Goal: Task Accomplishment & Management: Manage account settings

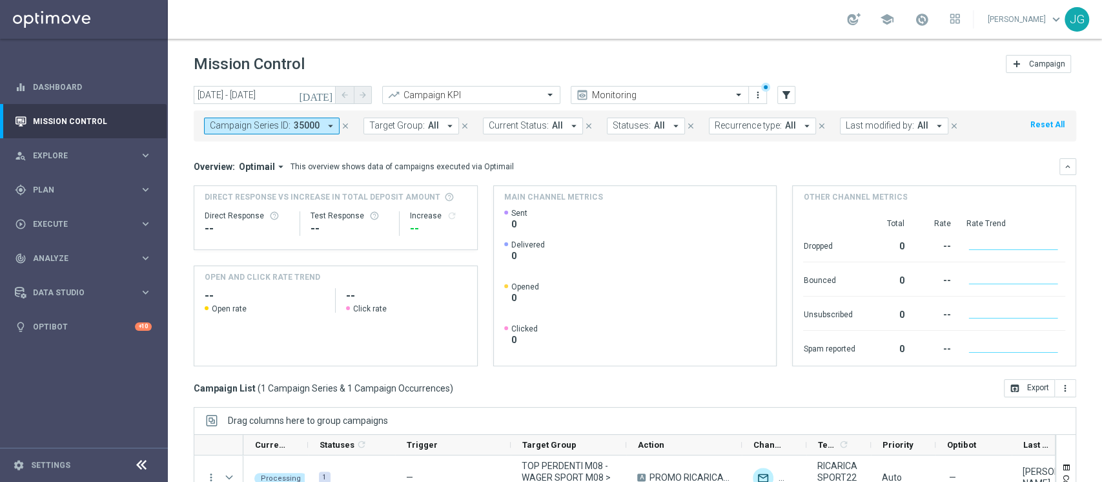
scroll to position [163, 0]
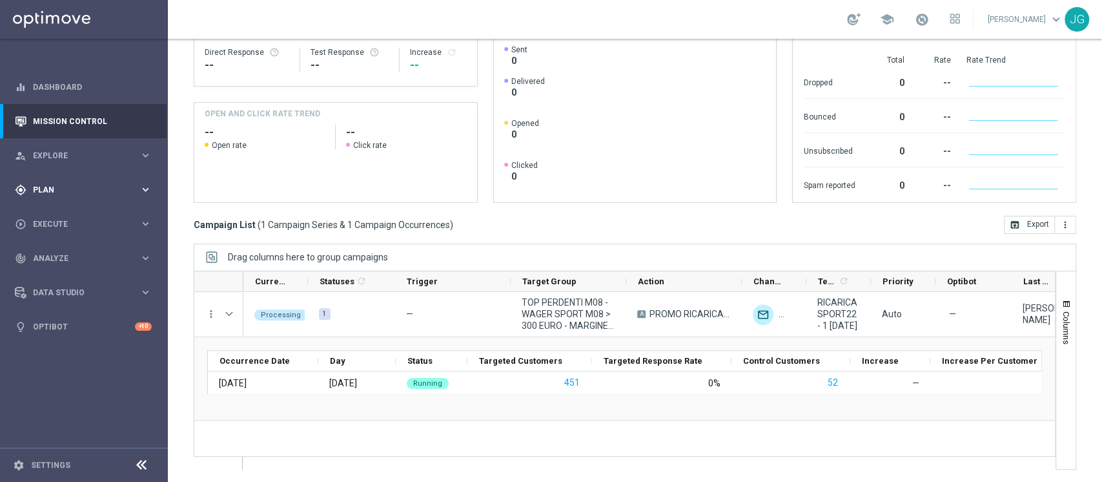
click at [69, 194] on div "gps_fixed Plan" at bounding box center [77, 190] width 125 height 12
click at [65, 212] on link "Target Groups" at bounding box center [84, 216] width 101 height 10
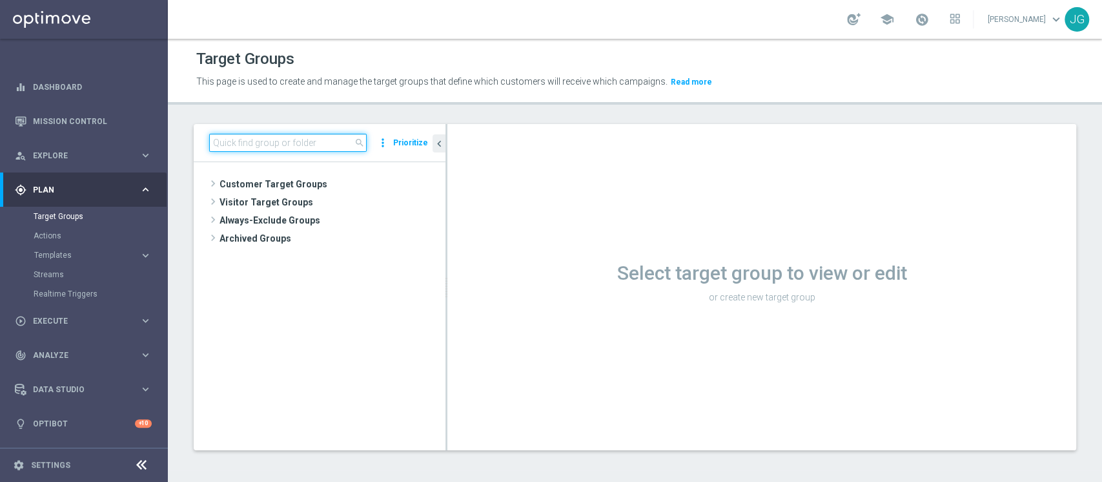
click at [300, 142] on input at bounding box center [288, 143] width 158 height 18
type input "20.08"
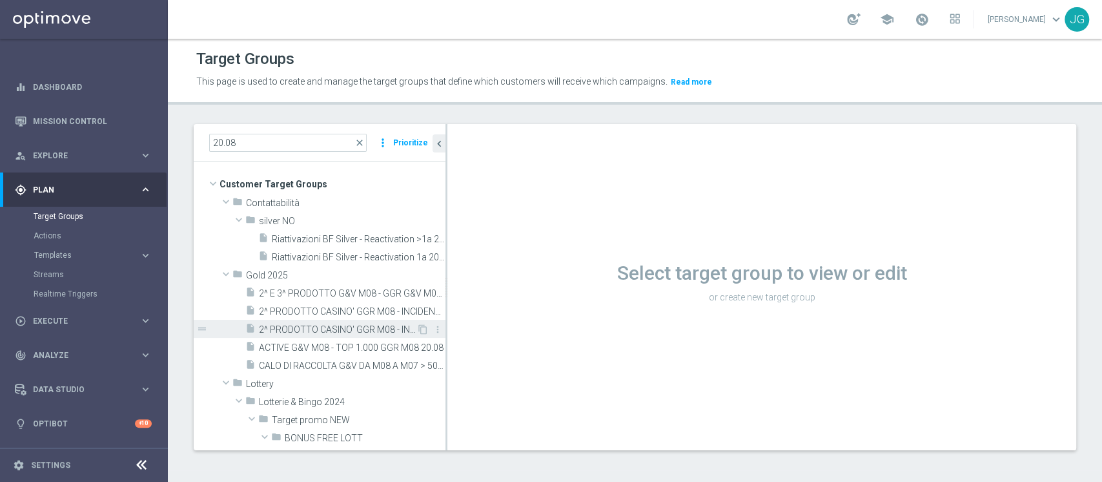
click at [340, 336] on div "insert_drive_file 2^ PRODOTTO CASINO' GGR M08 - INCIDENZA GGR CASINO' M08 > 20%…" at bounding box center [330, 329] width 171 height 18
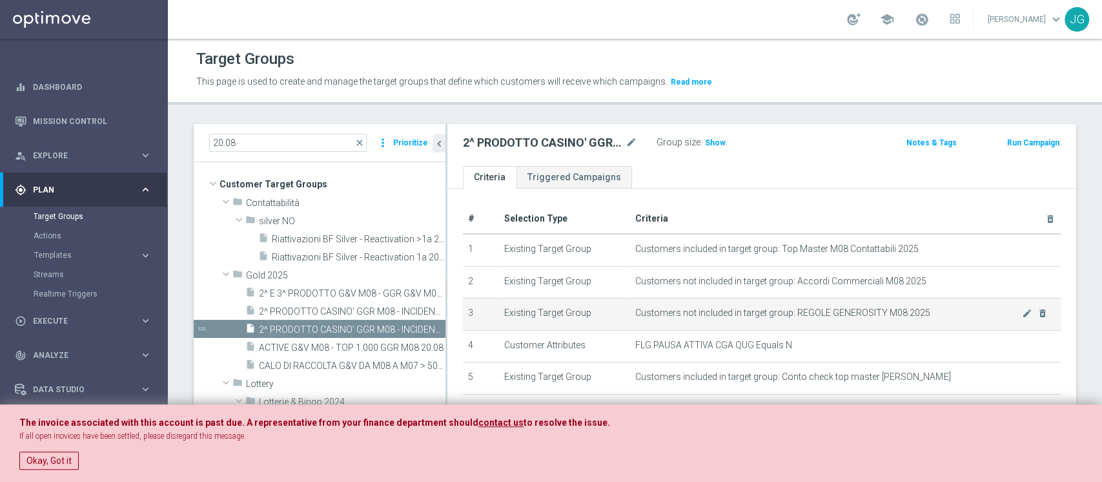
scroll to position [142, 0]
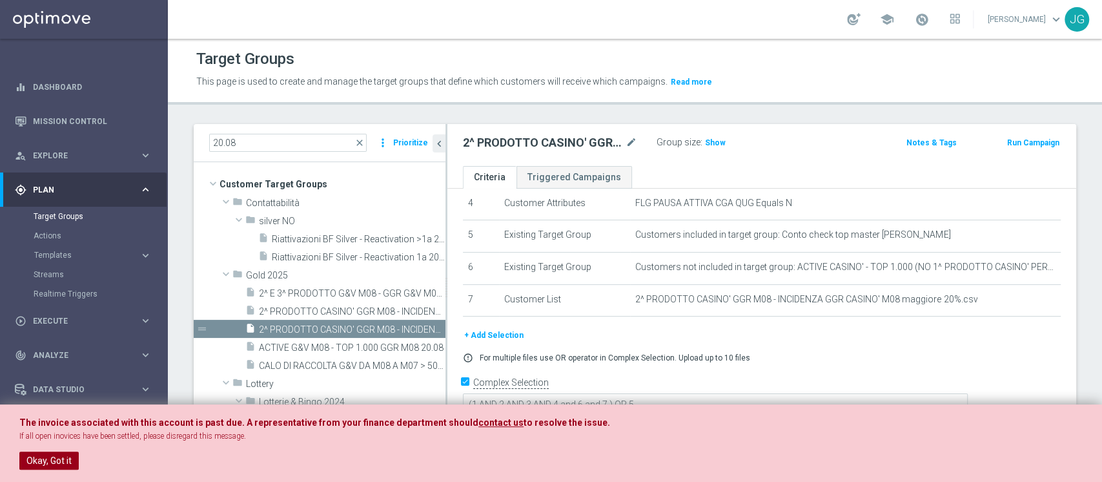
click at [50, 459] on button "Okay, Got it" at bounding box center [48, 460] width 59 height 18
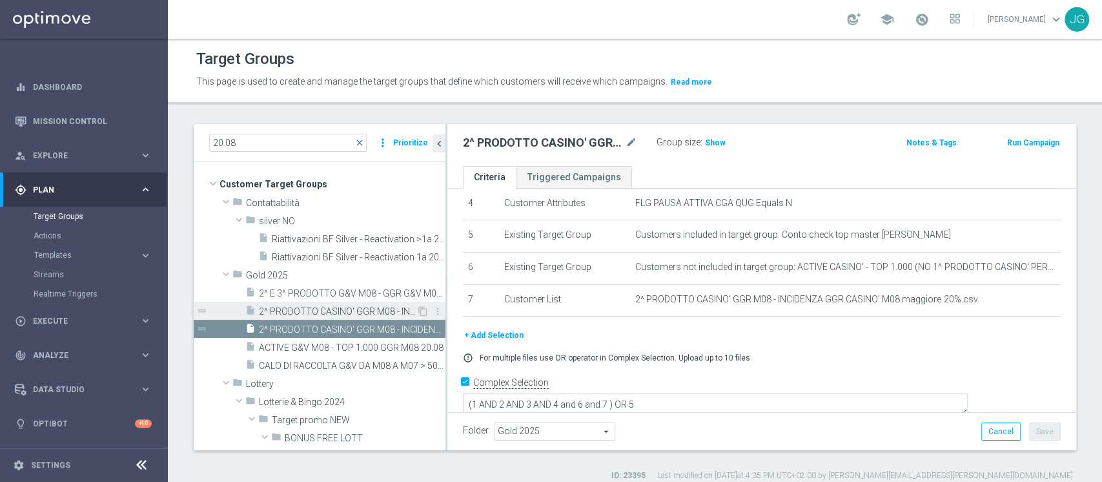
click at [300, 309] on span "2^ PRODOTTO CASINO' GGR M08 - INCIDENZA GGR CASINO' M08 < 20% - GGR M08 > 10 20…" at bounding box center [338, 311] width 158 height 11
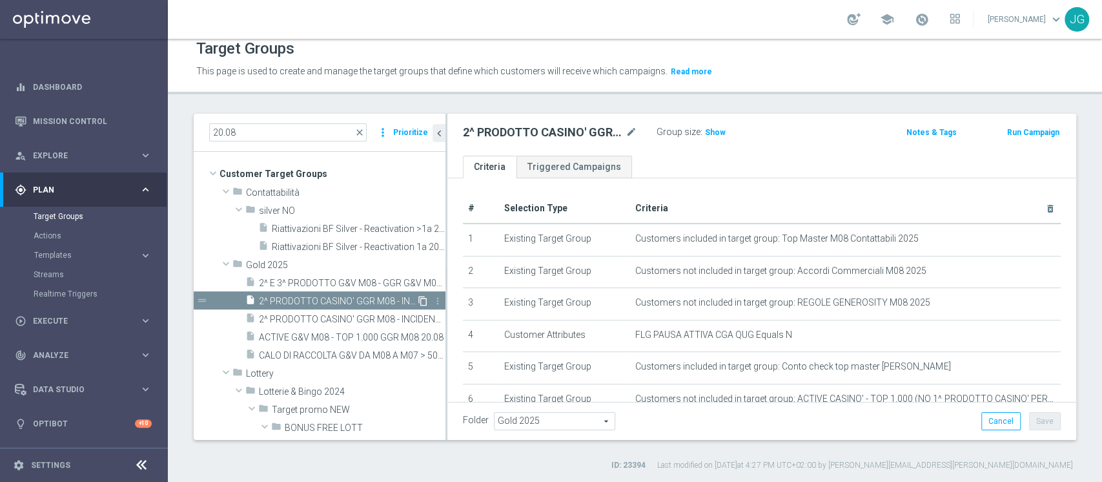
click at [418, 301] on icon "content_copy" at bounding box center [423, 301] width 10 height 10
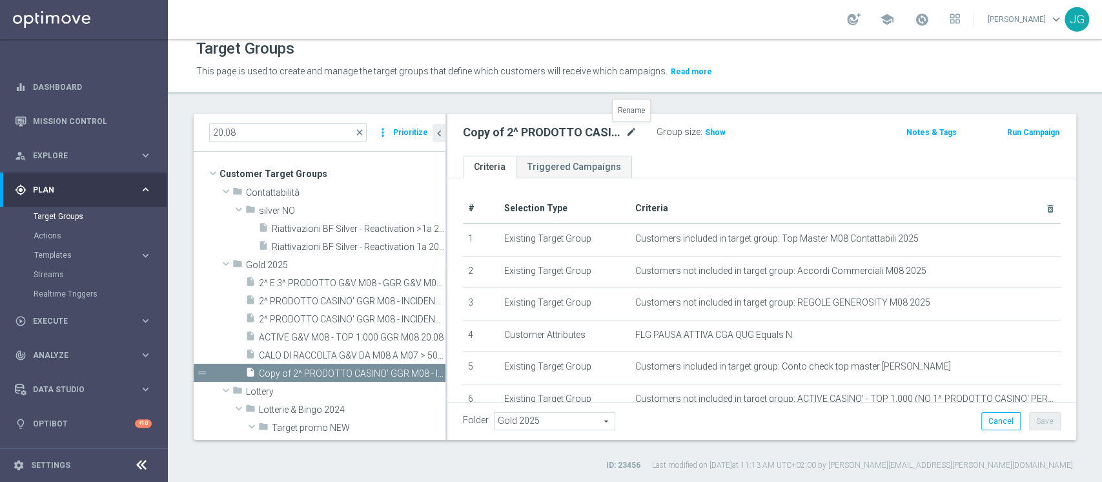
click at [626, 130] on icon "mode_edit" at bounding box center [632, 132] width 12 height 15
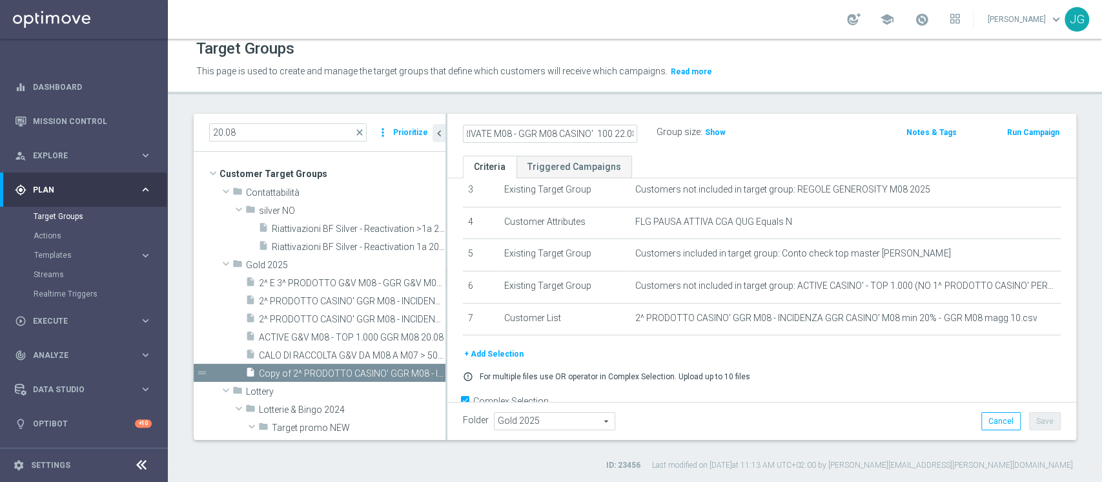
scroll to position [114, 0]
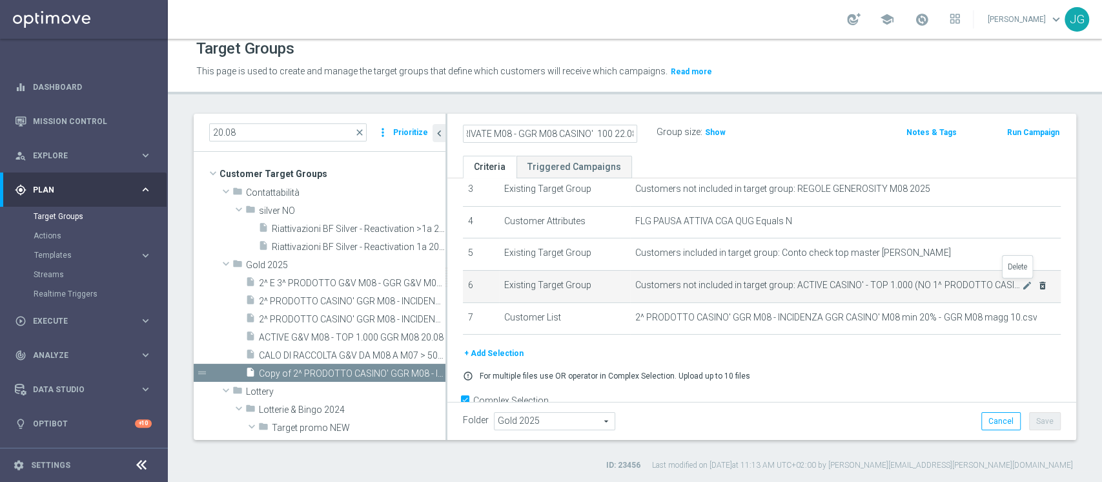
type input "1^ PRODOTTO CASINO' - NO RICEVENTI PRIVATE M08 - GGR M08 CASINO' 100 22.08"
click at [1037, 287] on icon "delete_forever" at bounding box center [1042, 285] width 10 height 10
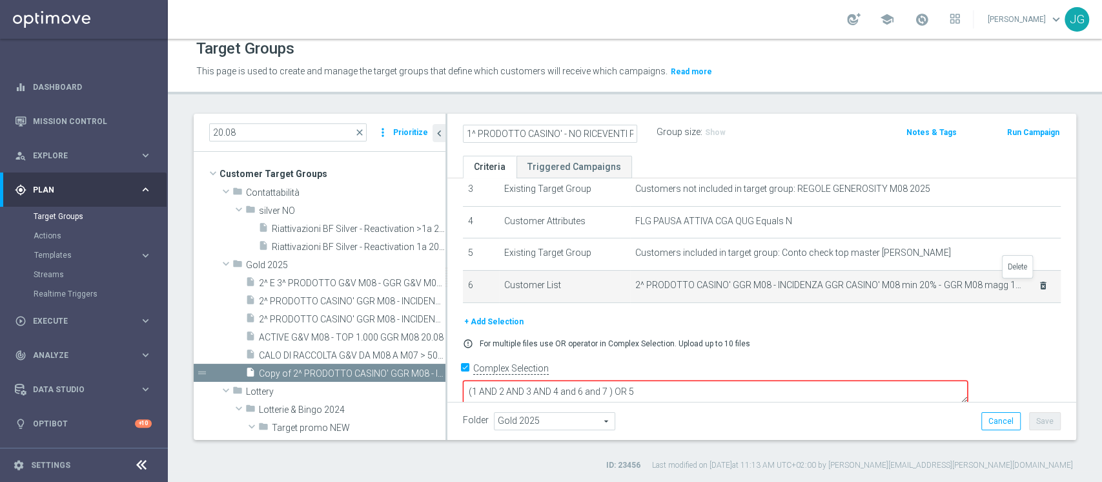
scroll to position [111, 0]
click at [1038, 288] on icon "delete_forever" at bounding box center [1043, 288] width 10 height 10
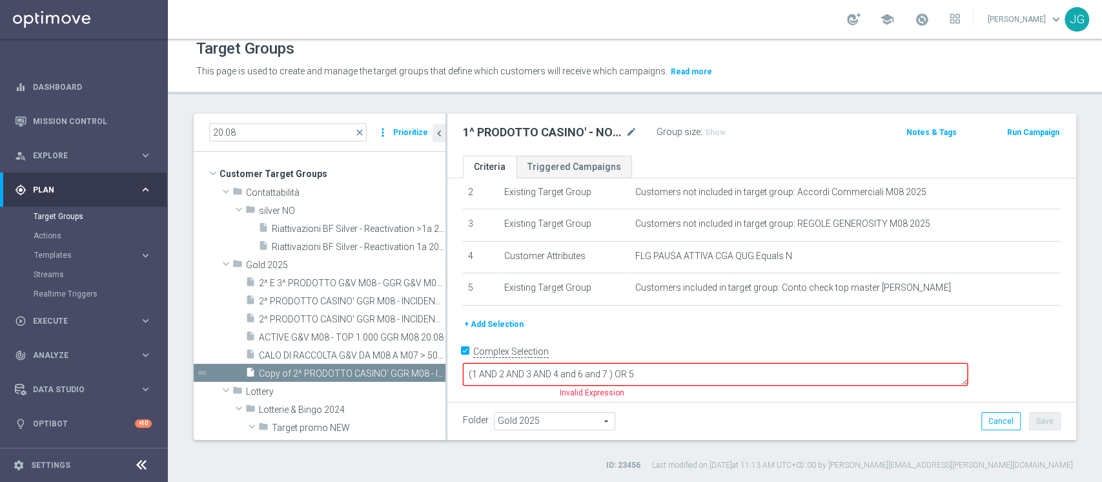
scroll to position [59, 0]
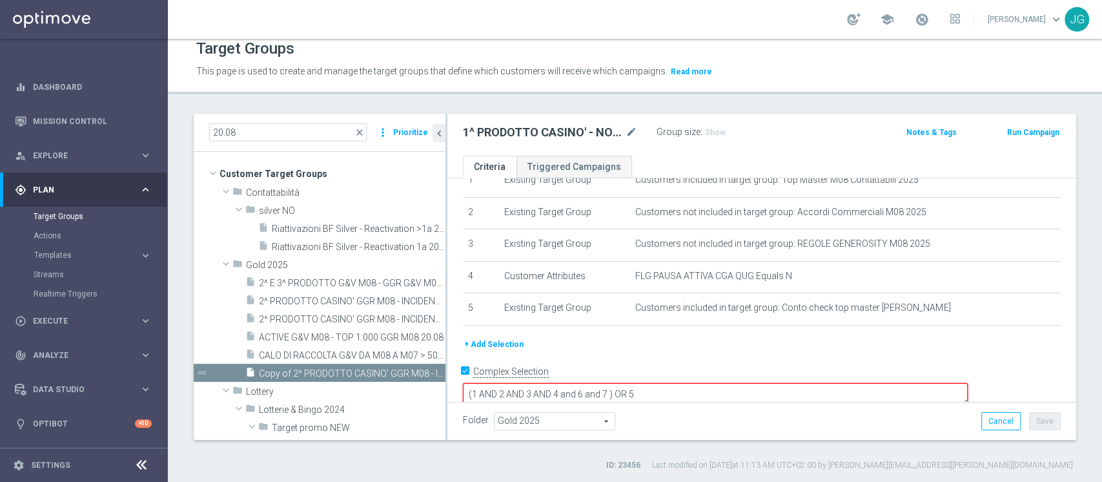
click at [499, 340] on button "+ Add Selection" at bounding box center [494, 344] width 62 height 14
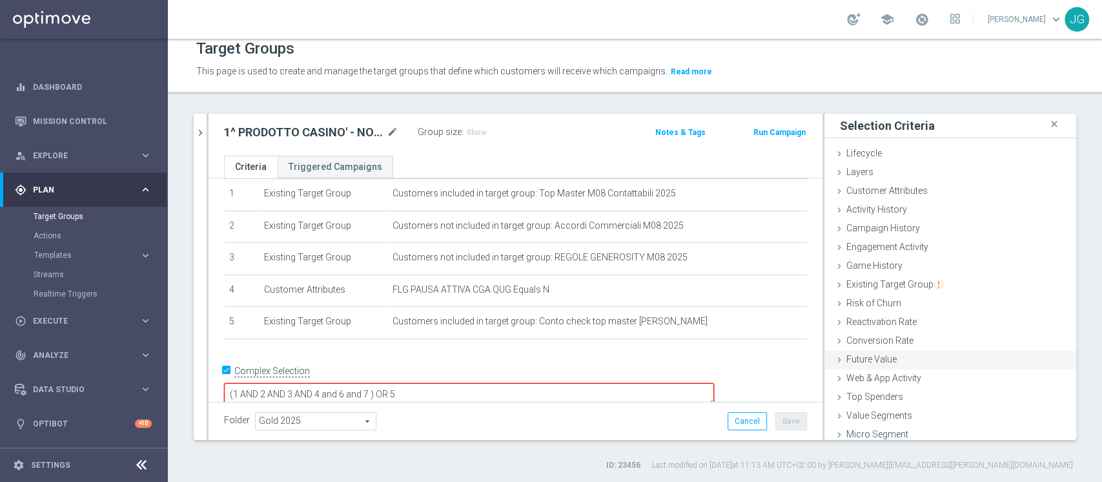
scroll to position [24, 0]
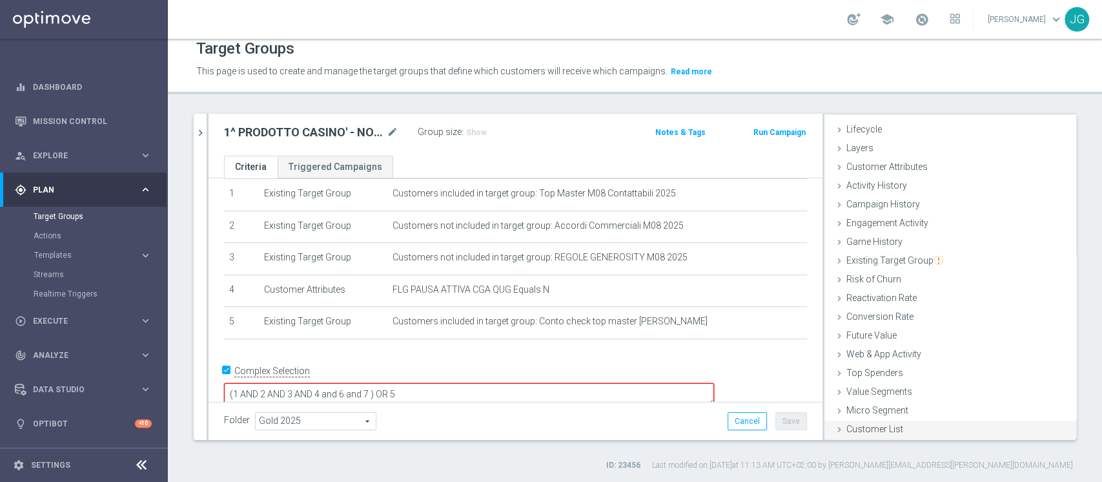
click at [872, 425] on span "Customer List" at bounding box center [874, 429] width 57 height 10
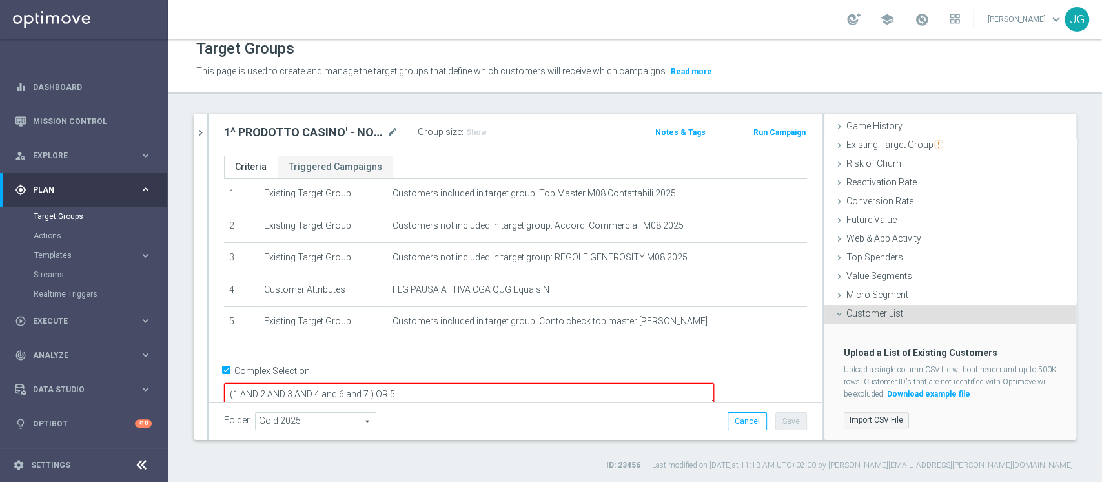
click at [865, 418] on label "Import CSV File" at bounding box center [876, 420] width 65 height 16
click at [0, 0] on input "Import CSV File" at bounding box center [0, 0] width 0 height 0
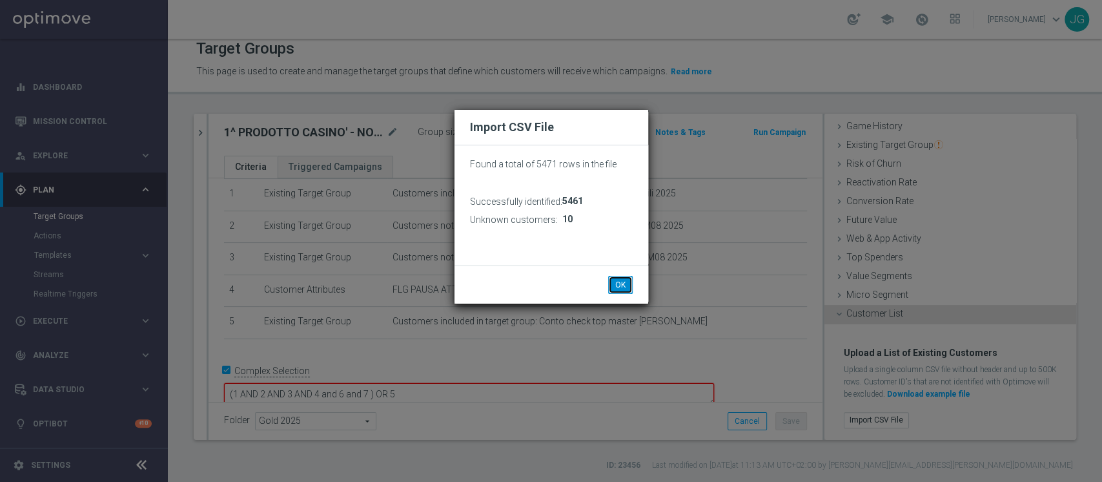
click at [610, 286] on button "OK" at bounding box center [620, 285] width 25 height 18
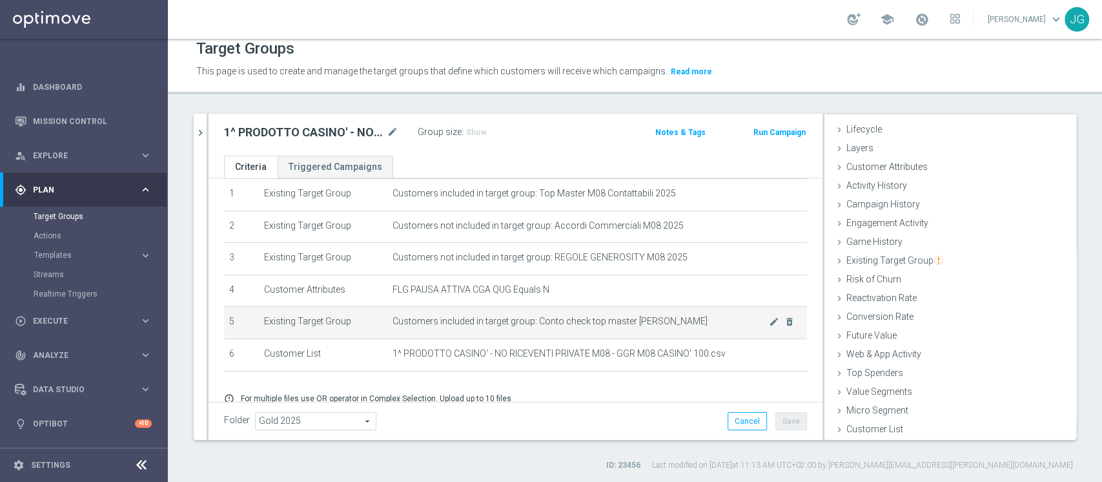
scroll to position [97, 0]
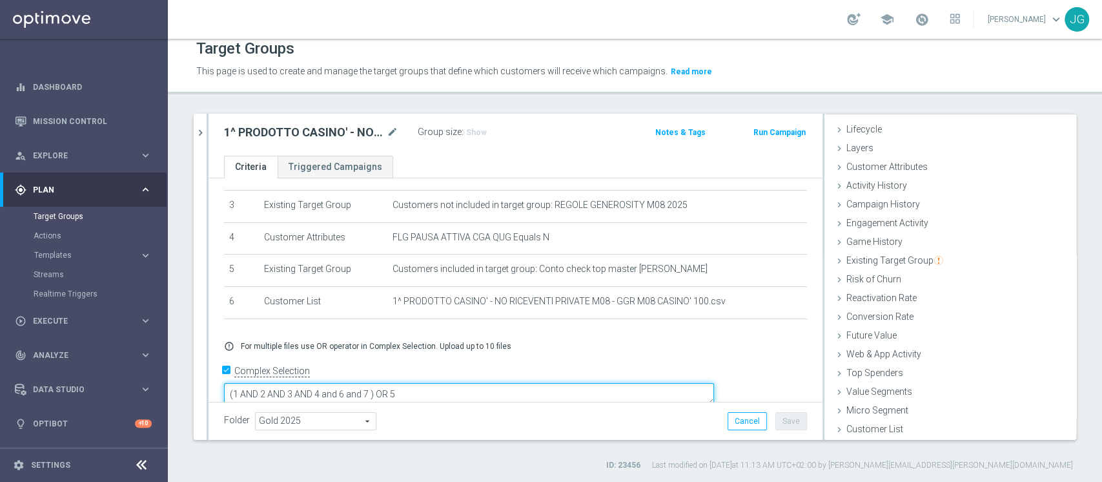
click at [462, 383] on textarea "(1 AND 2 AND 3 AND 4 and 6 and 7 ) OR 5" at bounding box center [469, 394] width 490 height 23
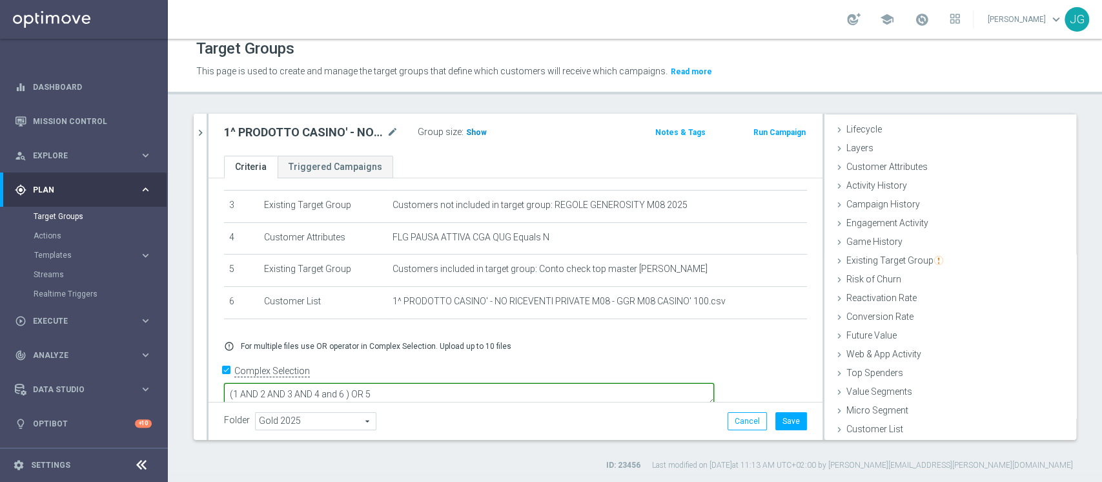
type textarea "(1 AND 2 AND 3 AND 4 and 6 ) OR 5"
click at [475, 134] on span "Show" at bounding box center [476, 132] width 21 height 9
click at [775, 423] on button "Save" at bounding box center [791, 421] width 32 height 18
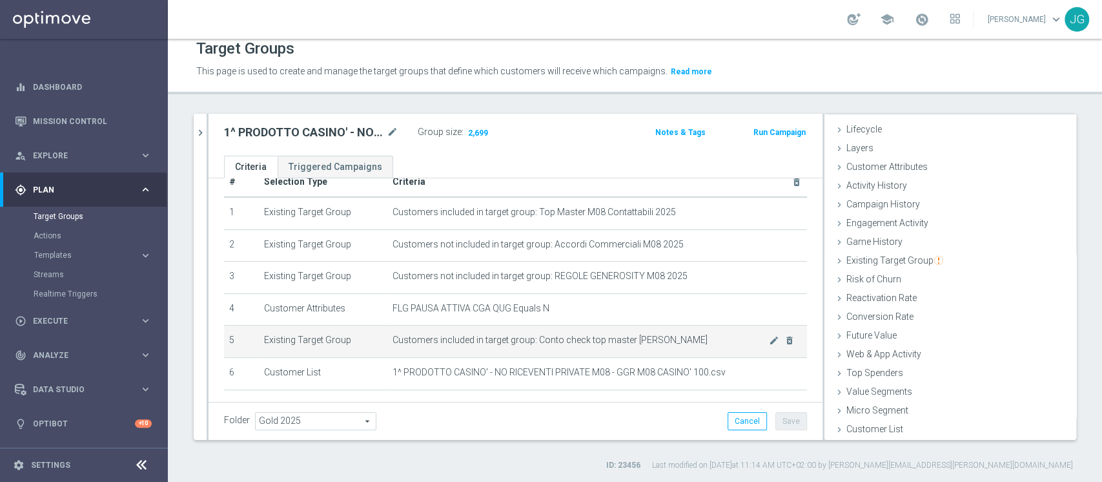
scroll to position [0, 0]
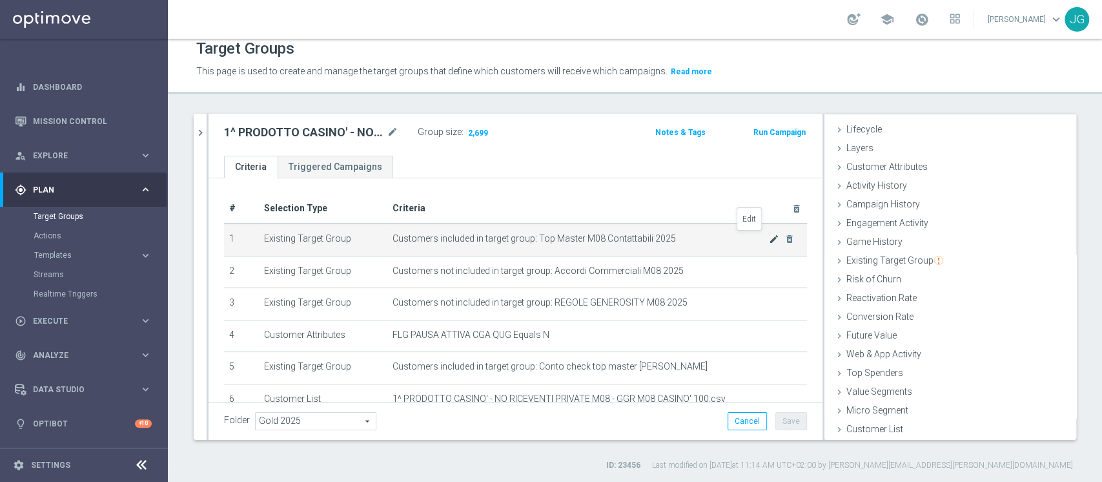
click at [769, 241] on icon "mode_edit" at bounding box center [774, 239] width 10 height 10
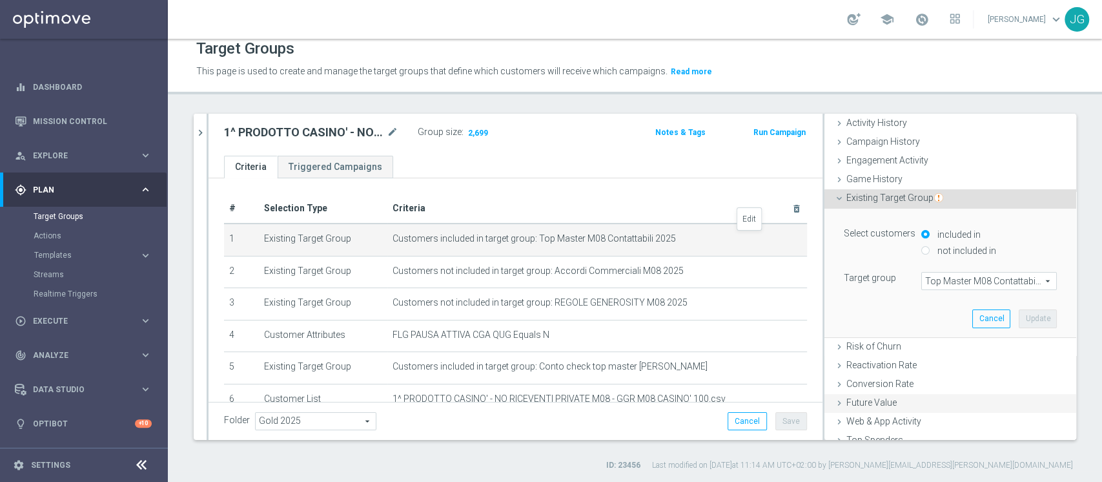
scroll to position [139, 0]
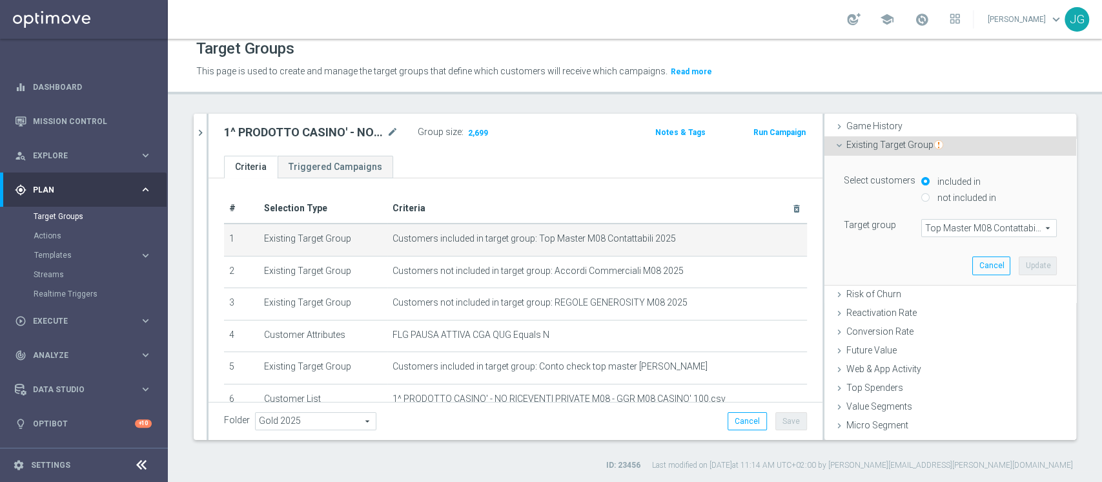
click at [983, 235] on span "Top Master M08 Contattabili 2025" at bounding box center [989, 228] width 134 height 17
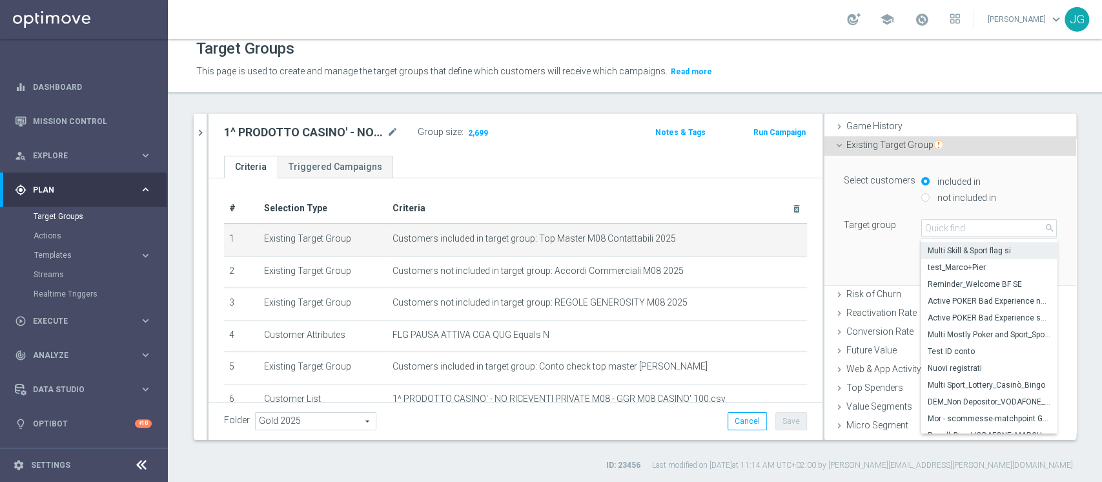
scroll to position [3054, 0]
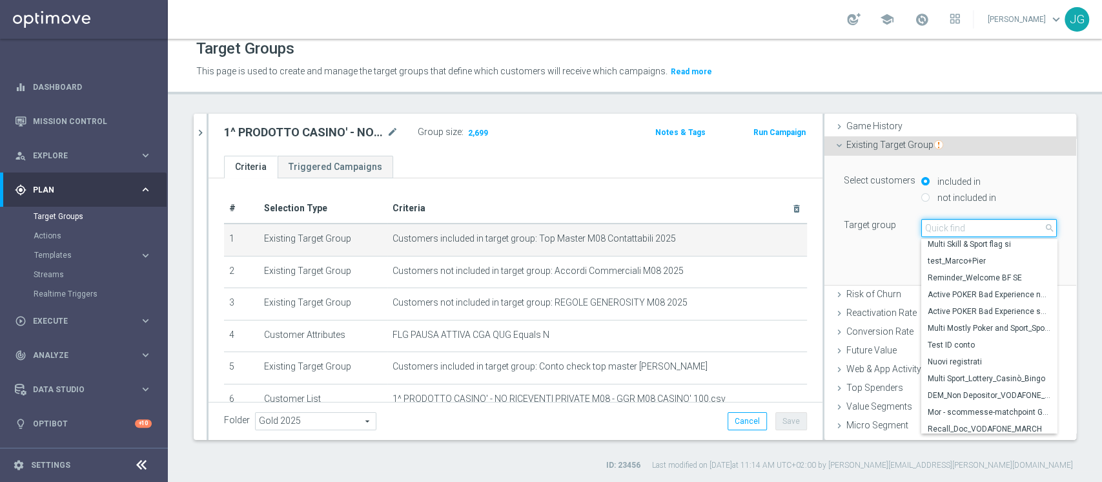
click at [925, 230] on input "search" at bounding box center [989, 228] width 136 height 18
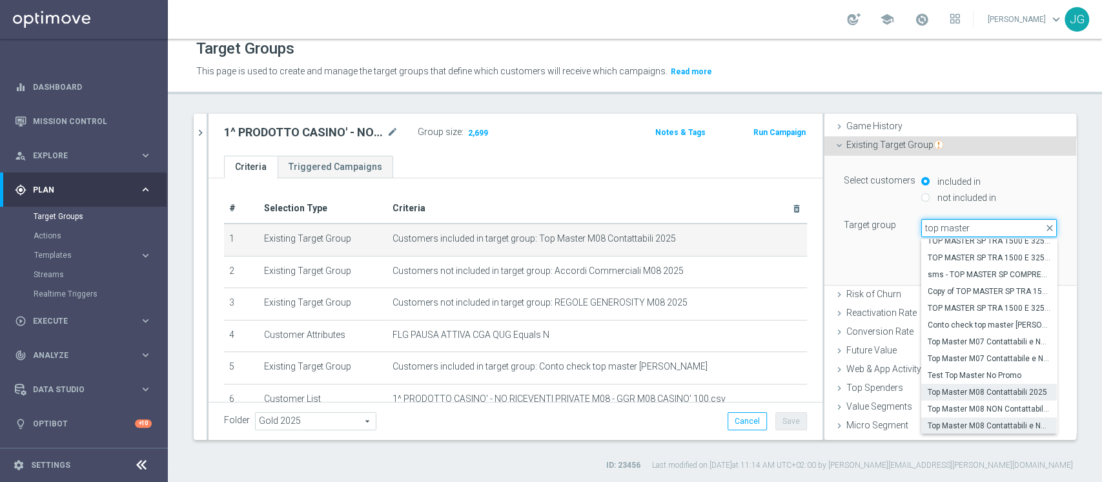
type input "top master"
click at [977, 421] on span "Top Master M08 Contattabili e NON Contattabili 2025" at bounding box center [989, 425] width 123 height 10
type input "Top Master M08 Contattabili e NON Contattabili 2025"
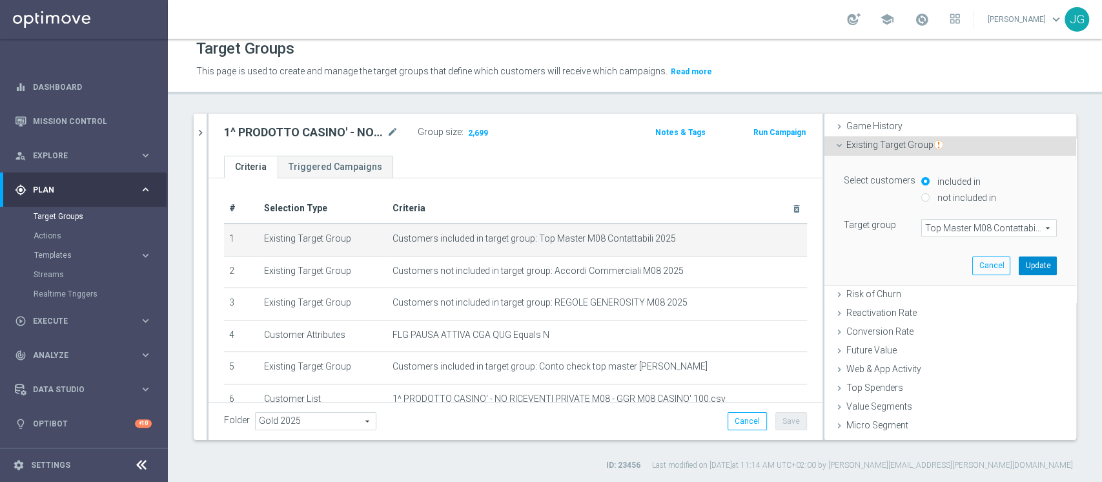
click at [1019, 261] on button "Update" at bounding box center [1038, 265] width 38 height 18
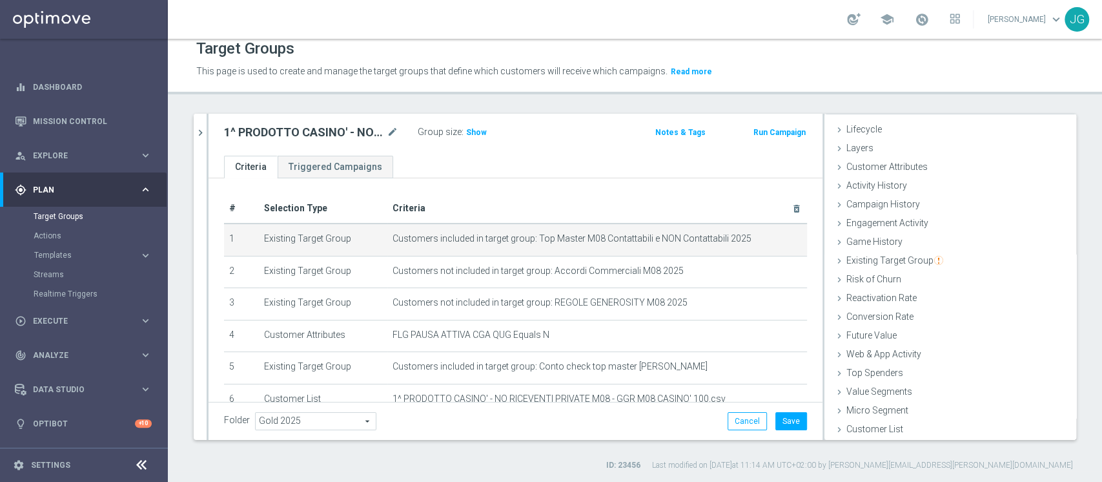
scroll to position [24, 0]
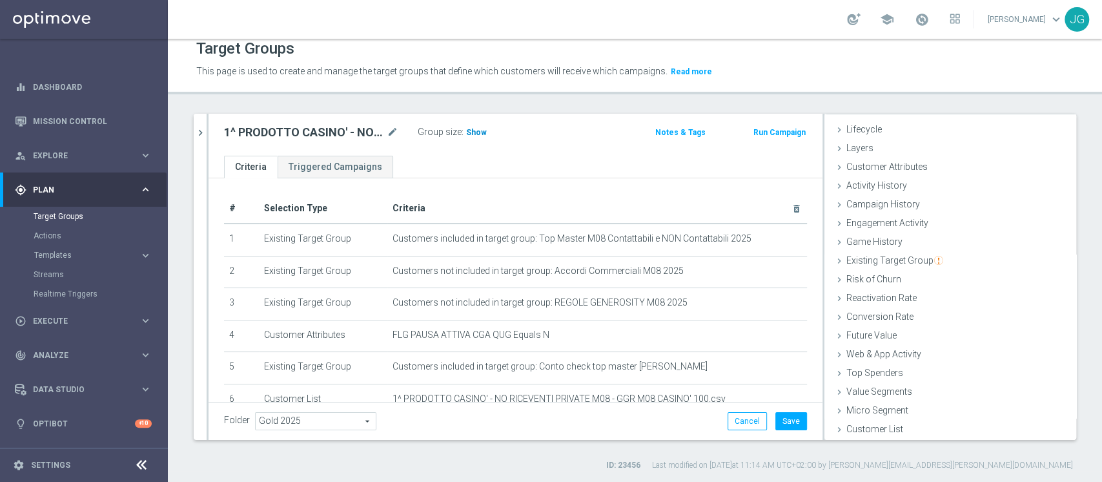
click at [469, 132] on span "Show" at bounding box center [476, 132] width 21 height 9
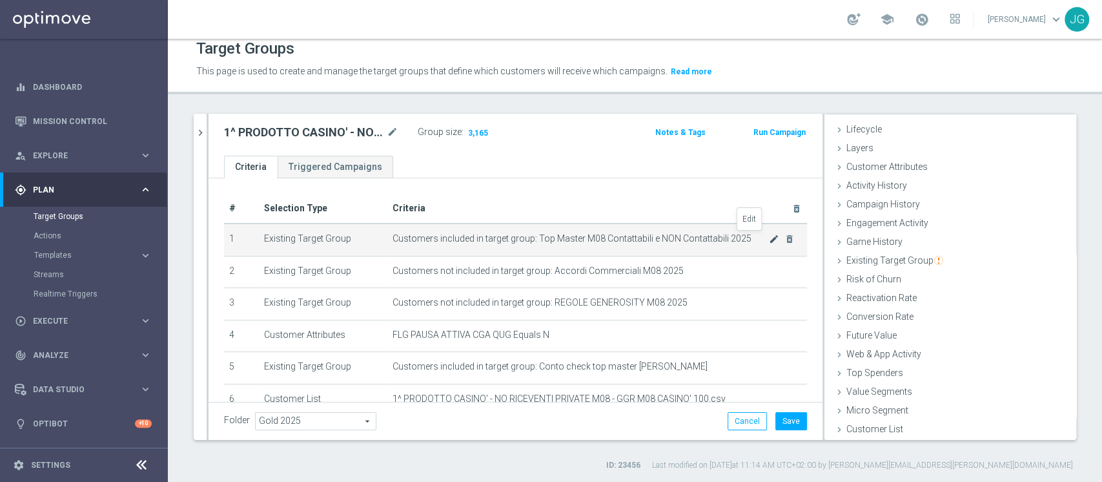
click at [769, 238] on icon "mode_edit" at bounding box center [774, 239] width 10 height 10
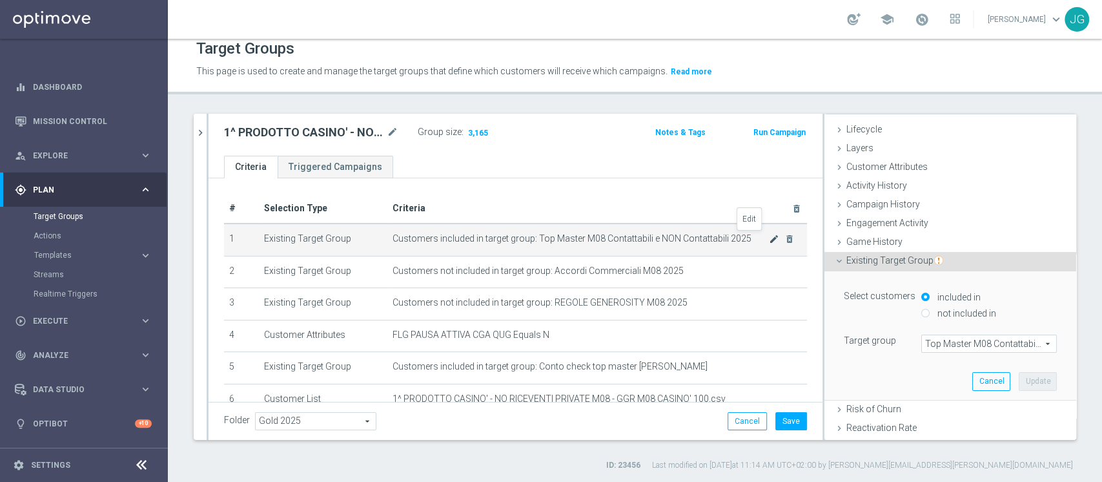
scroll to position [139, 0]
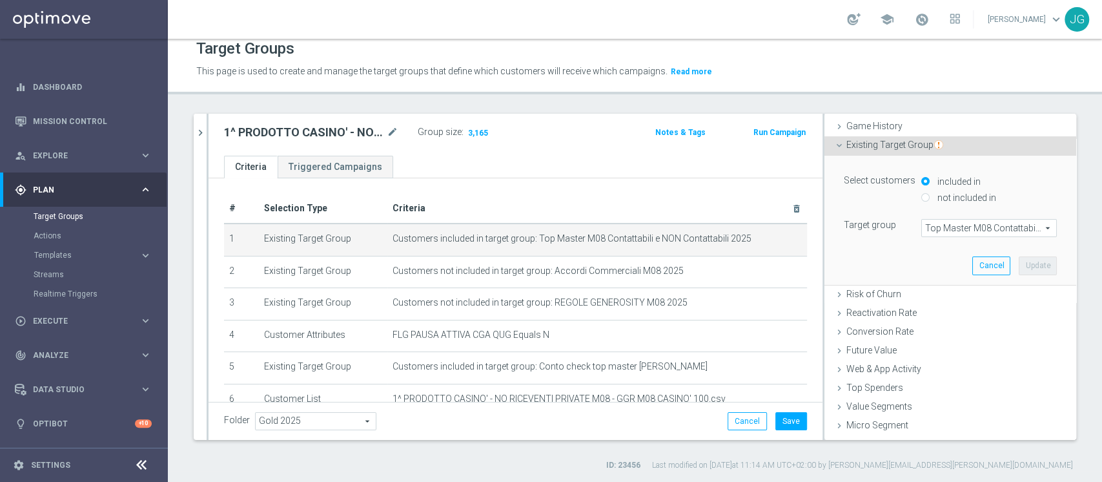
click at [624, 156] on ul "Criteria Triggered Campaigns" at bounding box center [516, 167] width 614 height 23
click at [783, 426] on button "Save" at bounding box center [791, 421] width 32 height 18
click at [198, 139] on button "chevron_right" at bounding box center [200, 133] width 13 height 38
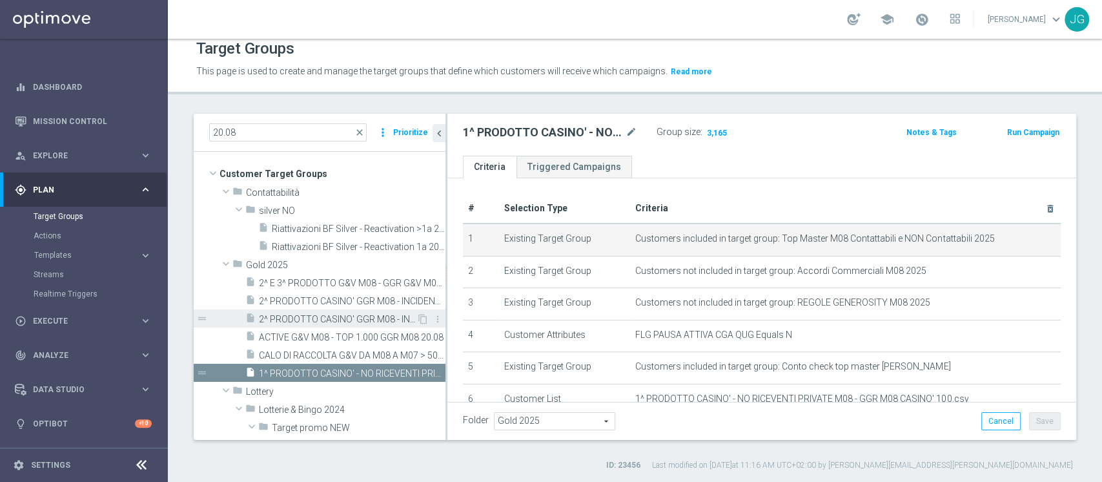
scroll to position [48, 0]
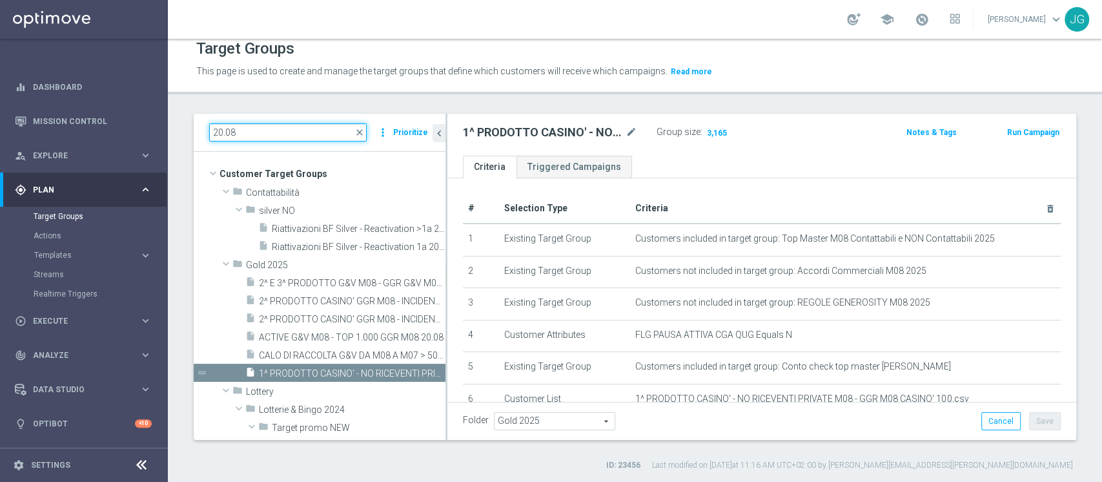
click at [269, 132] on input "20.08" at bounding box center [288, 132] width 158 height 18
click at [222, 130] on input "20.08" at bounding box center [288, 132] width 158 height 18
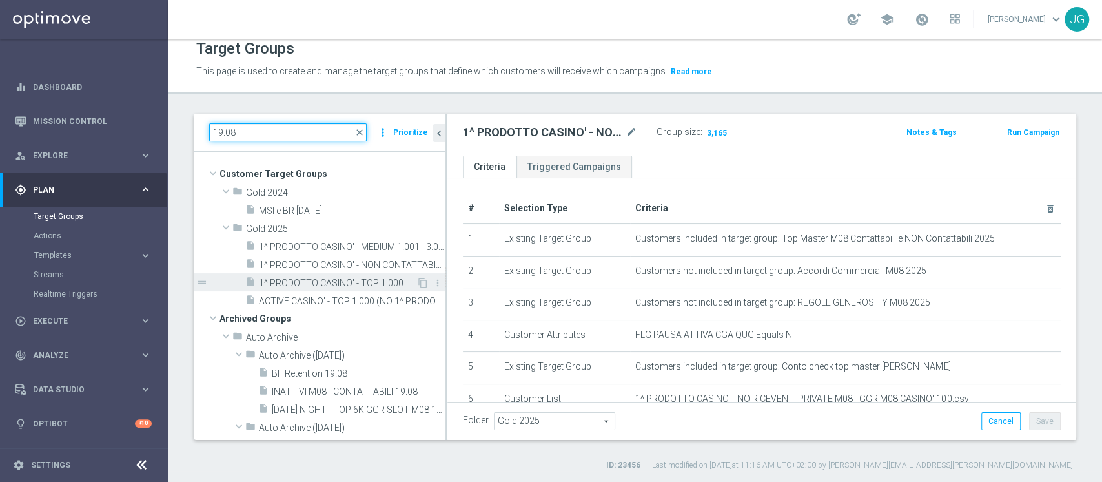
type input "19.08"
click at [330, 286] on span "1^ PRODOTTO CASINO' - TOP 1.000 GGR CASINO' M08 19.08" at bounding box center [338, 283] width 158 height 11
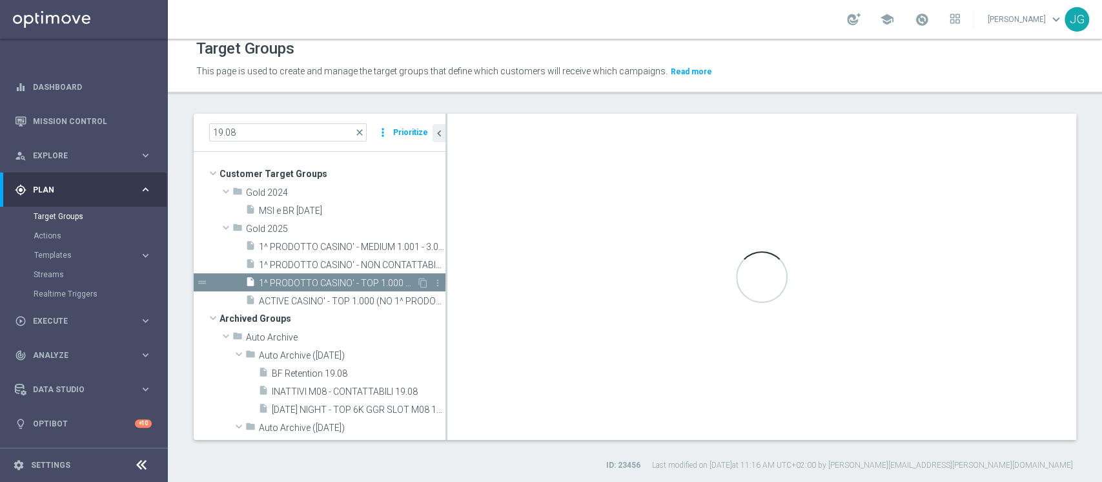
type textarea "(1 AND 2 AND 3 AND 4 and 6 and 7 and 8) OR 5"
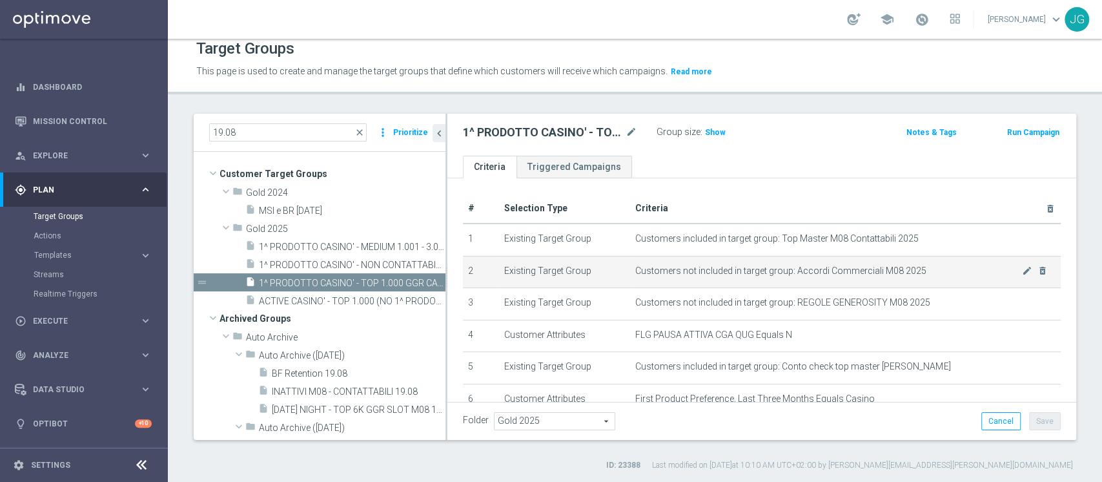
scroll to position [155, 0]
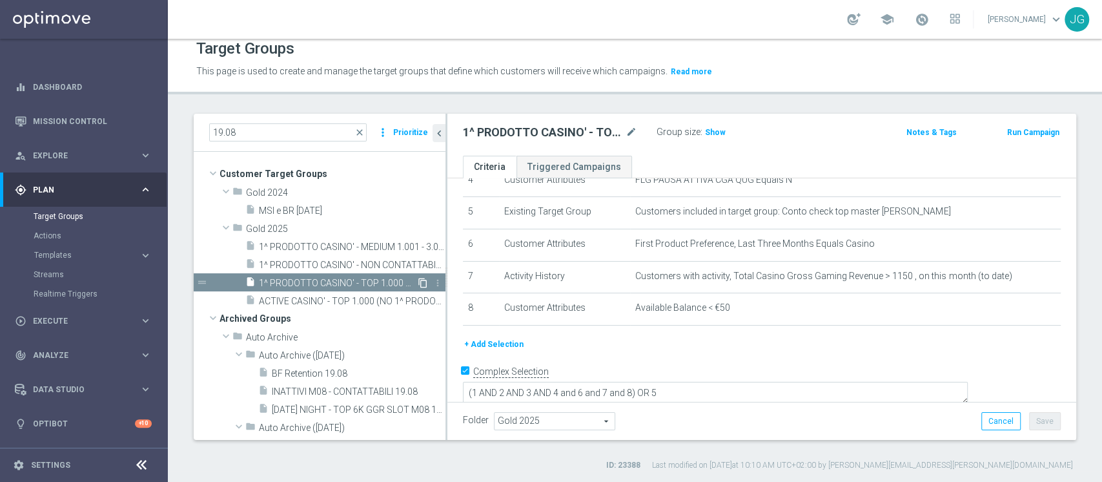
click at [418, 280] on icon "content_copy" at bounding box center [423, 283] width 10 height 10
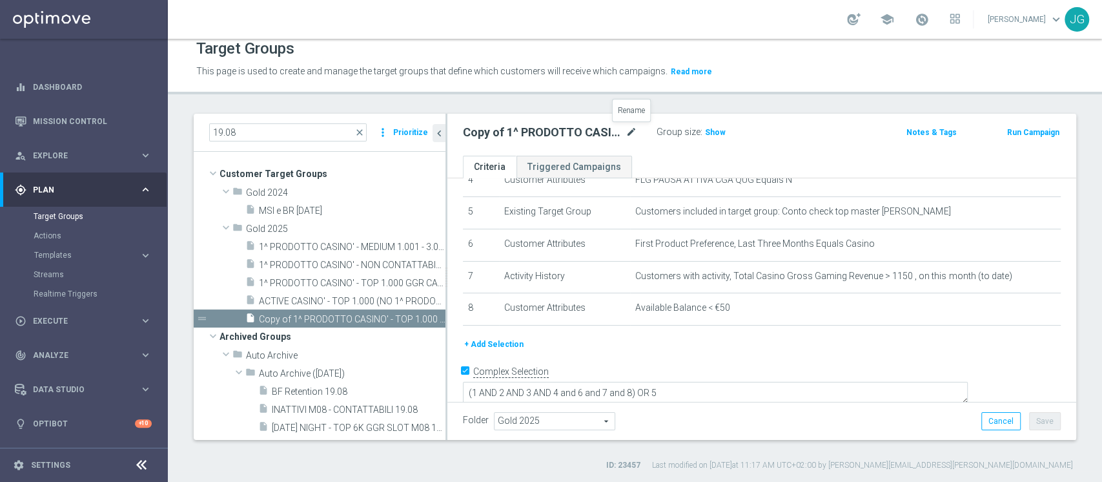
click at [630, 128] on icon "mode_edit" at bounding box center [632, 132] width 12 height 15
type input "1^ PRODOTTO CASINO' - TOP 1.000 GGR CASINO' M08 22.08"
click at [795, 350] on div "+ Add Selection" at bounding box center [761, 344] width 617 height 14
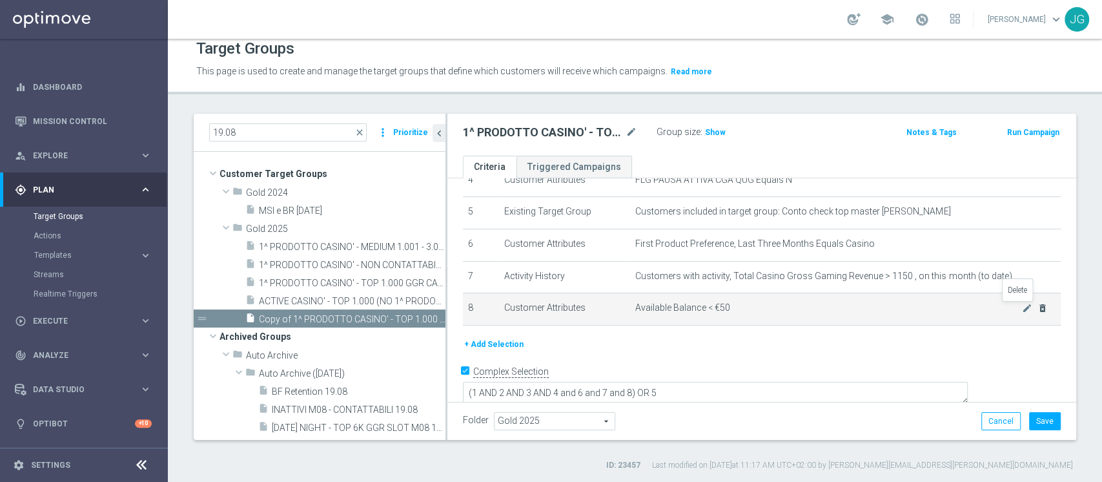
click at [1037, 310] on icon "delete_forever" at bounding box center [1042, 308] width 10 height 10
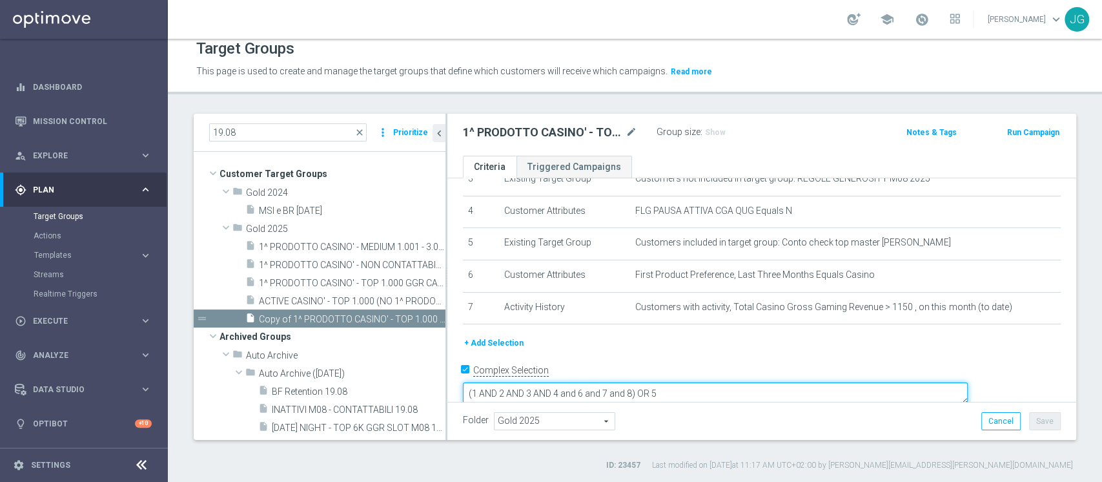
drag, startPoint x: 722, startPoint y: 373, endPoint x: 782, endPoint y: 402, distance: 66.1
click at [782, 402] on div "1^ PRODOTTO CASINO' - TOP 1.000 GGR CASINO' M08 22.08 mode_edit Group size : Sh…" at bounding box center [761, 277] width 629 height 326
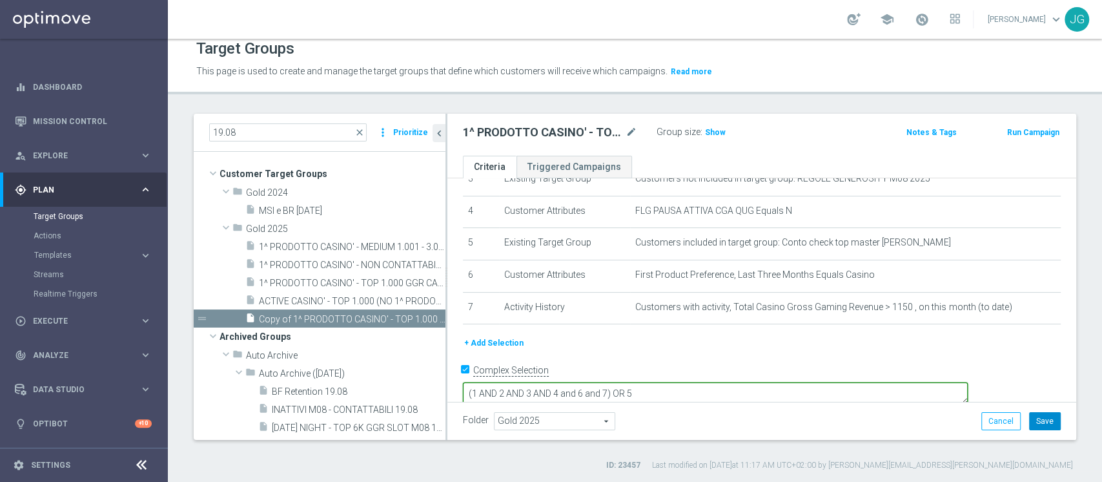
type textarea "(1 AND 2 AND 3 AND 4 and 6 and 7) OR 5"
click at [1033, 416] on button "Save" at bounding box center [1045, 421] width 32 height 18
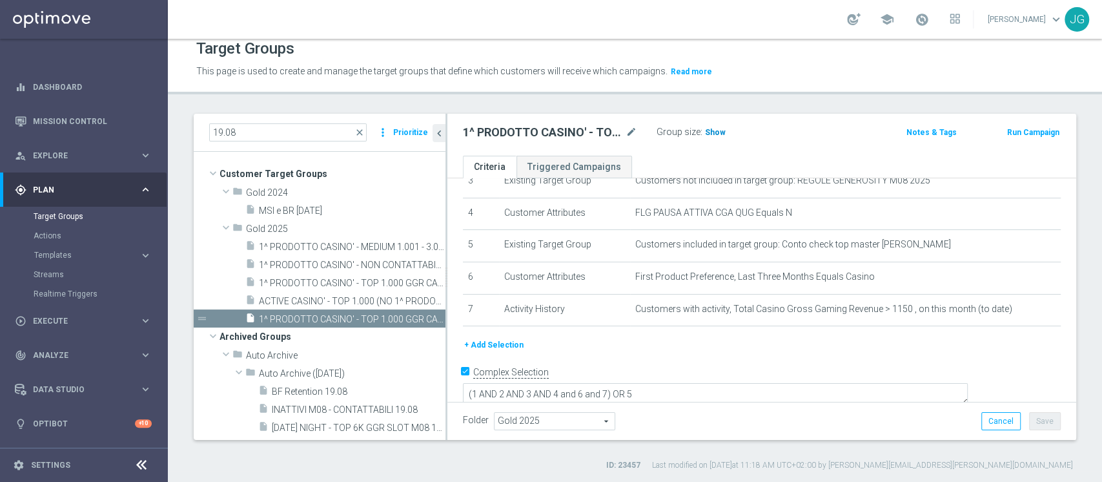
click at [715, 128] on span "Show" at bounding box center [715, 132] width 21 height 9
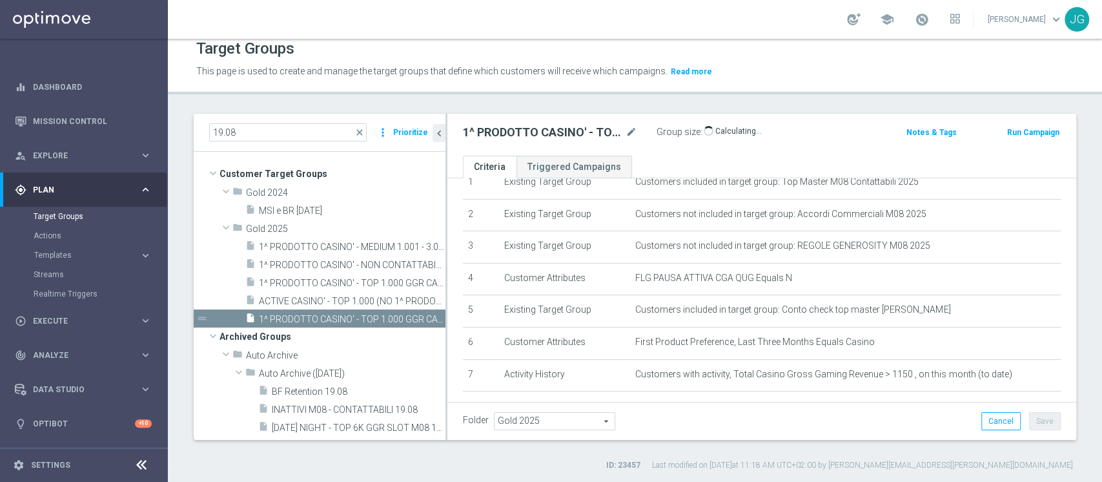
scroll to position [66, 0]
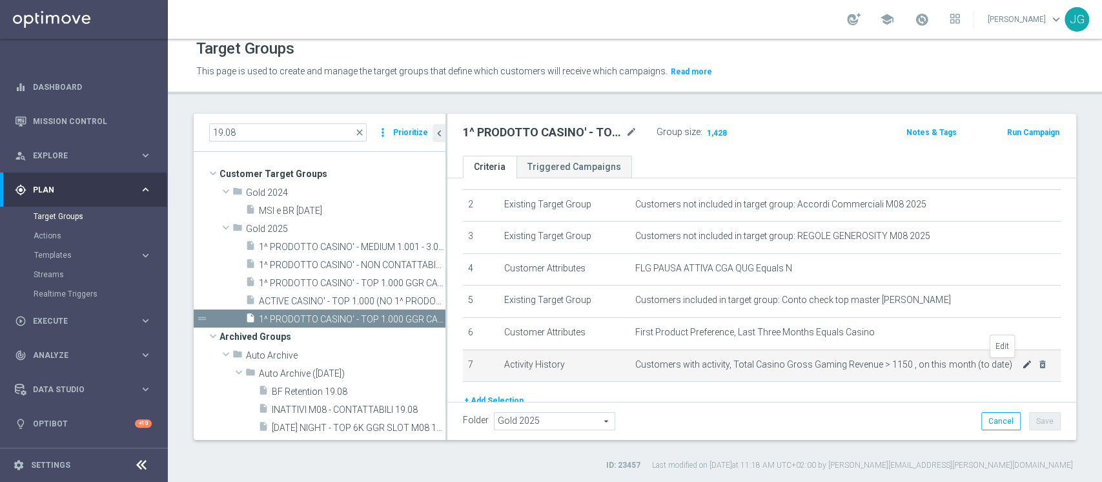
click at [1022, 366] on icon "mode_edit" at bounding box center [1027, 364] width 10 height 10
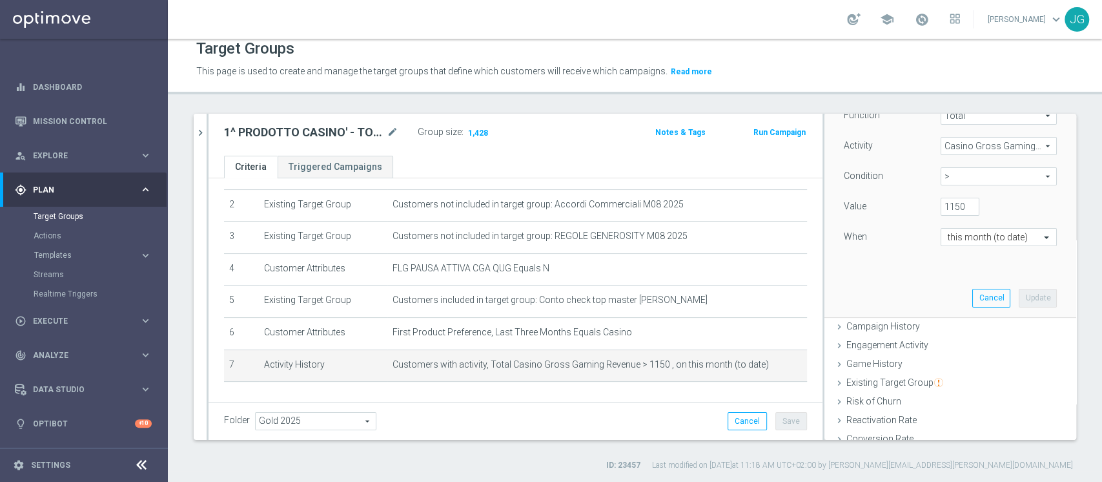
scroll to position [198, 0]
click at [941, 207] on input "1150" at bounding box center [960, 211] width 39 height 18
type input "1000"
click at [1019, 308] on button "Update" at bounding box center [1038, 302] width 38 height 18
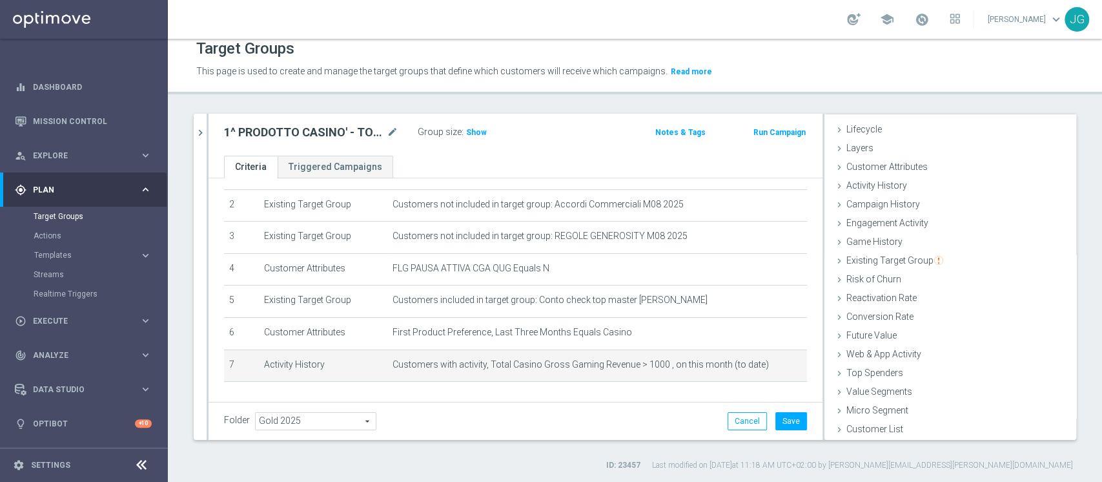
scroll to position [24, 0]
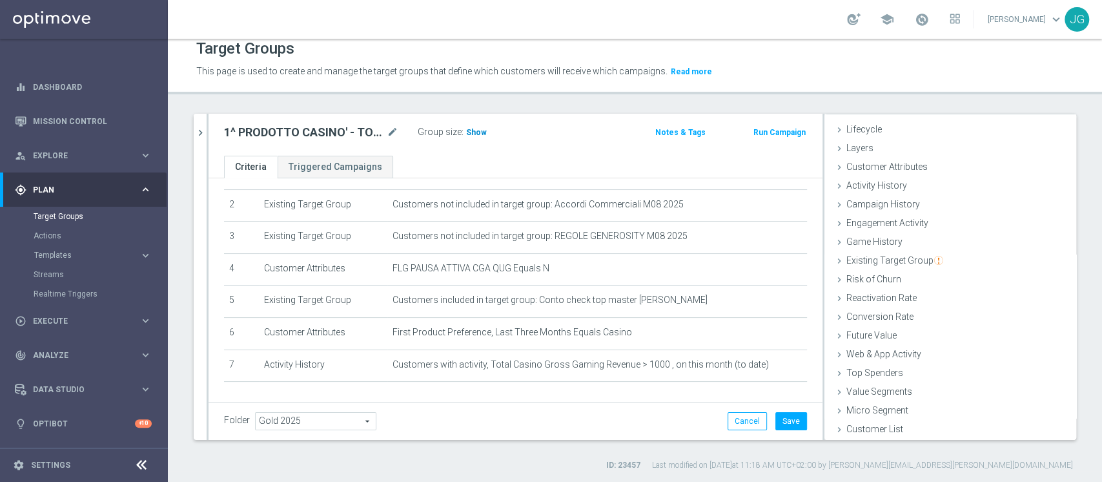
click at [480, 132] on span "Show" at bounding box center [476, 132] width 21 height 9
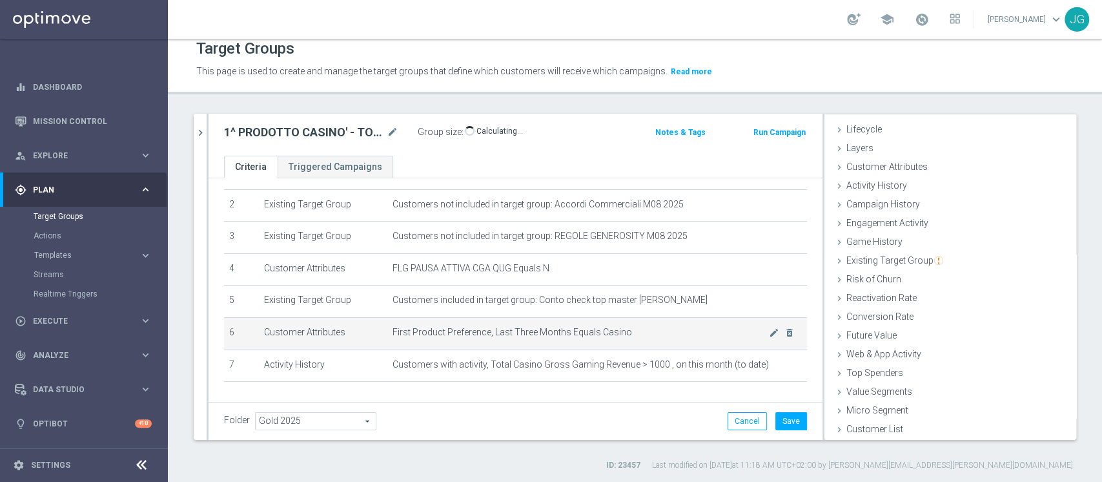
scroll to position [108, 0]
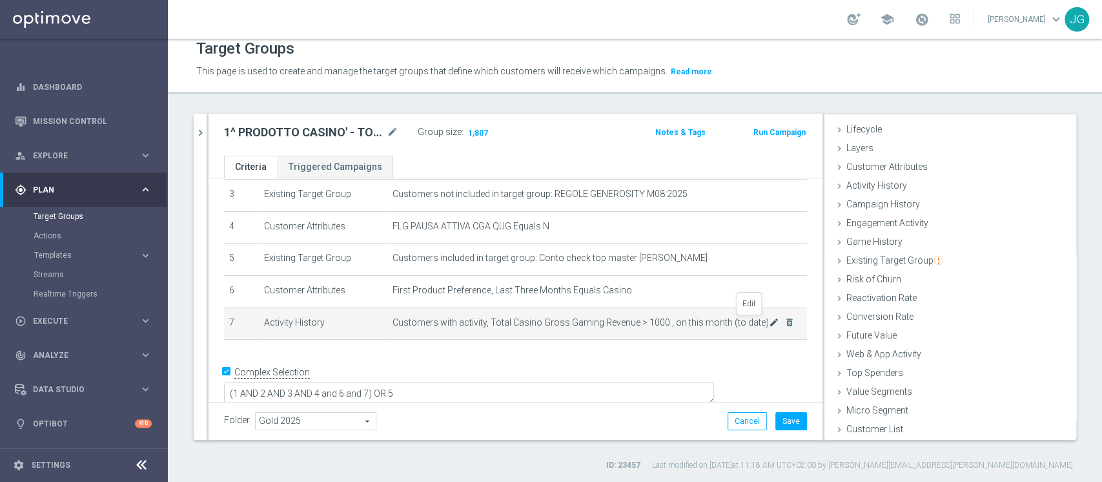
click at [769, 322] on icon "mode_edit" at bounding box center [774, 322] width 10 height 10
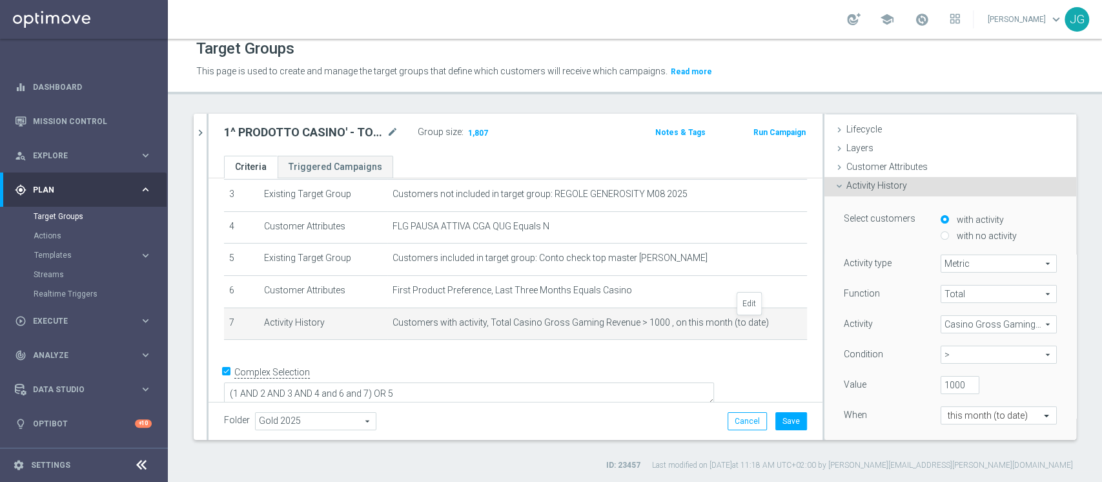
scroll to position [91, 0]
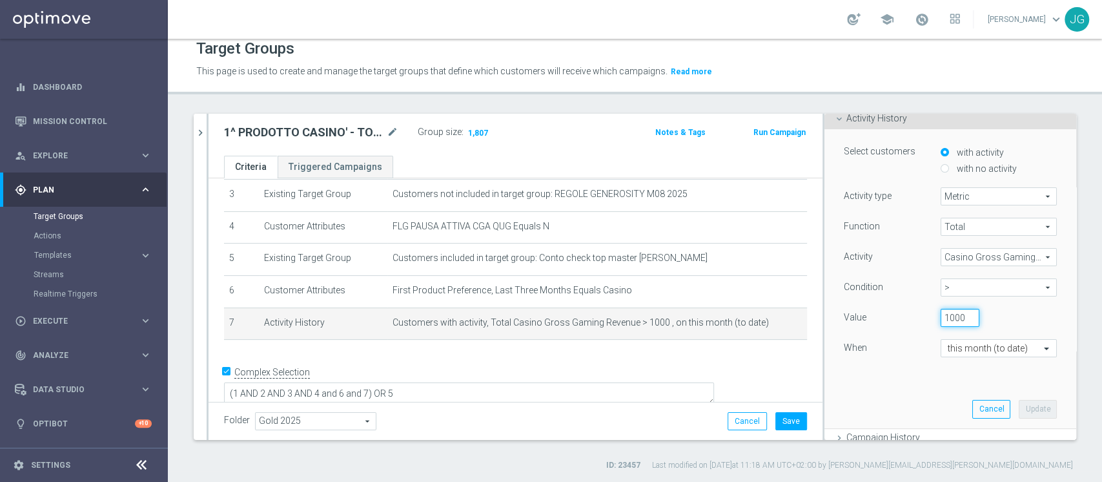
click at [941, 312] on input "1000" at bounding box center [960, 318] width 39 height 18
type input "900"
click at [1019, 400] on button "Update" at bounding box center [1038, 409] width 38 height 18
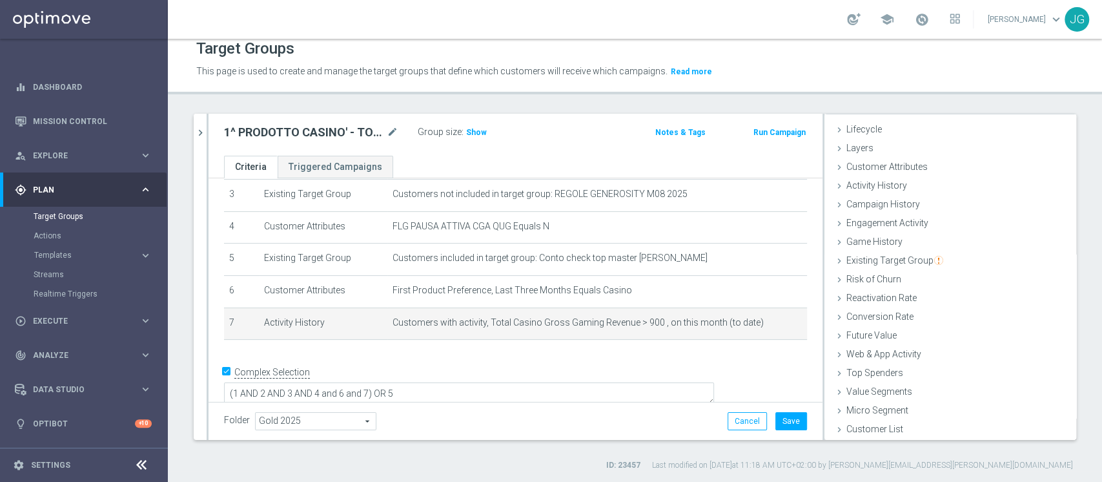
scroll to position [24, 0]
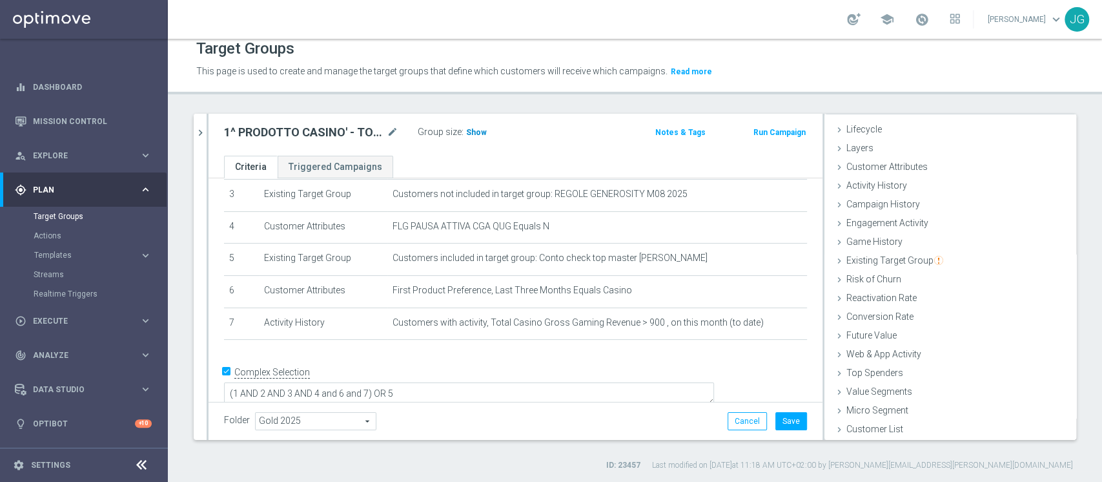
click at [473, 132] on span "Show" at bounding box center [476, 132] width 21 height 9
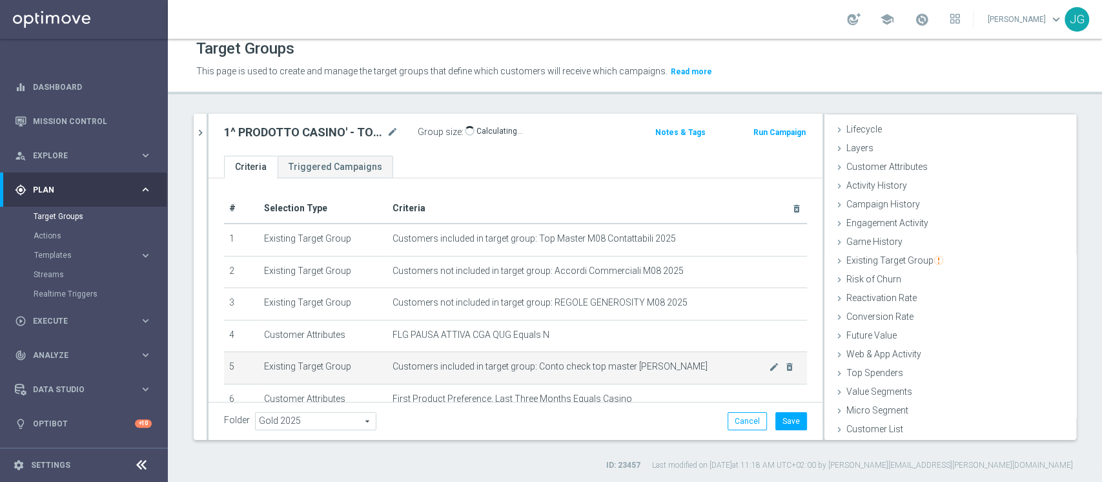
scroll to position [108, 0]
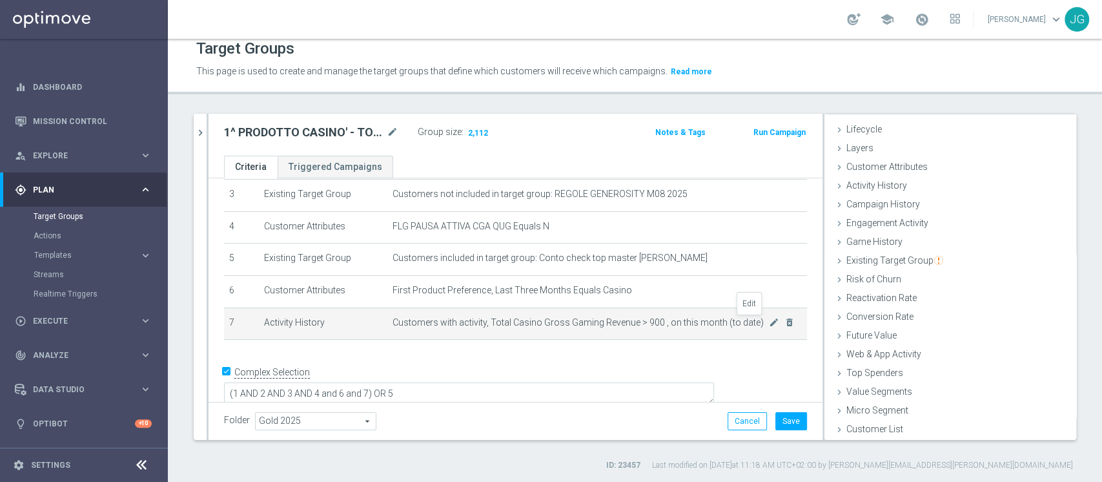
click at [769, 320] on icon "mode_edit" at bounding box center [774, 322] width 10 height 10
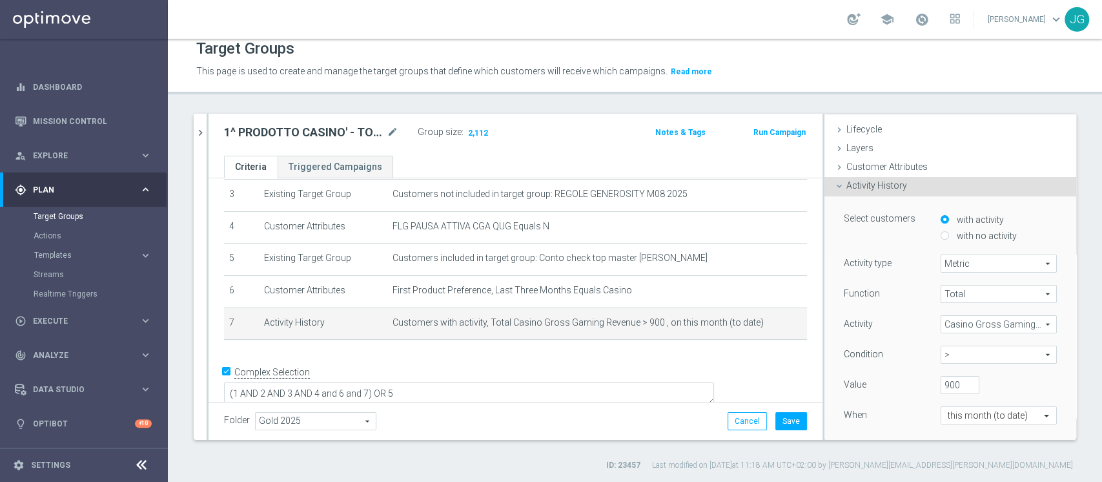
scroll to position [91, 0]
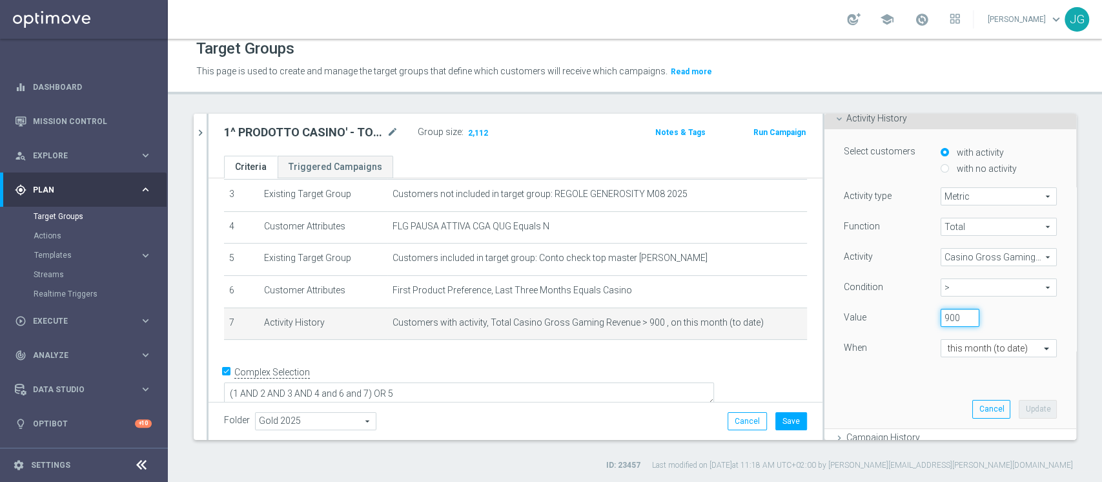
drag, startPoint x: 941, startPoint y: 316, endPoint x: 899, endPoint y: 312, distance: 41.5
click at [899, 312] on div "Value 900" at bounding box center [950, 319] width 232 height 21
type input "1300"
click at [1019, 403] on button "Update" at bounding box center [1038, 409] width 38 height 18
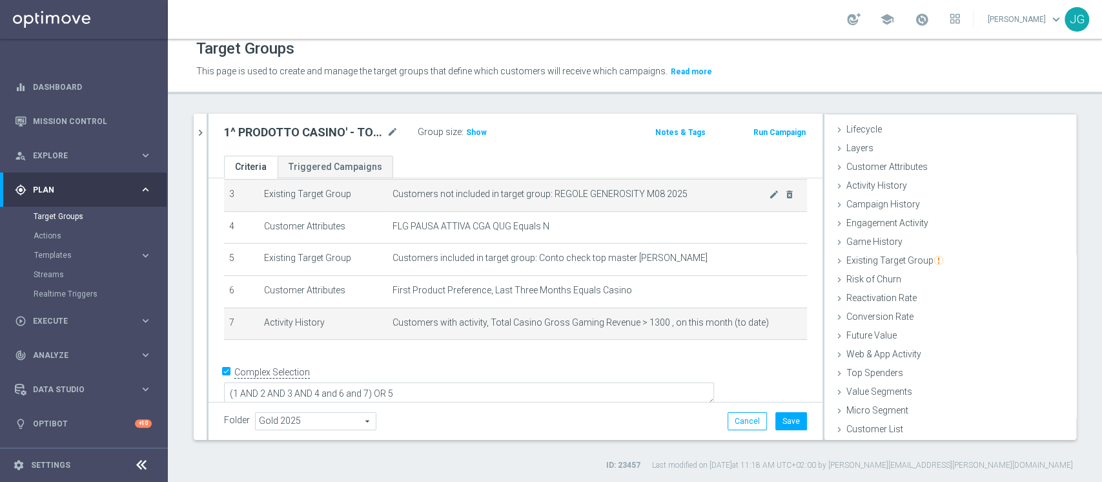
scroll to position [24, 0]
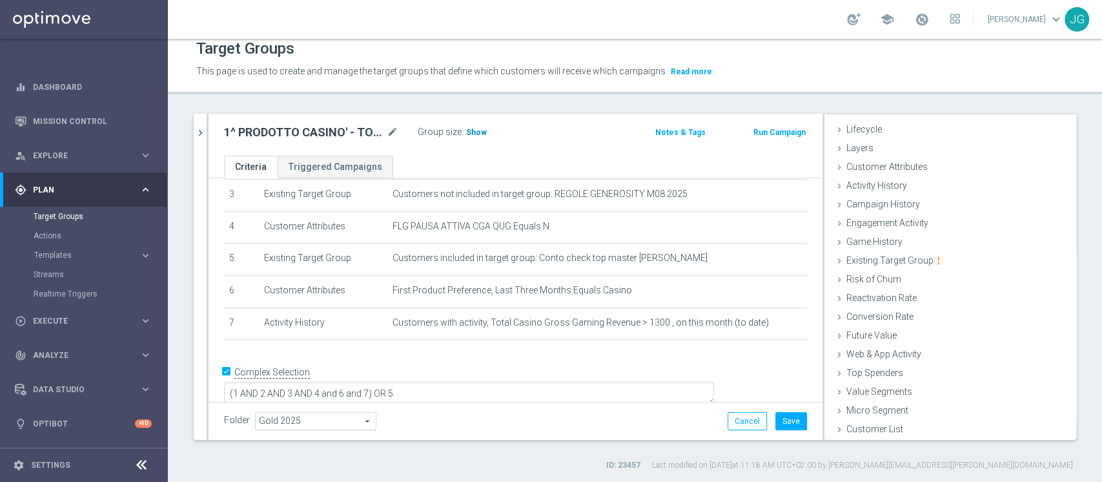
click at [477, 132] on span "Show" at bounding box center [476, 132] width 21 height 9
click at [785, 425] on button "Save" at bounding box center [791, 421] width 32 height 18
click at [202, 123] on button "chevron_right" at bounding box center [200, 133] width 13 height 38
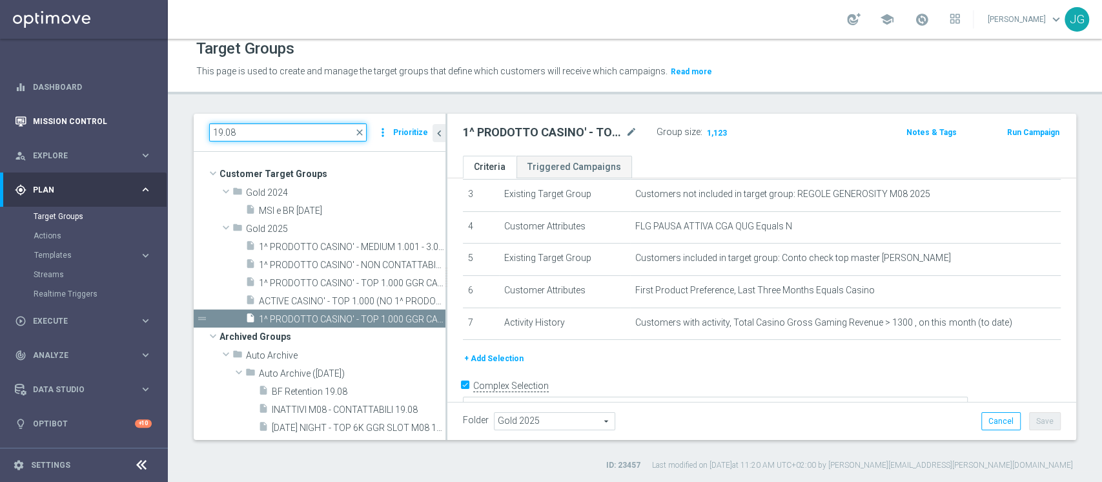
drag, startPoint x: 248, startPoint y: 128, endPoint x: 139, endPoint y: 121, distance: 108.7
click at [139, 121] on main "equalizer Dashboard Mission Control" at bounding box center [551, 241] width 1102 height 482
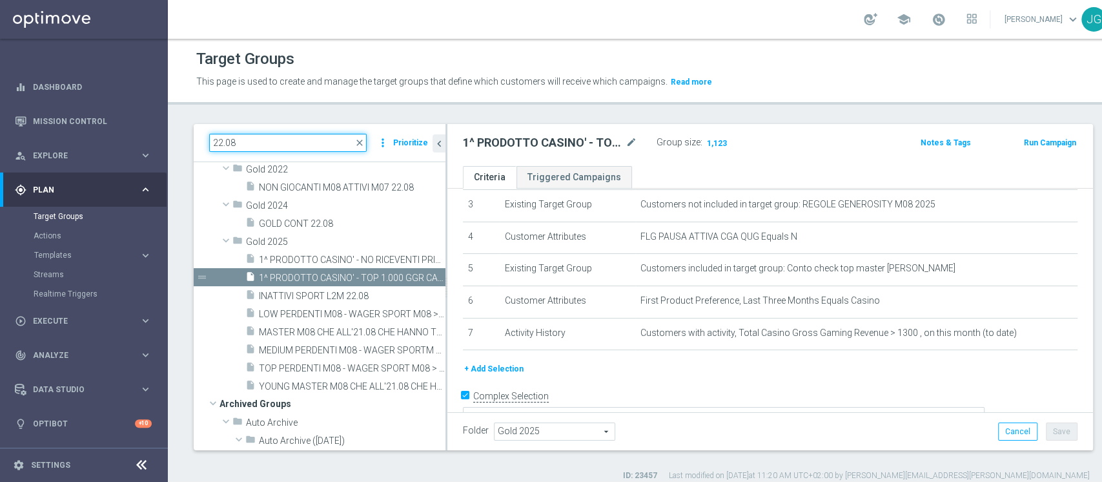
scroll to position [197, 0]
type input "22.08"
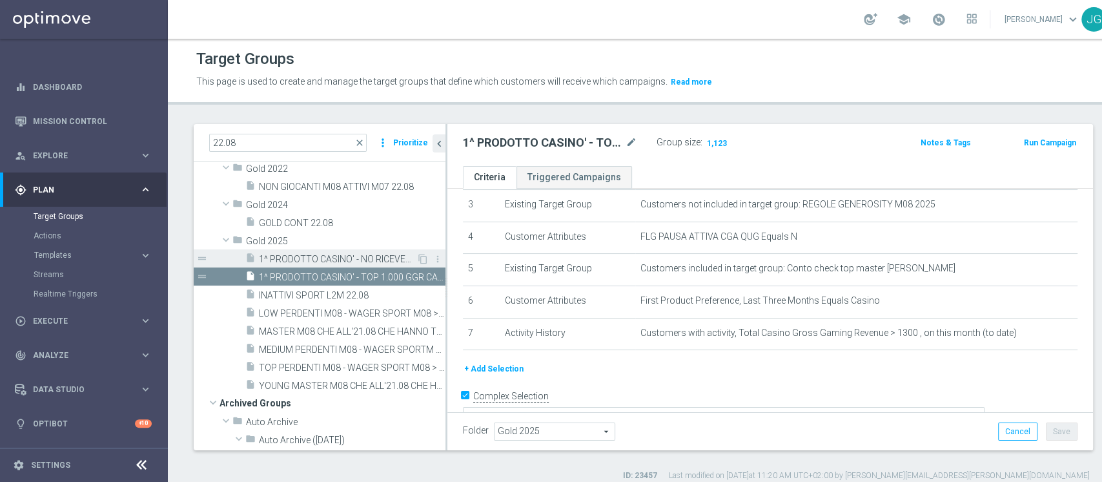
click at [354, 255] on span "1^ PRODOTTO CASINO' - NO RICEVENTI PRIVATE M08 - GGR M08 CASINO' 100 22.08" at bounding box center [338, 259] width 158 height 11
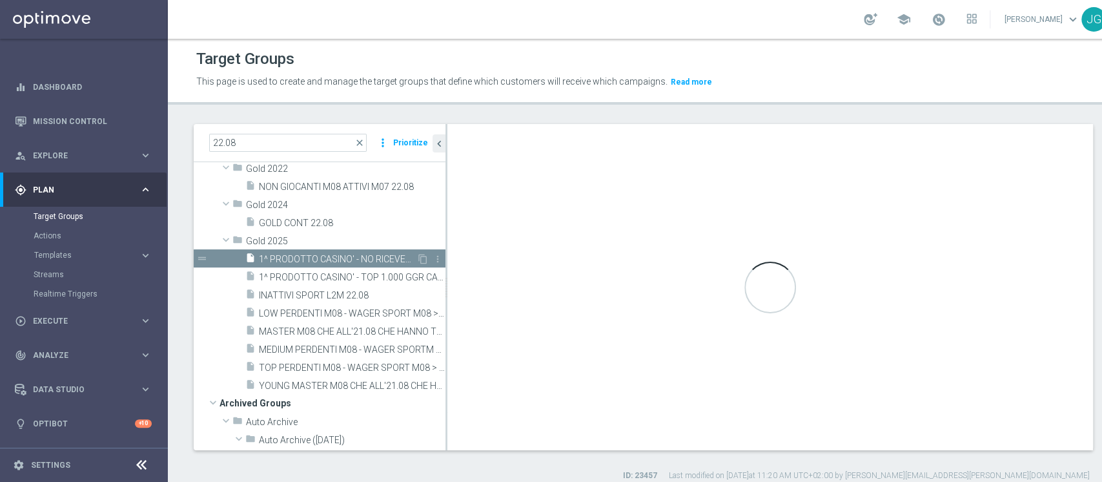
type textarea "(1 AND 2 AND 3 AND 4 and 6 ) OR 5"
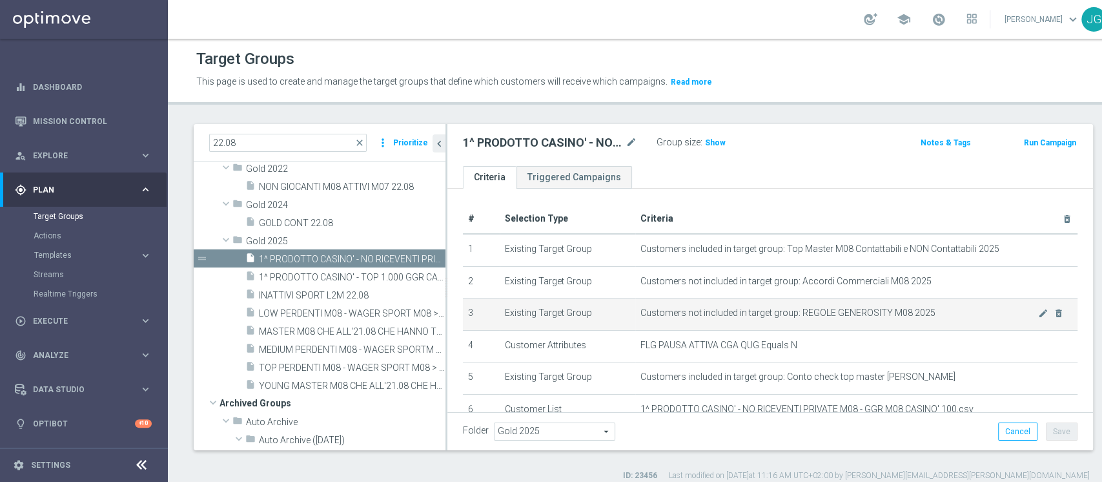
scroll to position [110, 0]
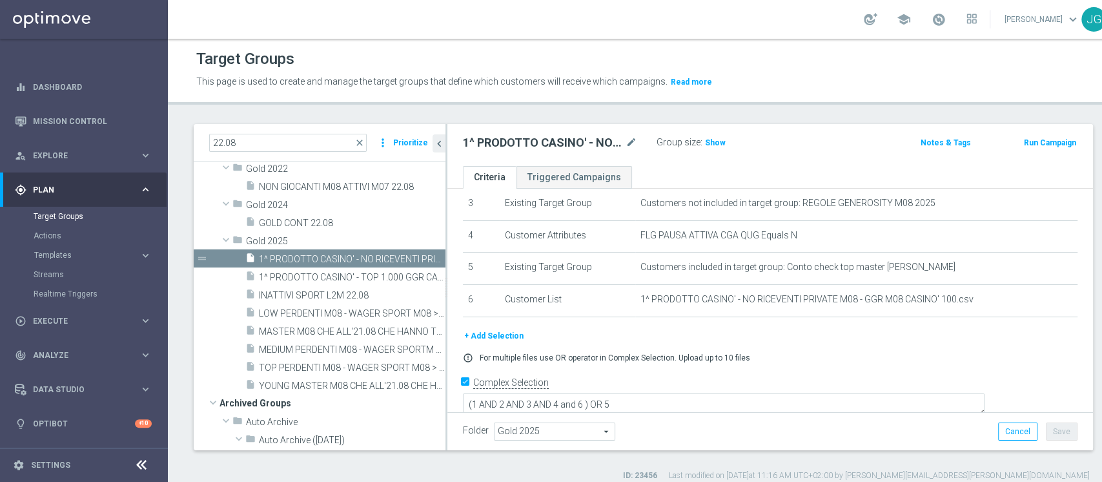
click at [500, 338] on button "+ Add Selection" at bounding box center [494, 336] width 62 height 14
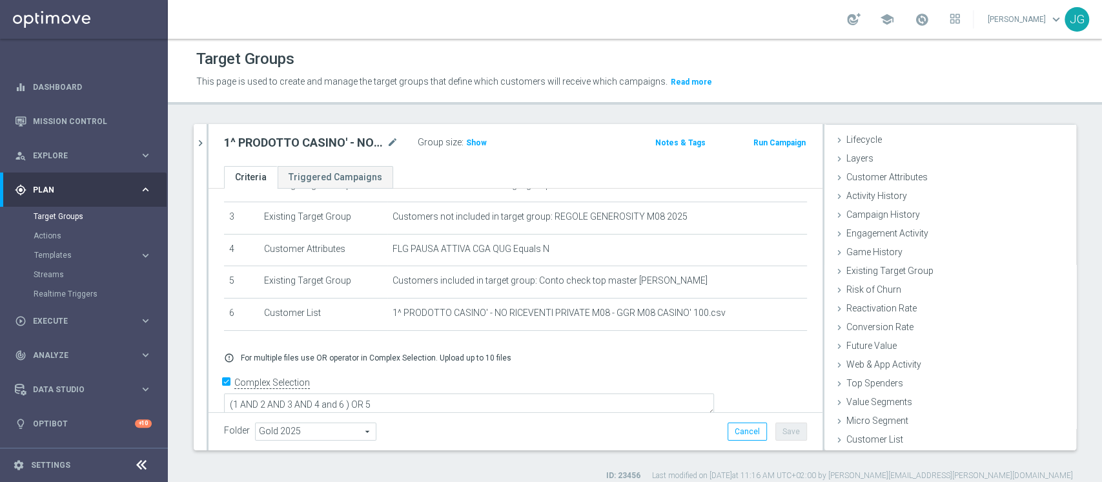
scroll to position [24, 0]
click at [914, 274] on span "Existing Target Group" at bounding box center [894, 270] width 97 height 10
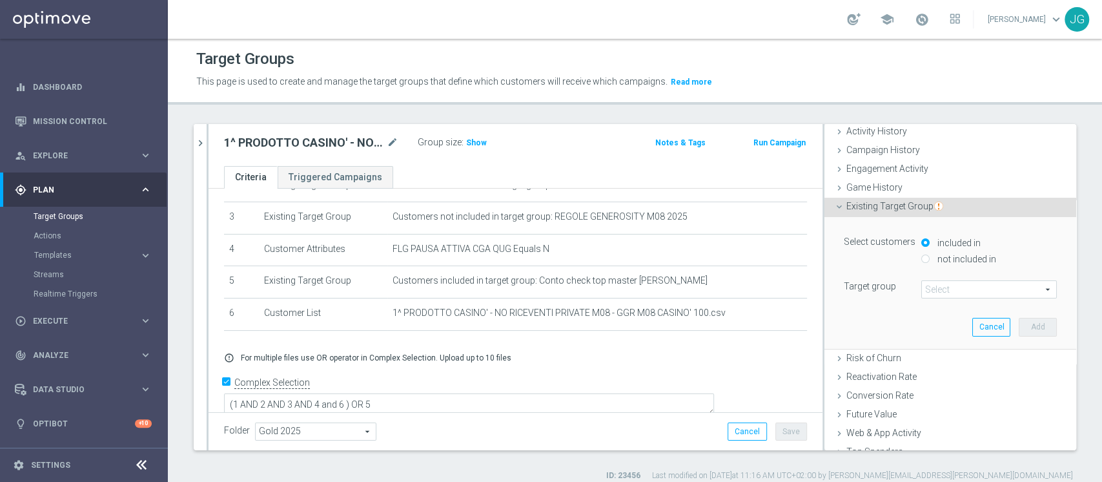
scroll to position [91, 0]
click at [934, 258] on label "not included in" at bounding box center [965, 256] width 62 height 12
click at [921, 258] on input "not included in" at bounding box center [925, 256] width 8 height 8
radio input "true"
click at [922, 288] on span at bounding box center [989, 286] width 134 height 17
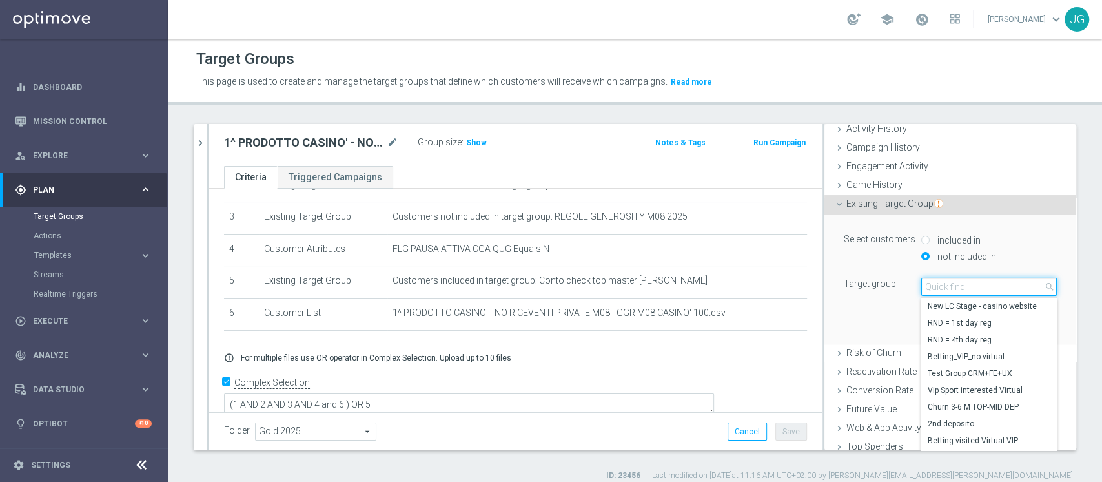
click at [921, 288] on input "search" at bounding box center [989, 287] width 136 height 18
type input "22.08"
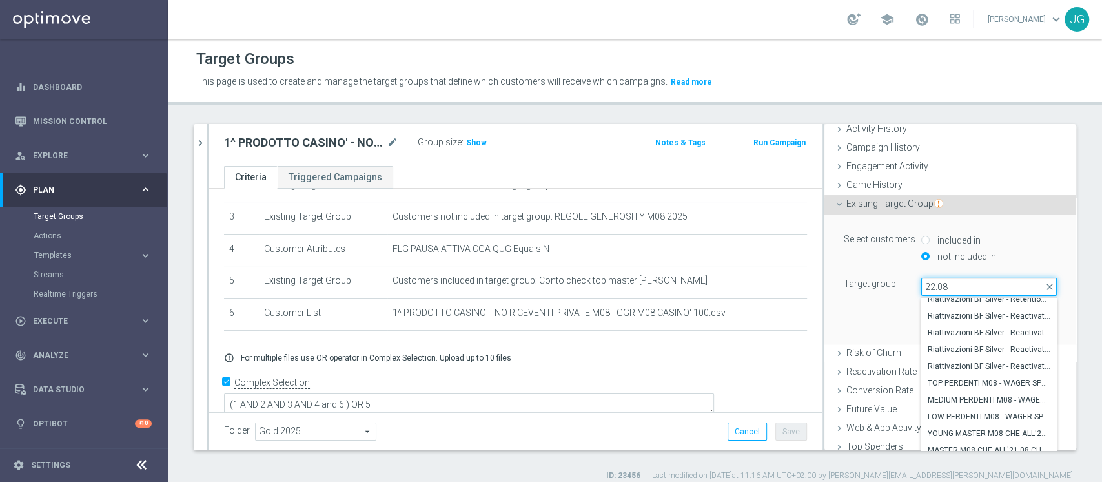
scroll to position [154, 0]
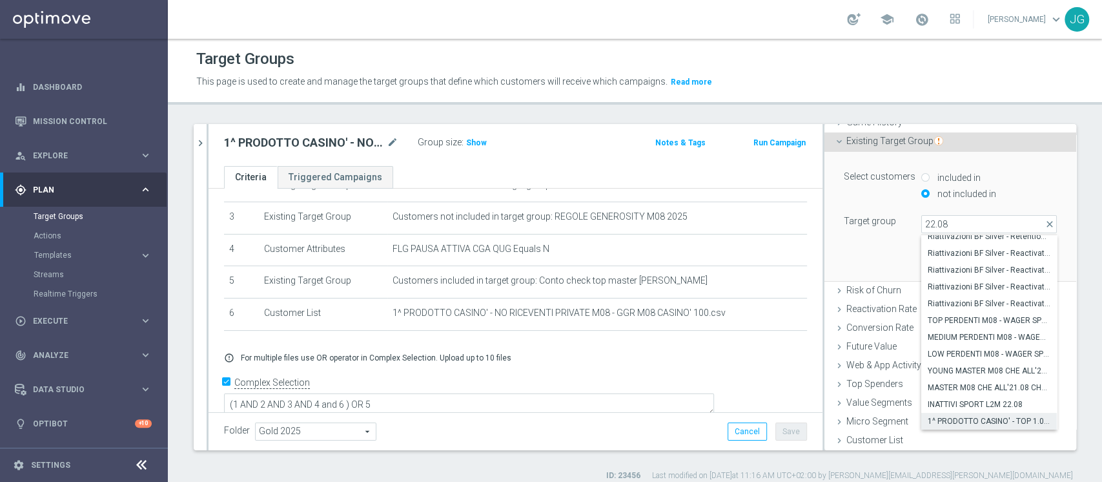
click at [965, 417] on span "1^ PRODOTTO CASINO' - TOP 1.000 GGR CASINO' M08 22.08" at bounding box center [989, 421] width 123 height 10
type input "1^ PRODOTTO CASINO' - TOP 1.000 GGR CASINO' M08 22.08"
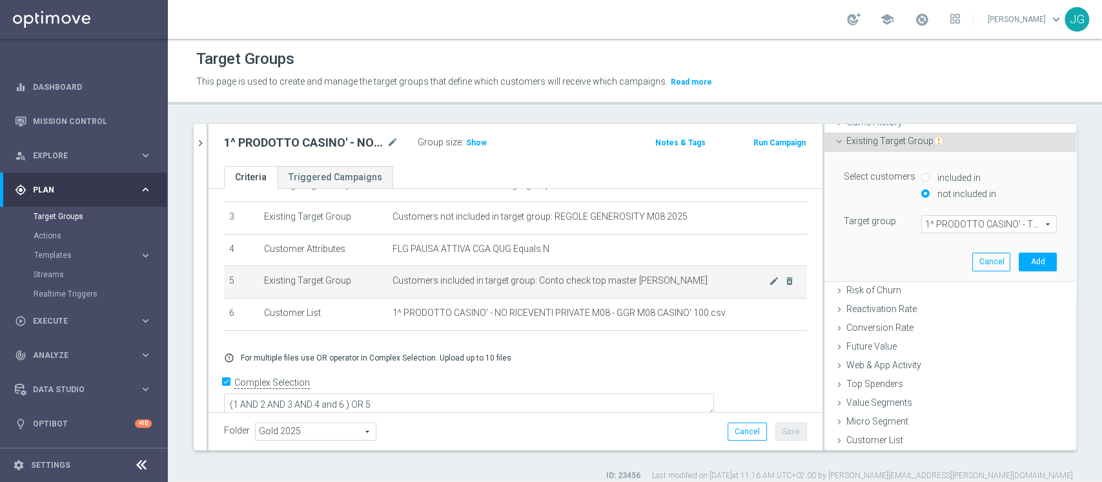
scroll to position [10, 0]
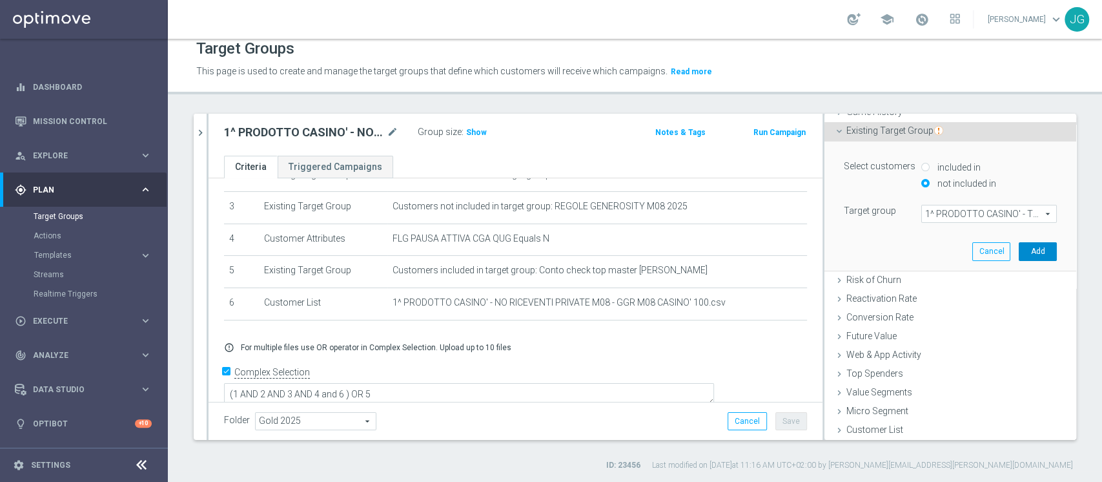
click at [1019, 254] on button "Add" at bounding box center [1038, 251] width 38 height 18
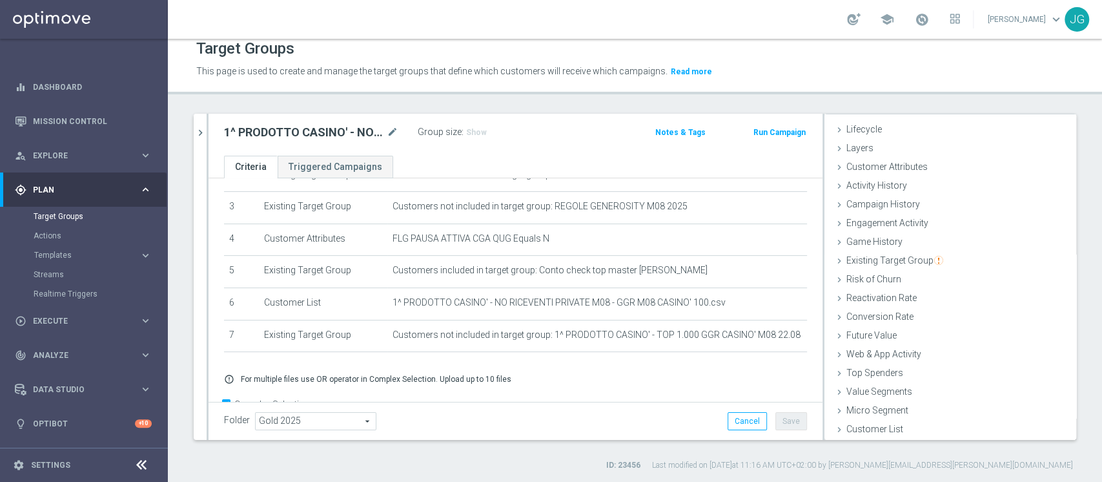
scroll to position [130, 0]
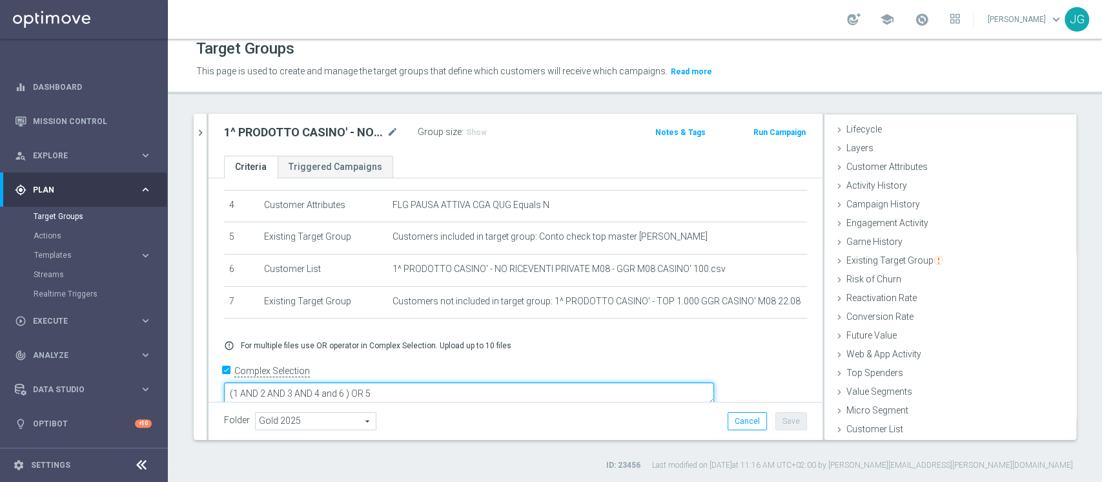
click at [433, 382] on textarea "(1 AND 2 AND 3 AND 4 and 6 ) OR 5" at bounding box center [469, 393] width 490 height 23
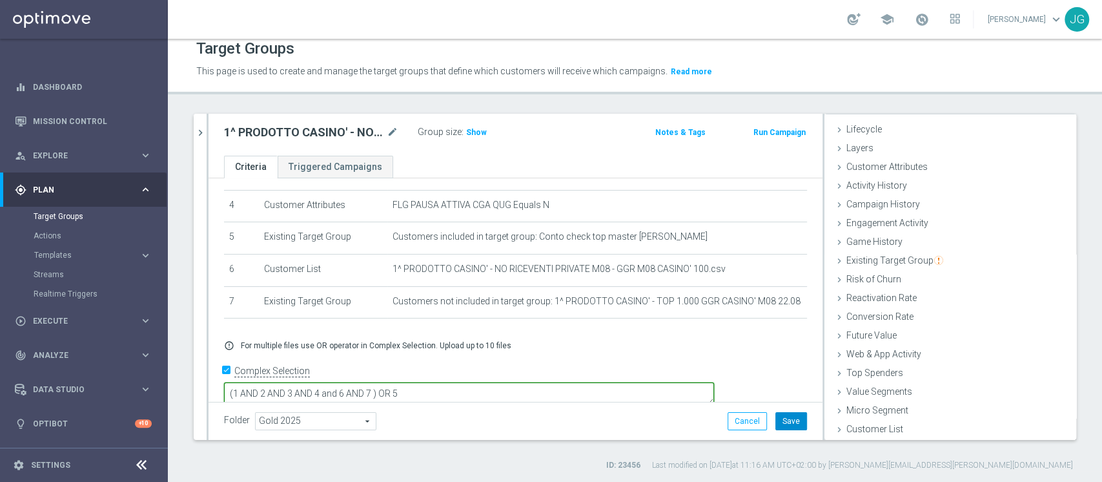
type textarea "(1 AND 2 AND 3 AND 4 and 6 AND 7 ) OR 5"
click at [790, 418] on button "Save" at bounding box center [791, 421] width 32 height 18
click at [473, 131] on span "Show" at bounding box center [476, 132] width 21 height 9
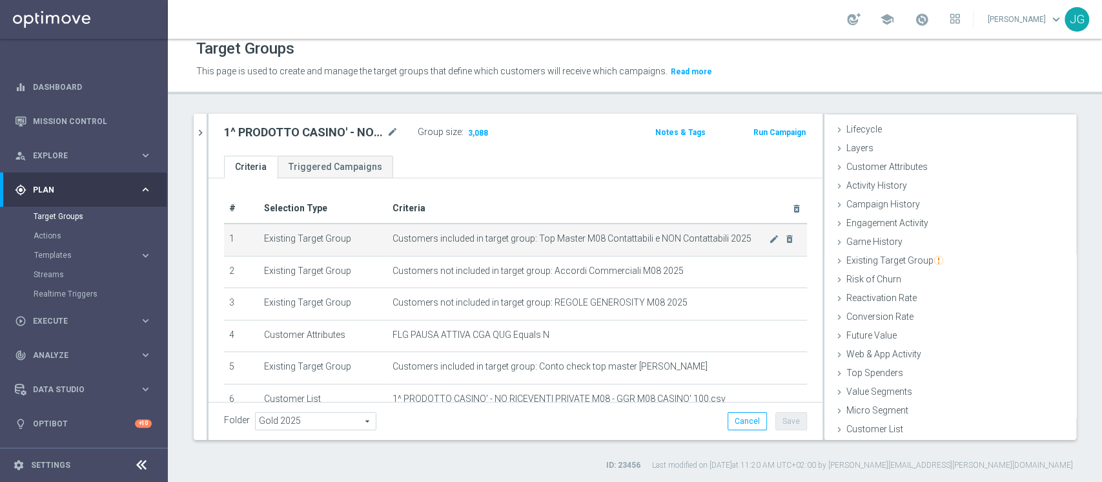
scroll to position [128, 0]
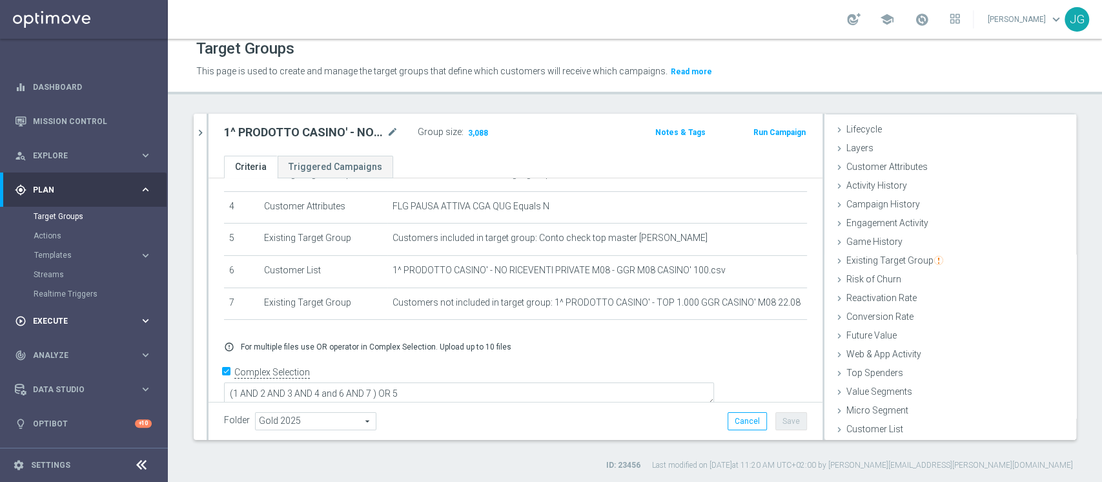
click at [72, 317] on span "Execute" at bounding box center [86, 321] width 107 height 8
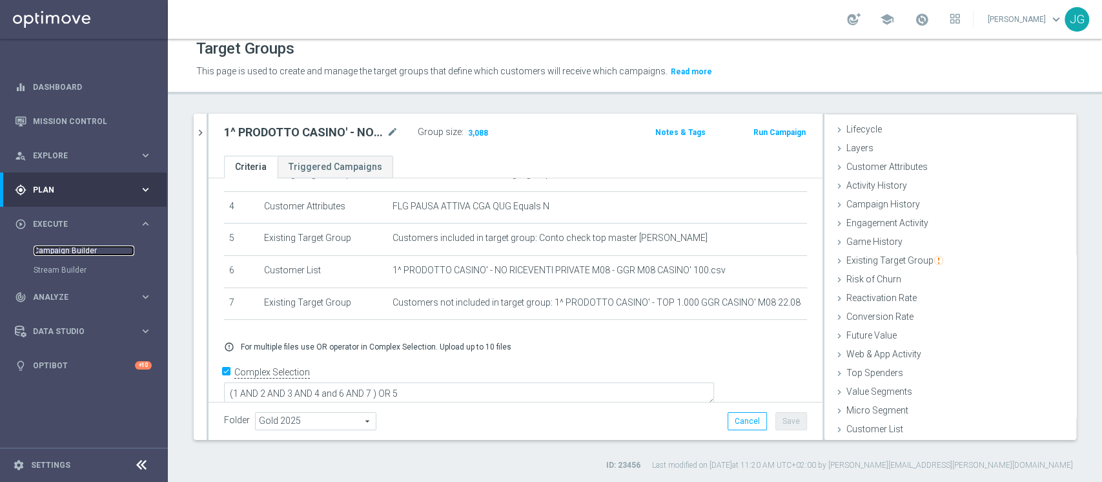
click at [59, 250] on link "Campaign Builder" at bounding box center [84, 250] width 101 height 10
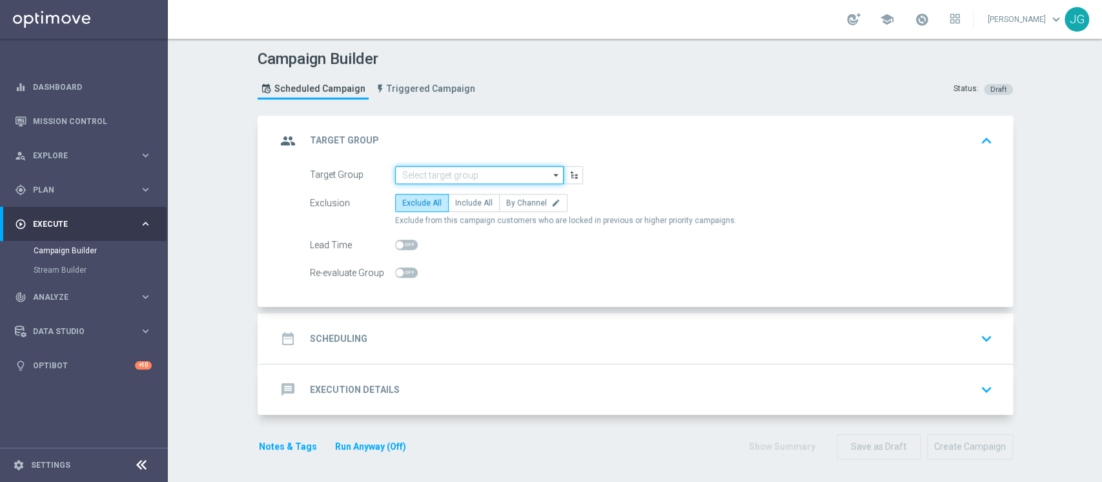
click at [422, 166] on input at bounding box center [479, 175] width 169 height 18
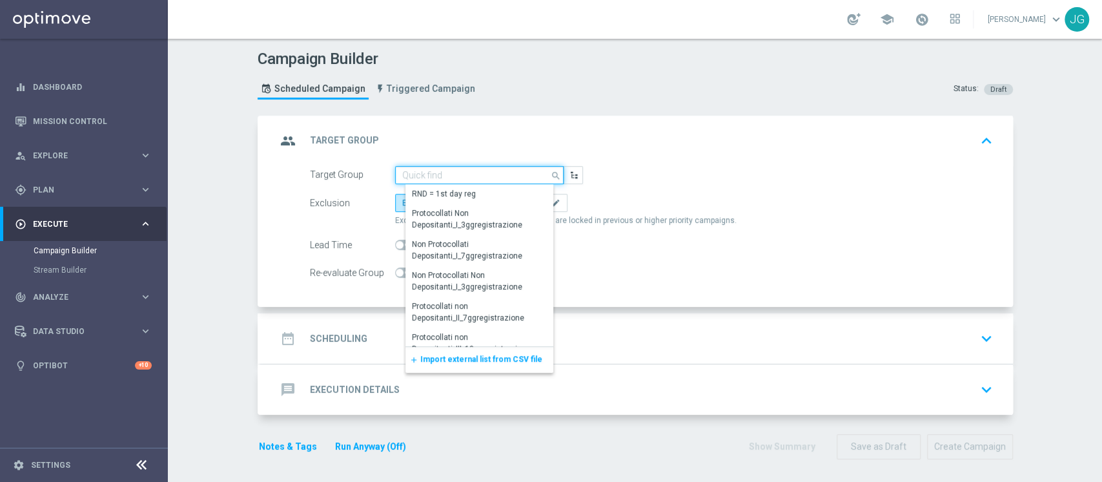
paste input "MEDIUM PERDENTI M08 - WAGER SPORTM 08 > 500 EURO - MARGINE TRA 40% E 80%"
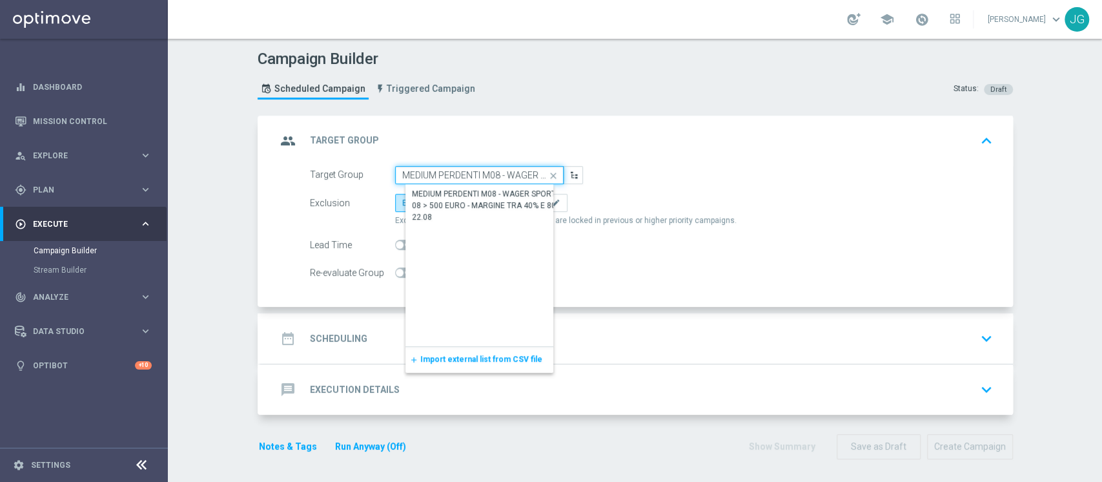
scroll to position [0, 197]
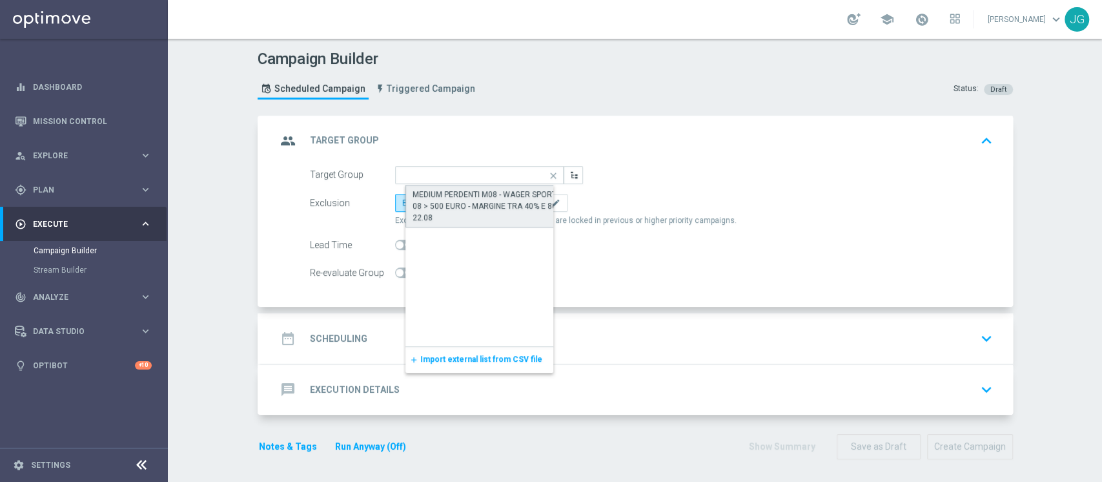
click at [438, 201] on div "MEDIUM PERDENTI M08 - WAGER SPORTM 08 > 500 EURO - MARGINE TRA 40% E 80% 22.08" at bounding box center [490, 206] width 155 height 35
type input "MEDIUM PERDENTI M08 - WAGER SPORTM 08 > 500 EURO - MARGINE TRA 40% E 80% 22.08"
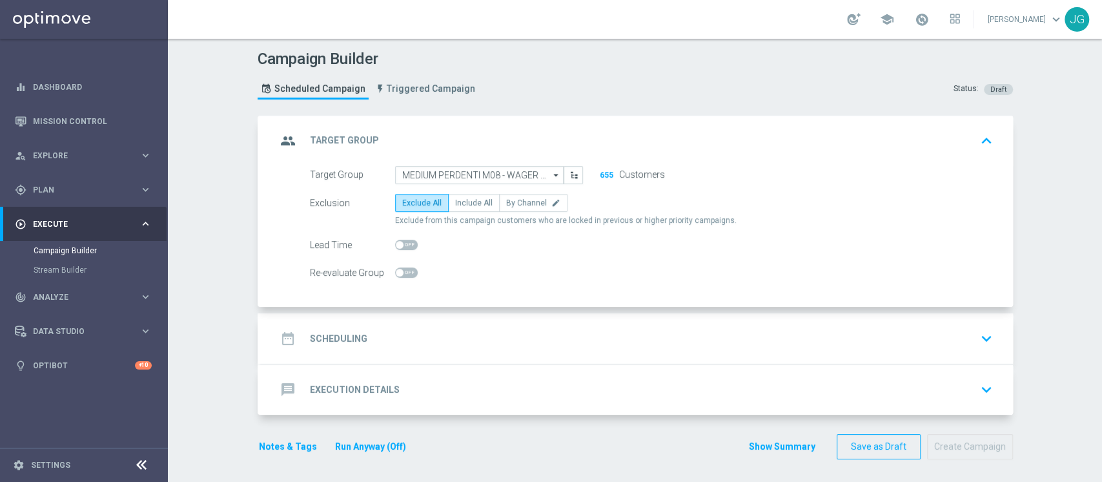
click at [502, 248] on div "Lead Time" at bounding box center [651, 245] width 702 height 18
click at [449, 345] on div "date_range Scheduling keyboard_arrow_down" at bounding box center [636, 338] width 721 height 25
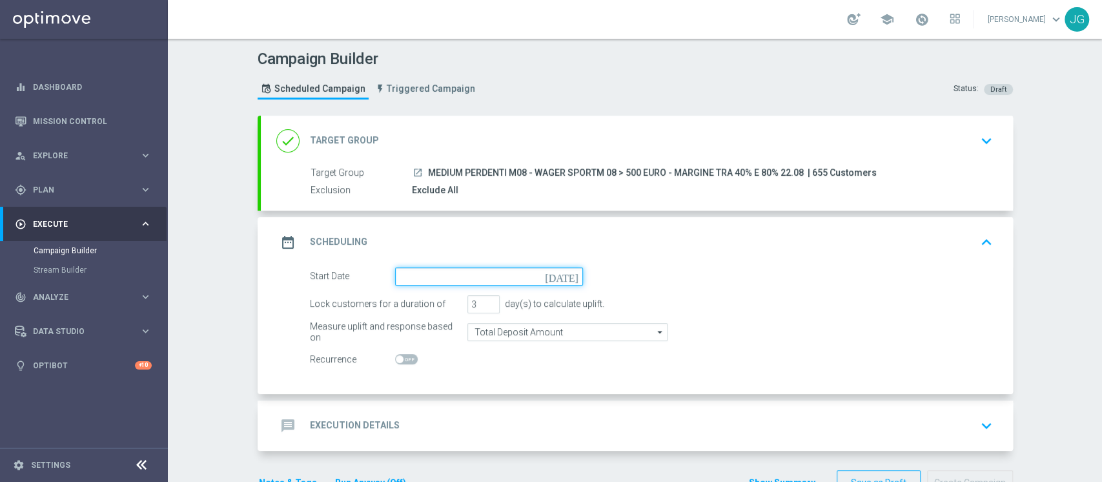
click at [482, 272] on input at bounding box center [489, 276] width 188 height 18
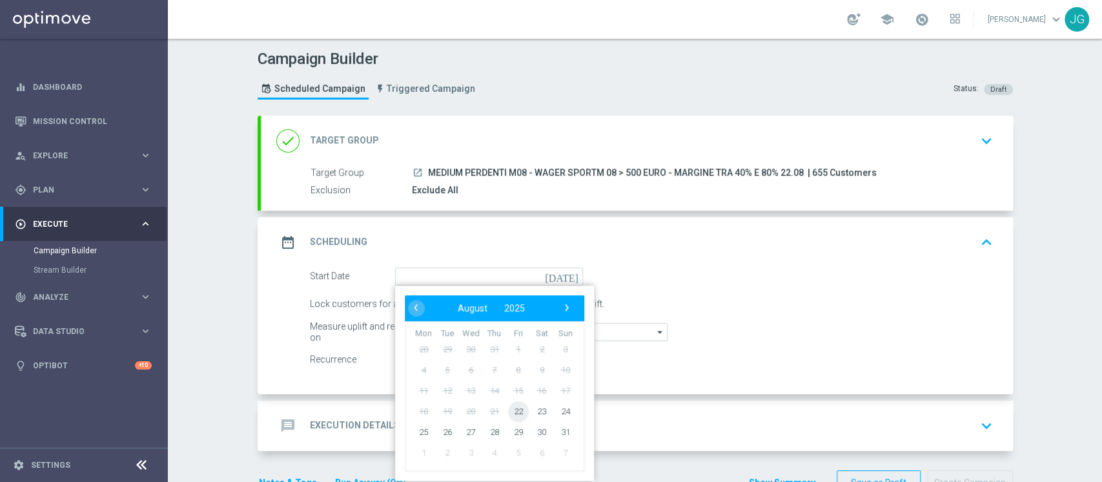
click at [511, 410] on span "22" at bounding box center [517, 410] width 21 height 21
type input "[DATE]"
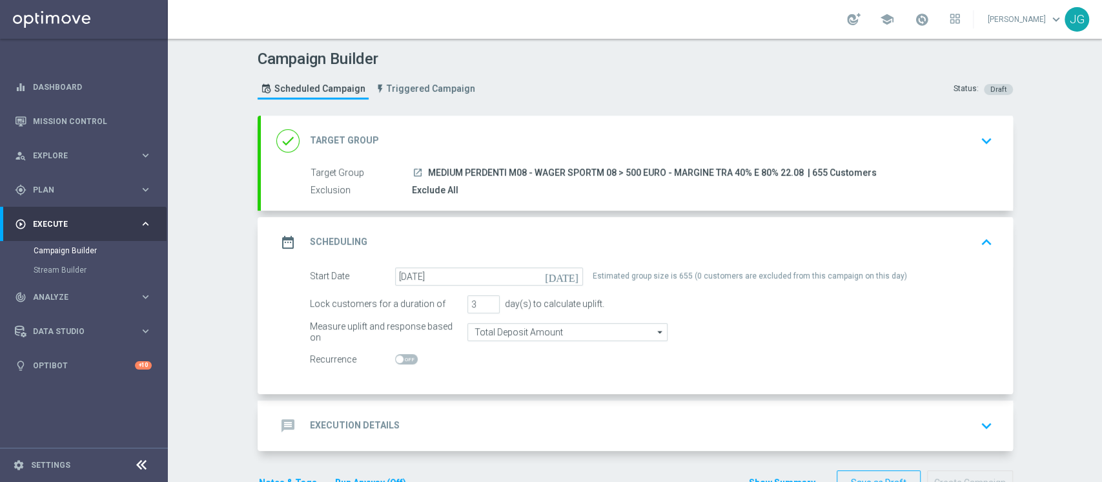
drag, startPoint x: 796, startPoint y: 168, endPoint x: 422, endPoint y: 167, distance: 374.4
click at [428, 167] on span "MEDIUM PERDENTI M08 - WAGER SPORTM 08 > 500 EURO - MARGINE TRA 40% E 80% 22.08" at bounding box center [616, 173] width 376 height 12
copy span "MEDIUM PERDENTI M08 - WAGER SPORTM 08 > 500 EURO - MARGINE TRA 40% E 80% 22.08"
click at [526, 157] on div "done Target Group keyboard_arrow_down" at bounding box center [637, 141] width 752 height 50
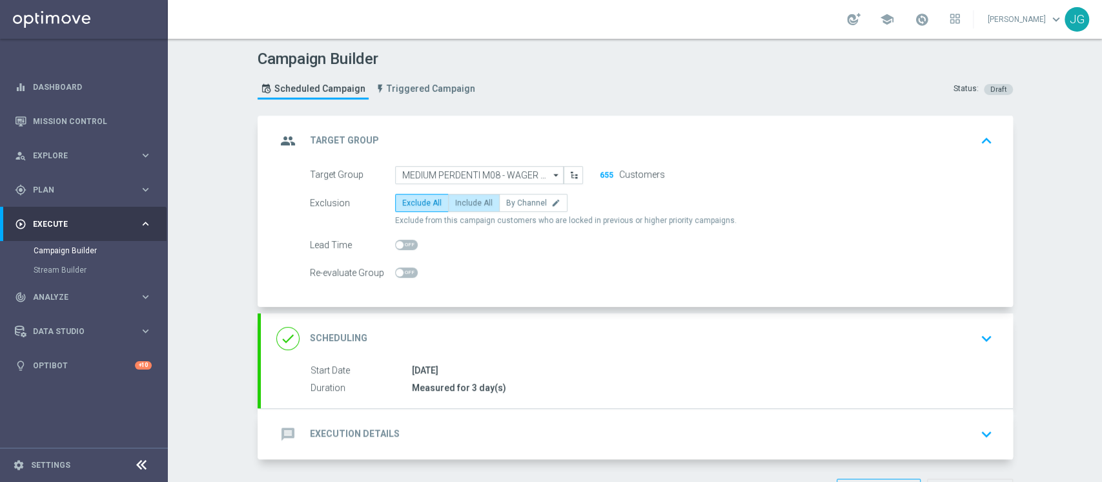
click at [456, 199] on span "Include All" at bounding box center [473, 202] width 37 height 9
click at [456, 201] on input "Include All" at bounding box center [459, 205] width 8 height 8
radio input "true"
click at [473, 434] on div "message Execution Details keyboard_arrow_down" at bounding box center [636, 434] width 721 height 25
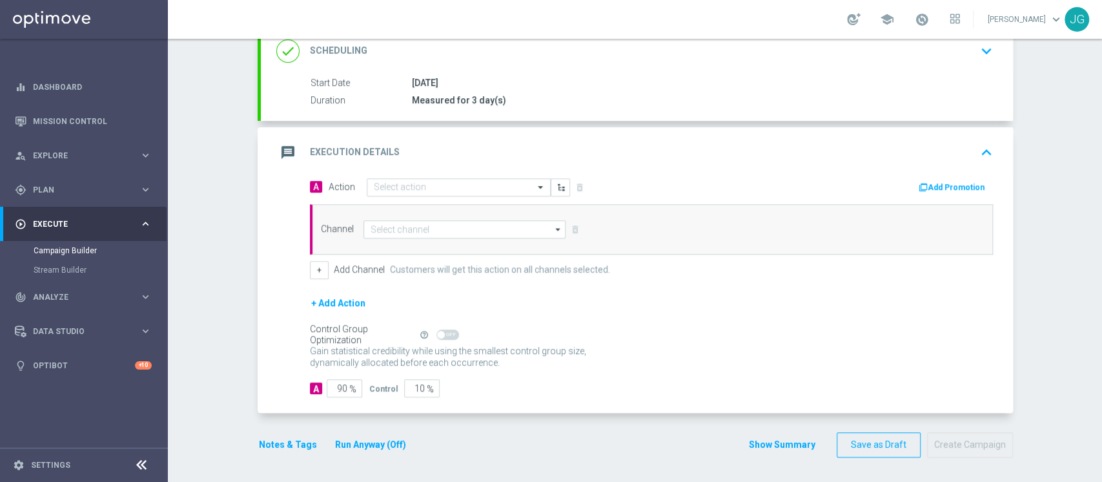
scroll to position [185, 0]
click at [427, 184] on input "text" at bounding box center [446, 188] width 144 height 11
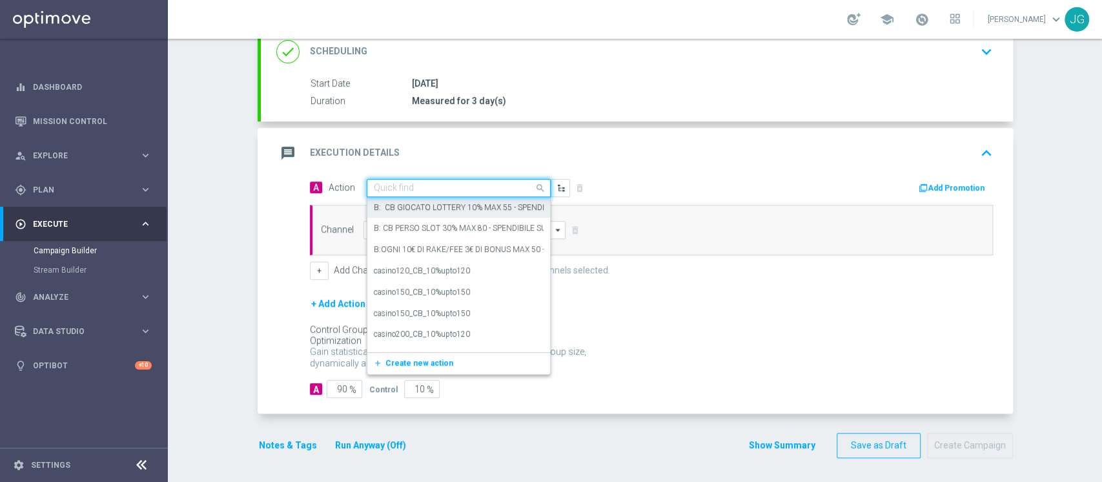
paste input "PROMO RICARICA 25% MAX 200 EURO - SPENDIBILE SPORT"
type input "PROMO RICARICA 25% MAX 200 EURO - SPENDIBILE SPORT"
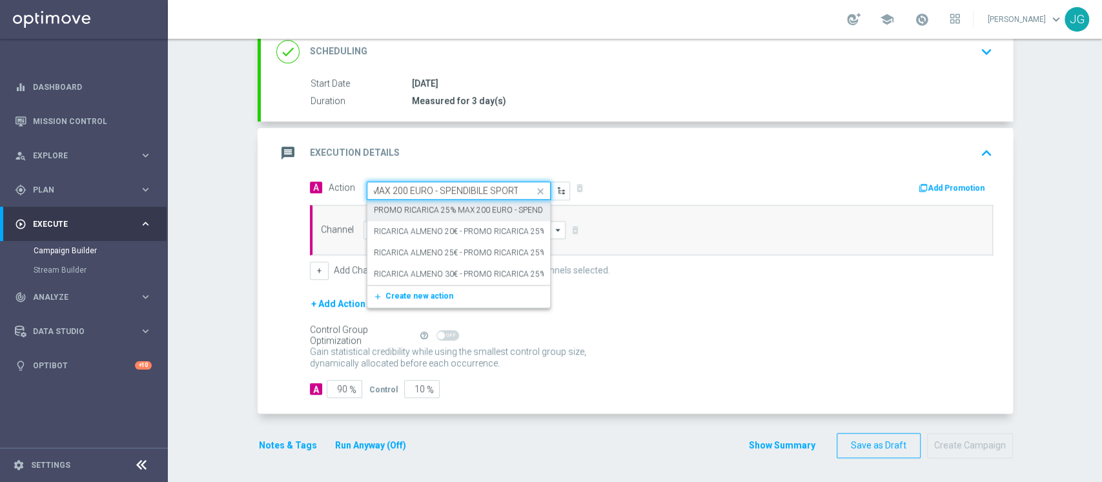
click at [472, 209] on label "PROMO RICARICA 25% MAX 200 EURO - SPENDIBILE SPORT" at bounding box center [480, 210] width 213 height 11
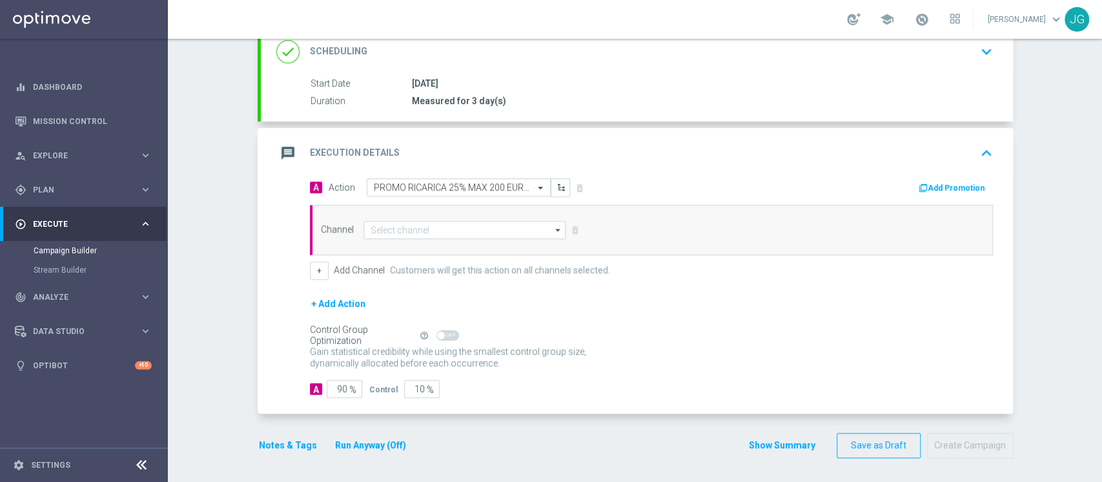
scroll to position [0, 0]
click at [961, 181] on button "Add Promotion" at bounding box center [953, 188] width 72 height 14
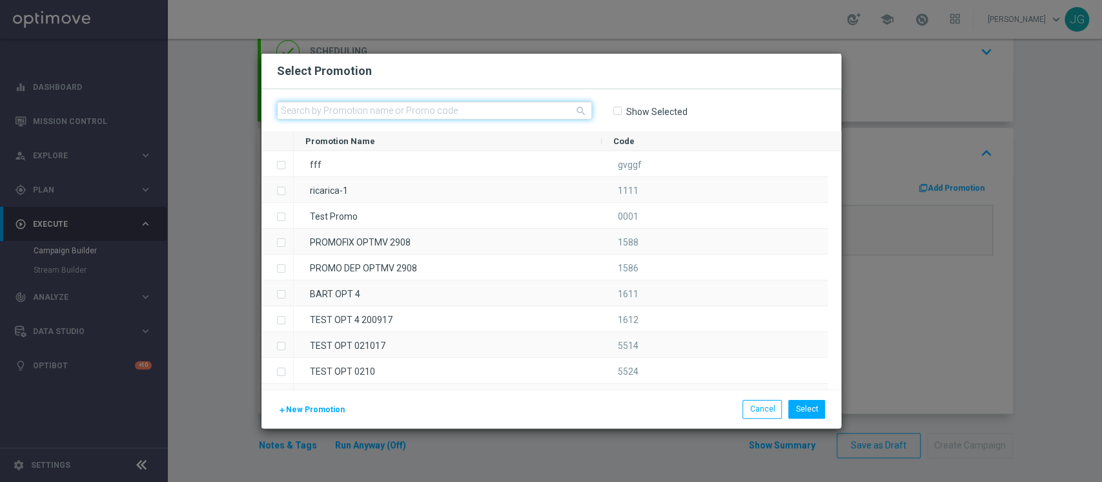
click at [495, 101] on input "text" at bounding box center [434, 110] width 315 height 18
paste input "RICARICASPORT22 - 2"
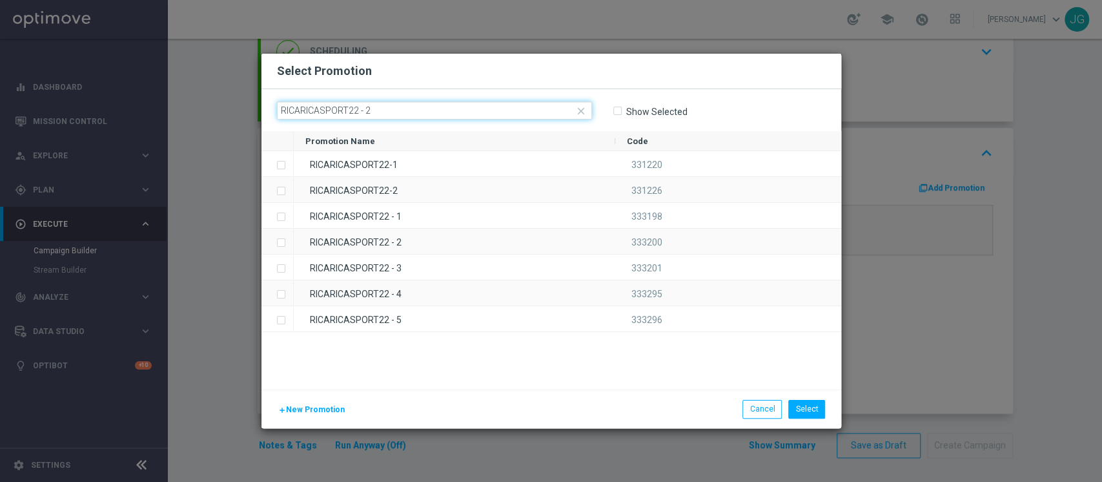
drag, startPoint x: 386, startPoint y: 105, endPoint x: 150, endPoint y: 108, distance: 235.7
click at [150, 108] on modal-container "Select Promotion close RICARICASPORT22 - 2 Show Selected Drag here to set row g…" at bounding box center [551, 241] width 1102 height 482
paste input "333200"
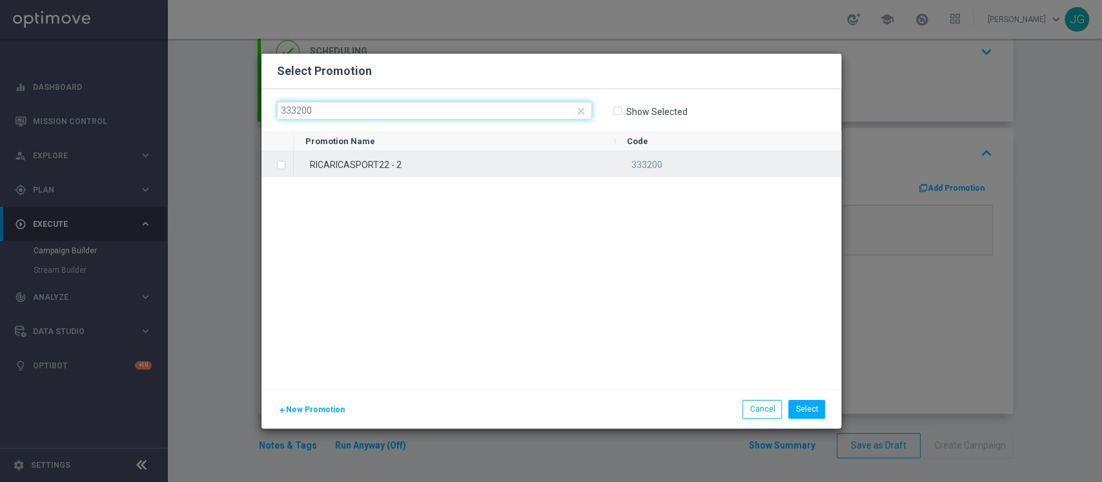
type input "333200"
click at [420, 167] on div "RICARICASPORT22 - 2" at bounding box center [455, 163] width 322 height 25
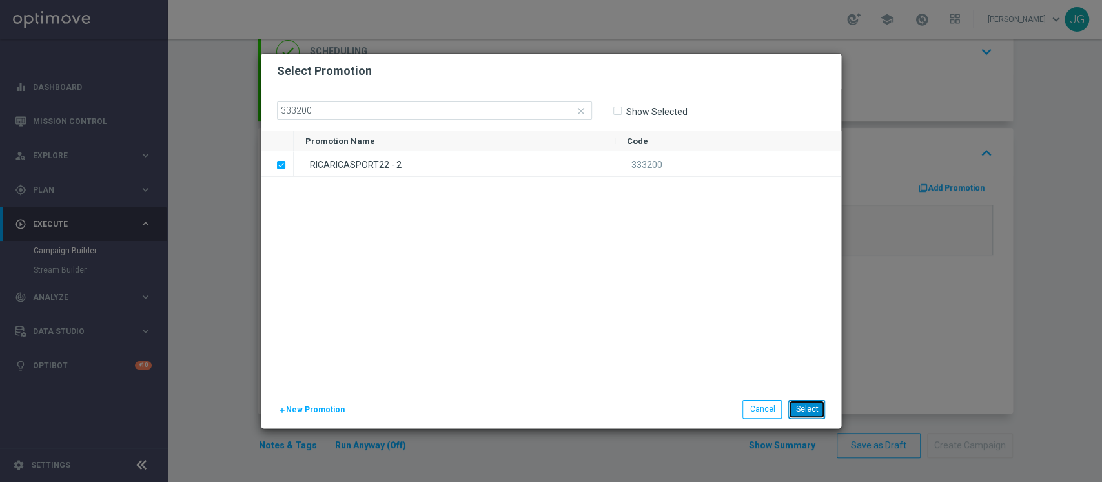
click at [813, 405] on button "Select" at bounding box center [806, 409] width 37 height 18
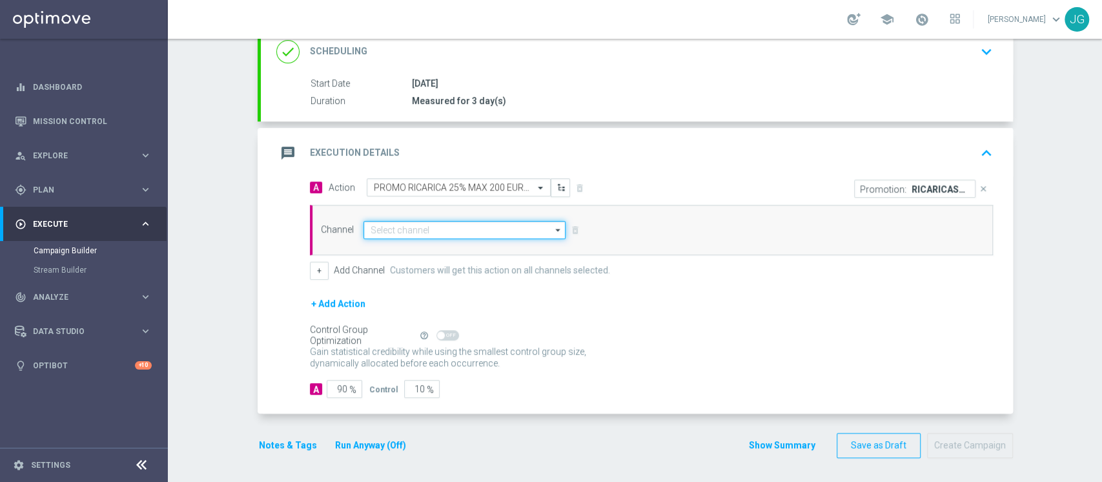
click at [422, 225] on input at bounding box center [464, 230] width 203 height 18
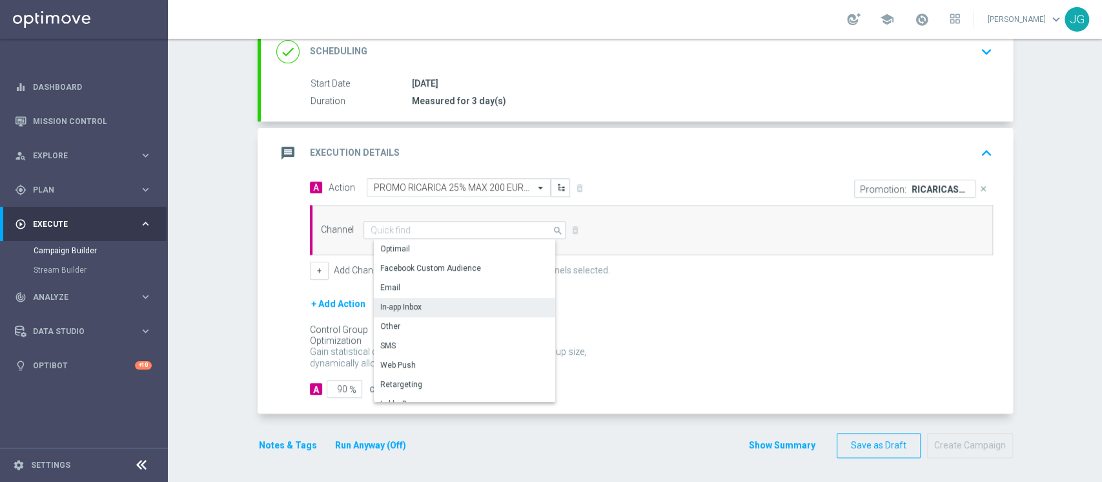
click at [400, 299] on div "In-app Inbox" at bounding box center [470, 307] width 192 height 18
type input "In-app Inbox"
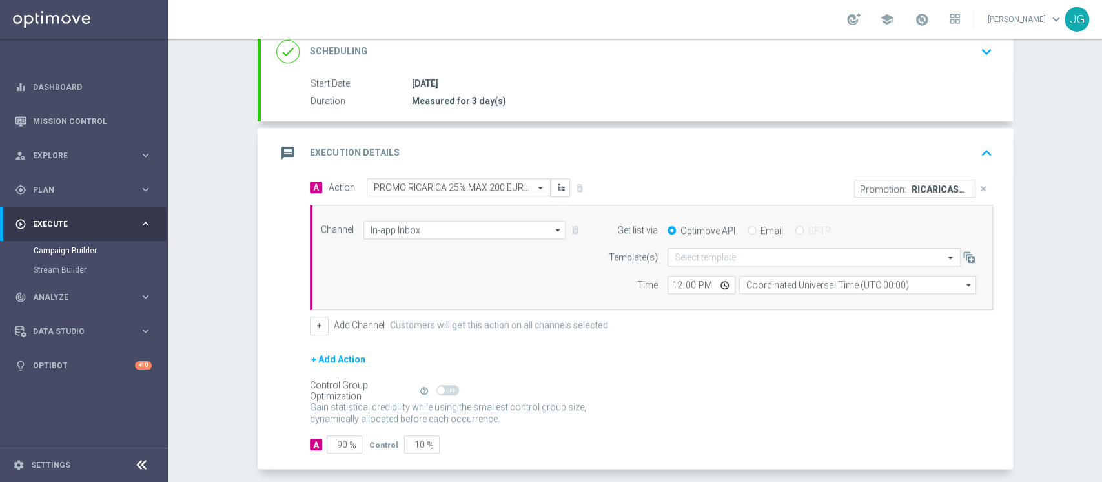
click at [748, 229] on input "Email" at bounding box center [752, 231] width 8 height 8
radio input "true"
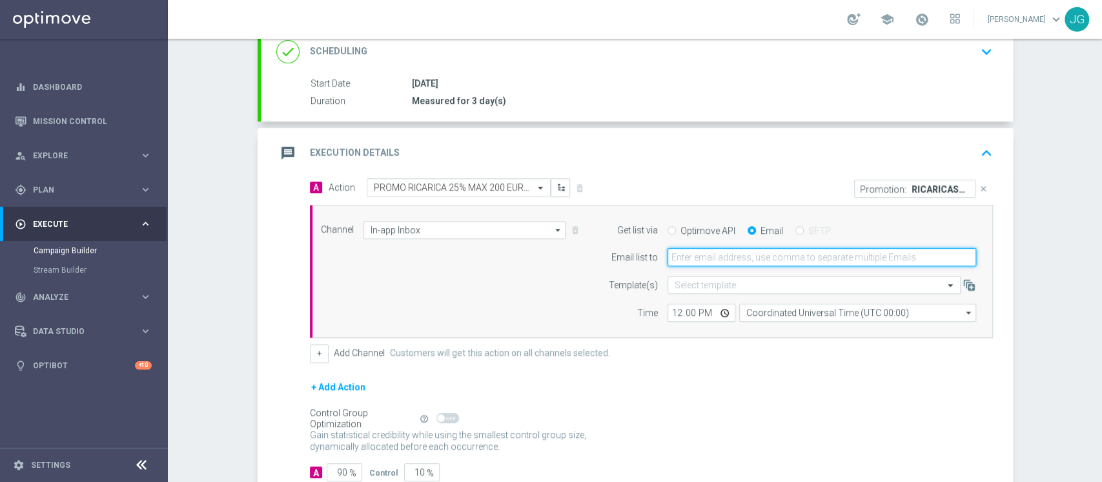
click at [727, 254] on input "email" at bounding box center [822, 257] width 309 height 18
type input "[PERSON_NAME][EMAIL_ADDRESS][PERSON_NAME][DOMAIN_NAME]"
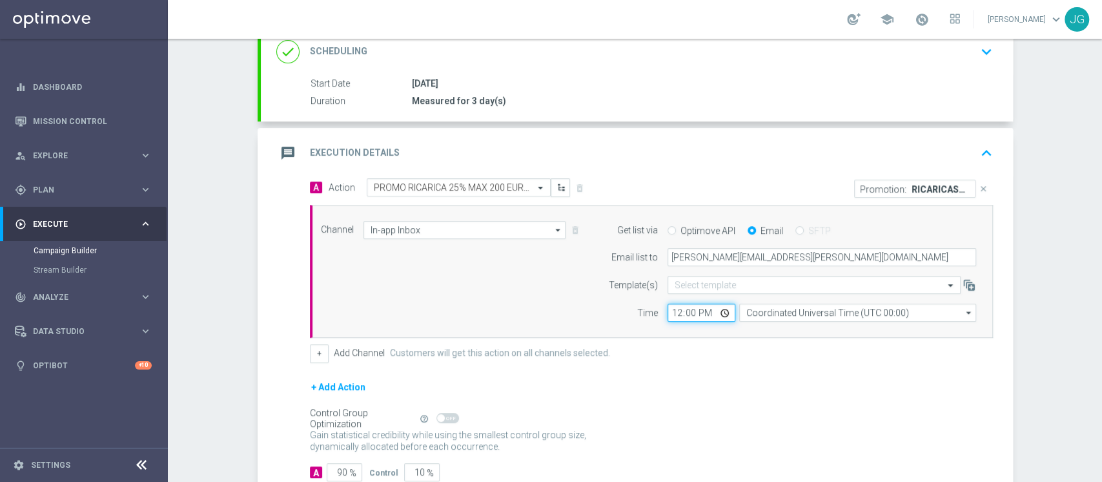
click at [719, 317] on input "12:00" at bounding box center [702, 312] width 68 height 18
type input "13:00"
click at [671, 440] on div "Gain statistical credibility while using the smallest control group size, dynam…" at bounding box center [651, 440] width 683 height 31
click at [322, 351] on div "+ Add Channel Customers will get this action on all channels selected." at bounding box center [651, 353] width 683 height 18
click at [310, 356] on button "+" at bounding box center [319, 353] width 19 height 18
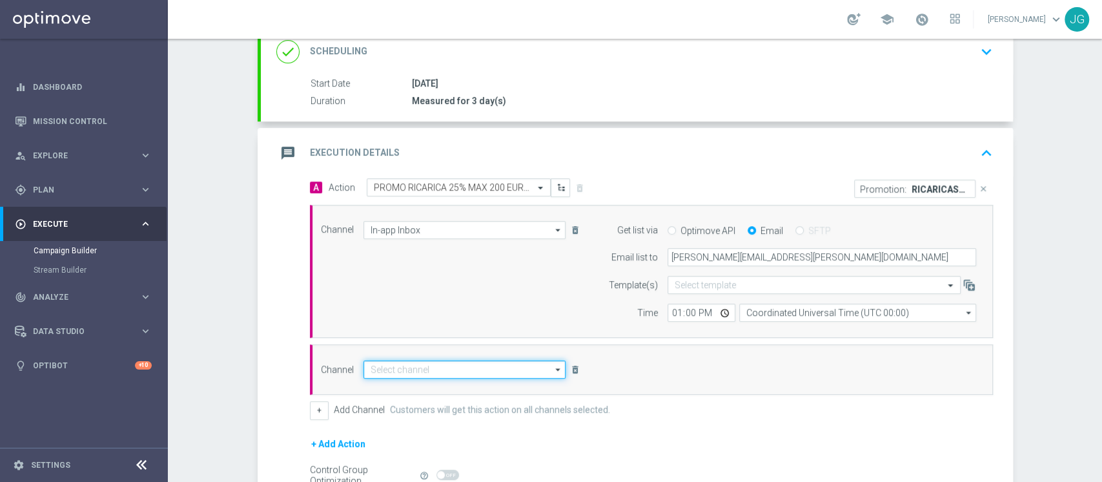
click at [369, 374] on input at bounding box center [464, 369] width 203 height 18
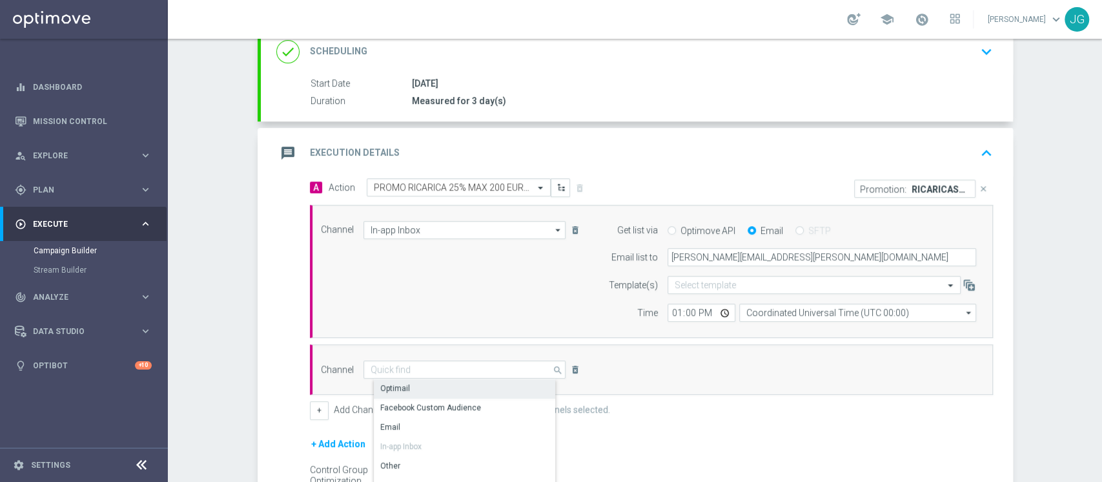
click at [422, 384] on div "Optimail" at bounding box center [470, 388] width 192 height 18
type input "Optimail"
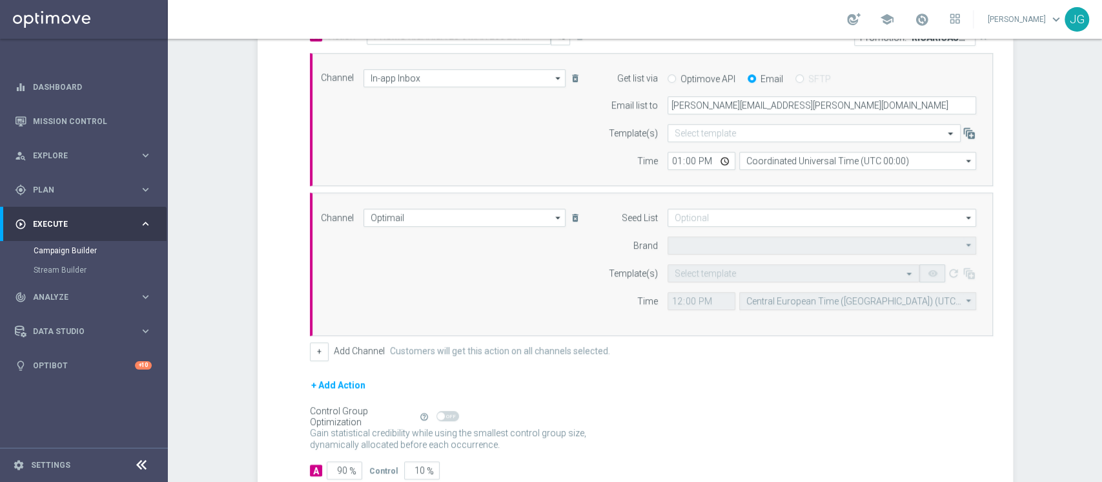
type input "Sisal Marketing"
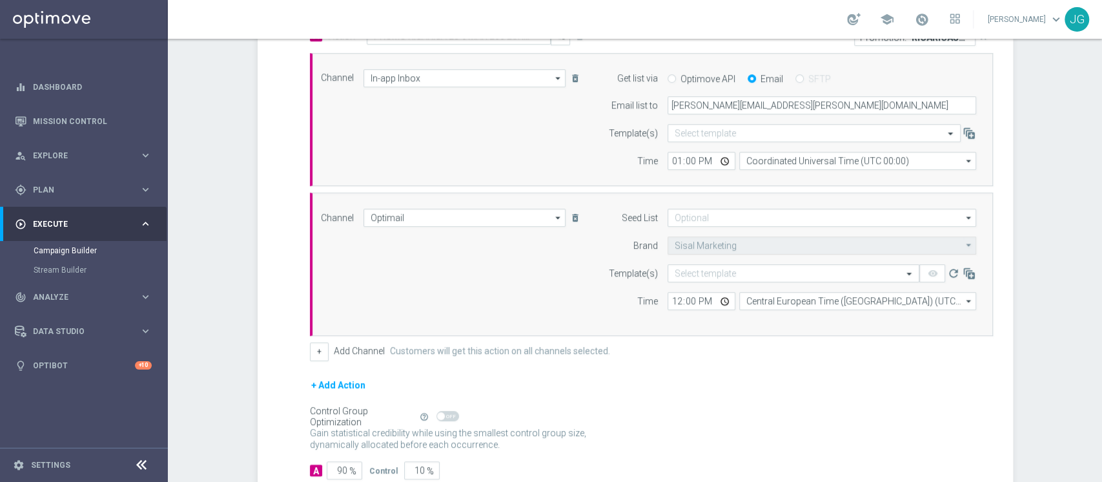
scroll to position [340, 0]
click at [847, 271] on input "text" at bounding box center [781, 270] width 212 height 11
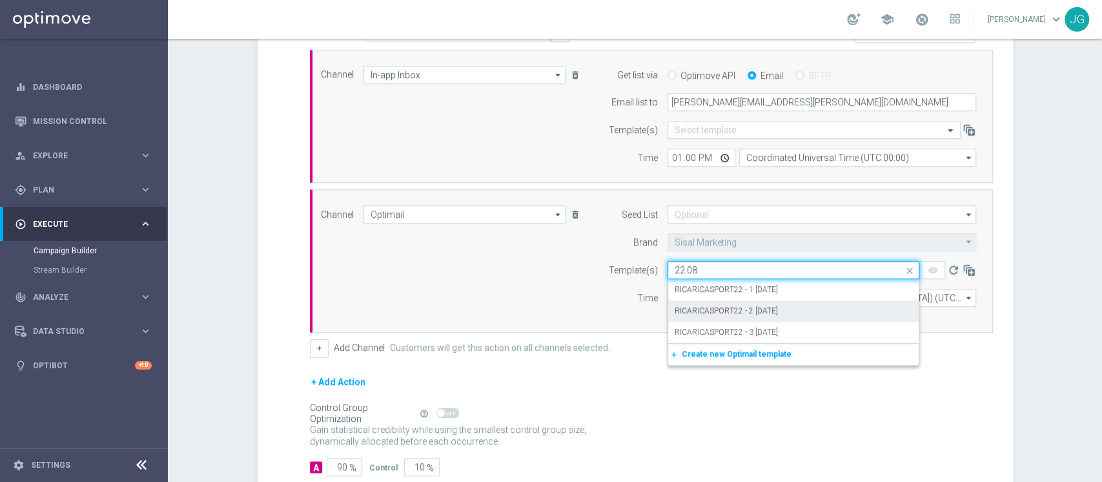
click at [766, 307] on label "RICARICASPORT22 - 2 [DATE]" at bounding box center [726, 310] width 103 height 11
type input "22.08"
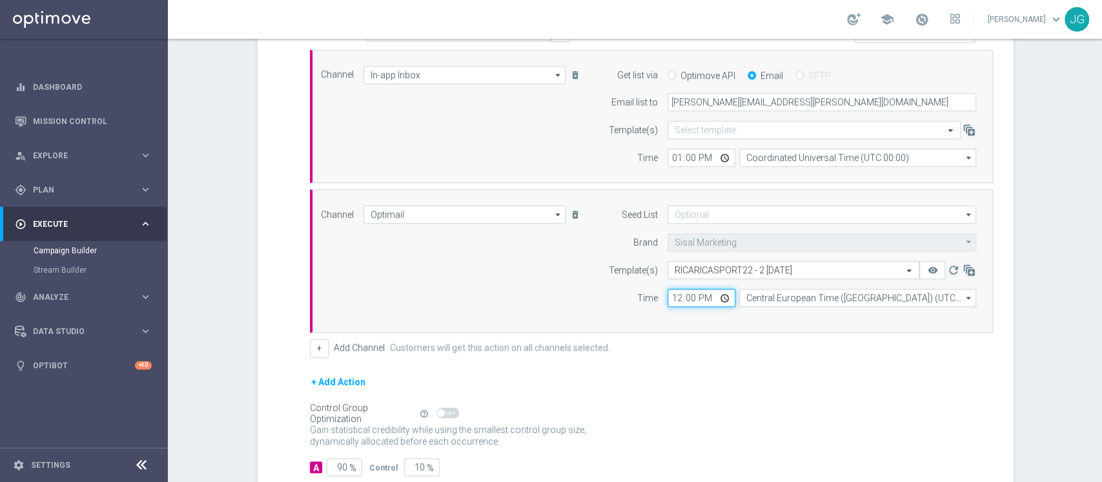
click at [716, 296] on input "12:00" at bounding box center [702, 298] width 68 height 18
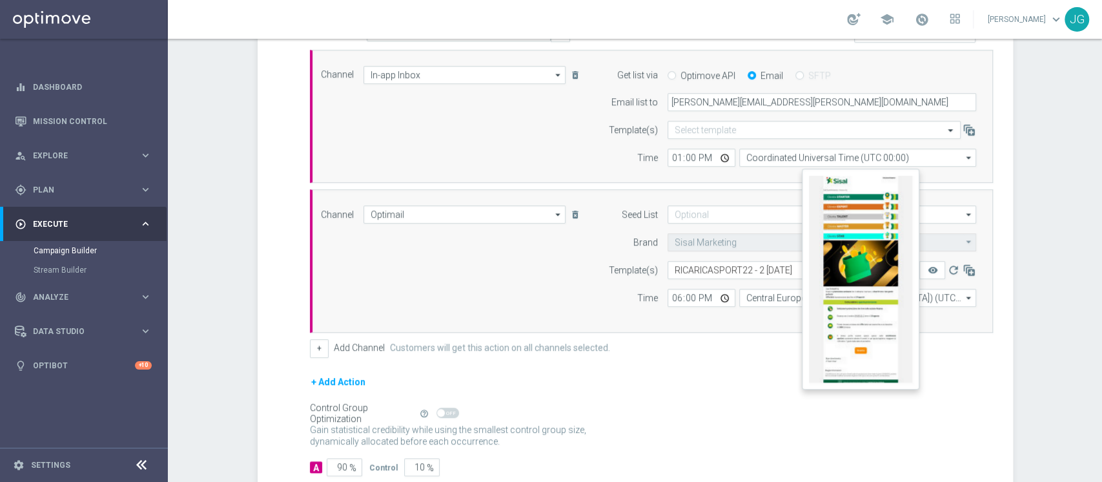
type input "18:00"
click at [919, 274] on button "remove_red_eye" at bounding box center [932, 270] width 26 height 18
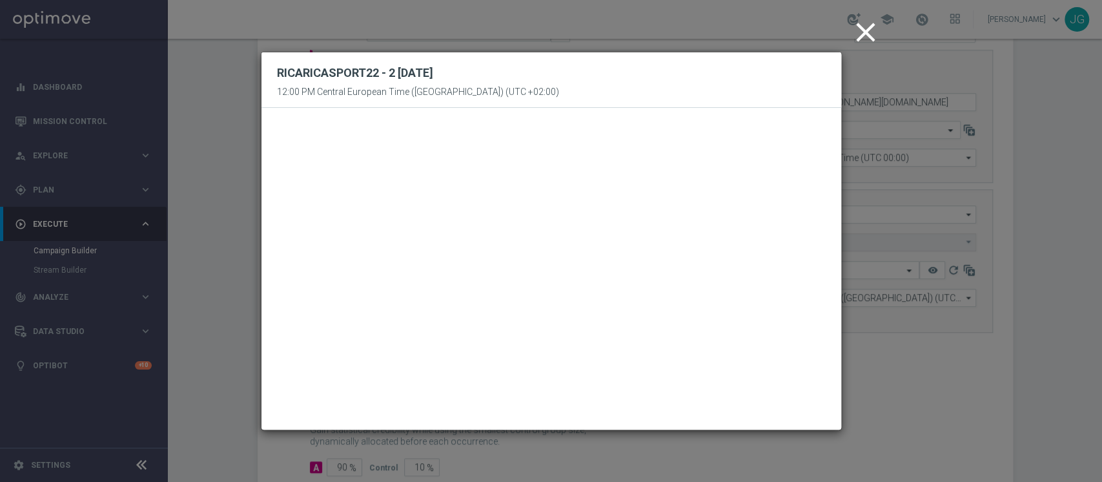
click at [868, 34] on icon "close" at bounding box center [866, 32] width 32 height 32
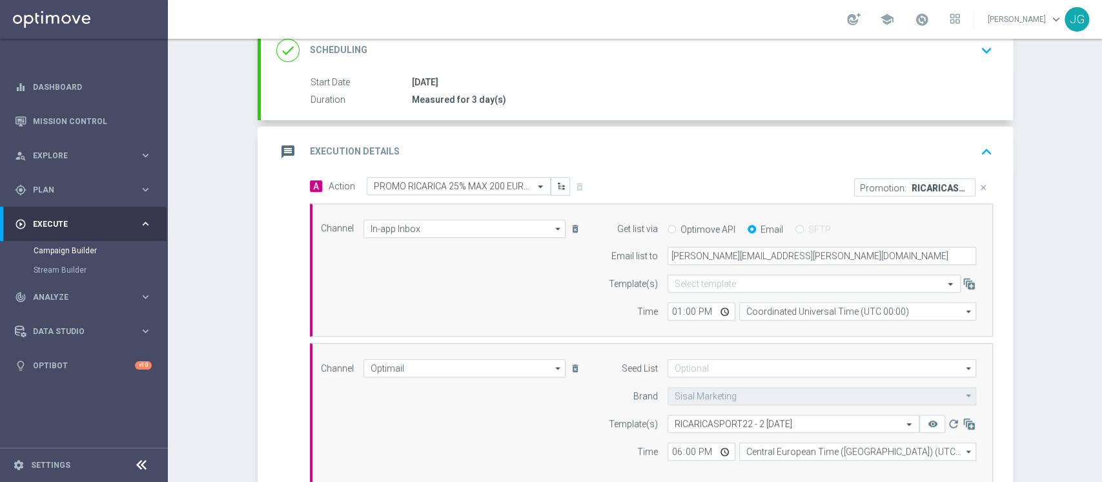
scroll to position [178, 0]
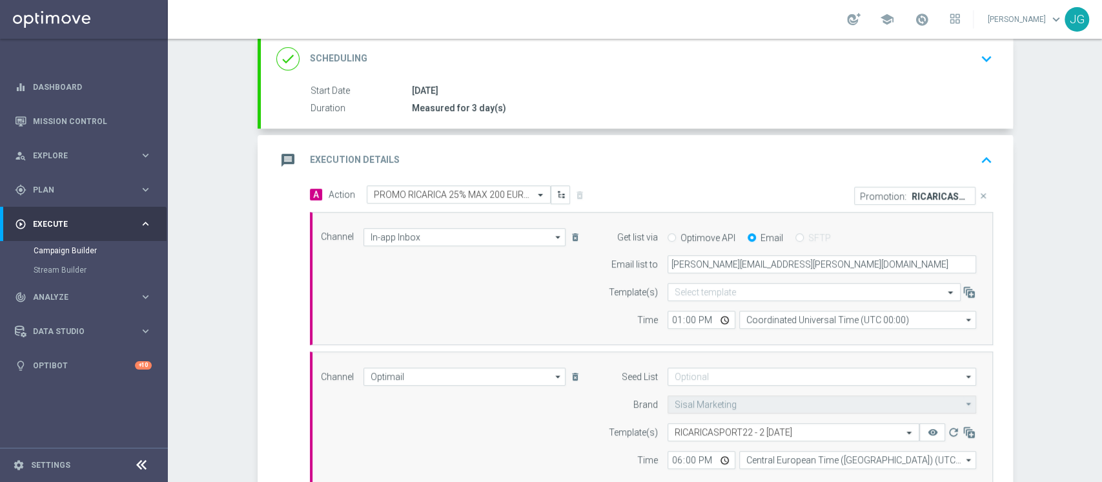
click at [564, 144] on div "message Execution Details keyboard_arrow_up" at bounding box center [637, 160] width 752 height 50
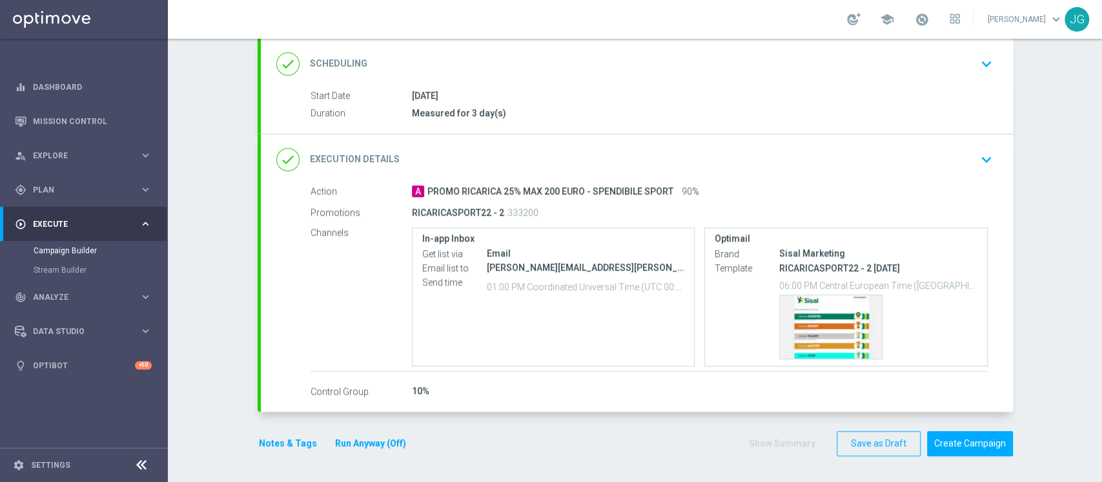
scroll to position [170, 0]
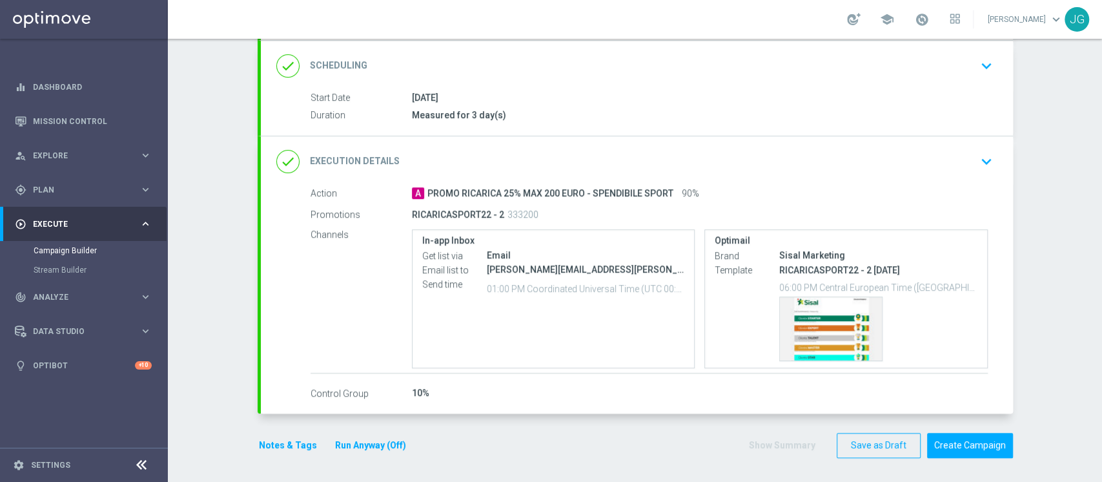
click at [284, 442] on button "Notes & Tags" at bounding box center [288, 445] width 61 height 16
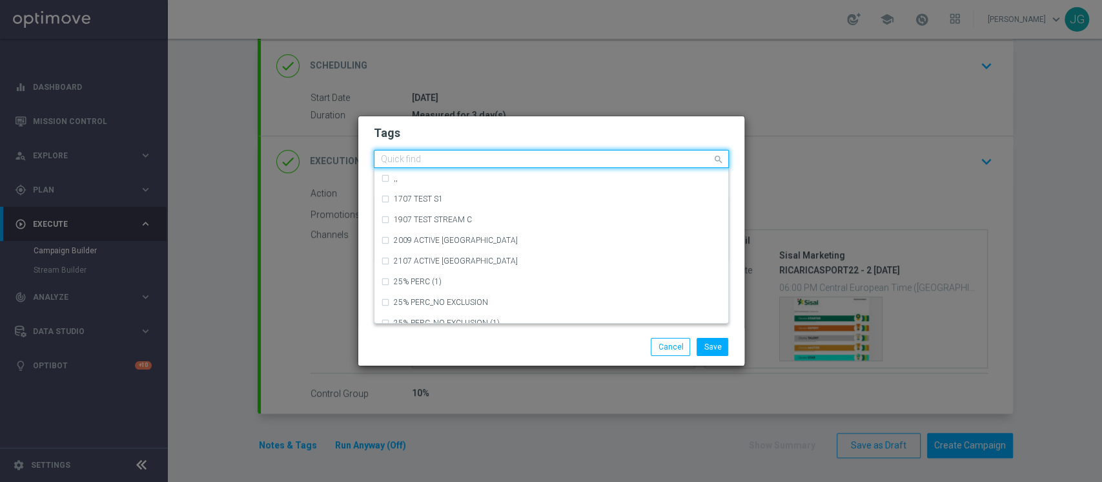
click at [422, 160] on input "text" at bounding box center [546, 159] width 331 height 11
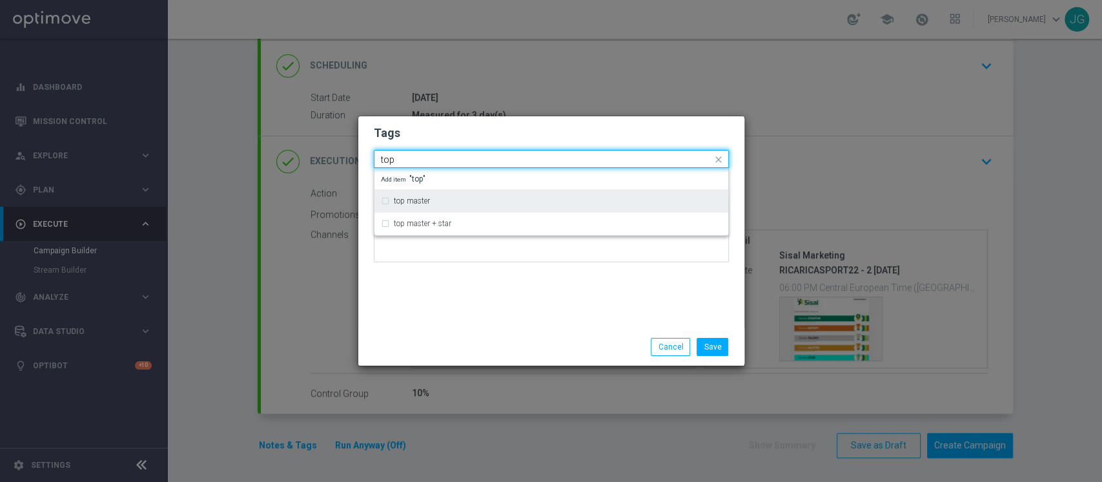
click at [424, 194] on div "top master" at bounding box center [551, 200] width 341 height 21
type input "top"
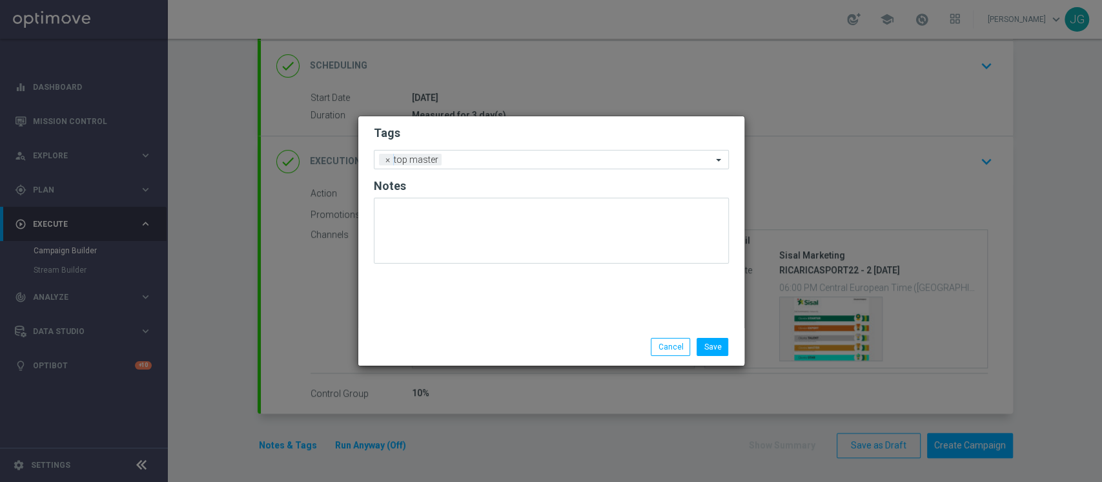
click at [485, 322] on div "Tags Add a new tag × top master Notes" at bounding box center [551, 222] width 386 height 212
click at [471, 165] on div at bounding box center [578, 161] width 267 height 13
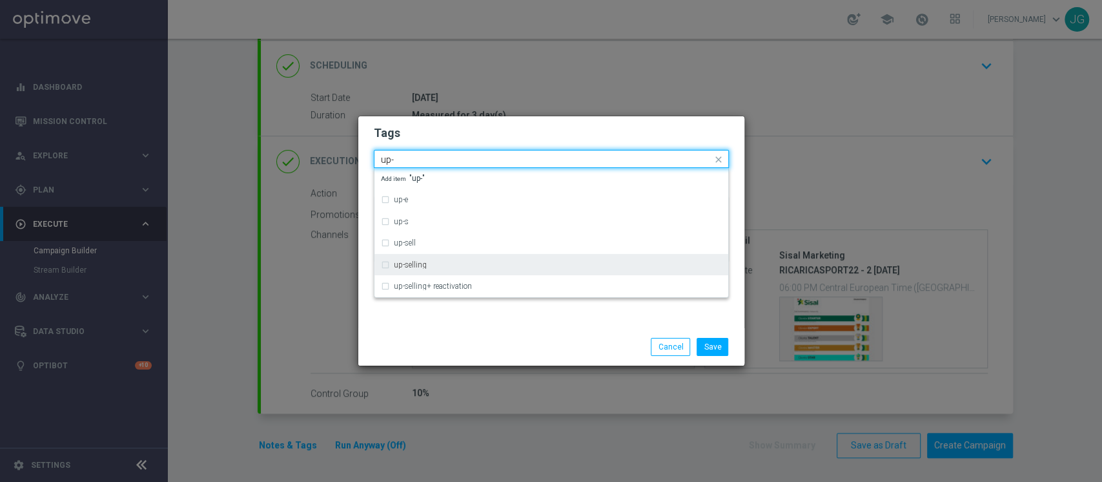
click at [420, 263] on label "up-selling" at bounding box center [410, 265] width 33 height 8
type input "up-"
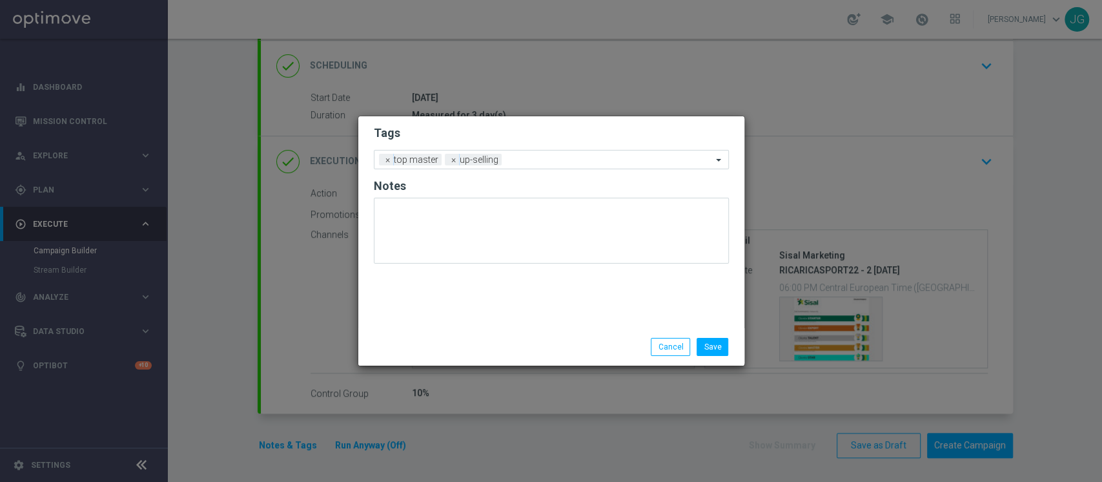
click at [465, 338] on div at bounding box center [426, 338] width 125 height 1
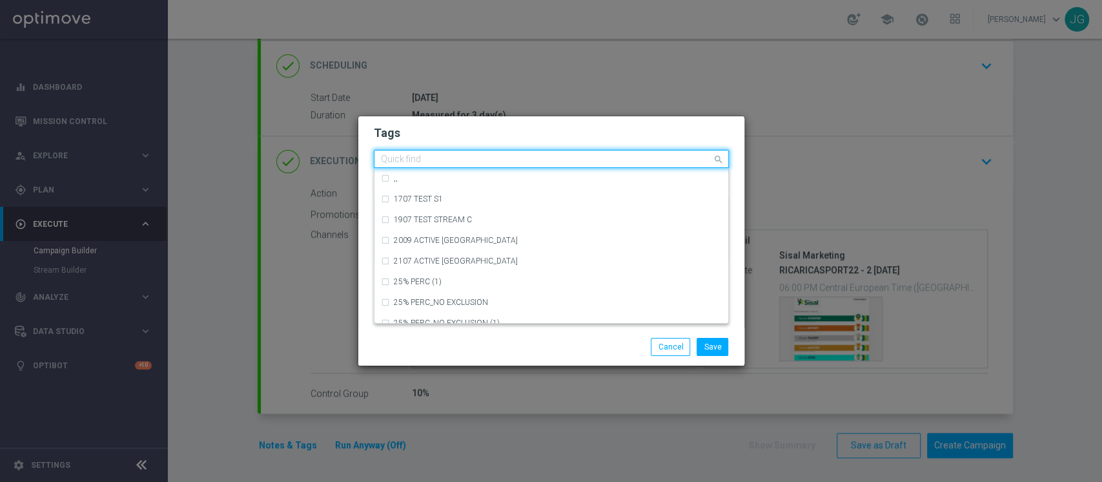
click at [541, 159] on input "text" at bounding box center [546, 159] width 331 height 11
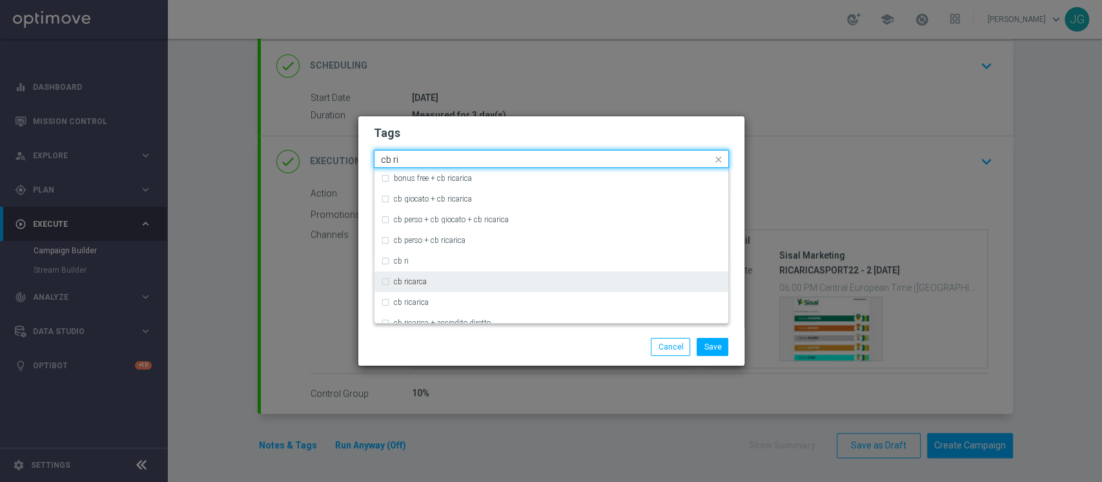
click at [432, 281] on div "cb ricarca" at bounding box center [558, 282] width 328 height 8
type input "cb ri"
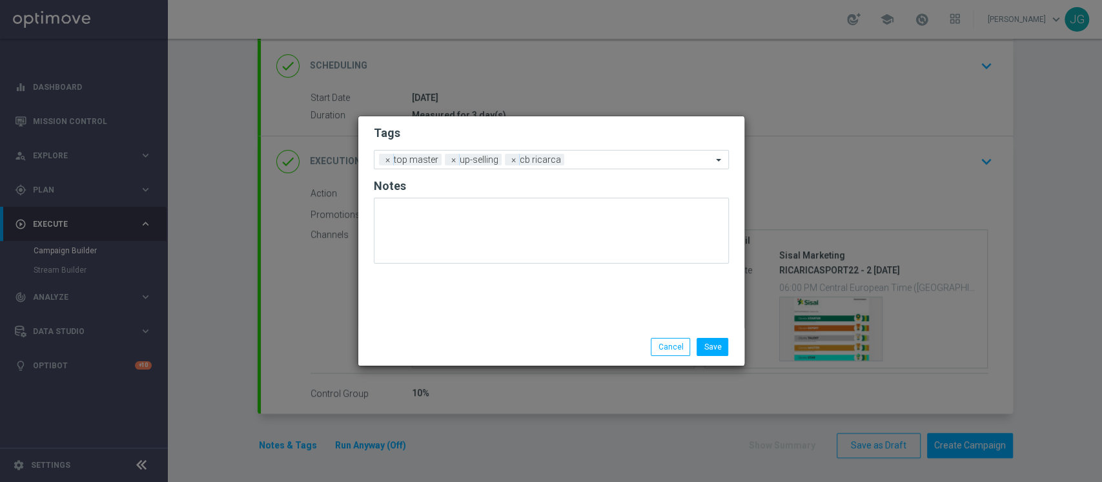
click at [496, 349] on div "Save Cancel" at bounding box center [614, 347] width 250 height 18
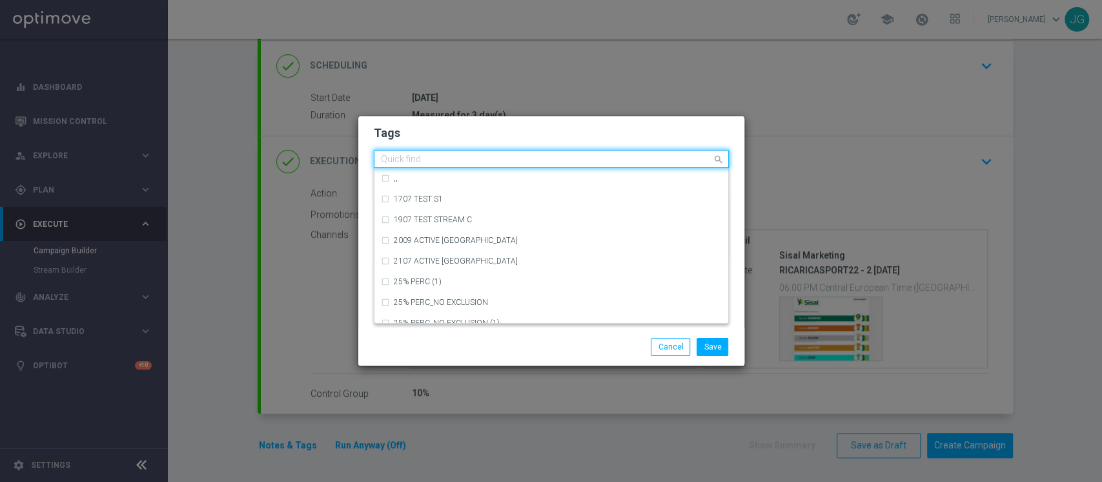
click at [597, 161] on input "text" at bounding box center [546, 159] width 331 height 11
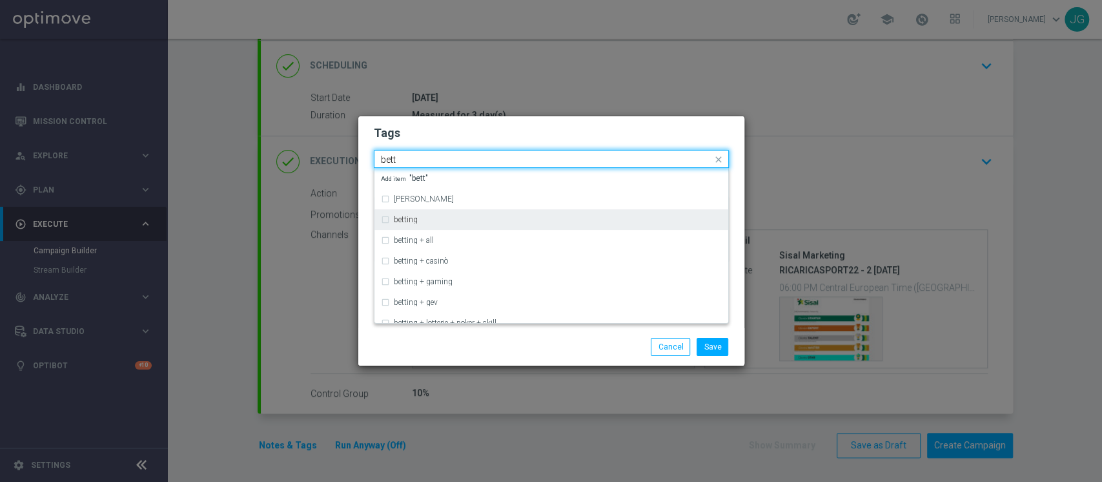
click at [453, 220] on div "betting" at bounding box center [558, 220] width 328 height 8
type input "bett"
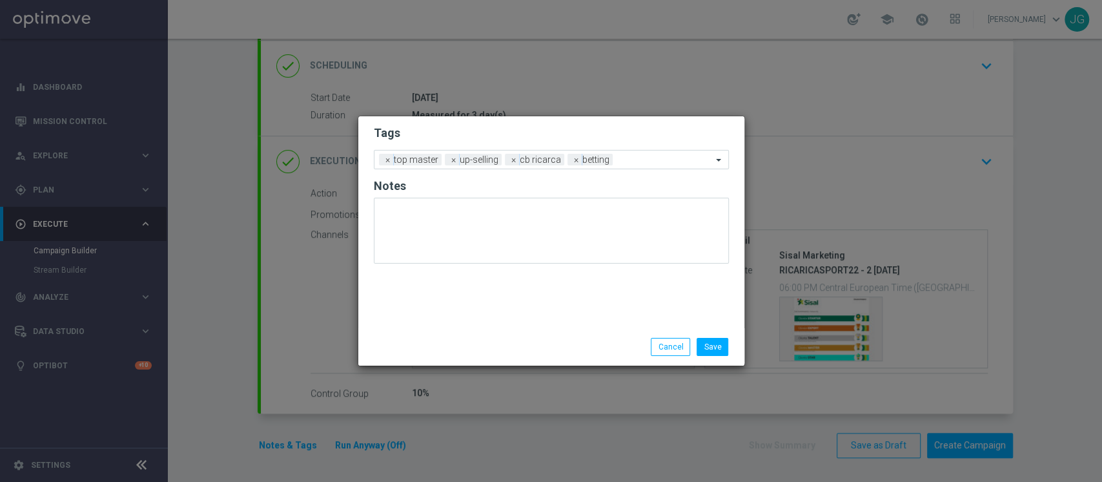
click at [500, 333] on div "Save Cancel" at bounding box center [551, 346] width 386 height 37
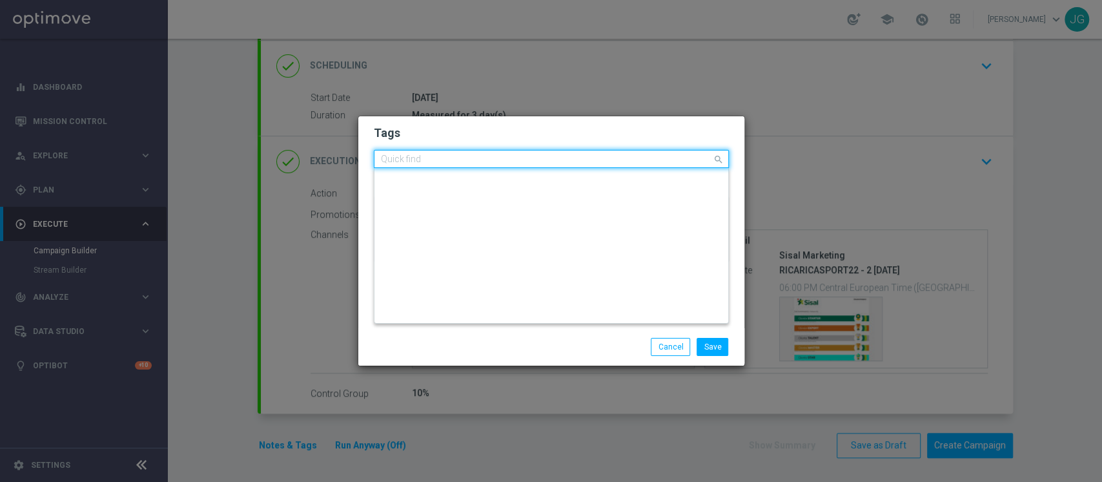
click at [628, 165] on div at bounding box center [545, 160] width 333 height 13
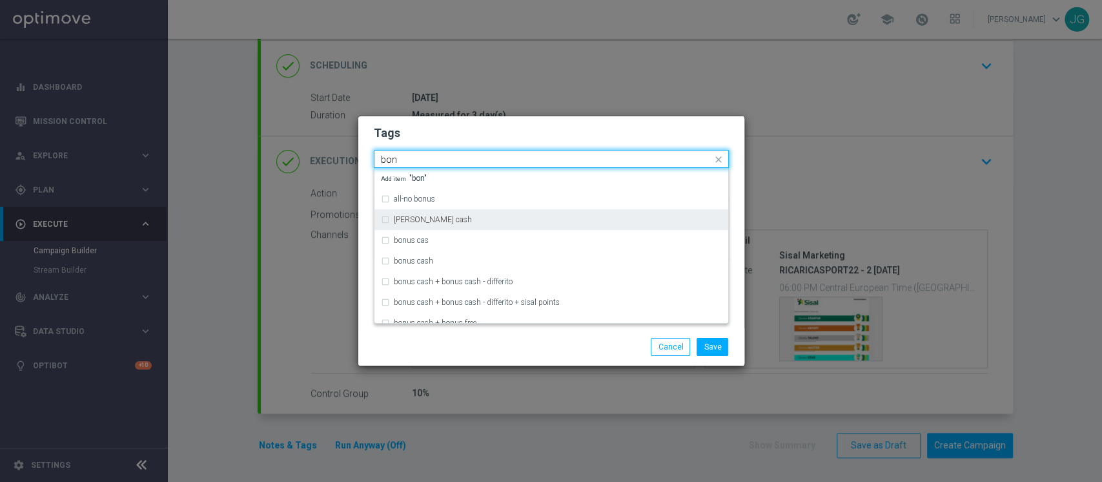
click at [439, 209] on div "[PERSON_NAME] cash" at bounding box center [551, 219] width 341 height 21
type input "bon"
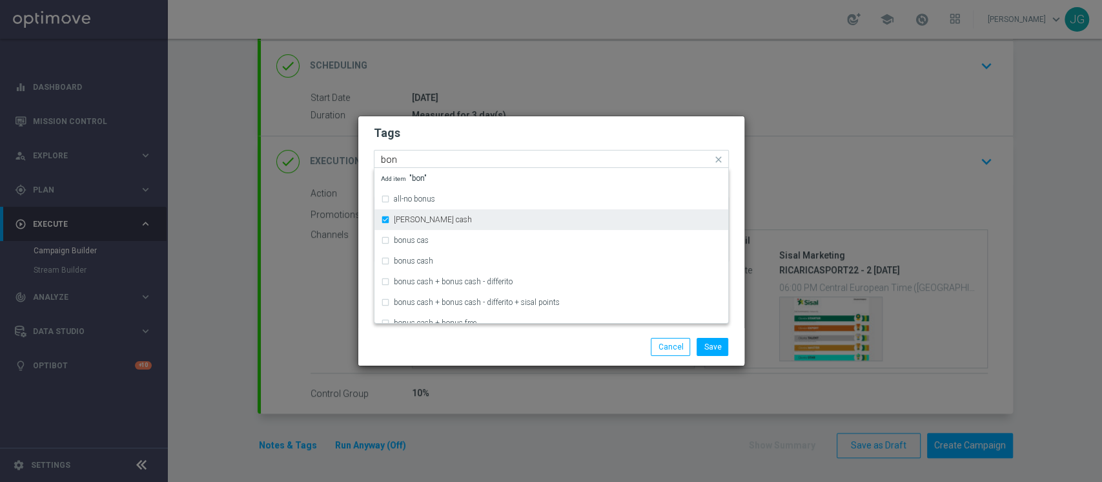
click at [439, 209] on div "[PERSON_NAME] cash" at bounding box center [551, 219] width 341 height 21
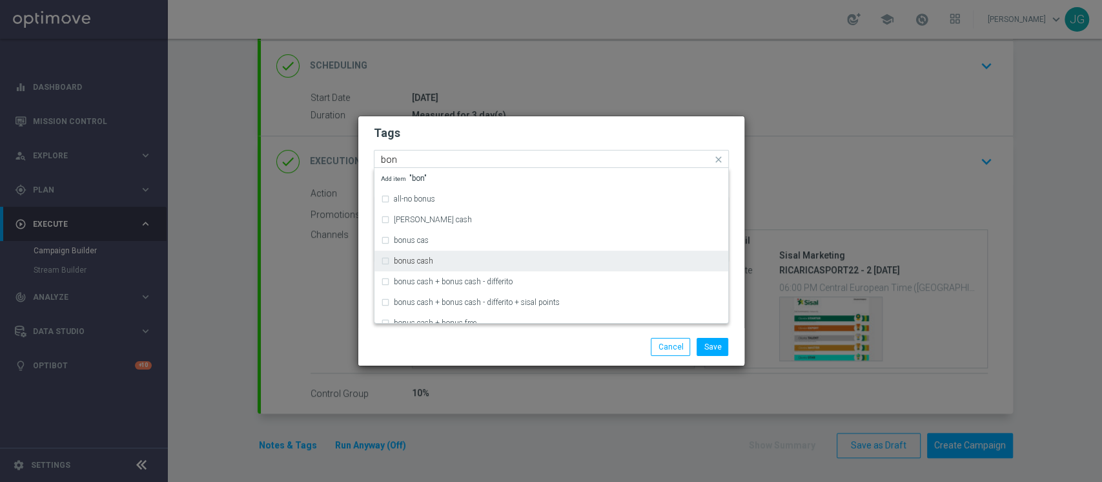
click at [415, 258] on label "bonus cash" at bounding box center [413, 261] width 39 height 8
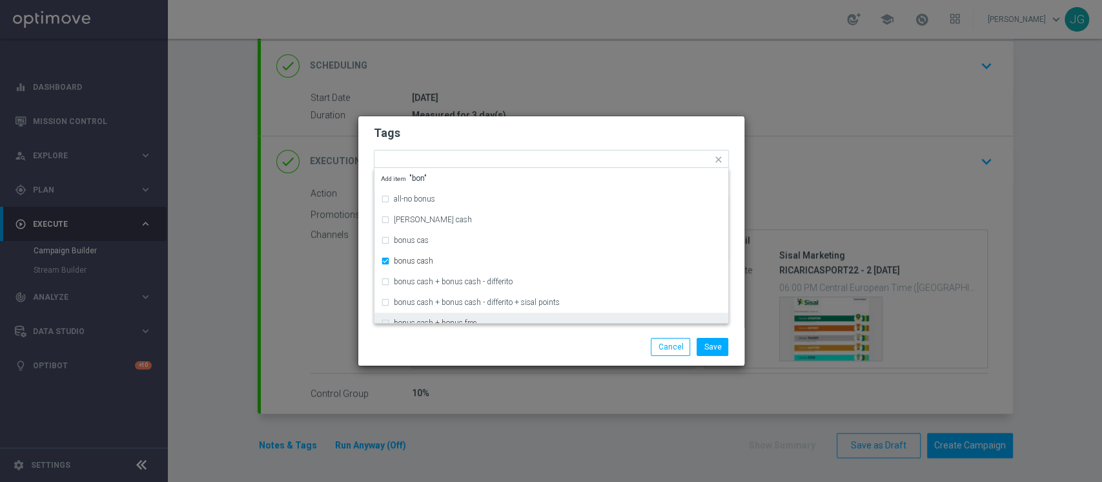
click at [491, 338] on div "Save Cancel" at bounding box center [614, 347] width 250 height 18
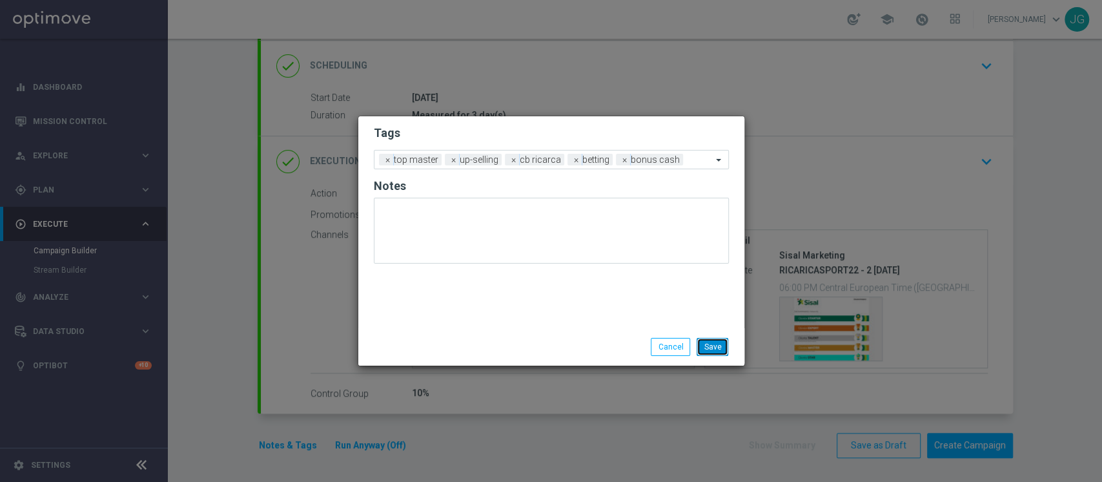
click at [702, 351] on button "Save" at bounding box center [713, 347] width 32 height 18
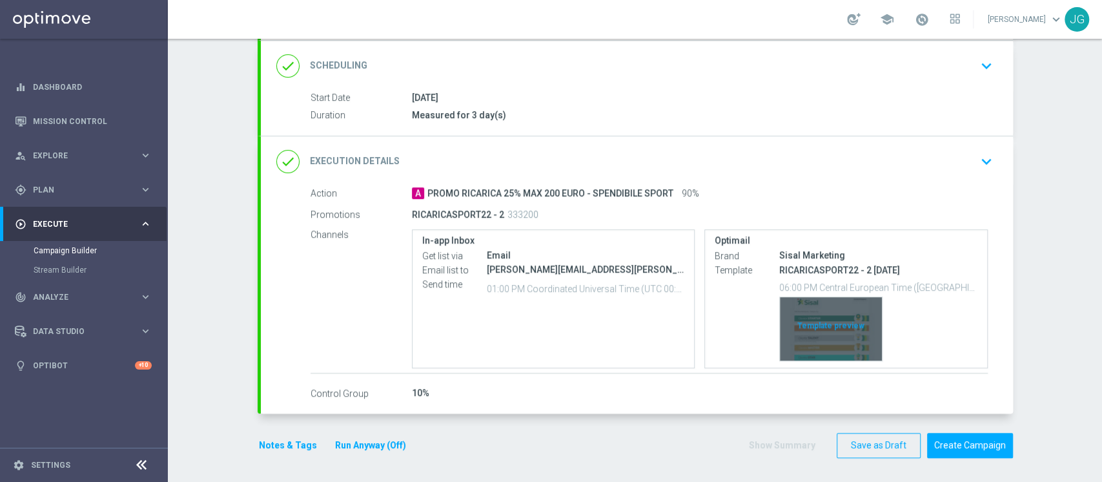
click at [811, 328] on div "Template preview" at bounding box center [831, 328] width 102 height 63
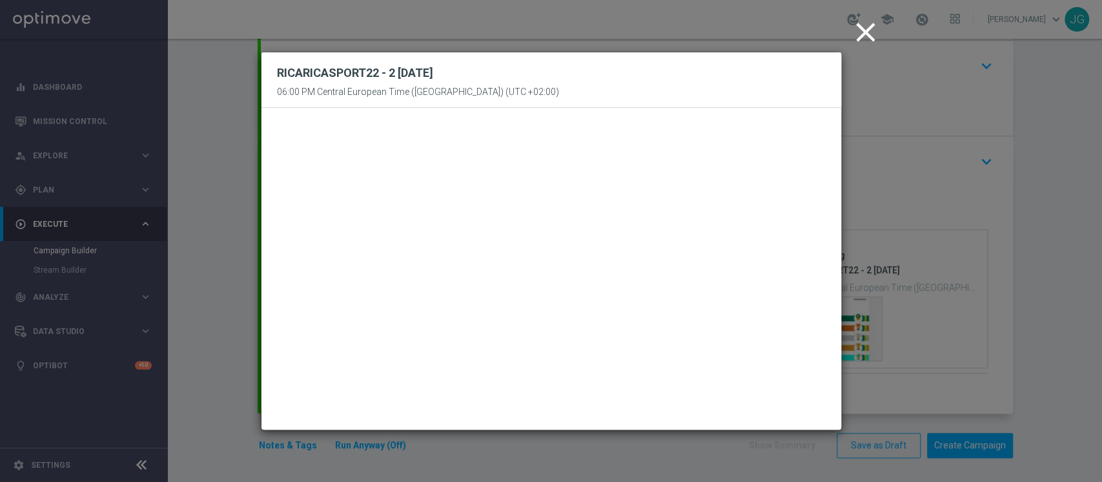
click at [870, 30] on icon "close" at bounding box center [866, 32] width 32 height 32
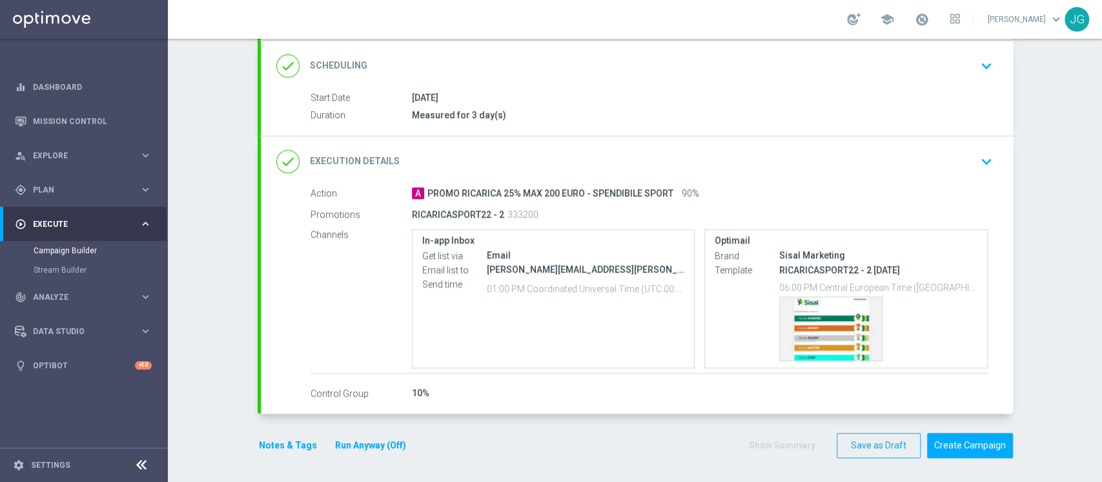
click at [371, 437] on button "Run Anyway (Off)" at bounding box center [371, 445] width 74 height 16
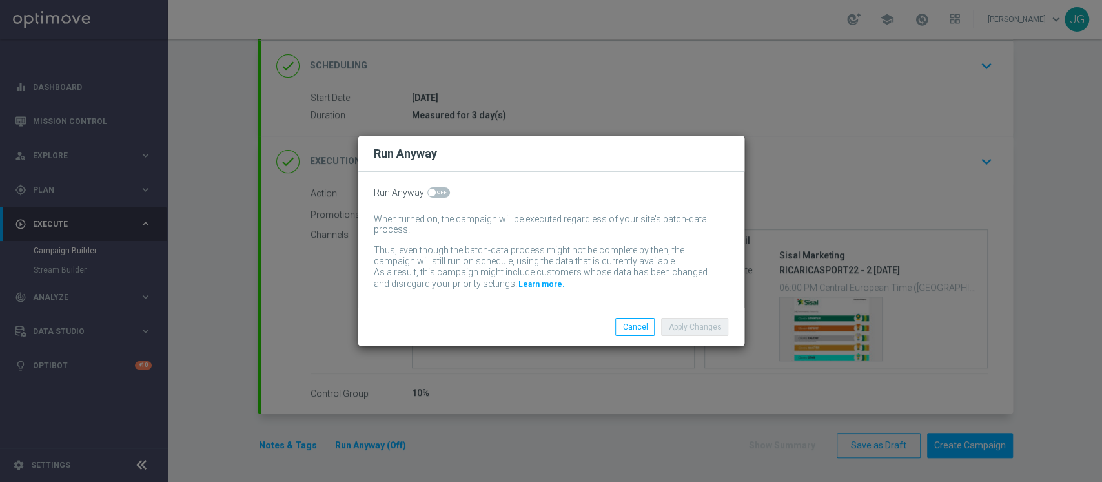
click at [440, 185] on div "Run Anyway When turned on, the campaign will be executed regardless of your sit…" at bounding box center [551, 240] width 386 height 136
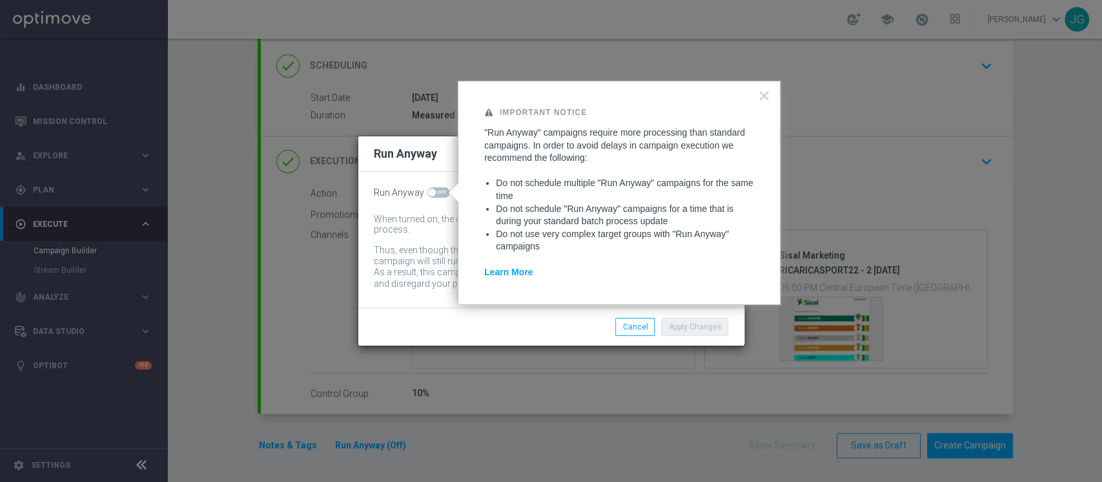
click at [459, 198] on div "Important Notice "Run Anyway" campaigns require more processing than standard c…" at bounding box center [619, 193] width 323 height 224
click at [431, 190] on span at bounding box center [432, 193] width 8 height 8
click at [431, 190] on input "checkbox" at bounding box center [438, 192] width 23 height 10
checkbox input "true"
click at [680, 333] on button "Apply Changes" at bounding box center [694, 327] width 67 height 18
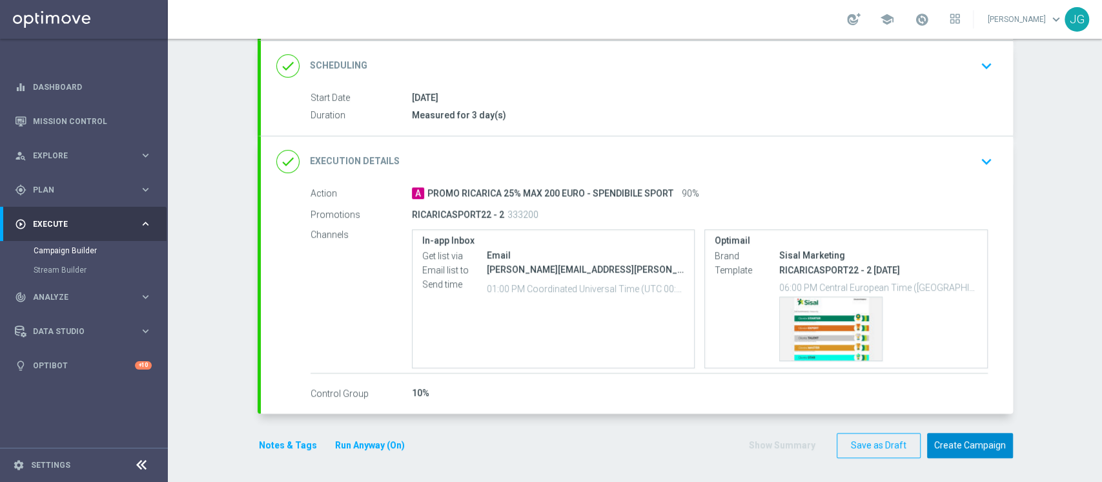
click at [962, 452] on button "Create Campaign" at bounding box center [970, 445] width 86 height 25
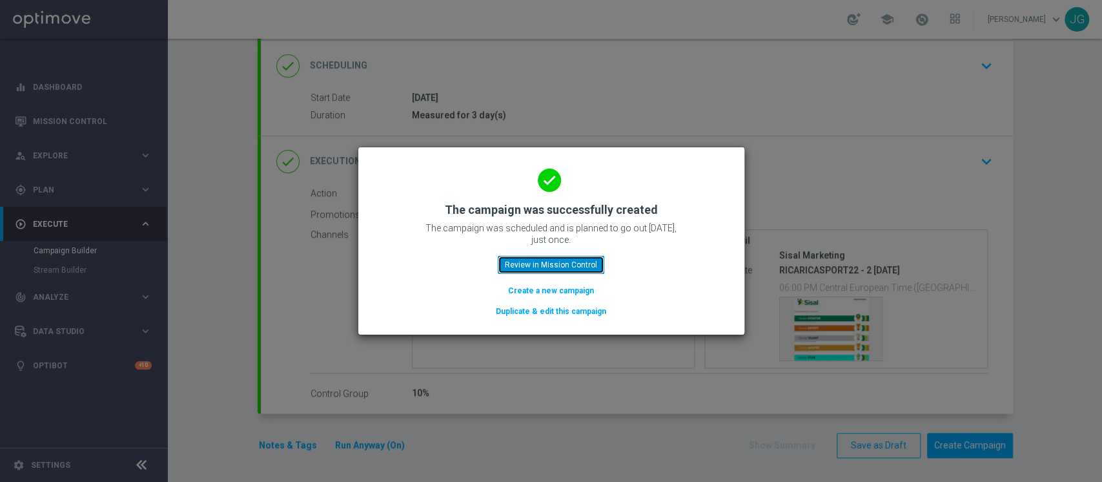
click at [577, 258] on button "Review in Mission Control" at bounding box center [551, 265] width 107 height 18
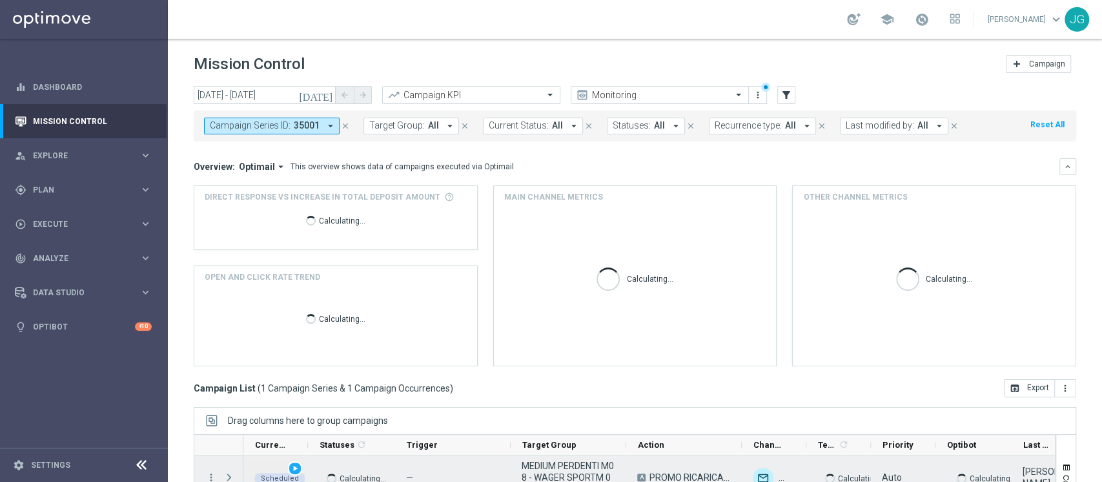
scroll to position [163, 0]
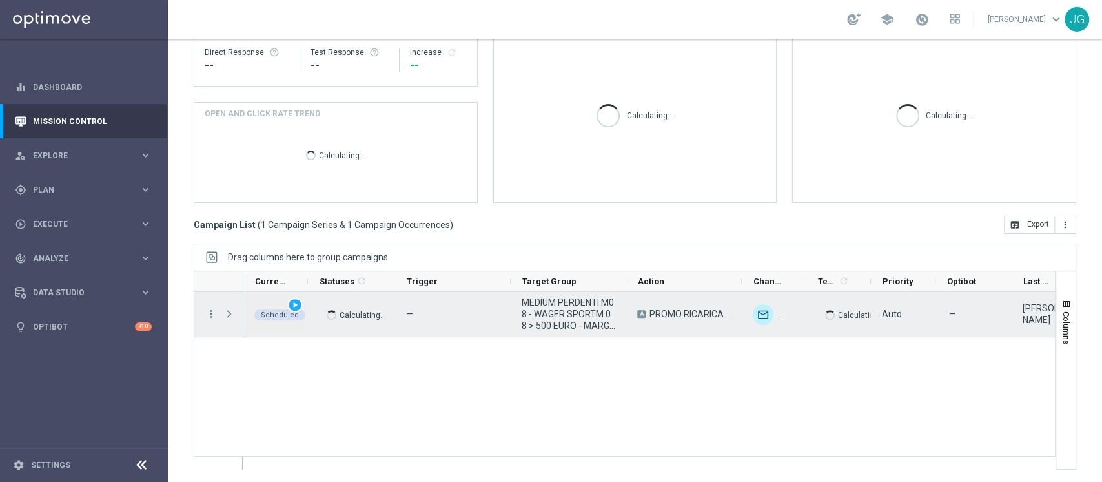
click at [296, 307] on span "play_arrow" at bounding box center [295, 304] width 9 height 9
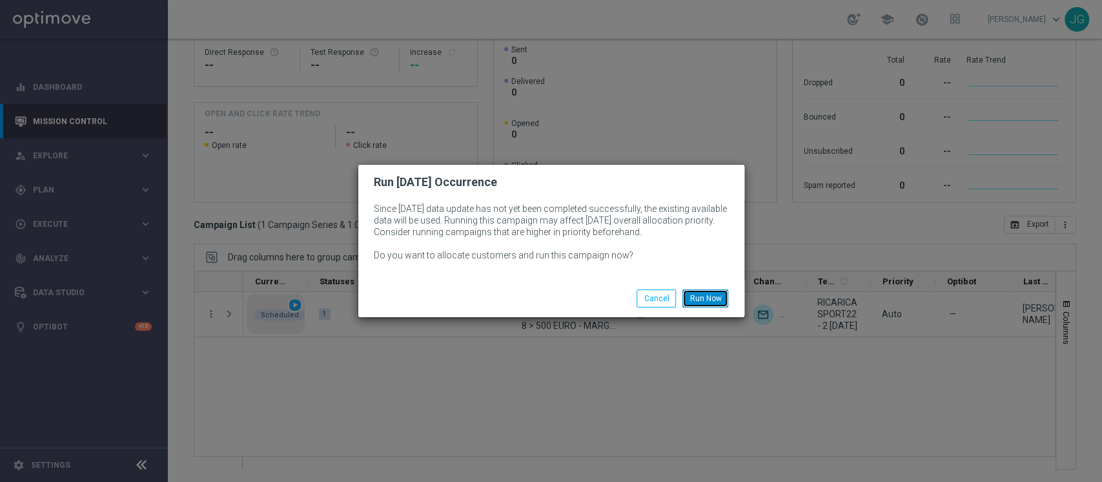
click at [713, 301] on button "Run Now" at bounding box center [705, 298] width 46 height 18
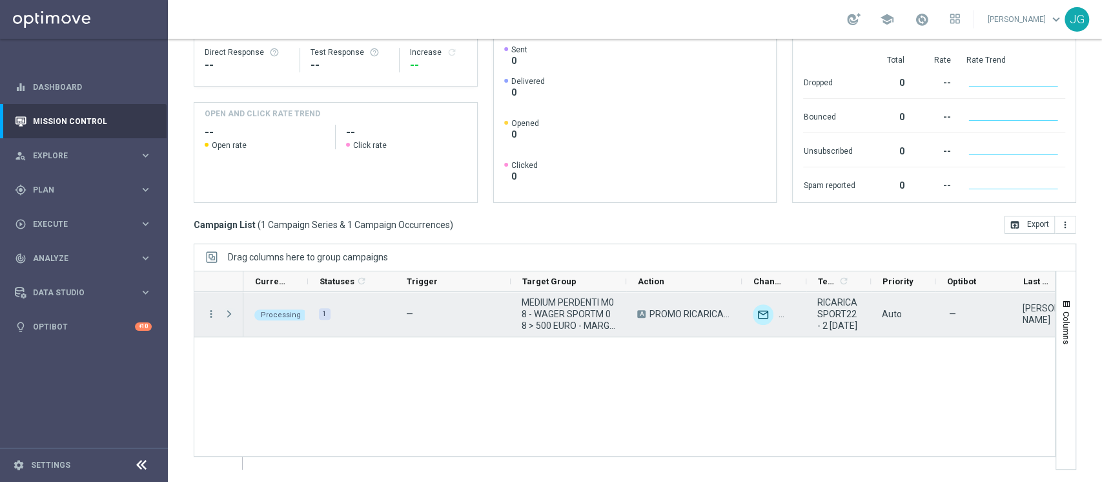
click at [223, 309] on span "Press SPACE to select this row." at bounding box center [229, 314] width 12 height 10
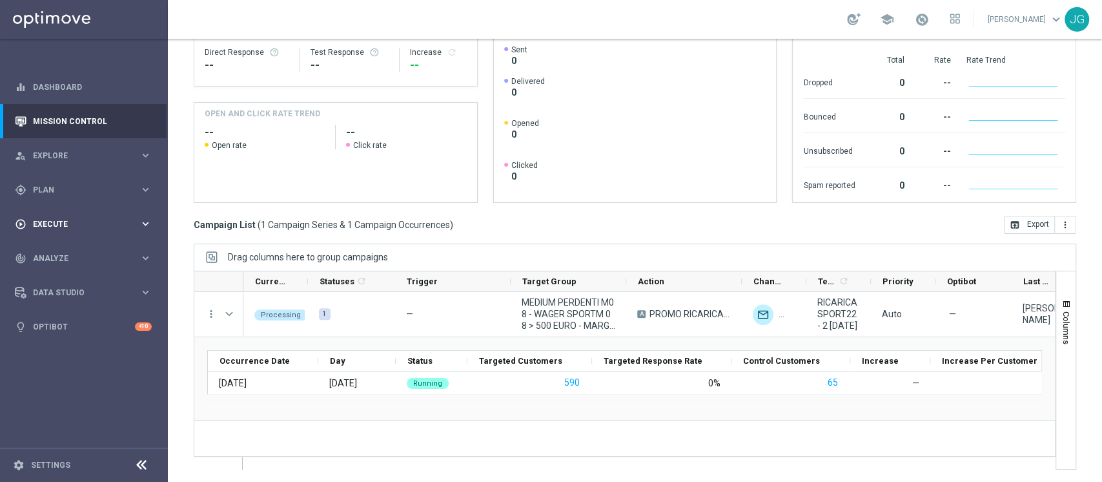
click at [72, 218] on div "play_circle_outline Execute" at bounding box center [77, 224] width 125 height 12
click at [66, 253] on link "Campaign Builder" at bounding box center [84, 250] width 101 height 10
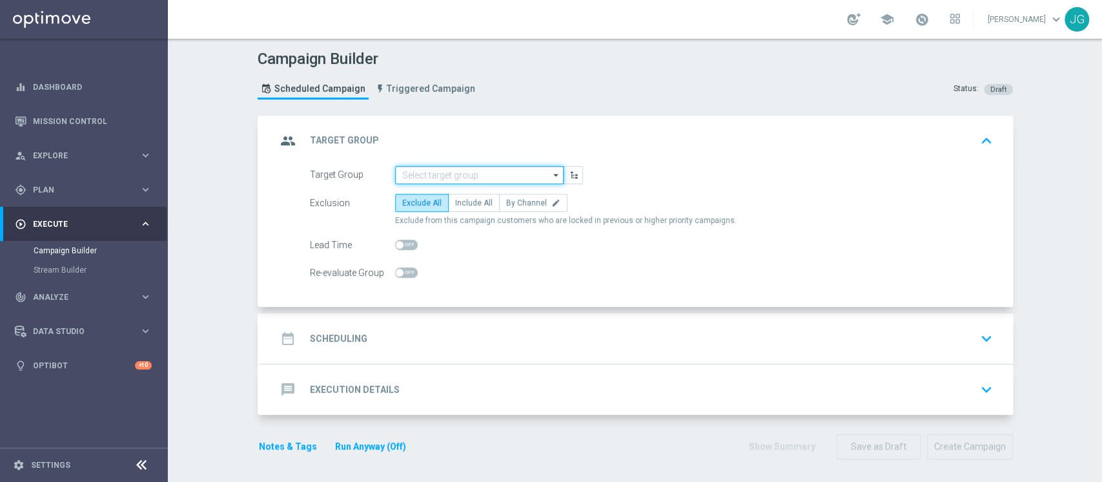
click at [419, 173] on input at bounding box center [479, 175] width 169 height 18
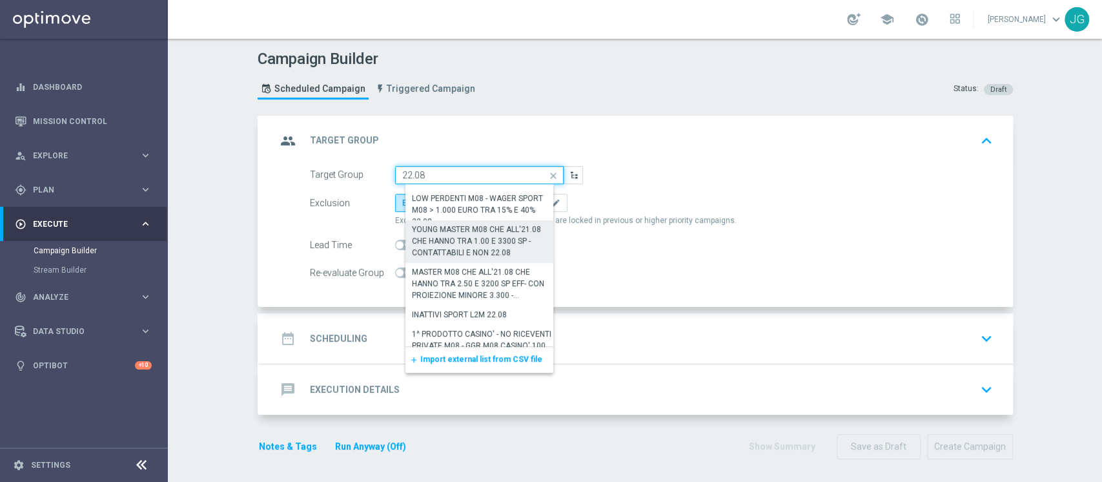
scroll to position [187, 0]
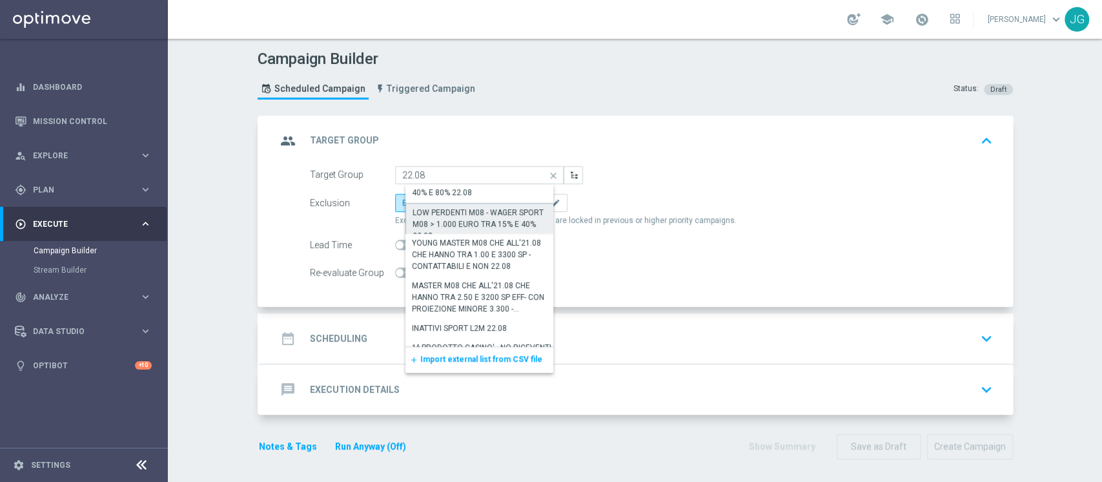
click at [483, 215] on div "LOW PERDENTI M08 - WAGER SPORT M08 > 1.000 EURO TRA 15% E 40% 22.08" at bounding box center [485, 224] width 144 height 35
type input "LOW PERDENTI M08 - WAGER SPORT M08 > 1.000 EURO TRA 15% E 40% 22.08"
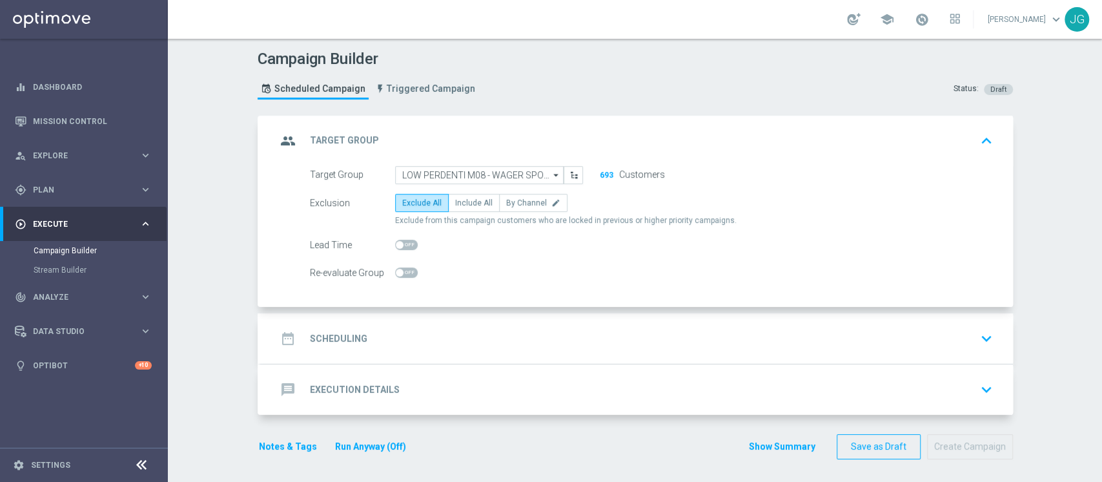
click at [428, 338] on div "date_range Scheduling keyboard_arrow_down" at bounding box center [636, 338] width 721 height 25
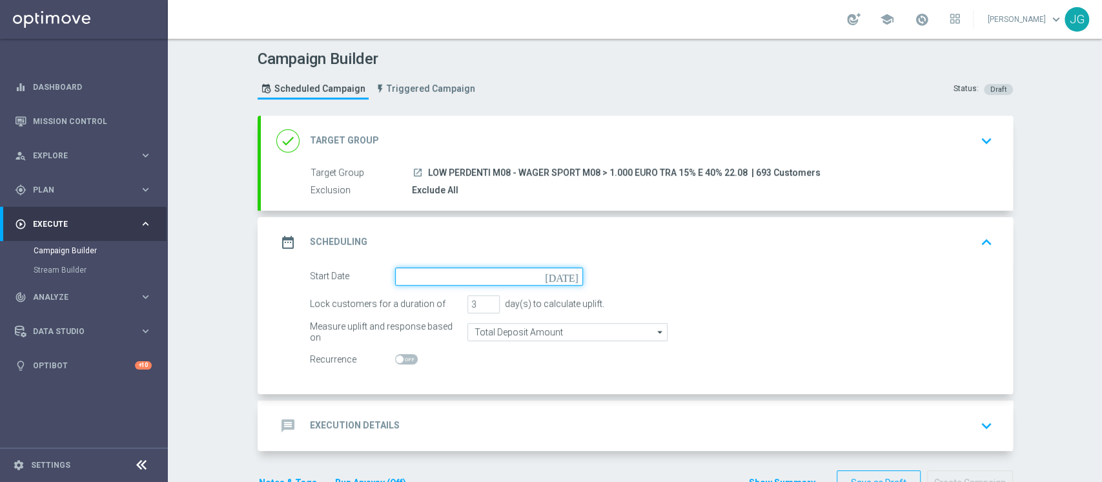
click at [480, 274] on input at bounding box center [489, 276] width 188 height 18
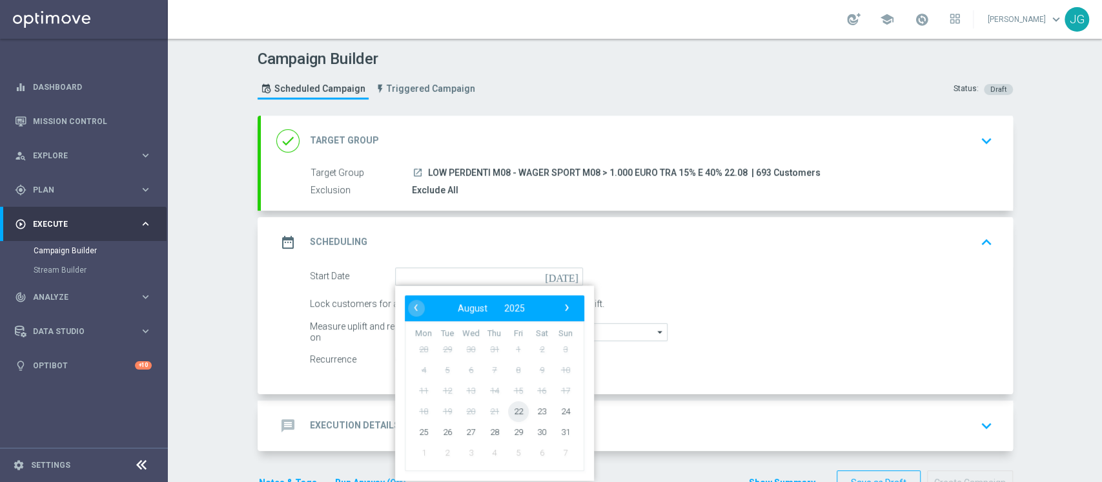
click at [509, 410] on span "22" at bounding box center [517, 410] width 21 height 21
type input "[DATE]"
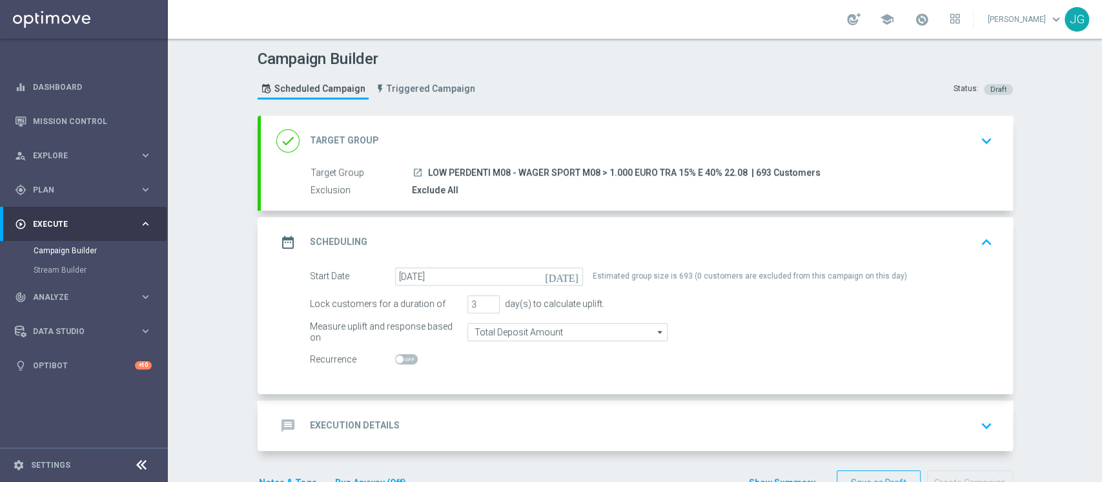
click at [439, 130] on div "done Target Group keyboard_arrow_down" at bounding box center [636, 140] width 721 height 25
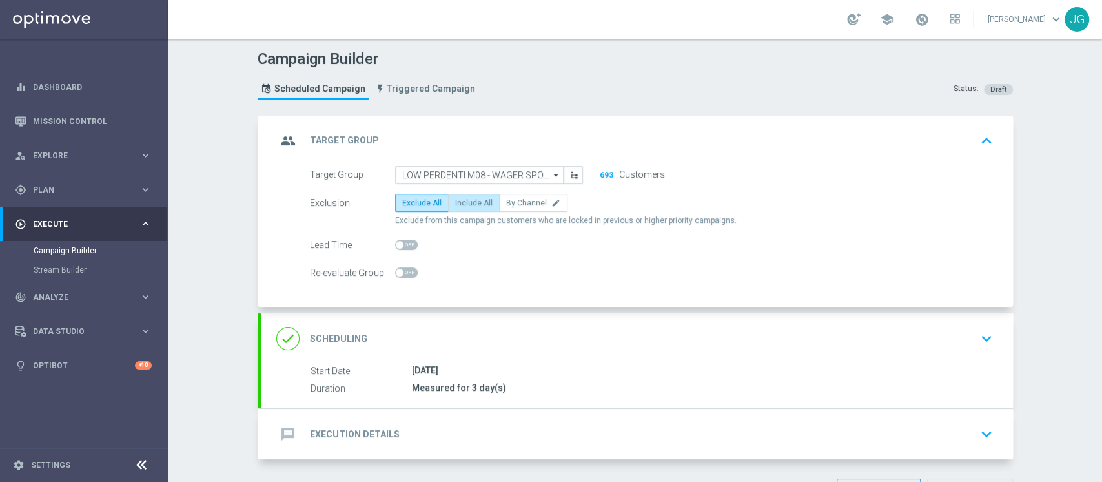
click at [465, 201] on span "Include All" at bounding box center [473, 202] width 37 height 9
click at [464, 201] on input "Include All" at bounding box center [459, 205] width 8 height 8
radio input "true"
click at [460, 411] on div "message Execution Details keyboard_arrow_down" at bounding box center [637, 434] width 752 height 50
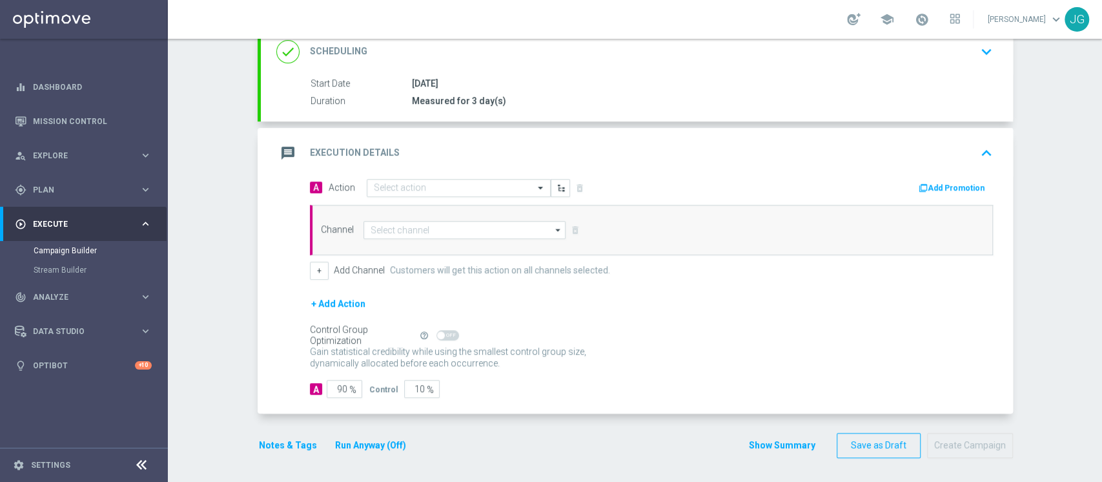
scroll to position [0, 0]
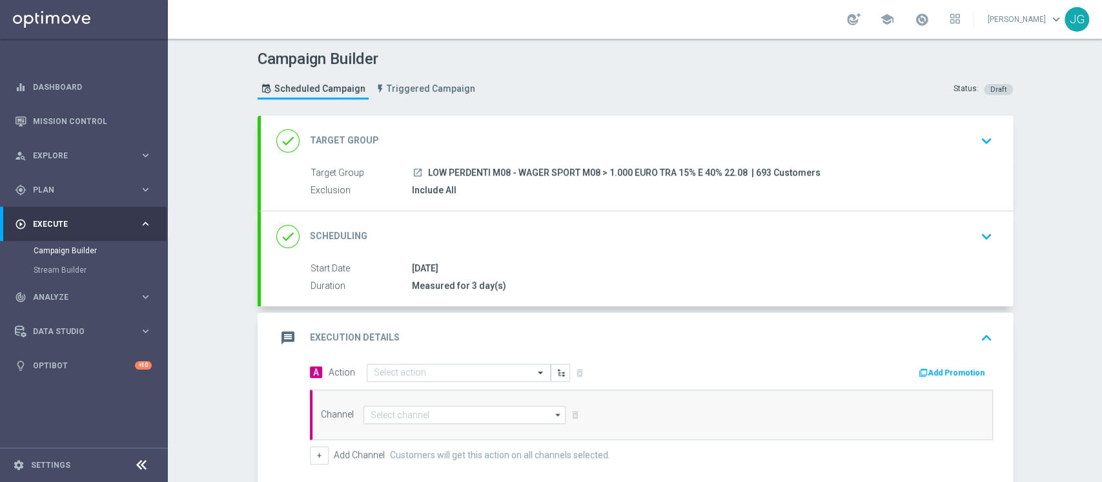
drag, startPoint x: 741, startPoint y: 168, endPoint x: 420, endPoint y: 169, distance: 321.5
click at [420, 169] on div "launch LOW PERDENTI M08 - WAGER SPORT M08 > 1.000 EURO TRA 15% E 40% 22.08 | 69…" at bounding box center [700, 172] width 576 height 13
copy span "LOW PERDENTI M08 - WAGER SPORT M08 > 1.000 EURO TRA 15% E 40% 22.08"
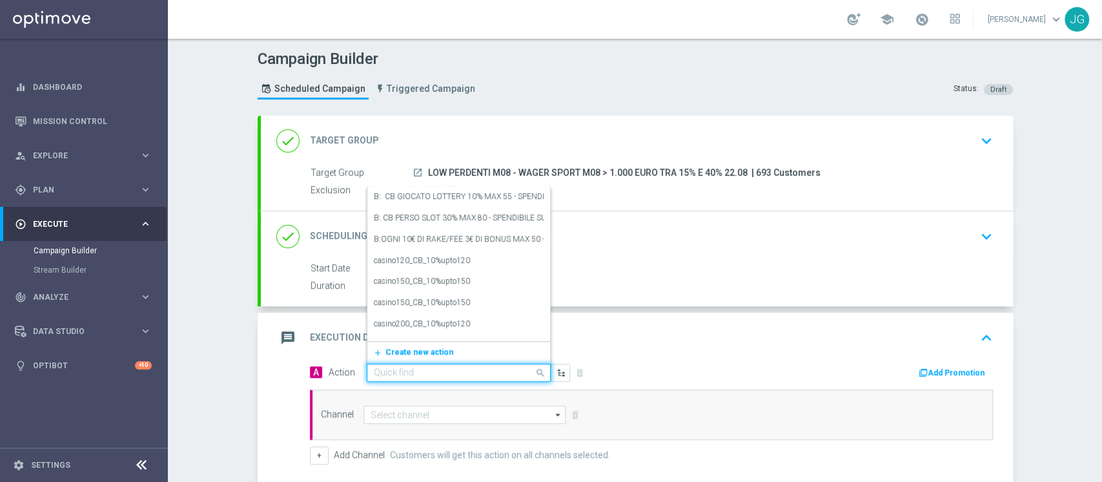
click at [462, 373] on input "text" at bounding box center [446, 372] width 144 height 11
paste input "PROMO RICARICA 25% MAX 100 EURO - SPENDIBILE SPORT"
type input "PROMO RICARICA 25% MAX 100 EURO - SPENDIBILE SPORT"
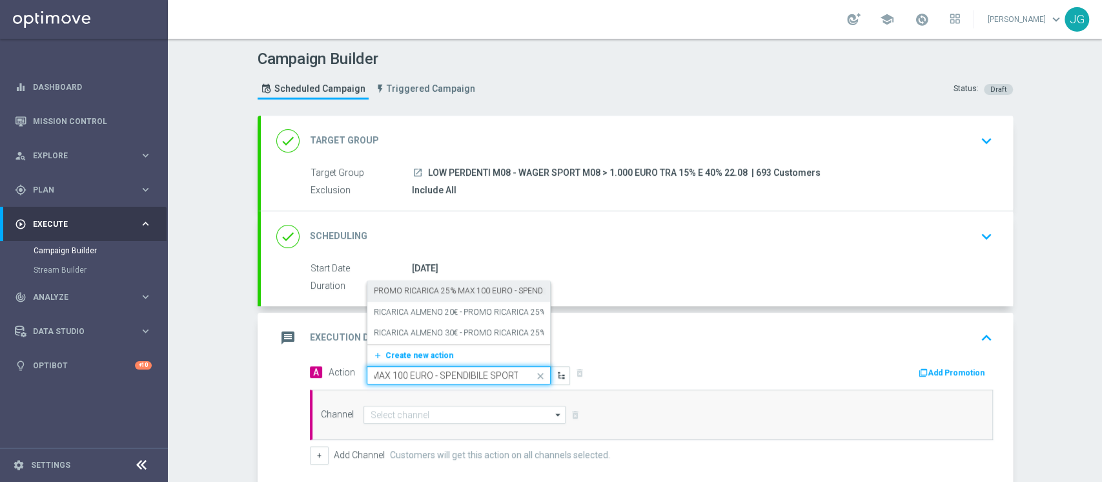
click at [467, 290] on label "PROMO RICARICA 25% MAX 100 EURO - SPENDIBILE SPORT" at bounding box center [480, 290] width 213 height 11
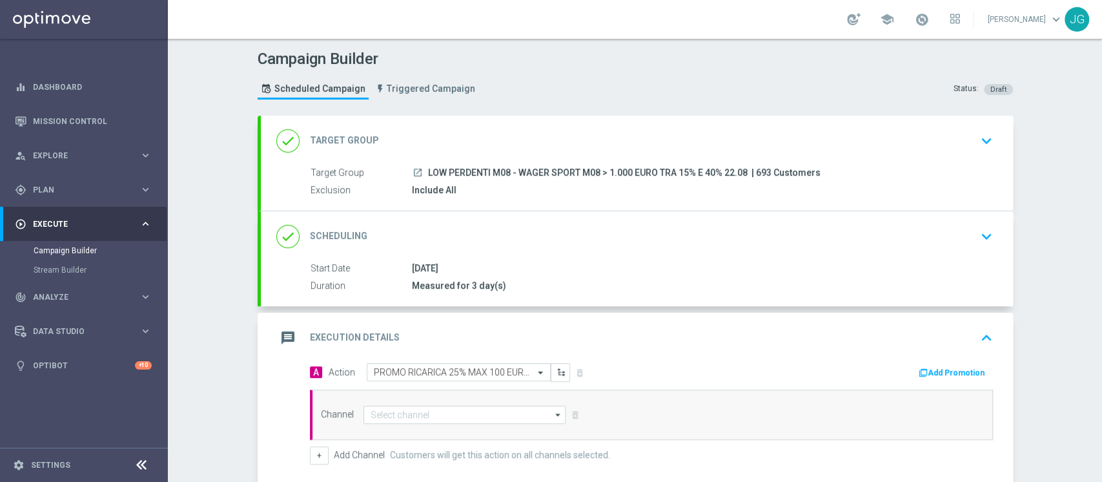
scroll to position [0, 0]
click at [939, 368] on button "Add Promotion" at bounding box center [953, 372] width 72 height 14
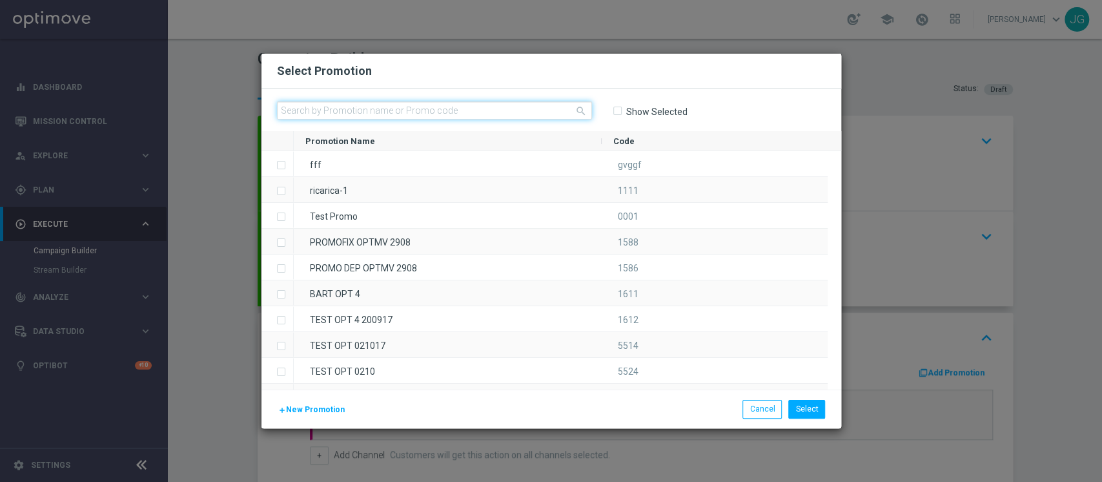
click at [527, 108] on input "text" at bounding box center [434, 110] width 315 height 18
paste input "333201"
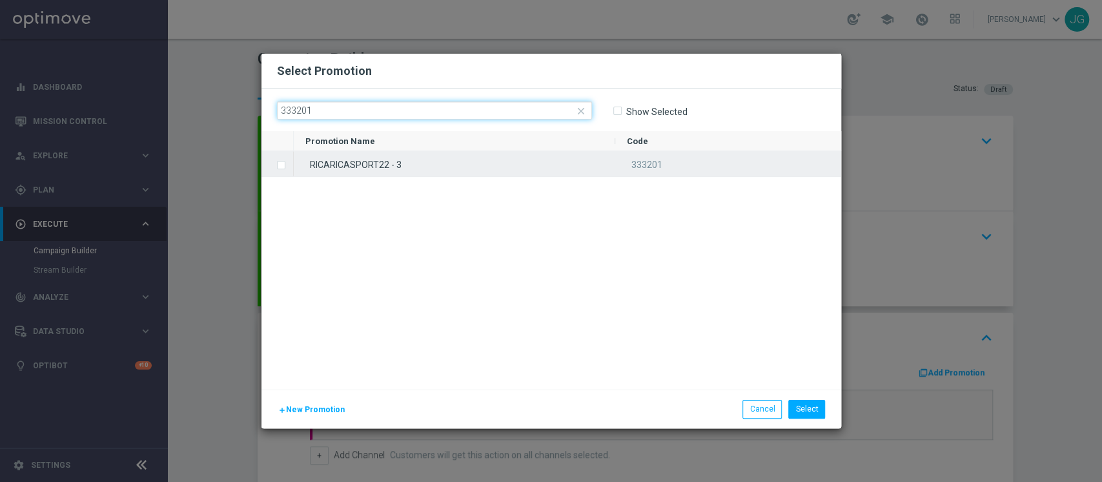
type input "333201"
click at [432, 168] on div "RICARICASPORT22 - 3" at bounding box center [455, 163] width 322 height 25
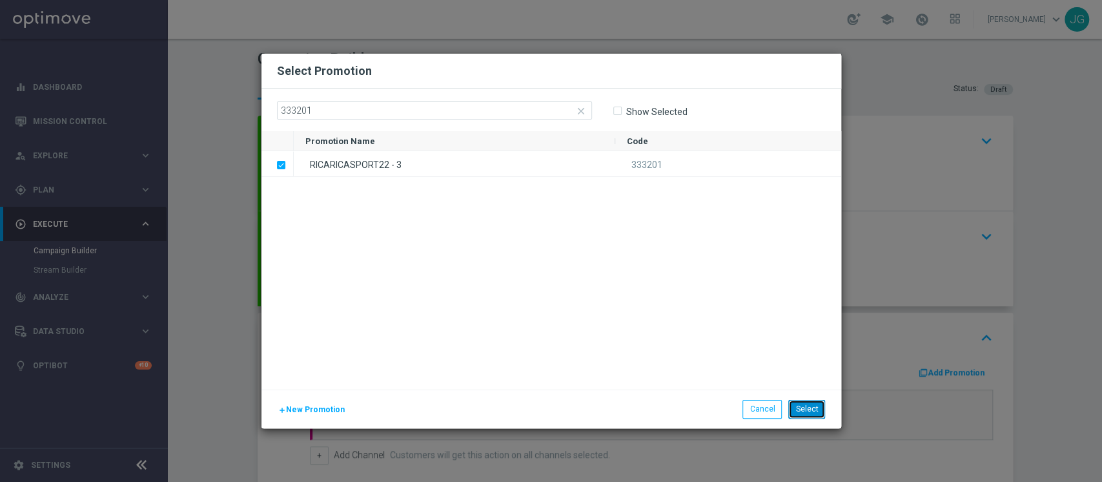
click at [801, 403] on button "Select" at bounding box center [806, 409] width 37 height 18
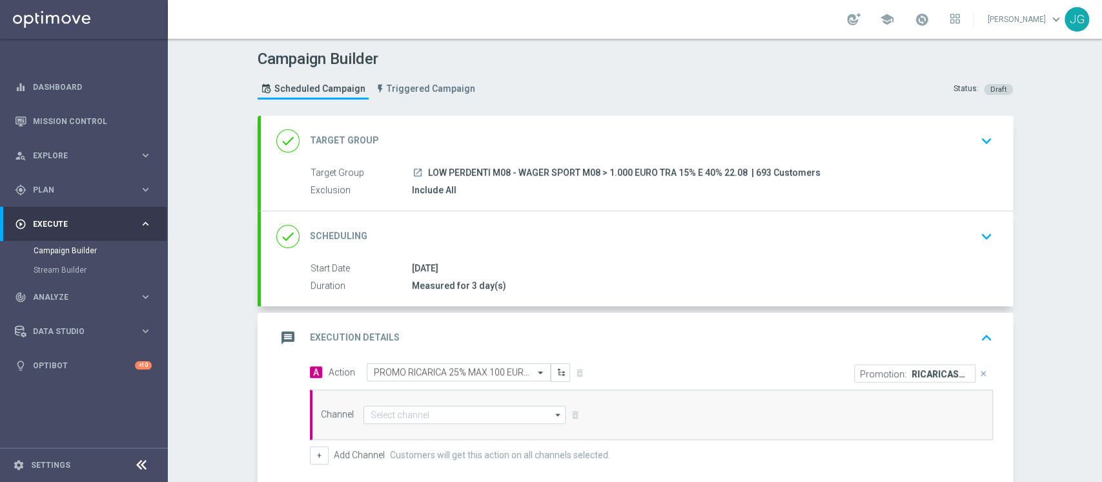
scroll to position [185, 0]
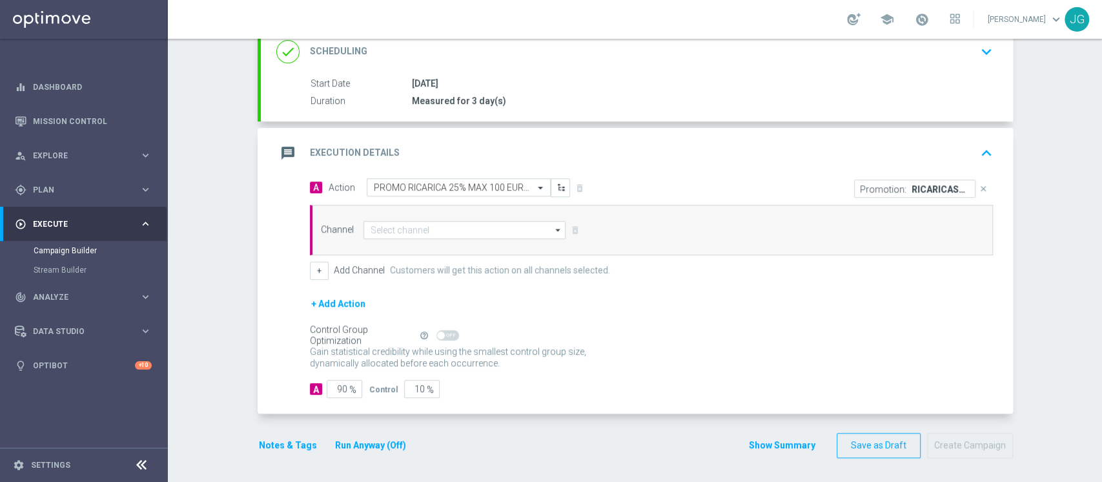
click at [409, 218] on div "Channel arrow_drop_down Drag here to set row groups Drag here to set column lab…" at bounding box center [651, 230] width 683 height 50
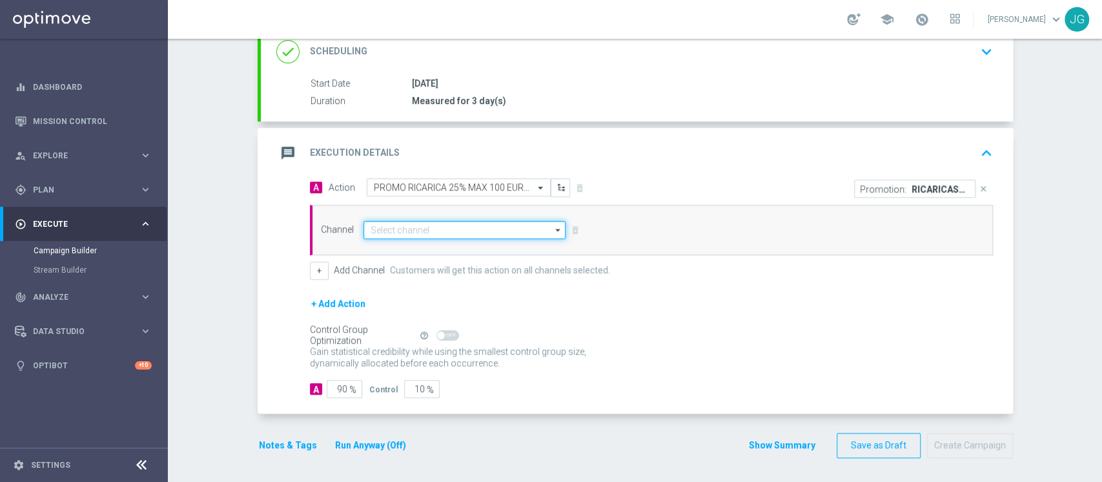
click at [411, 221] on input at bounding box center [464, 230] width 203 height 18
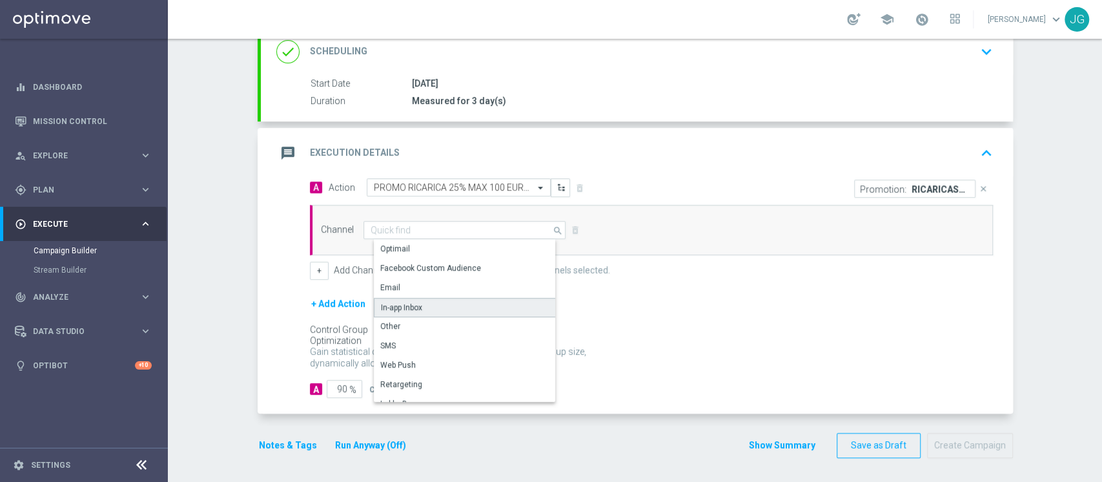
click at [405, 312] on div "In-app Inbox" at bounding box center [470, 307] width 192 height 19
type input "In-app Inbox"
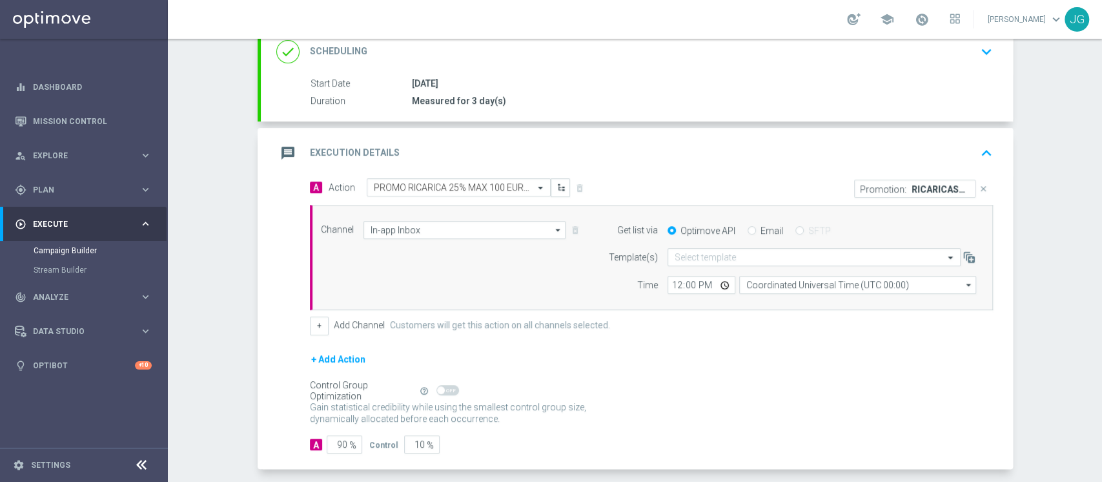
click at [748, 225] on div "Email" at bounding box center [766, 231] width 36 height 12
click at [748, 229] on input "Email" at bounding box center [752, 231] width 8 height 8
radio input "true"
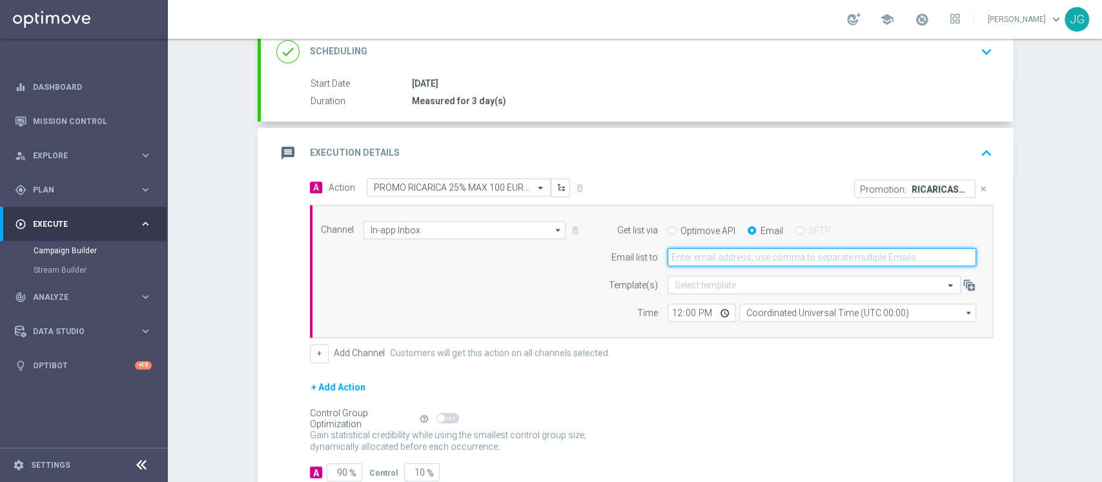
click at [735, 258] on input "email" at bounding box center [822, 257] width 309 height 18
type input "[PERSON_NAME][EMAIL_ADDRESS][PERSON_NAME][DOMAIN_NAME]"
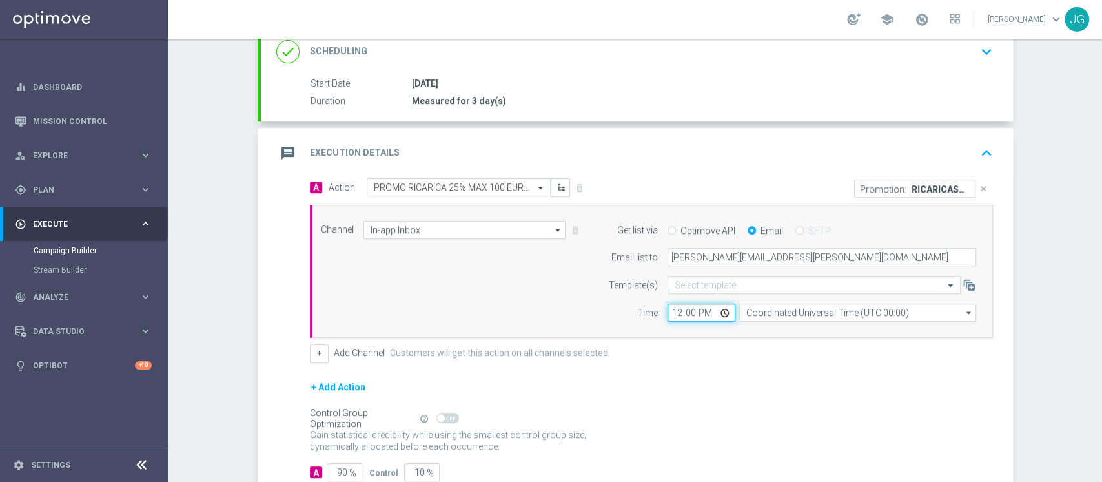
click at [727, 311] on input "12:00" at bounding box center [702, 312] width 68 height 18
click at [720, 311] on input "12:00" at bounding box center [702, 312] width 68 height 18
type input "14:00"
click at [311, 356] on button "+" at bounding box center [319, 353] width 19 height 18
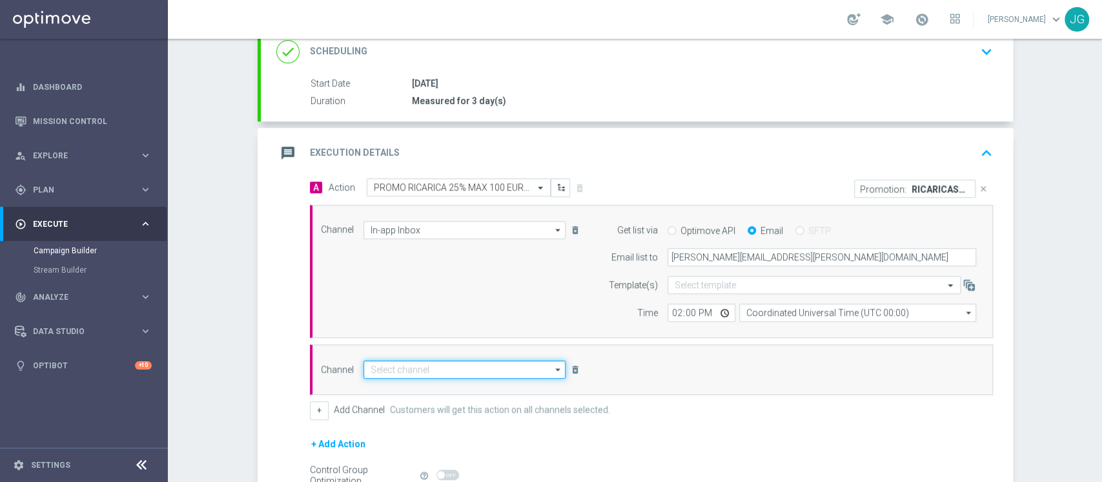
click at [416, 368] on input at bounding box center [464, 369] width 203 height 18
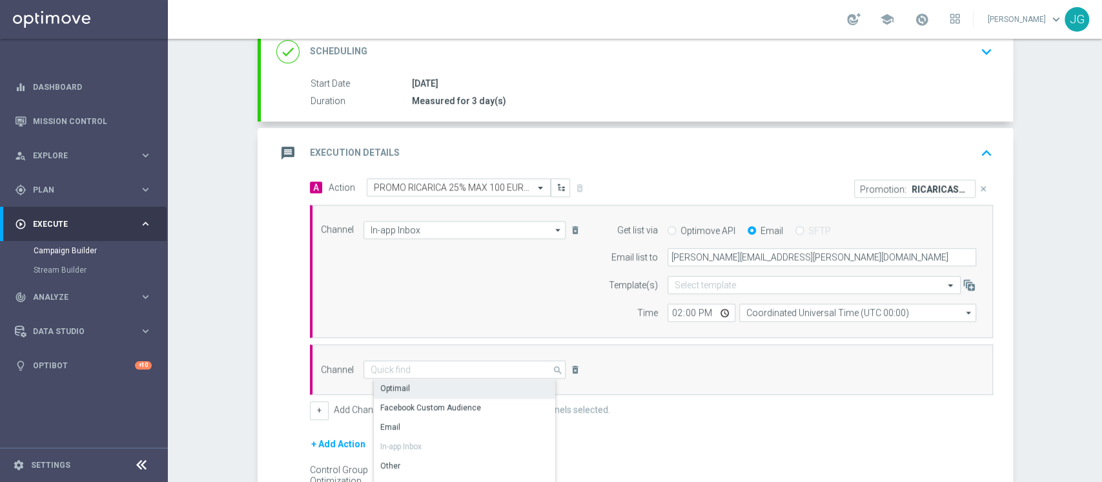
click at [418, 382] on div "Optimail" at bounding box center [470, 388] width 192 height 18
type input "Optimail"
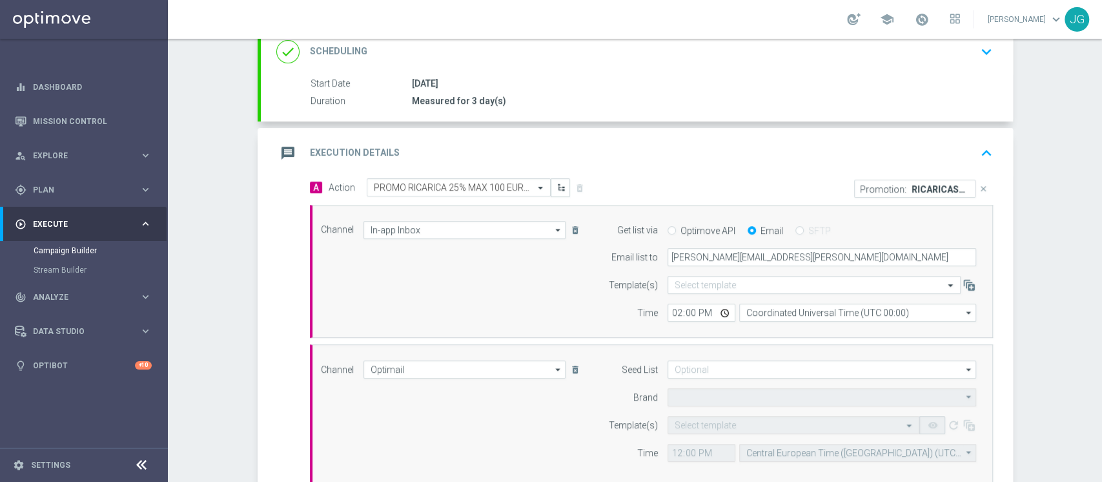
type input "Sisal Marketing"
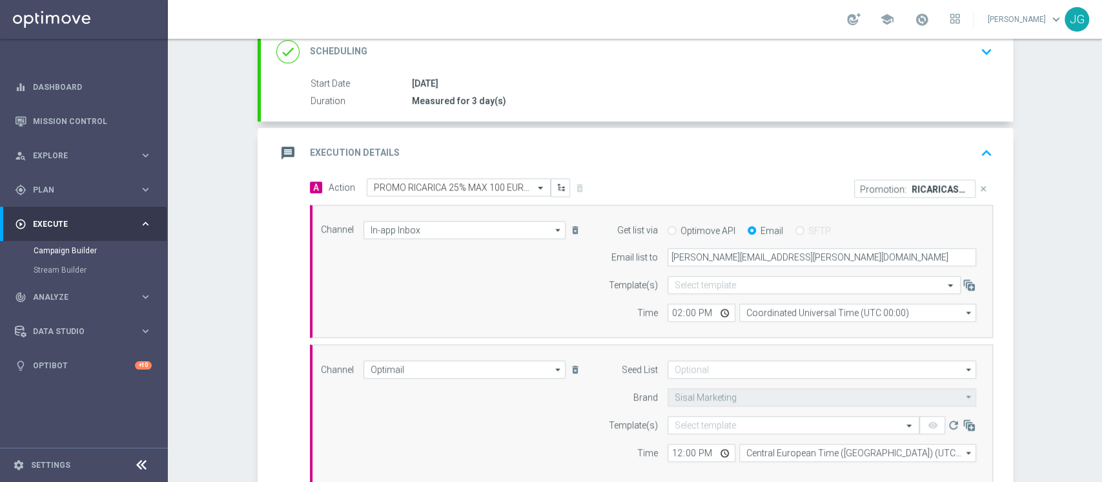
scroll to position [311, 0]
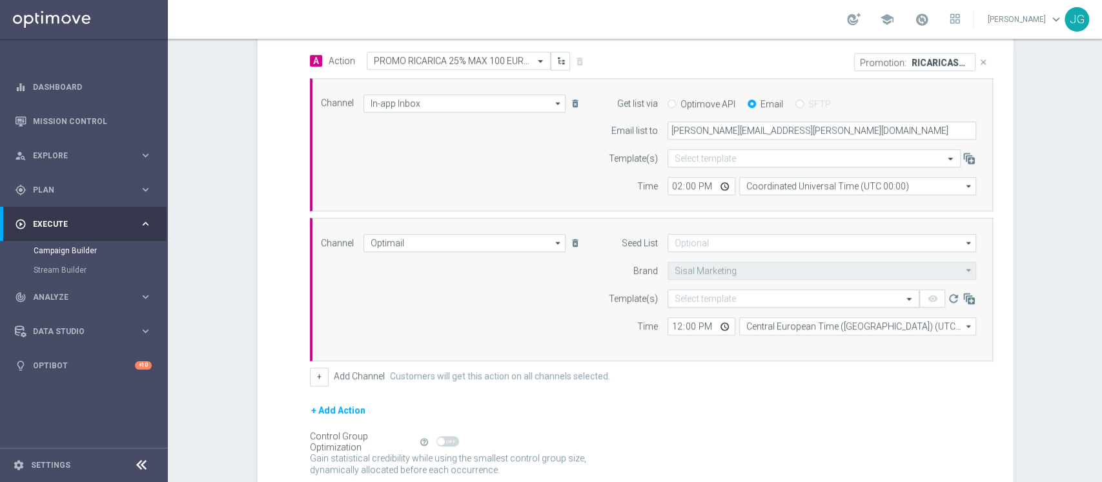
click at [722, 294] on input "text" at bounding box center [781, 298] width 212 height 11
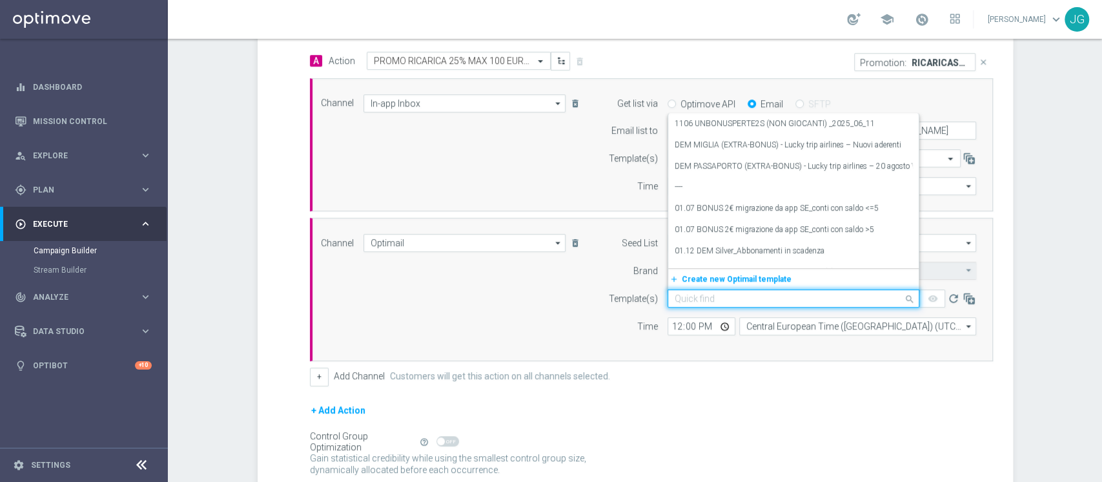
click at [722, 294] on input "text" at bounding box center [781, 298] width 212 height 11
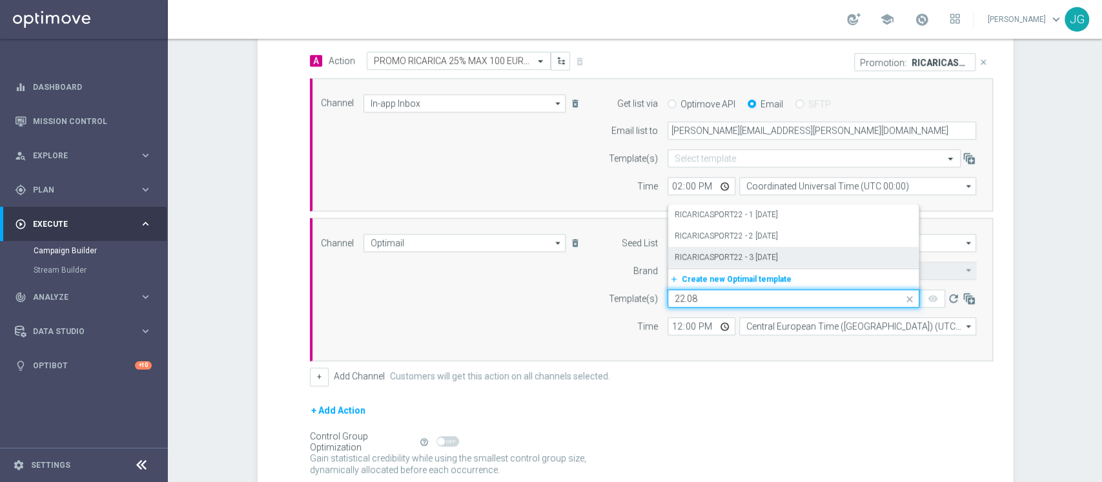
click at [752, 256] on label "RICARICASPORT22 - 3 [DATE]" at bounding box center [726, 257] width 103 height 11
type input "22.08"
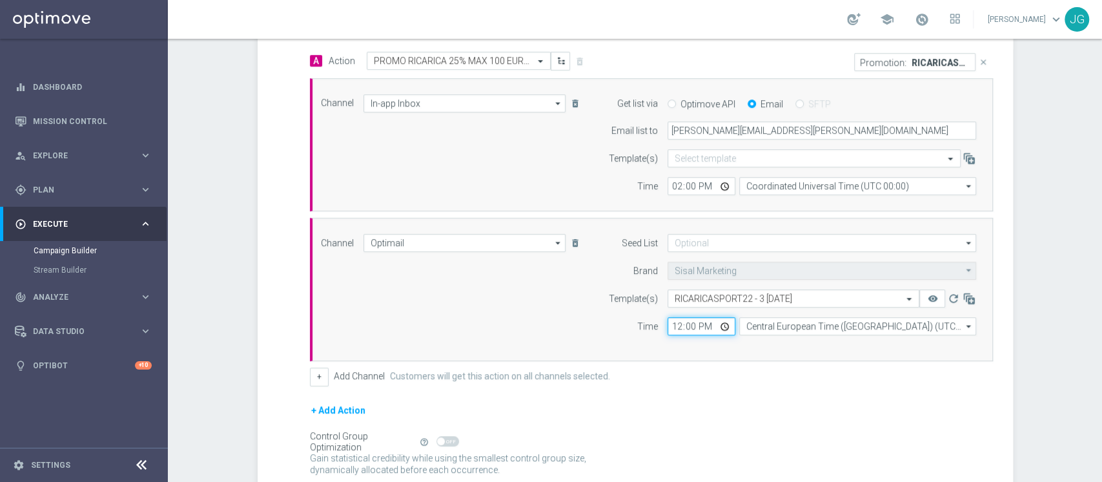
click at [715, 323] on input "12:00" at bounding box center [702, 326] width 68 height 18
type input "18:00"
click at [737, 374] on div "+ Add Channel Customers will get this action on all channels selected." at bounding box center [651, 376] width 683 height 18
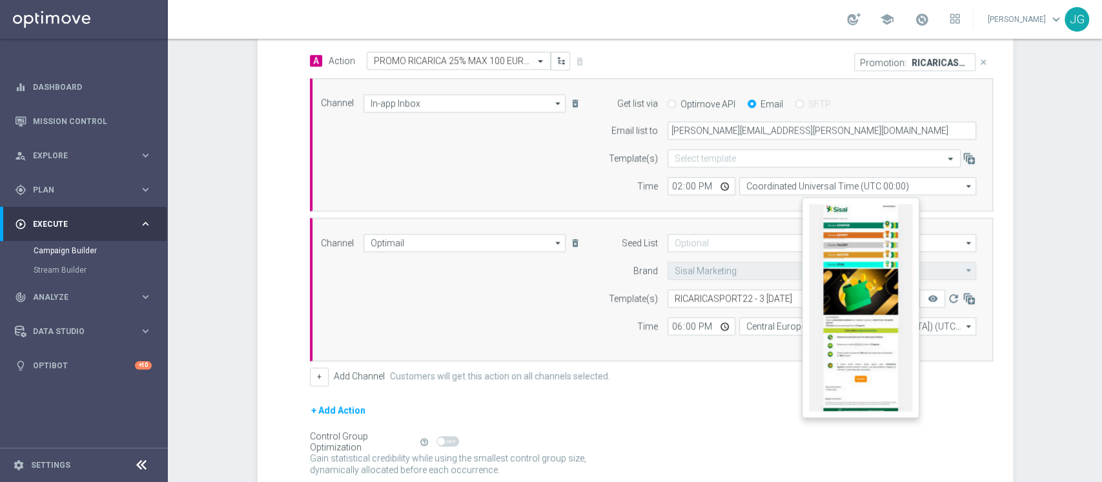
click at [919, 292] on button "remove_red_eye" at bounding box center [932, 298] width 26 height 18
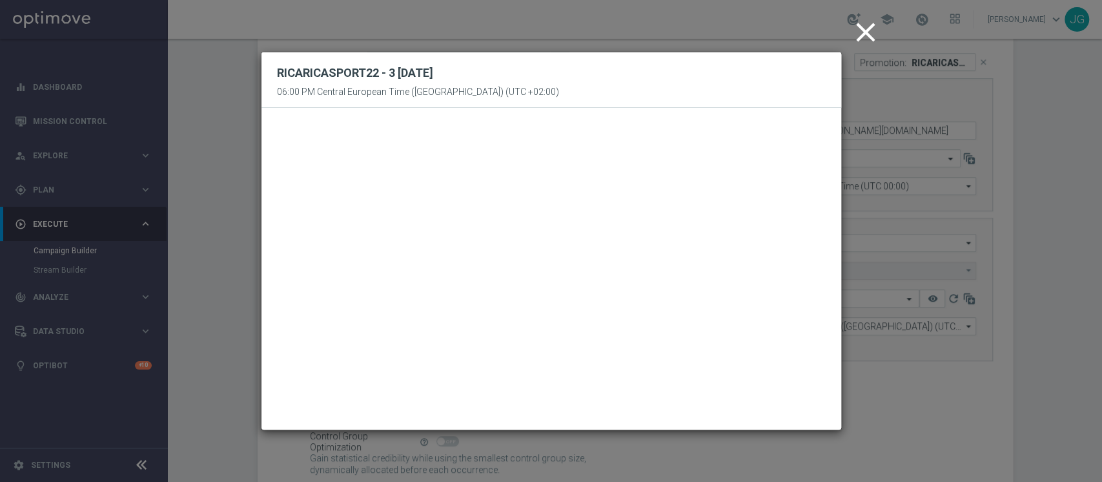
click at [855, 32] on icon "close" at bounding box center [866, 32] width 32 height 32
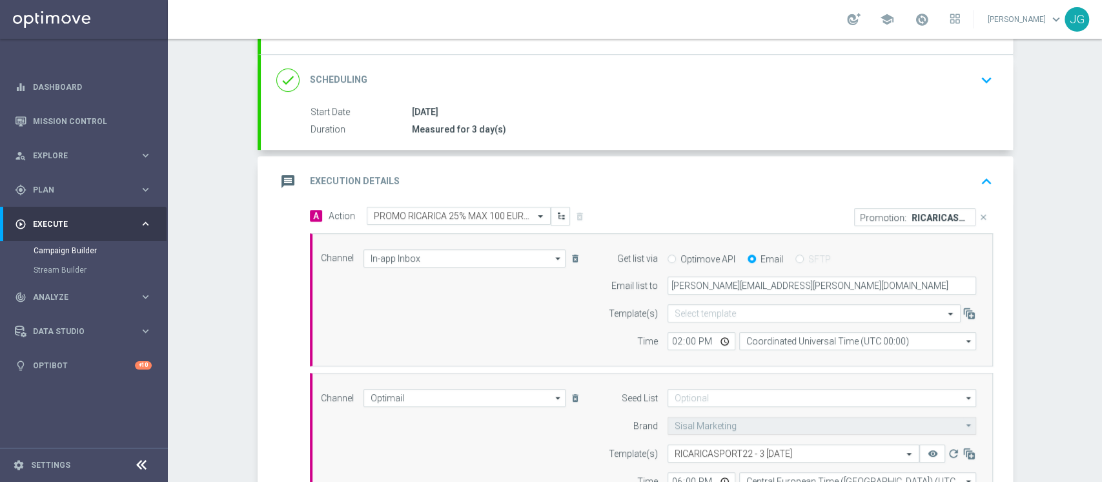
scroll to position [146, 0]
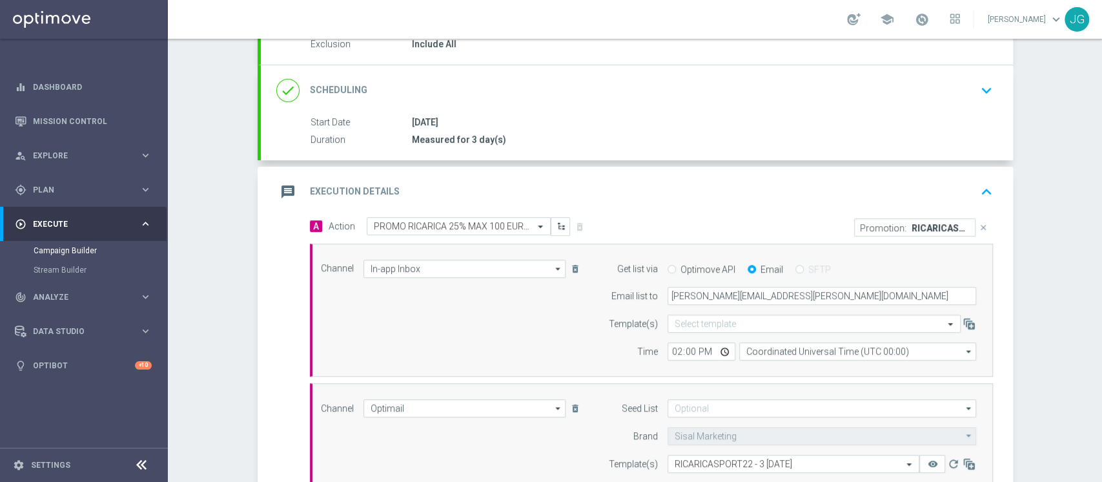
click at [632, 190] on div "message Execution Details keyboard_arrow_up" at bounding box center [636, 191] width 721 height 25
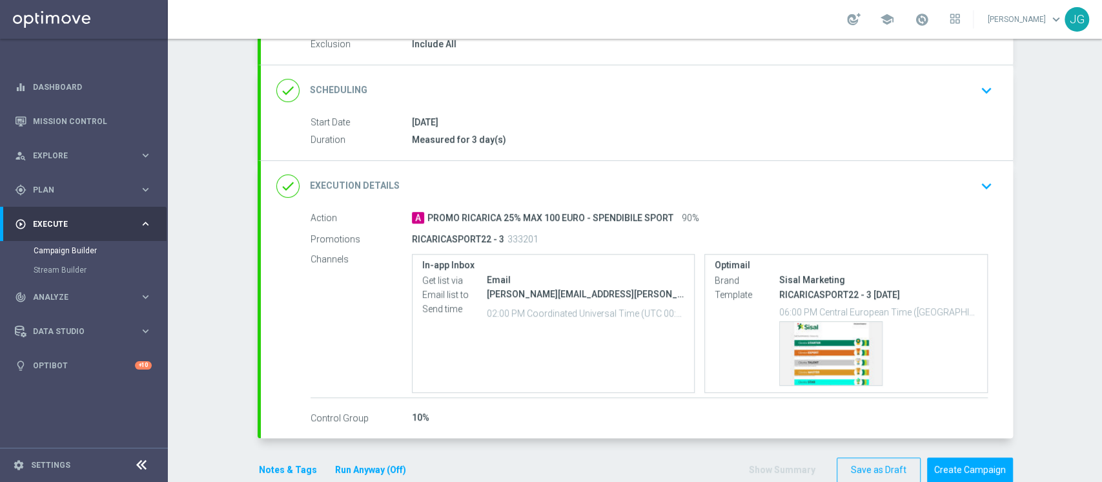
scroll to position [170, 0]
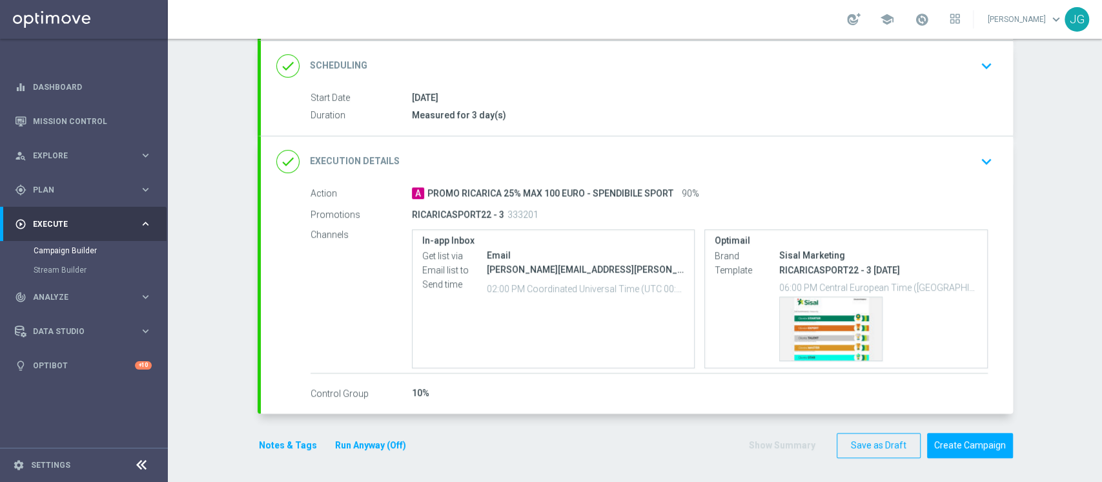
click at [273, 437] on button "Notes & Tags" at bounding box center [288, 445] width 61 height 16
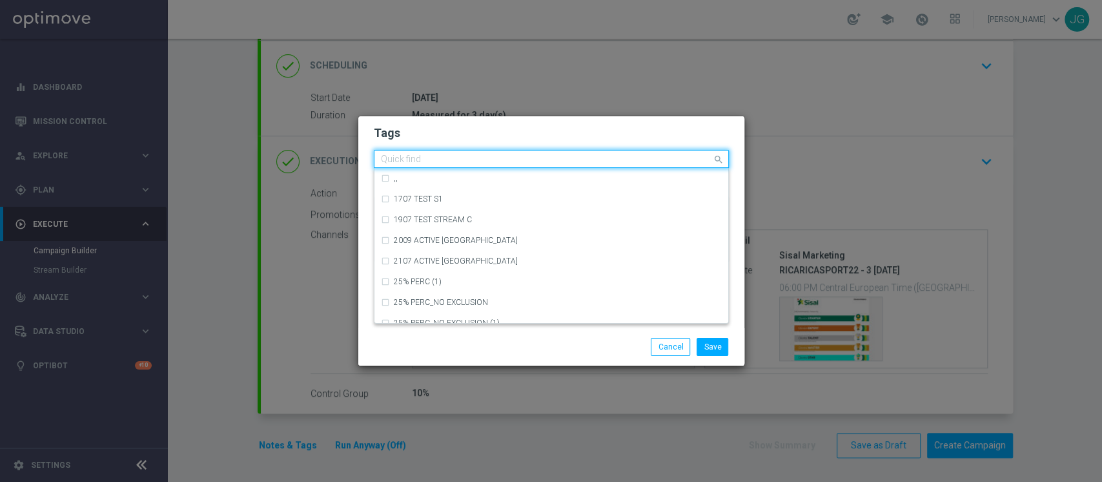
click at [417, 165] on div at bounding box center [545, 160] width 333 height 13
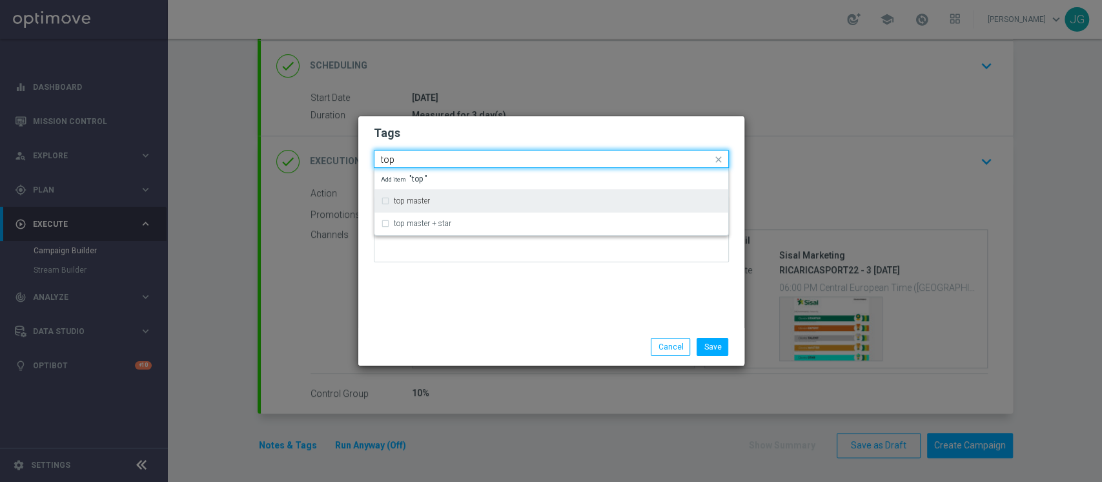
click at [436, 203] on div "top master" at bounding box center [558, 201] width 328 height 8
type input "top"
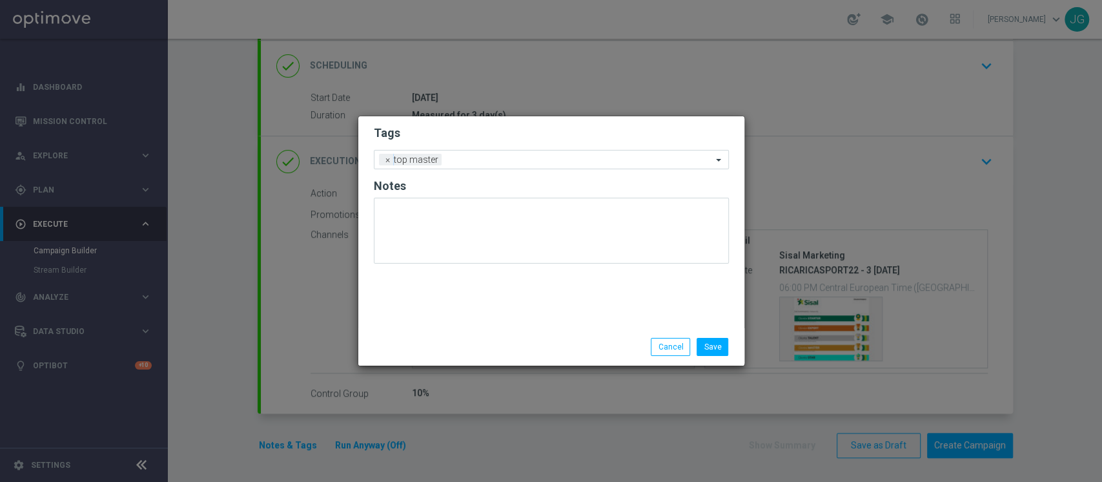
click at [433, 311] on div "Tags Add a new tag × top master Notes" at bounding box center [551, 222] width 386 height 212
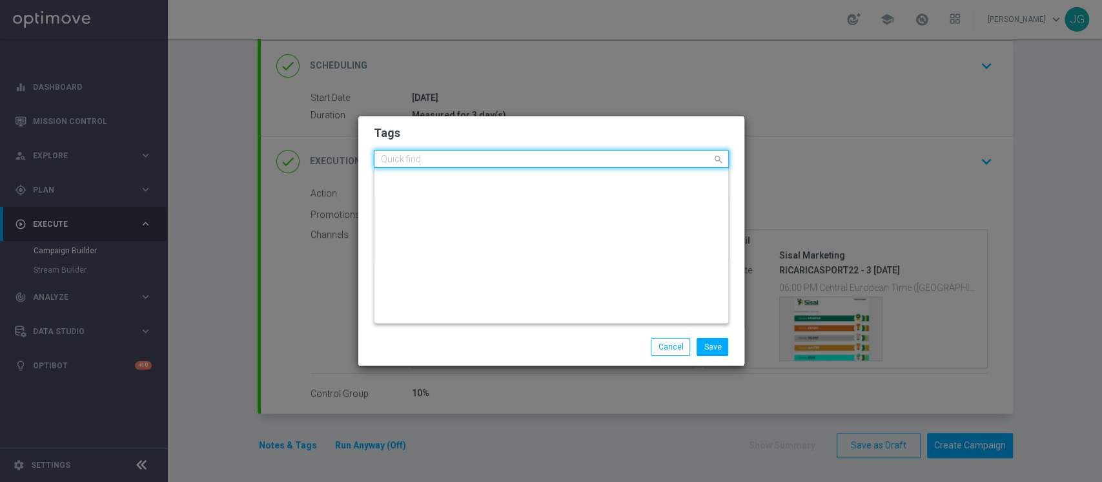
click at [495, 159] on input "text" at bounding box center [546, 159] width 331 height 11
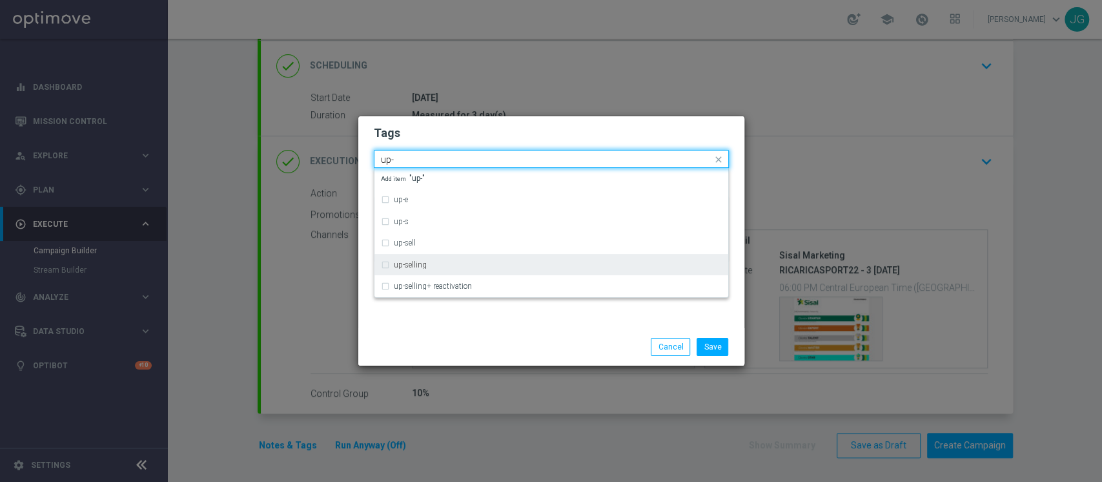
click at [425, 261] on div "up-selling" at bounding box center [558, 265] width 328 height 8
type input "up-"
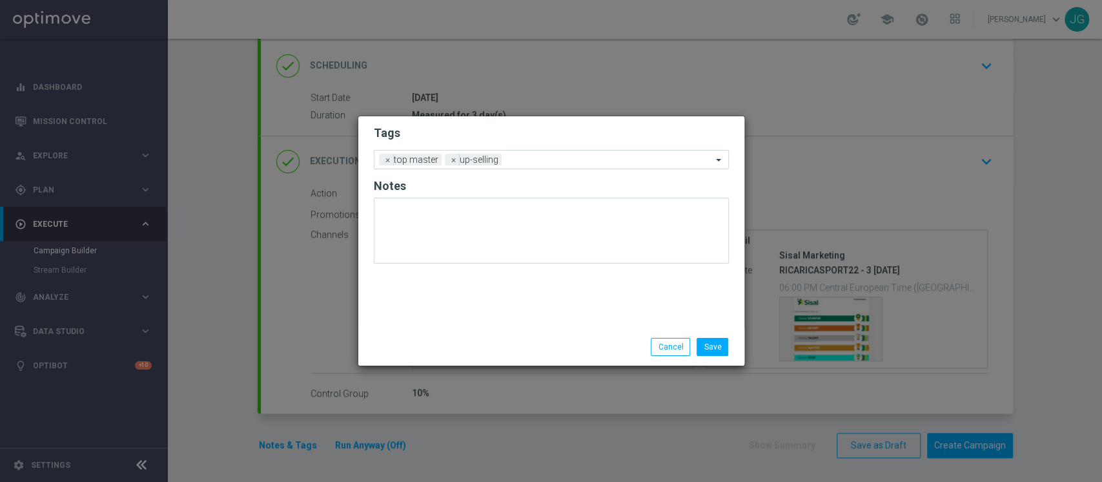
click at [471, 335] on div "Save Cancel" at bounding box center [551, 346] width 386 height 37
click at [542, 163] on input "text" at bounding box center [609, 160] width 205 height 11
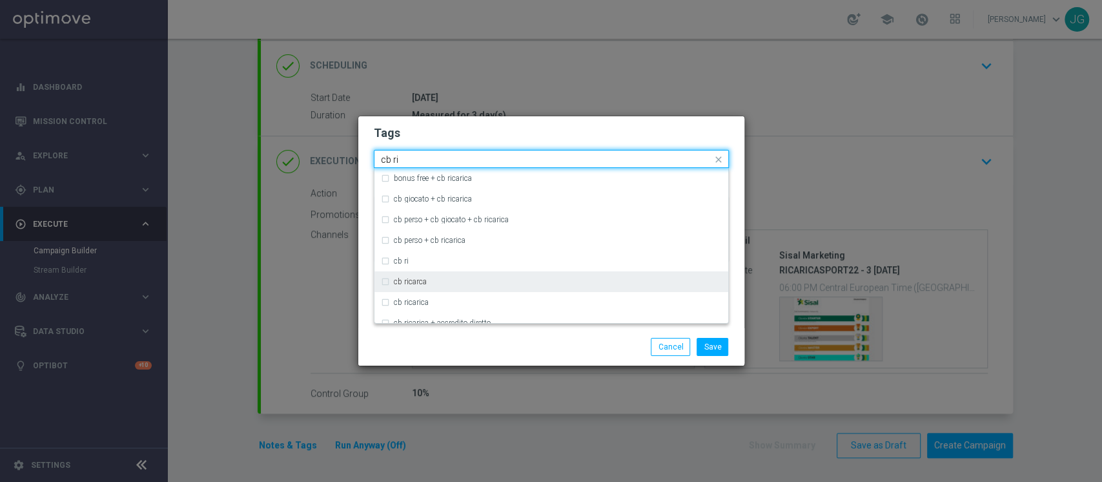
click at [418, 281] on label "cb ricarca" at bounding box center [410, 282] width 33 height 8
type input "cb ri"
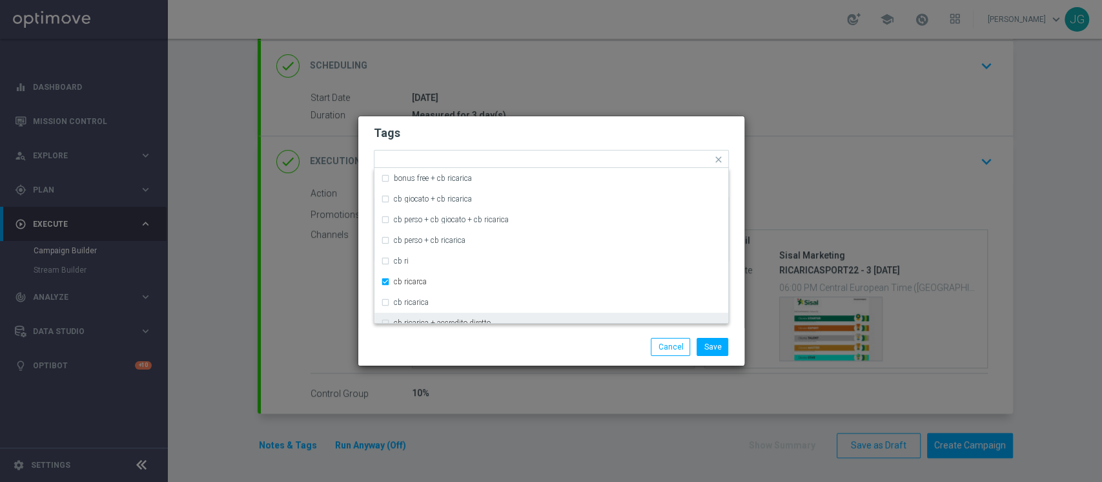
click at [482, 354] on div "Save Cancel" at bounding box center [551, 347] width 374 height 18
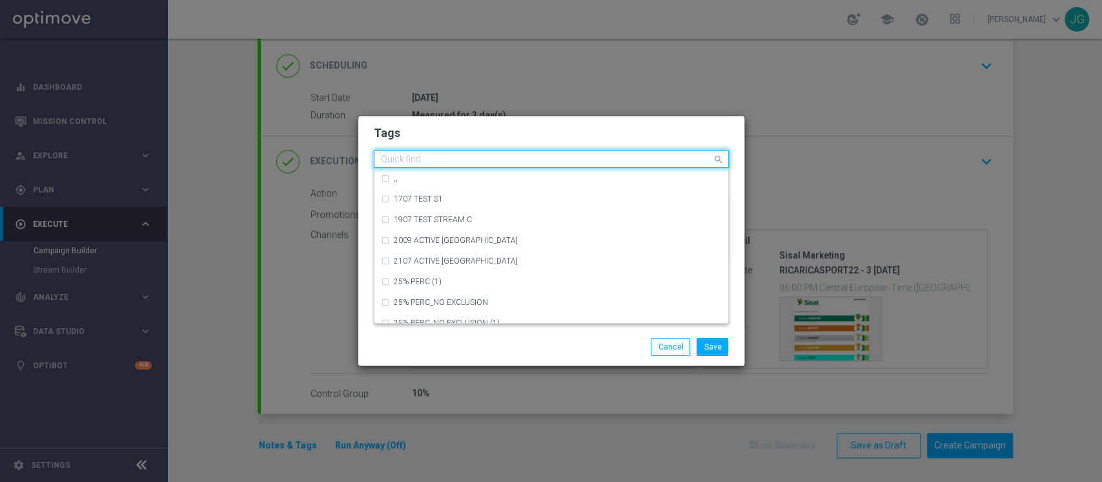
click at [575, 161] on input "text" at bounding box center [546, 159] width 331 height 11
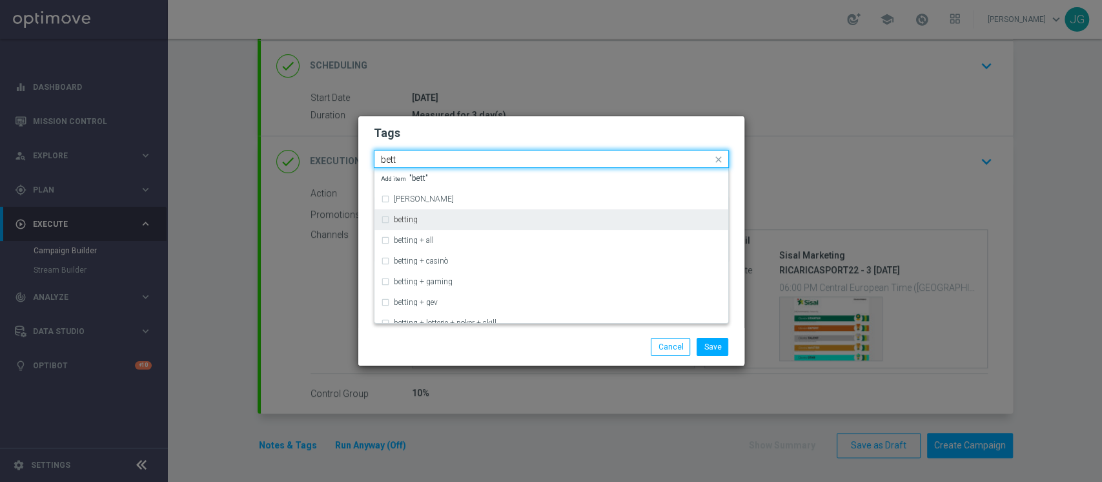
click at [449, 220] on div "betting" at bounding box center [558, 220] width 328 height 8
type input "bett"
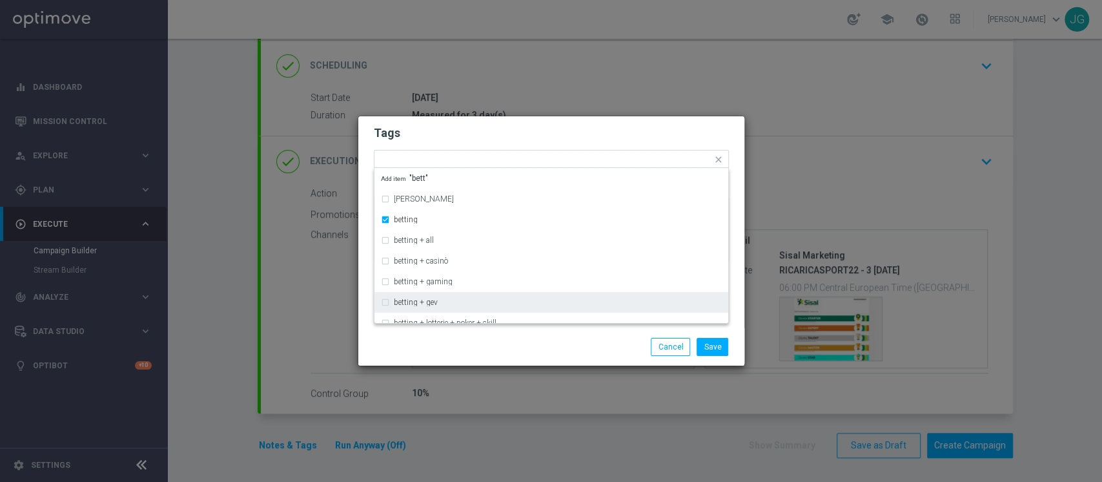
click at [513, 351] on div "Save Cancel" at bounding box center [614, 347] width 250 height 18
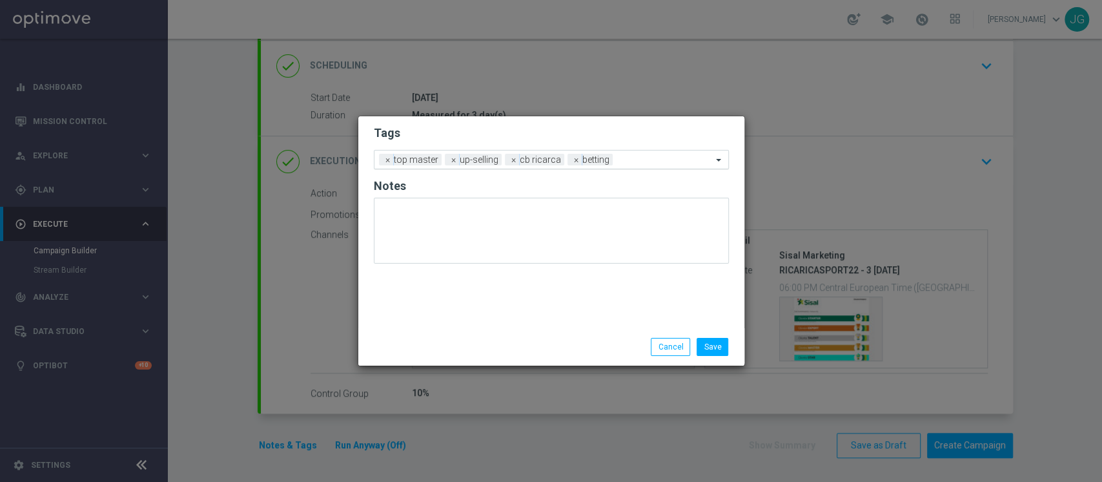
click at [638, 163] on input "text" at bounding box center [665, 160] width 94 height 11
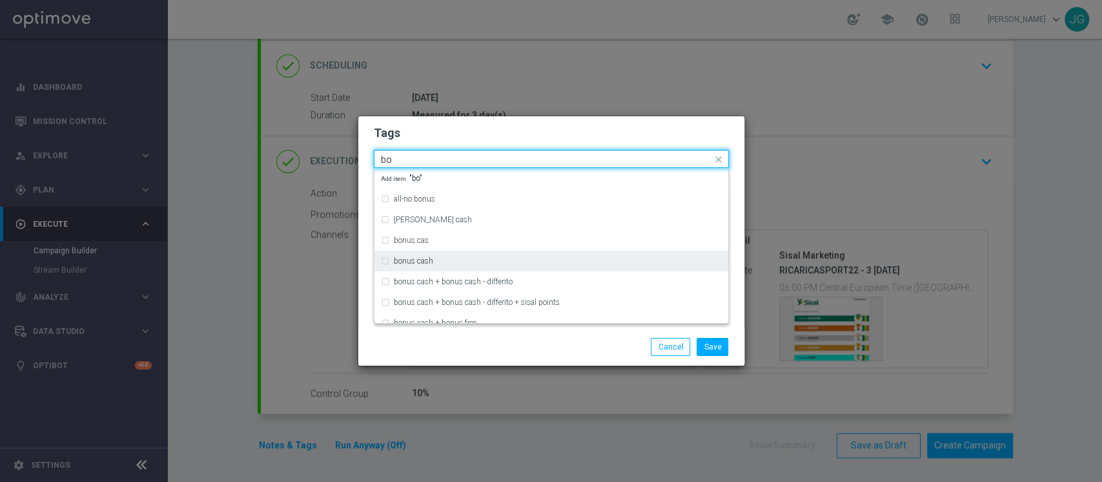
click at [490, 255] on div "bonus cash" at bounding box center [551, 260] width 341 height 21
type input "bo"
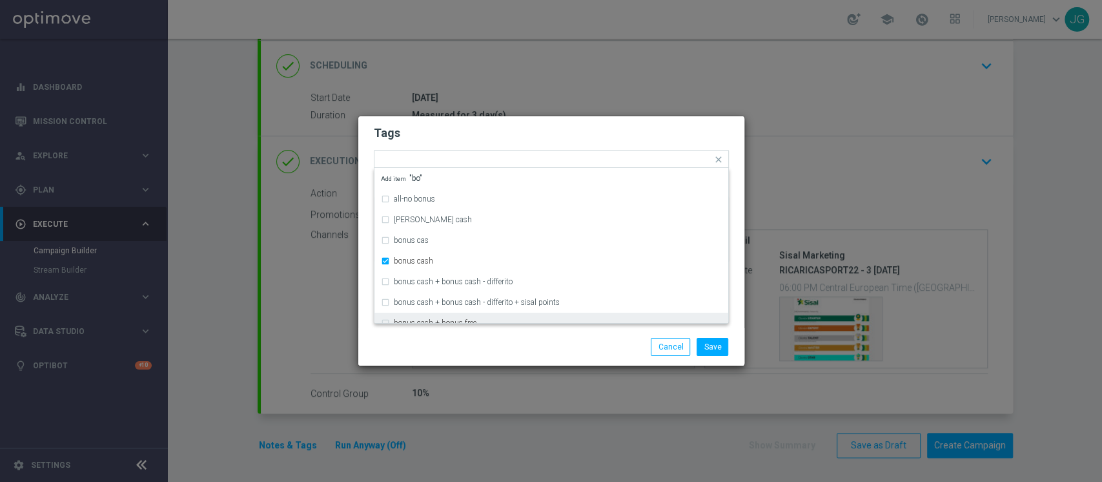
click at [553, 352] on div "Save Cancel" at bounding box center [614, 347] width 250 height 18
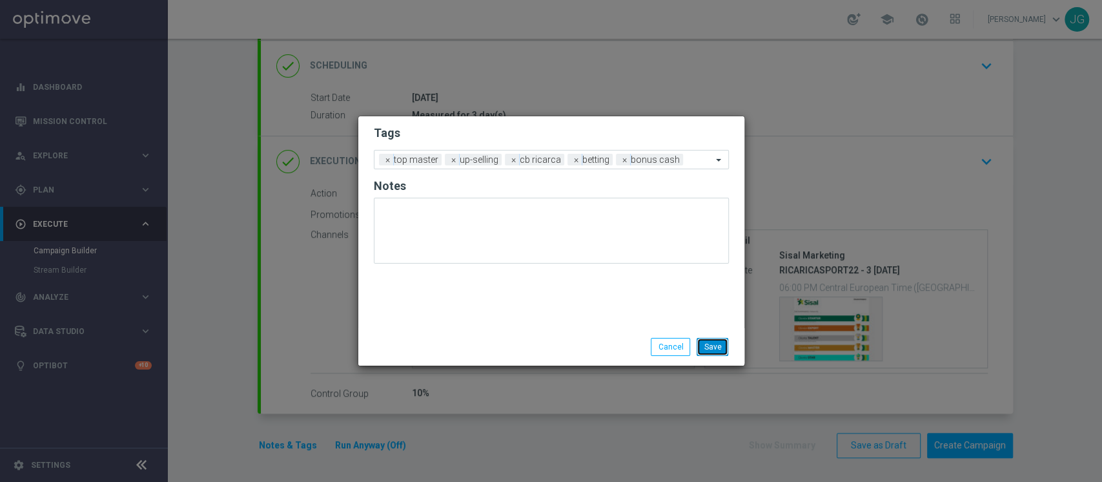
click at [713, 342] on button "Save" at bounding box center [713, 347] width 32 height 18
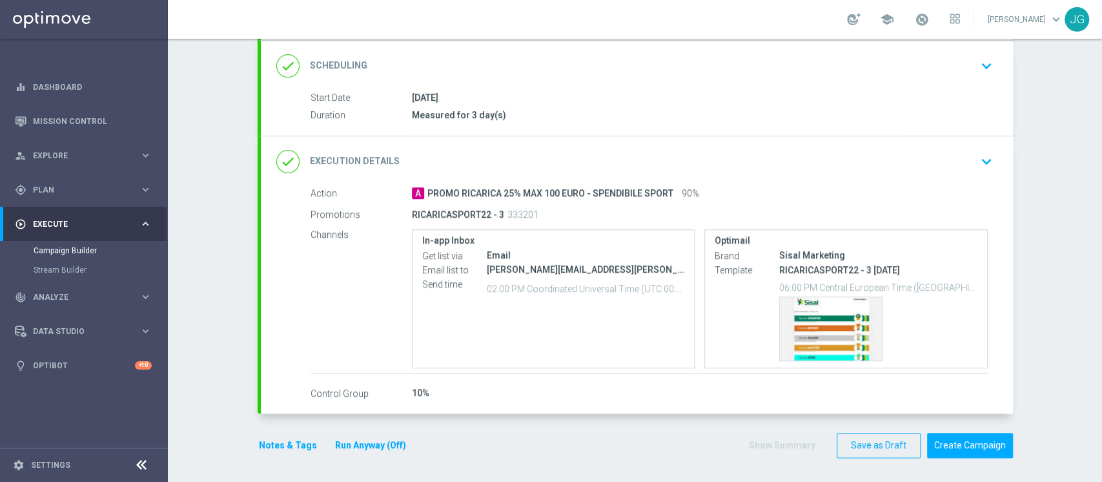
click at [374, 442] on button "Run Anyway (Off)" at bounding box center [371, 445] width 74 height 16
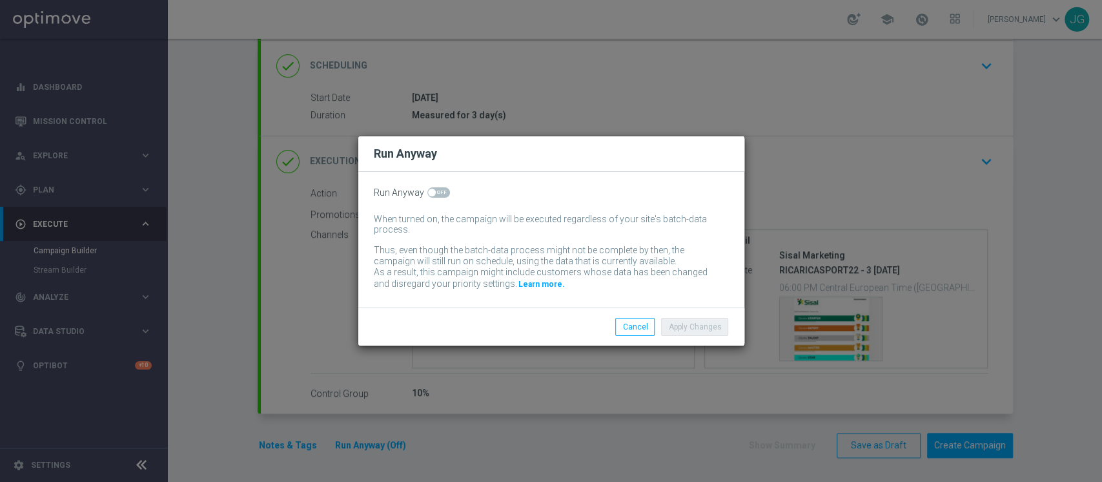
click at [427, 203] on div "Run Anyway When turned on, the campaign will be executed regardless of your sit…" at bounding box center [551, 240] width 386 height 136
click at [429, 197] on span at bounding box center [438, 192] width 23 height 10
click at [429, 197] on input "checkbox" at bounding box center [438, 192] width 23 height 10
checkbox input "true"
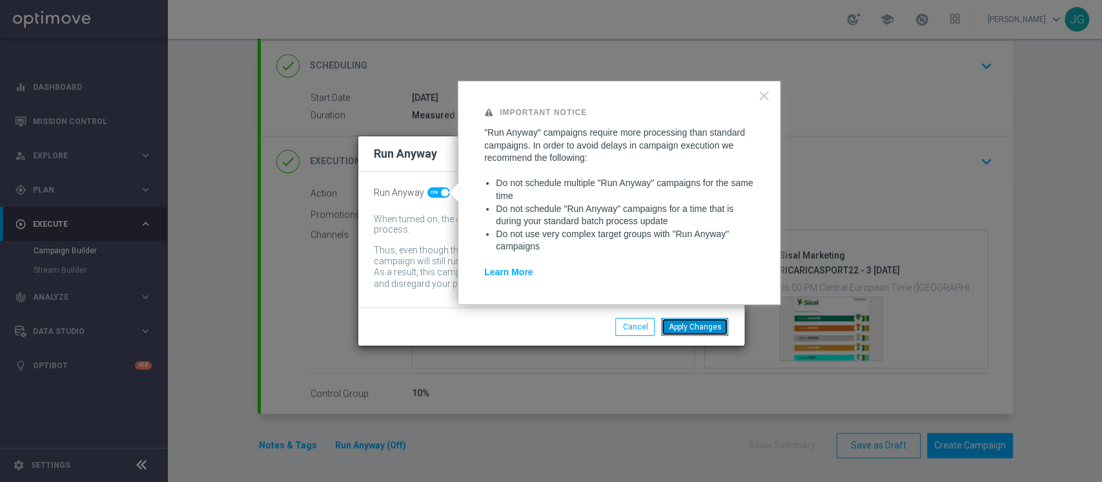
click at [715, 325] on button "Apply Changes" at bounding box center [694, 327] width 67 height 18
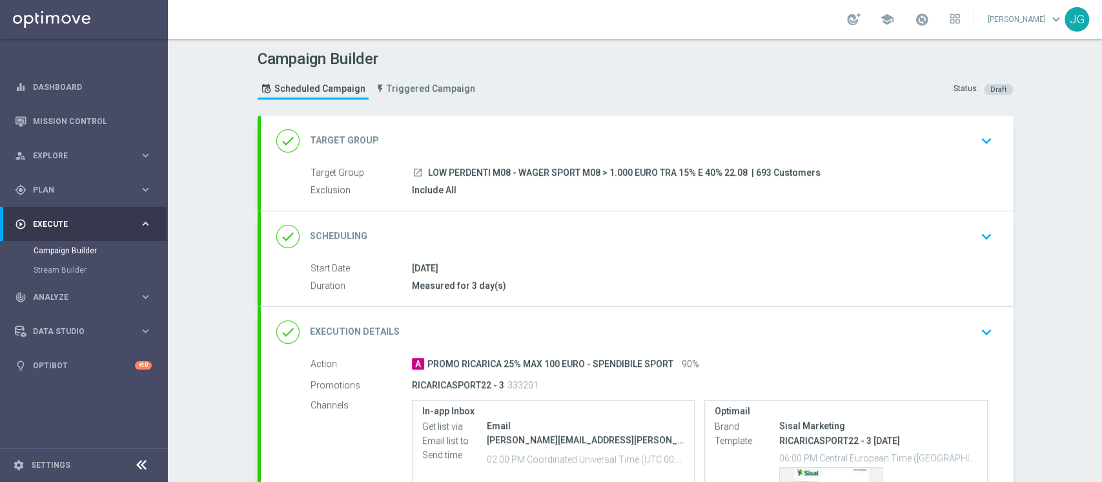
scroll to position [170, 0]
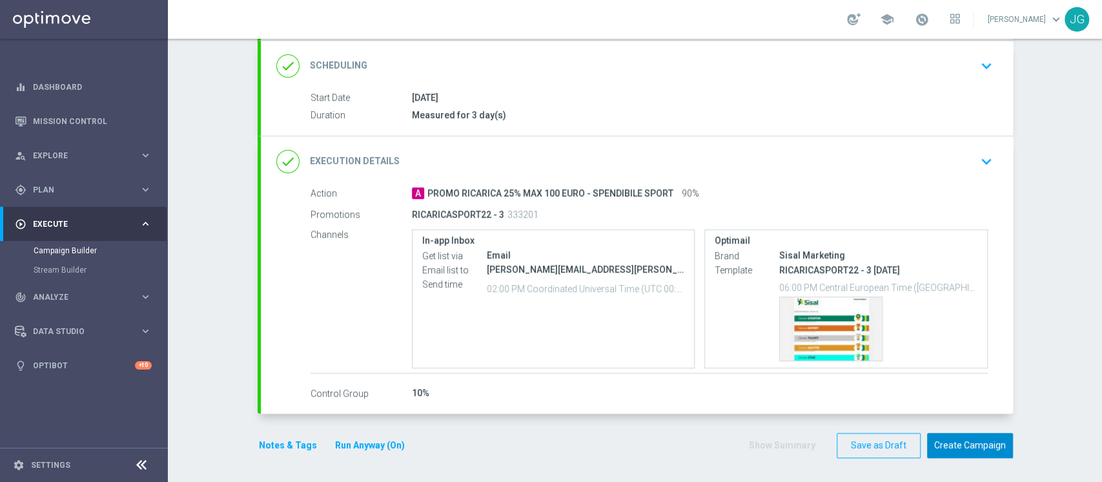
click at [972, 444] on button "Create Campaign" at bounding box center [970, 445] width 86 height 25
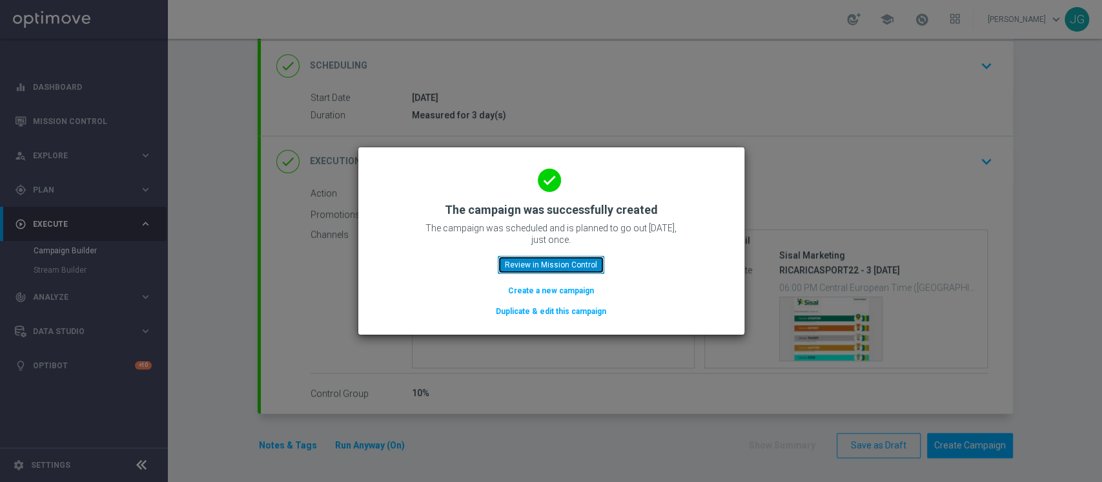
click at [602, 256] on button "Review in Mission Control" at bounding box center [551, 265] width 107 height 18
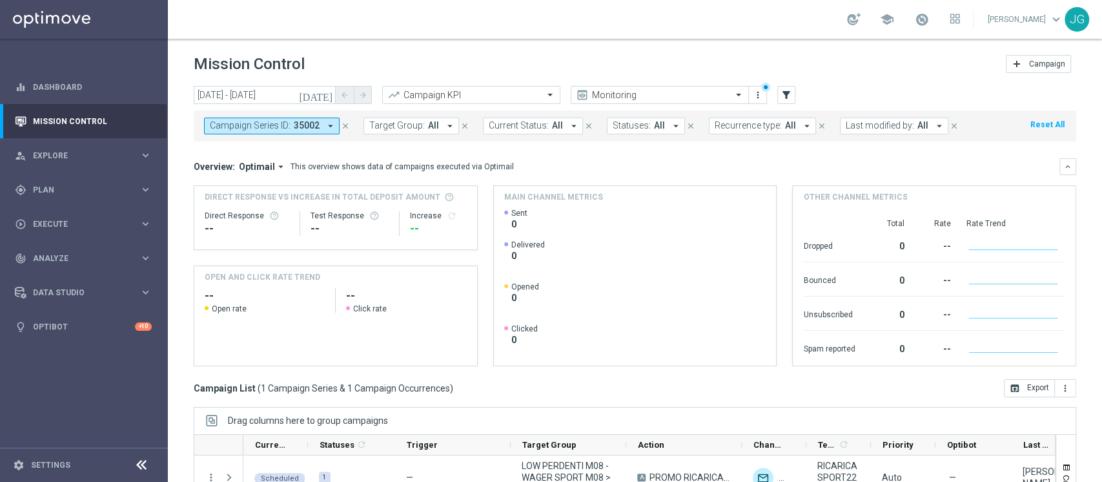
scroll to position [163, 0]
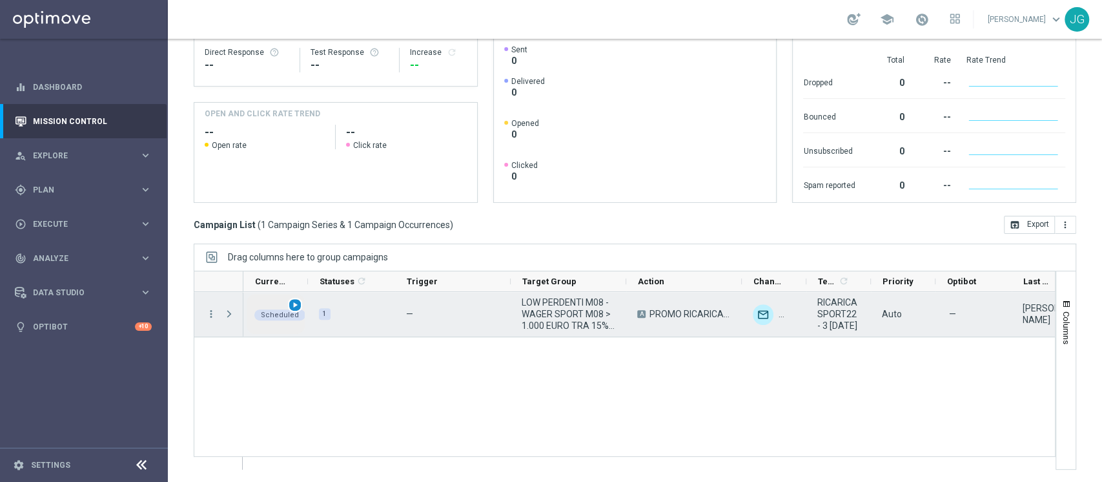
click at [298, 307] on span "play_arrow" at bounding box center [295, 304] width 9 height 9
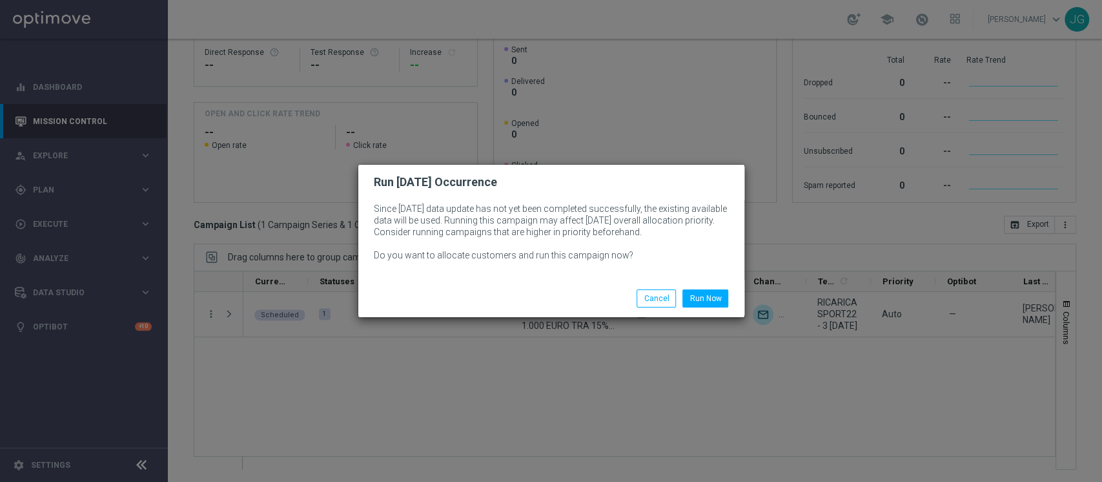
click at [699, 285] on div "Run Now Cancel" at bounding box center [551, 298] width 386 height 37
click at [690, 295] on button "Run Now" at bounding box center [705, 298] width 46 height 18
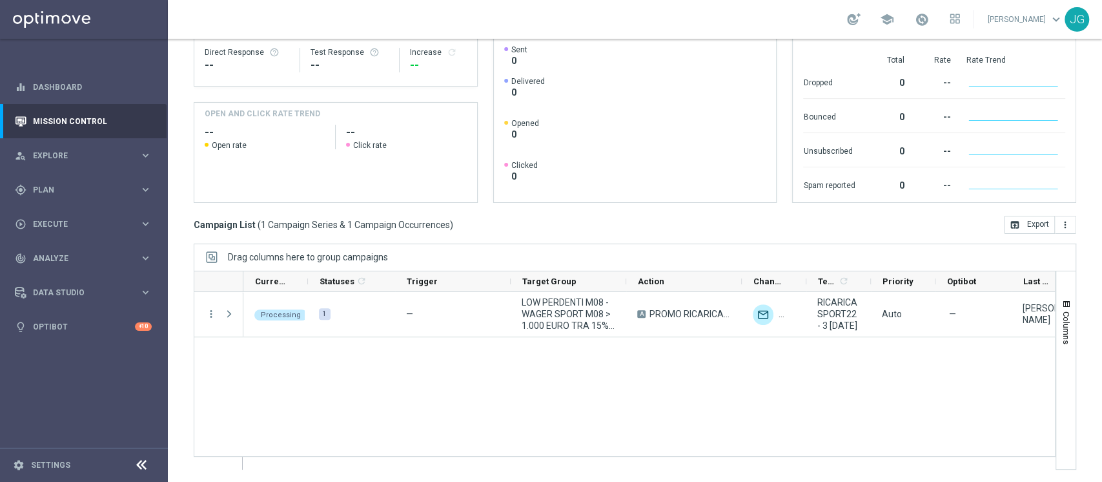
click at [693, 417] on div "Processing 1 — LOW PERDENTI M08 - WAGER SPORT M08 > 1.000 EURO TRA 15% E 40% 22…" at bounding box center [649, 380] width 812 height 177
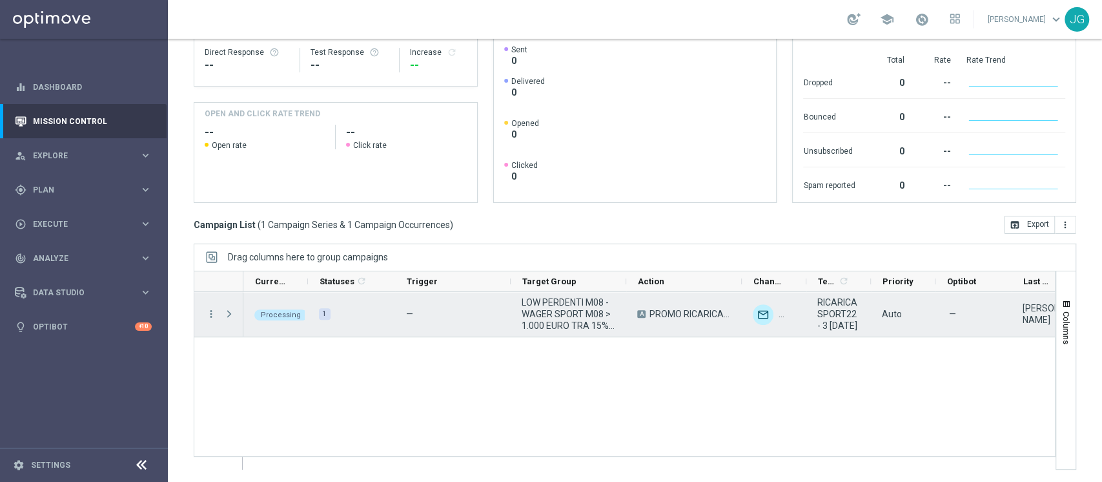
click at [227, 321] on span "Press SPACE to select this row." at bounding box center [230, 314] width 14 height 26
click at [228, 311] on span "Press SPACE to select this row." at bounding box center [229, 314] width 12 height 10
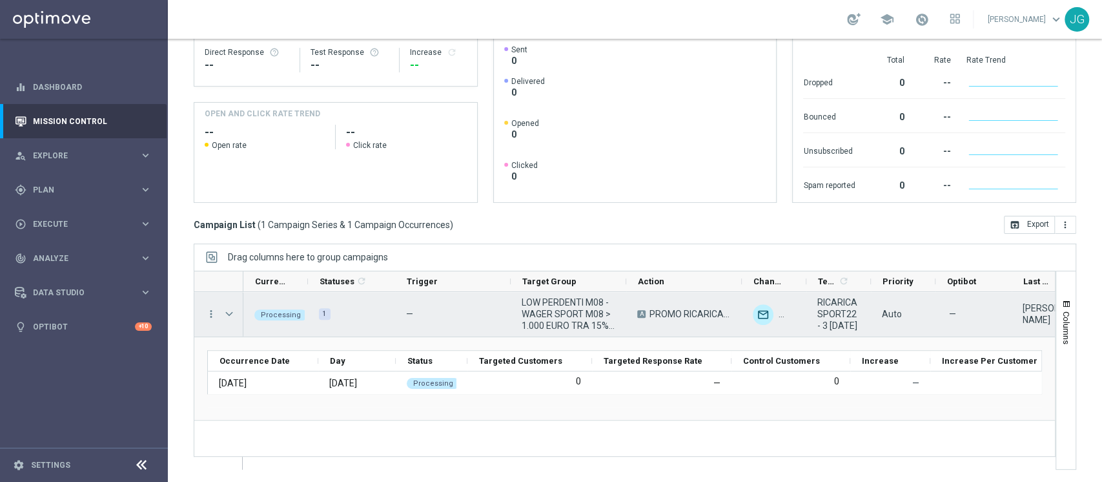
click at [228, 311] on span "Press SPACE to select this row." at bounding box center [229, 314] width 12 height 10
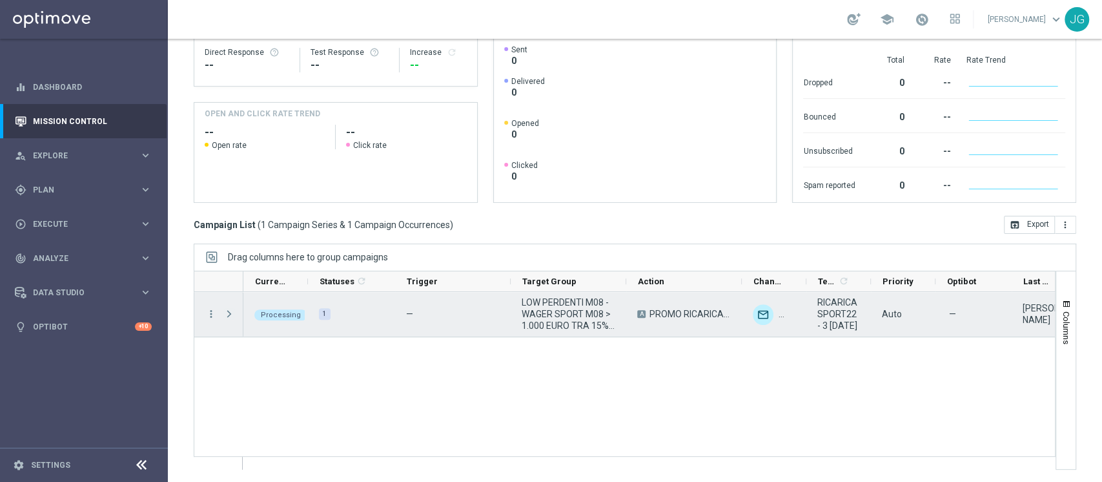
click at [228, 311] on span "Press SPACE to select this row." at bounding box center [229, 314] width 12 height 10
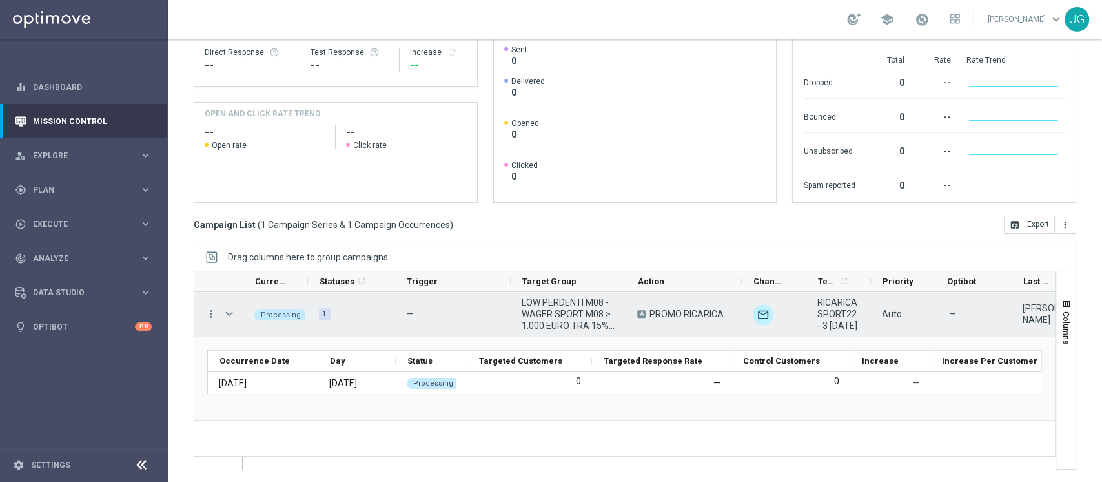
click at [228, 311] on span "Press SPACE to select this row." at bounding box center [229, 314] width 12 height 10
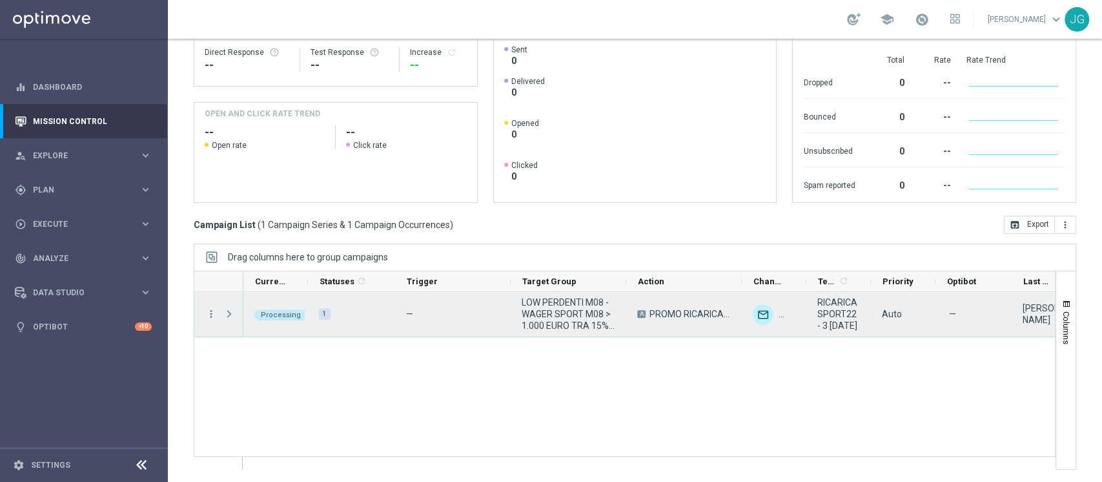
click at [228, 311] on span "Press SPACE to select this row." at bounding box center [229, 314] width 12 height 10
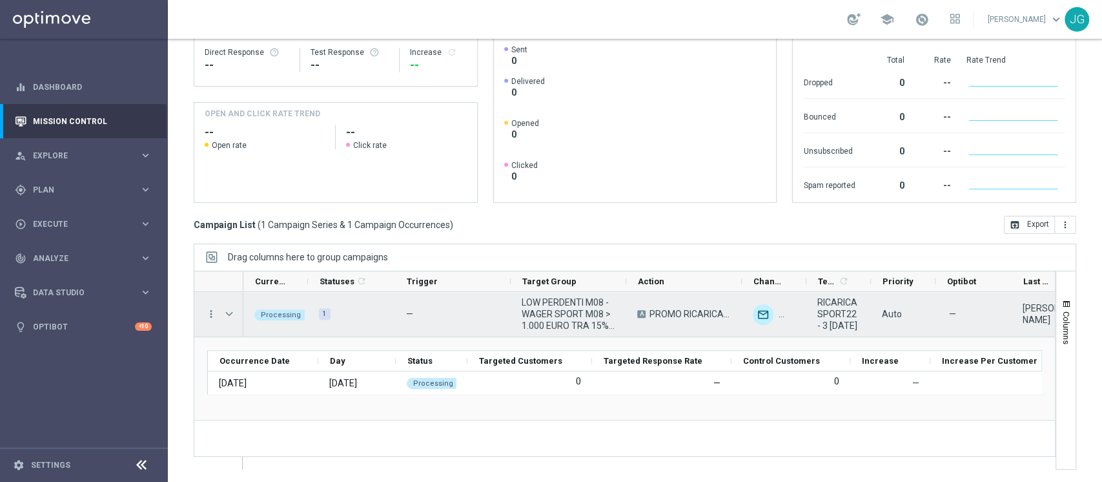
click at [228, 311] on span "Press SPACE to select this row." at bounding box center [229, 314] width 12 height 10
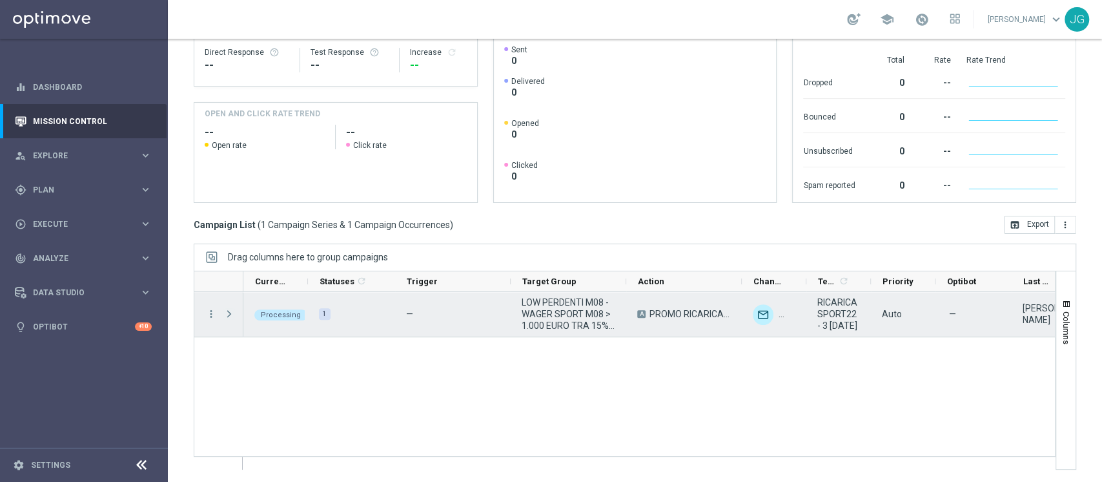
click at [228, 311] on span "Press SPACE to select this row." at bounding box center [229, 314] width 12 height 10
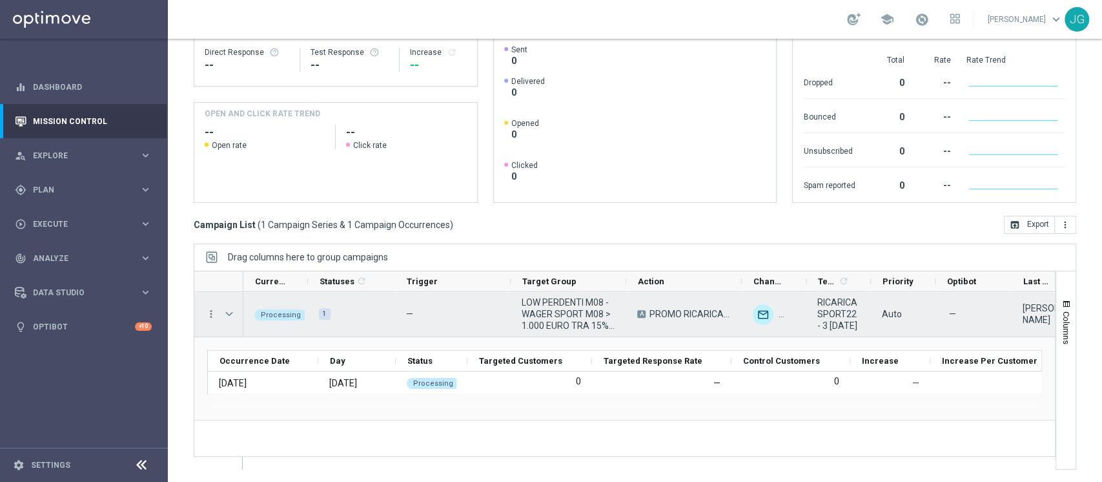
click at [228, 311] on span "Press SPACE to select this row." at bounding box center [229, 314] width 12 height 10
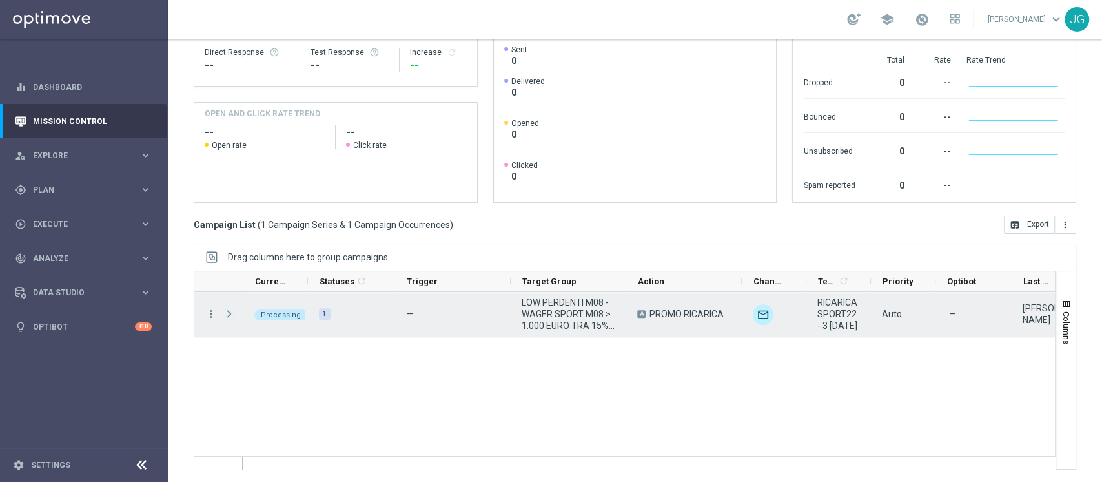
click at [228, 311] on span "Press SPACE to select this row." at bounding box center [229, 314] width 12 height 10
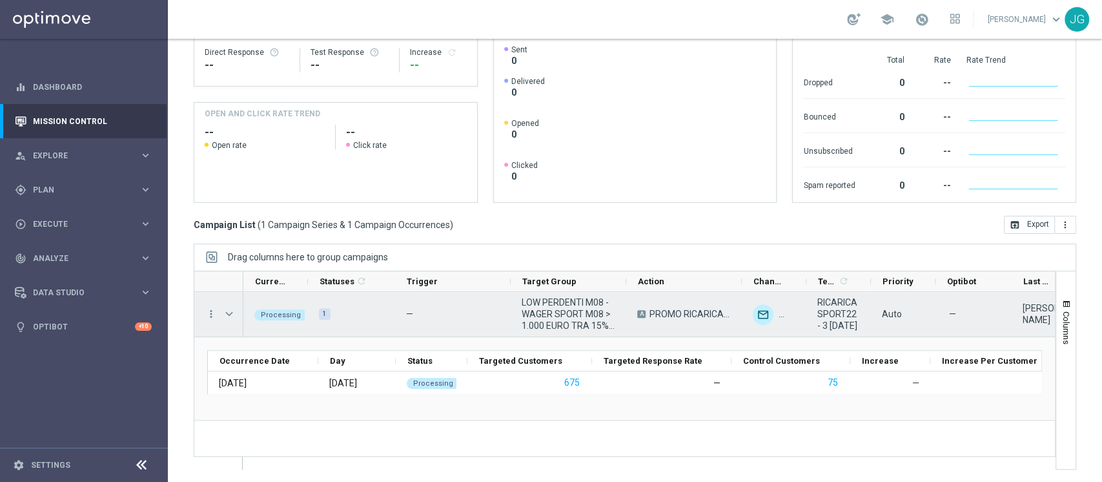
click at [237, 316] on span "Press SPACE to select this row." at bounding box center [230, 314] width 14 height 26
click at [229, 309] on span "Press SPACE to select this row." at bounding box center [229, 314] width 12 height 10
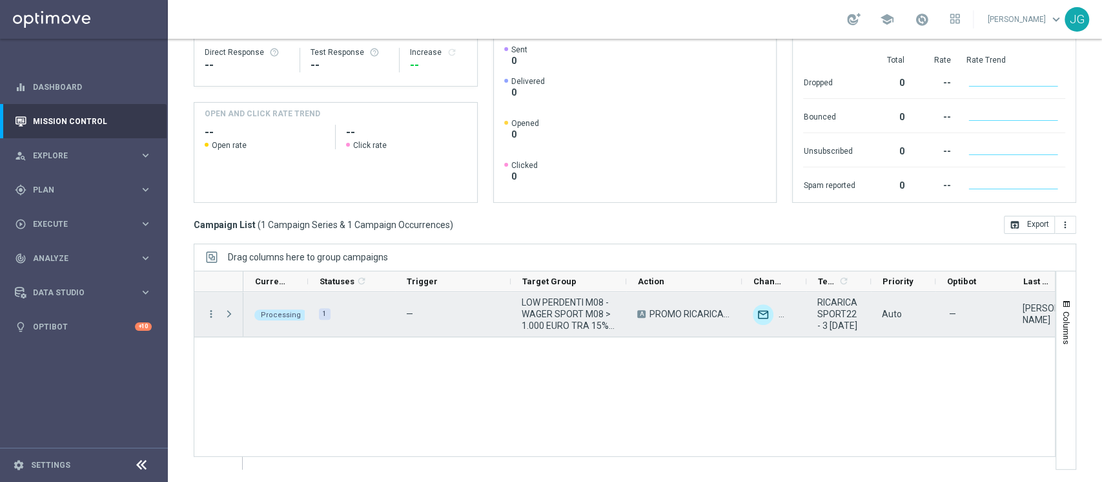
click at [229, 309] on span "Press SPACE to select this row." at bounding box center [229, 314] width 12 height 10
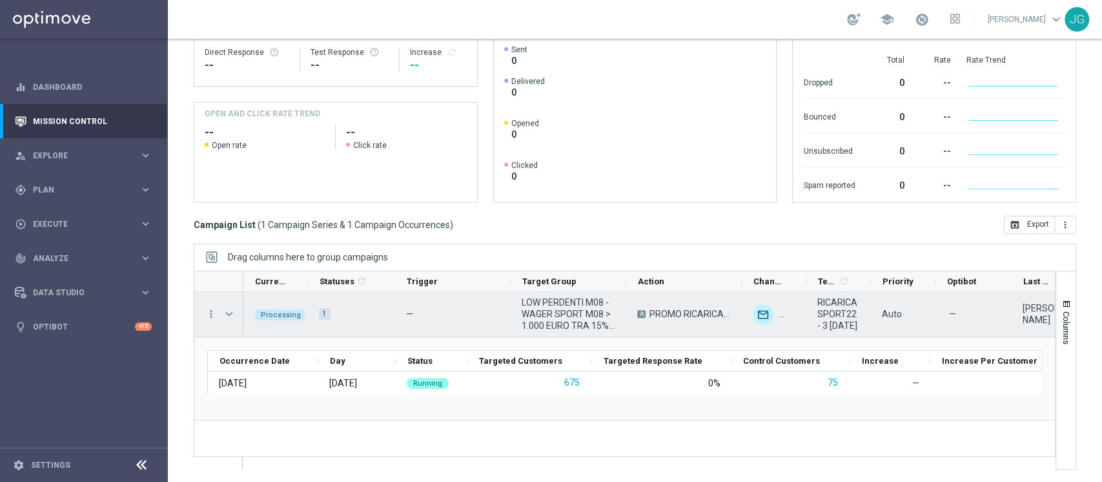
click at [236, 313] on span "Press SPACE to select this row." at bounding box center [230, 314] width 14 height 26
click at [230, 314] on span "Press SPACE to select this row." at bounding box center [229, 314] width 12 height 10
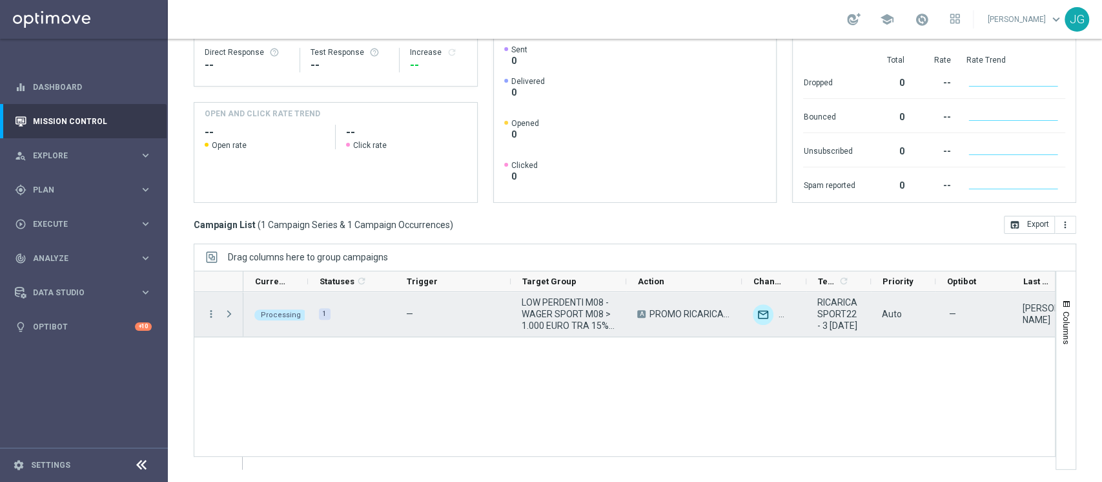
click at [230, 314] on span "Press SPACE to select this row." at bounding box center [229, 314] width 12 height 10
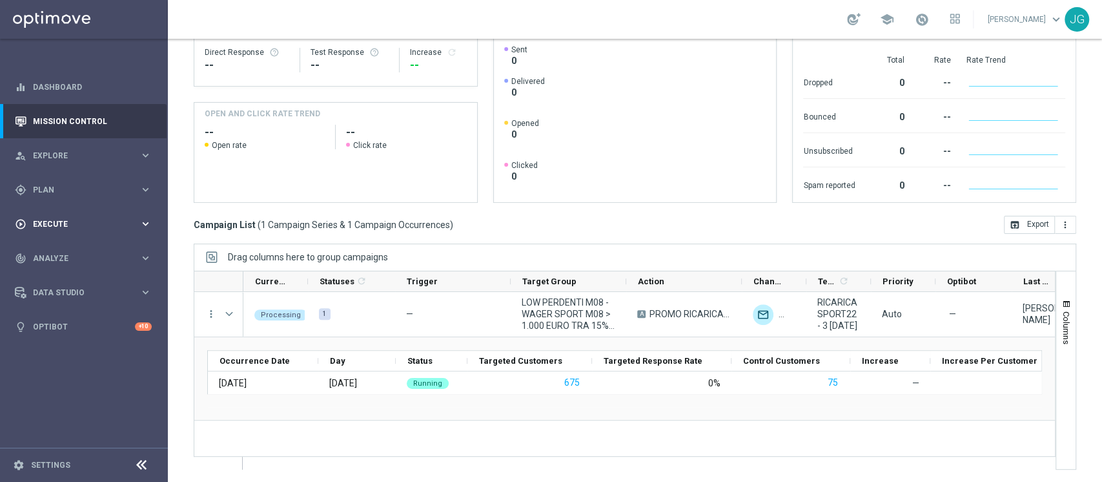
click at [76, 210] on div "play_circle_outline Execute keyboard_arrow_right" at bounding box center [83, 224] width 167 height 34
click at [57, 245] on div "Campaign Builder" at bounding box center [100, 250] width 133 height 19
click at [57, 249] on link "Campaign Builder" at bounding box center [84, 250] width 101 height 10
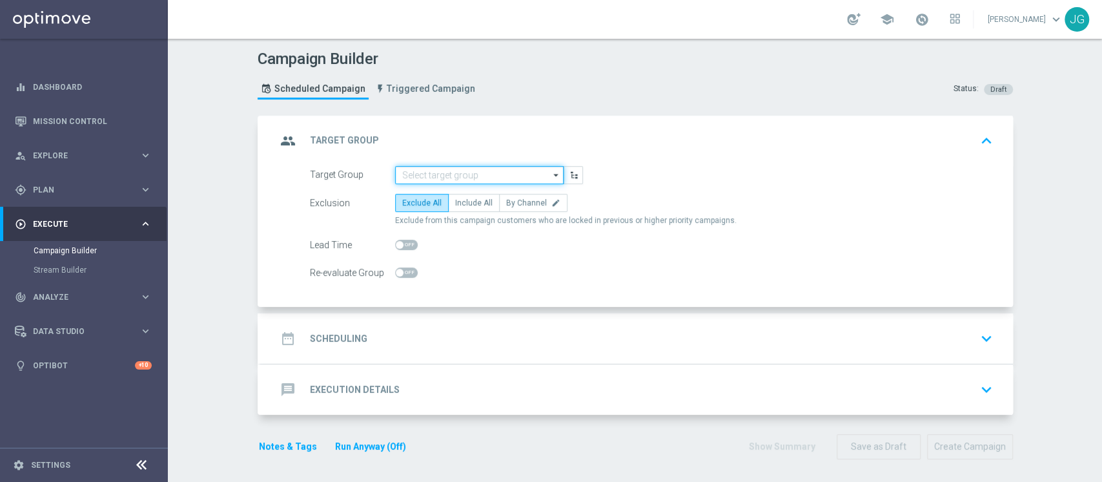
click at [490, 174] on input at bounding box center [479, 175] width 169 height 18
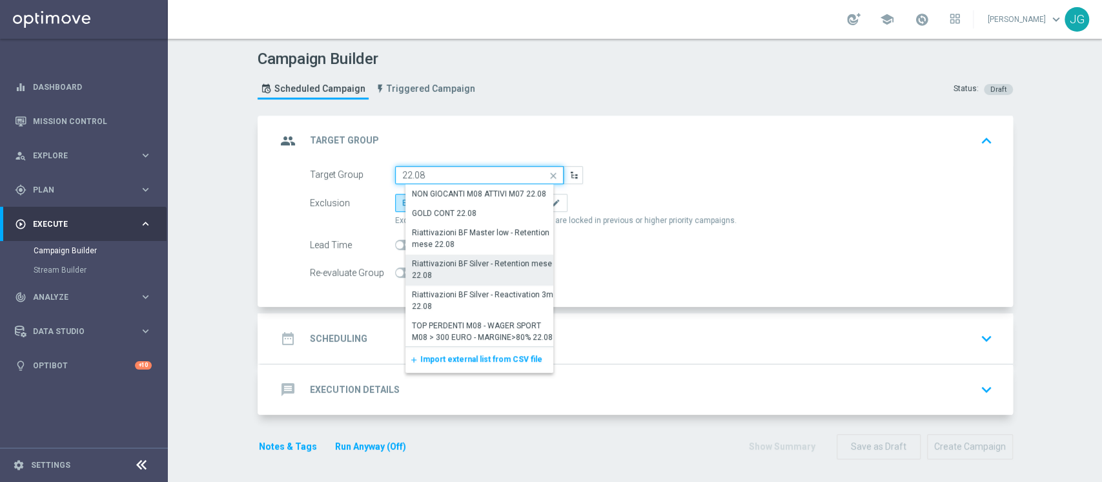
scroll to position [253, 0]
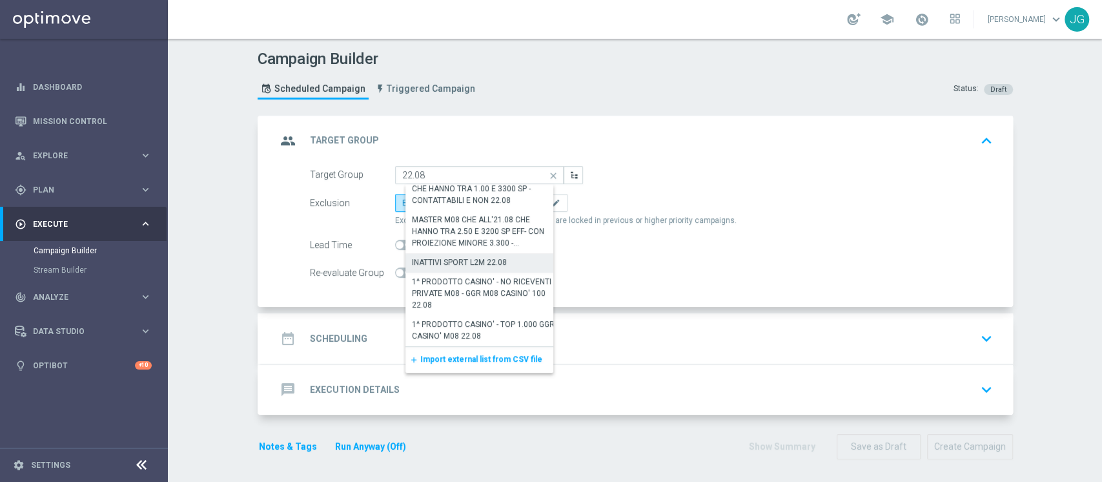
click at [466, 257] on div "INATTIVI SPORT L2M 22.08" at bounding box center [459, 262] width 95 height 12
type input "INATTIVI SPORT L2M 22.08"
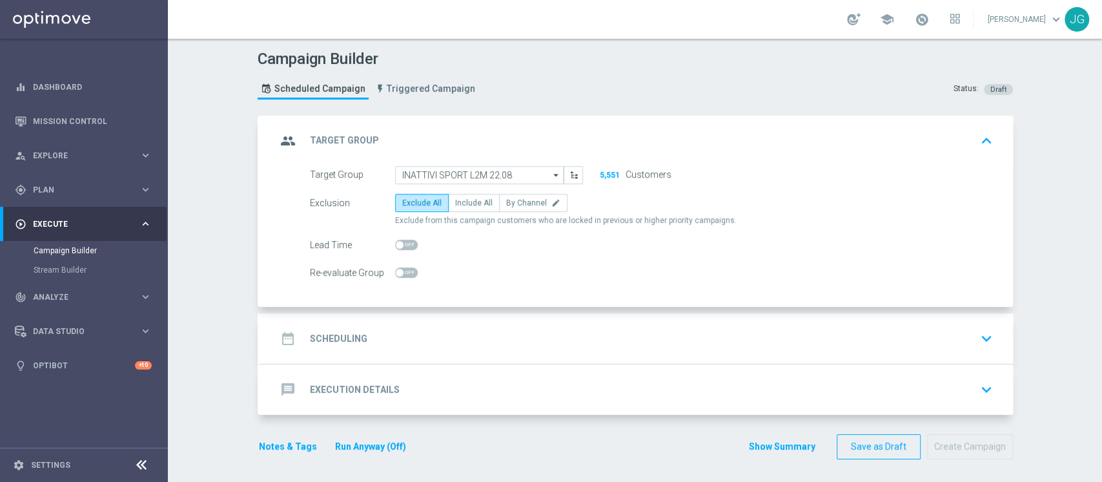
click at [422, 334] on div "date_range Scheduling keyboard_arrow_down" at bounding box center [636, 338] width 721 height 25
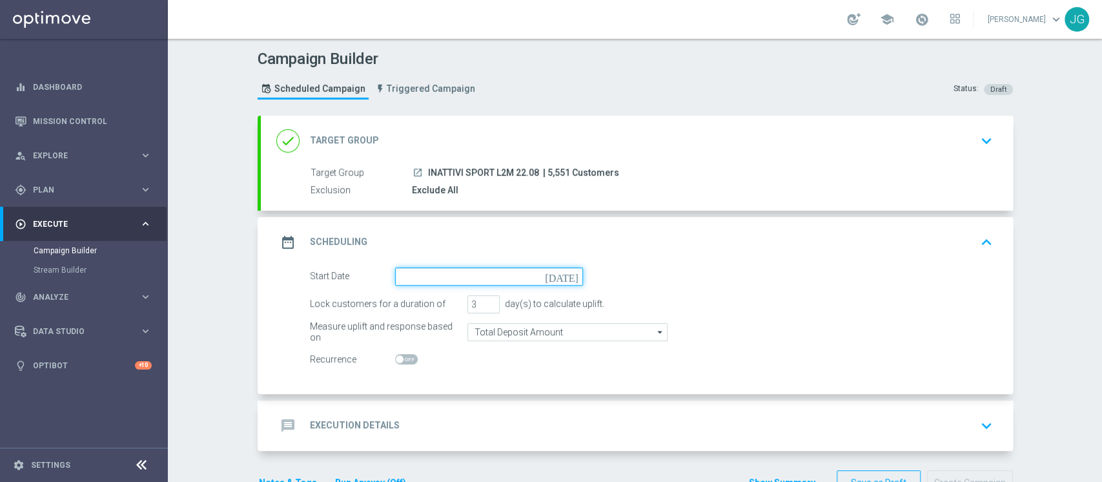
click at [474, 272] on input at bounding box center [489, 276] width 188 height 18
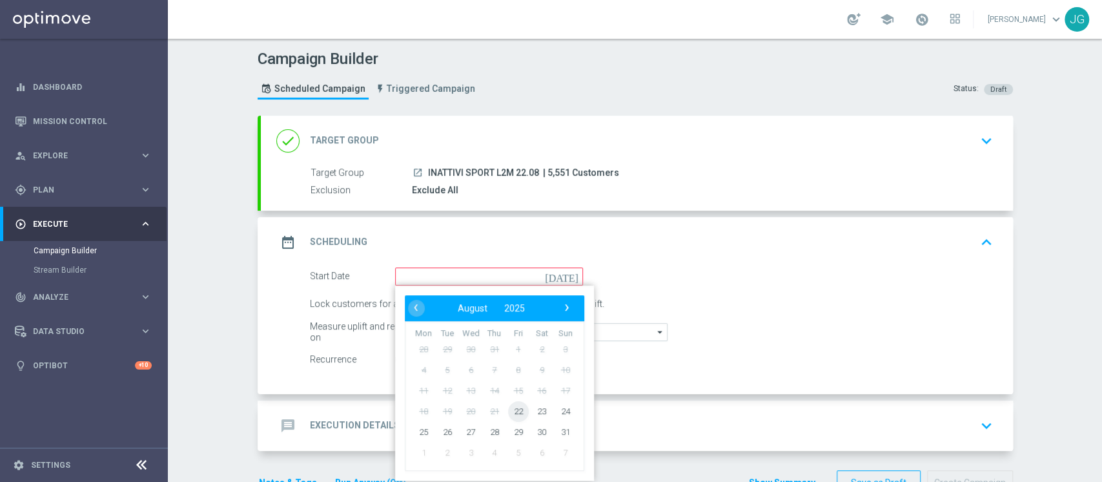
click at [507, 408] on span "22" at bounding box center [517, 410] width 21 height 21
type input "[DATE]"
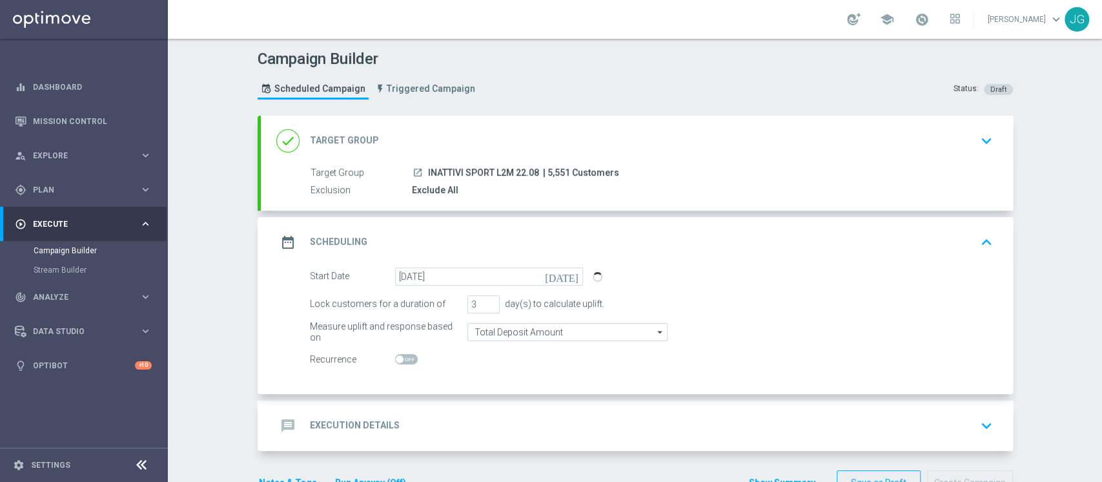
drag, startPoint x: 533, startPoint y: 168, endPoint x: 422, endPoint y: 170, distance: 111.7
click at [422, 170] on div "launch INATTIVI SPORT L2M 22.08 | 5,551 Customers" at bounding box center [700, 172] width 576 height 13
copy span "INATTIVI SPORT L2M 22.08"
click at [573, 128] on div "done Target Group keyboard_arrow_down" at bounding box center [636, 140] width 721 height 25
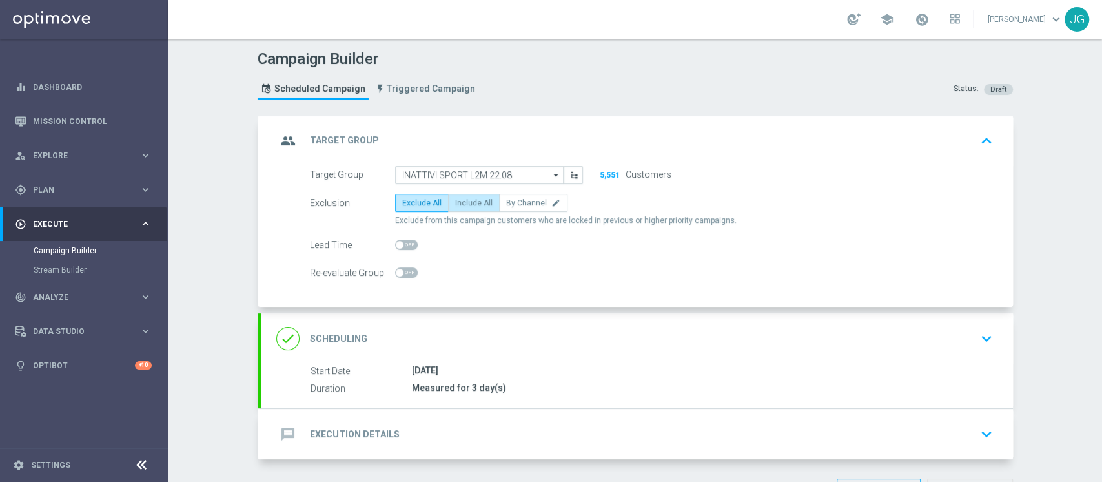
click at [465, 203] on span "Include All" at bounding box center [473, 202] width 37 height 9
click at [464, 203] on input "Include All" at bounding box center [459, 205] width 8 height 8
radio input "true"
click at [462, 430] on div "message Execution Details keyboard_arrow_down" at bounding box center [636, 434] width 721 height 25
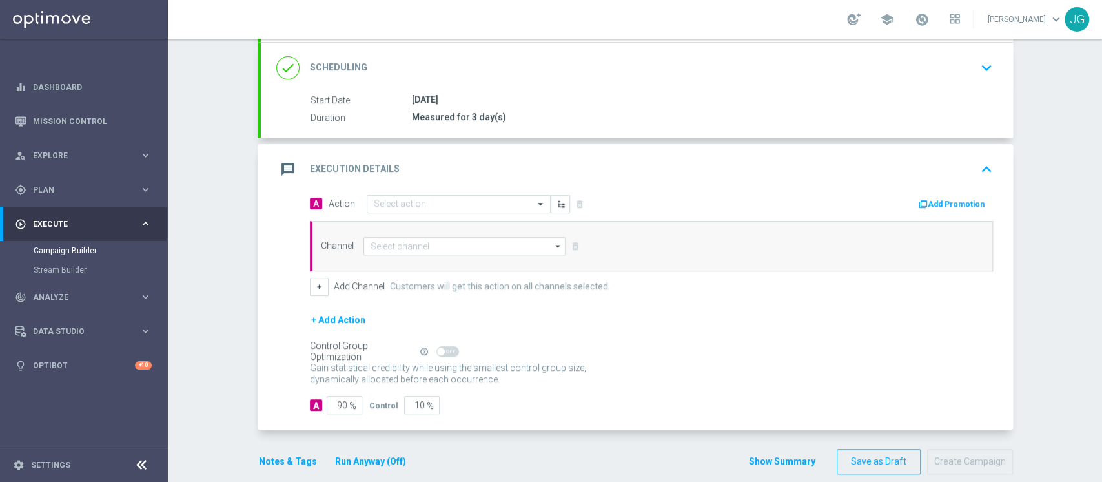
scroll to position [185, 0]
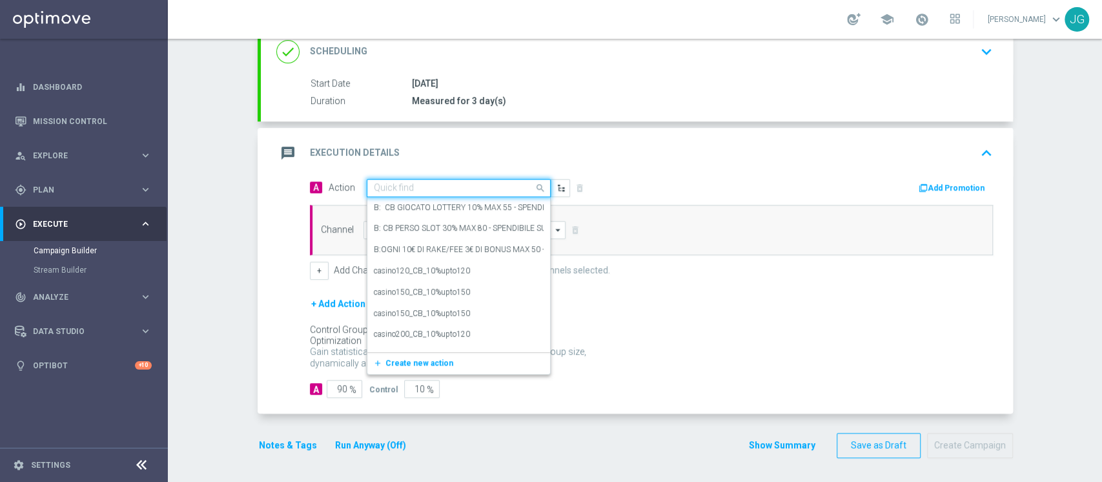
click at [411, 190] on input "text" at bounding box center [446, 188] width 144 height 11
paste input "[PERSON_NAME] SPORT 50% MAX 200 EURO - SPENDIBILE SPORT"
type input "[PERSON_NAME] SPORT 50% MAX 200 EURO - SPENDIBILE SPORT"
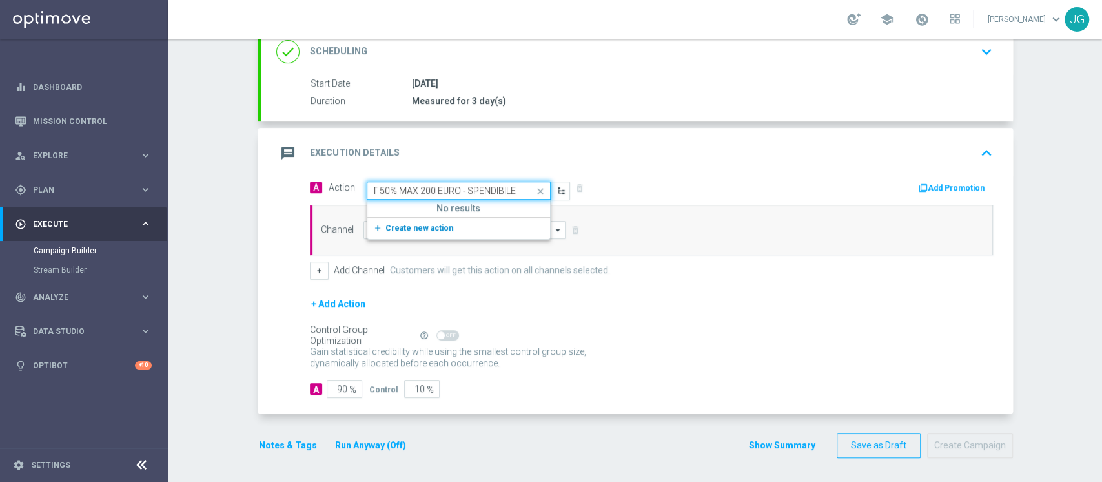
click at [416, 234] on button "add_new Create new action" at bounding box center [456, 228] width 178 height 15
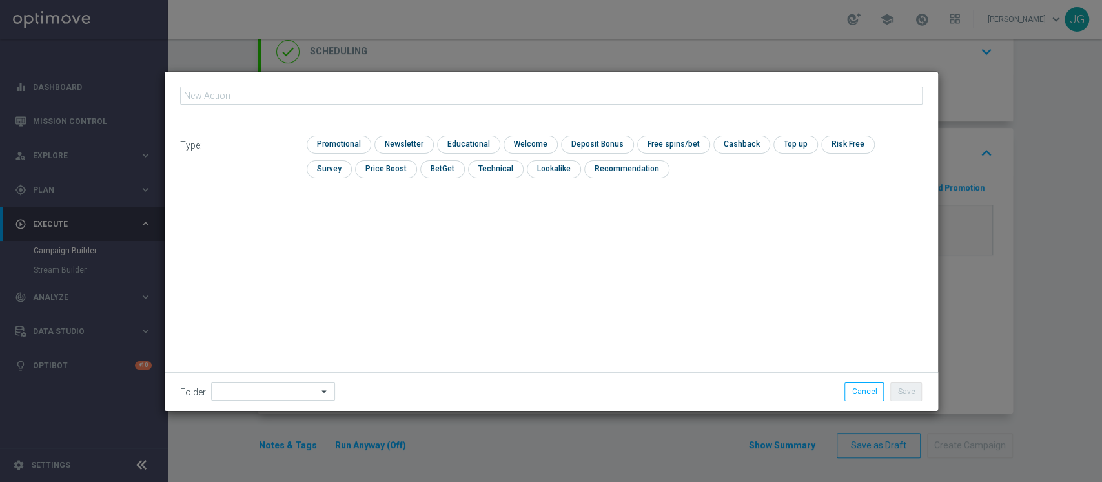
type input "[PERSON_NAME] SPORT 50% MAX 200 EURO - SPENDIBILE SPORT"
click at [336, 147] on input "checkbox" at bounding box center [337, 144] width 61 height 17
checkbox input "true"
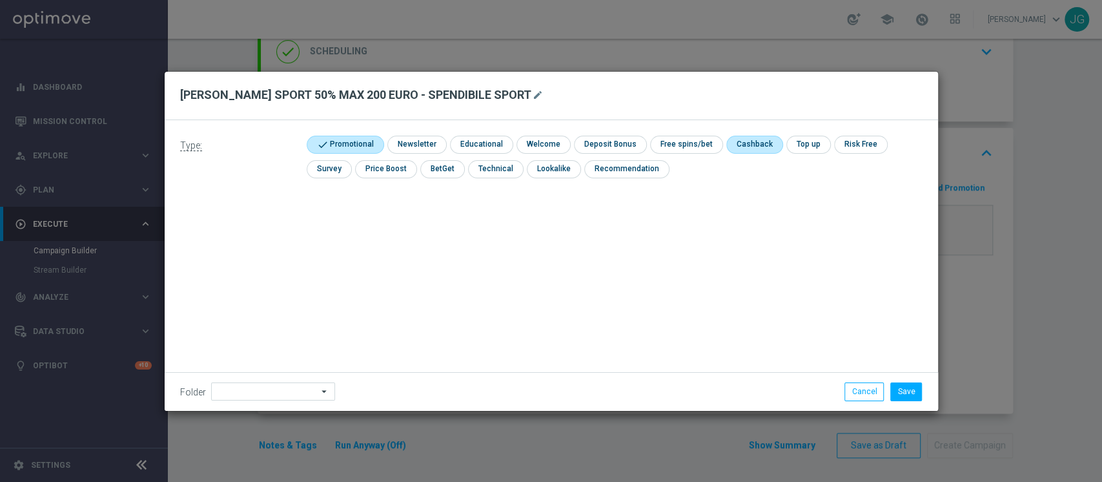
click at [747, 143] on input "checkbox" at bounding box center [753, 144] width 54 height 17
checkbox input "true"
click at [298, 388] on input at bounding box center [273, 391] width 124 height 18
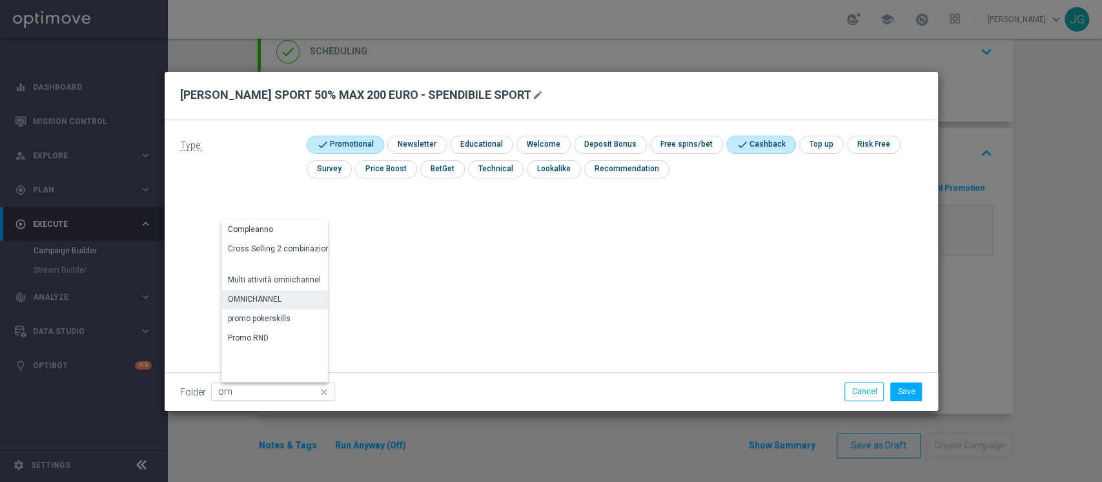
click at [268, 294] on div "OMNICHANNEL" at bounding box center [255, 299] width 54 height 12
type input "OMNICHANNEL"
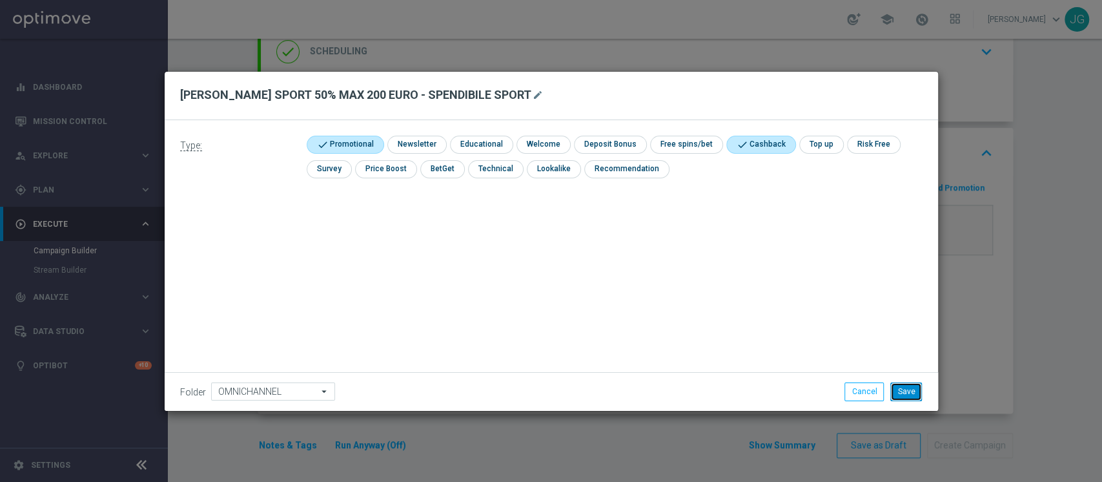
click at [907, 393] on button "Save" at bounding box center [906, 391] width 32 height 18
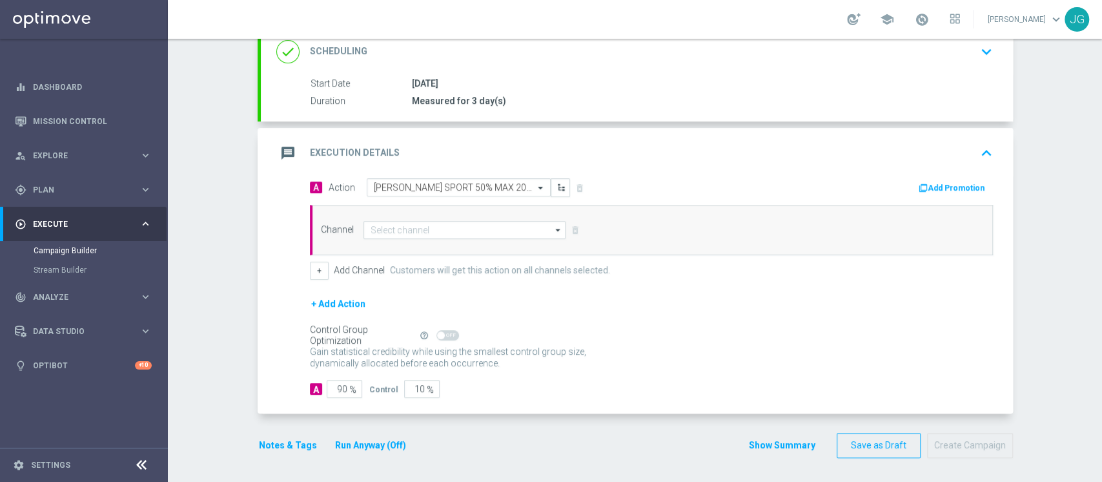
click at [932, 181] on button "Add Promotion" at bounding box center [953, 188] width 72 height 14
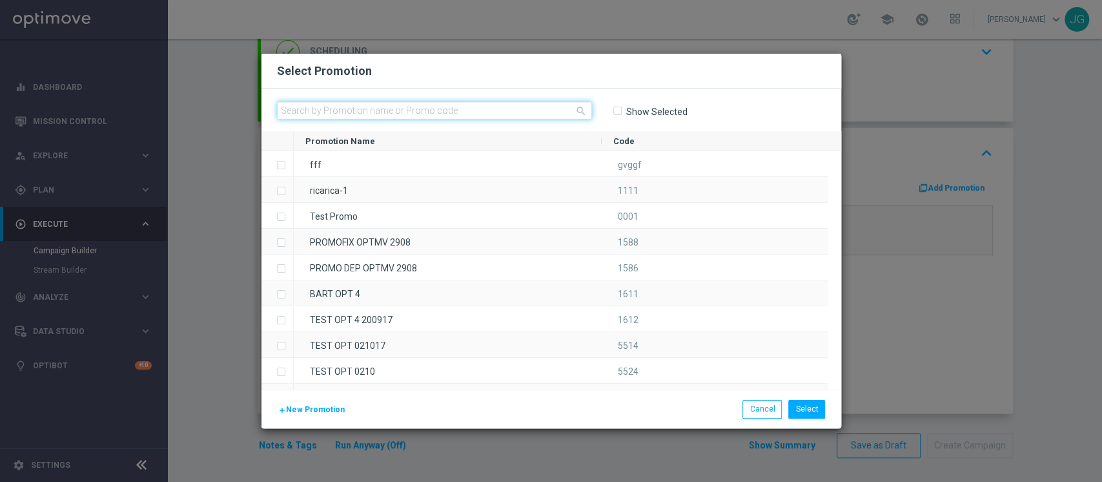
click at [431, 101] on input "text" at bounding box center [434, 110] width 315 height 18
paste input "SPORTCB2208"
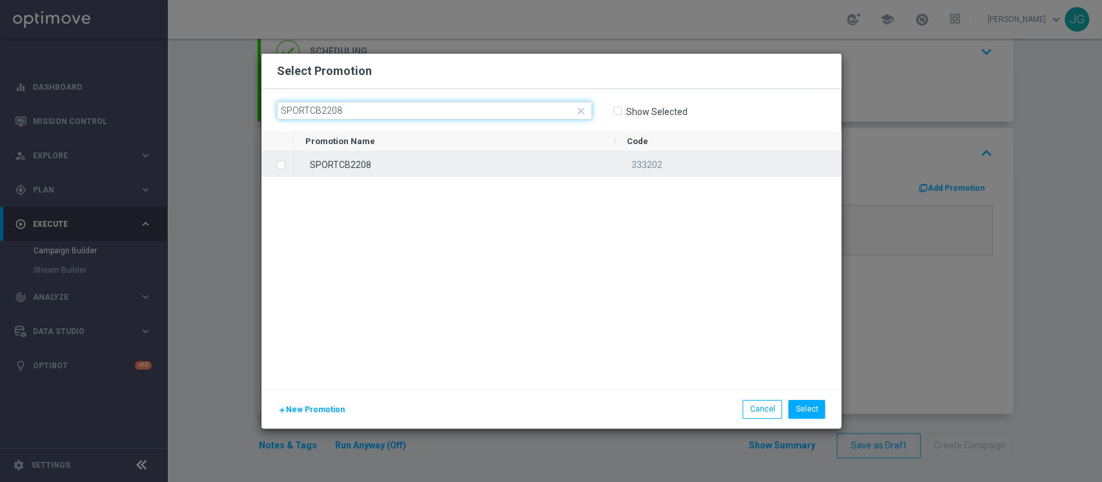
type input "SPORTCB2208"
click at [392, 164] on div "SPORTCB2208" at bounding box center [455, 163] width 322 height 25
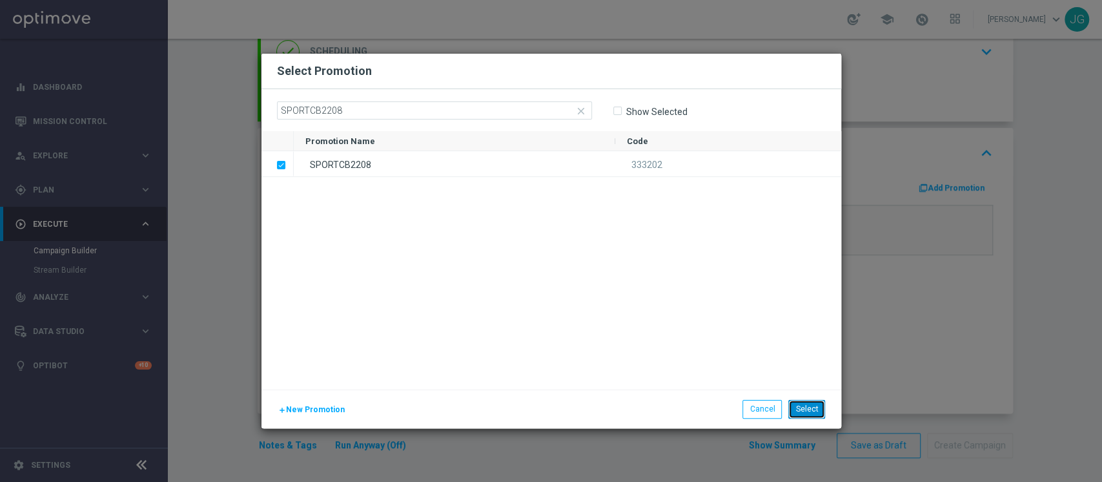
click at [820, 411] on button "Select" at bounding box center [806, 409] width 37 height 18
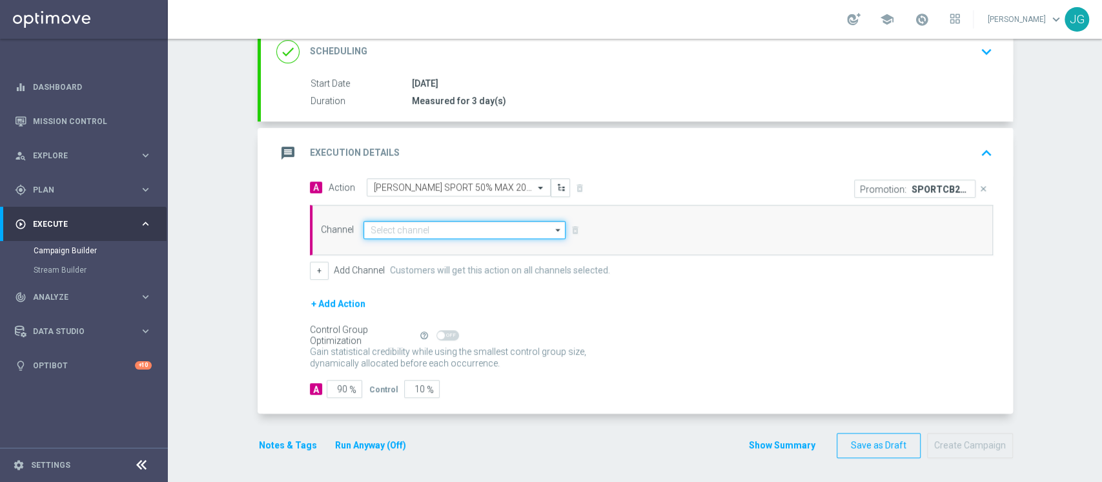
click at [480, 227] on input at bounding box center [464, 230] width 203 height 18
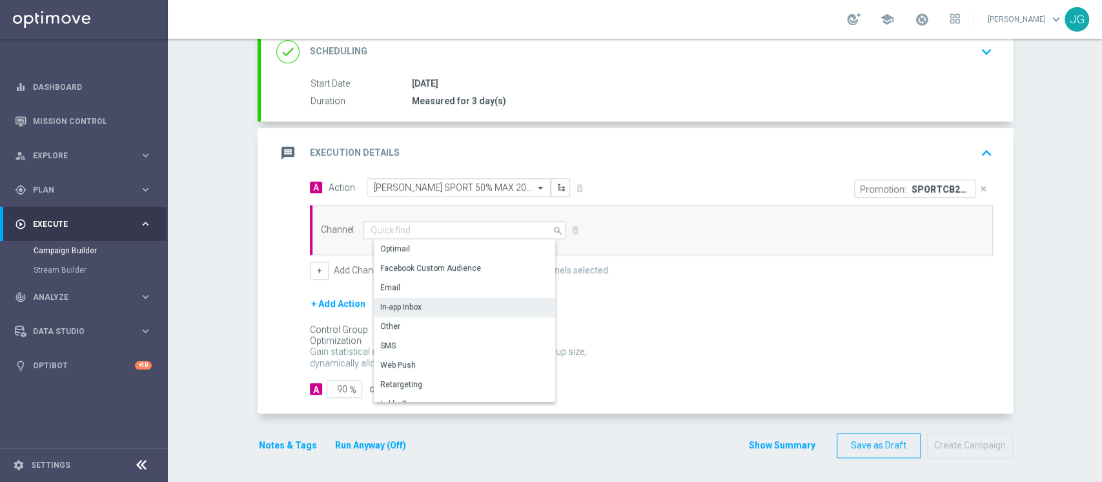
click at [400, 307] on div "In-app Inbox" at bounding box center [400, 307] width 41 height 12
type input "In-app Inbox"
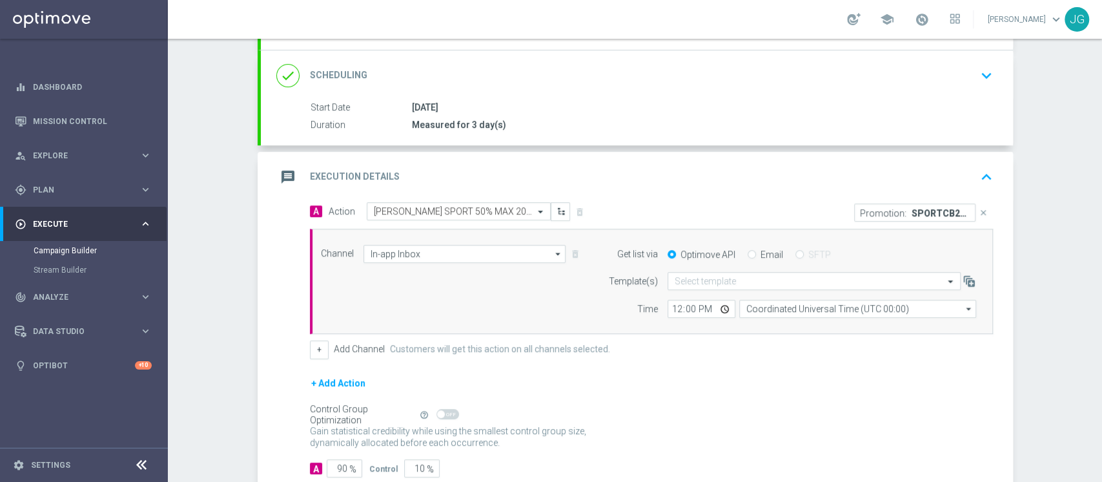
scroll to position [240, 0]
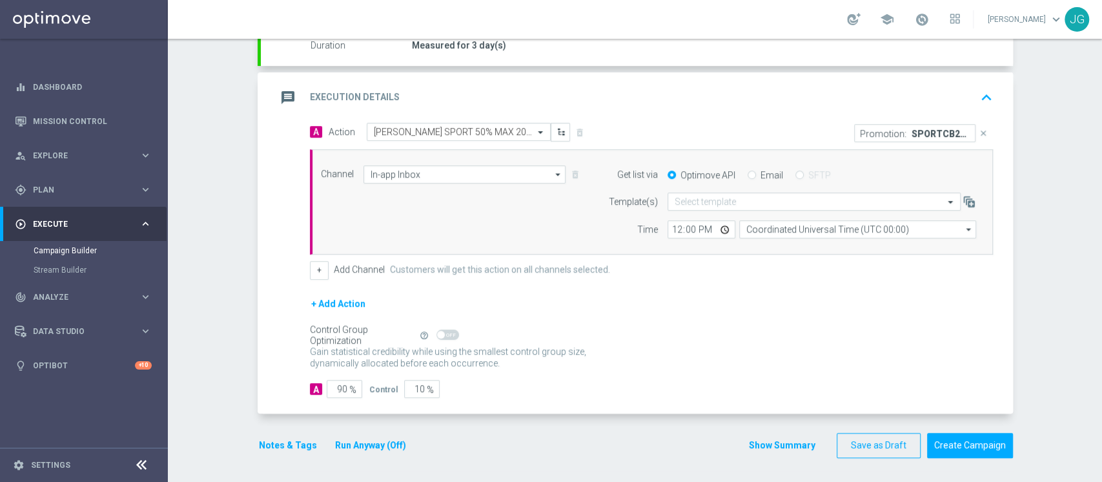
click at [748, 173] on input "Email" at bounding box center [752, 176] width 8 height 8
radio input "true"
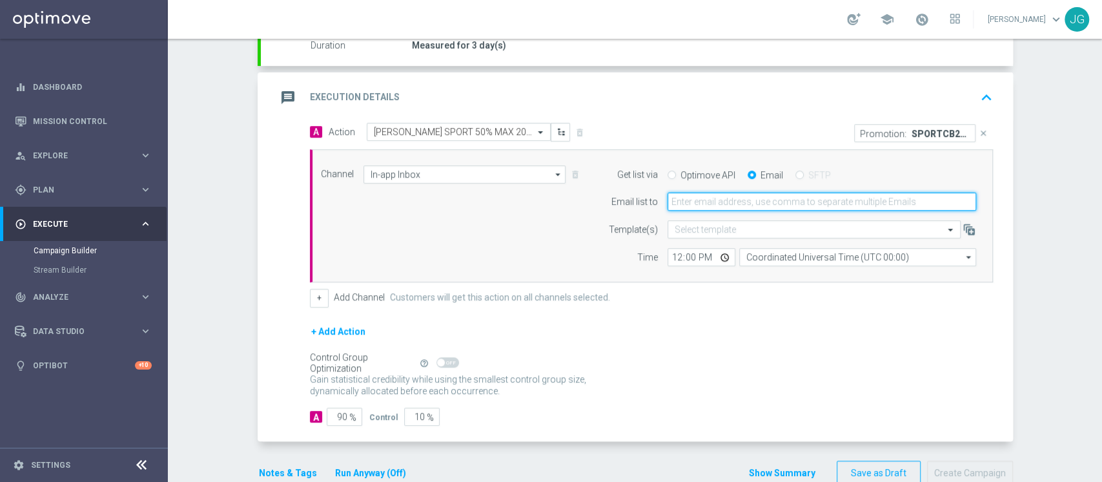
click at [720, 199] on input "email" at bounding box center [822, 201] width 309 height 18
type input "[PERSON_NAME][EMAIL_ADDRESS][PERSON_NAME][DOMAIN_NAME]"
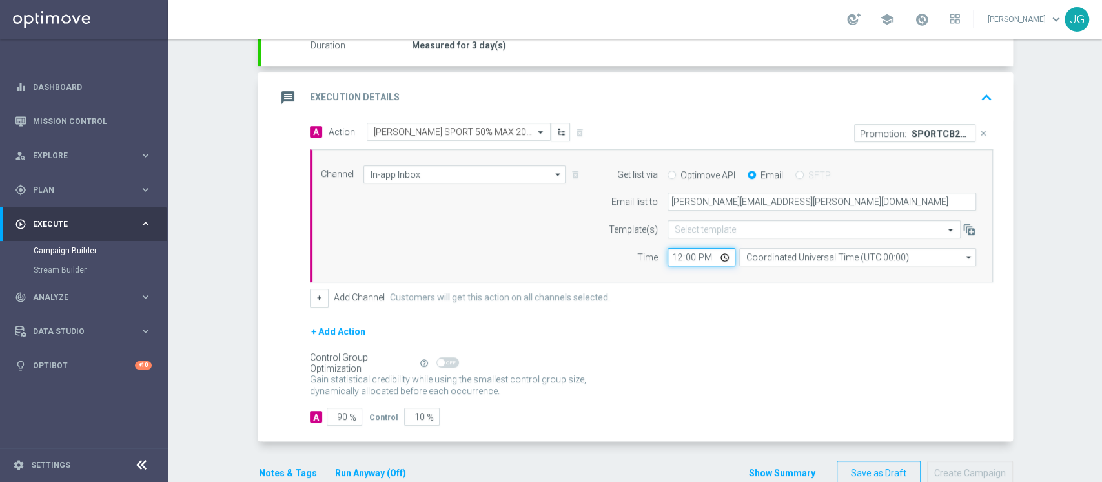
click at [723, 256] on input "12:00" at bounding box center [702, 257] width 68 height 18
type input "15:00"
click at [594, 340] on div "+ Add Action" at bounding box center [651, 339] width 683 height 32
click at [551, 87] on div "message Execution Details keyboard_arrow_up" at bounding box center [636, 97] width 721 height 25
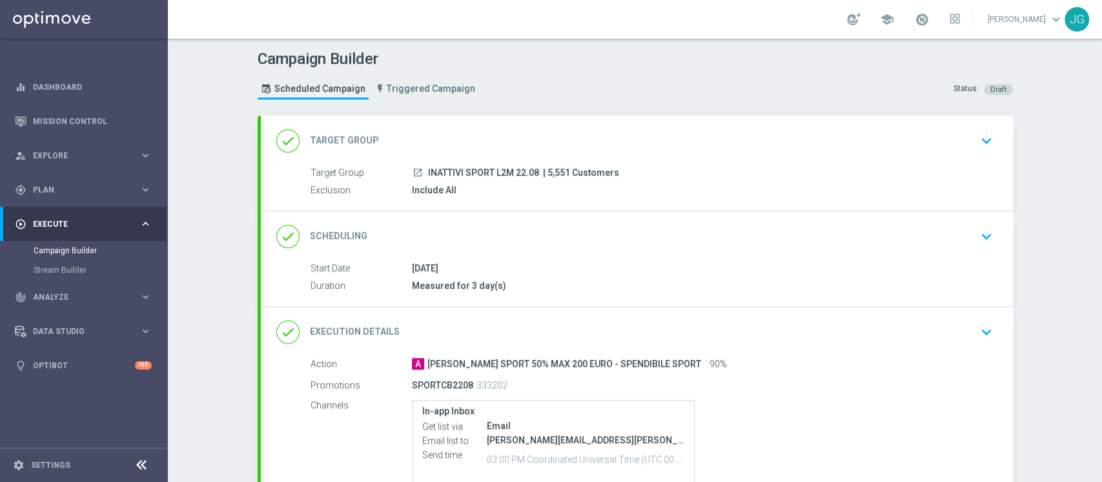
scroll to position [138, 0]
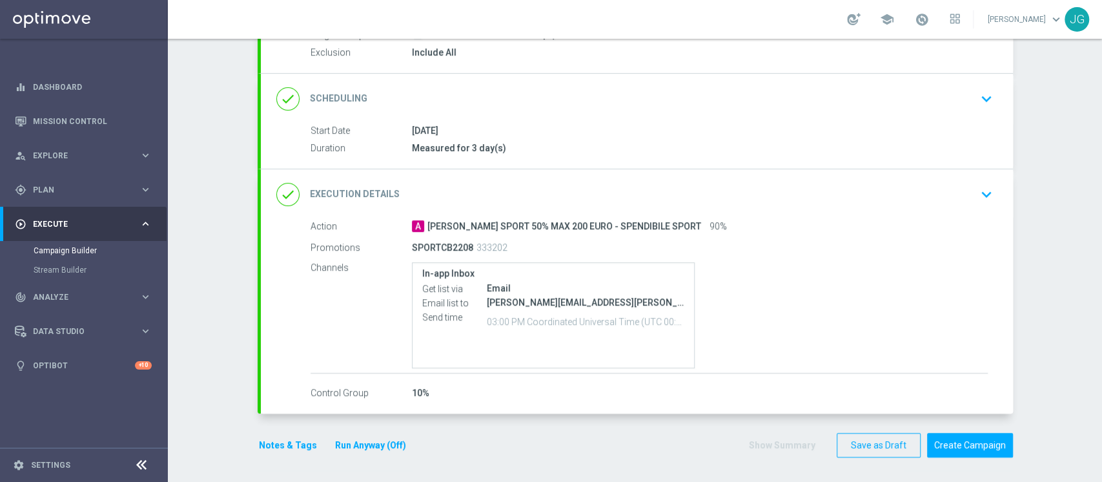
click at [268, 443] on button "Notes & Tags" at bounding box center [288, 445] width 61 height 16
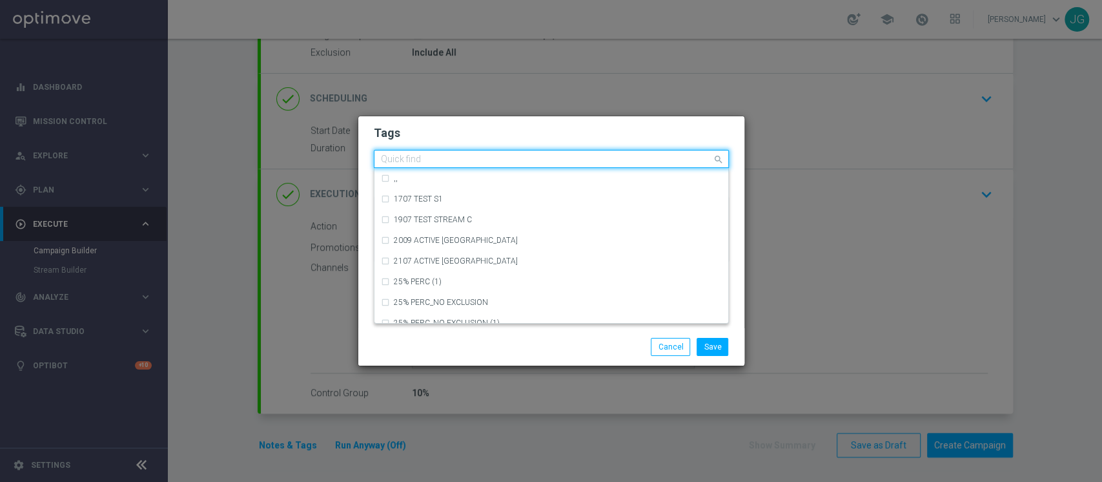
click at [417, 159] on input "text" at bounding box center [546, 159] width 331 height 11
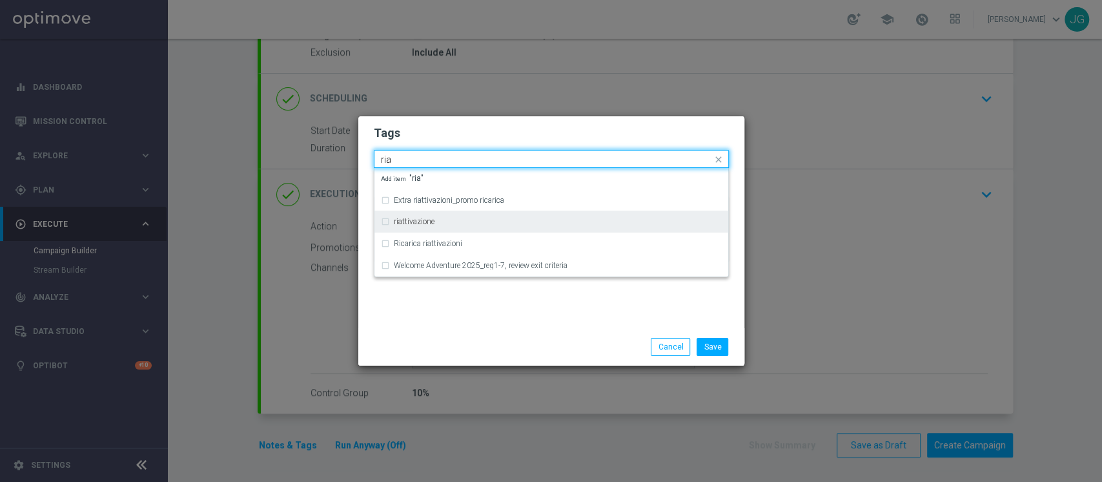
click at [415, 221] on label "riattivazione" at bounding box center [414, 222] width 41 height 8
type input "ria"
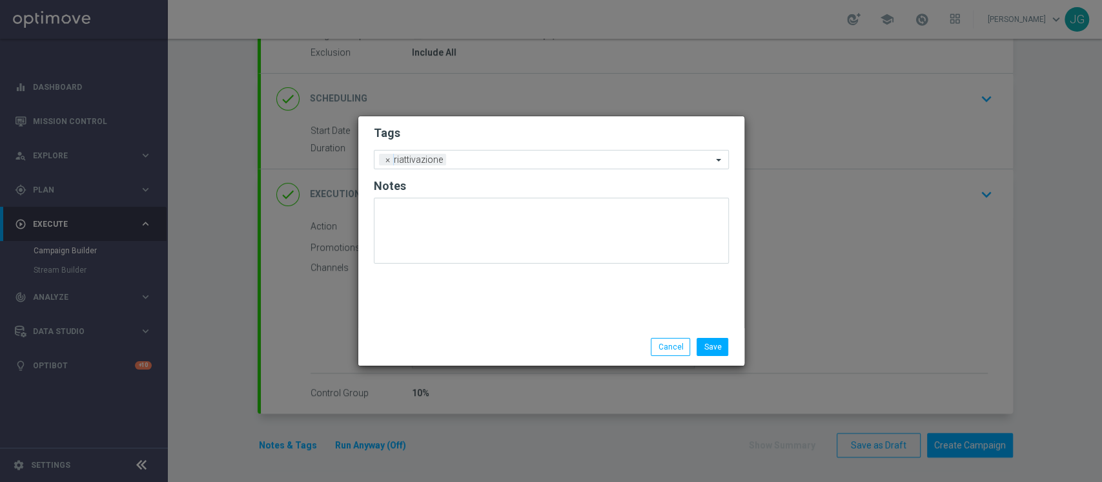
click at [453, 335] on div "Save Cancel" at bounding box center [551, 346] width 386 height 37
click at [382, 159] on span "×" at bounding box center [388, 160] width 12 height 12
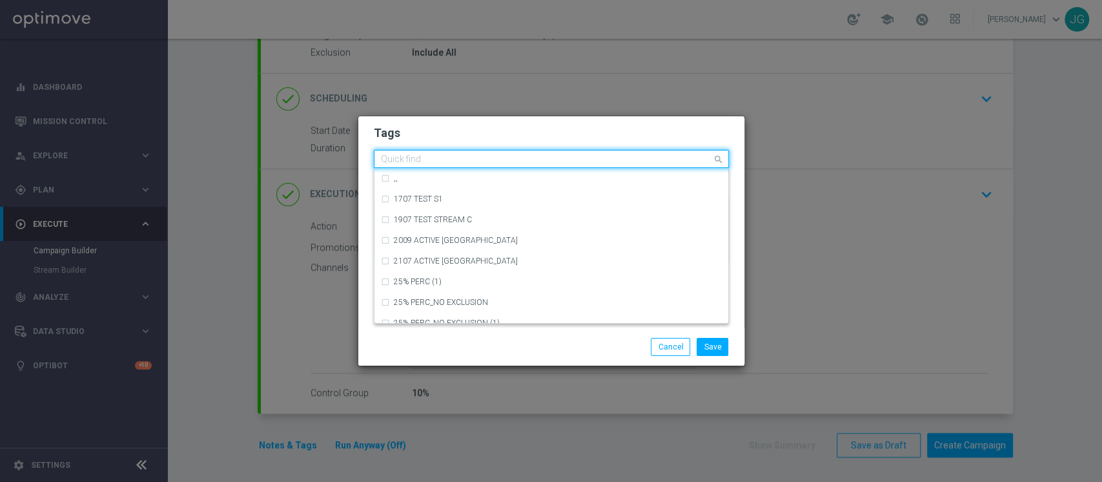
click at [414, 162] on input "text" at bounding box center [546, 159] width 331 height 11
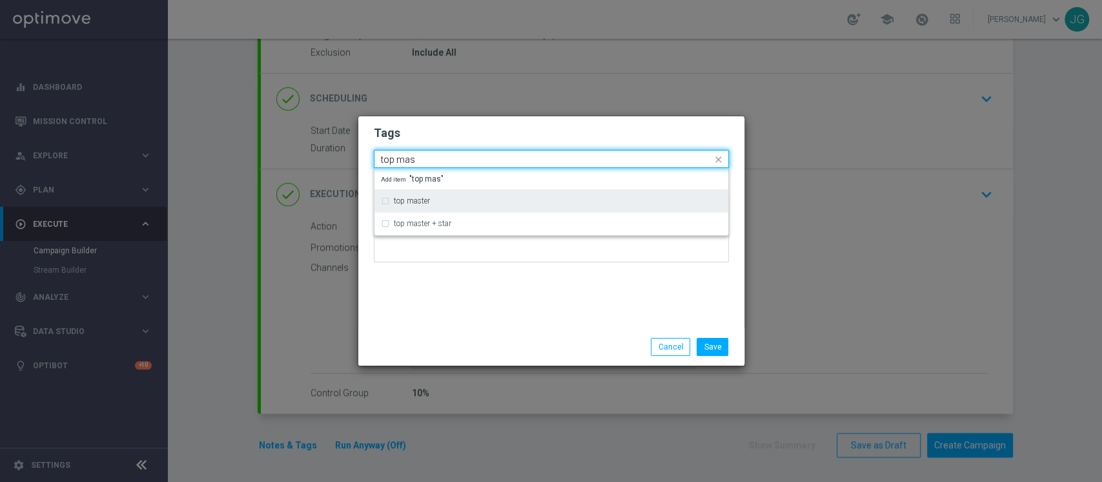
click at [422, 199] on label "top master" at bounding box center [412, 201] width 36 height 8
type input "top mas"
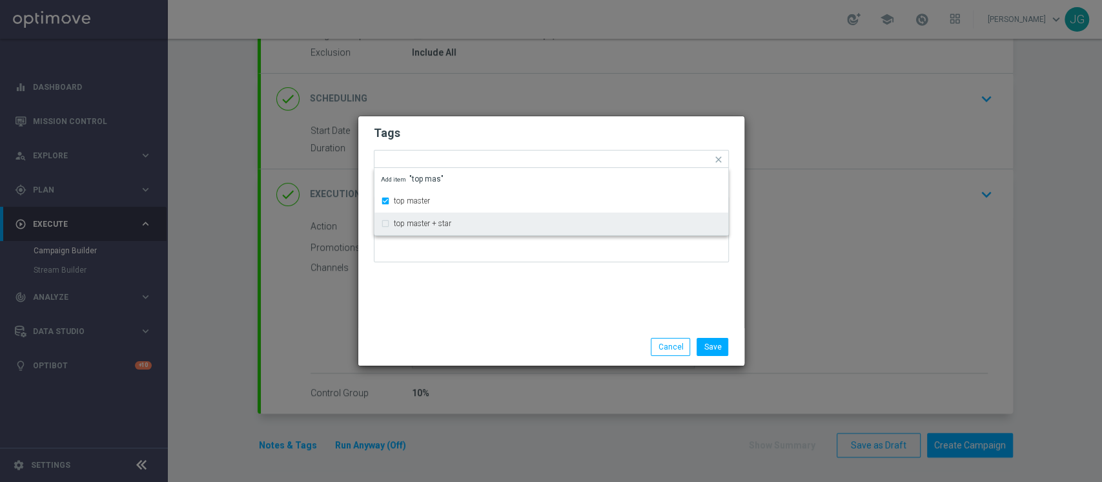
click at [451, 294] on div "Tags Quick find × top master top master top master + star Add item "top mas" No…" at bounding box center [551, 222] width 386 height 212
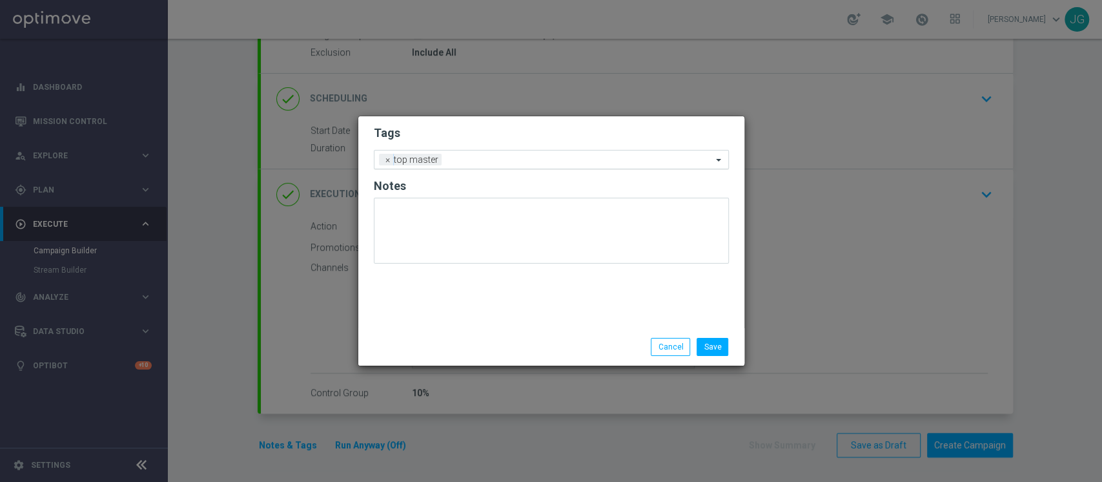
click at [495, 158] on input "text" at bounding box center [579, 160] width 265 height 11
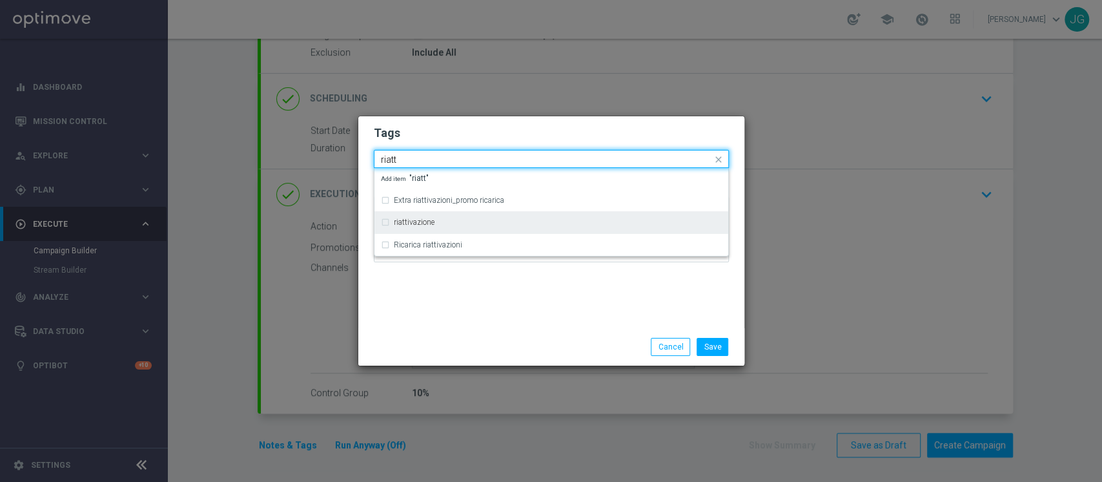
click at [450, 221] on div "riattivazione" at bounding box center [558, 222] width 328 height 8
type input "riatt"
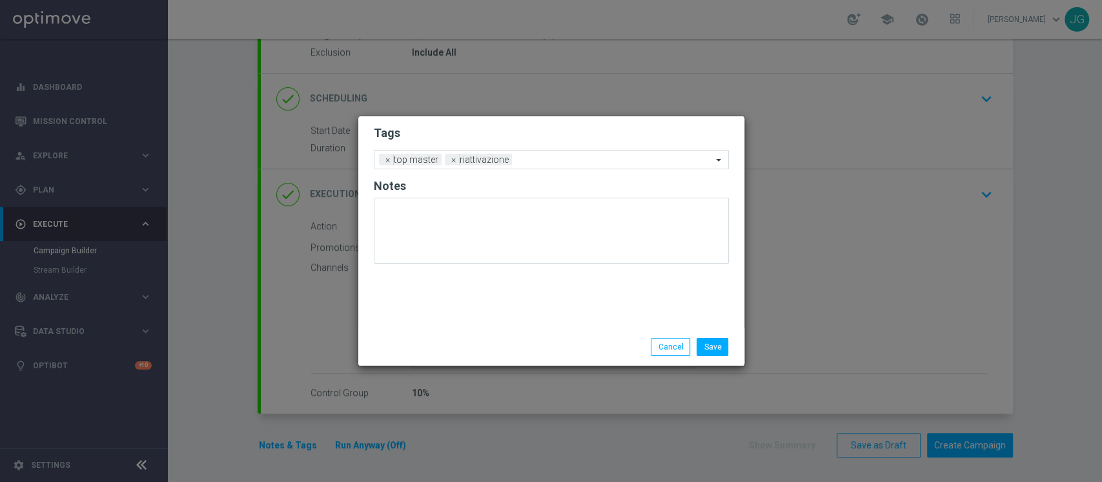
click at [500, 329] on div "Save Cancel" at bounding box center [551, 346] width 386 height 37
click at [539, 165] on div at bounding box center [613, 161] width 197 height 13
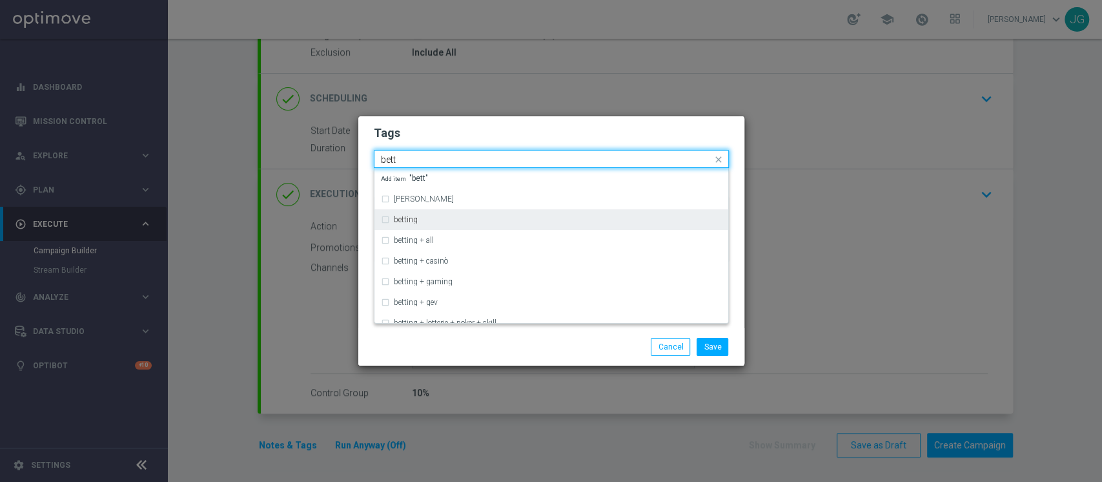
click at [456, 224] on div "betting" at bounding box center [551, 219] width 341 height 21
type input "bett"
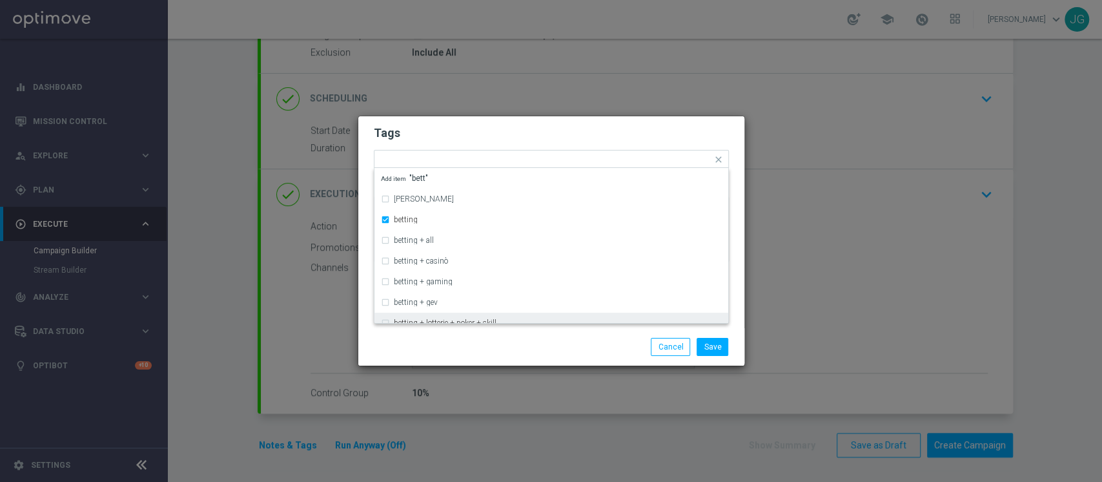
click at [513, 344] on div "Save Cancel" at bounding box center [614, 347] width 250 height 18
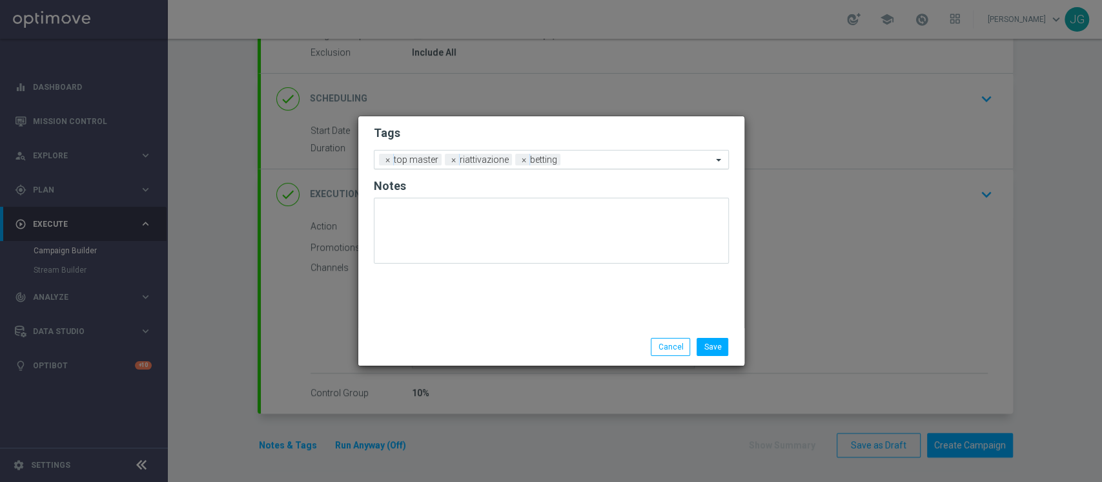
click at [603, 159] on input "text" at bounding box center [639, 160] width 147 height 11
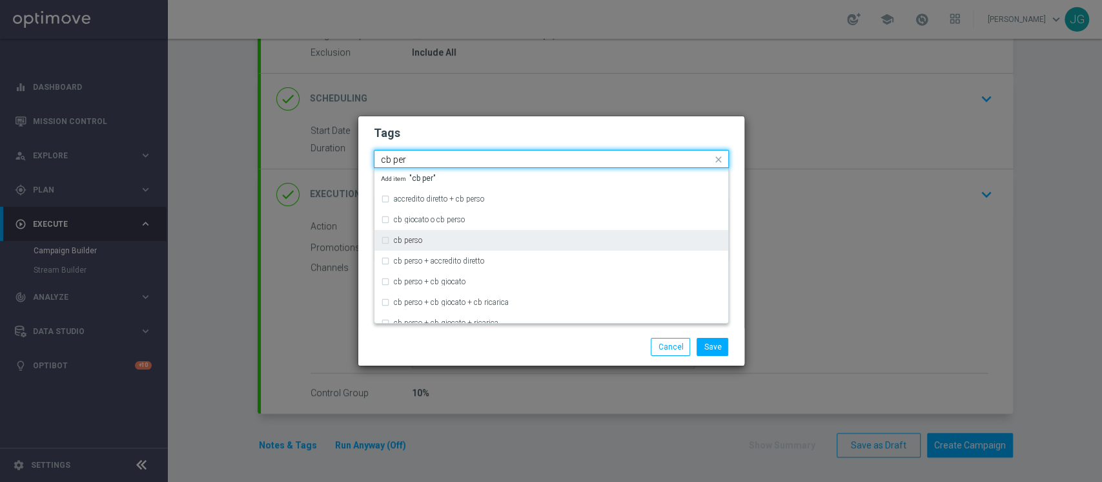
click at [515, 240] on div "cb perso" at bounding box center [558, 240] width 328 height 8
type input "cb per"
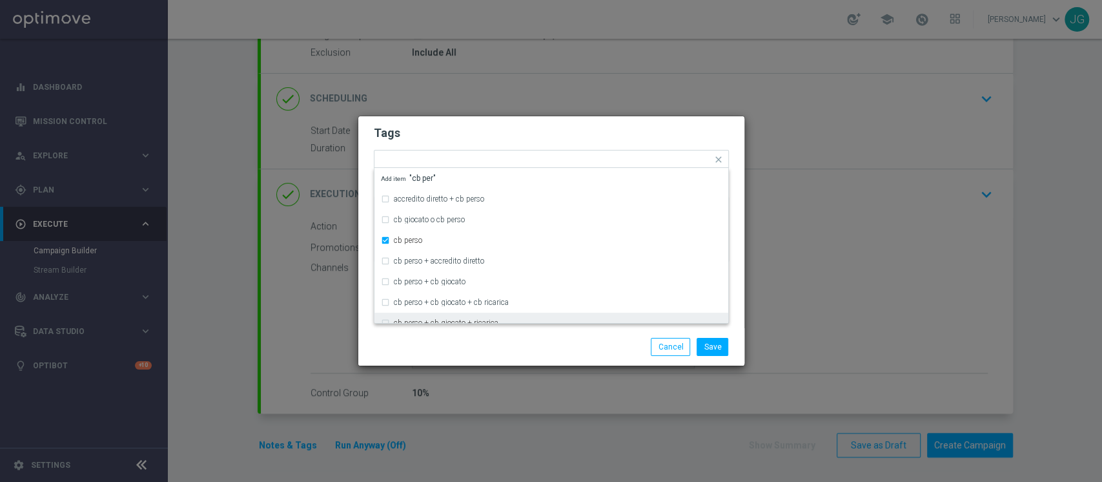
click at [558, 341] on div "Save Cancel" at bounding box center [614, 347] width 250 height 18
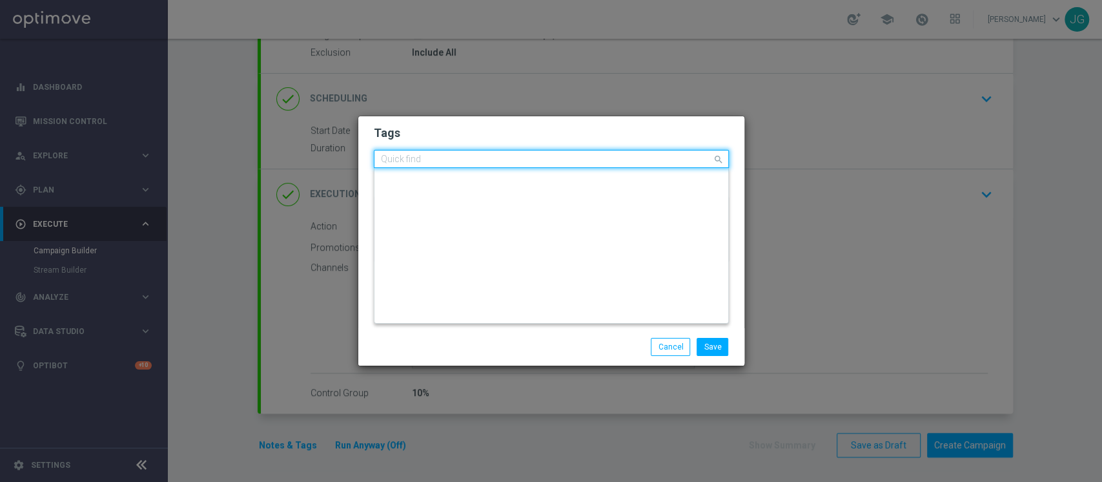
click at [651, 161] on input "text" at bounding box center [546, 159] width 331 height 11
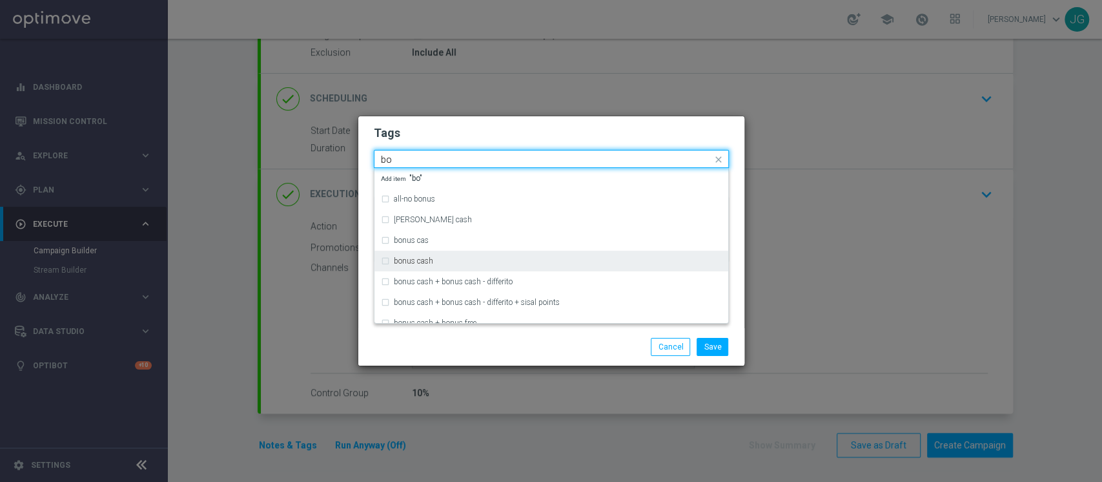
click at [487, 265] on div "bonus cash" at bounding box center [551, 260] width 341 height 21
type input "bo"
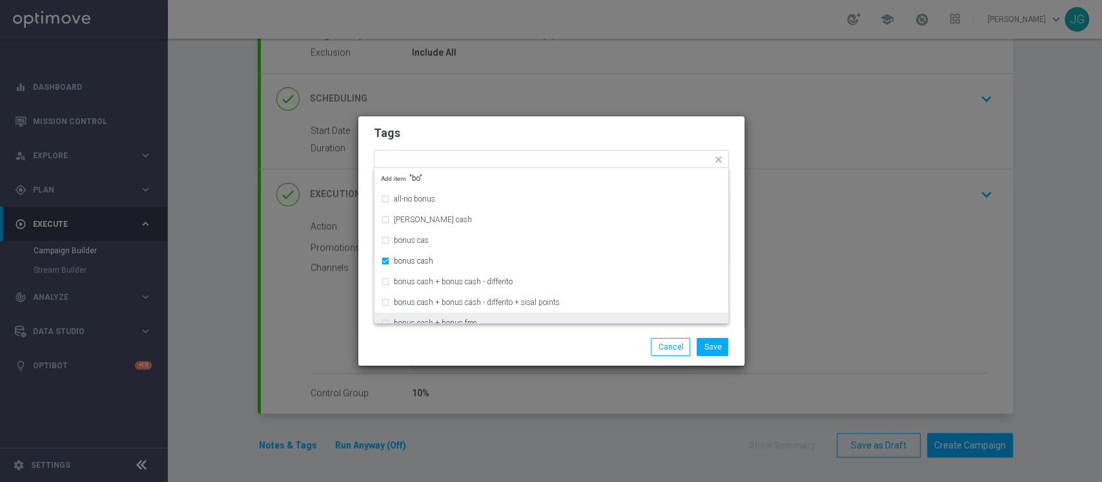
click at [551, 349] on div "Save Cancel" at bounding box center [614, 347] width 250 height 18
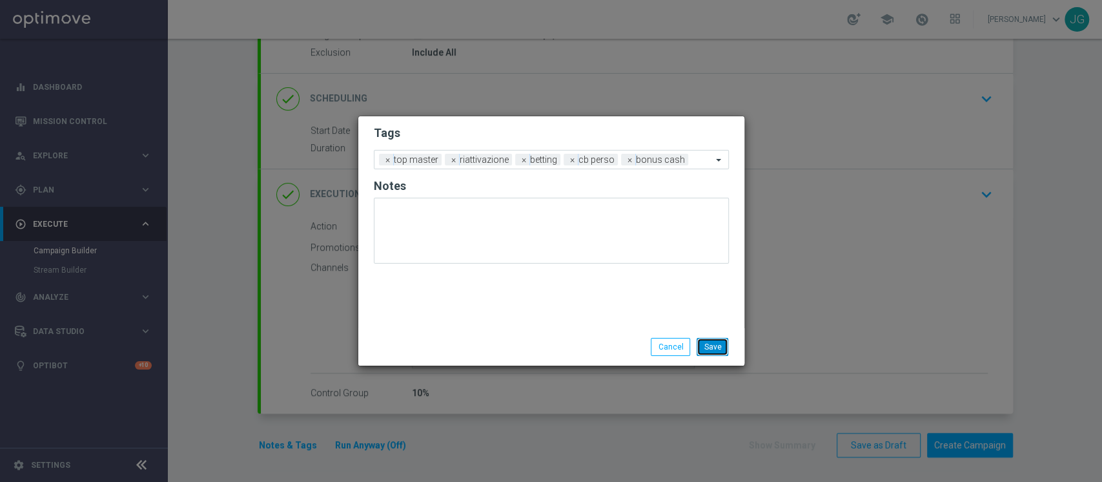
click at [713, 339] on button "Save" at bounding box center [713, 347] width 32 height 18
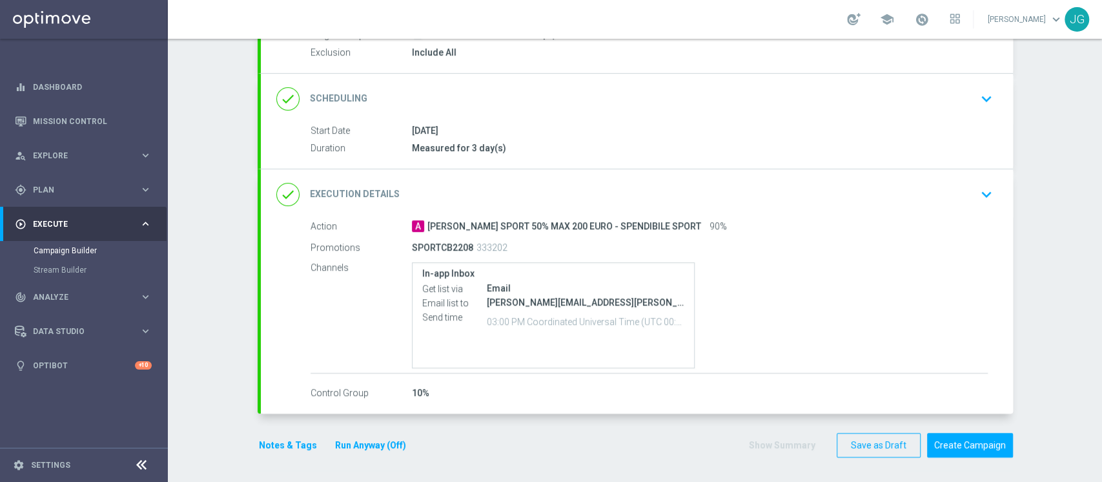
click at [371, 445] on button "Run Anyway (Off)" at bounding box center [371, 445] width 74 height 16
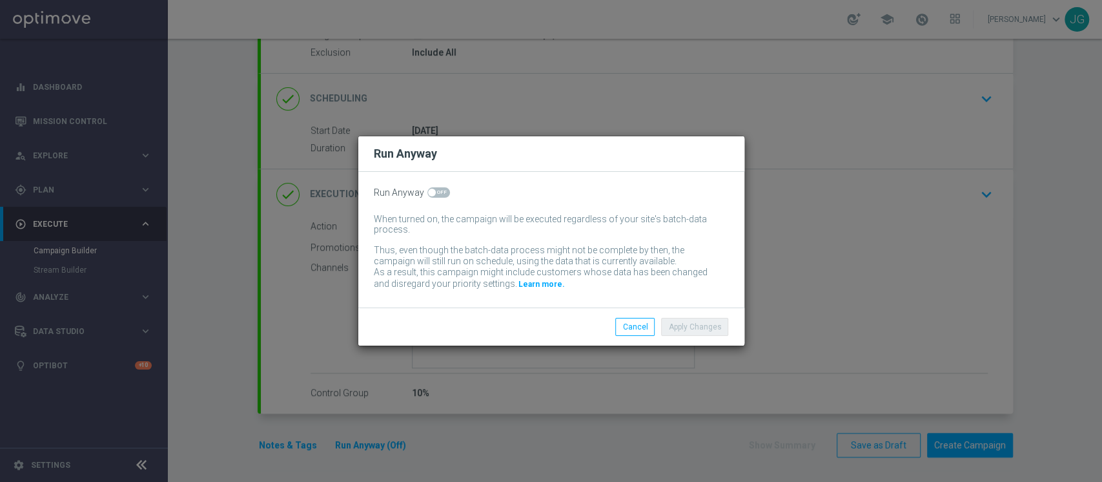
click at [443, 189] on span at bounding box center [438, 192] width 23 height 10
click at [443, 189] on input "checkbox" at bounding box center [438, 192] width 23 height 10
checkbox input "true"
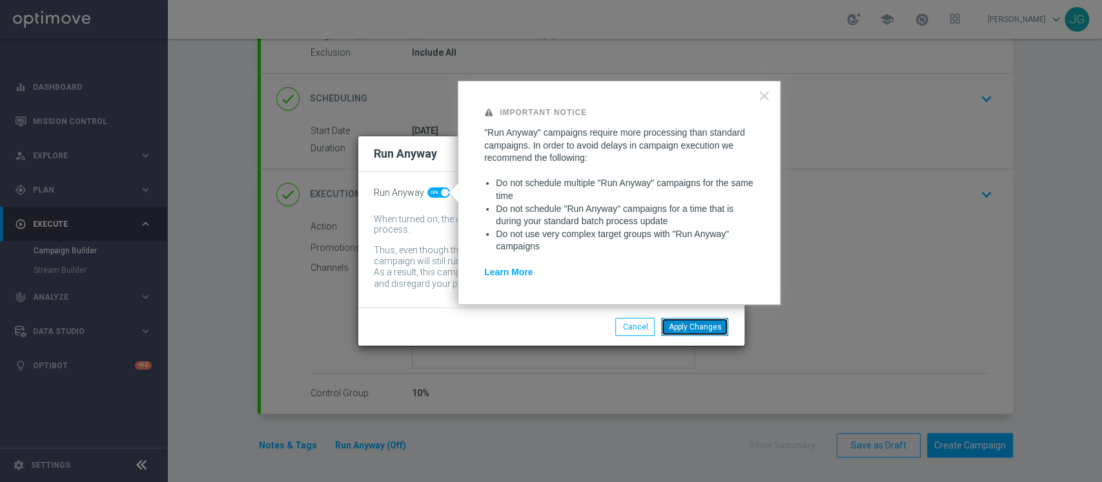
click at [693, 323] on button "Apply Changes" at bounding box center [694, 327] width 67 height 18
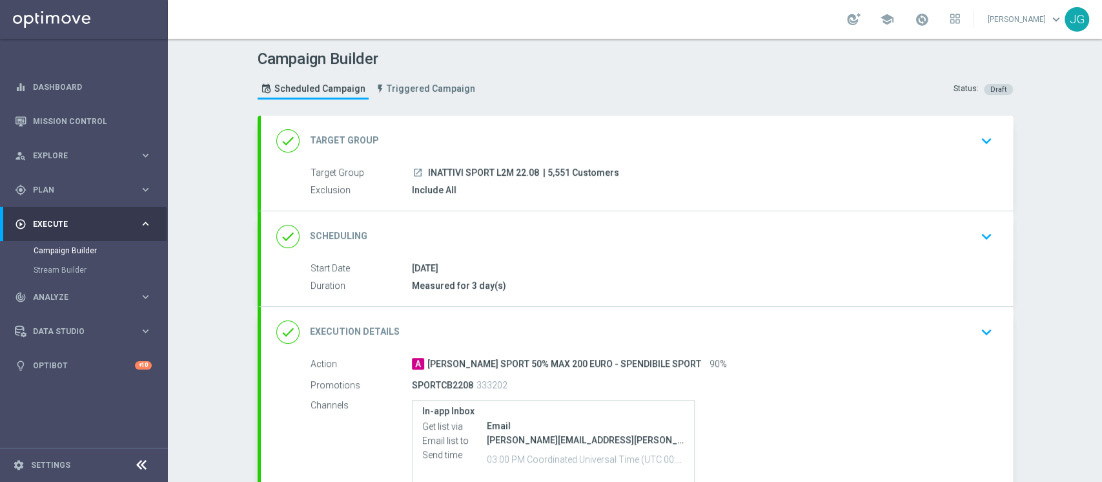
scroll to position [138, 0]
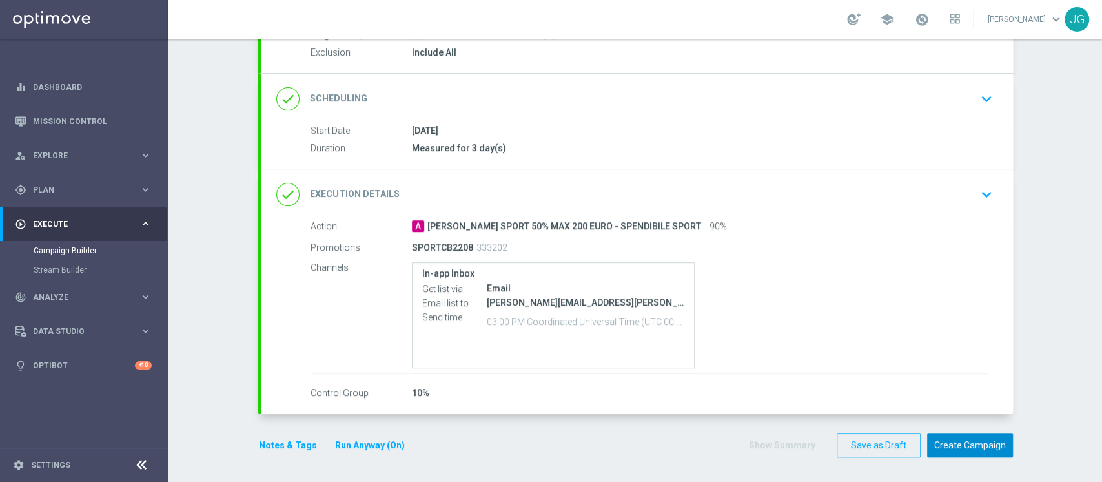
click at [957, 450] on button "Create Campaign" at bounding box center [970, 445] width 86 height 25
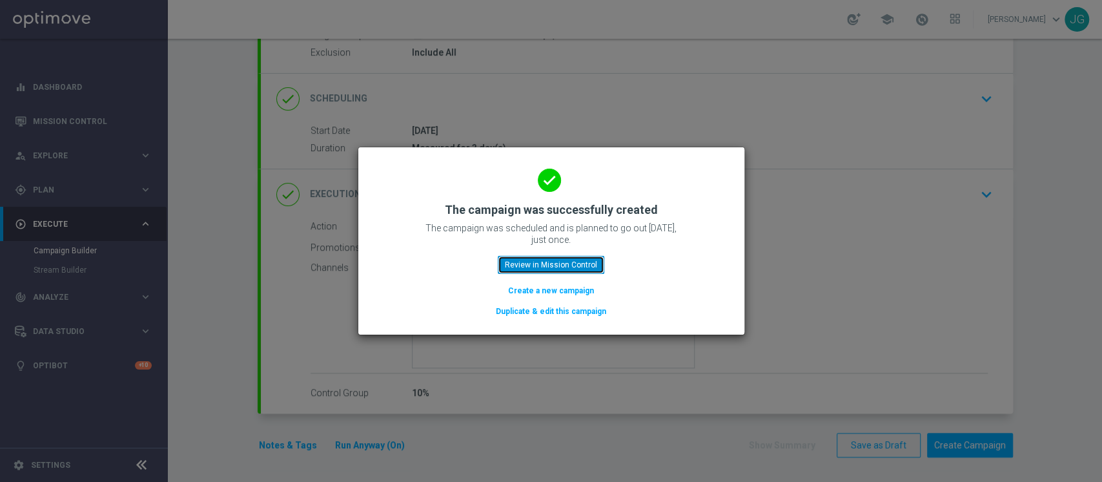
click at [583, 266] on button "Review in Mission Control" at bounding box center [551, 265] width 107 height 18
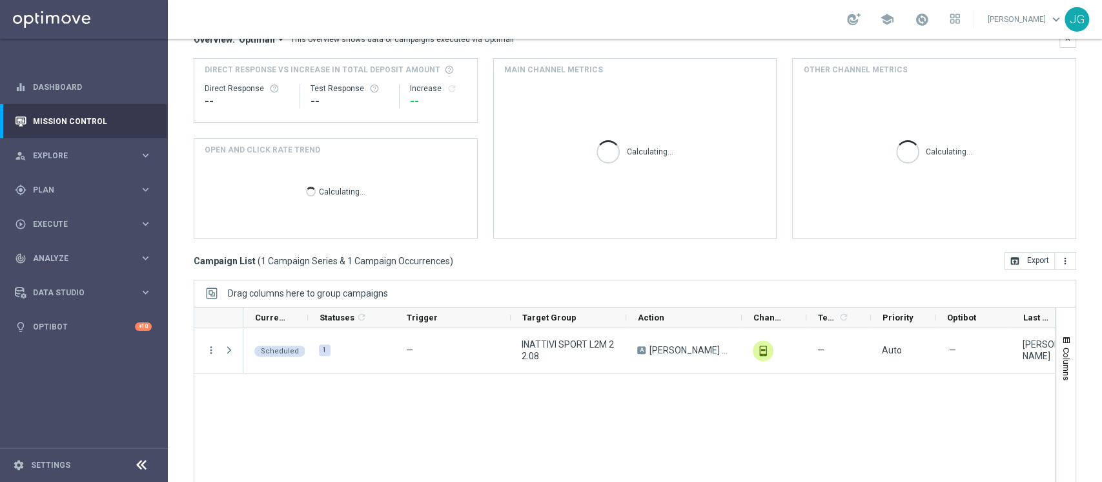
scroll to position [132, 0]
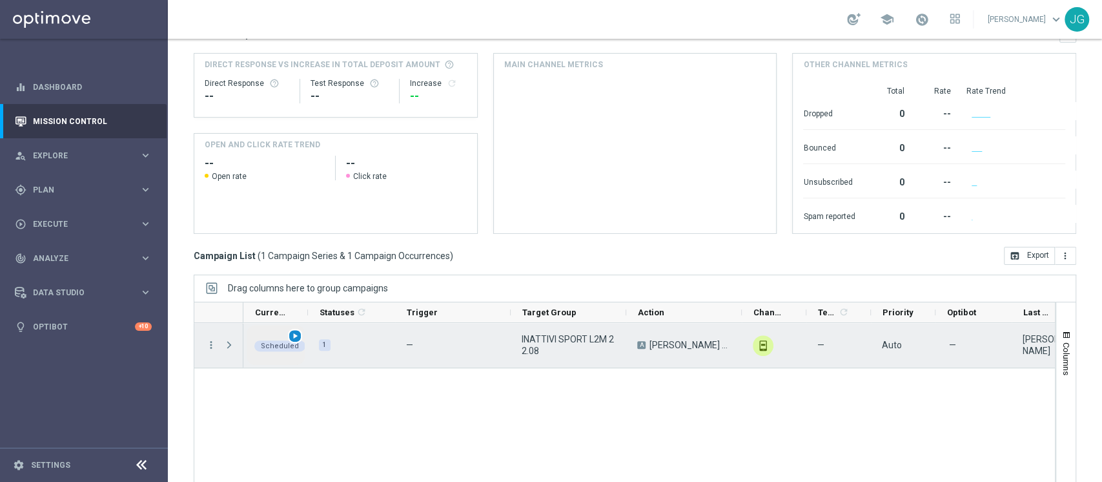
click at [296, 336] on span "play_arrow" at bounding box center [295, 335] width 9 height 9
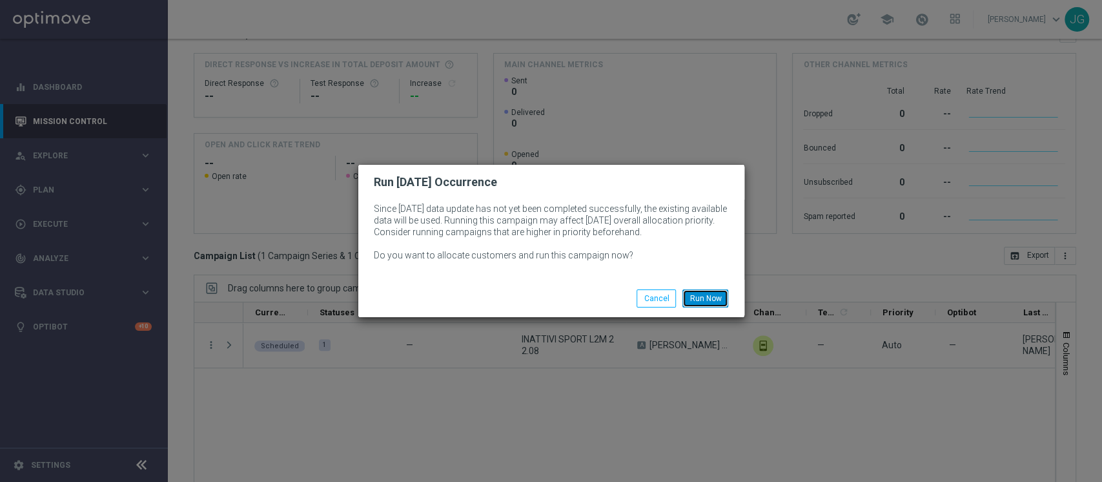
click at [711, 303] on button "Run Now" at bounding box center [705, 298] width 46 height 18
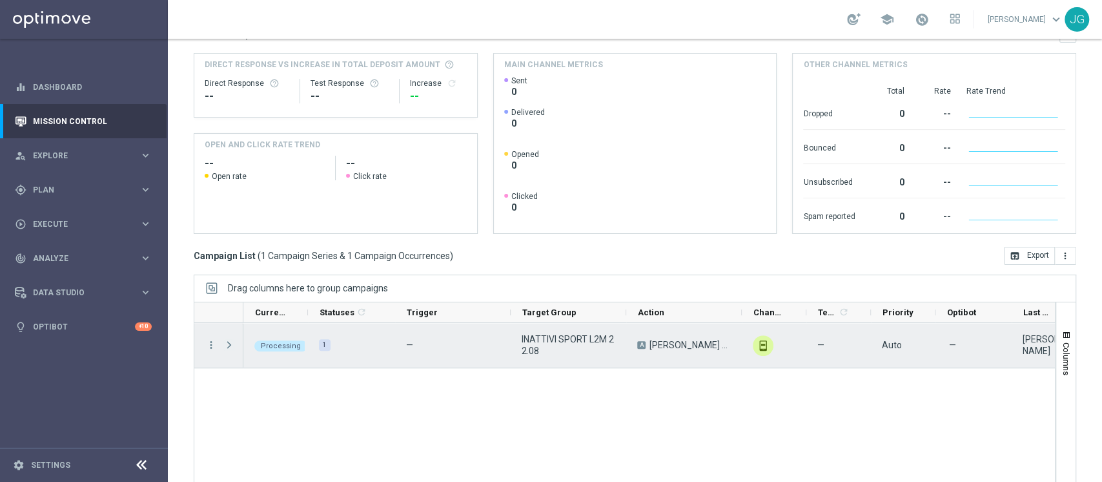
click at [229, 348] on span "Press SPACE to select this row." at bounding box center [229, 345] width 12 height 10
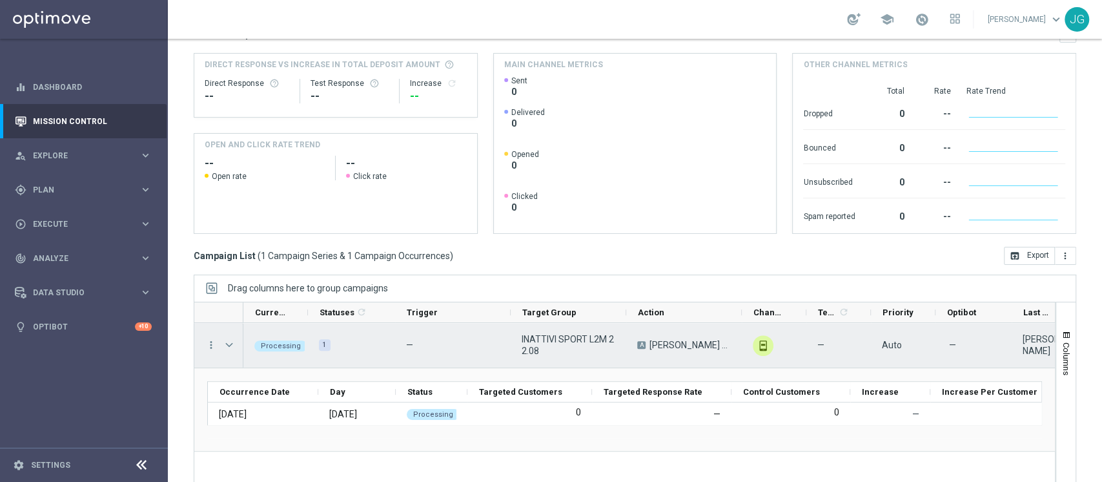
click at [229, 348] on span "Press SPACE to select this row." at bounding box center [229, 345] width 12 height 10
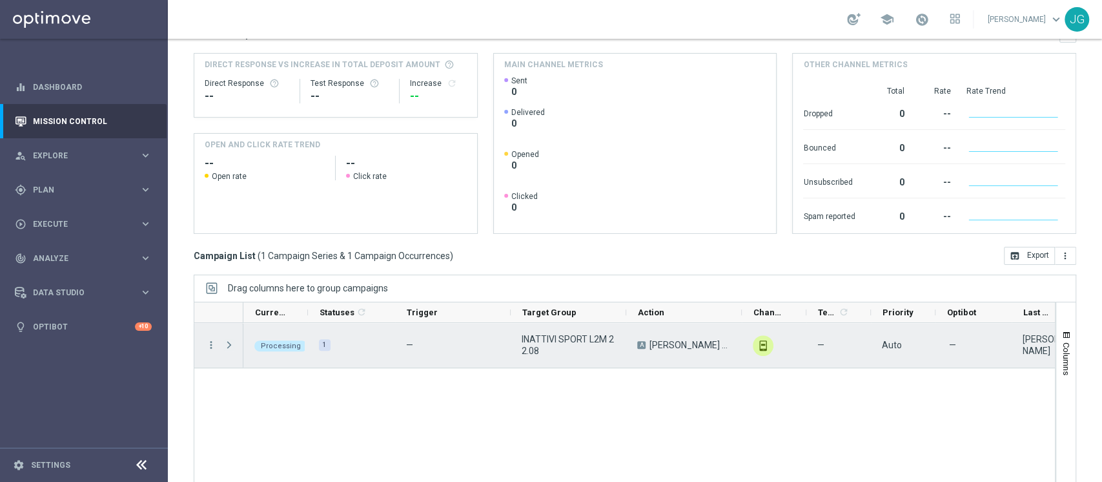
click at [229, 348] on span "Press SPACE to select this row." at bounding box center [229, 345] width 12 height 10
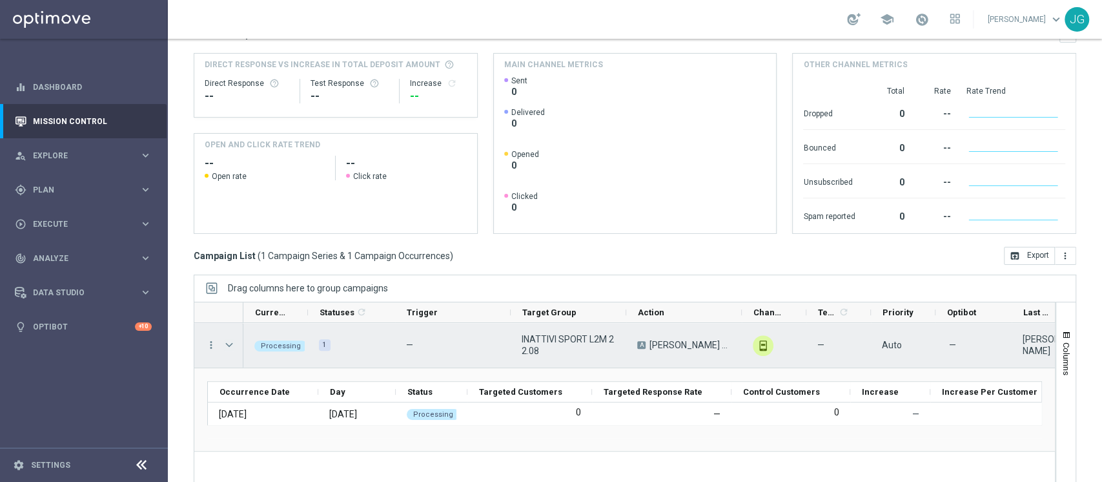
click at [230, 343] on span "Press SPACE to select this row." at bounding box center [229, 345] width 12 height 10
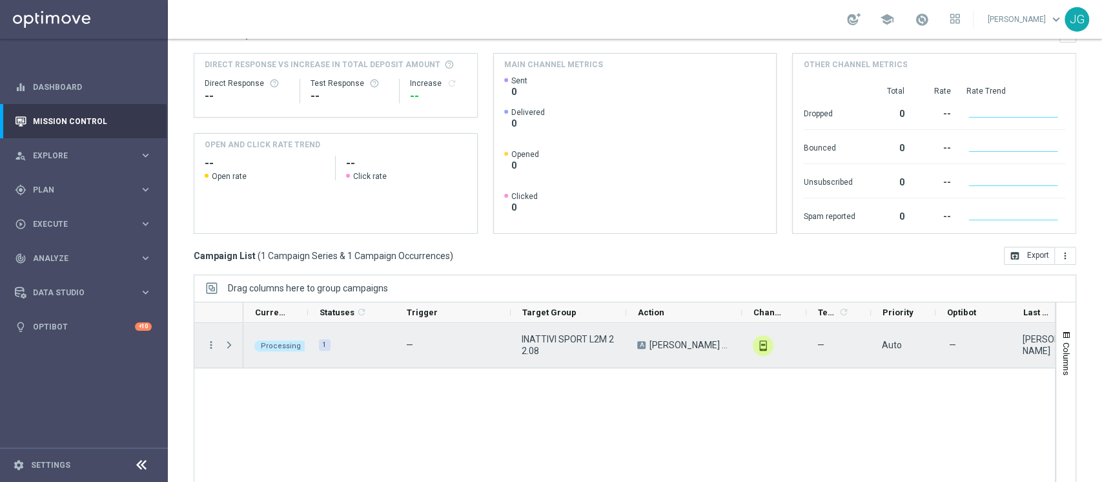
click at [230, 343] on span "Press SPACE to select this row." at bounding box center [229, 345] width 12 height 10
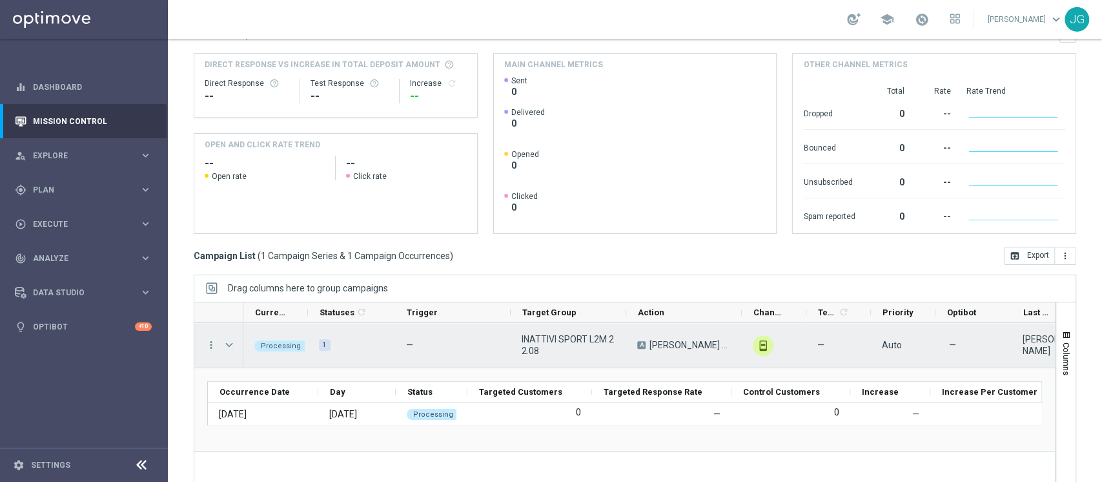
click at [233, 347] on span "Press SPACE to select this row." at bounding box center [229, 345] width 12 height 10
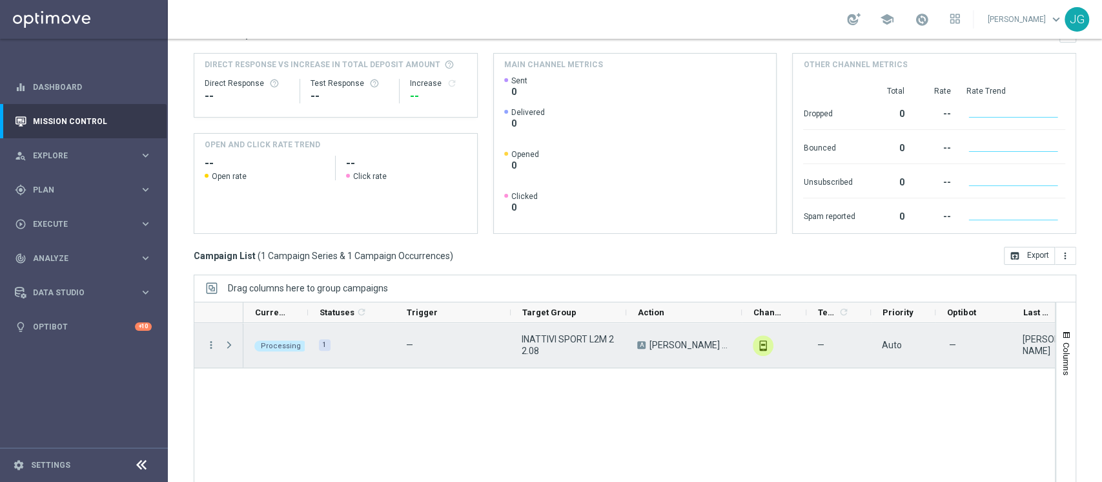
click at [233, 347] on span "Press SPACE to select this row." at bounding box center [229, 345] width 12 height 10
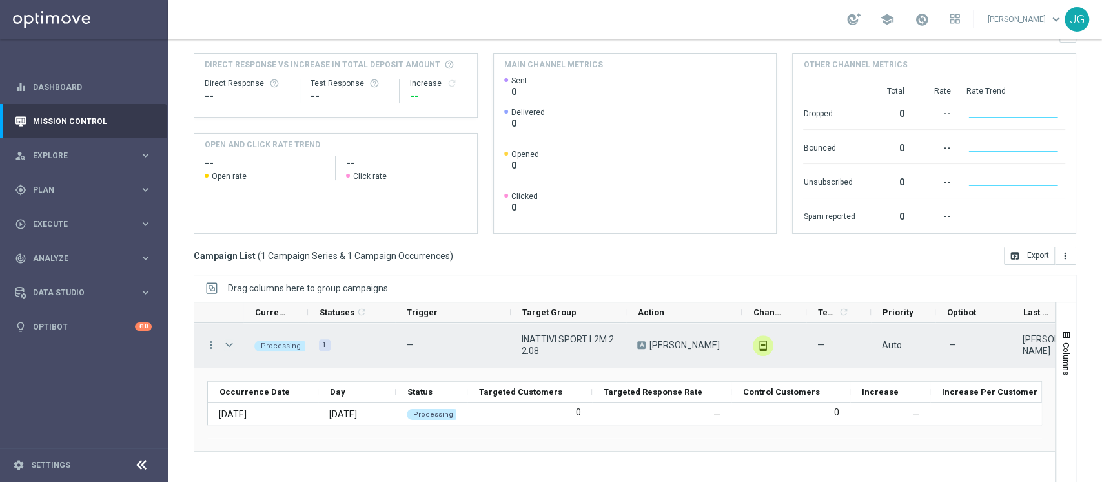
click at [233, 347] on span "Press SPACE to select this row." at bounding box center [229, 345] width 12 height 10
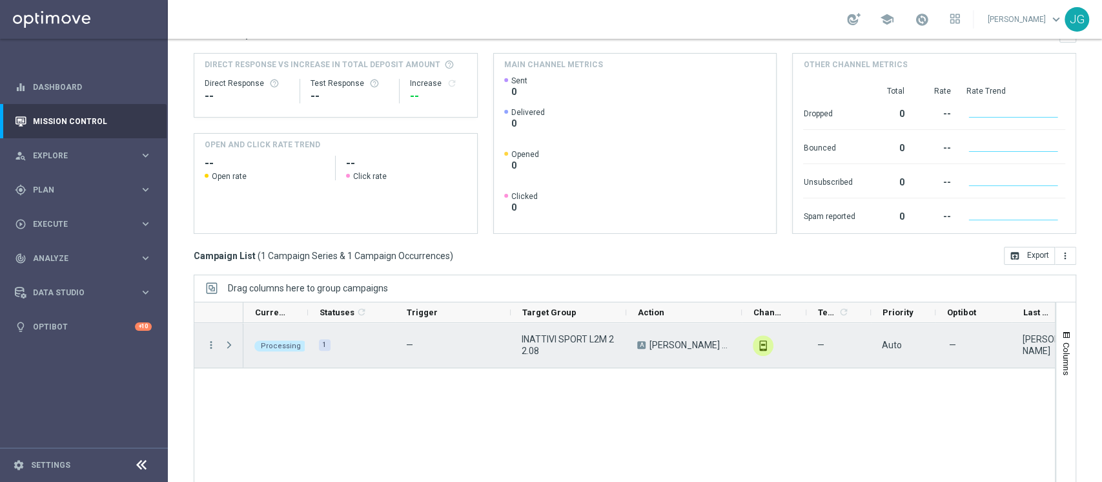
click at [233, 347] on span "Press SPACE to select this row." at bounding box center [229, 345] width 12 height 10
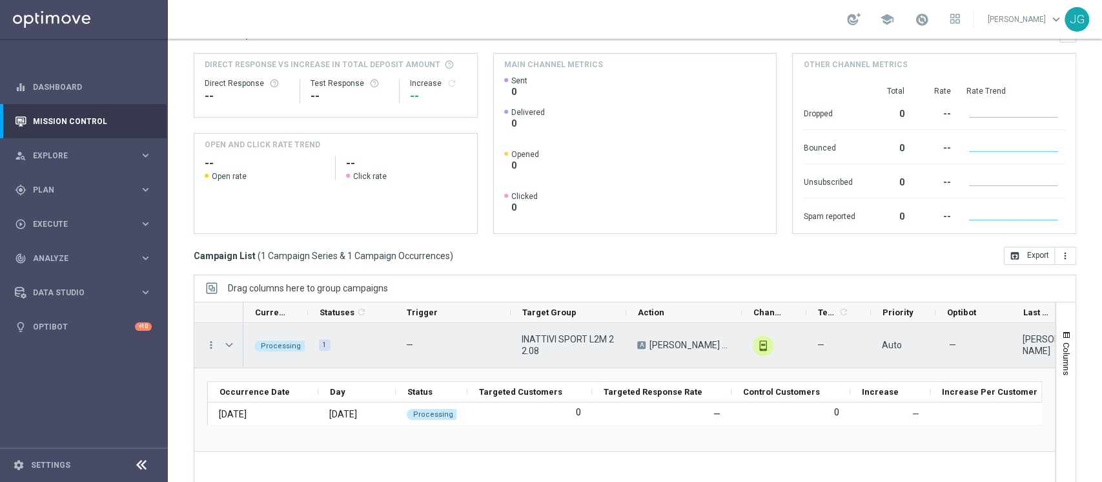
click at [233, 347] on span "Press SPACE to select this row." at bounding box center [229, 345] width 12 height 10
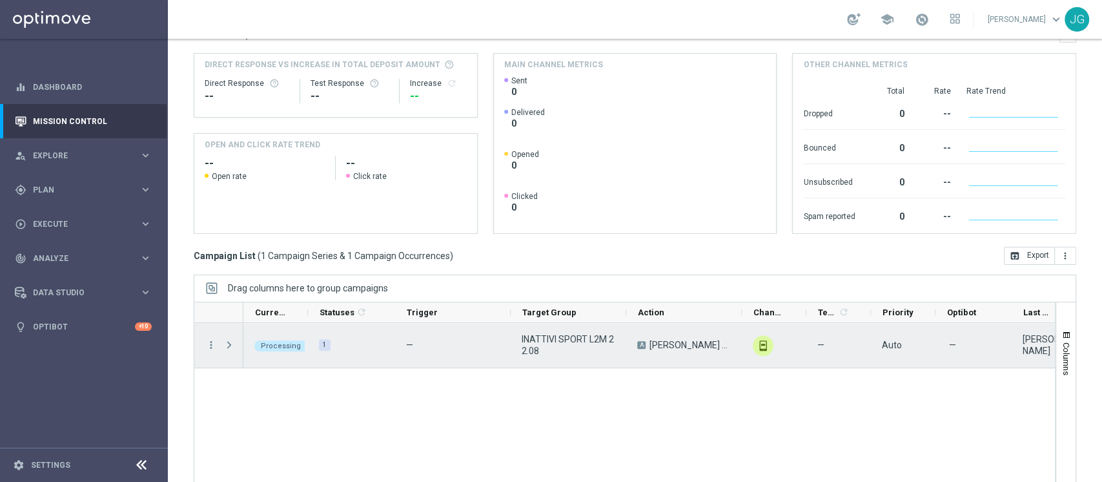
click at [233, 347] on span "Press SPACE to select this row." at bounding box center [229, 345] width 12 height 10
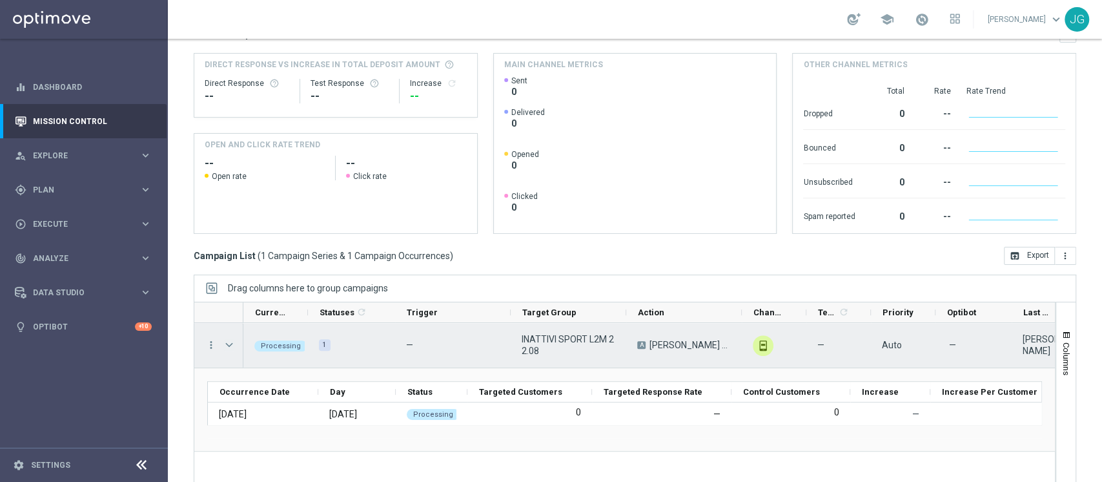
click at [233, 347] on span "Press SPACE to select this row." at bounding box center [229, 345] width 12 height 10
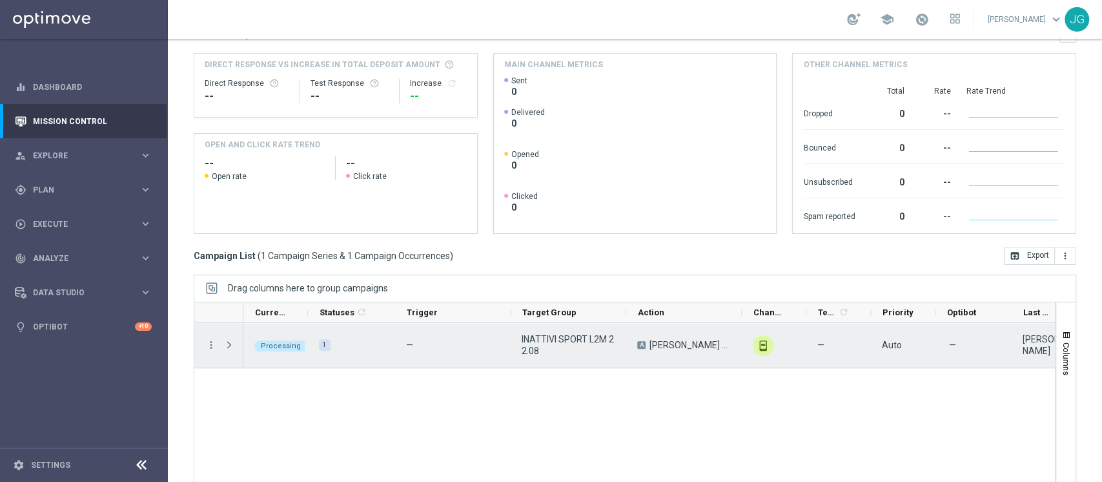
click at [233, 347] on span "Press SPACE to select this row." at bounding box center [229, 345] width 12 height 10
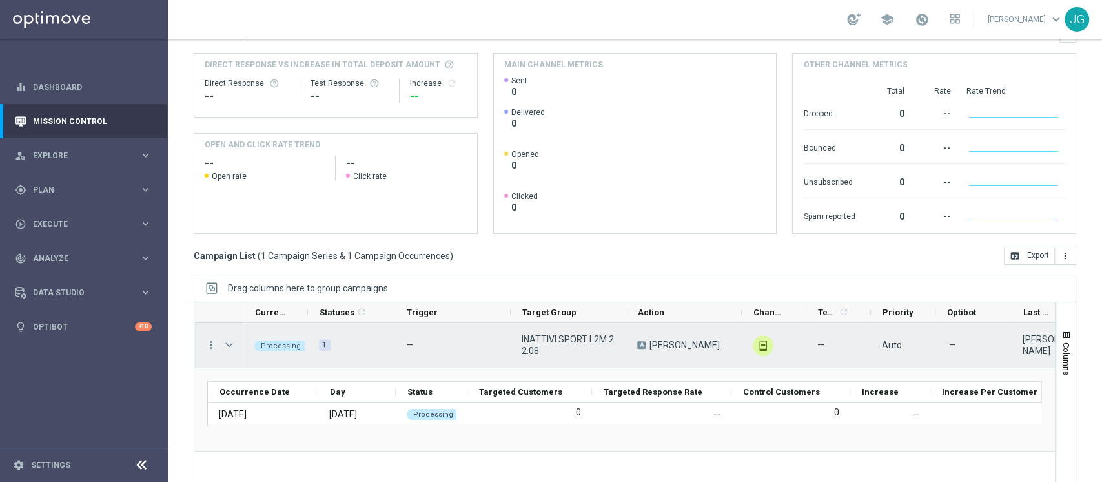
click at [229, 345] on span "Press SPACE to select this row." at bounding box center [229, 345] width 12 height 10
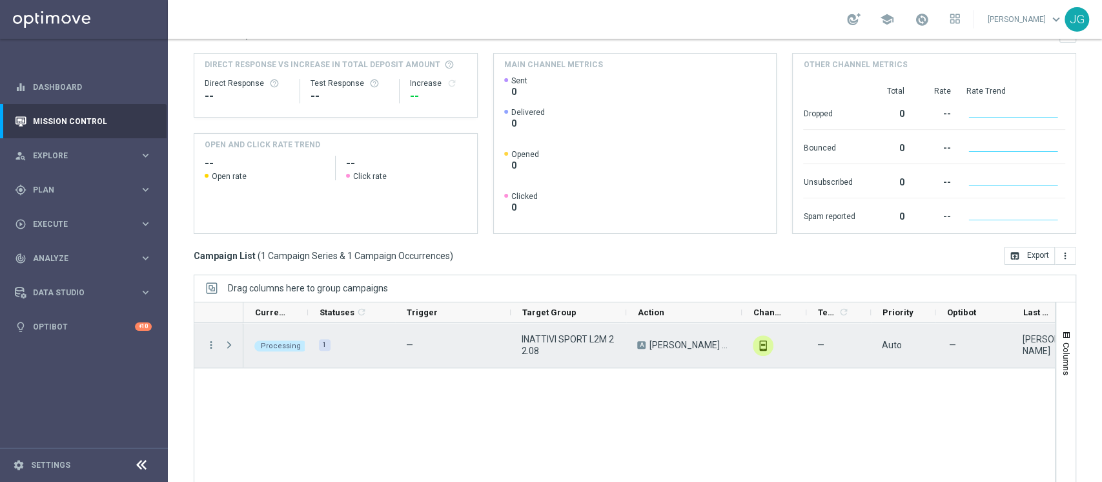
click at [229, 345] on span "Press SPACE to select this row." at bounding box center [229, 345] width 12 height 10
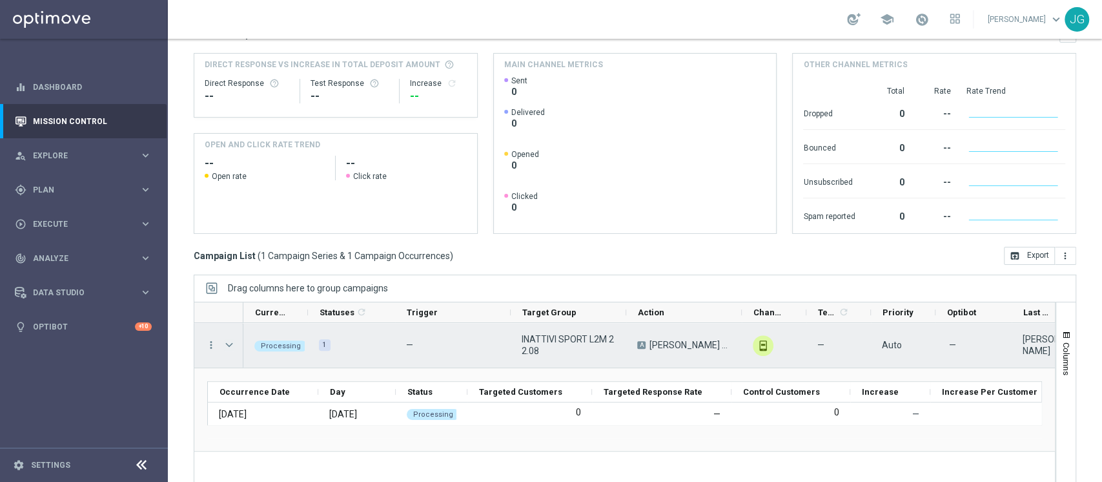
click at [229, 345] on span "Press SPACE to select this row." at bounding box center [229, 345] width 12 height 10
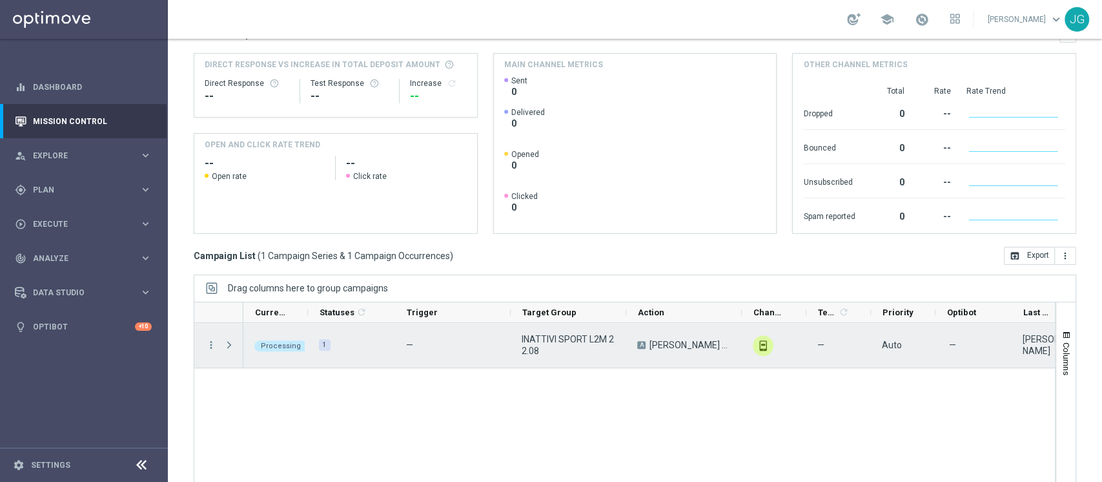
click at [229, 345] on span "Press SPACE to select this row." at bounding box center [229, 345] width 12 height 10
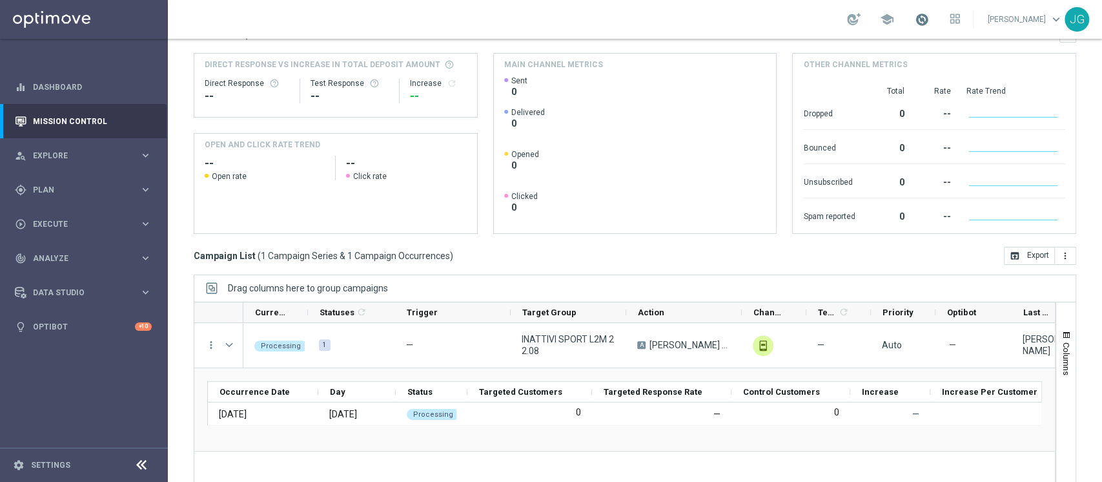
click at [915, 19] on span at bounding box center [922, 19] width 14 height 14
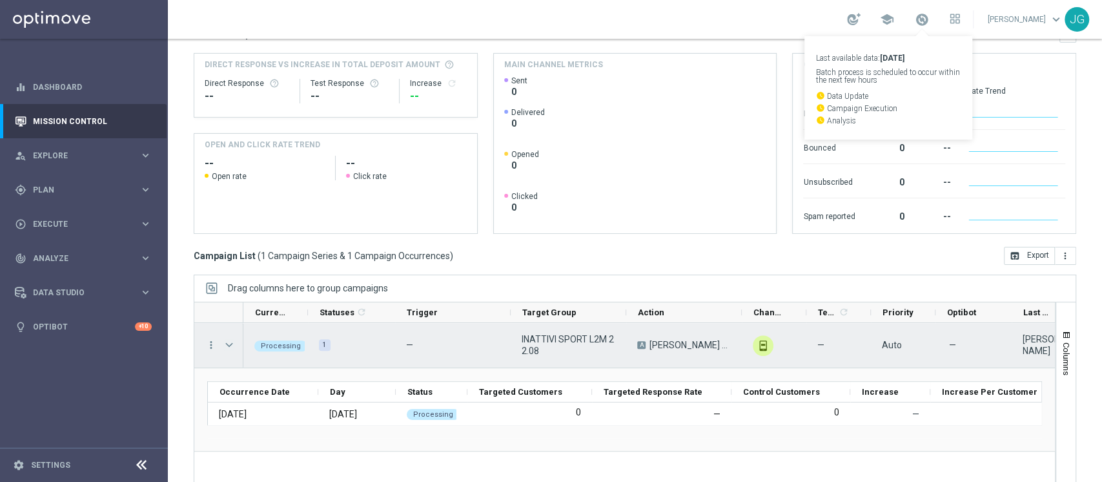
click at [227, 340] on span "Press SPACE to select this row." at bounding box center [229, 345] width 12 height 10
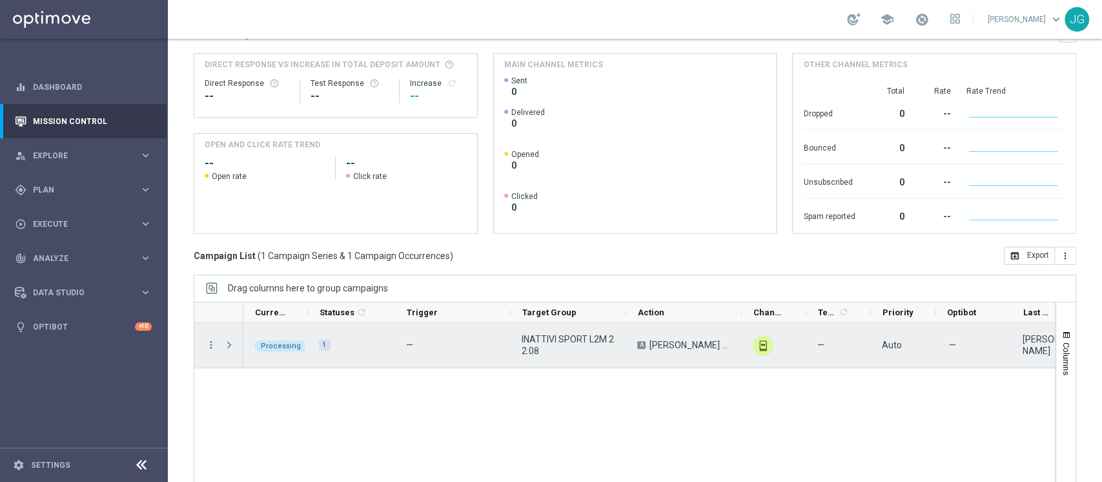
click at [227, 340] on span "Press SPACE to select this row." at bounding box center [229, 345] width 12 height 10
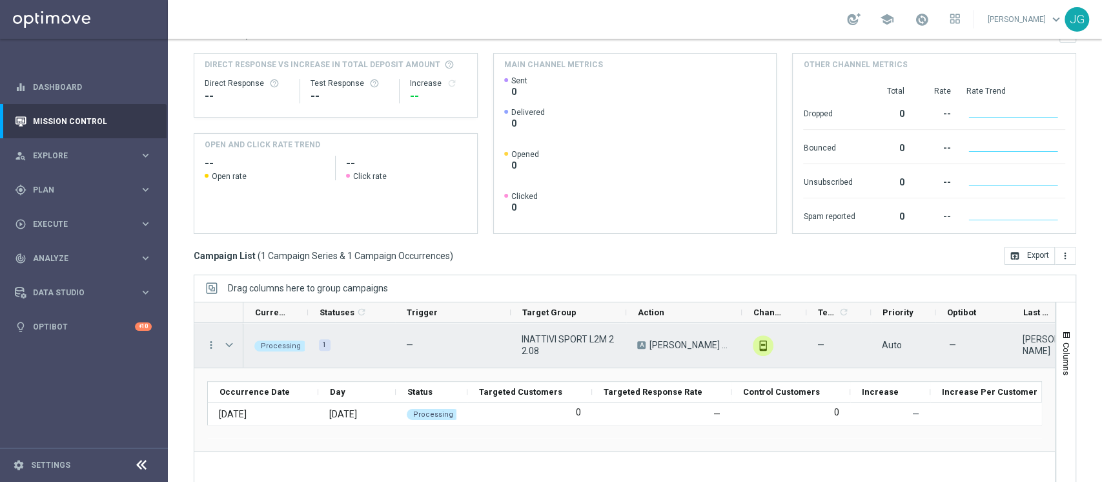
click at [228, 352] on span "Press SPACE to select this row." at bounding box center [230, 345] width 14 height 26
click at [229, 342] on span "Press SPACE to select this row." at bounding box center [229, 345] width 12 height 10
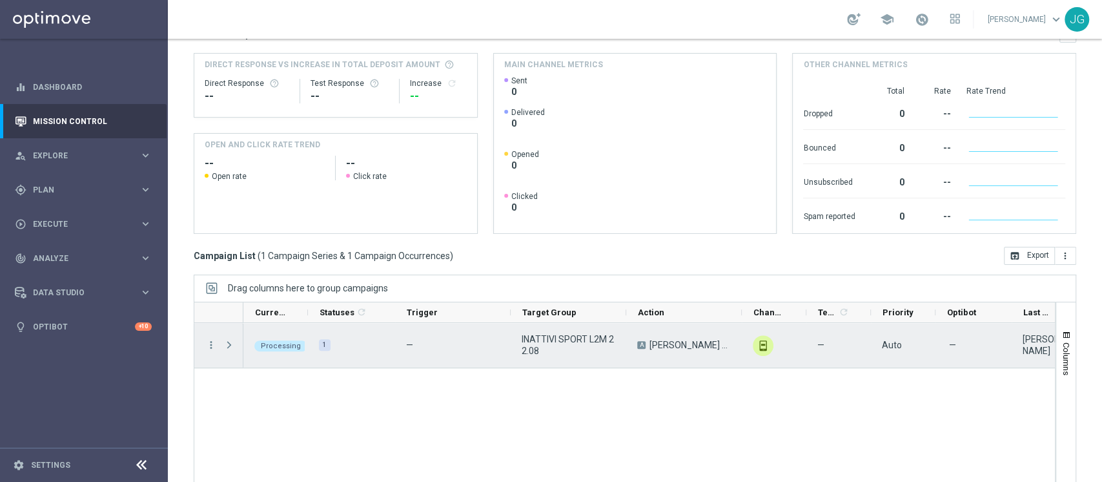
click at [229, 342] on span "Press SPACE to select this row." at bounding box center [229, 345] width 12 height 10
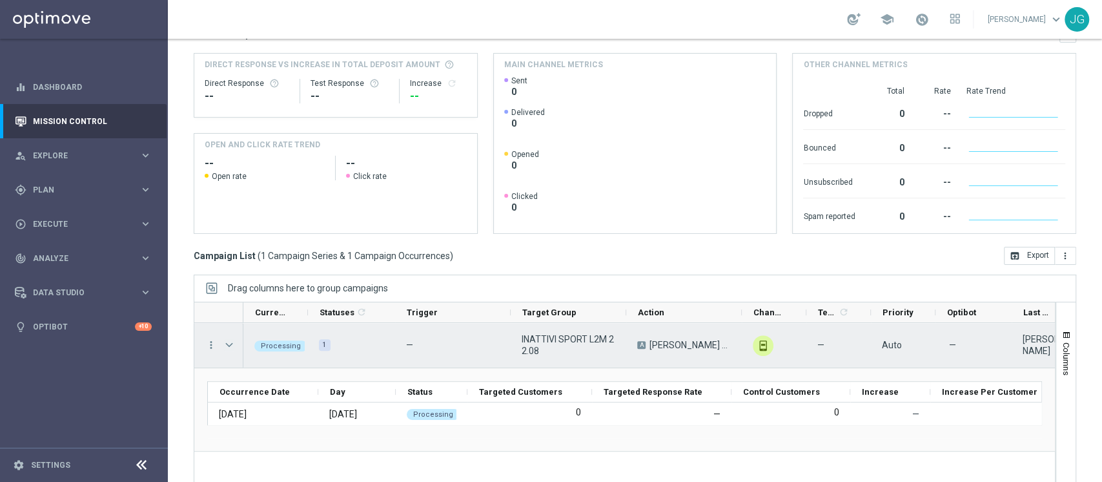
click at [229, 340] on span "Press SPACE to select this row." at bounding box center [229, 345] width 12 height 10
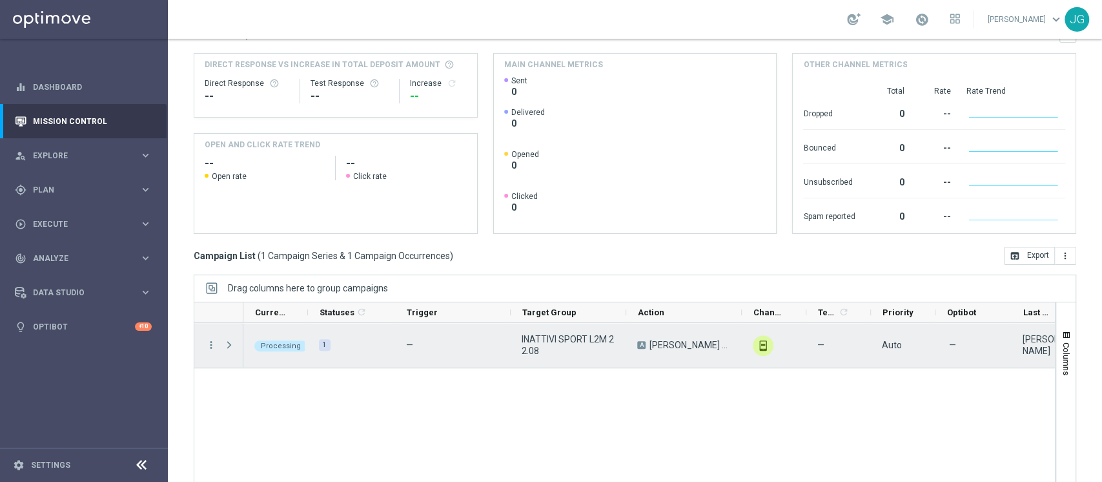
click at [229, 340] on span "Press SPACE to select this row." at bounding box center [229, 345] width 12 height 10
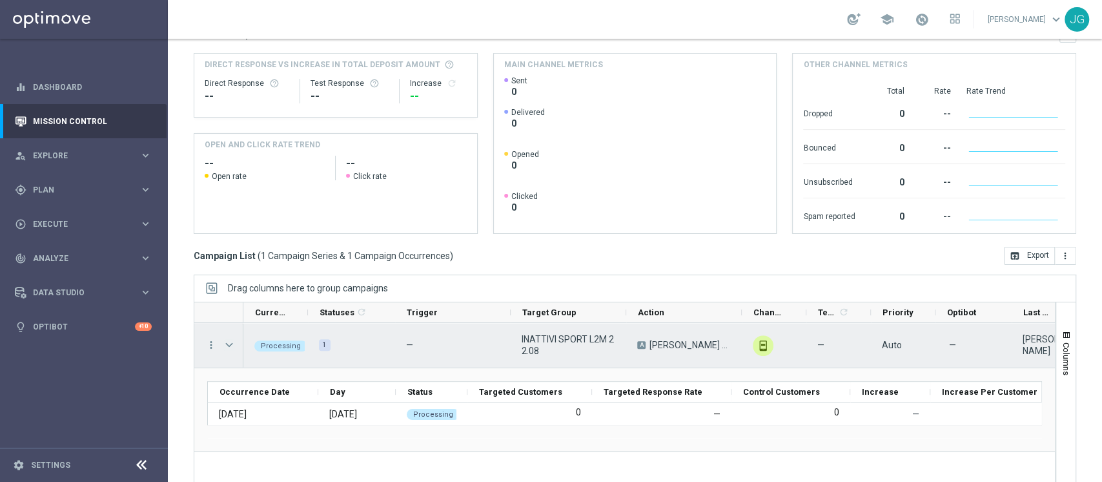
click at [228, 343] on span "Press SPACE to select this row." at bounding box center [229, 345] width 12 height 10
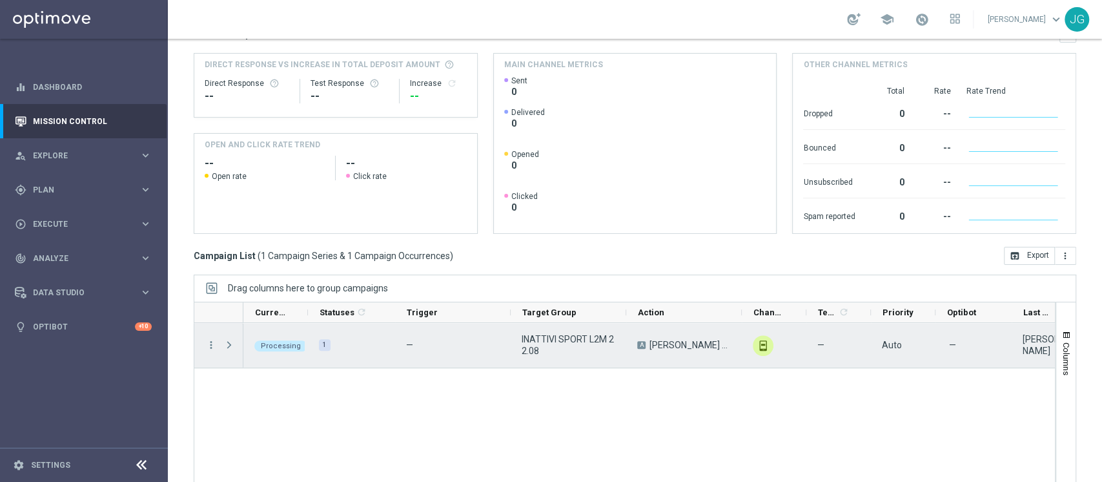
click at [228, 343] on span "Press SPACE to select this row." at bounding box center [229, 345] width 12 height 10
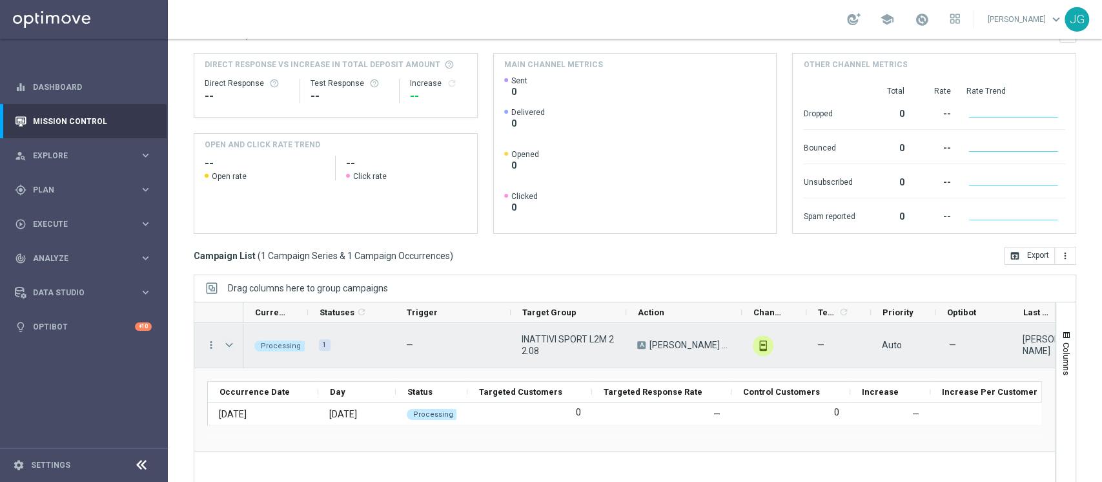
click at [232, 343] on span "Press SPACE to select this row." at bounding box center [229, 345] width 12 height 10
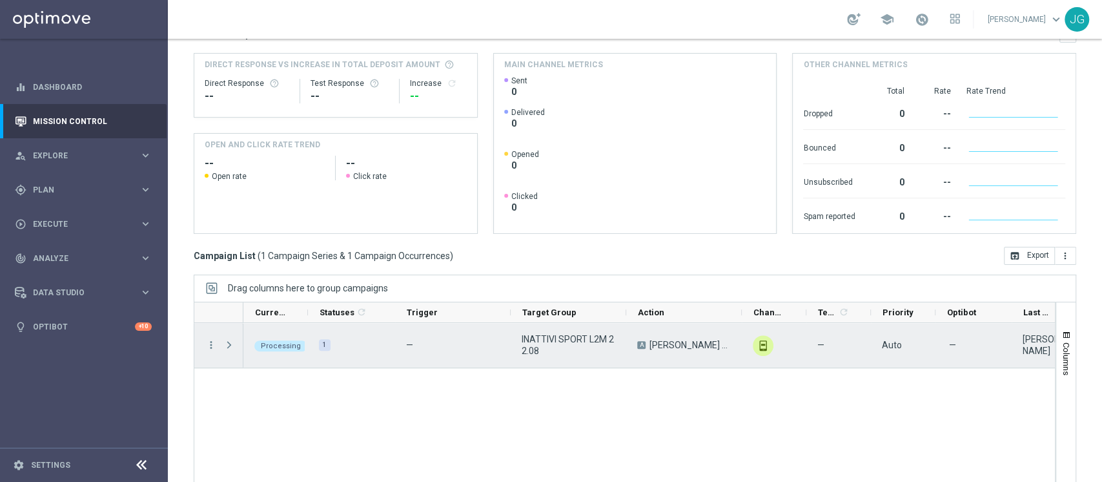
click at [232, 343] on span "Press SPACE to select this row." at bounding box center [229, 345] width 12 height 10
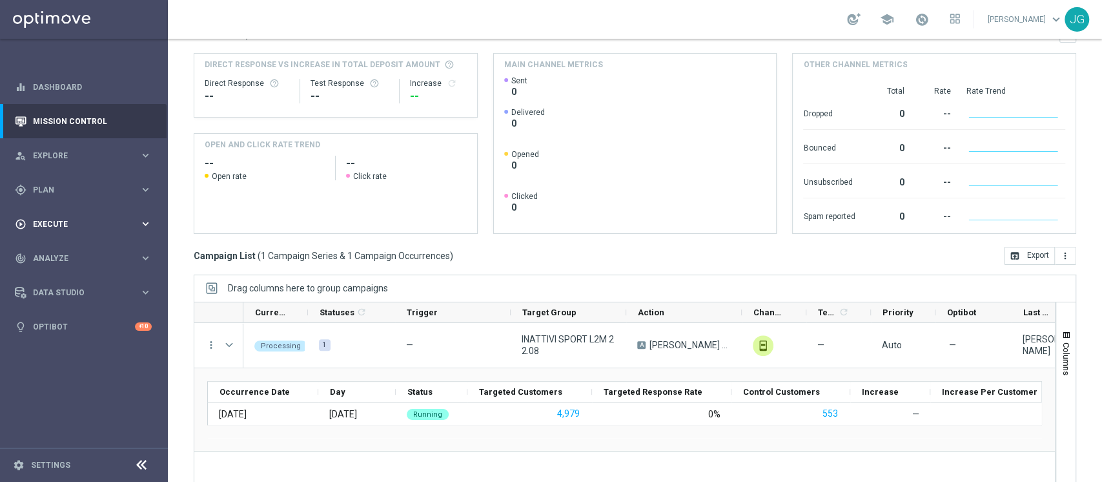
click at [72, 229] on div "play_circle_outline Execute" at bounding box center [77, 224] width 125 height 12
click at [72, 245] on link "Campaign Builder" at bounding box center [84, 250] width 101 height 10
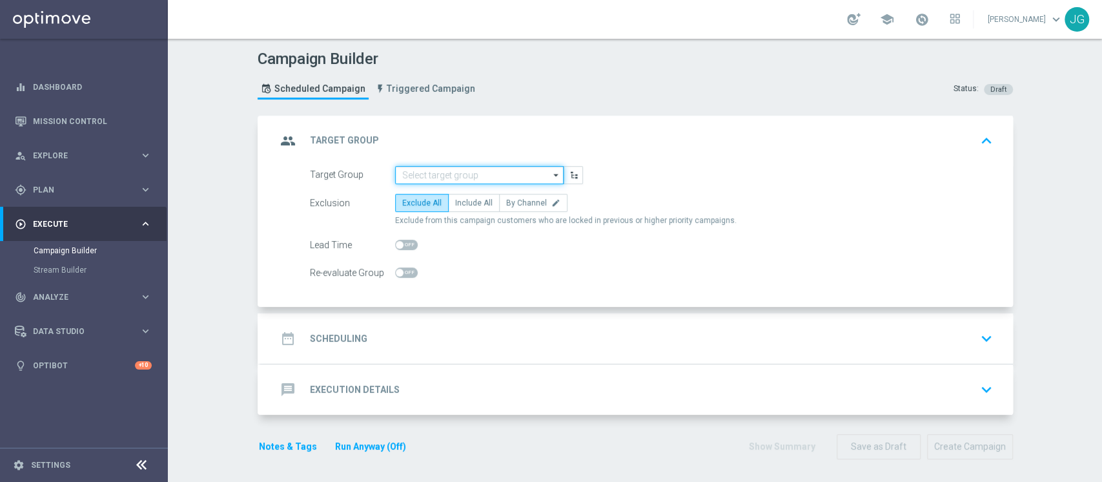
click at [450, 178] on input at bounding box center [479, 175] width 169 height 18
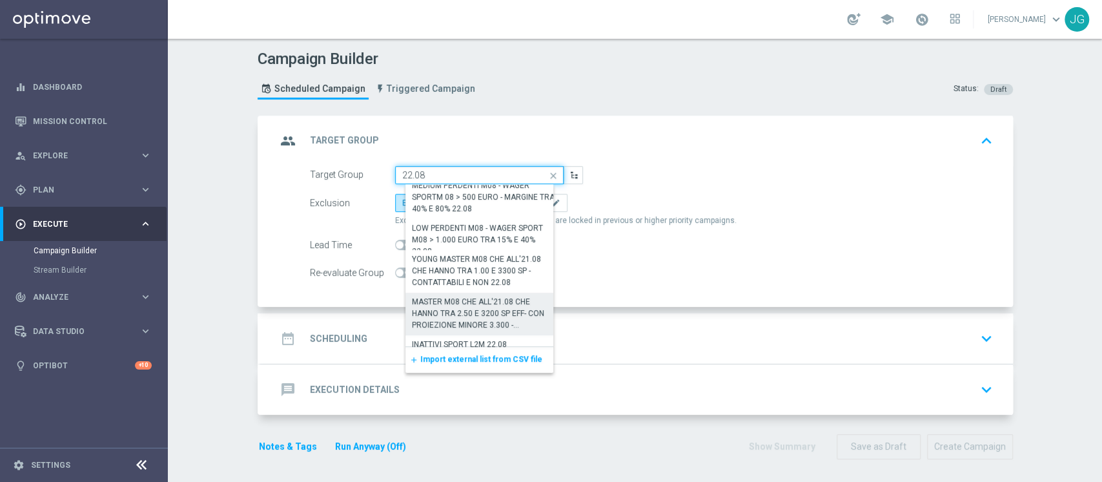
scroll to position [170, 0]
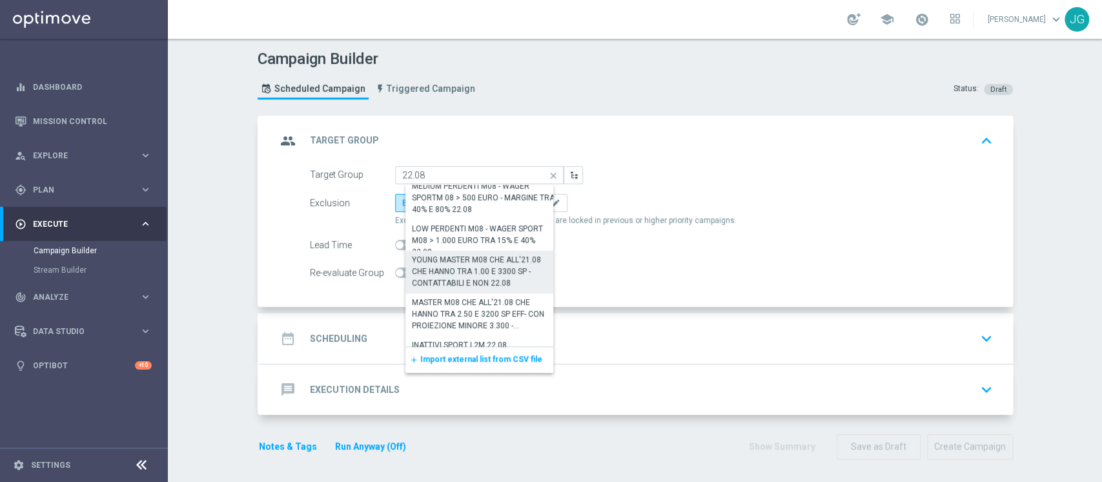
click at [473, 260] on div "YOUNG MASTER M08 CHE ALL'21.08 CHE HANNO TRA 1.00 E 3300 SP - CONTATTABILI E NO…" at bounding box center [484, 271] width 145 height 35
type input "YOUNG MASTER M08 CHE ALL'21.08 CHE HANNO TRA 1.00 E 3300 SP - CONTATTABILI E NO…"
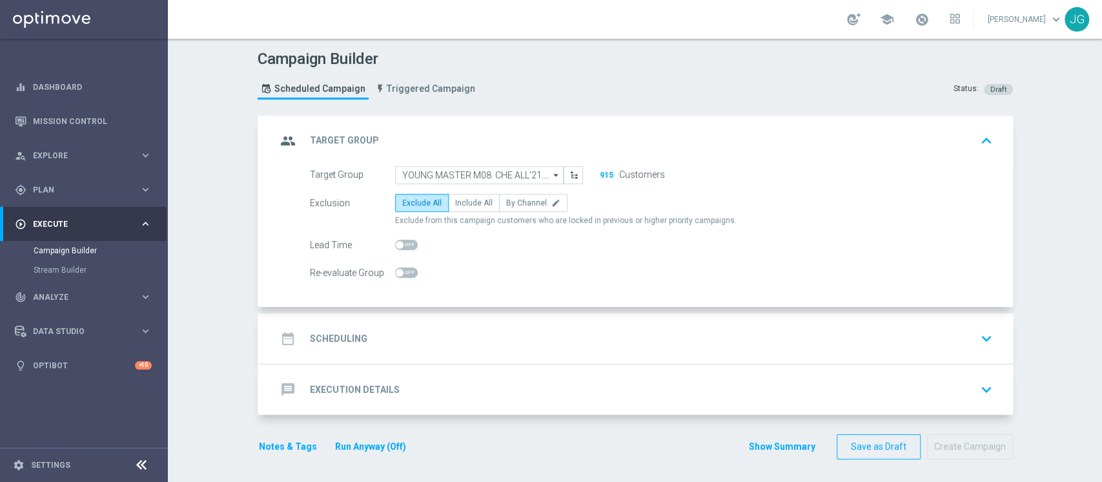
click at [448, 343] on div "date_range Scheduling keyboard_arrow_down" at bounding box center [636, 338] width 721 height 25
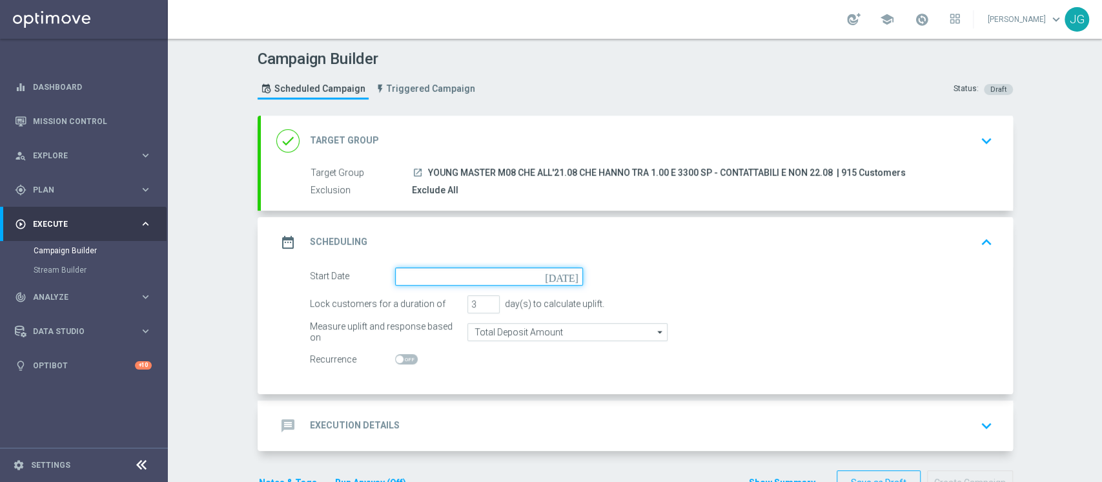
click at [473, 276] on input at bounding box center [489, 276] width 188 height 18
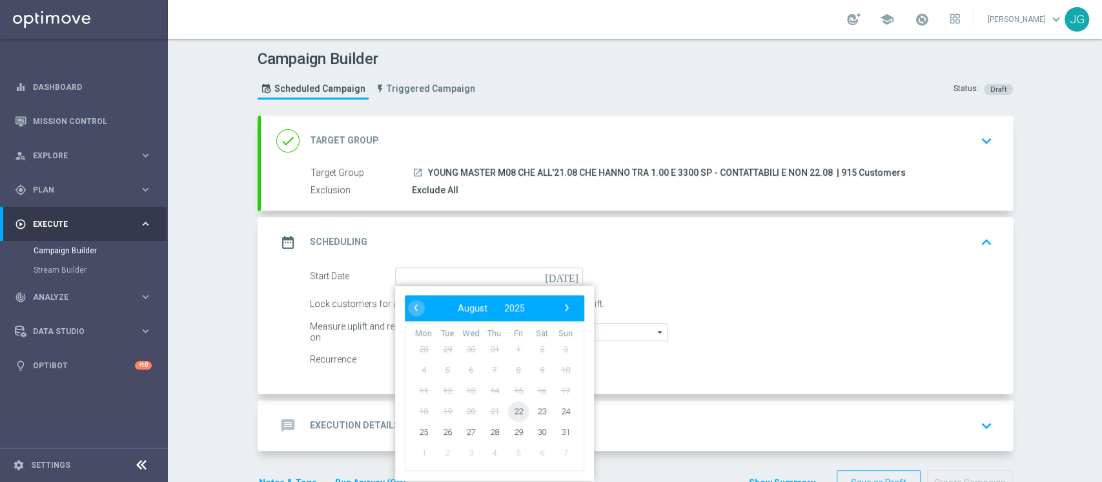
click at [510, 413] on span "22" at bounding box center [517, 410] width 21 height 21
type input "[DATE]"
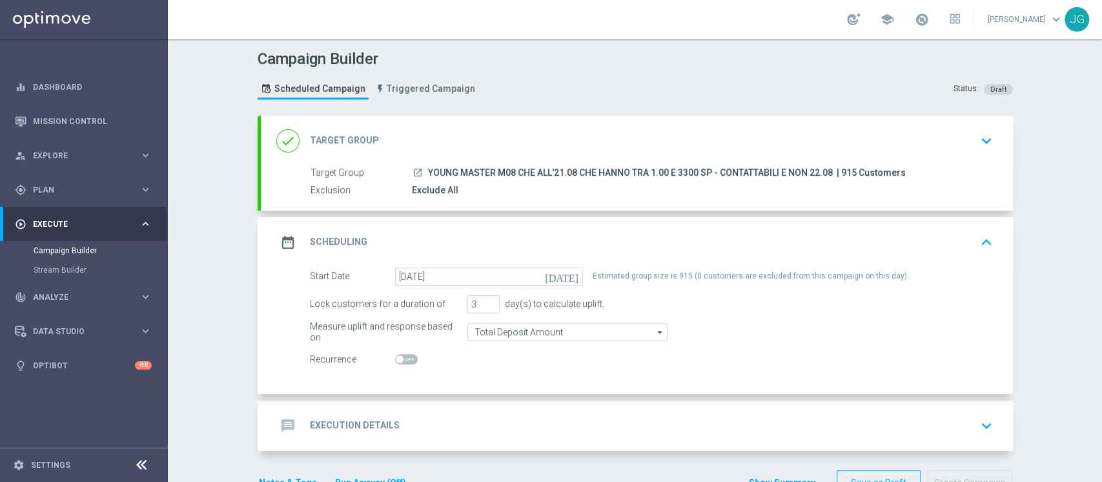
click at [542, 139] on div "done Target Group keyboard_arrow_down" at bounding box center [636, 140] width 721 height 25
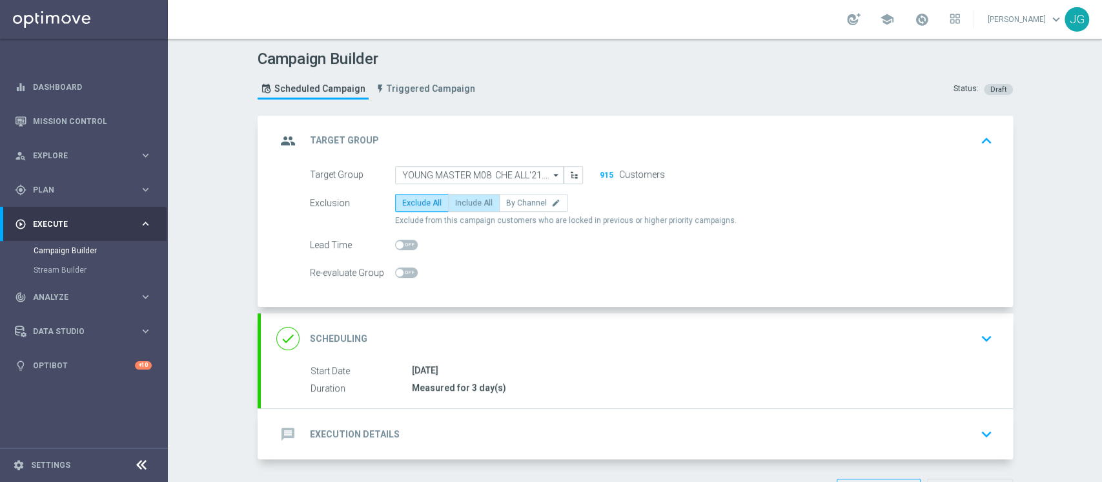
click at [464, 199] on span "Include All" at bounding box center [473, 202] width 37 height 9
click at [464, 201] on input "Include All" at bounding box center [459, 205] width 8 height 8
radio input "true"
click at [473, 438] on div "message Execution Details keyboard_arrow_down" at bounding box center [636, 434] width 721 height 25
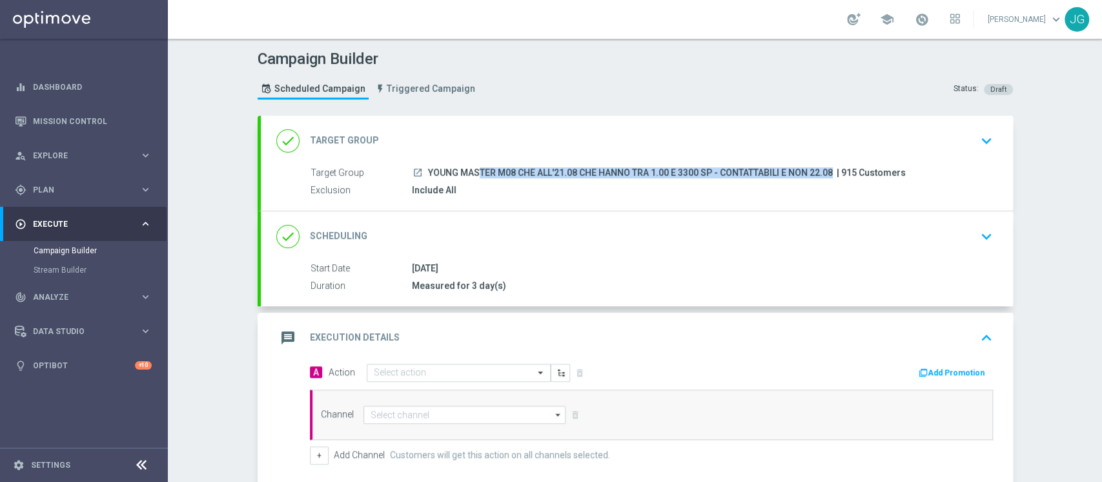
drag, startPoint x: 835, startPoint y: 170, endPoint x: 422, endPoint y: 165, distance: 412.6
click at [422, 166] on div "launch YOUNG MASTER M08 CHE ALL'21.08 CHE HANNO TRA 1.00 E 3300 SP - CONTATTABI…" at bounding box center [700, 172] width 576 height 13
copy div "YOUNG MASTER M08 CHE ALL'21.08 CHE HANNO TRA 1.00 E 3300 SP - CONTATTABILI E NO…"
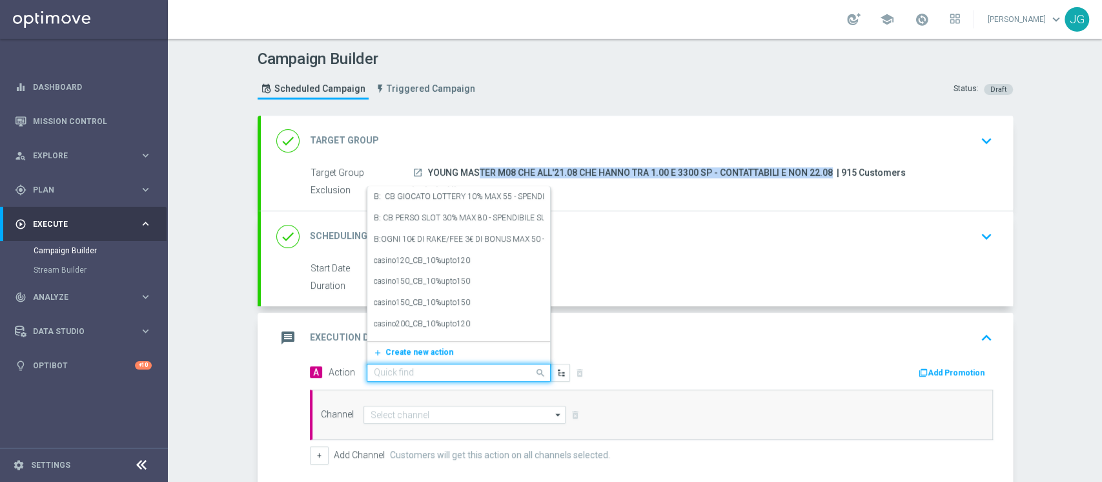
click at [430, 374] on input "text" at bounding box center [446, 372] width 144 height 11
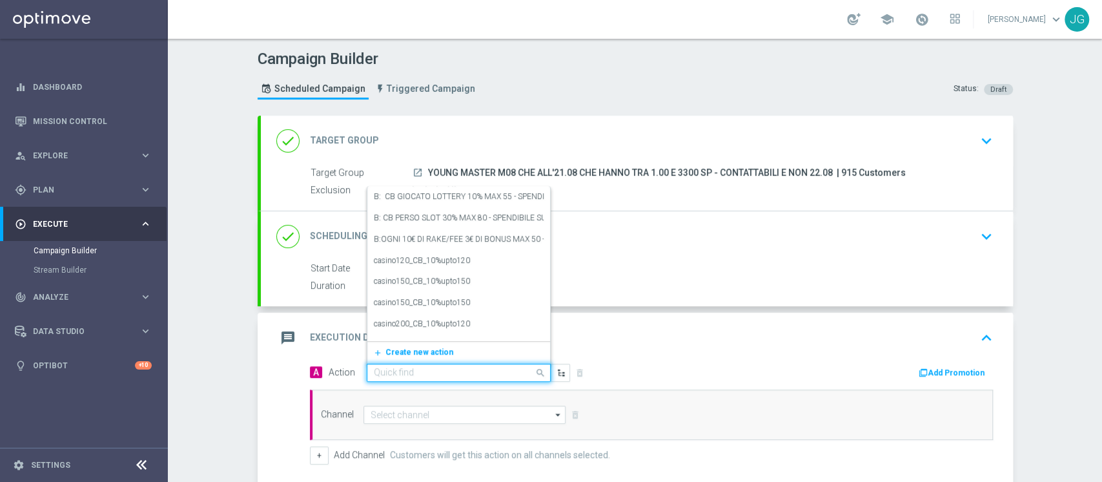
paste input "PROMO RICARICA 50% MAX 300 EURO - SPENDIBILE SPORT - LEGATURA 11"
type input "PROMO RICARICA 50% MAX 300 EURO - SPENDIBILE SPORT - LEGATURA 11"
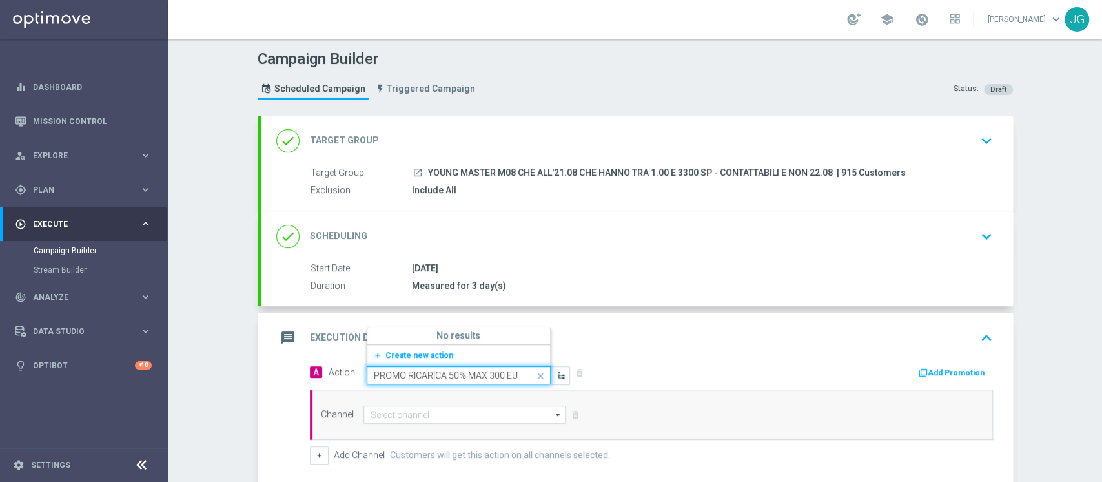
scroll to position [0, 162]
click at [408, 354] on span "Create new action" at bounding box center [419, 355] width 68 height 9
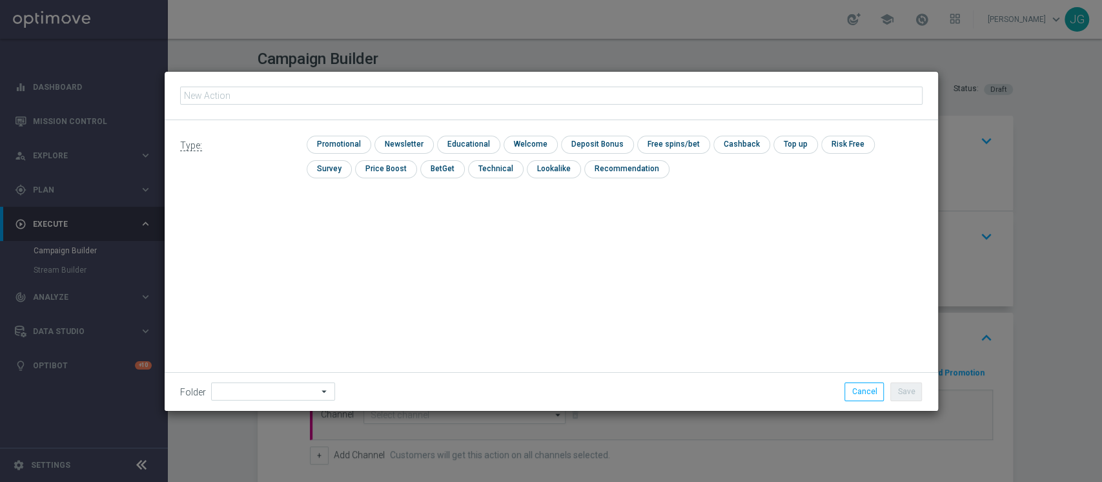
type input "PROMO RICARICA 50% MAX 300 EURO - SPENDIBILE SPORT - LEGATURA 11"
click at [342, 146] on input "checkbox" at bounding box center [337, 144] width 61 height 17
checkbox input "true"
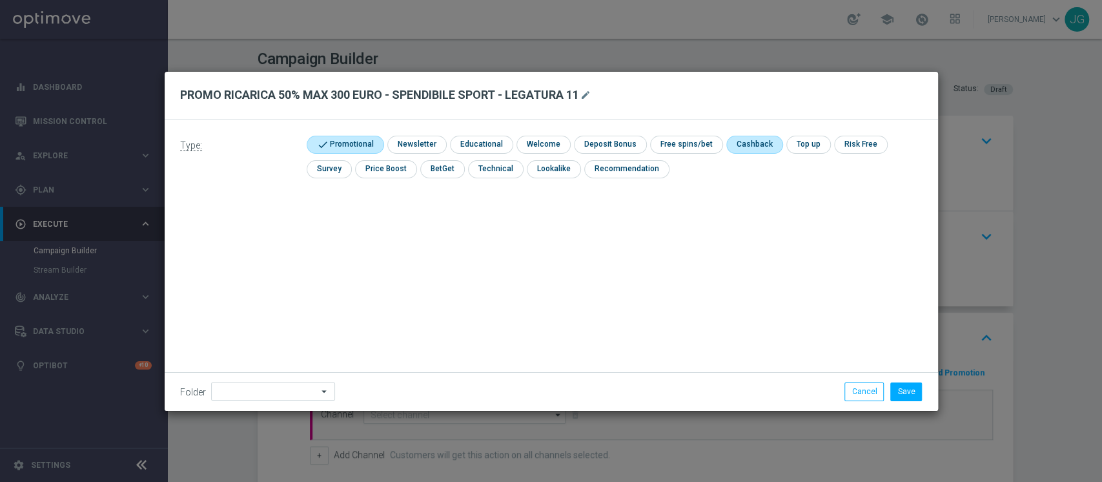
click at [743, 147] on input "checkbox" at bounding box center [753, 144] width 54 height 17
checkbox input "true"
click at [279, 390] on input at bounding box center [273, 391] width 124 height 18
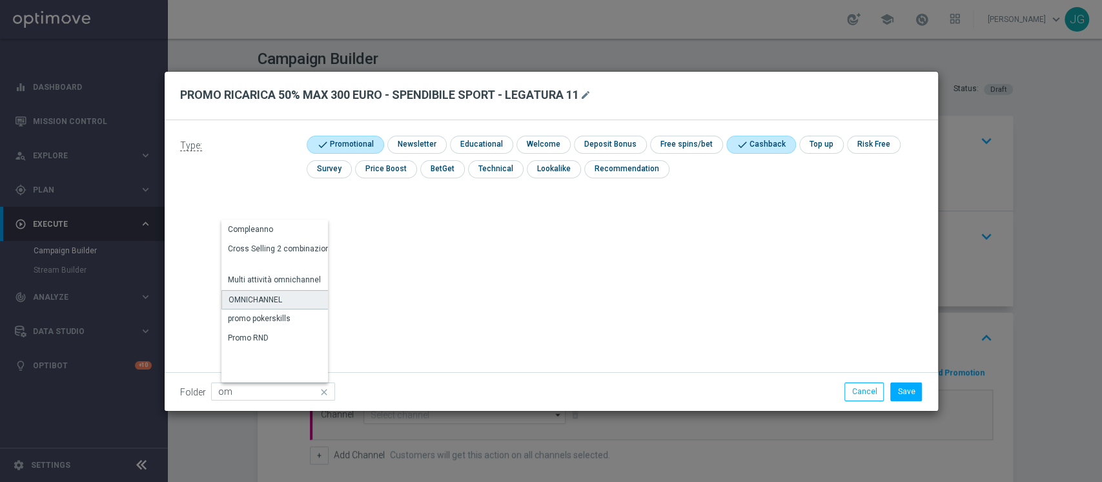
click at [273, 298] on div "OMNICHANNEL" at bounding box center [256, 300] width 54 height 12
type input "OMNICHANNEL"
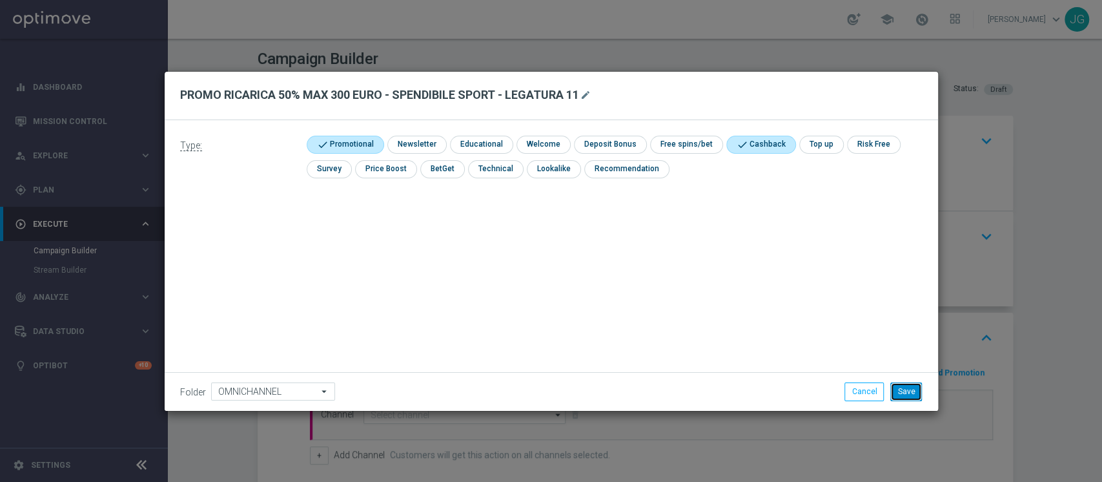
click at [909, 391] on button "Save" at bounding box center [906, 391] width 32 height 18
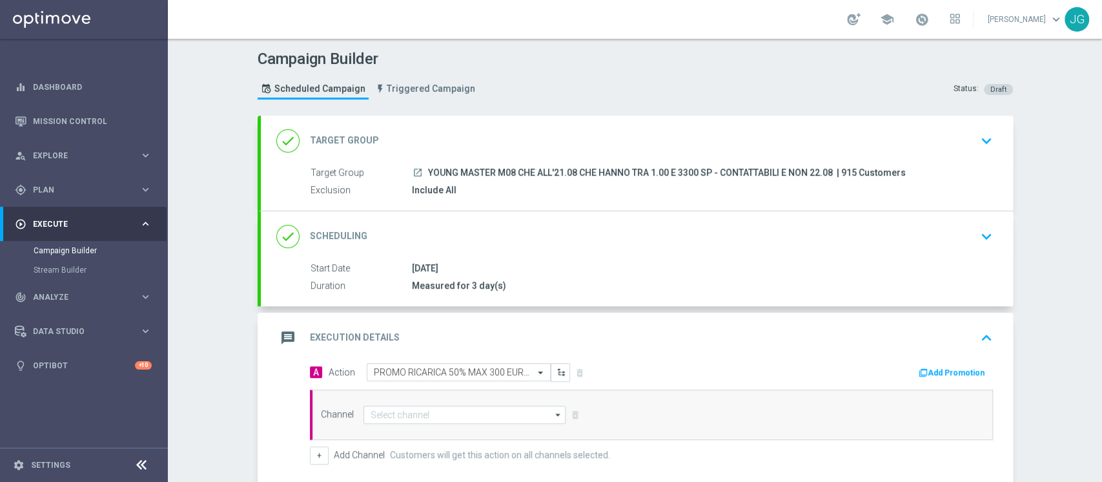
click at [957, 367] on button "Add Promotion" at bounding box center [953, 372] width 72 height 14
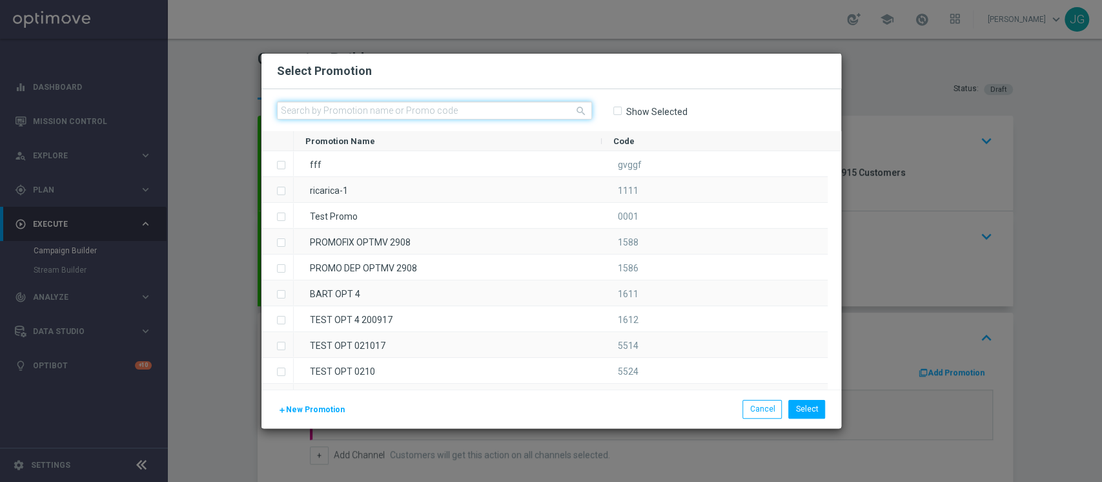
click at [475, 112] on input "text" at bounding box center [434, 110] width 315 height 18
paste input "333295"
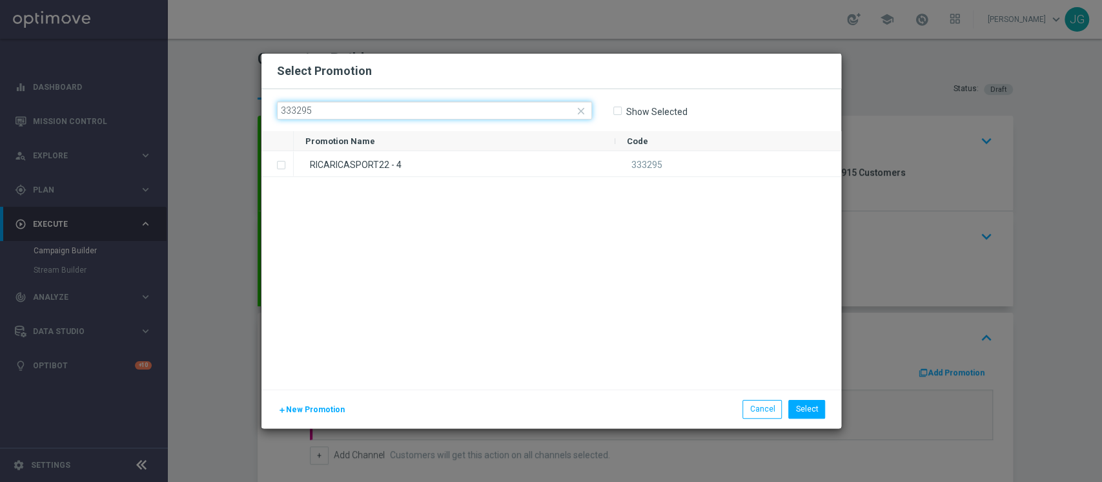
type input "333295"
click at [387, 168] on div "RICARICASPORT22 - 4" at bounding box center [455, 163] width 322 height 25
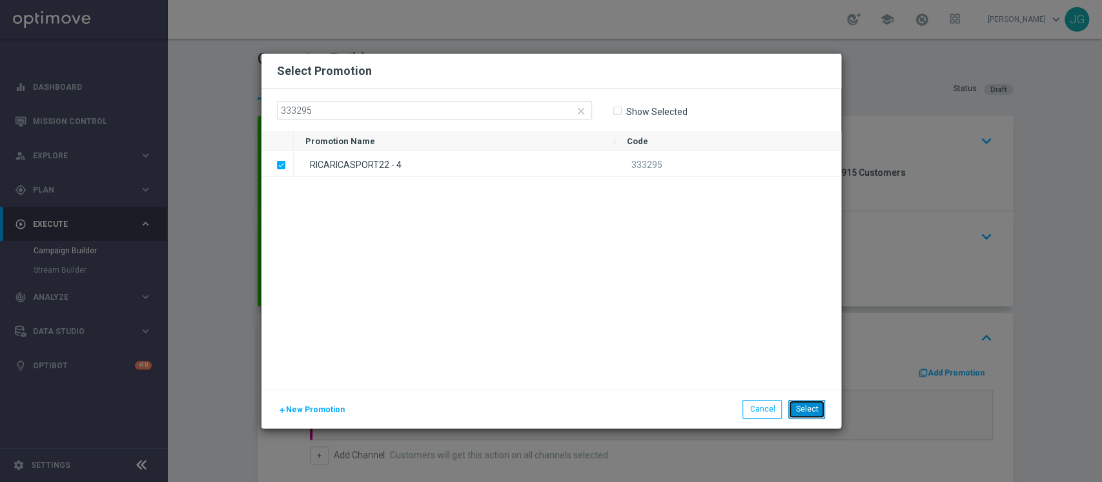
click at [804, 404] on button "Select" at bounding box center [806, 409] width 37 height 18
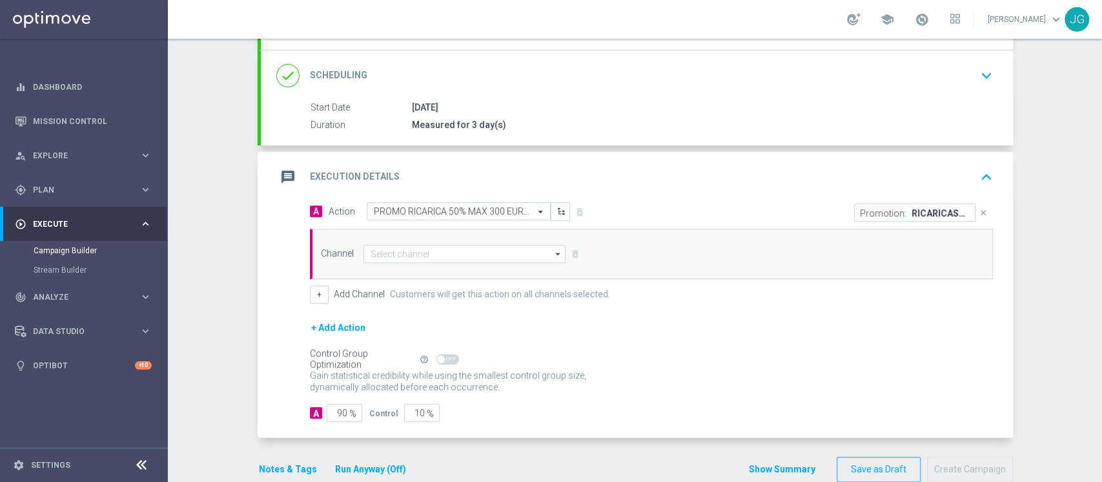
scroll to position [185, 0]
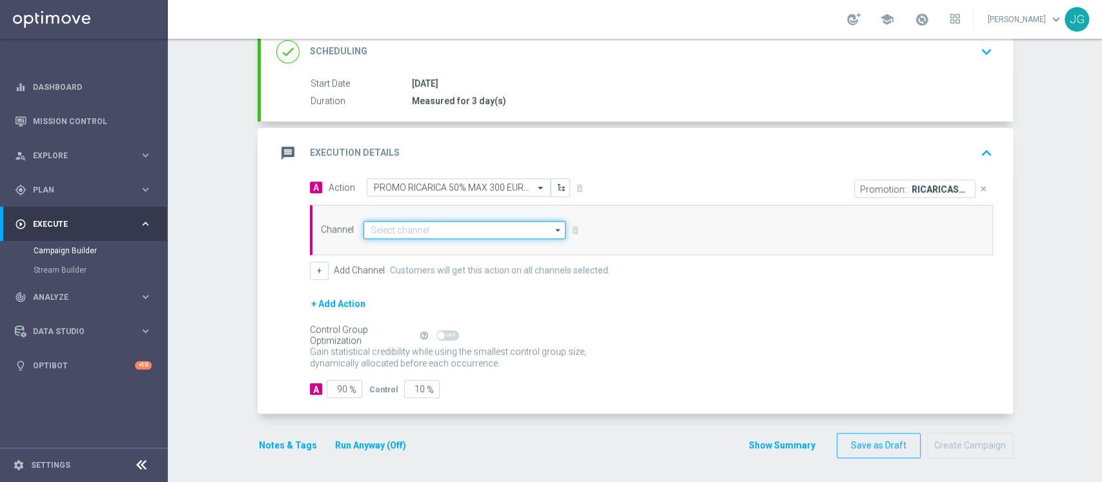
click at [460, 229] on input at bounding box center [464, 230] width 203 height 18
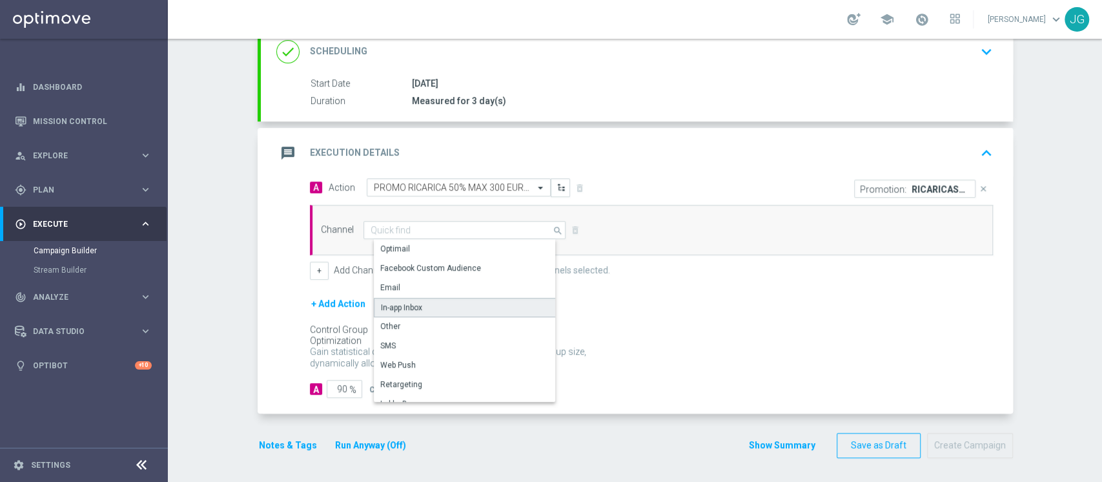
click at [420, 307] on div "In-app Inbox" at bounding box center [470, 307] width 192 height 19
type input "In-app Inbox"
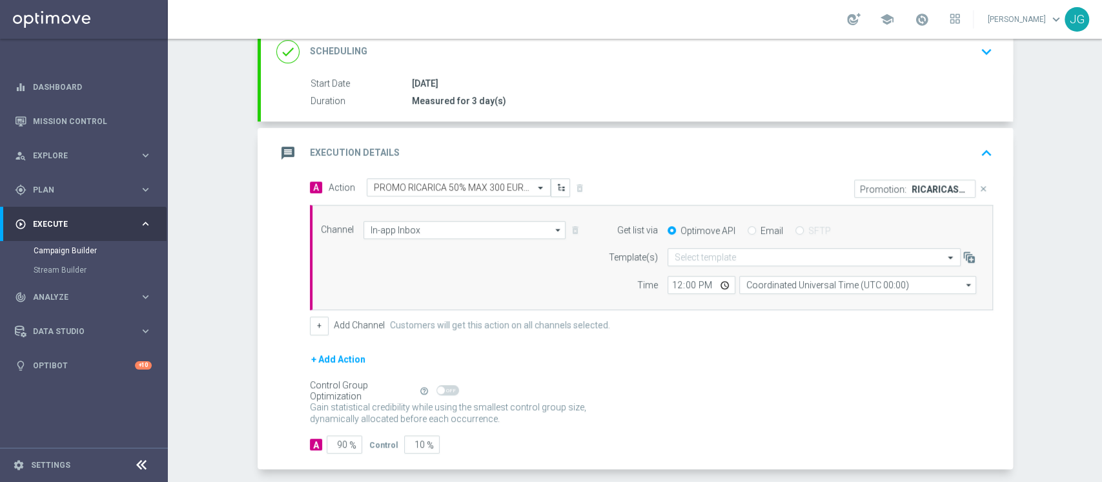
click at [748, 234] on input "Email" at bounding box center [752, 231] width 8 height 8
radio input "true"
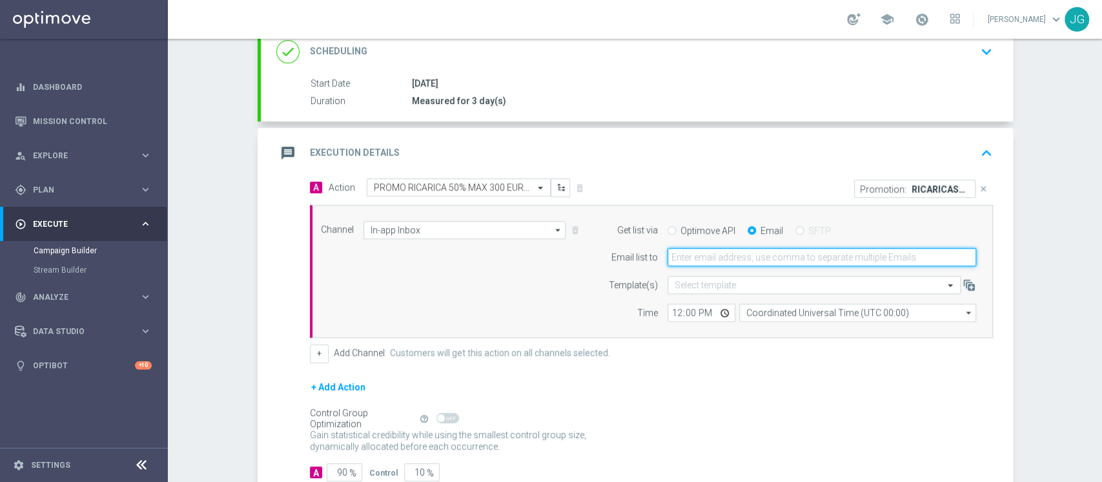
click at [728, 249] on input "email" at bounding box center [822, 257] width 309 height 18
type input "[PERSON_NAME][EMAIL_ADDRESS][PERSON_NAME][DOMAIN_NAME]"
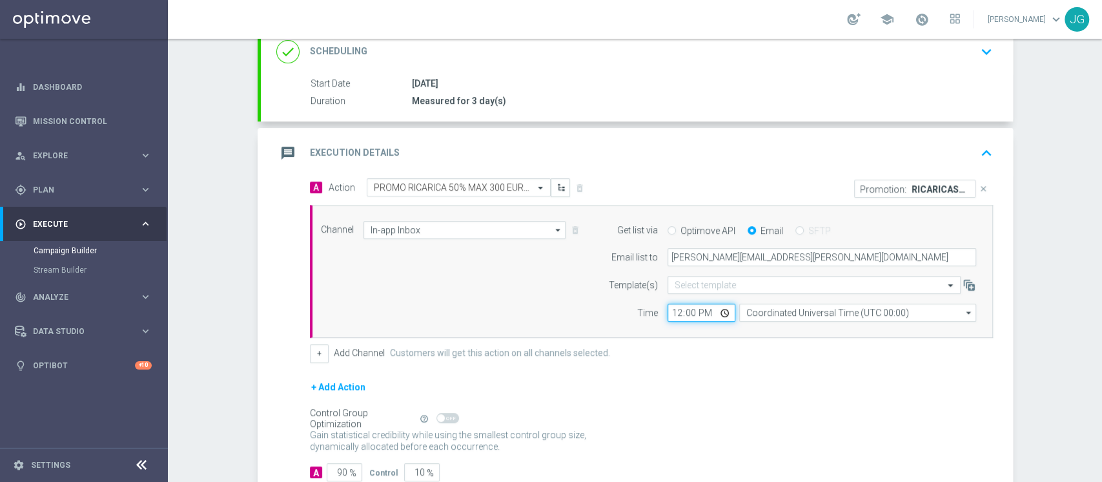
click at [719, 312] on input "12:00" at bounding box center [702, 312] width 68 height 18
type input "15:00"
click at [780, 147] on div "message Execution Details keyboard_arrow_up" at bounding box center [636, 153] width 721 height 25
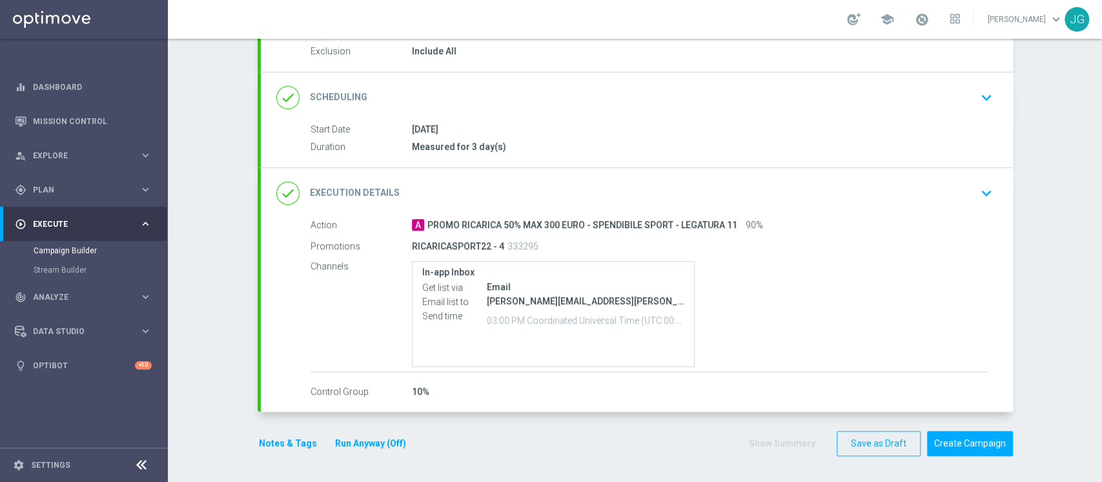
scroll to position [138, 0]
click at [460, 177] on div "done Execution Details keyboard_arrow_down" at bounding box center [637, 194] width 752 height 50
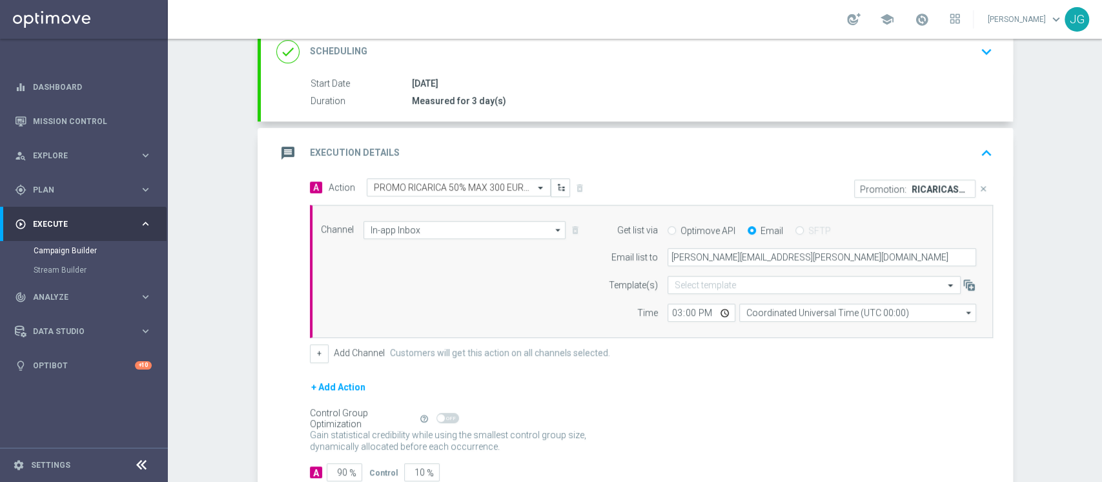
scroll to position [268, 0]
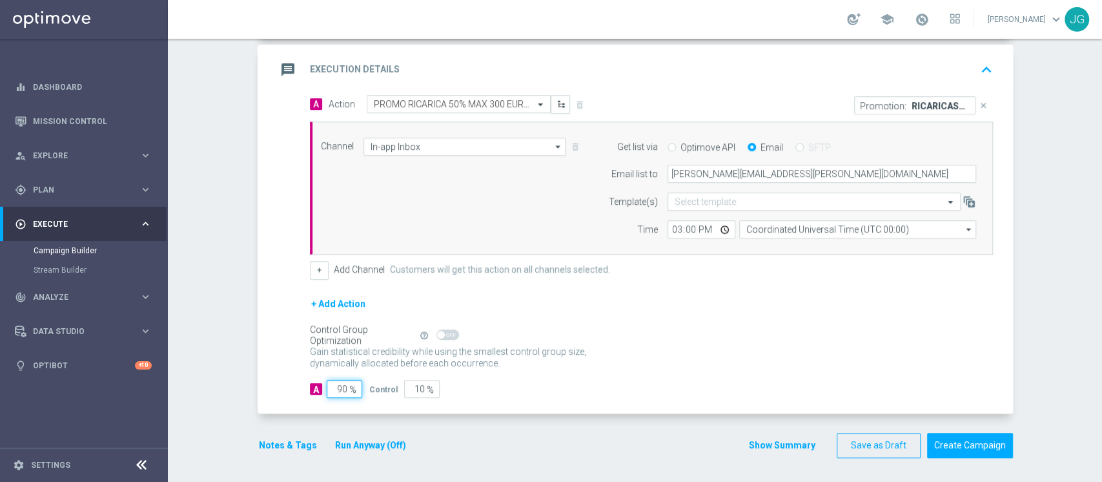
click at [332, 385] on input "90" at bounding box center [345, 389] width 36 height 18
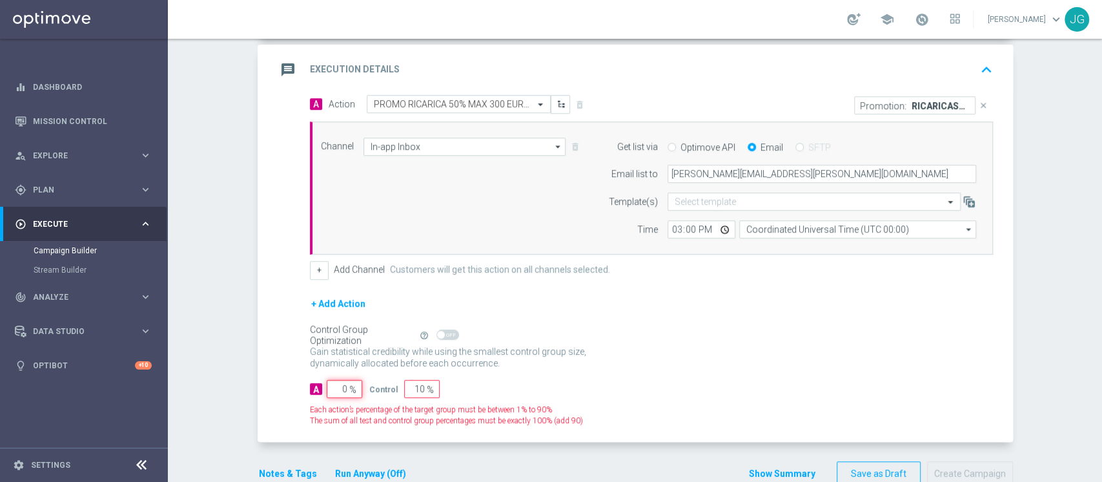
type input "10"
type input "90"
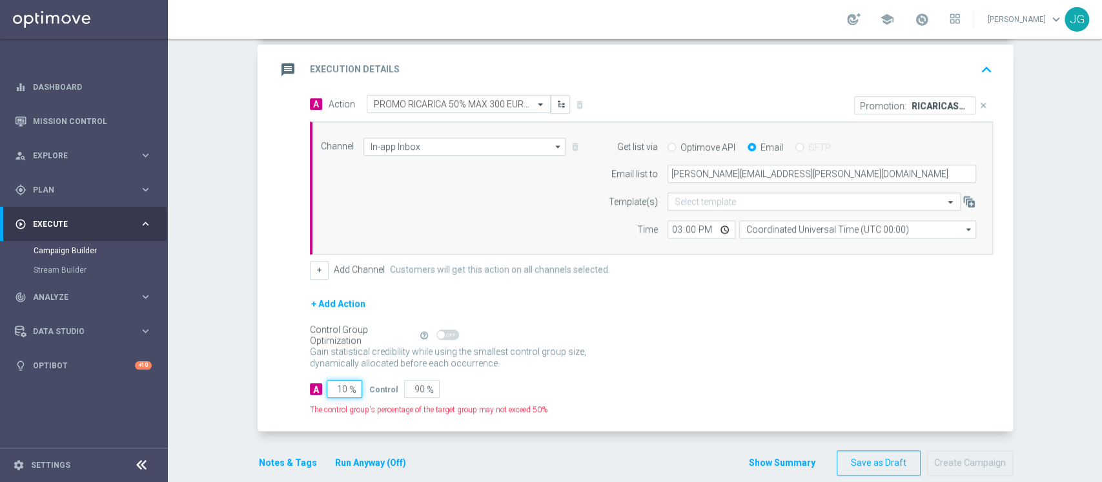
type input "100"
type input "0"
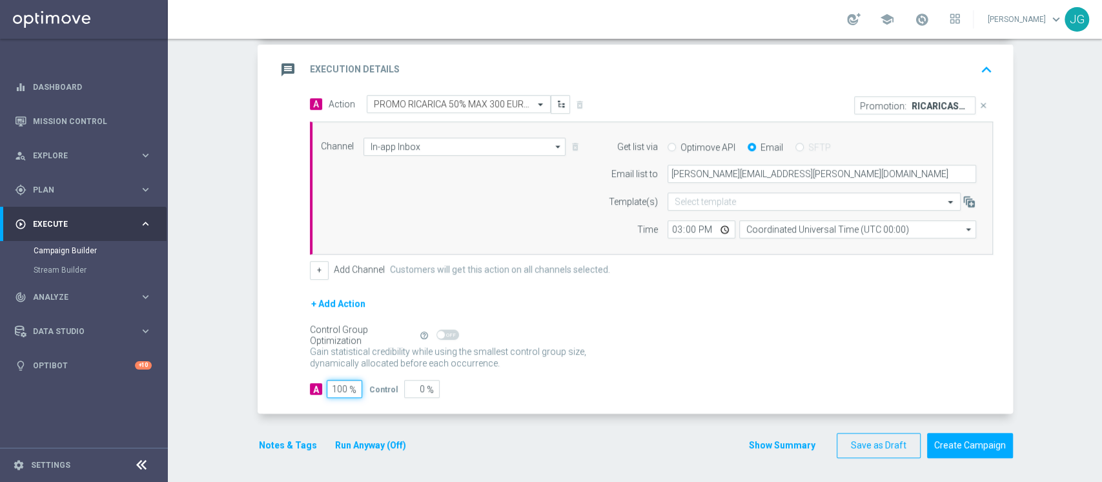
type input "100"
click at [666, 80] on div "message Execution Details keyboard_arrow_up" at bounding box center [636, 69] width 721 height 25
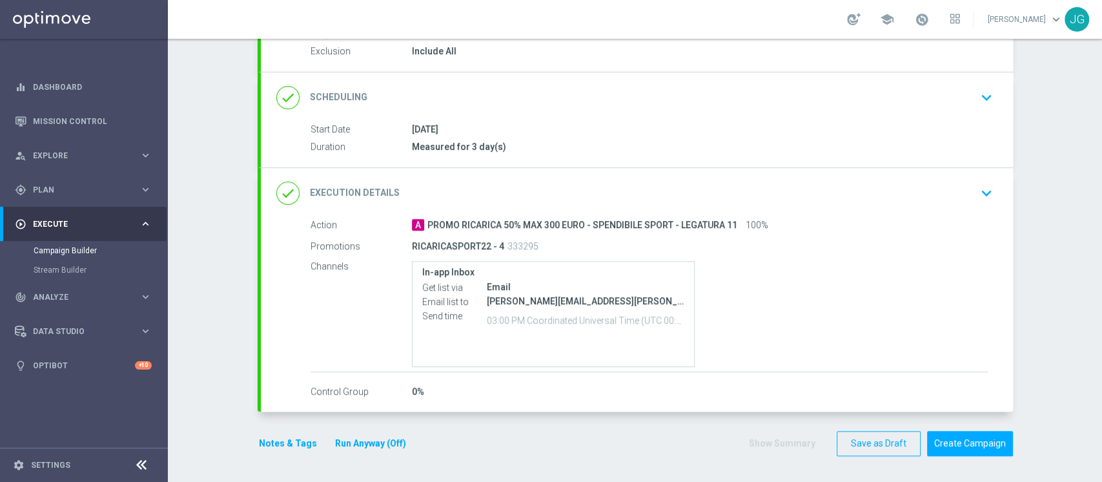
scroll to position [138, 0]
click at [272, 433] on div "Notes & Tags Run Anyway (Off)" at bounding box center [340, 445] width 165 height 25
click at [277, 444] on button "Notes & Tags" at bounding box center [288, 445] width 61 height 16
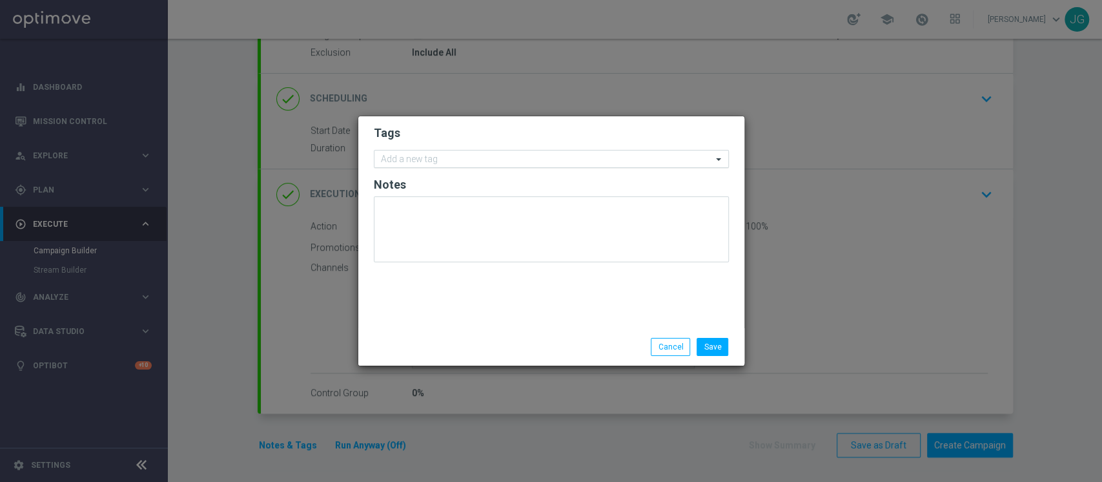
click at [469, 159] on input "text" at bounding box center [546, 159] width 331 height 11
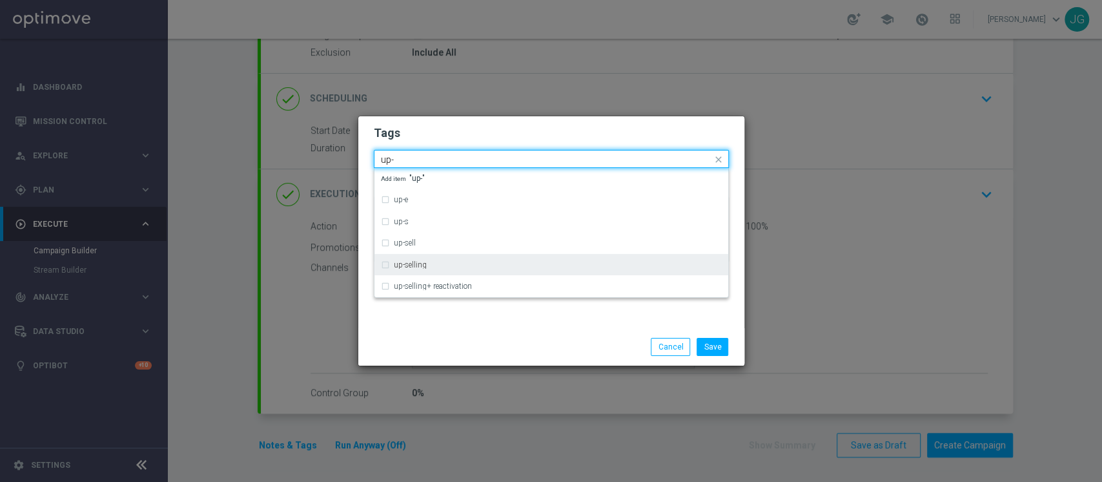
click at [423, 258] on div "up-selling" at bounding box center [551, 264] width 341 height 21
type input "up-"
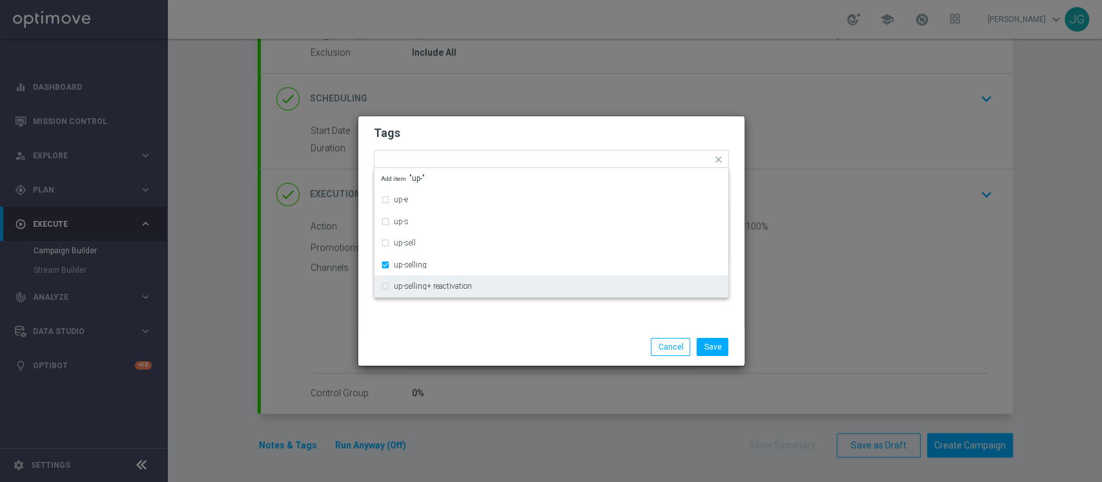
click at [442, 332] on div "Save Cancel" at bounding box center [551, 346] width 386 height 37
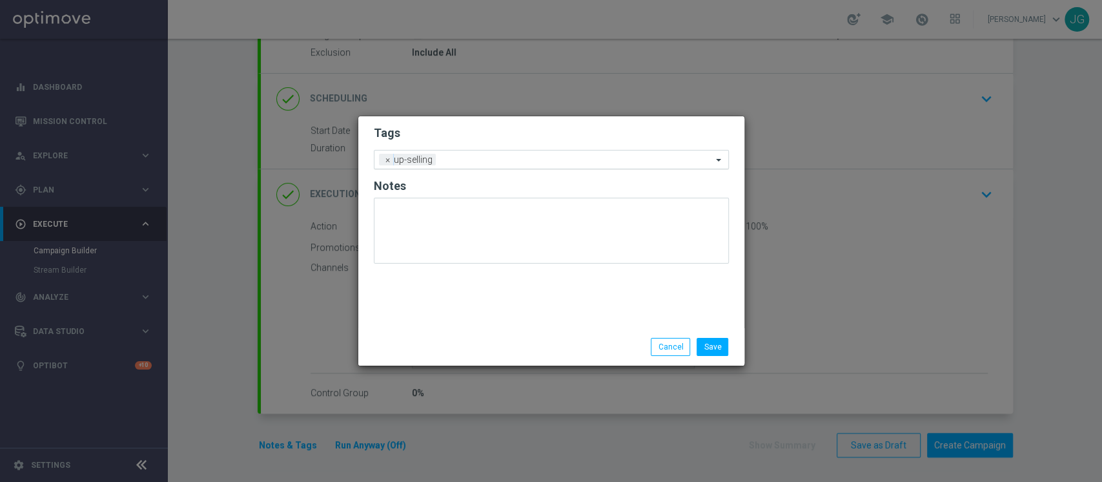
click at [488, 160] on input "text" at bounding box center [576, 160] width 271 height 11
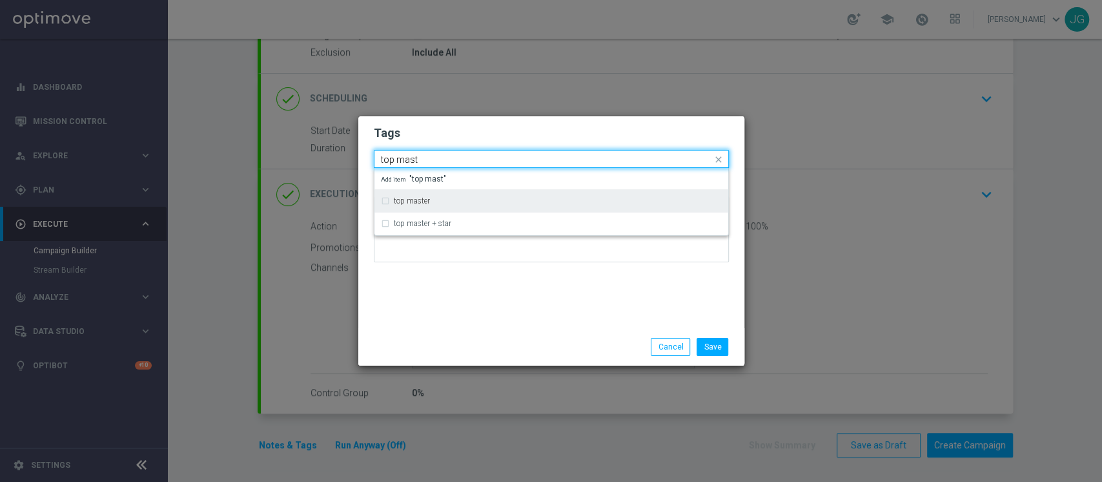
click at [444, 199] on div "top master" at bounding box center [558, 201] width 328 height 8
type input "top mast"
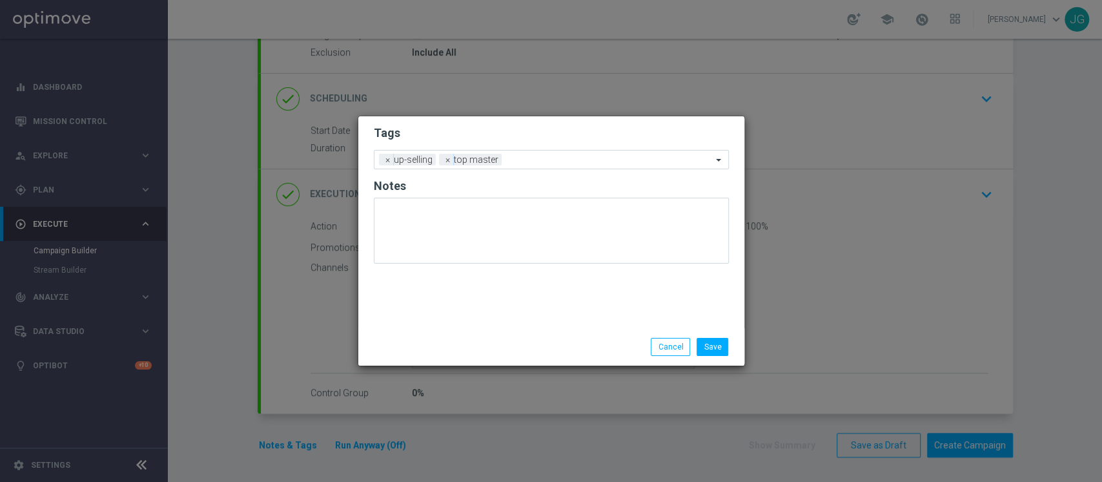
click at [476, 312] on div "Tags Add a new tag × up-selling × top master Notes" at bounding box center [551, 222] width 386 height 212
click at [536, 160] on input "text" at bounding box center [609, 160] width 205 height 11
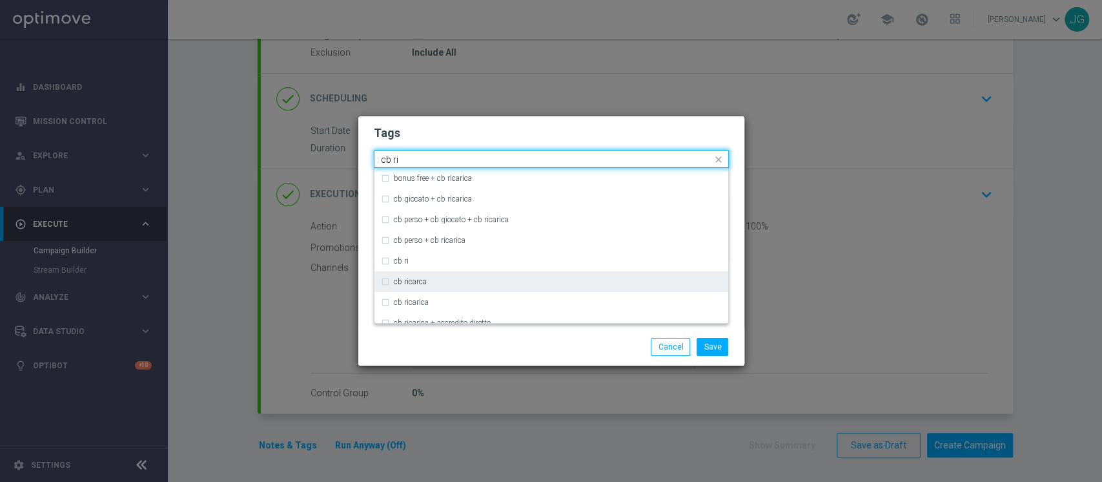
click at [433, 280] on div "cb ricarca" at bounding box center [558, 282] width 328 height 8
type input "cb ri"
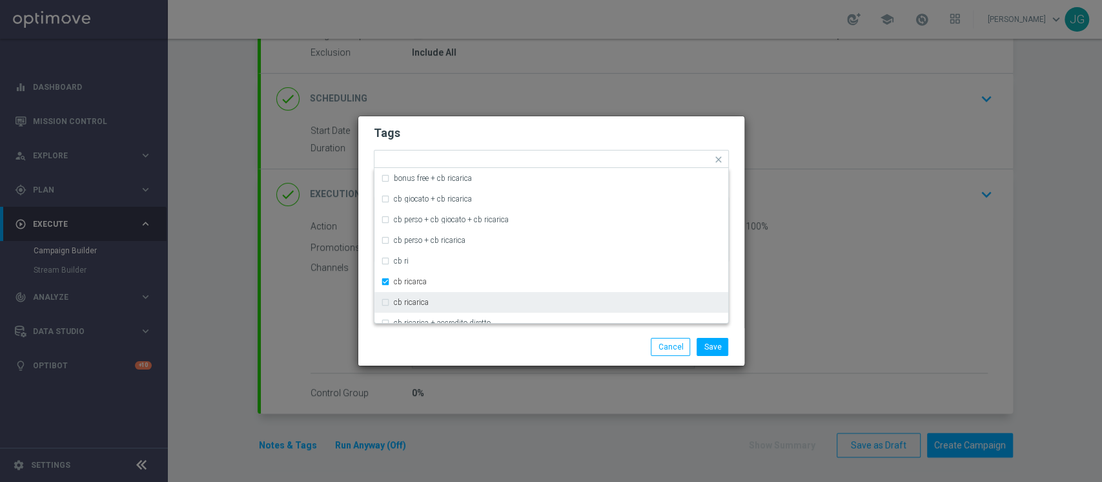
click at [492, 347] on div "Save Cancel" at bounding box center [614, 347] width 250 height 18
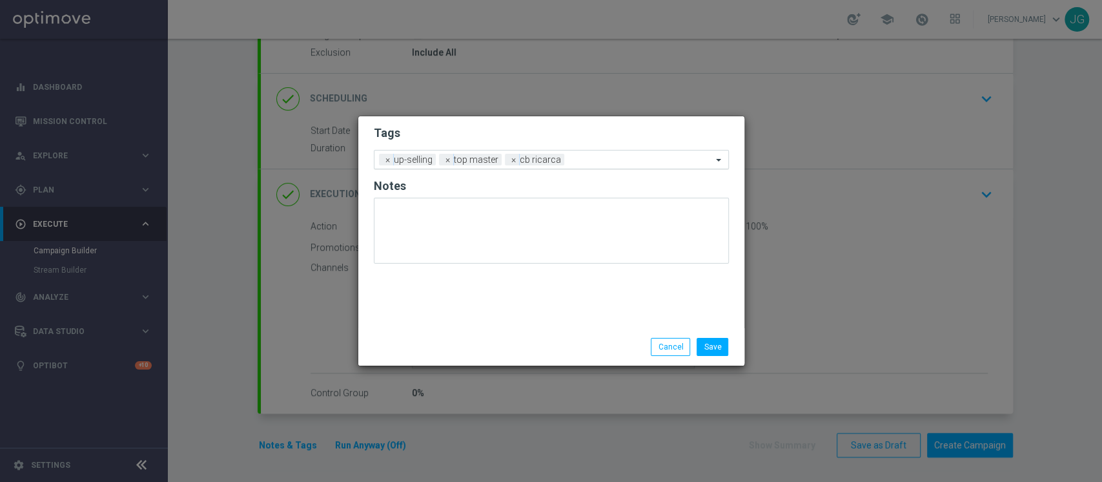
click at [591, 159] on input "text" at bounding box center [640, 160] width 143 height 11
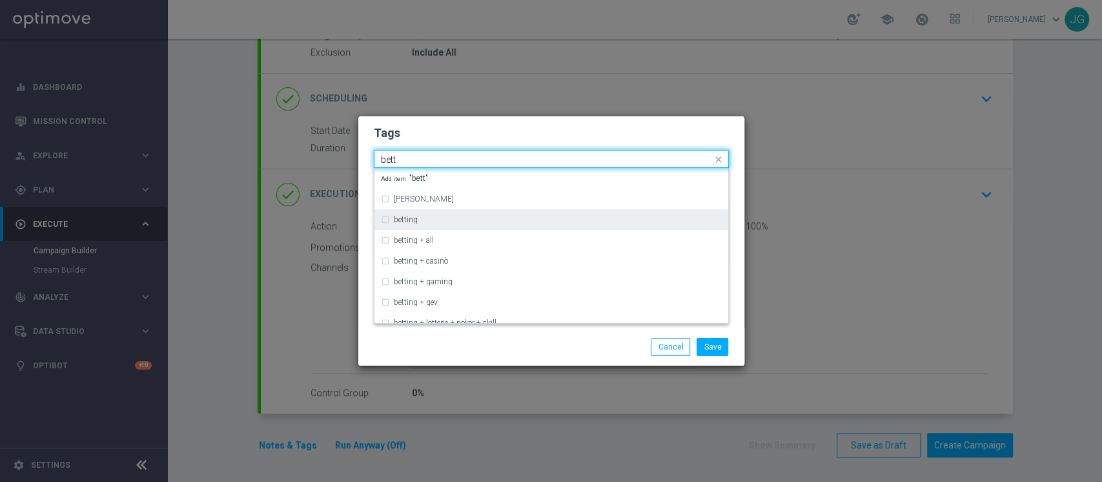
click at [455, 220] on div "betting" at bounding box center [558, 220] width 328 height 8
type input "bett"
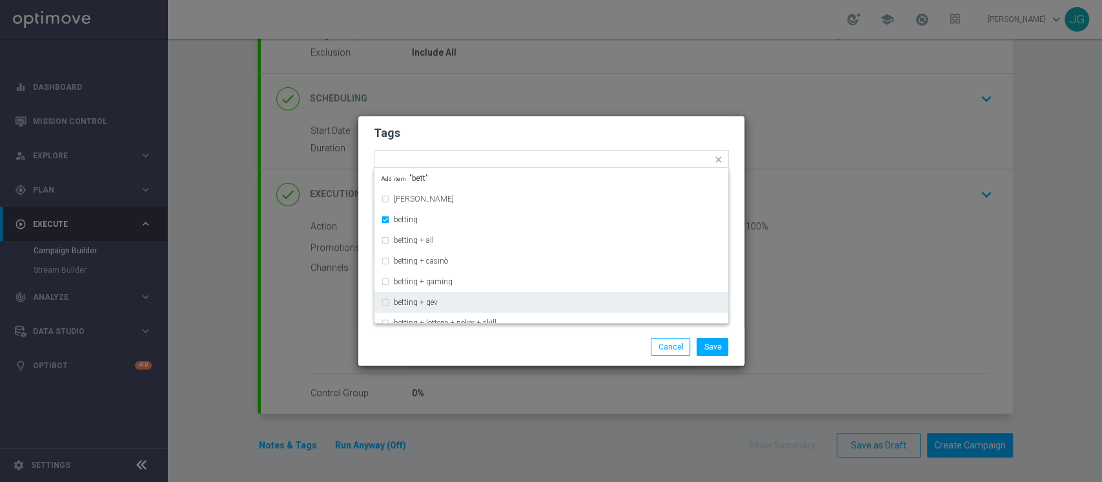
click at [507, 348] on div "Save Cancel" at bounding box center [614, 347] width 250 height 18
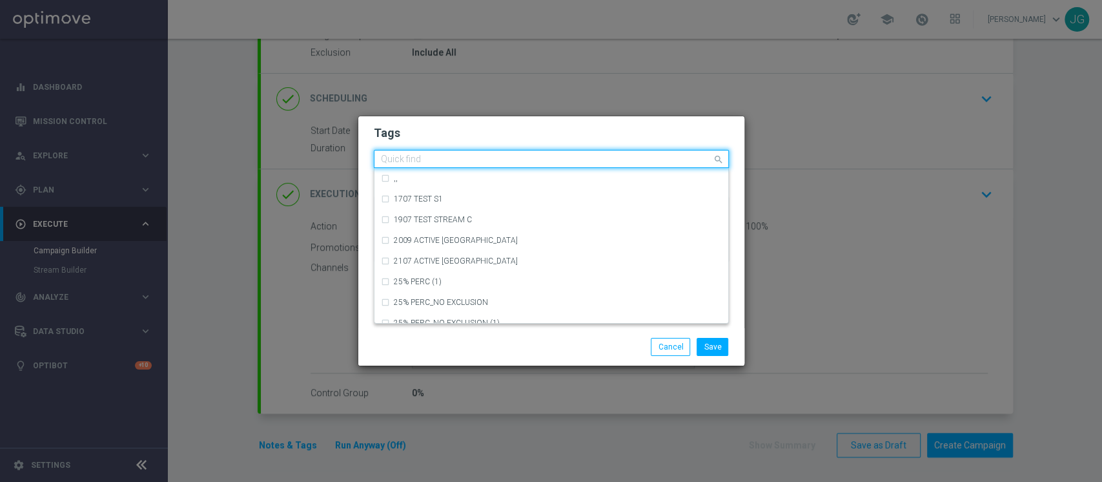
click at [641, 158] on input "text" at bounding box center [546, 159] width 331 height 11
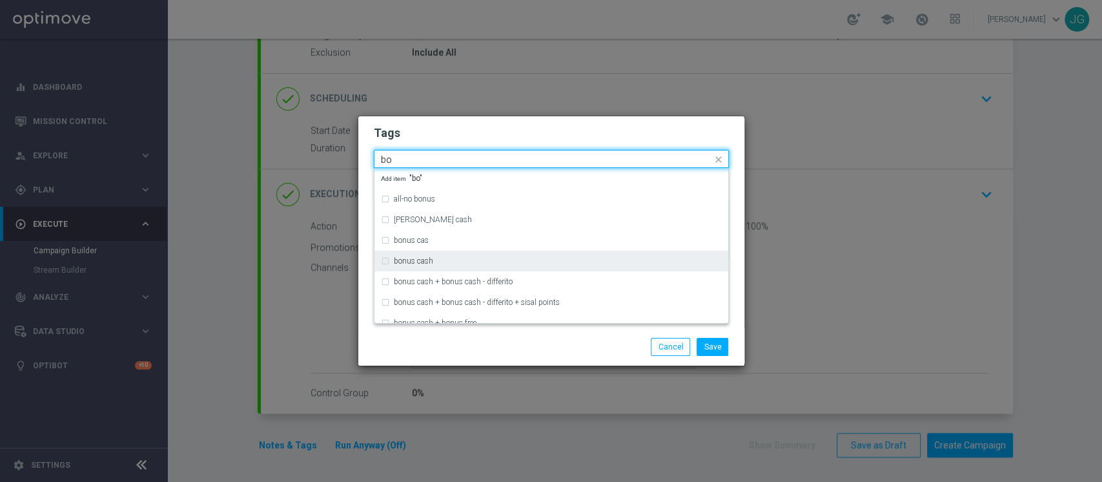
click at [459, 265] on div "bonus cash" at bounding box center [551, 260] width 341 height 21
type input "bo"
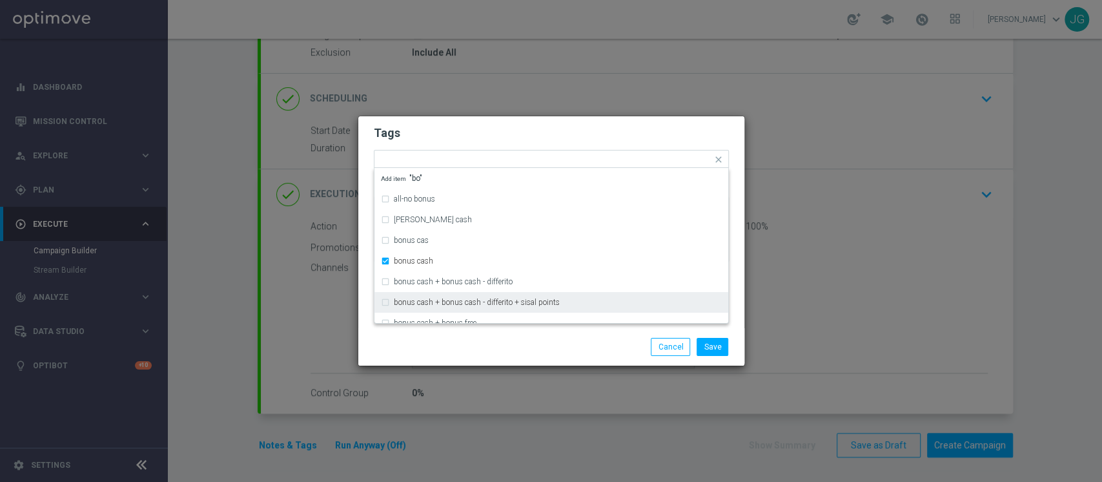
click at [568, 348] on div "Save Cancel" at bounding box center [614, 347] width 250 height 18
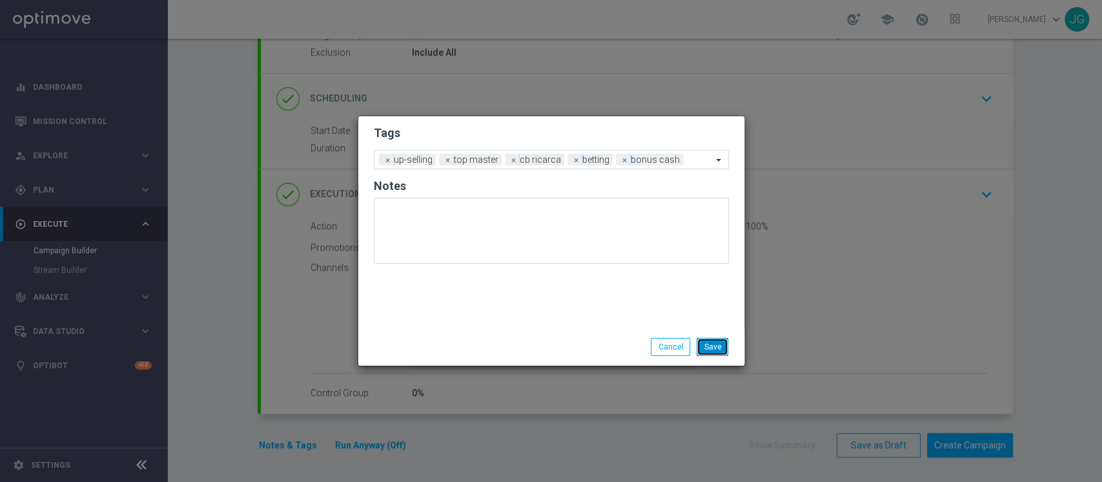
click at [716, 349] on button "Save" at bounding box center [713, 347] width 32 height 18
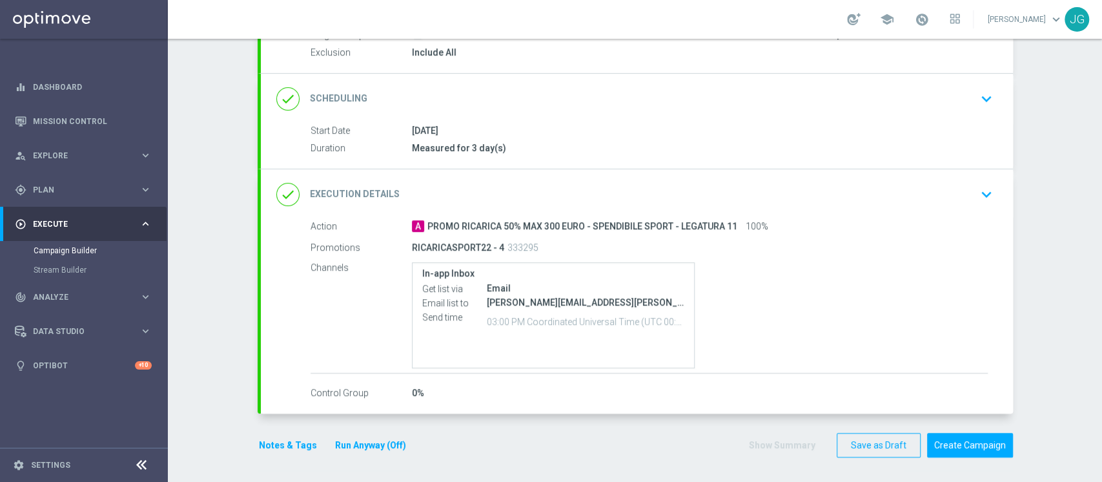
click at [362, 444] on button "Run Anyway (Off)" at bounding box center [371, 445] width 74 height 16
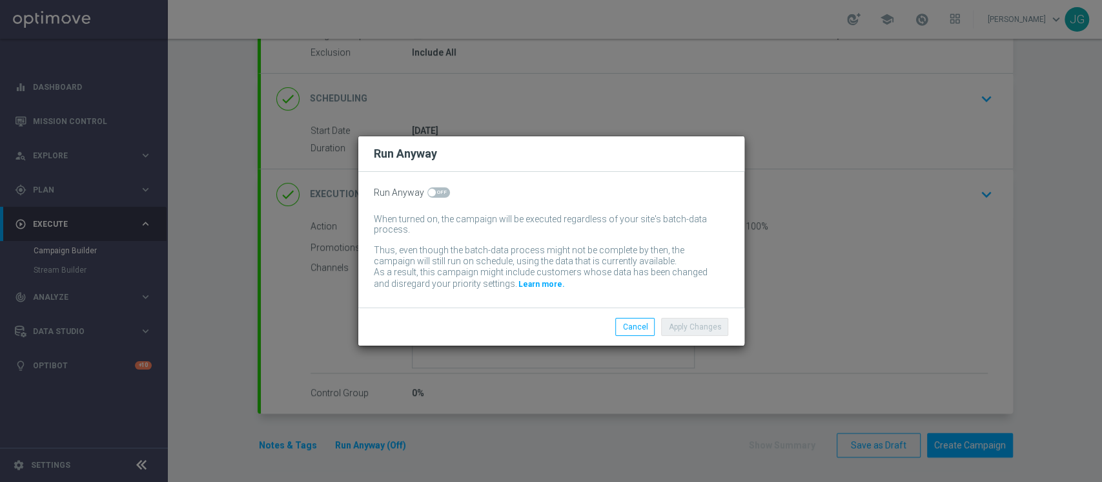
click at [433, 194] on span at bounding box center [432, 193] width 8 height 8
click at [433, 194] on input "checkbox" at bounding box center [438, 192] width 23 height 10
checkbox input "true"
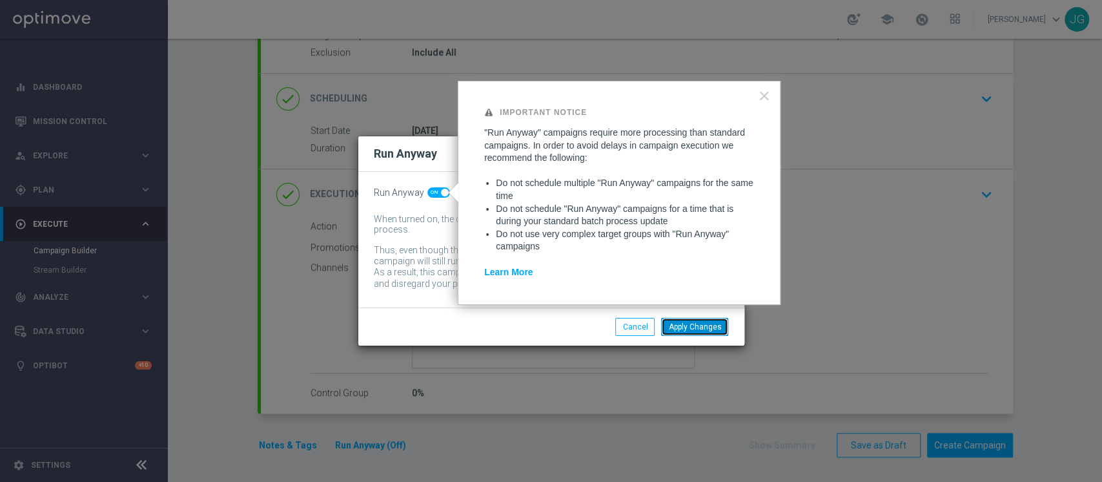
click at [692, 323] on button "Apply Changes" at bounding box center [694, 327] width 67 height 18
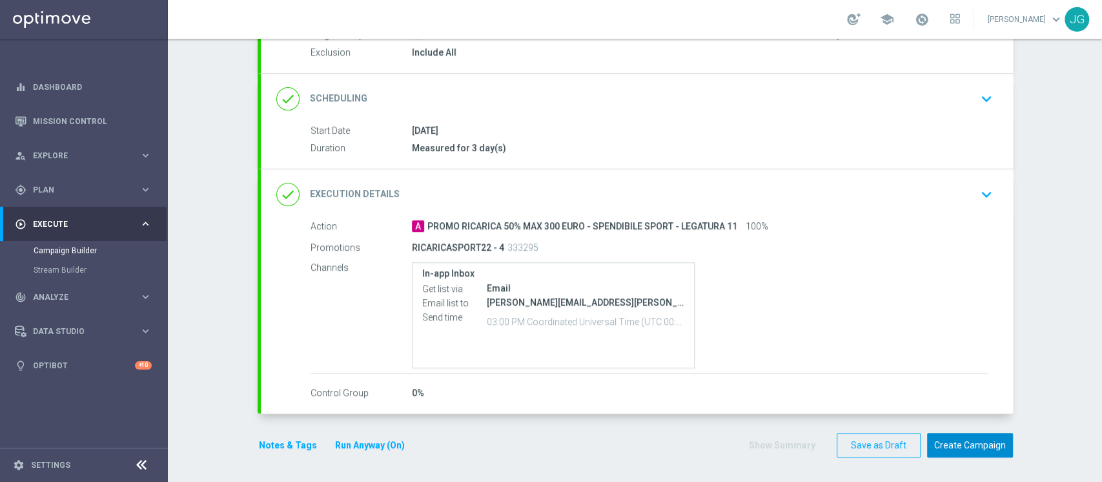
click at [962, 441] on button "Create Campaign" at bounding box center [970, 445] width 86 height 25
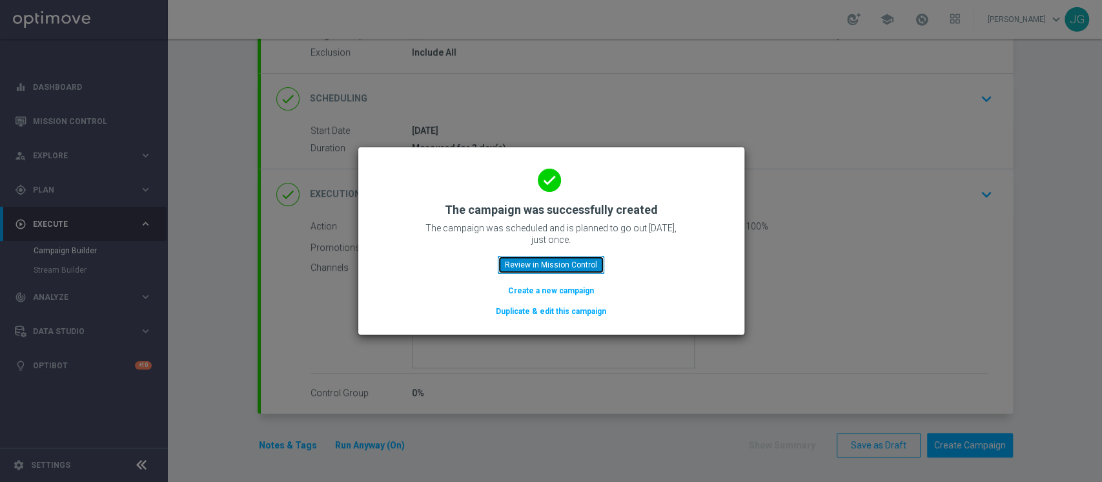
click at [568, 256] on button "Review in Mission Control" at bounding box center [551, 265] width 107 height 18
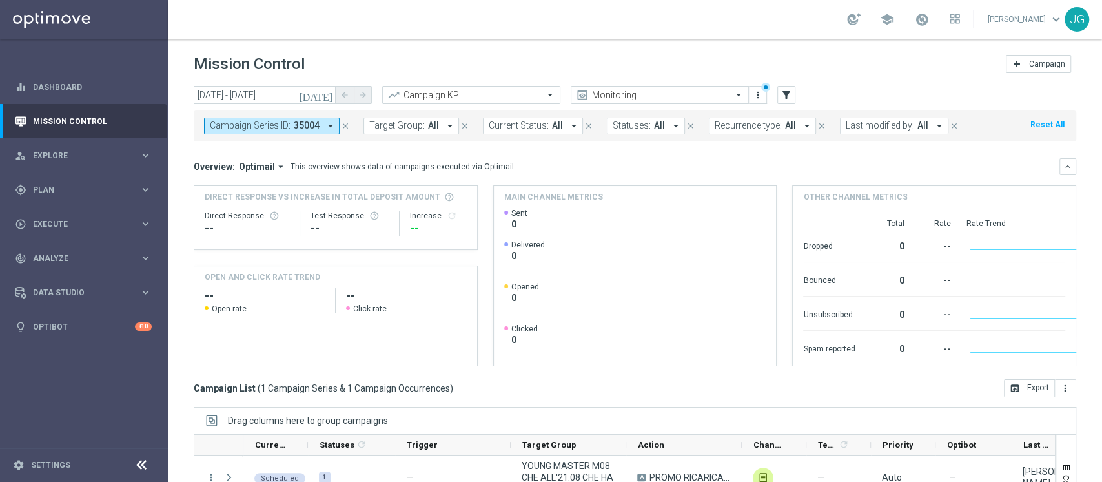
scroll to position [163, 0]
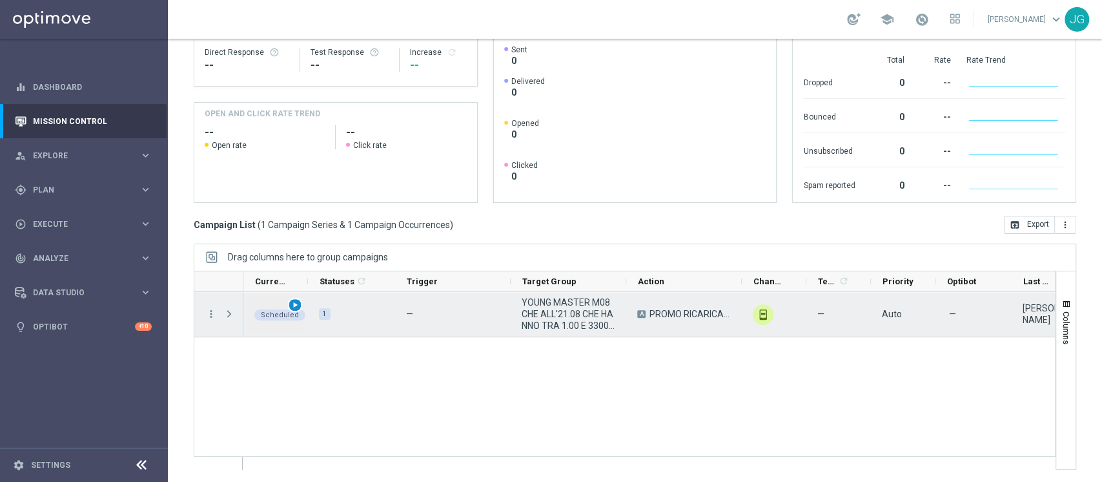
click at [293, 298] on div "play_arrow" at bounding box center [295, 305] width 15 height 15
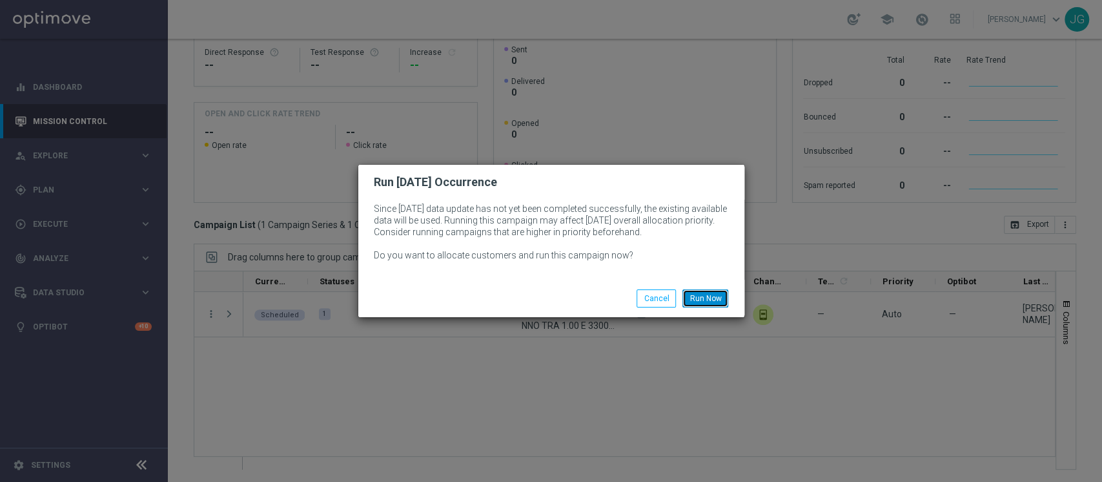
click at [703, 296] on button "Run Now" at bounding box center [705, 298] width 46 height 18
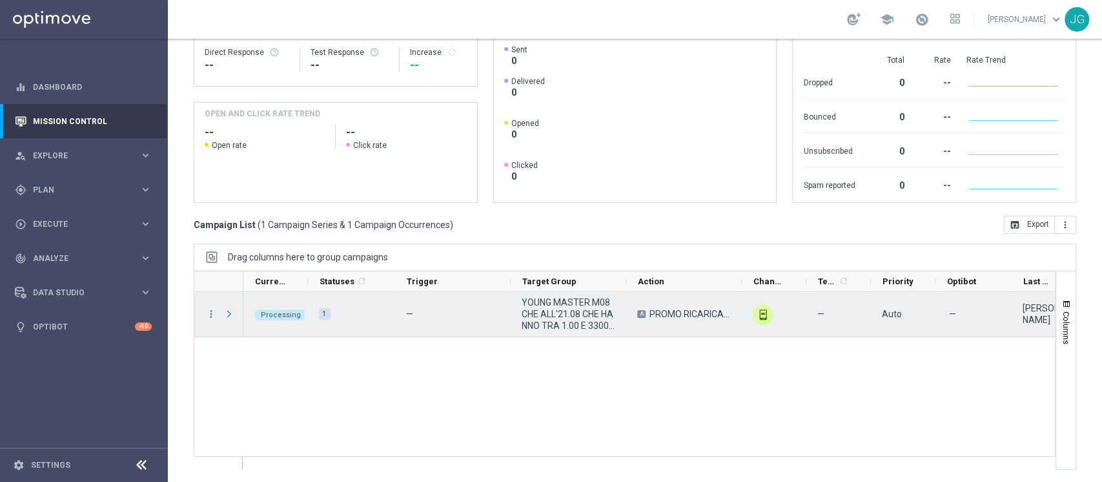
click at [227, 316] on span "Press SPACE to select this row." at bounding box center [229, 314] width 12 height 10
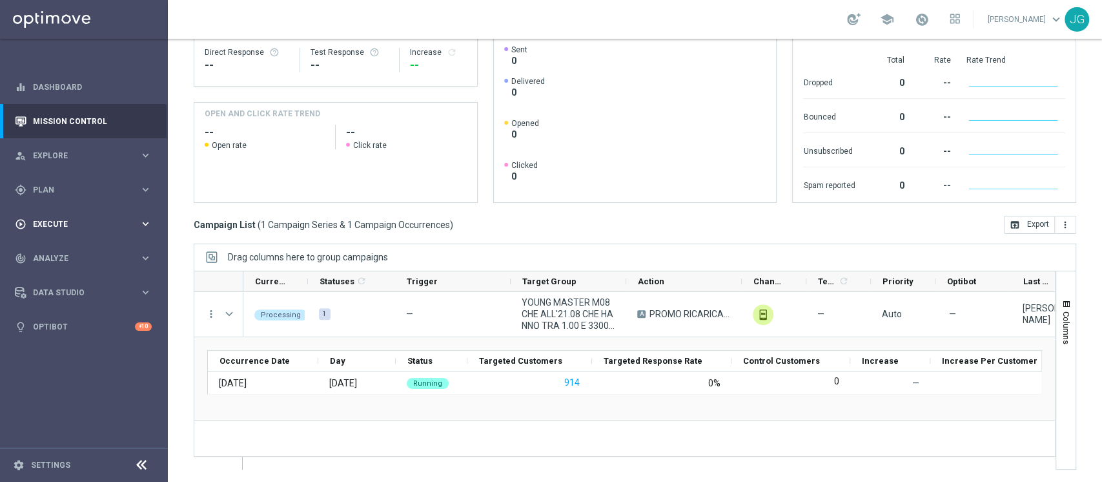
click at [71, 225] on span "Execute" at bounding box center [86, 224] width 107 height 8
click at [65, 248] on link "Campaign Builder" at bounding box center [84, 250] width 101 height 10
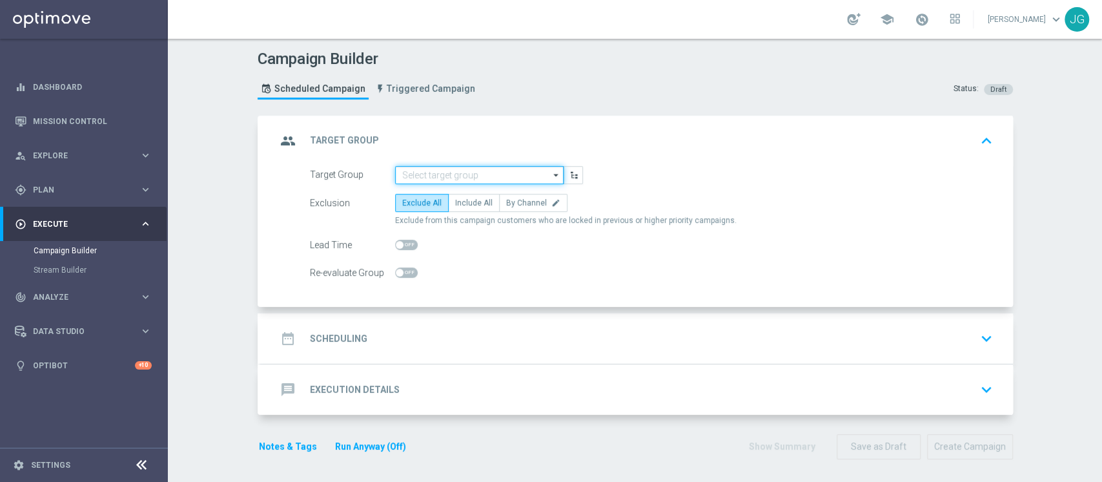
click at [465, 172] on input at bounding box center [479, 175] width 169 height 18
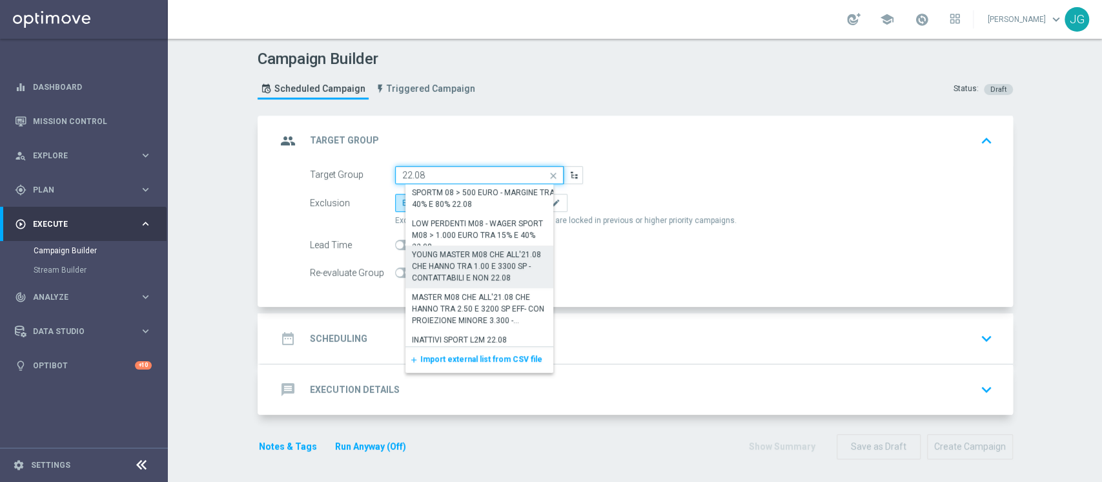
scroll to position [154, 0]
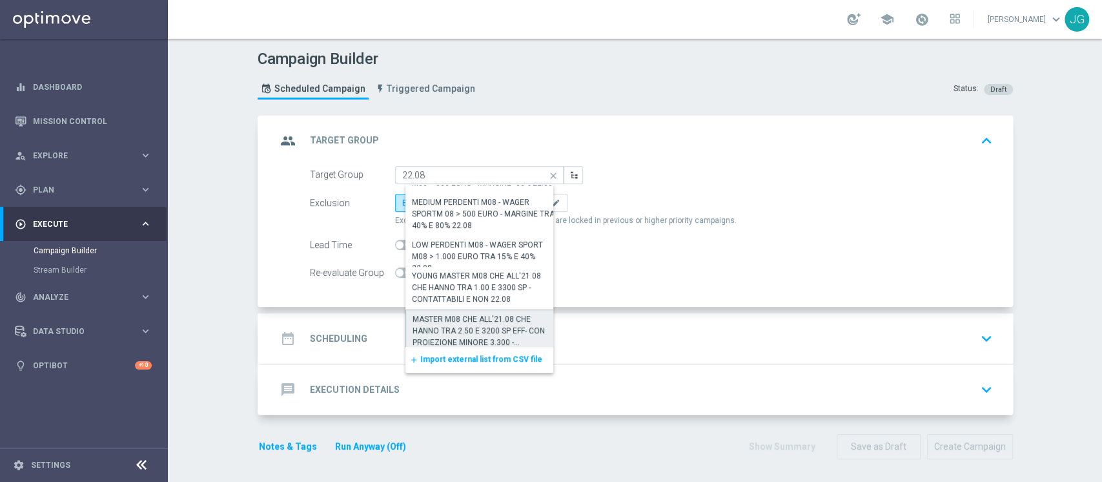
click at [460, 322] on div "MASTER M08 CHE ALL'21.08 CHE HANNO TRA 2.50 E 3200 SP EFF- CON PROIEZIONE MINOR…" at bounding box center [485, 330] width 144 height 35
type input "MASTER M08 CHE ALL'21.08 CHE HANNO TRA 2.50 E 3200 SP EFF- CON PROIEZIONE MINOR…"
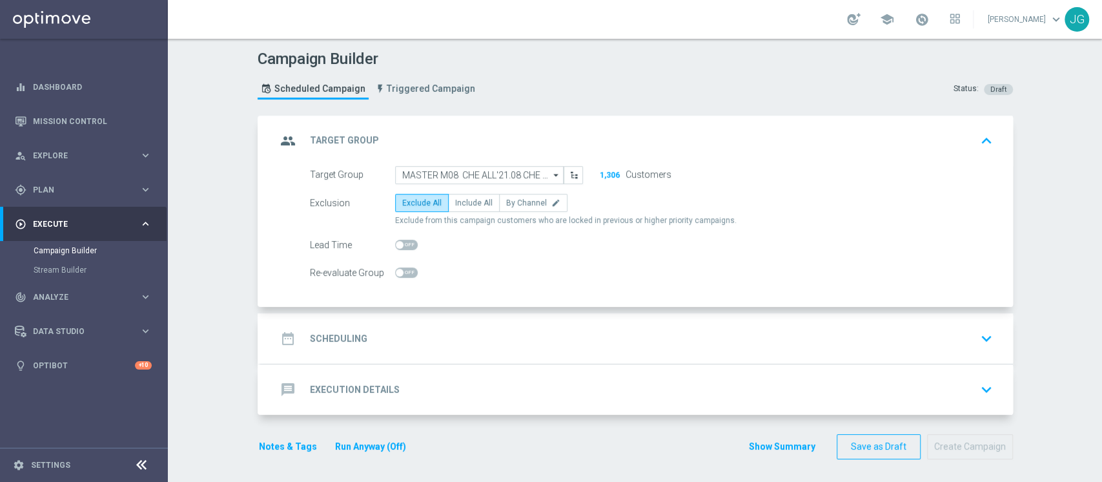
click at [457, 332] on div "date_range Scheduling keyboard_arrow_down" at bounding box center [636, 338] width 721 height 25
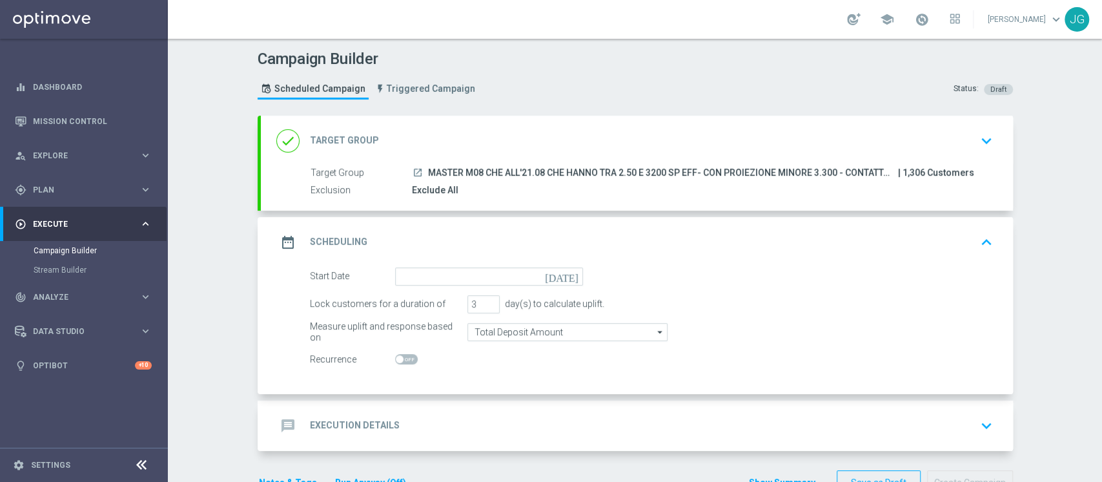
click at [496, 288] on form "Start Date today Lock customers for a duration of 3 day(s) to calculate uplift.…" at bounding box center [651, 317] width 683 height 101
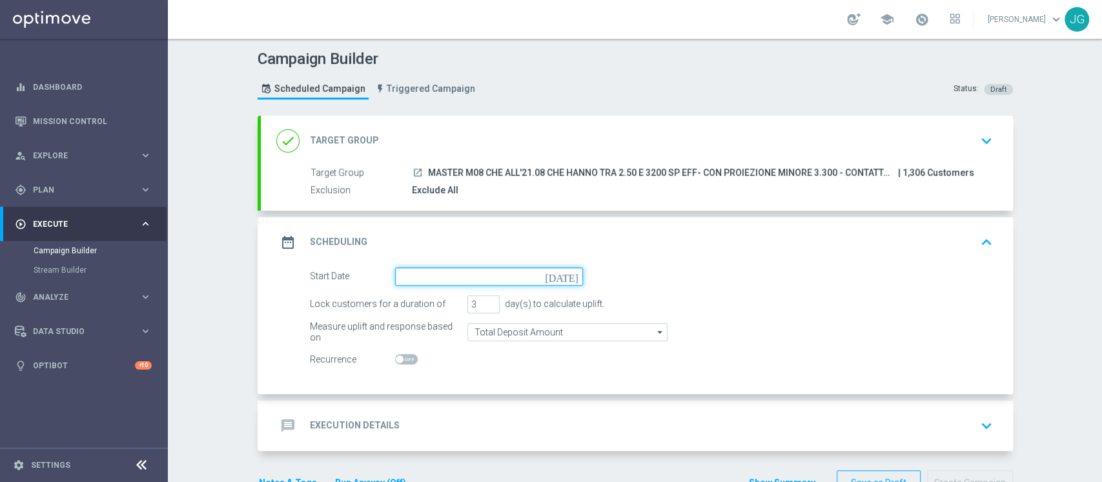
click at [515, 276] on input at bounding box center [489, 276] width 188 height 18
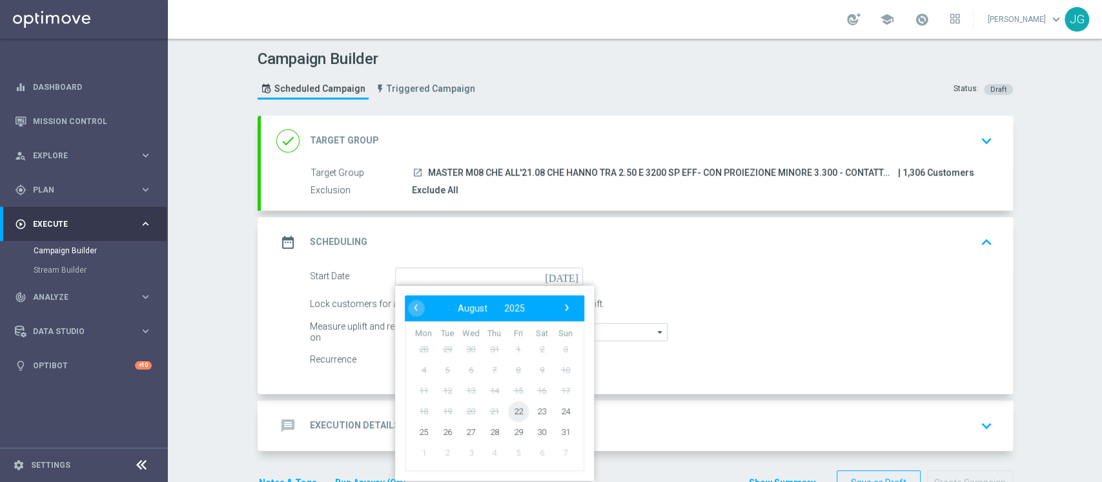
click at [507, 411] on span "22" at bounding box center [517, 410] width 21 height 21
type input "[DATE]"
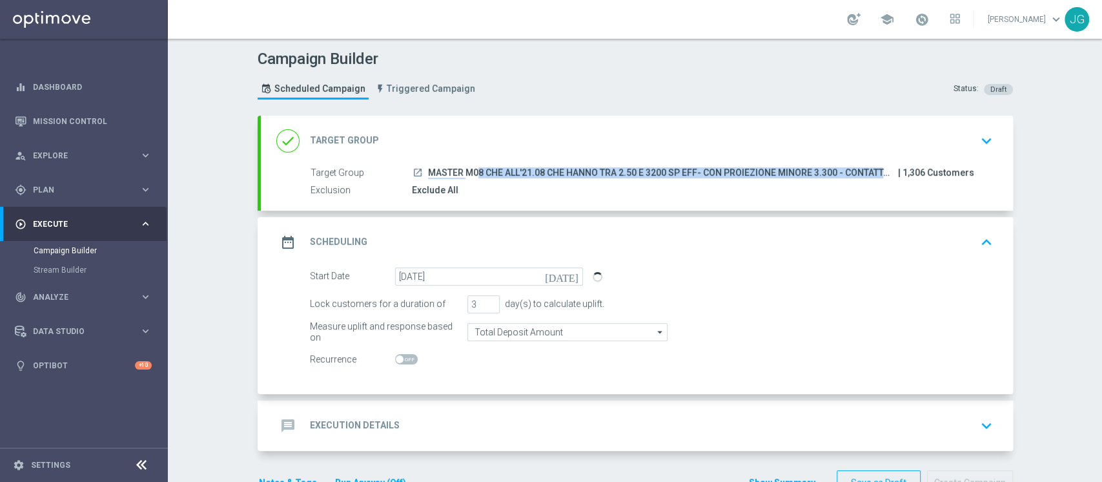
drag, startPoint x: 422, startPoint y: 169, endPoint x: 886, endPoint y: 170, distance: 464.2
click at [886, 170] on span "MASTER M08 CHE ALL'21.08 CHE HANNO TRA 2.50 E 3200 SP EFF- CON PROIEZIONE MINOR…" at bounding box center [661, 173] width 467 height 12
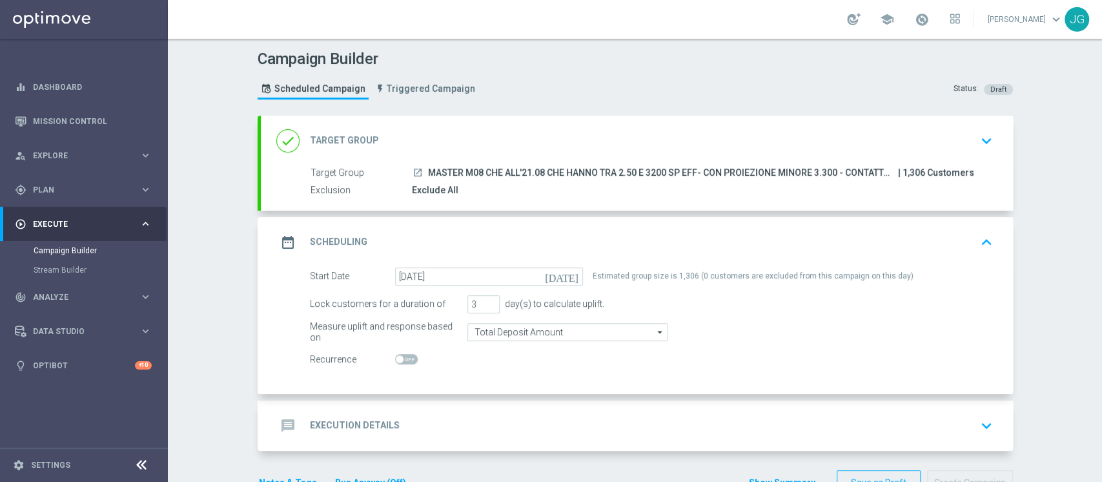
click at [486, 138] on div "done Target Group keyboard_arrow_down" at bounding box center [636, 140] width 721 height 25
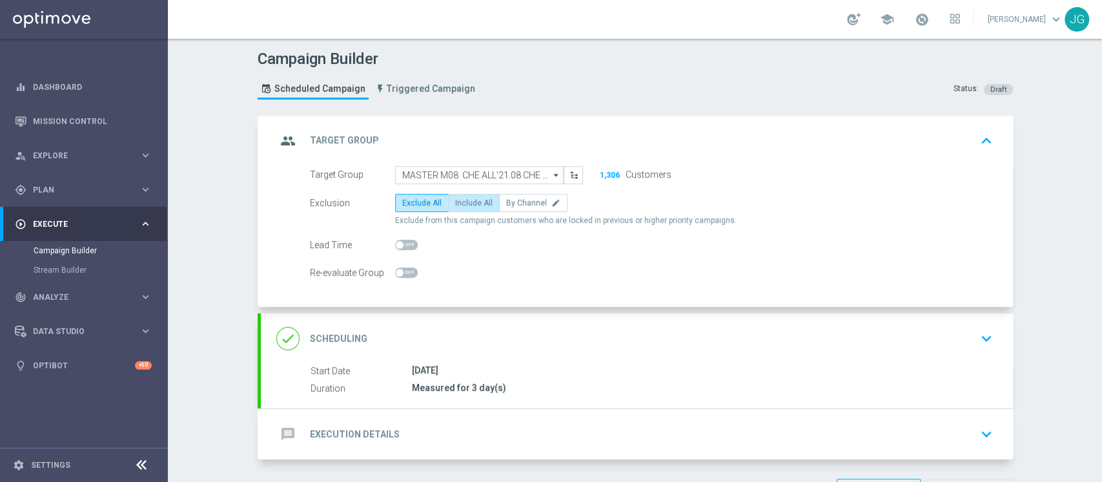
click at [472, 199] on span "Include All" at bounding box center [473, 202] width 37 height 9
click at [464, 201] on input "Include All" at bounding box center [459, 205] width 8 height 8
radio input "true"
click at [503, 446] on div "message Execution Details keyboard_arrow_down" at bounding box center [637, 434] width 752 height 50
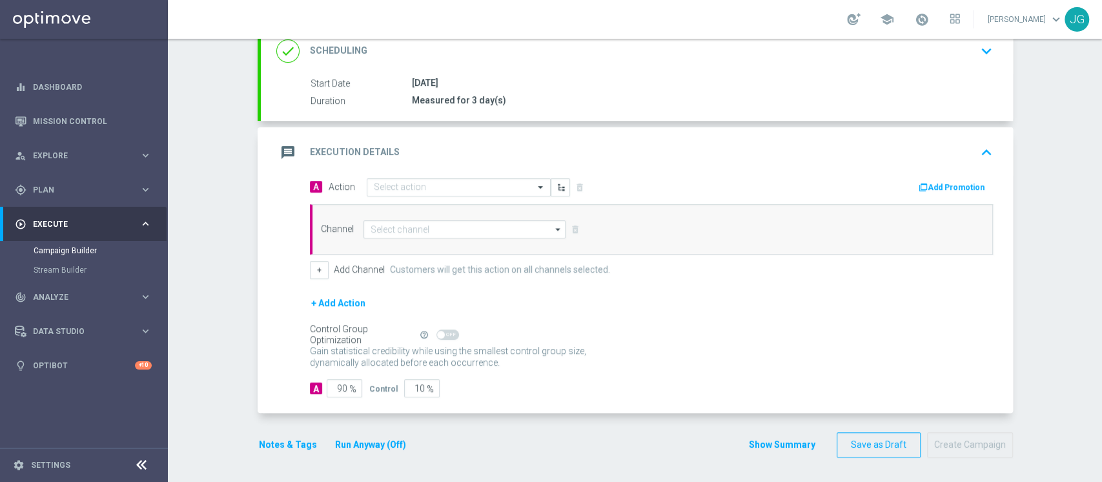
scroll to position [185, 0]
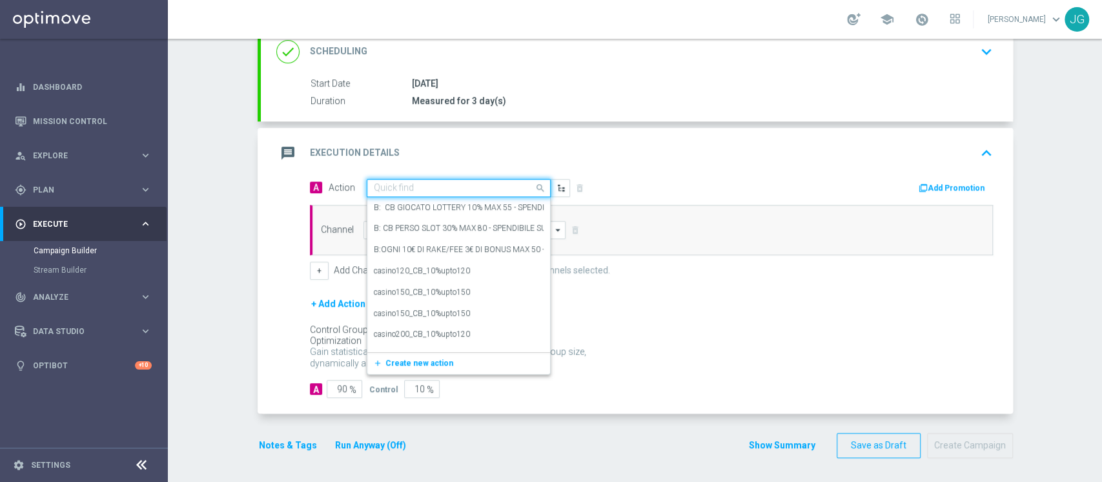
click at [389, 185] on input "text" at bounding box center [446, 188] width 144 height 11
paste input "PROMO RICARICA 25% MAX 500 EURO - SPENDIBILE SPORT - LEGATURA 11"
type input "PROMO RICARICA 25% MAX 500 EURO - SPENDIBILE SPORT - LEGATURA 11"
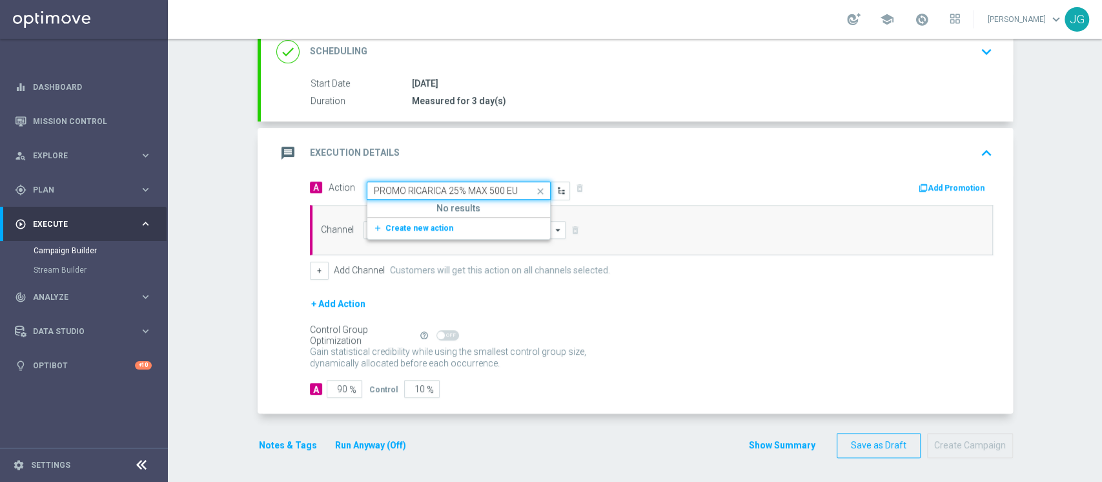
scroll to position [0, 162]
click at [433, 225] on span "Create new action" at bounding box center [419, 227] width 68 height 9
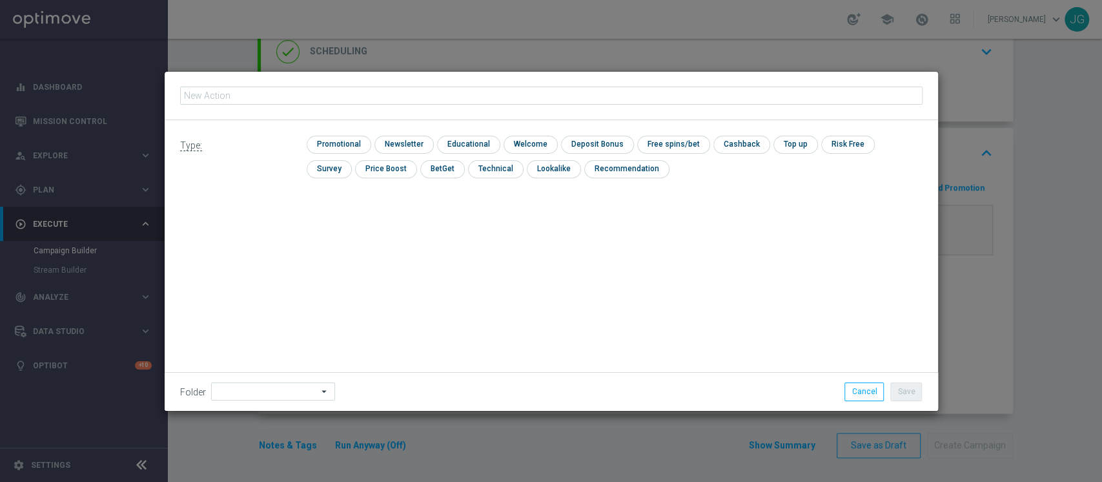
type input "PROMO RICARICA 25% MAX 500 EURO - SPENDIBILE SPORT - LEGATURA 11"
click at [349, 141] on input "checkbox" at bounding box center [337, 144] width 61 height 17
checkbox input "true"
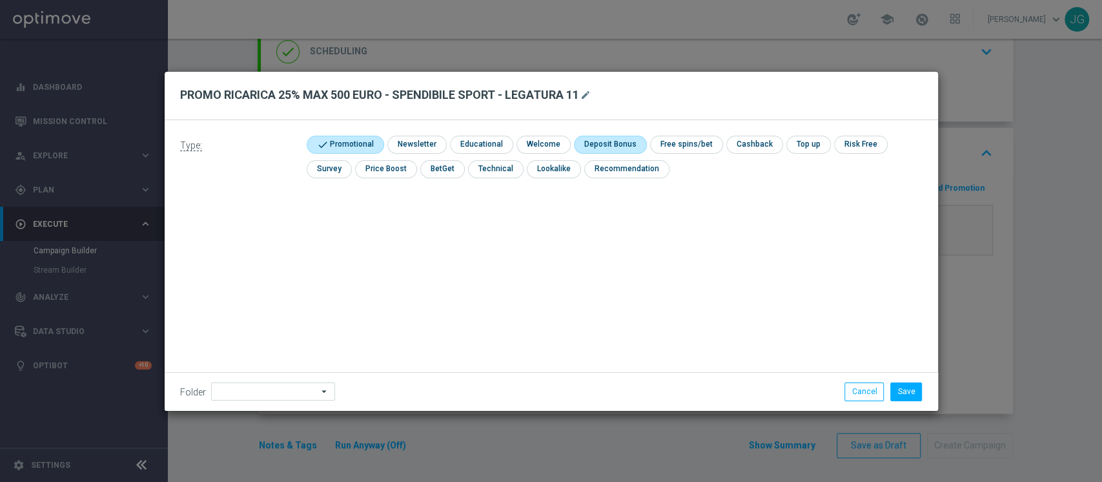
click at [616, 147] on input "checkbox" at bounding box center [608, 144] width 69 height 17
checkbox input "true"
click at [274, 389] on input at bounding box center [273, 391] width 124 height 18
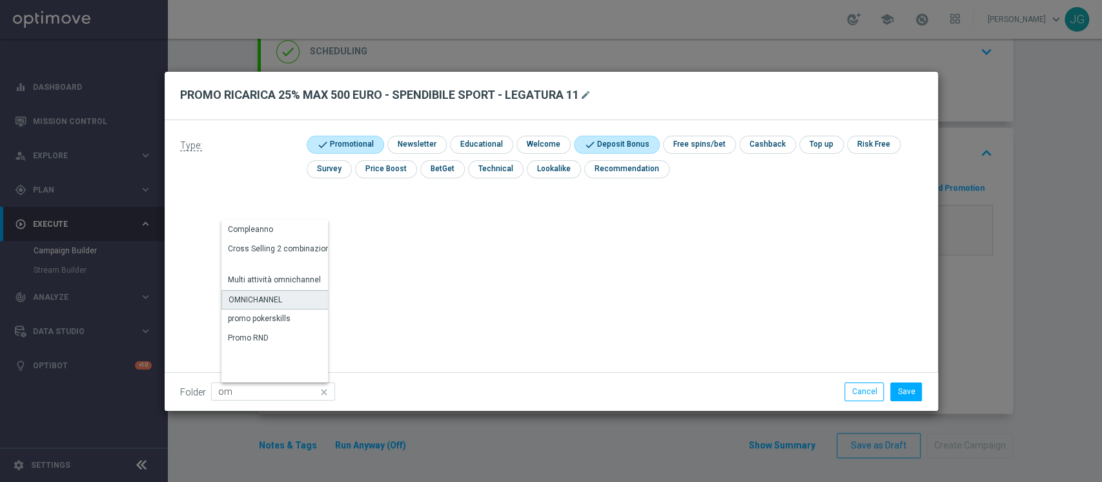
click at [270, 303] on div "OMNICHANNEL" at bounding box center [256, 300] width 54 height 12
type input "OMNICHANNEL"
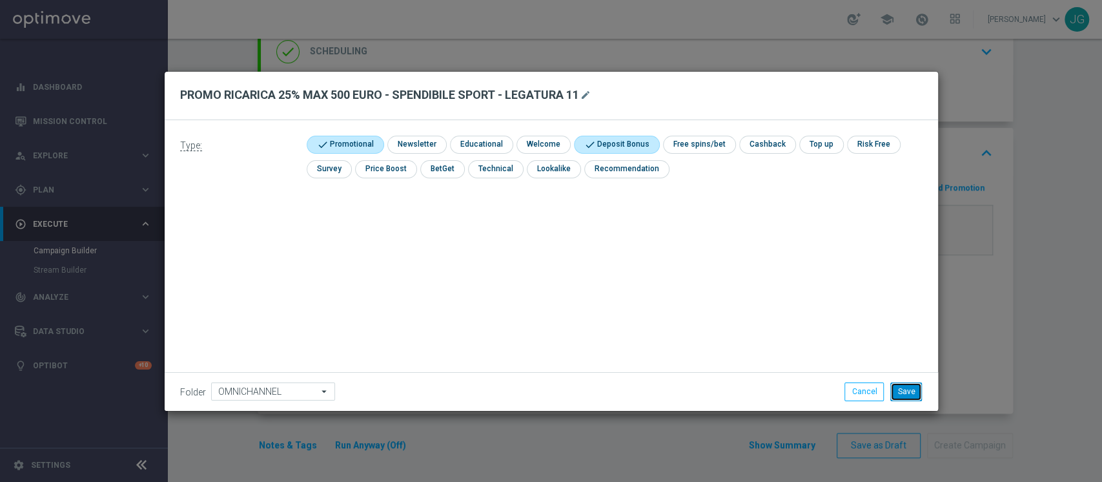
click at [898, 389] on button "Save" at bounding box center [906, 391] width 32 height 18
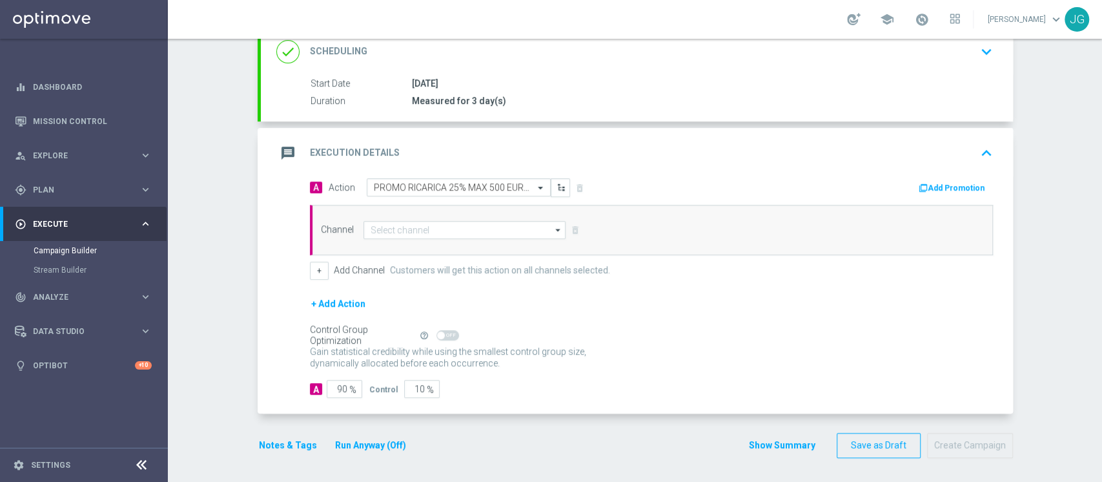
click at [934, 183] on button "Add Promotion" at bounding box center [953, 188] width 72 height 14
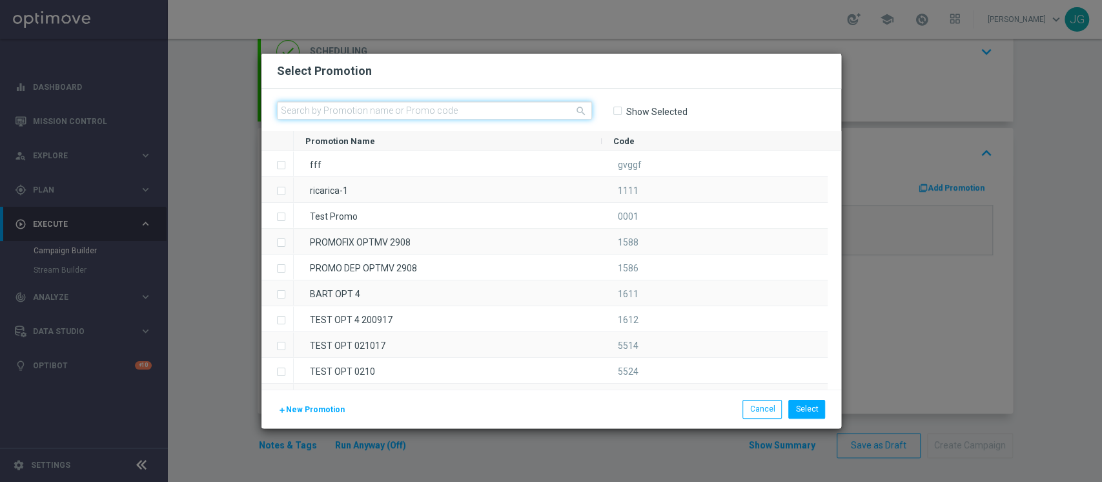
click at [470, 107] on input "text" at bounding box center [434, 110] width 315 height 18
paste input "RICARICASPORT22 - 5"
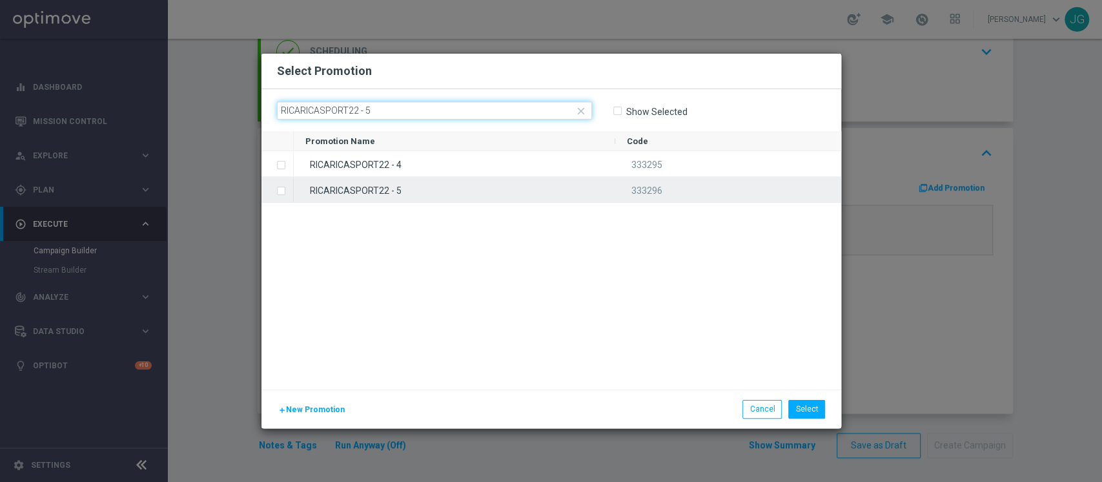
type input "RICARICASPORT22 - 5"
click at [444, 190] on div "RICARICASPORT22 - 5" at bounding box center [455, 189] width 322 height 25
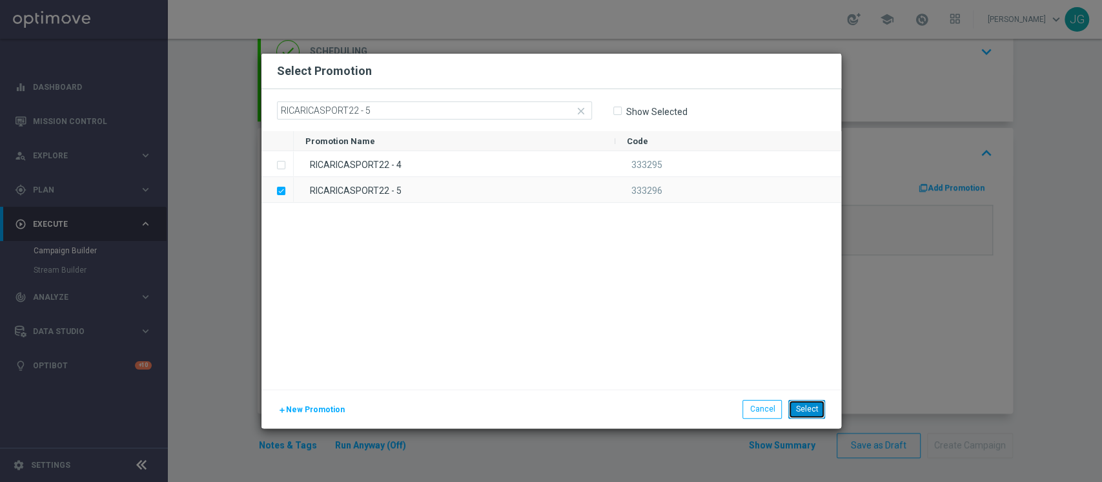
click at [812, 409] on button "Select" at bounding box center [806, 409] width 37 height 18
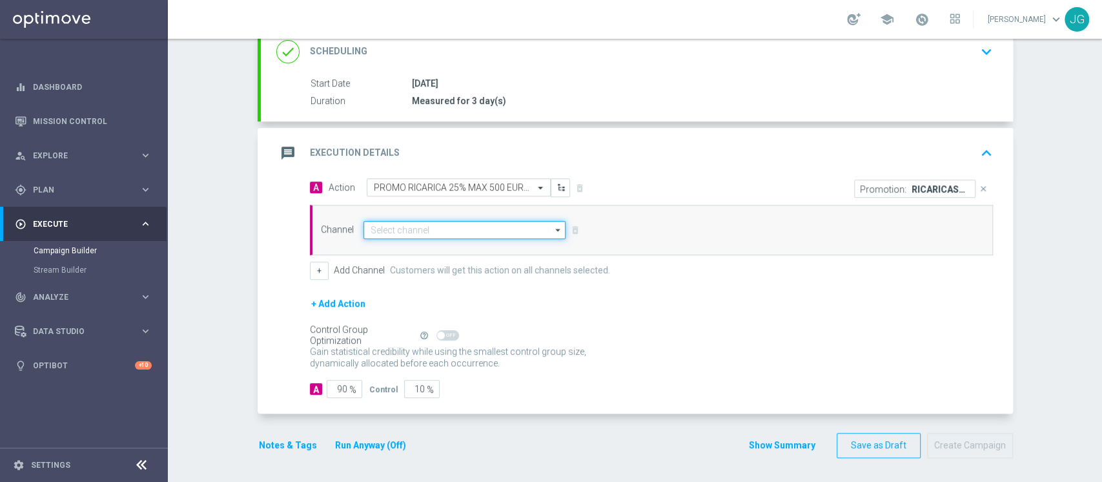
click at [477, 227] on input at bounding box center [464, 230] width 203 height 18
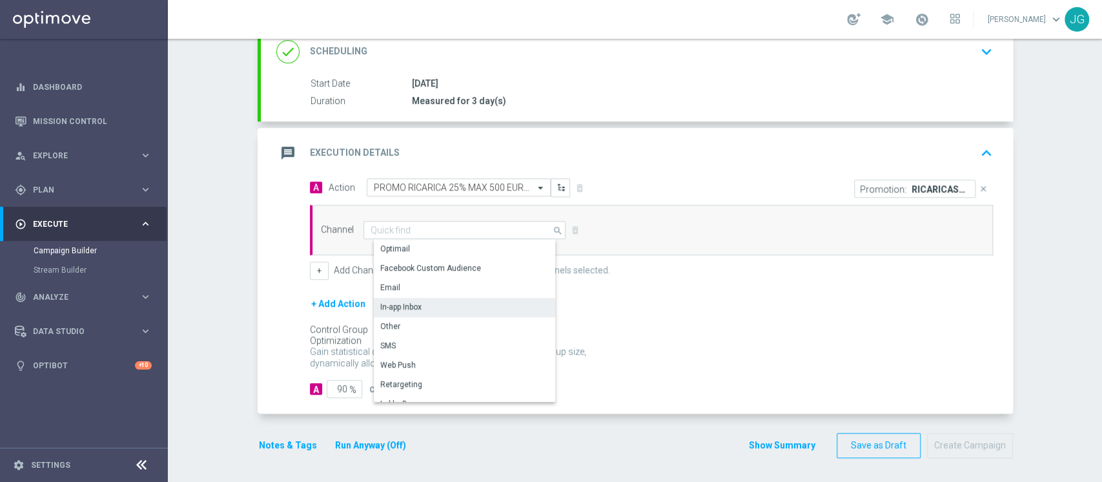
click at [439, 302] on div "In-app Inbox" at bounding box center [470, 307] width 192 height 18
type input "In-app Inbox"
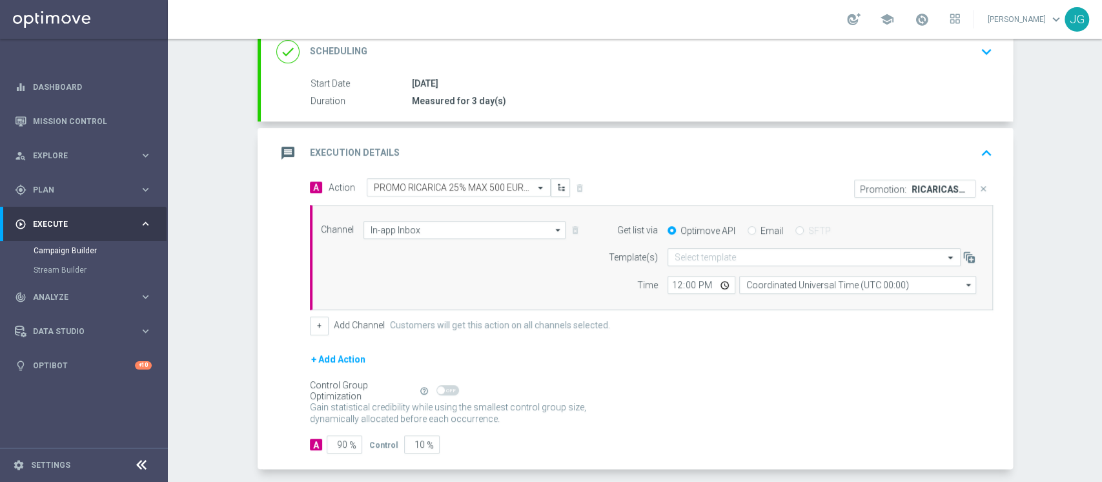
click at [748, 229] on input "Email" at bounding box center [752, 231] width 8 height 8
radio input "true"
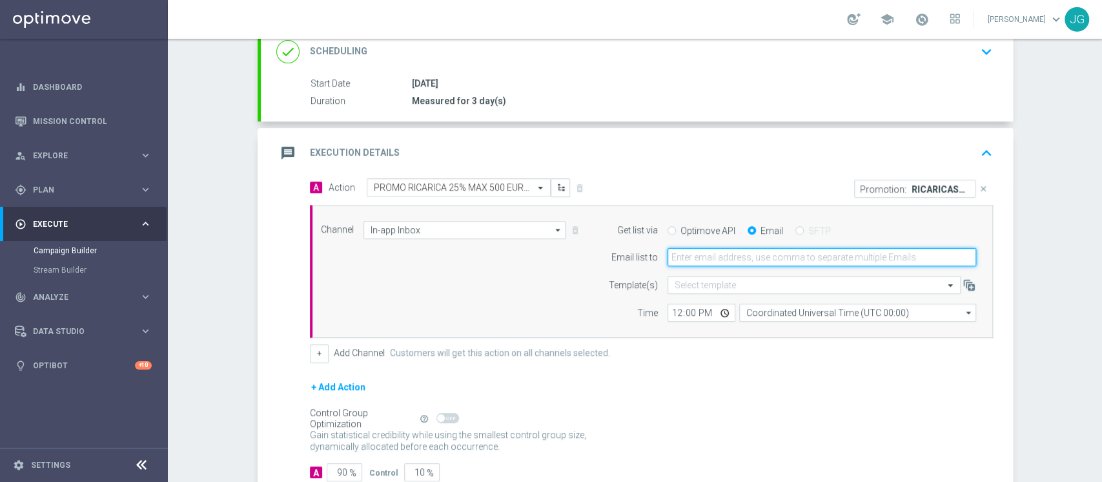
click at [742, 261] on input "email" at bounding box center [822, 257] width 309 height 18
type input "[PERSON_NAME][EMAIL_ADDRESS][PERSON_NAME][DOMAIN_NAME]"
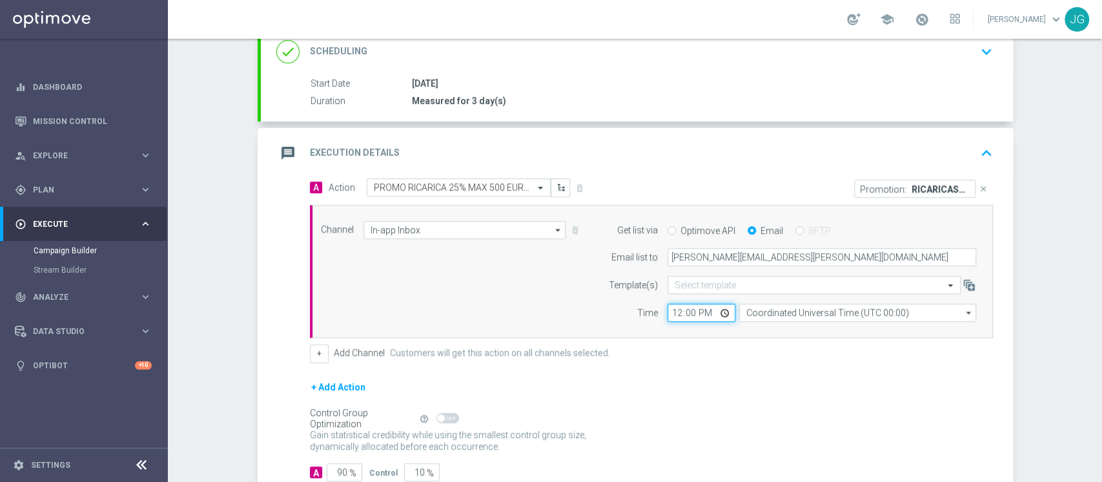
click at [717, 314] on input "12:00" at bounding box center [702, 312] width 68 height 18
type input "15:00"
click at [795, 141] on div "message Execution Details keyboard_arrow_up" at bounding box center [636, 153] width 721 height 25
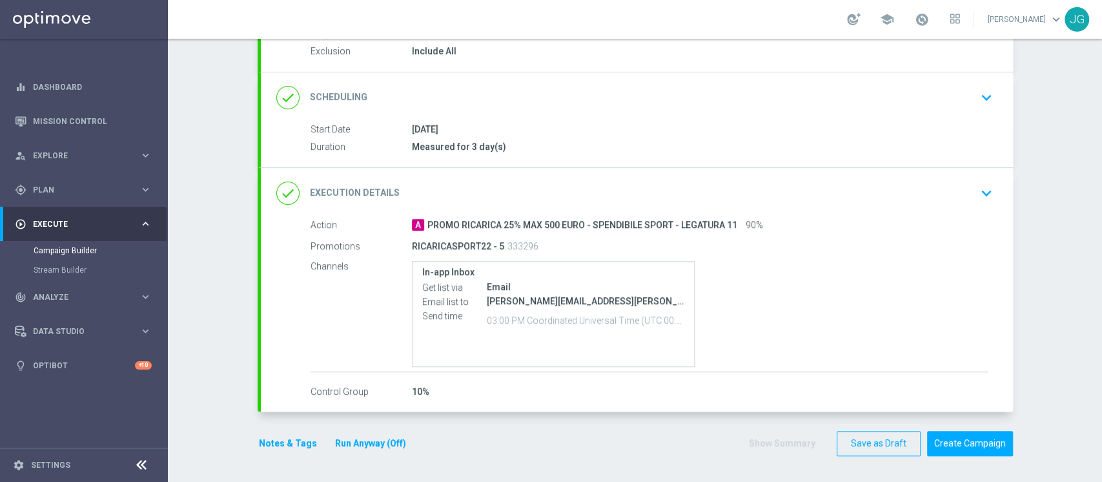
scroll to position [138, 0]
click at [283, 447] on button "Notes & Tags" at bounding box center [288, 445] width 61 height 16
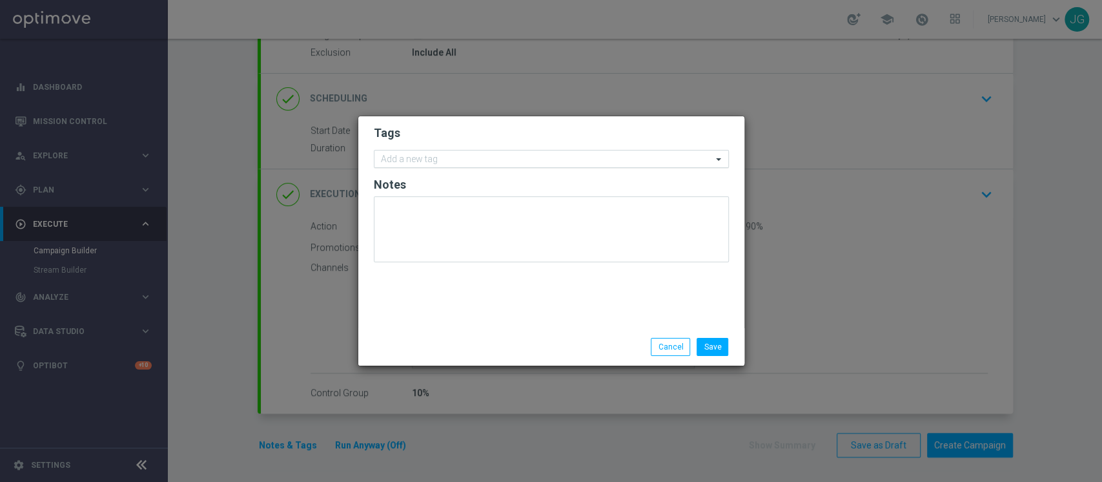
click at [449, 161] on input "text" at bounding box center [546, 159] width 331 height 11
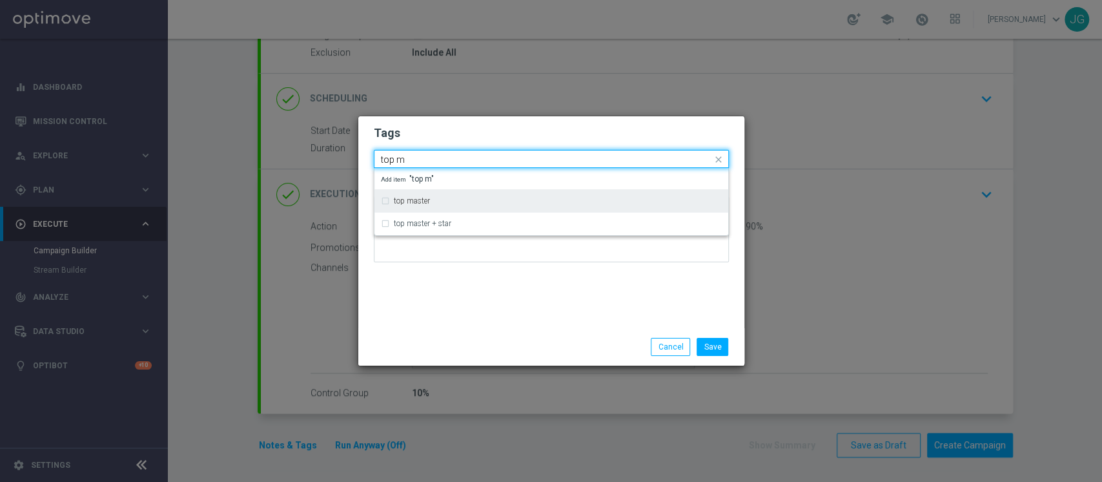
click at [425, 196] on div "top master" at bounding box center [551, 200] width 341 height 21
type input "top m"
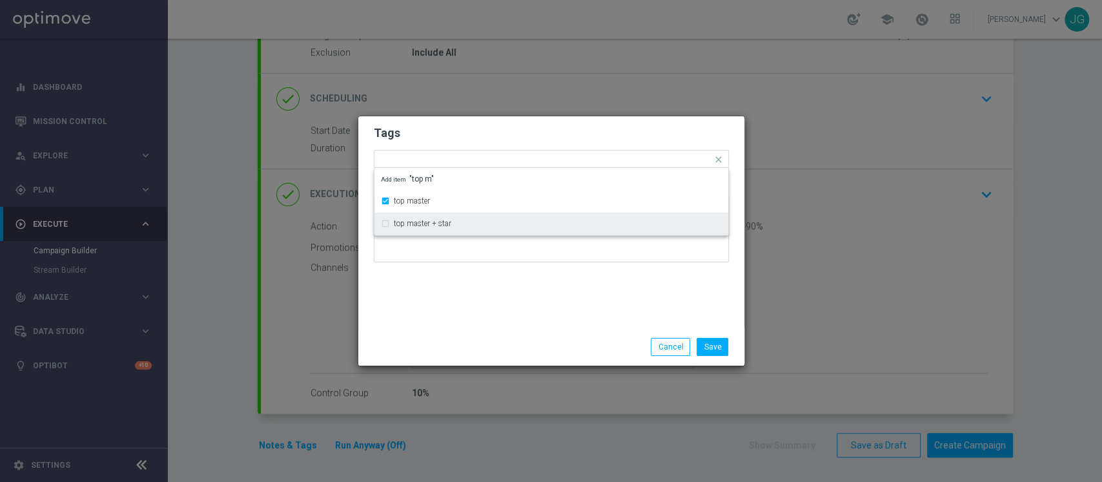
click at [440, 288] on div "Tags Quick find × top master top master top master + star Add item "top m" Notes" at bounding box center [551, 222] width 386 height 212
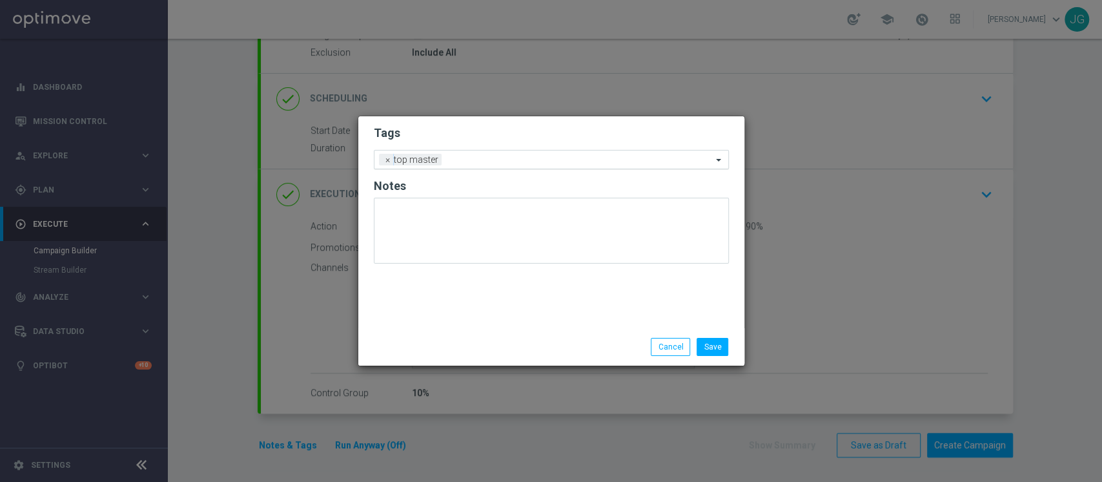
click at [469, 159] on input "text" at bounding box center [579, 160] width 265 height 11
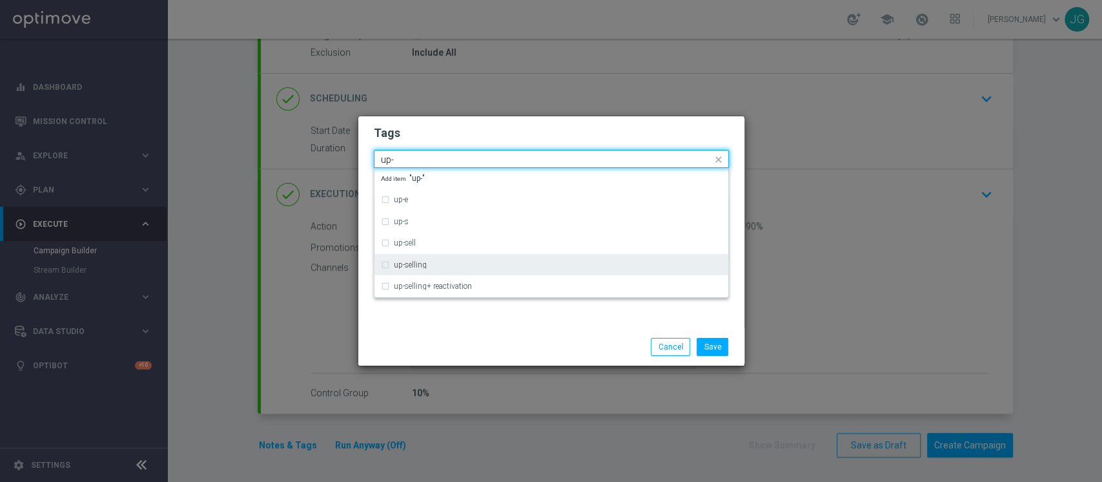
click at [430, 257] on div "up-selling" at bounding box center [551, 264] width 341 height 21
type input "up-"
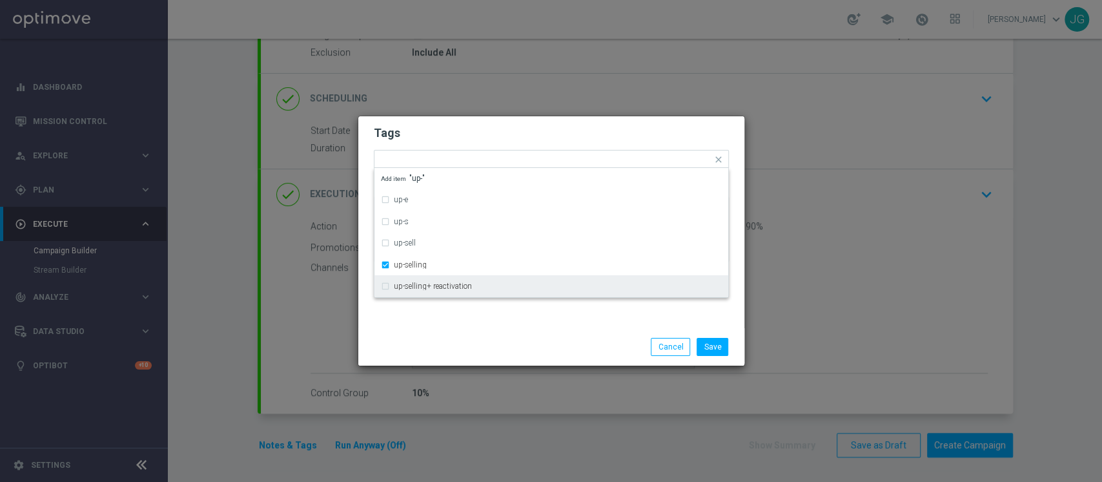
click at [460, 386] on modal-container "Tags Quick find × top master × up-selling up-e up-s up-sell up-selling up-selli…" at bounding box center [551, 241] width 1102 height 482
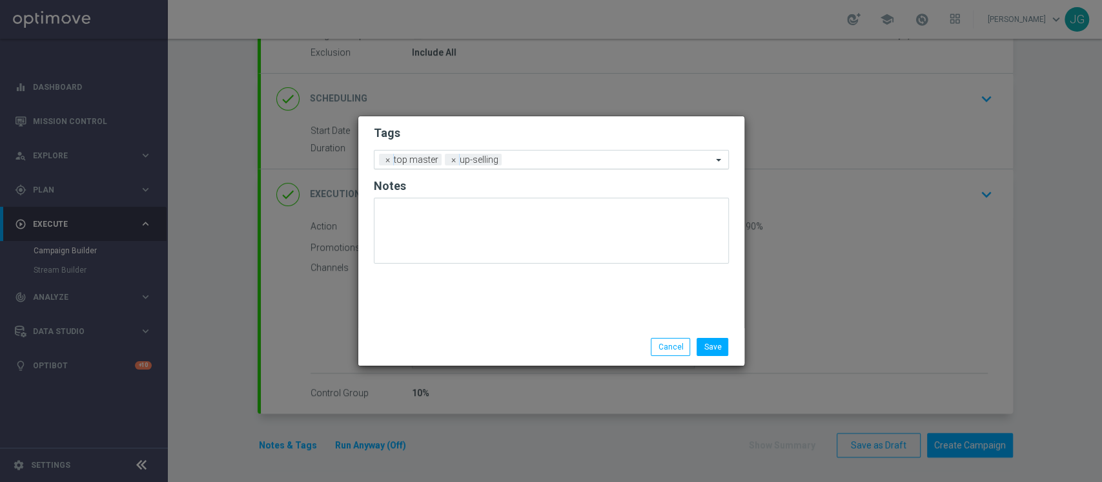
click at [566, 163] on input "text" at bounding box center [609, 160] width 205 height 11
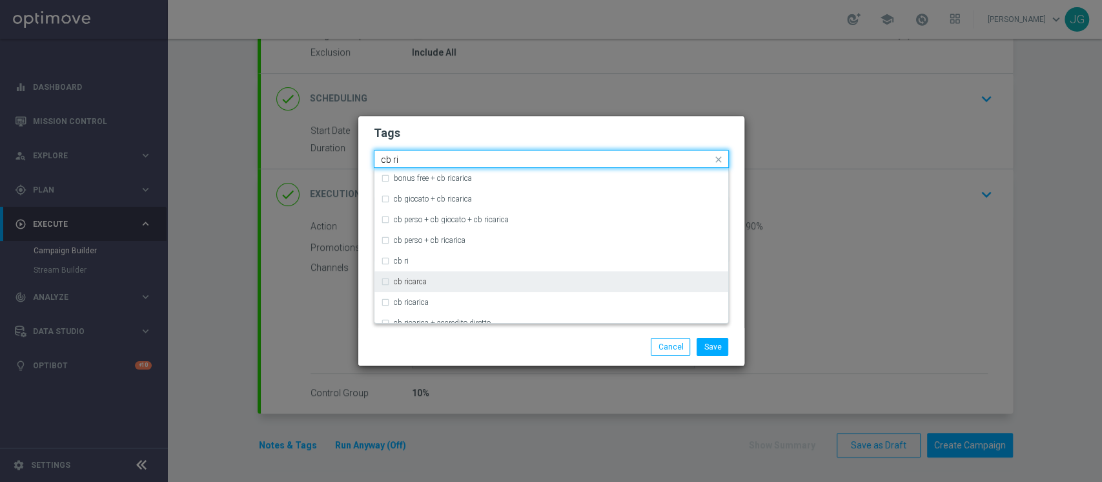
click at [410, 287] on div "cb ricarca" at bounding box center [551, 281] width 341 height 21
type input "cb ri"
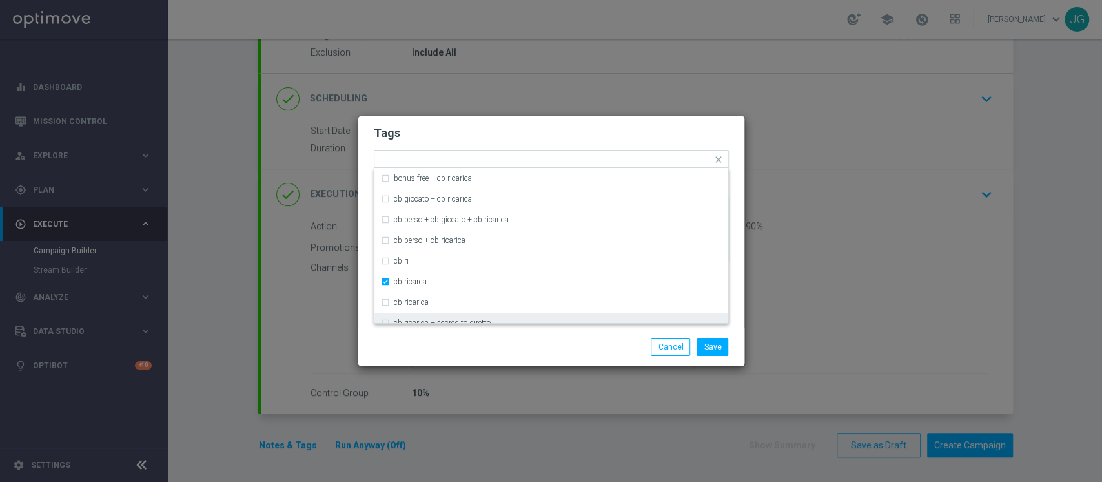
click at [471, 349] on div "Save Cancel" at bounding box center [551, 347] width 374 height 18
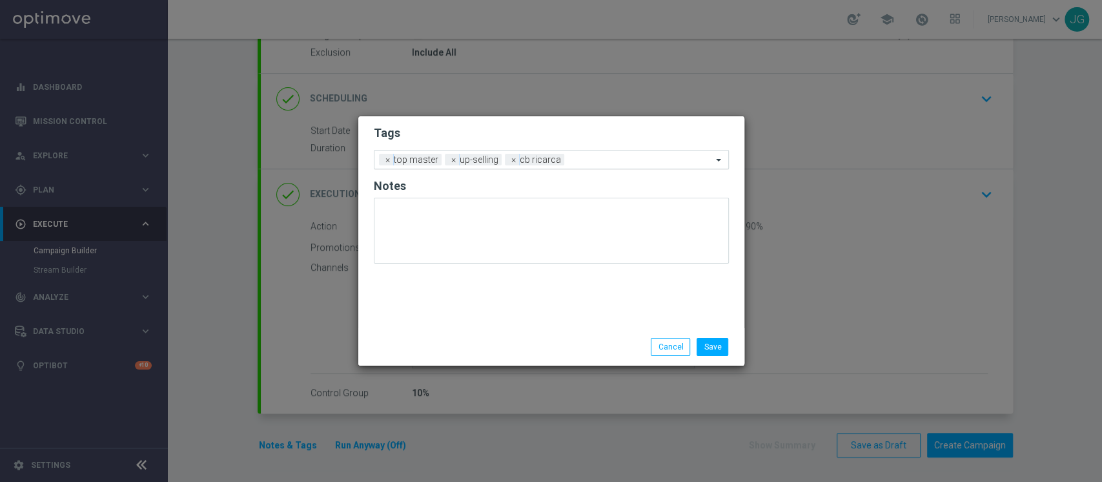
click at [620, 167] on div at bounding box center [639, 161] width 145 height 13
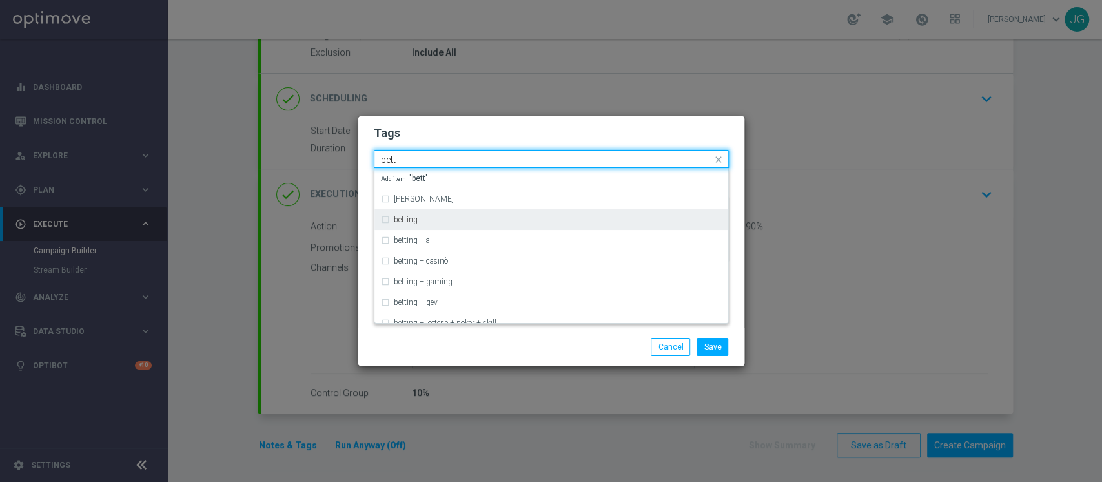
click at [411, 221] on label "betting" at bounding box center [406, 220] width 24 height 8
type input "bett"
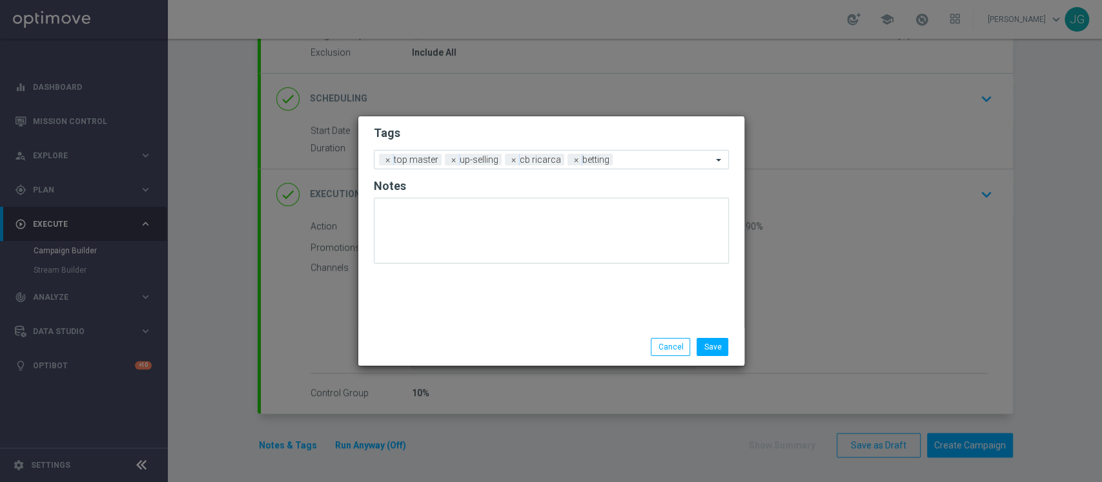
click at [463, 345] on div "Save Cancel" at bounding box center [551, 347] width 374 height 18
click at [635, 163] on input "text" at bounding box center [665, 160] width 94 height 11
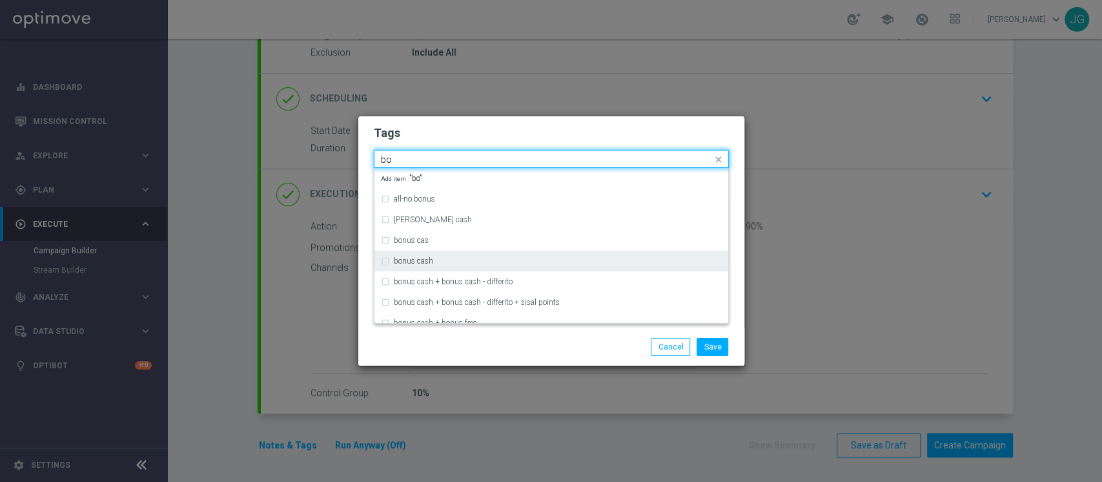
click at [440, 262] on div "bonus cash" at bounding box center [558, 261] width 328 height 8
type input "bo"
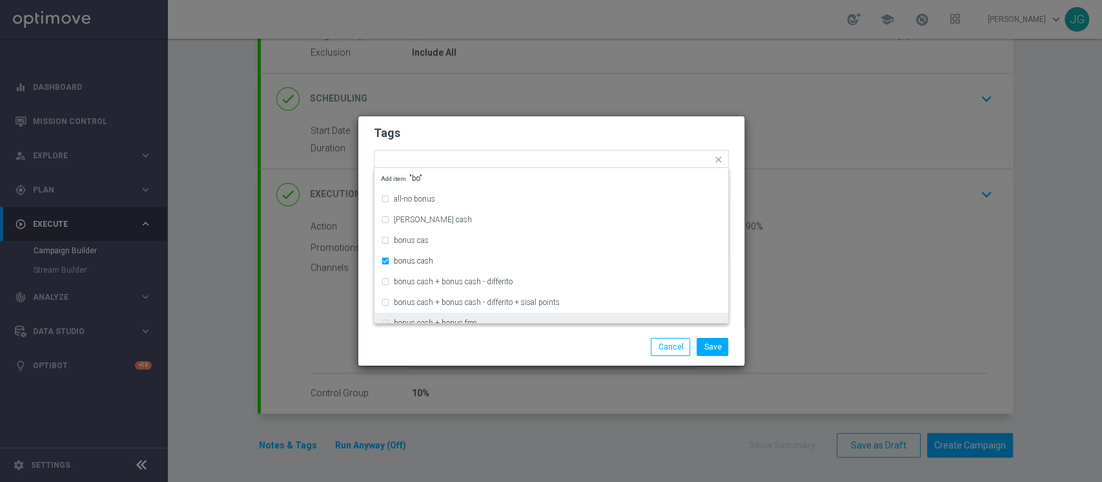
click at [513, 350] on div "Save Cancel" at bounding box center [614, 347] width 250 height 18
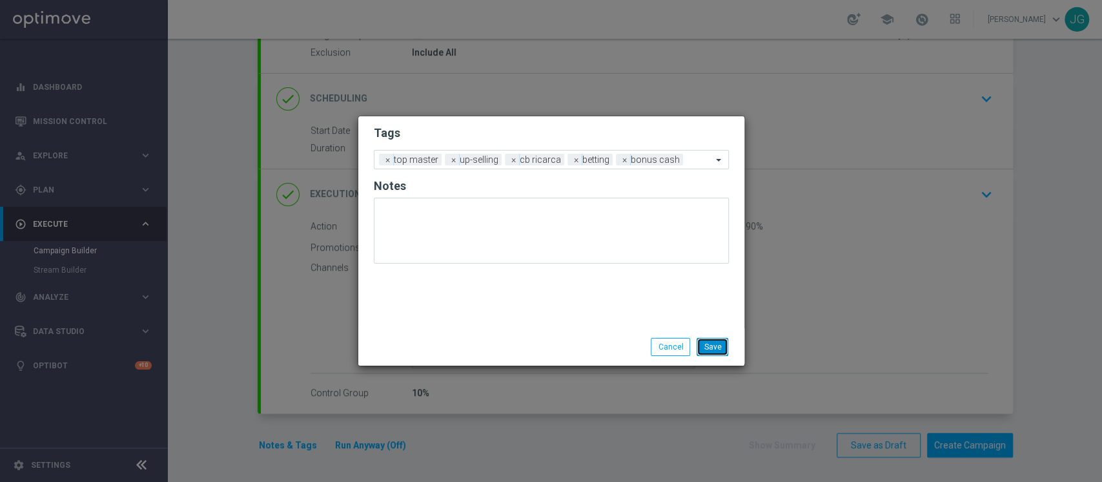
click at [715, 343] on button "Save" at bounding box center [713, 347] width 32 height 18
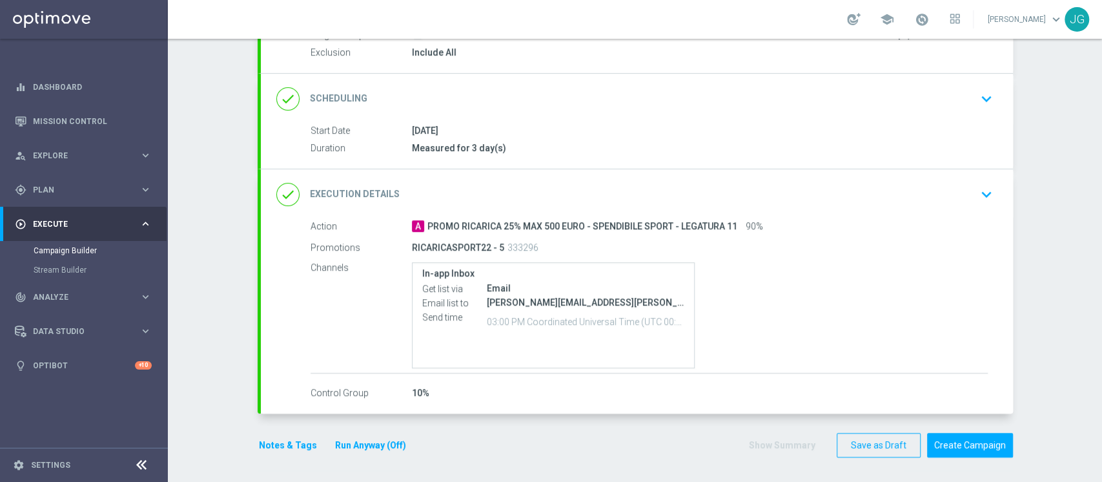
click at [372, 442] on button "Run Anyway (Off)" at bounding box center [371, 445] width 74 height 16
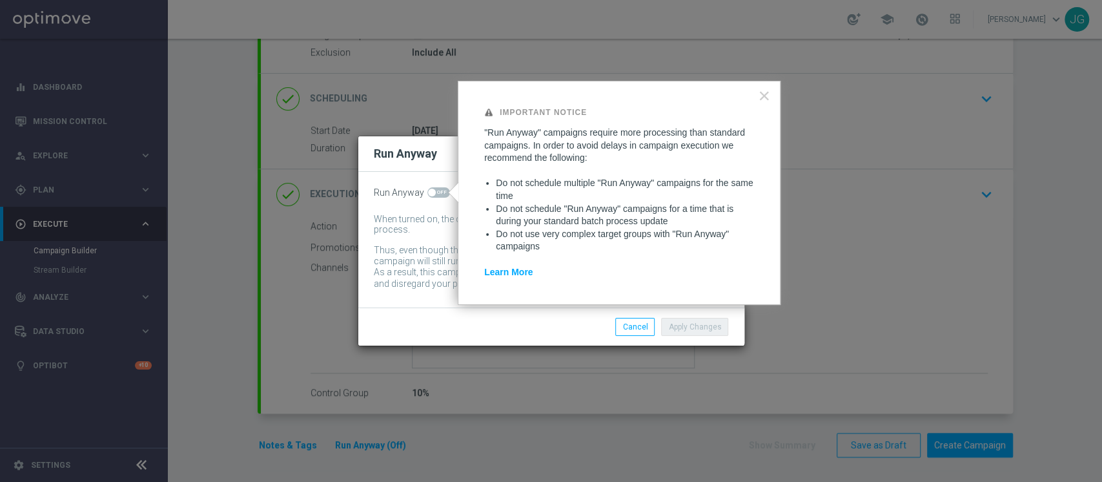
click at [434, 194] on span at bounding box center [432, 193] width 8 height 8
click at [434, 194] on input "checkbox" at bounding box center [438, 192] width 23 height 10
checkbox input "true"
click at [687, 327] on button "Apply Changes" at bounding box center [694, 327] width 67 height 18
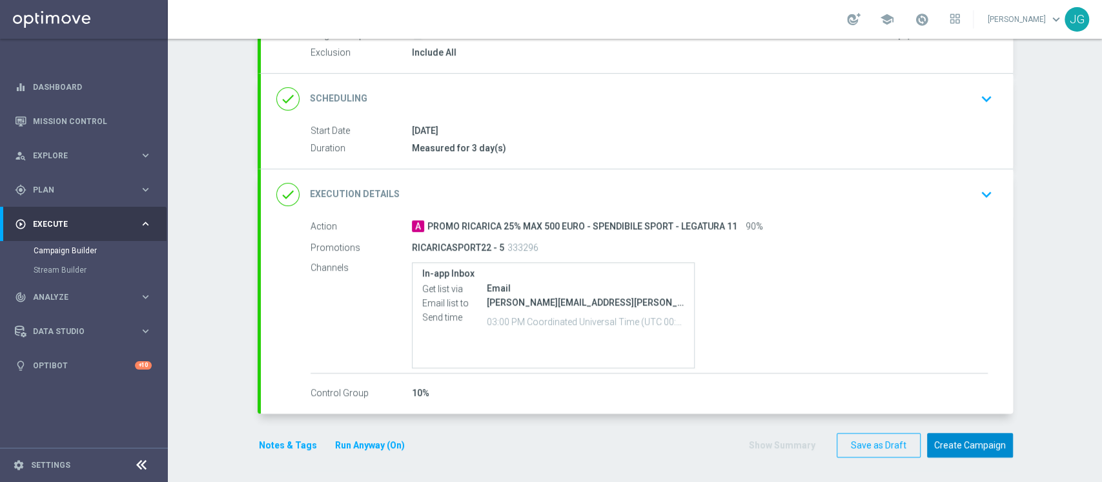
click at [961, 448] on button "Create Campaign" at bounding box center [970, 445] width 86 height 25
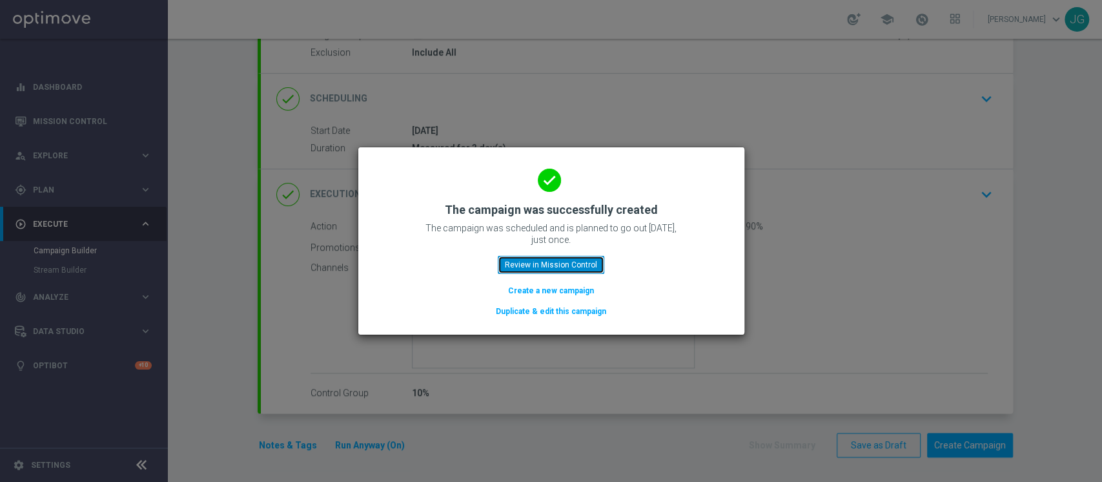
click at [571, 269] on button "Review in Mission Control" at bounding box center [551, 265] width 107 height 18
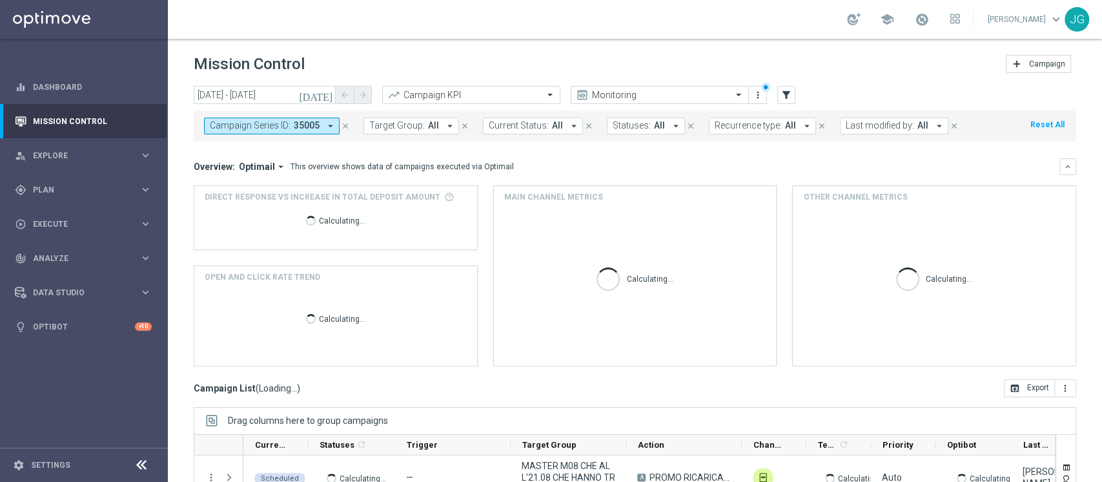
scroll to position [163, 0]
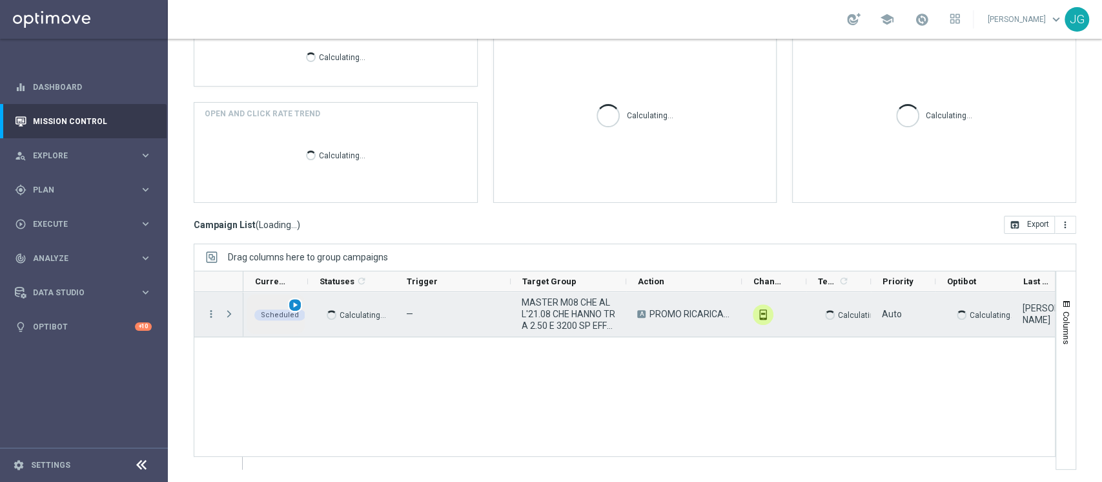
click at [294, 303] on span "play_arrow" at bounding box center [295, 304] width 9 height 9
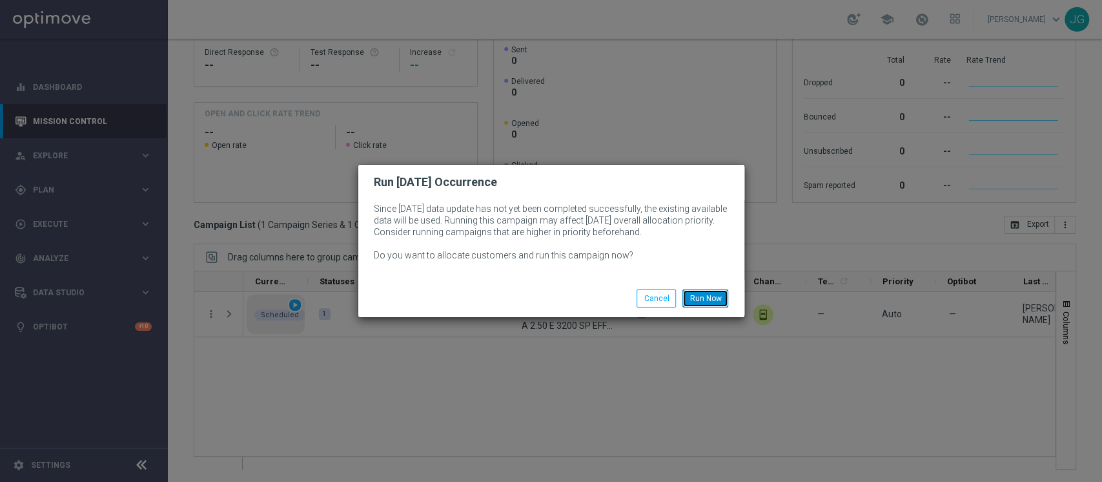
click at [716, 300] on button "Run Now" at bounding box center [705, 298] width 46 height 18
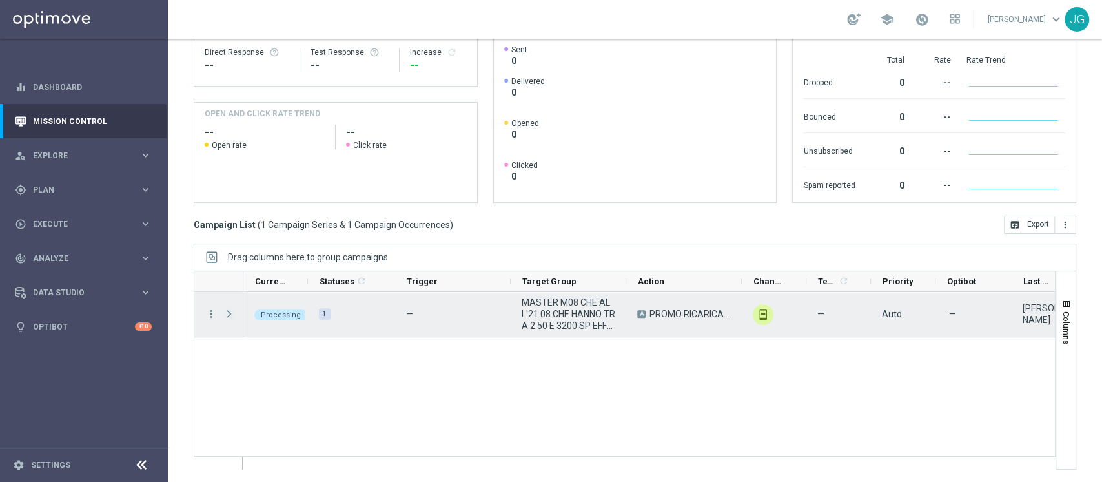
click at [231, 316] on span "Press SPACE to select this row." at bounding box center [229, 314] width 12 height 10
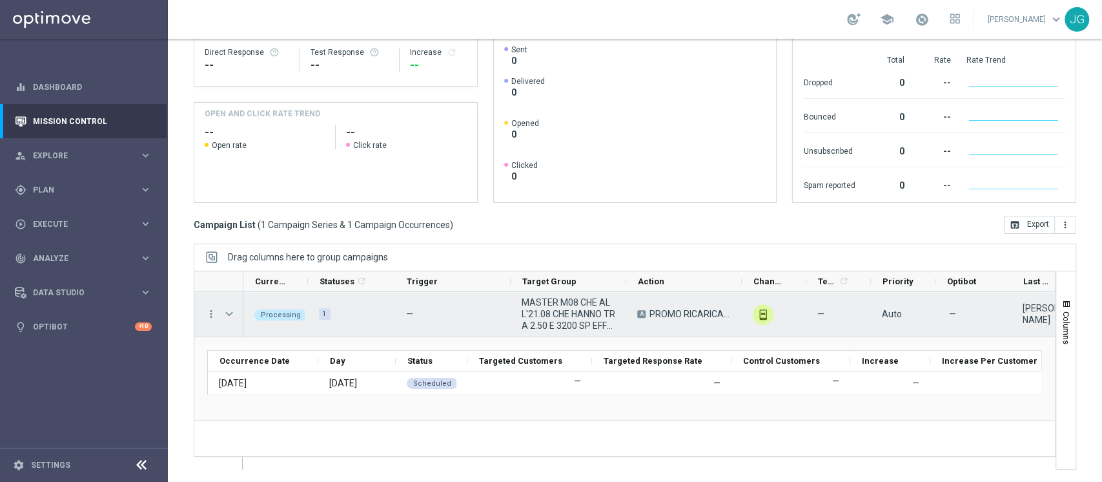
click at [231, 316] on span "Press SPACE to select this row." at bounding box center [229, 314] width 12 height 10
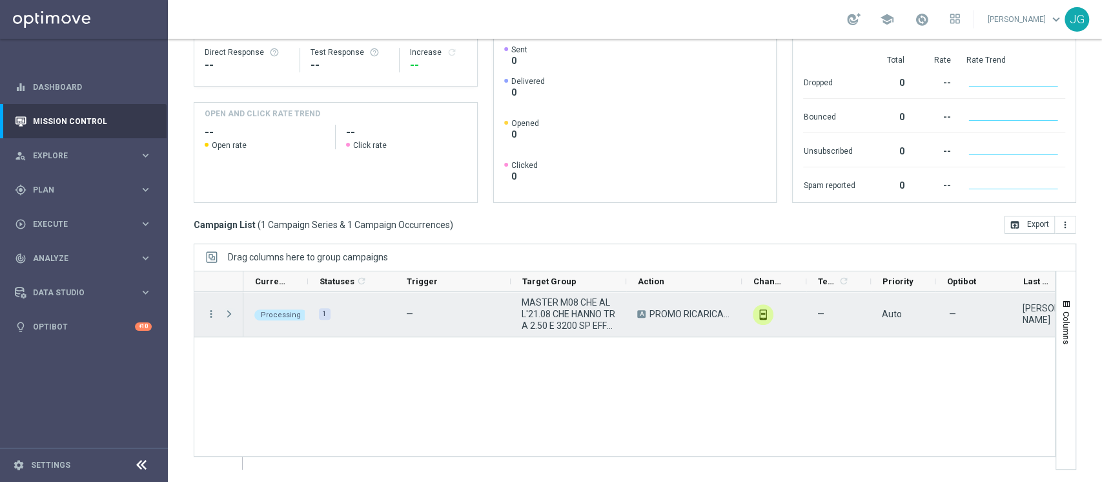
click at [231, 316] on span "Press SPACE to select this row." at bounding box center [229, 314] width 12 height 10
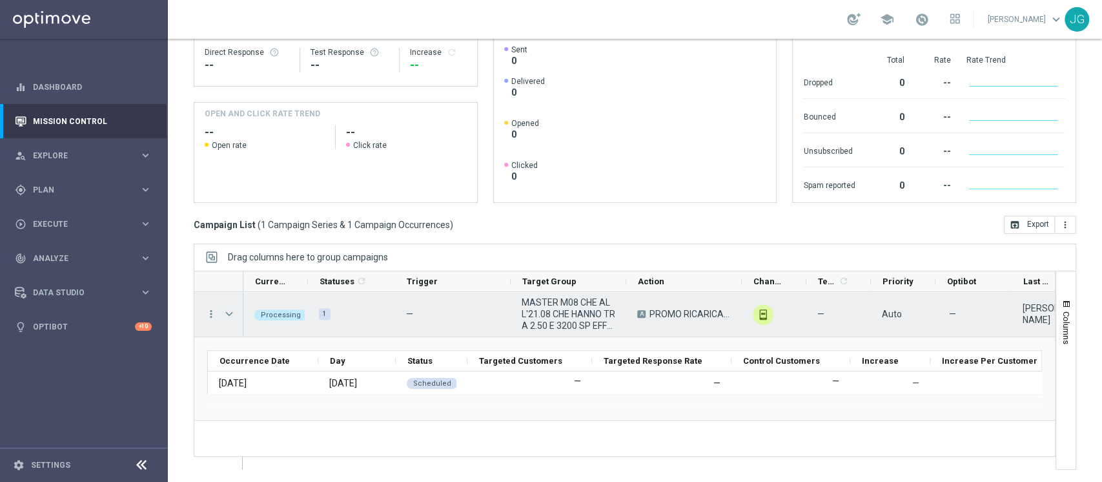
click at [230, 312] on span "Press SPACE to select this row." at bounding box center [229, 314] width 12 height 10
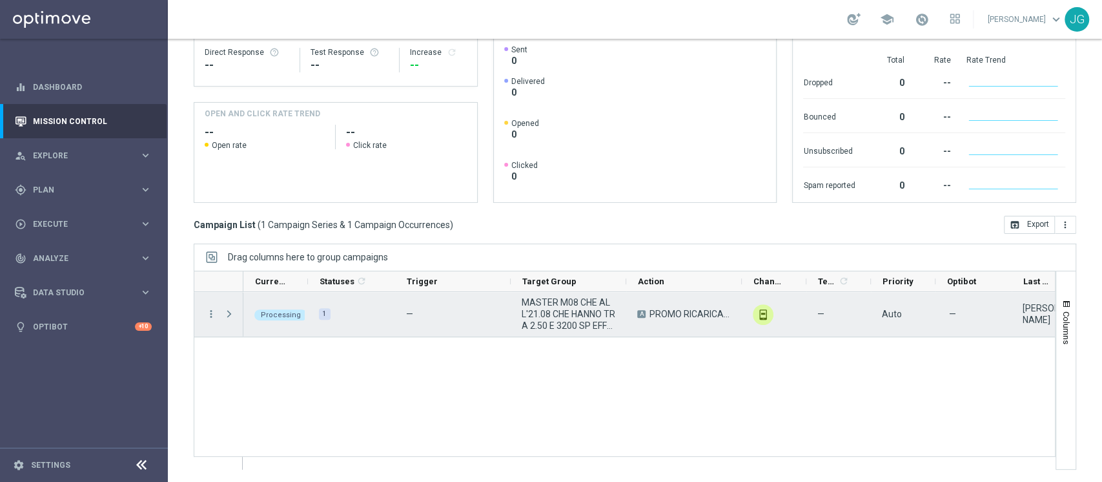
click at [230, 312] on span "Press SPACE to select this row." at bounding box center [229, 314] width 12 height 10
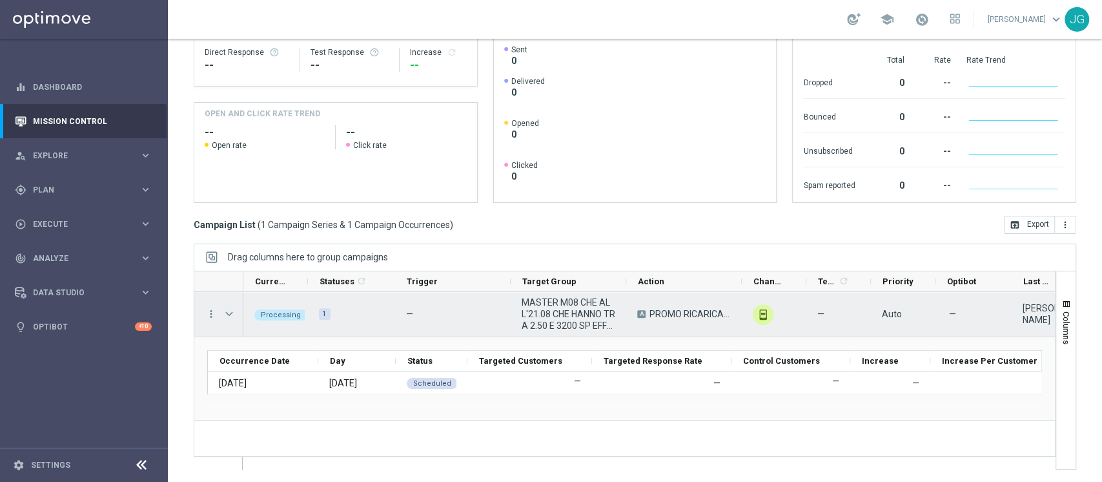
click at [230, 312] on span "Press SPACE to select this row." at bounding box center [229, 314] width 12 height 10
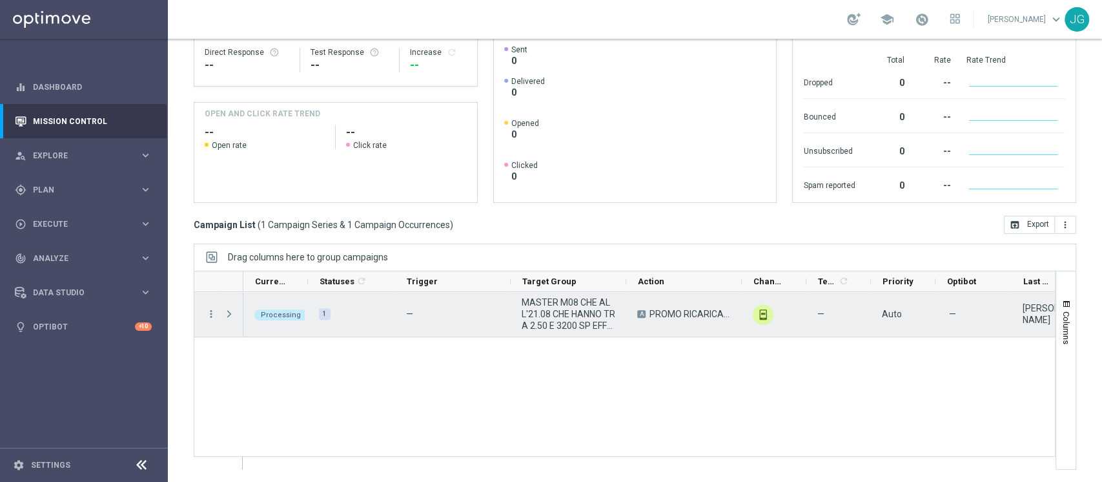
click at [230, 312] on span "Press SPACE to select this row." at bounding box center [229, 314] width 12 height 10
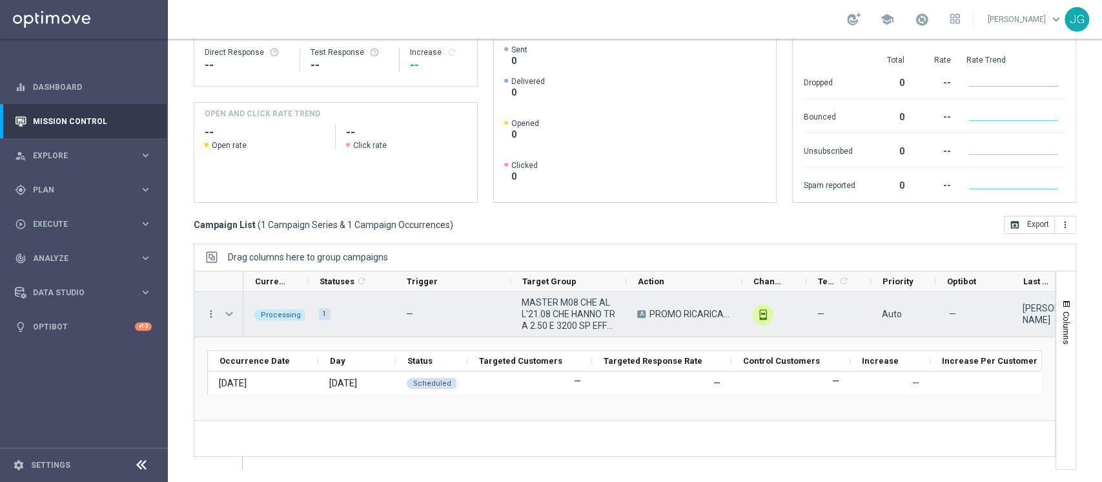
click at [230, 312] on span "Press SPACE to select this row." at bounding box center [229, 314] width 12 height 10
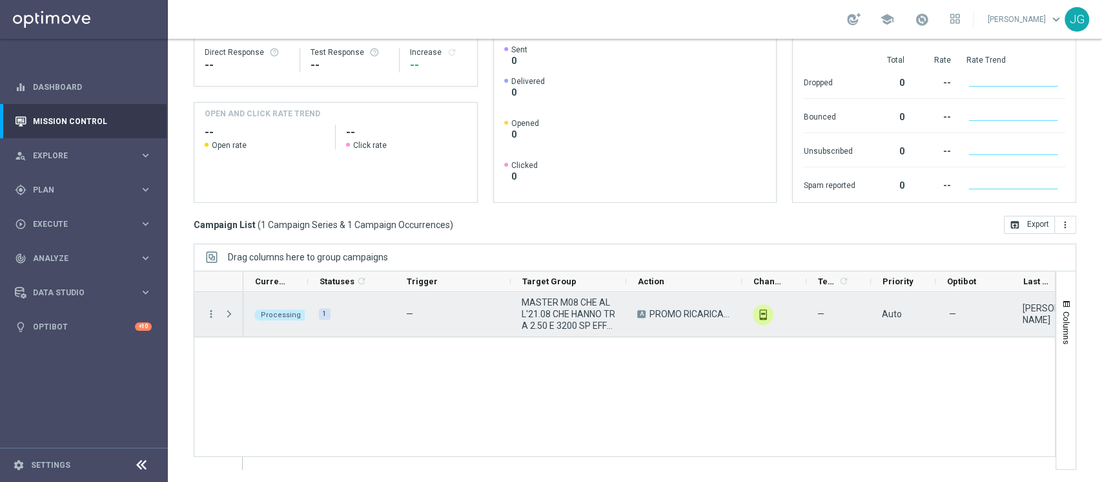
click at [230, 312] on span "Press SPACE to select this row." at bounding box center [229, 314] width 12 height 10
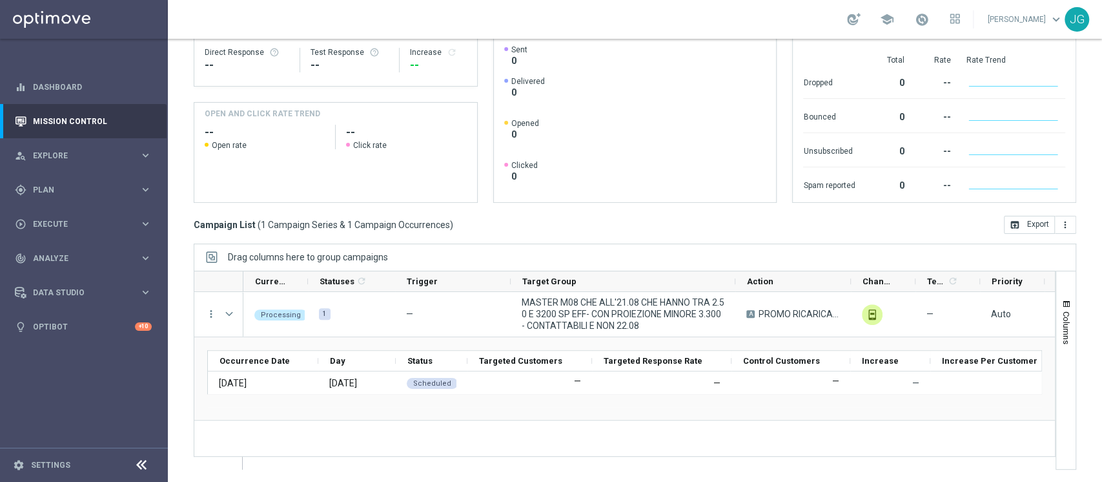
drag, startPoint x: 624, startPoint y: 281, endPoint x: 733, endPoint y: 268, distance: 109.9
click at [733, 268] on div "Drag columns here to group campaigns Drag here to set column labels" at bounding box center [635, 356] width 883 height 226
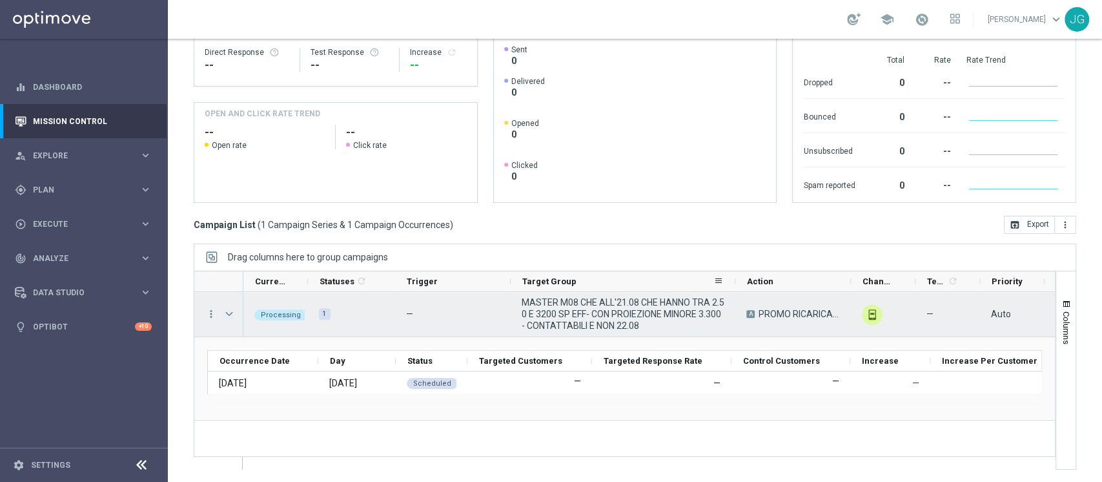
click at [227, 312] on span "Press SPACE to select this row." at bounding box center [229, 314] width 12 height 10
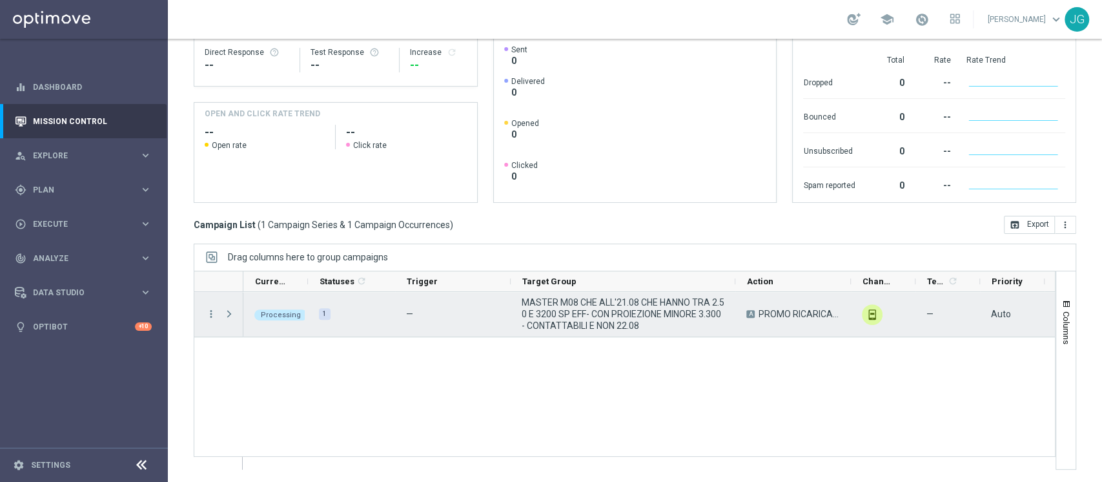
click at [227, 312] on span "Press SPACE to select this row." at bounding box center [229, 314] width 12 height 10
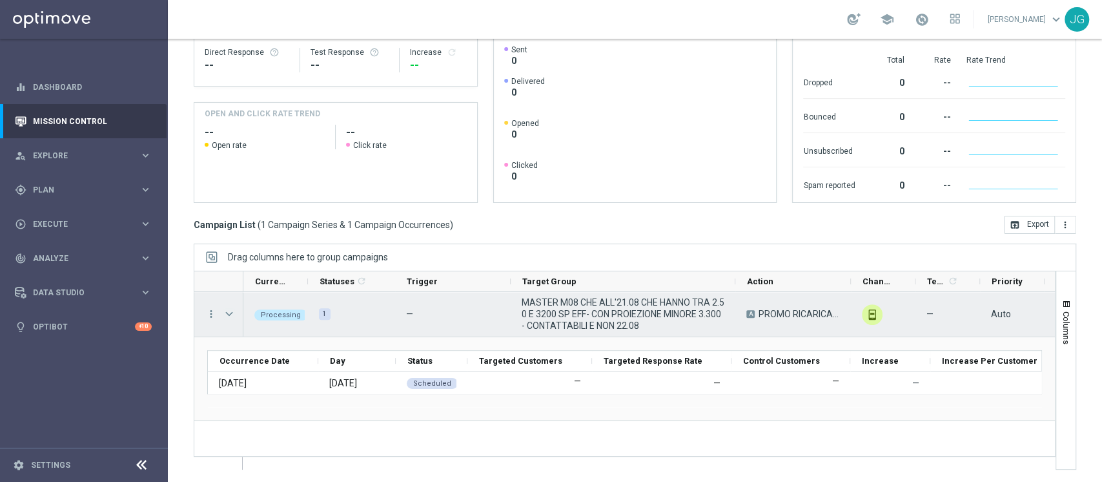
click at [230, 319] on span "Press SPACE to select this row." at bounding box center [229, 314] width 12 height 10
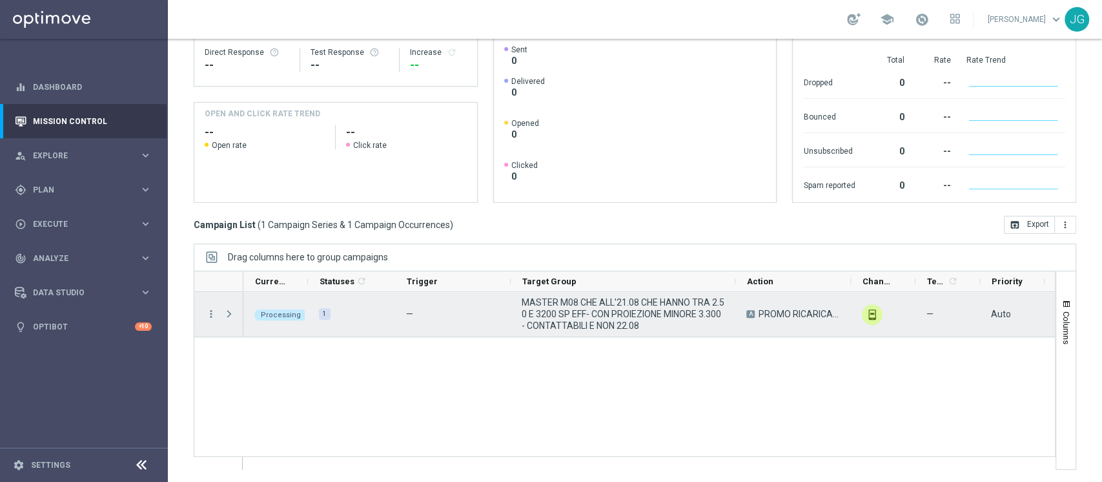
click at [230, 319] on span "Press SPACE to select this row." at bounding box center [229, 314] width 12 height 10
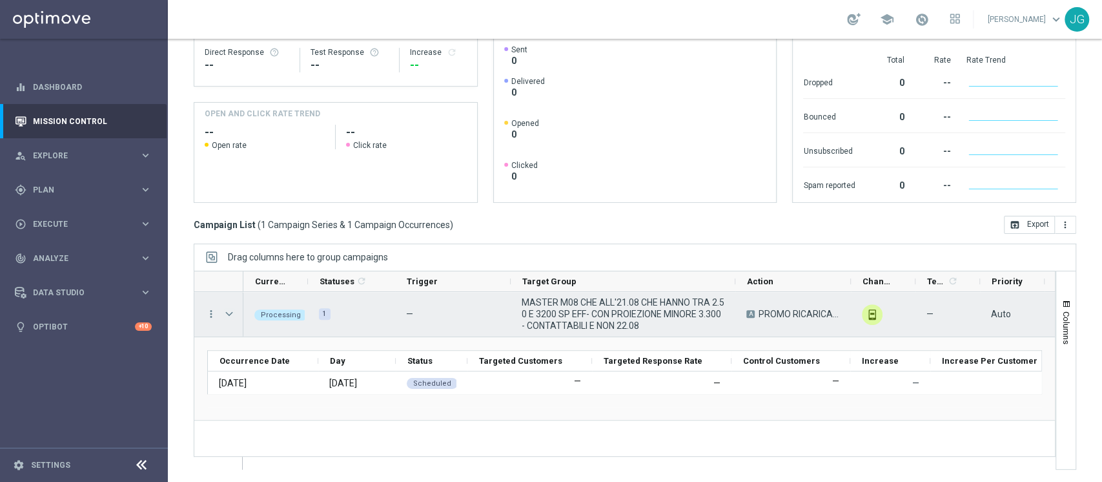
click at [230, 319] on span "Press SPACE to select this row." at bounding box center [229, 314] width 12 height 10
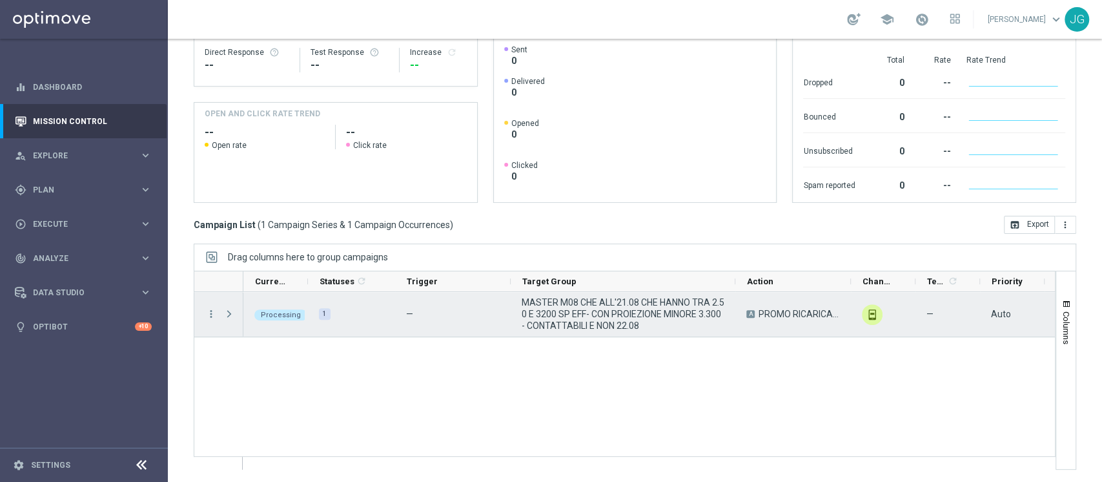
click at [230, 319] on span "Press SPACE to select this row." at bounding box center [229, 314] width 12 height 10
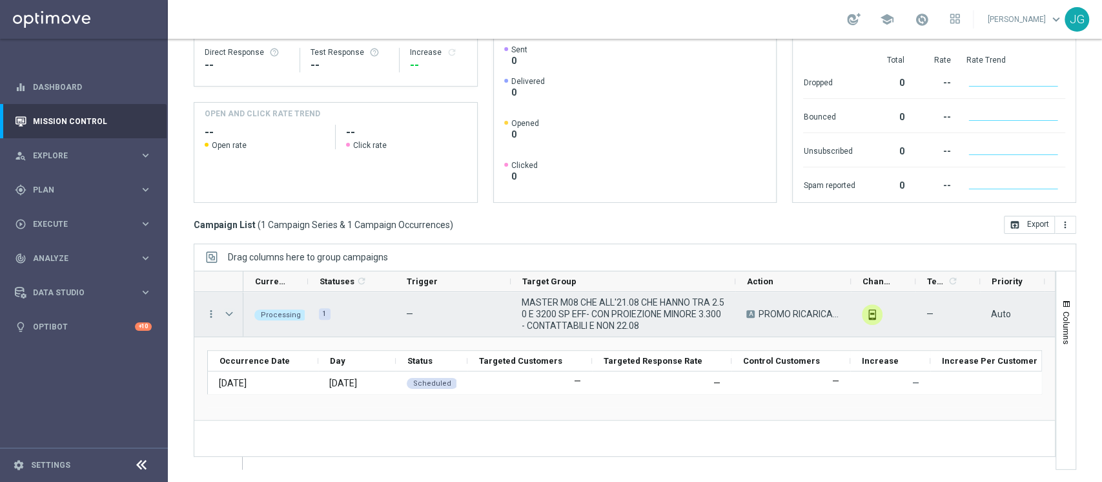
click at [230, 319] on span "Press SPACE to select this row." at bounding box center [229, 314] width 12 height 10
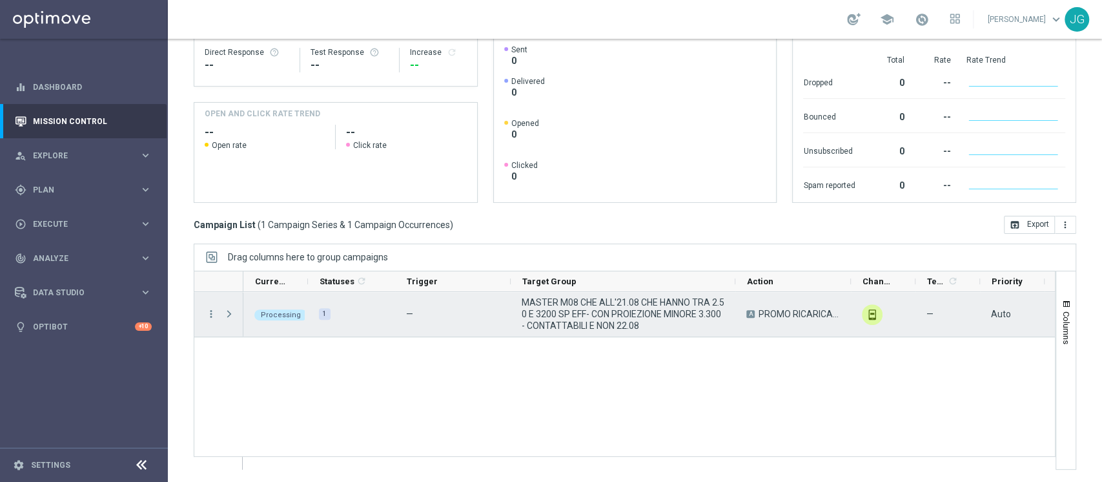
click at [230, 319] on span "Press SPACE to select this row." at bounding box center [229, 314] width 12 height 10
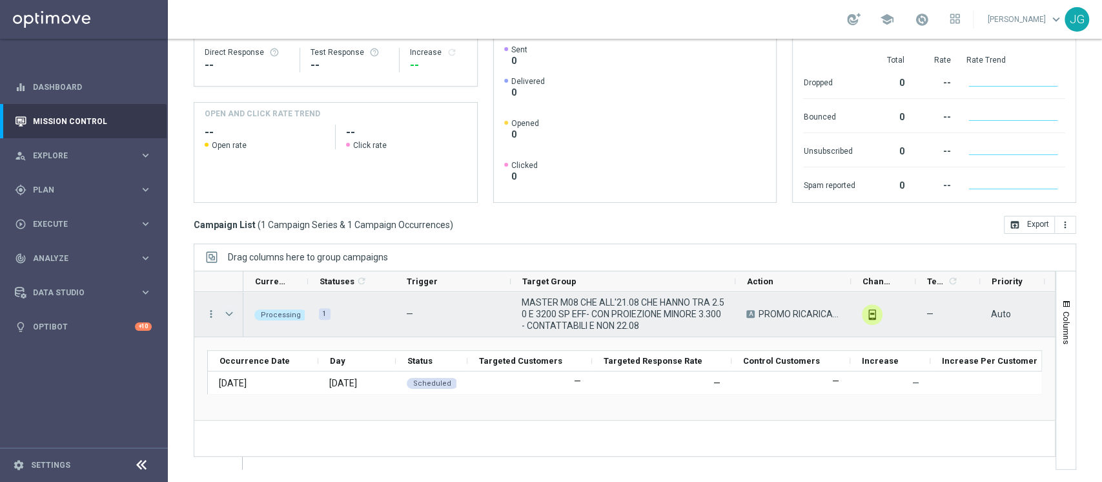
click at [230, 319] on span "Press SPACE to select this row." at bounding box center [229, 314] width 12 height 10
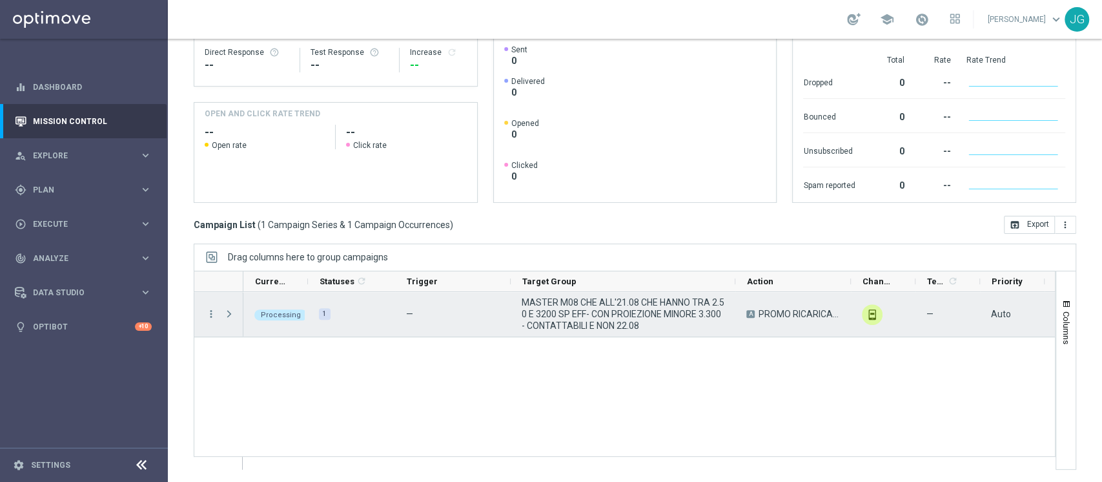
click at [230, 319] on span "Press SPACE to select this row." at bounding box center [229, 314] width 12 height 10
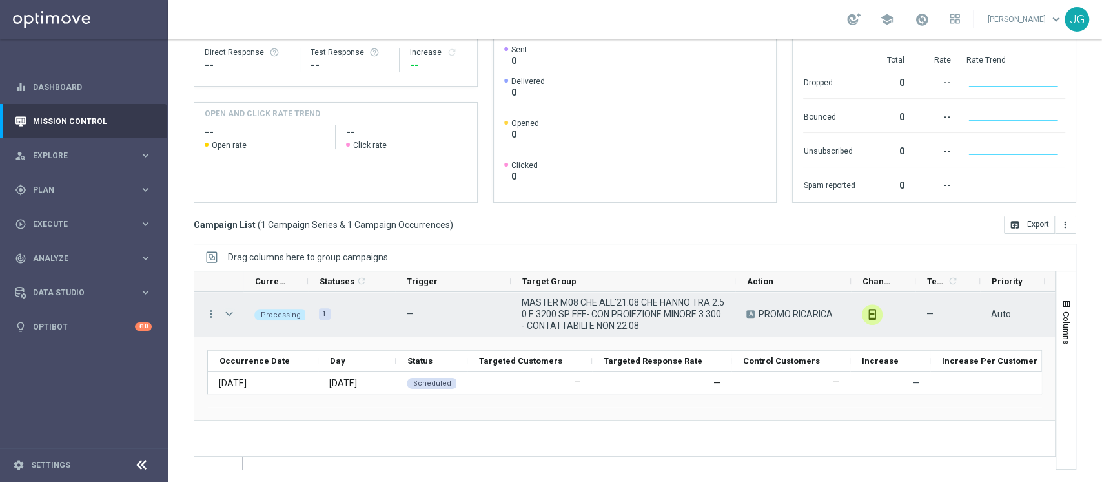
click at [230, 319] on span "Press SPACE to select this row." at bounding box center [229, 314] width 12 height 10
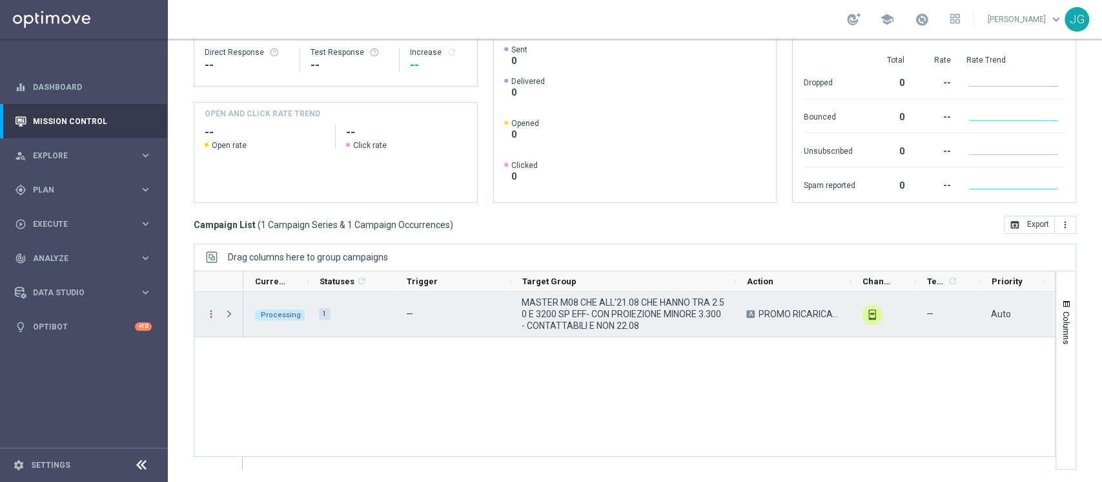
click at [230, 319] on span "Press SPACE to select this row." at bounding box center [229, 314] width 12 height 10
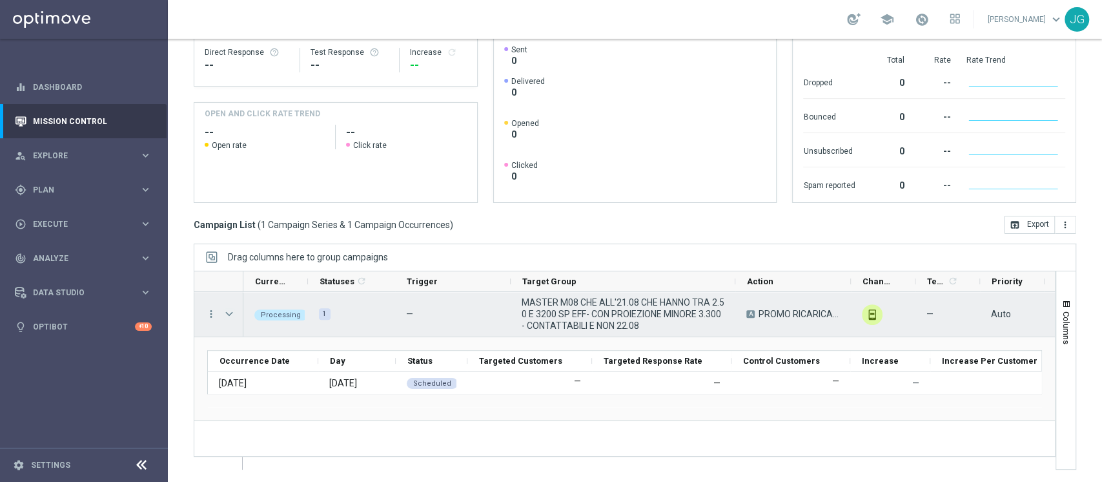
click at [230, 319] on span "Press SPACE to select this row." at bounding box center [229, 314] width 12 height 10
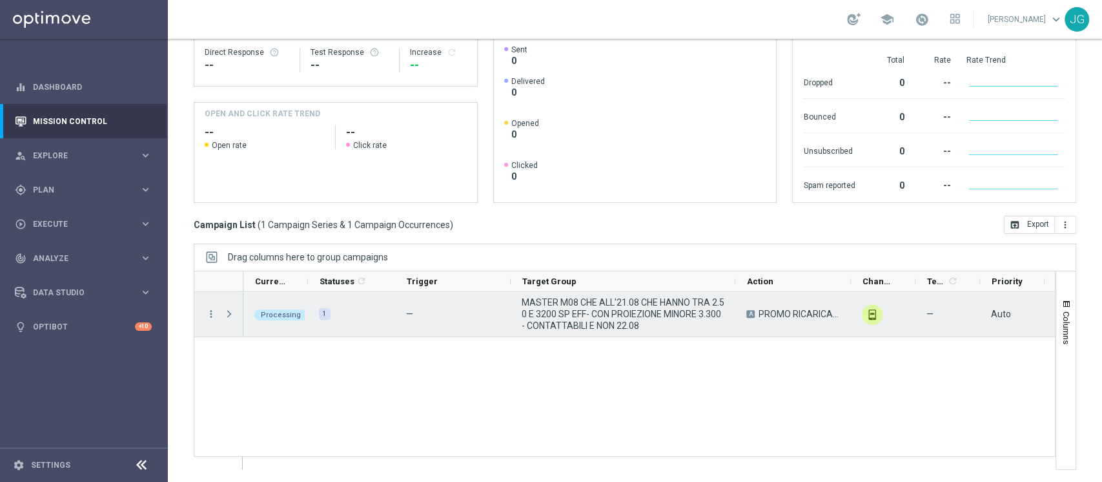
click at [230, 319] on span "Press SPACE to select this row." at bounding box center [229, 314] width 12 height 10
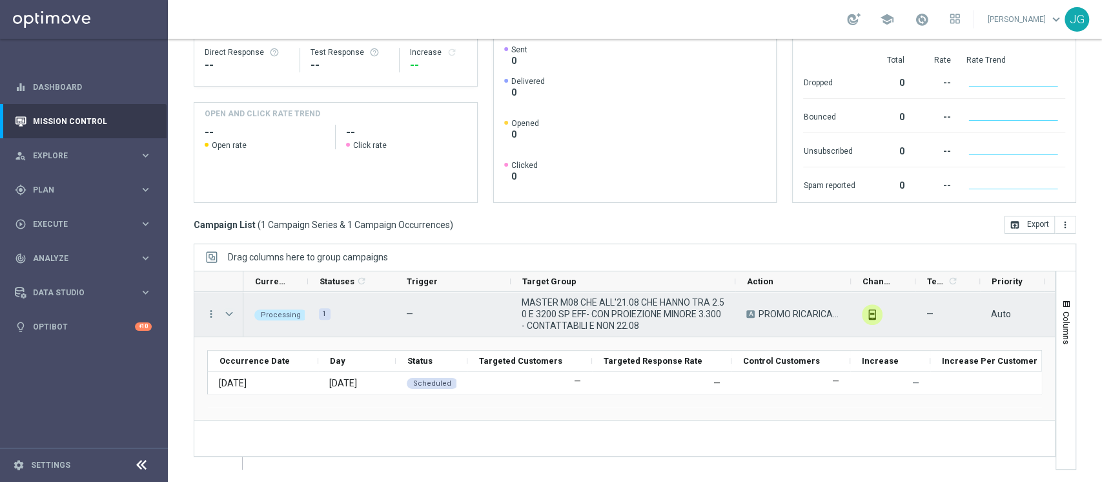
click at [230, 319] on span "Press SPACE to select this row." at bounding box center [229, 314] width 12 height 10
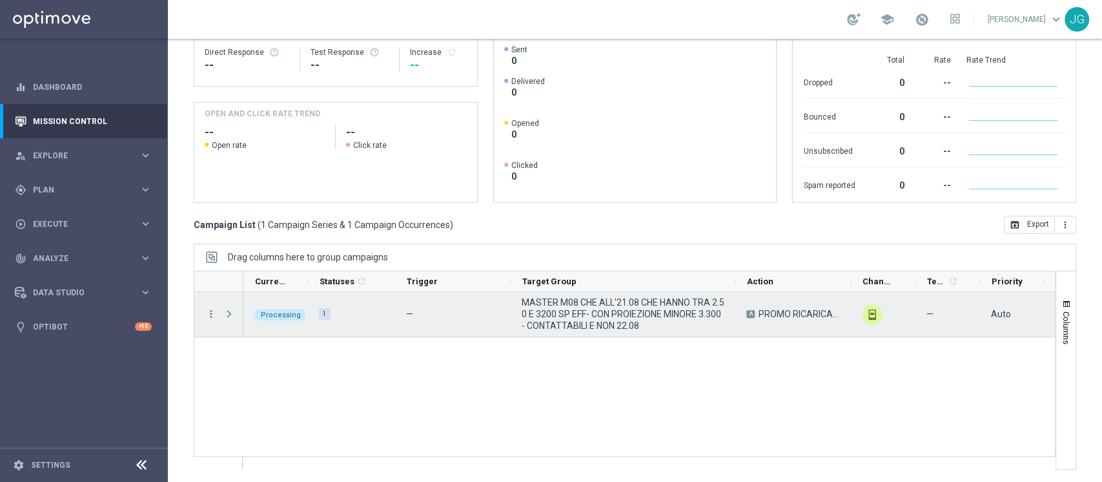
click at [230, 319] on span "Press SPACE to select this row." at bounding box center [229, 314] width 12 height 10
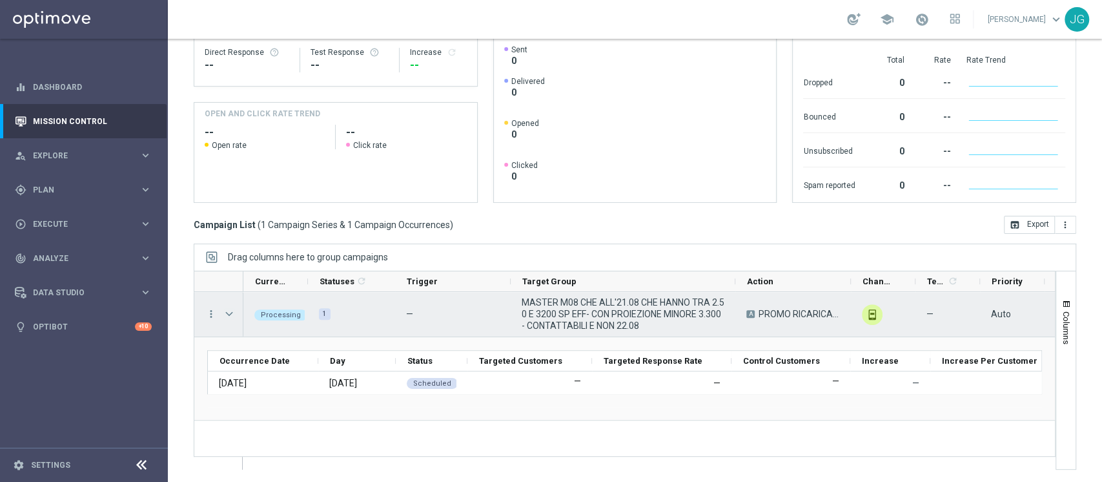
click at [230, 319] on span "Press SPACE to select this row." at bounding box center [229, 314] width 12 height 10
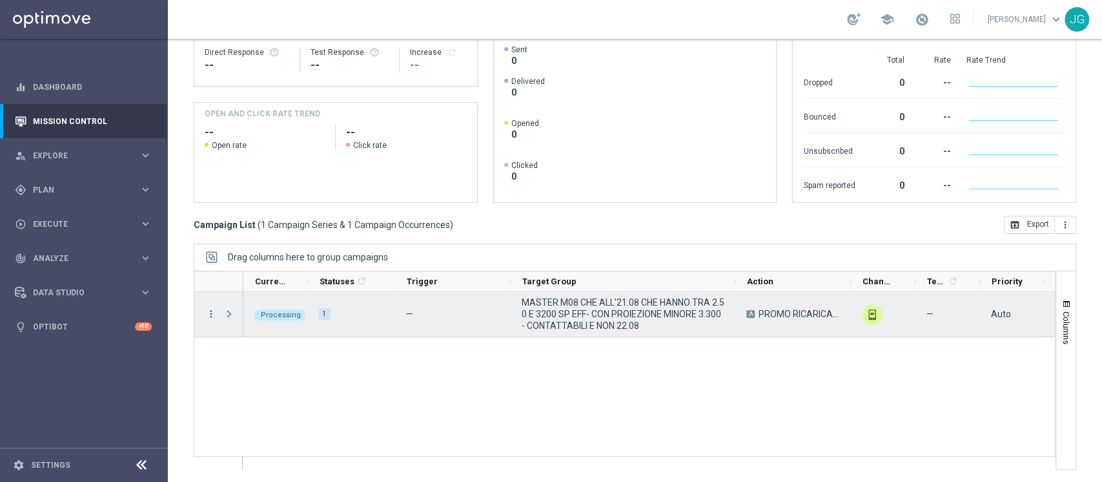
click at [230, 319] on span "Press SPACE to select this row." at bounding box center [229, 314] width 12 height 10
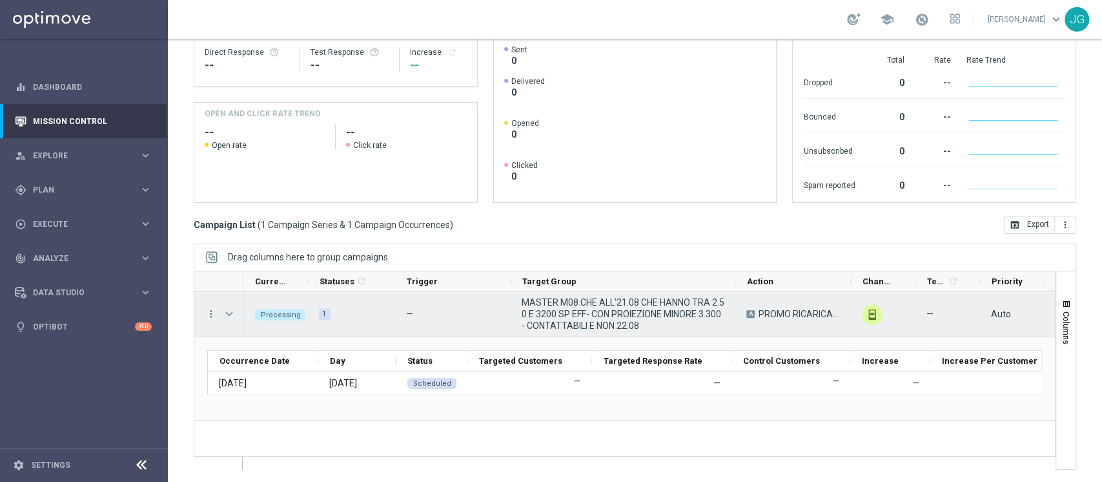
click at [233, 312] on span "Press SPACE to select this row." at bounding box center [229, 314] width 12 height 10
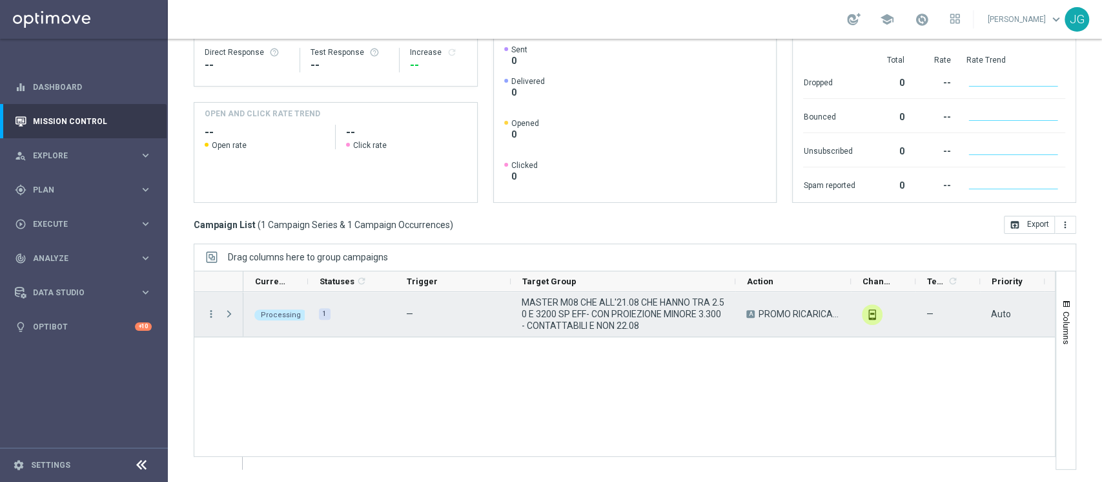
click at [233, 312] on span "Press SPACE to select this row." at bounding box center [229, 314] width 12 height 10
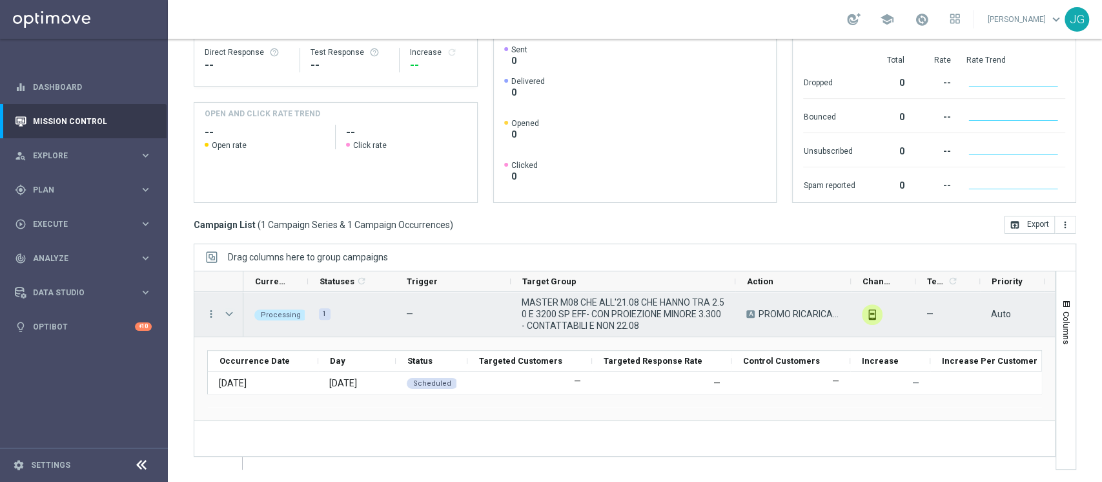
click at [231, 313] on span "Press SPACE to select this row." at bounding box center [229, 314] width 12 height 10
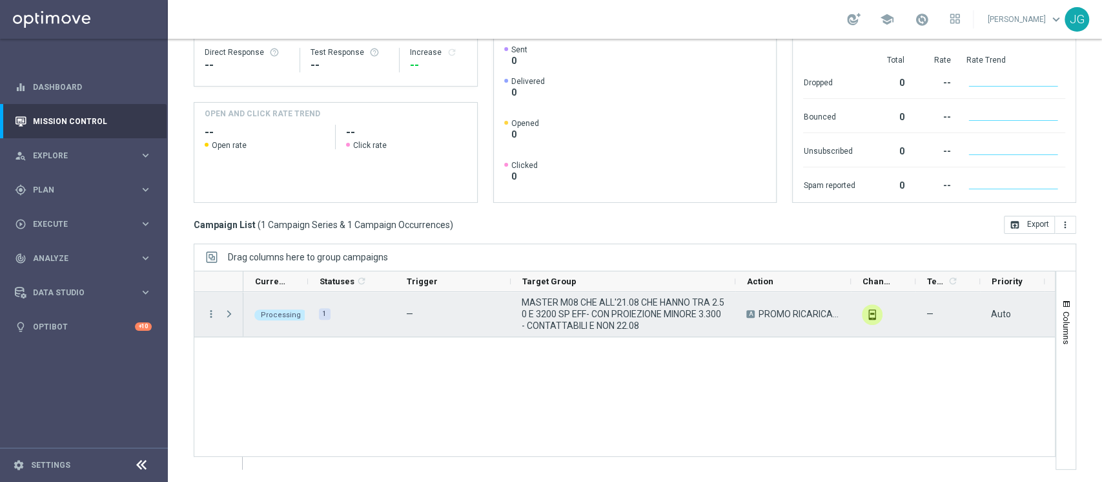
click at [231, 313] on span "Press SPACE to select this row." at bounding box center [229, 314] width 12 height 10
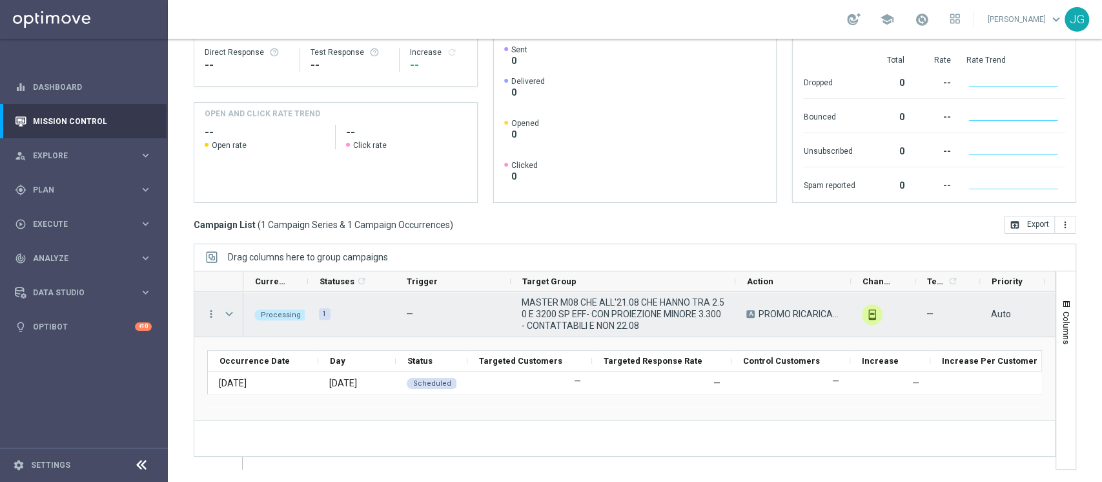
click at [231, 313] on span "Press SPACE to select this row." at bounding box center [229, 314] width 12 height 10
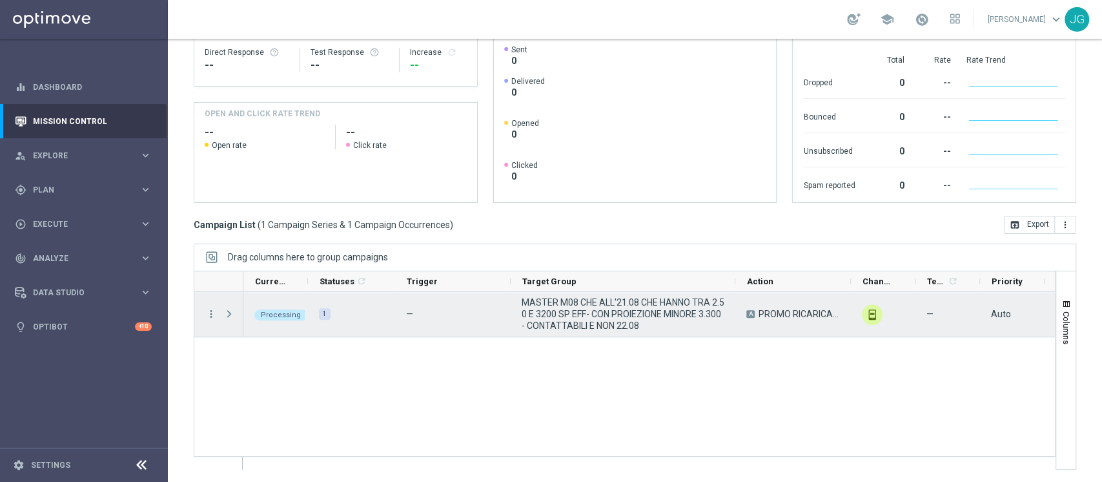
click at [231, 313] on span "Press SPACE to select this row." at bounding box center [229, 314] width 12 height 10
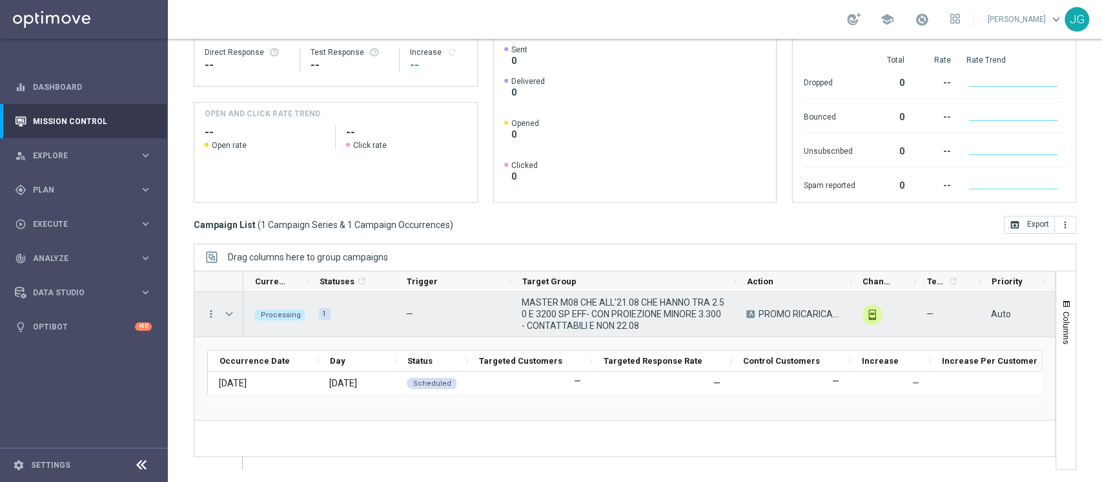
click at [228, 311] on span "Press SPACE to select this row." at bounding box center [229, 314] width 12 height 10
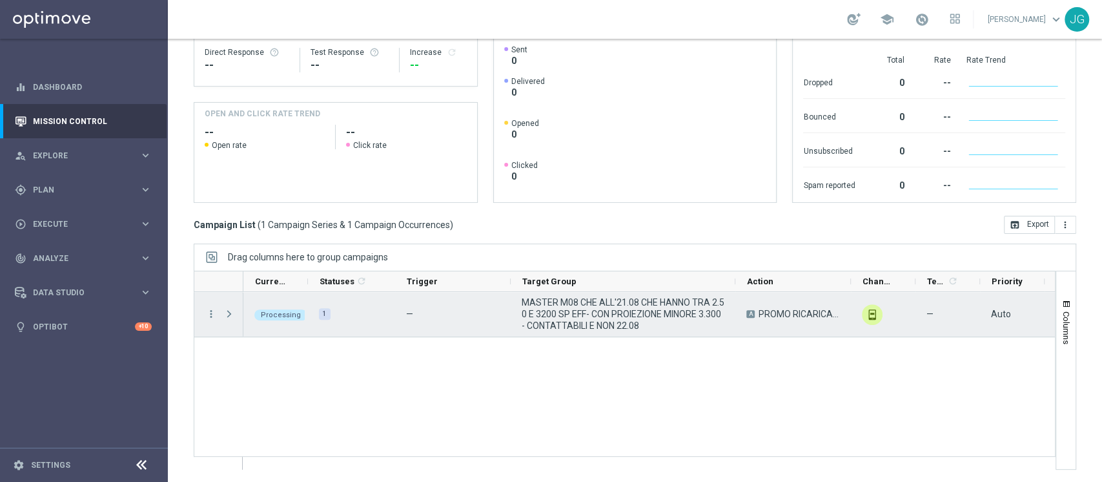
click at [228, 311] on span "Press SPACE to select this row." at bounding box center [229, 314] width 12 height 10
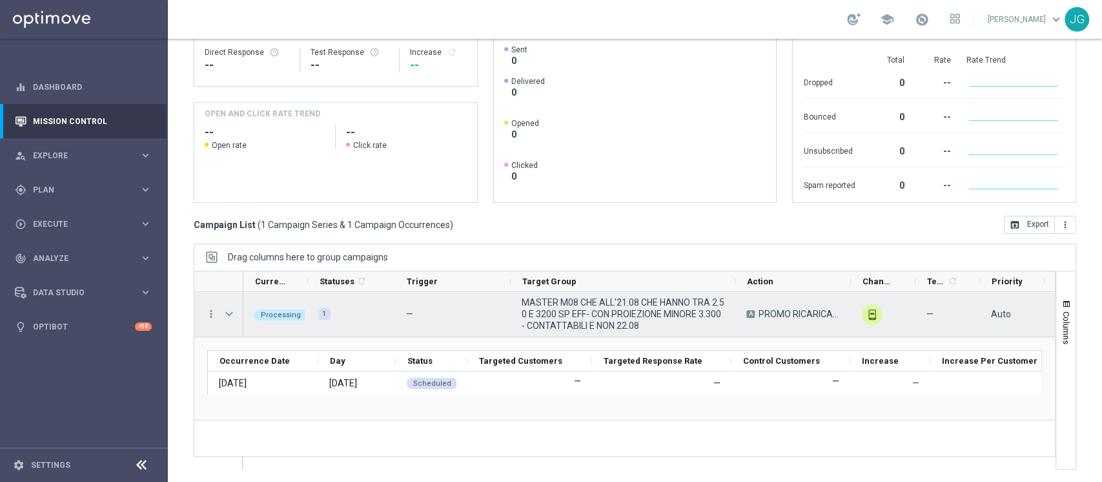
click at [228, 311] on span "Press SPACE to select this row." at bounding box center [229, 314] width 12 height 10
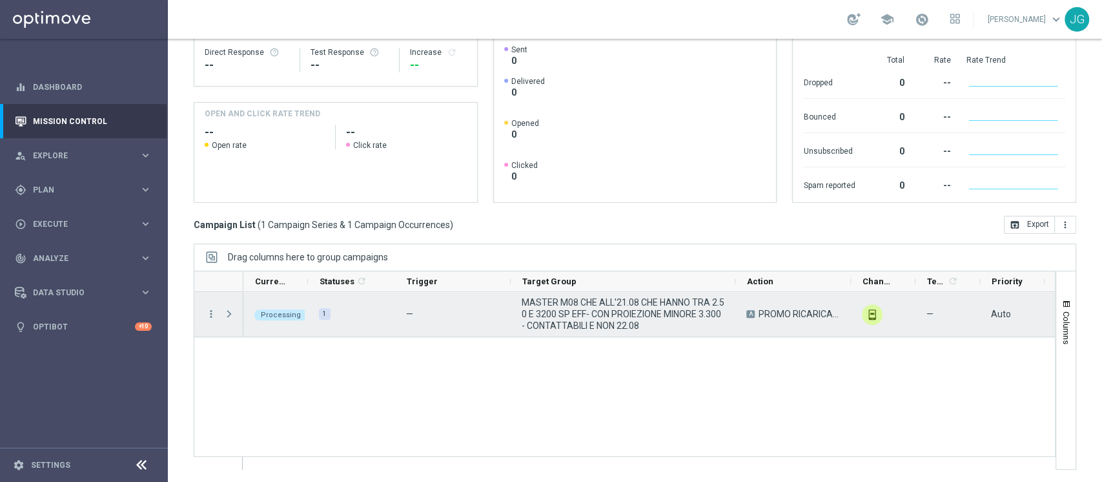
click at [228, 311] on span "Press SPACE to select this row." at bounding box center [229, 314] width 12 height 10
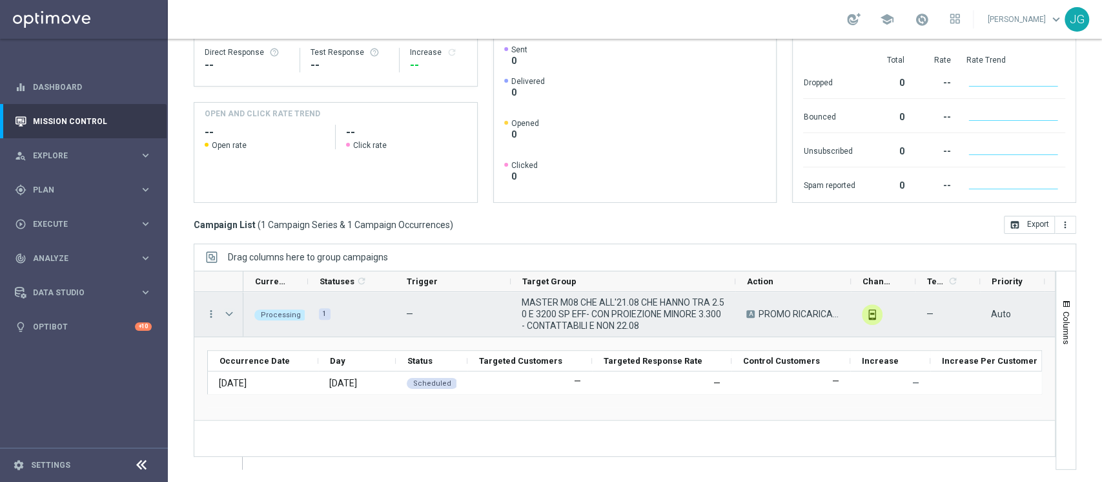
click at [228, 311] on span "Press SPACE to select this row." at bounding box center [229, 314] width 12 height 10
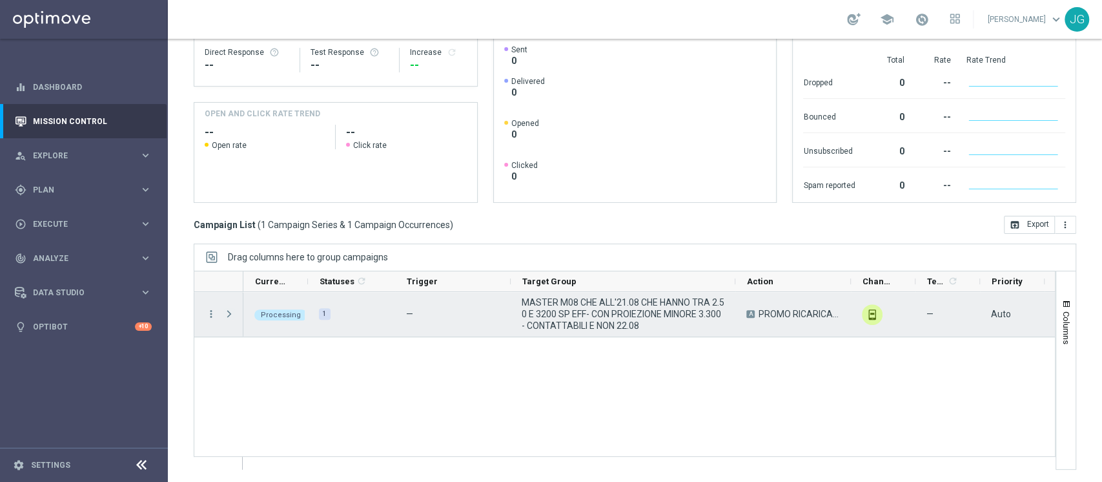
click at [228, 311] on span "Press SPACE to select this row." at bounding box center [229, 314] width 12 height 10
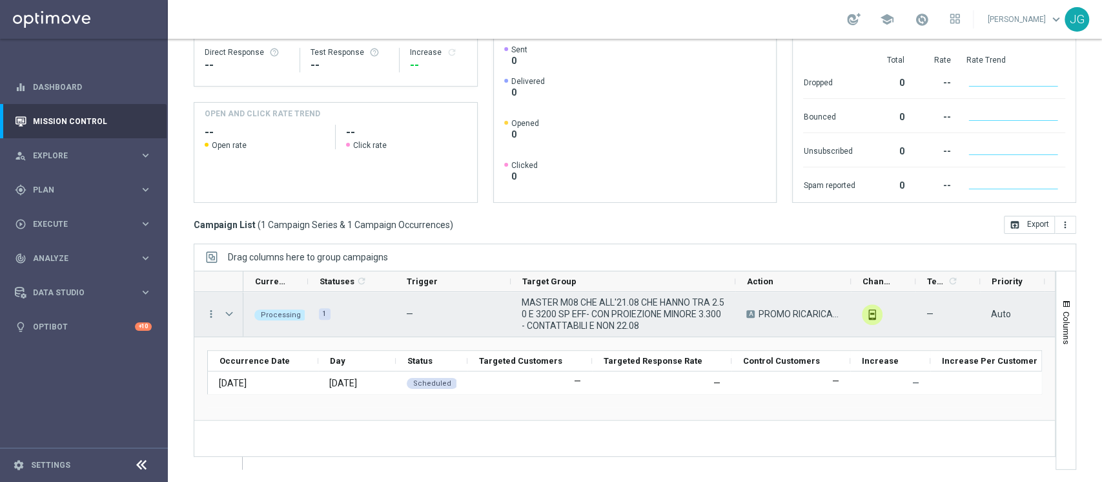
click at [228, 311] on span "Press SPACE to select this row." at bounding box center [229, 314] width 12 height 10
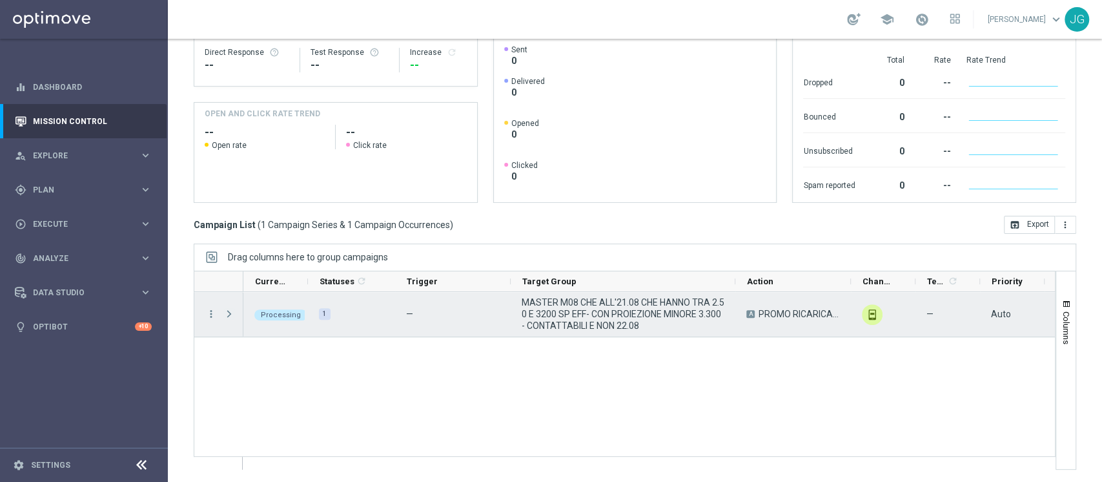
click at [228, 311] on span "Press SPACE to select this row." at bounding box center [229, 314] width 12 height 10
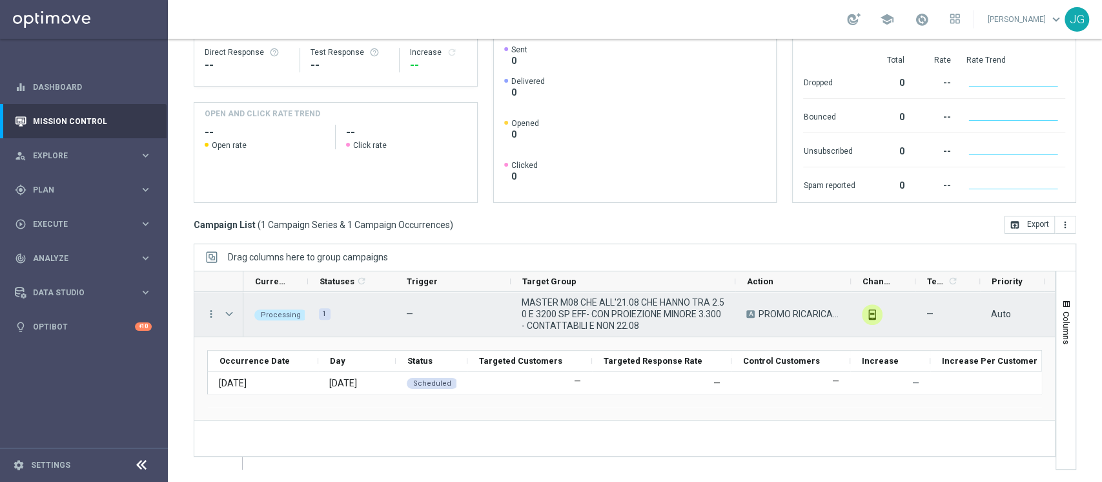
click at [228, 311] on span "Press SPACE to select this row." at bounding box center [229, 314] width 12 height 10
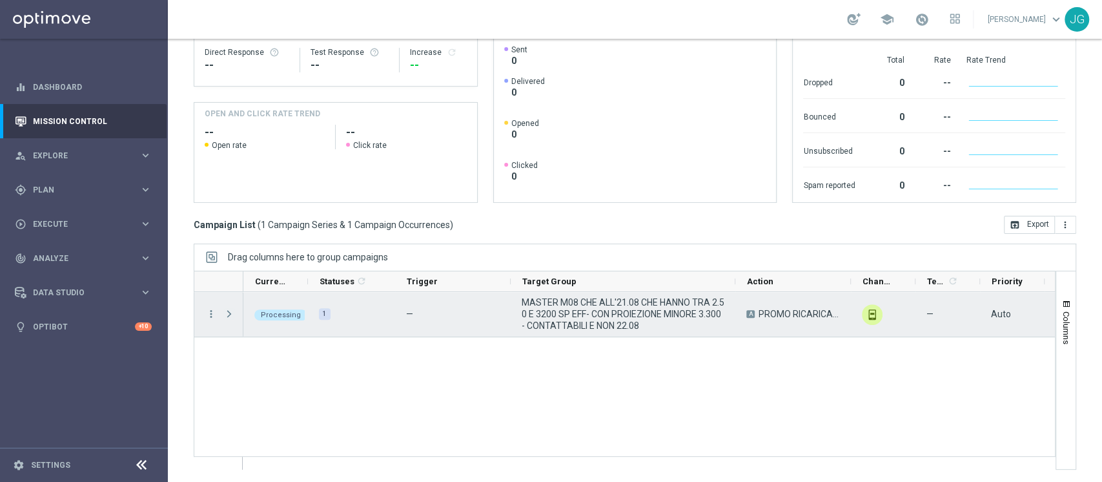
click at [228, 311] on span "Press SPACE to select this row." at bounding box center [229, 314] width 12 height 10
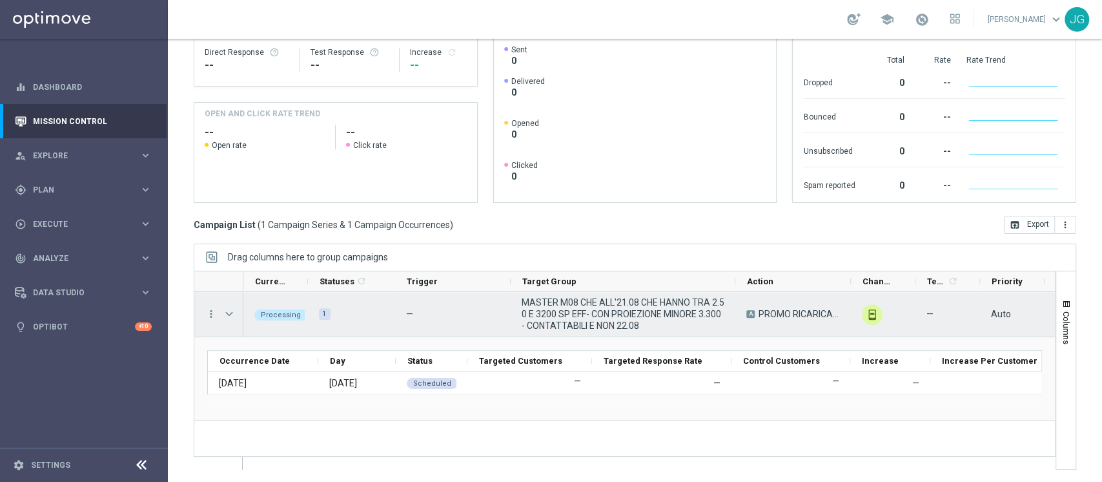
click at [228, 311] on span "Press SPACE to select this row." at bounding box center [229, 314] width 12 height 10
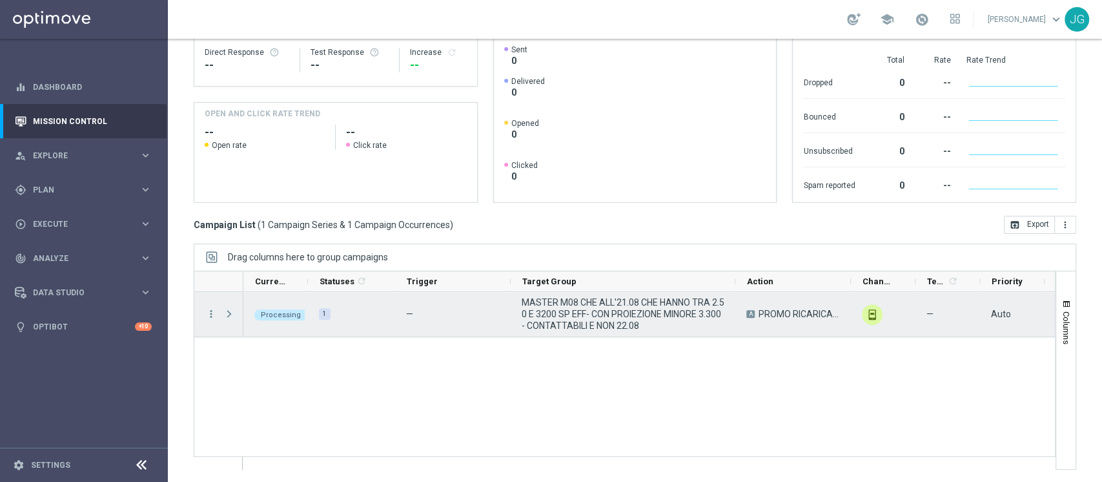
click at [229, 316] on span "Press SPACE to select this row." at bounding box center [229, 314] width 12 height 10
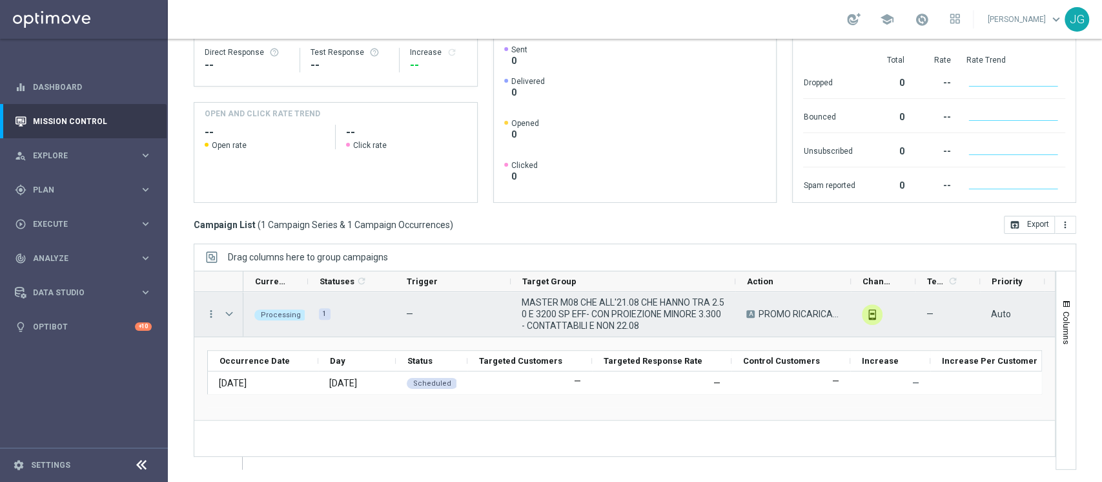
click at [229, 316] on span "Press SPACE to select this row." at bounding box center [229, 314] width 12 height 10
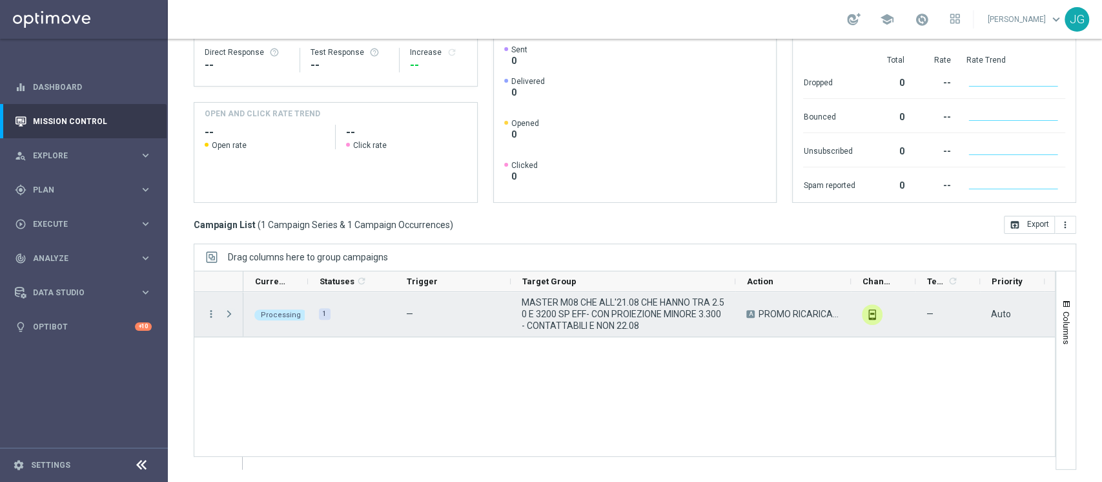
click at [229, 316] on span "Press SPACE to select this row." at bounding box center [229, 314] width 12 height 10
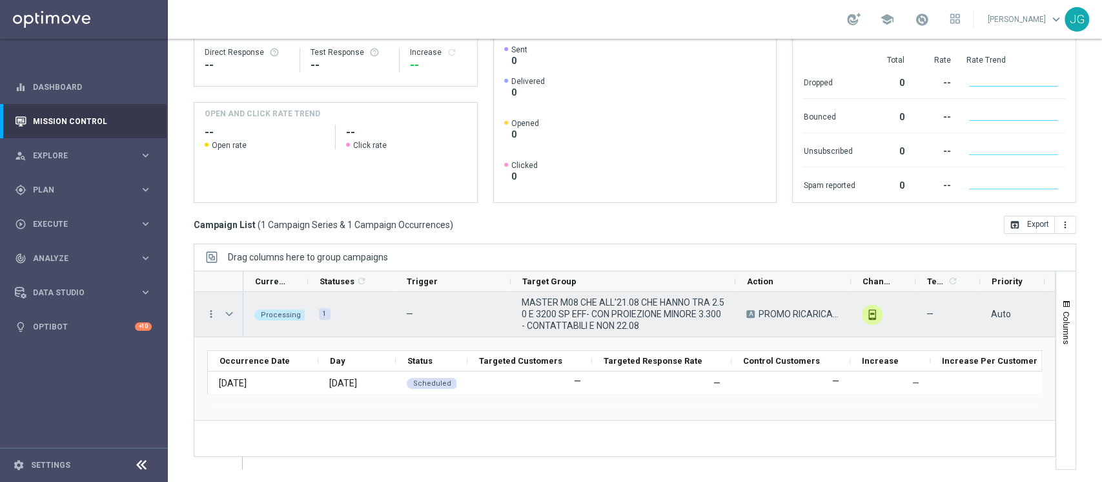
click at [226, 312] on span "Press SPACE to select this row." at bounding box center [229, 314] width 12 height 10
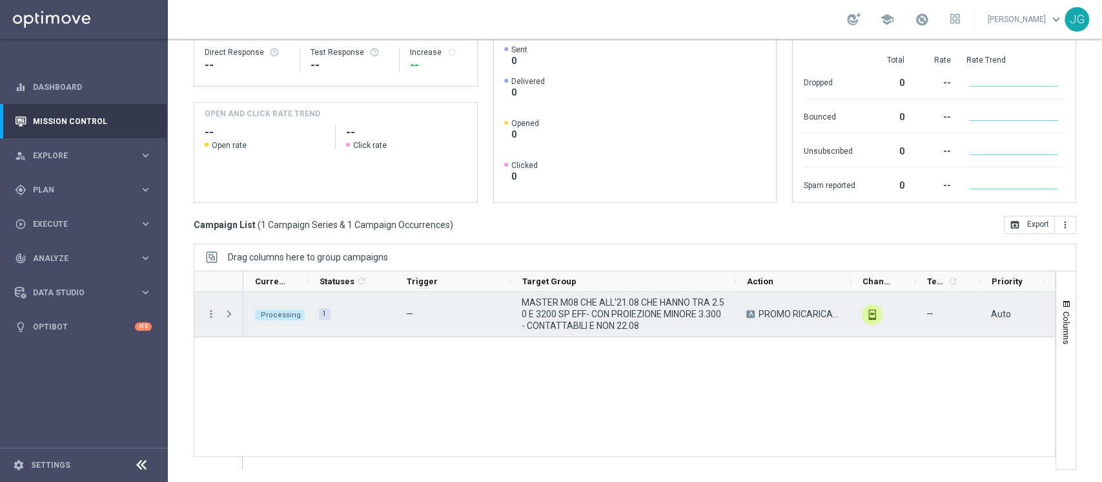
click at [226, 312] on span "Press SPACE to select this row." at bounding box center [229, 314] width 12 height 10
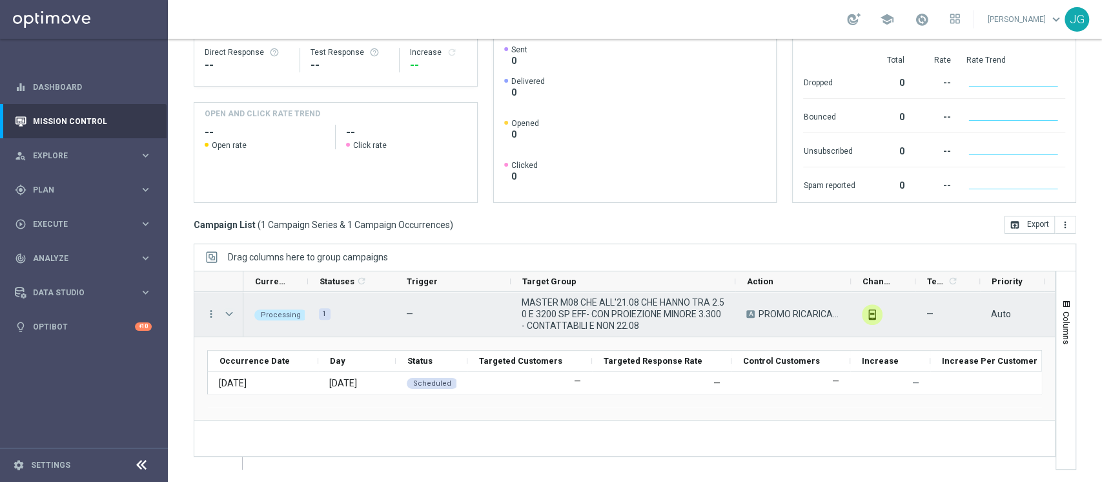
click at [226, 312] on span "Press SPACE to select this row." at bounding box center [229, 314] width 12 height 10
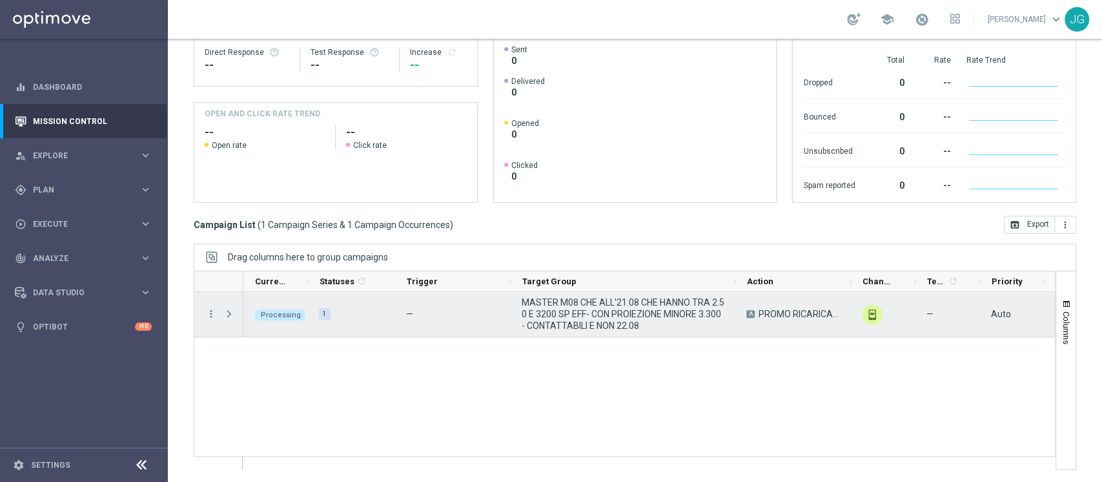
click at [226, 312] on span "Press SPACE to select this row." at bounding box center [229, 314] width 12 height 10
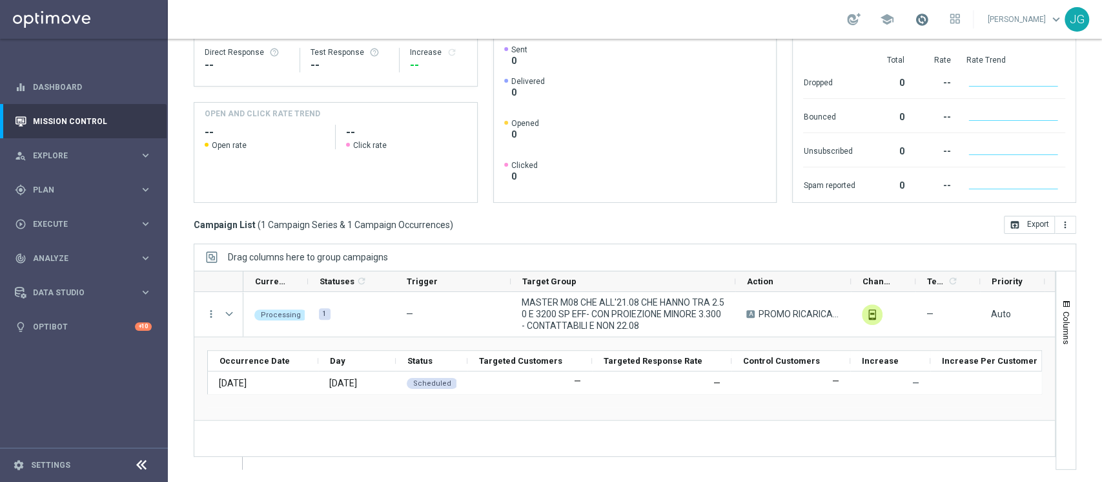
click at [918, 20] on span at bounding box center [922, 19] width 14 height 14
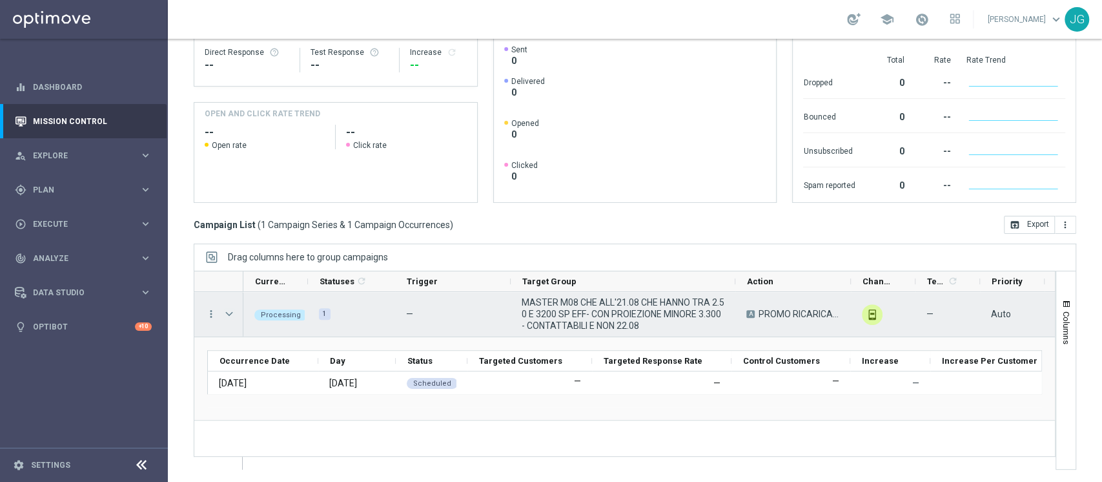
click at [228, 316] on span "Press SPACE to select this row." at bounding box center [229, 314] width 12 height 10
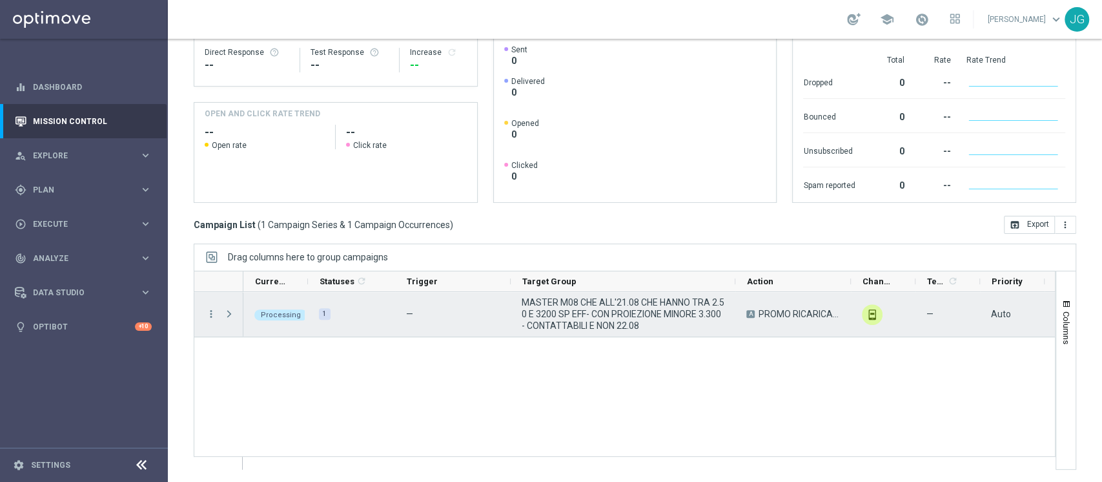
click at [228, 316] on span "Press SPACE to select this row." at bounding box center [229, 314] width 12 height 10
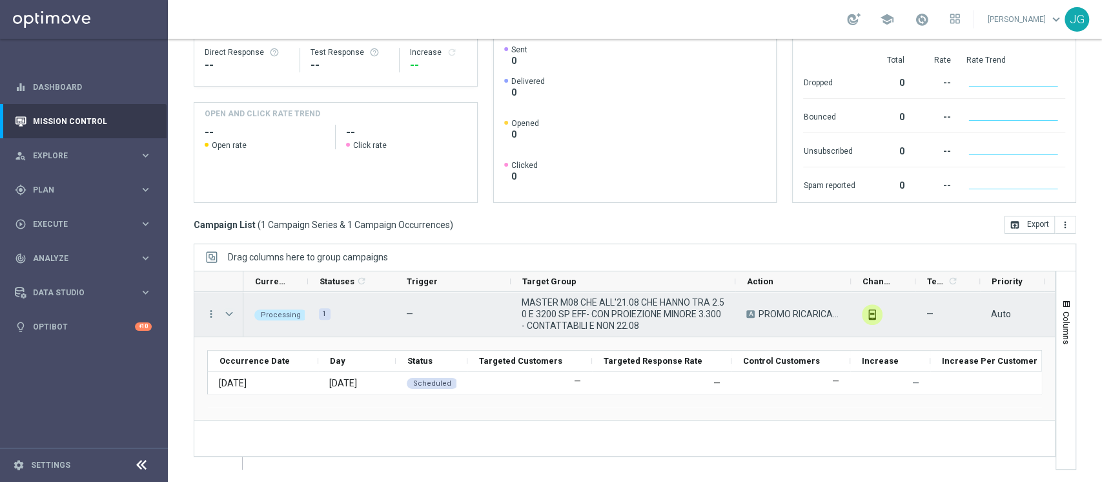
click at [231, 312] on span "Press SPACE to select this row." at bounding box center [229, 314] width 12 height 10
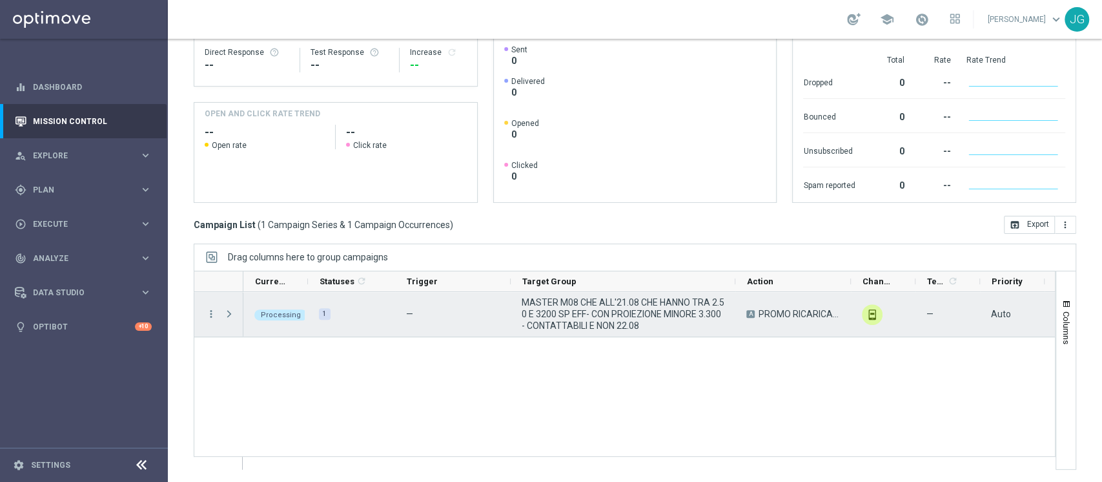
click at [231, 312] on span "Press SPACE to select this row." at bounding box center [229, 314] width 12 height 10
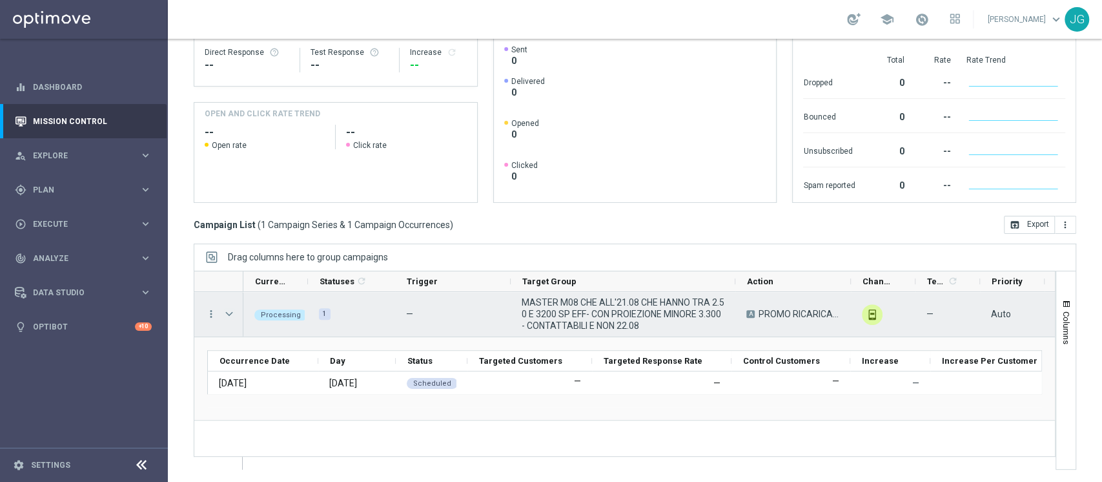
click at [227, 311] on span "Press SPACE to select this row." at bounding box center [229, 314] width 12 height 10
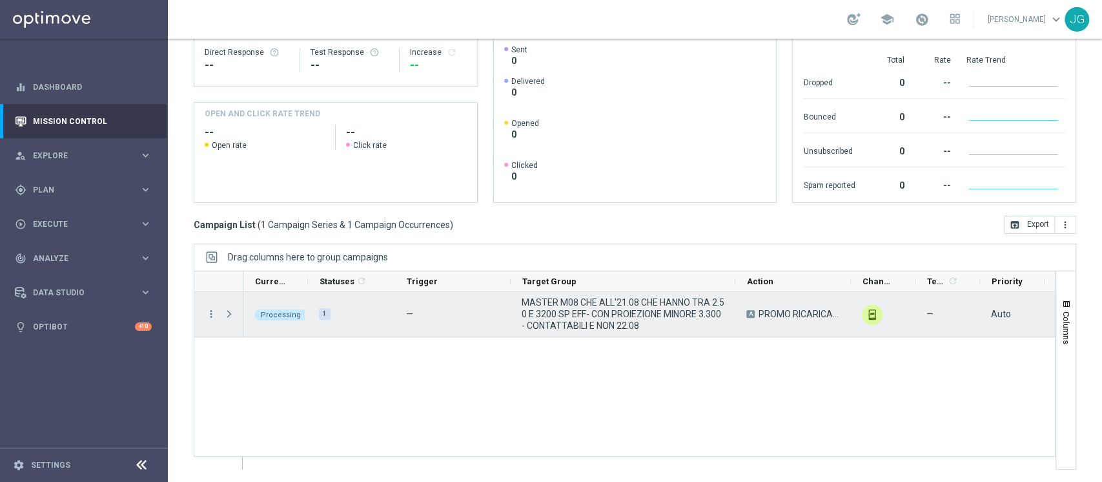
click at [227, 311] on span "Press SPACE to select this row." at bounding box center [229, 314] width 12 height 10
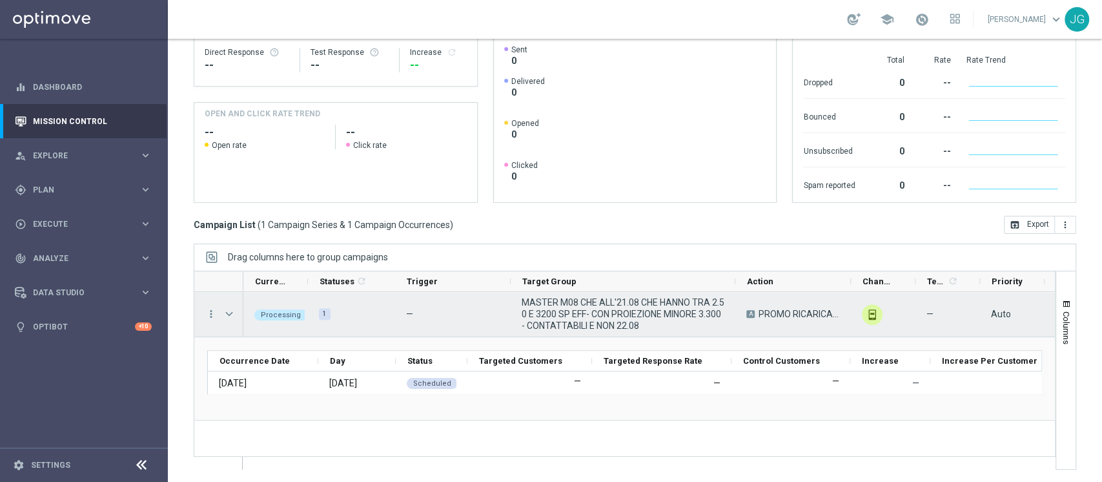
click at [227, 311] on span "Press SPACE to select this row." at bounding box center [229, 314] width 12 height 10
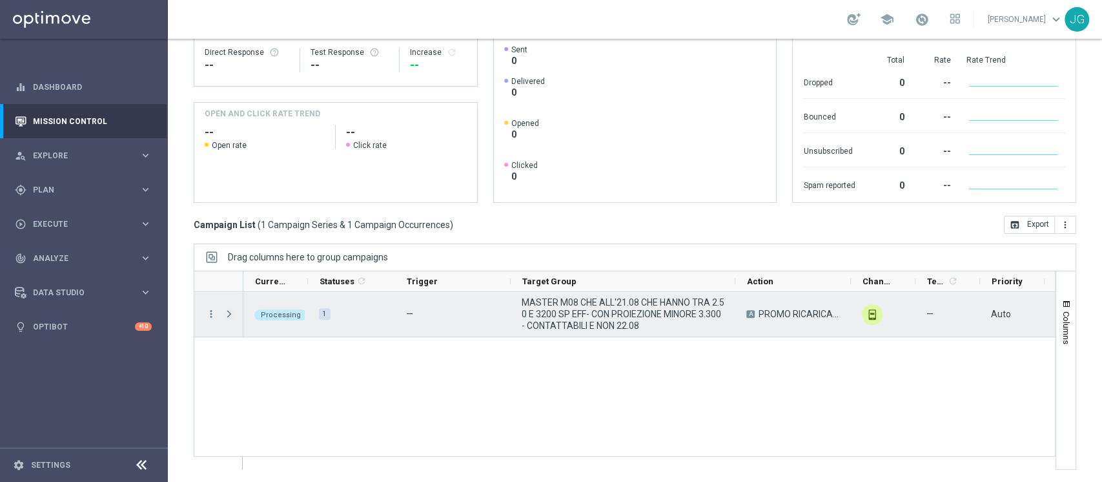
click at [227, 311] on span "Press SPACE to select this row." at bounding box center [229, 314] width 12 height 10
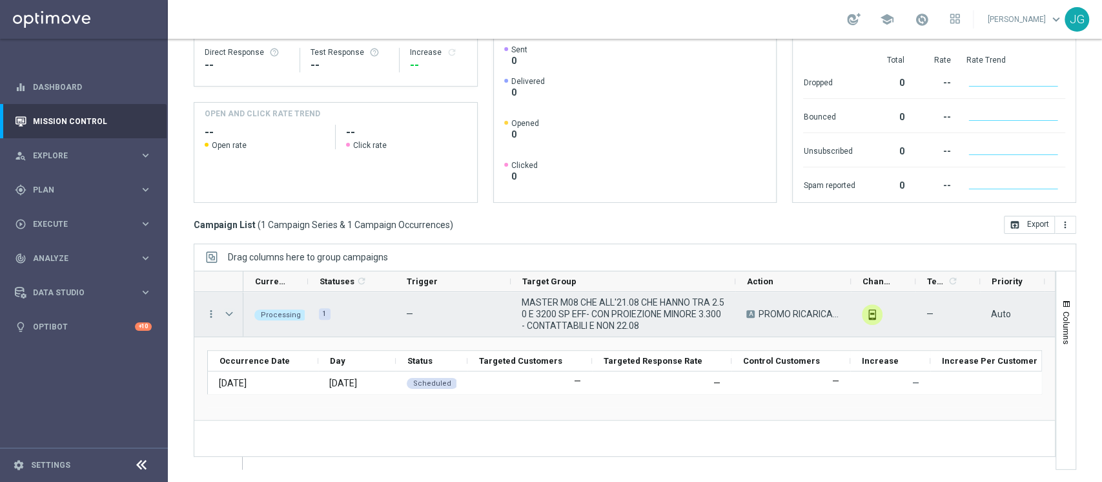
click at [230, 312] on span "Press SPACE to select this row." at bounding box center [229, 314] width 12 height 10
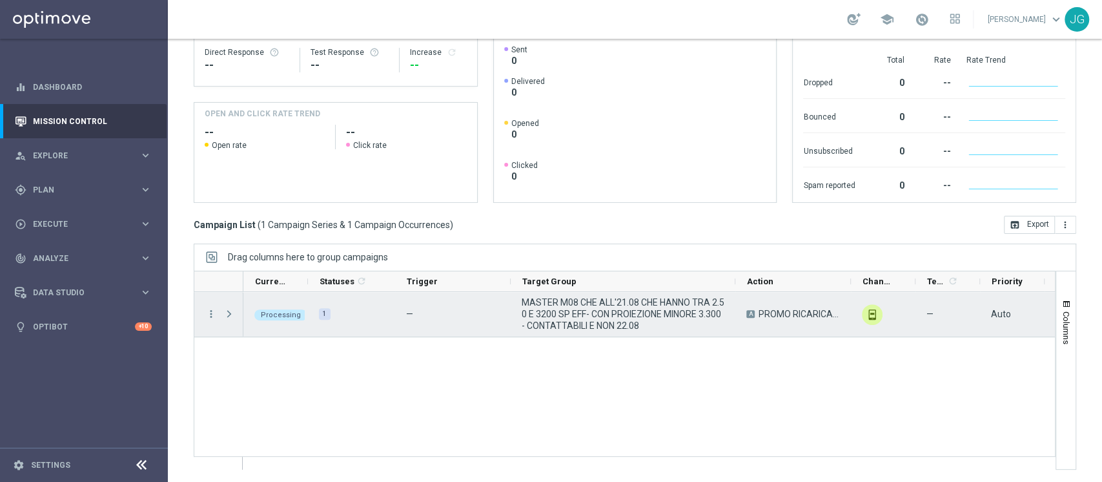
click at [230, 312] on span "Press SPACE to select this row." at bounding box center [229, 314] width 12 height 10
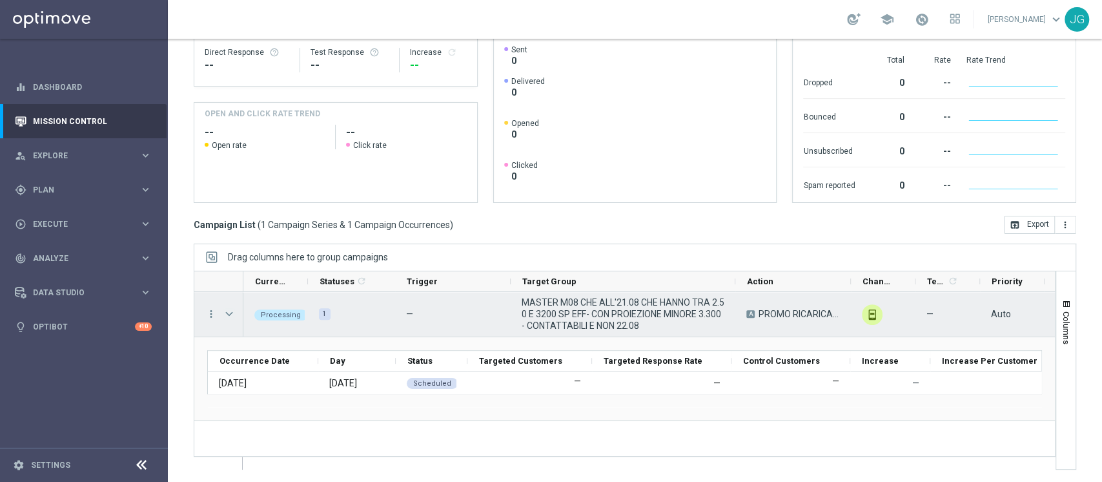
click at [230, 312] on span "Press SPACE to select this row." at bounding box center [229, 314] width 12 height 10
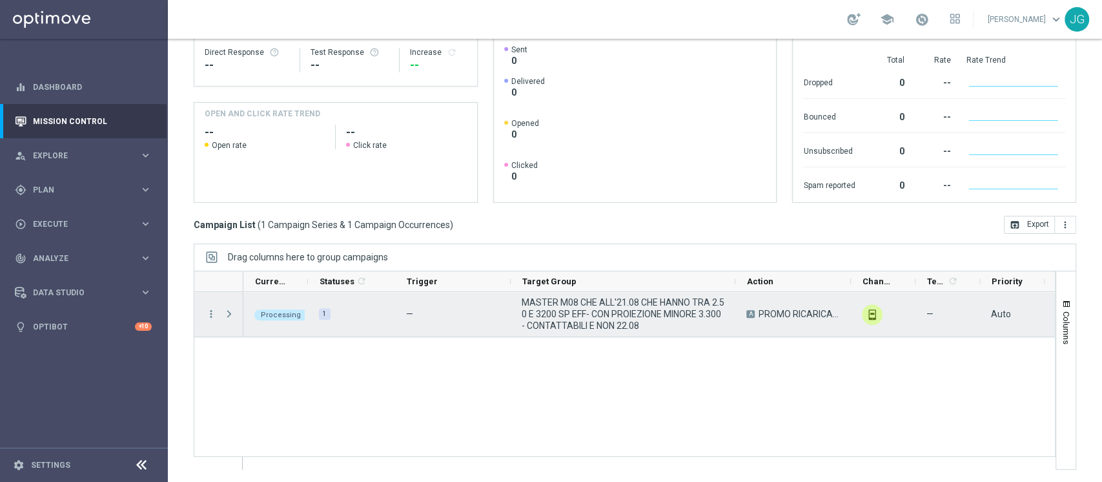
click at [230, 312] on span "Press SPACE to select this row." at bounding box center [229, 314] width 12 height 10
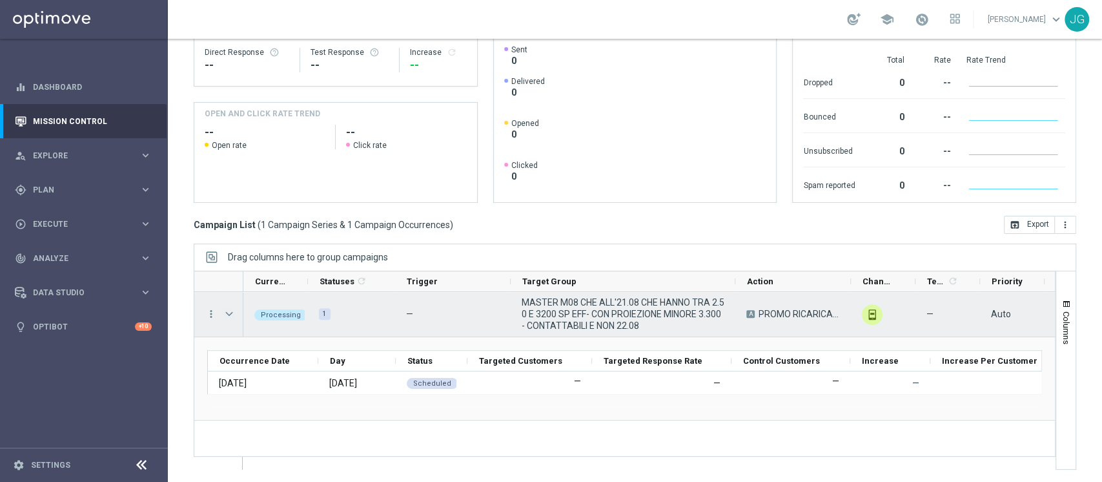
click at [230, 312] on span "Press SPACE to select this row." at bounding box center [229, 314] width 12 height 10
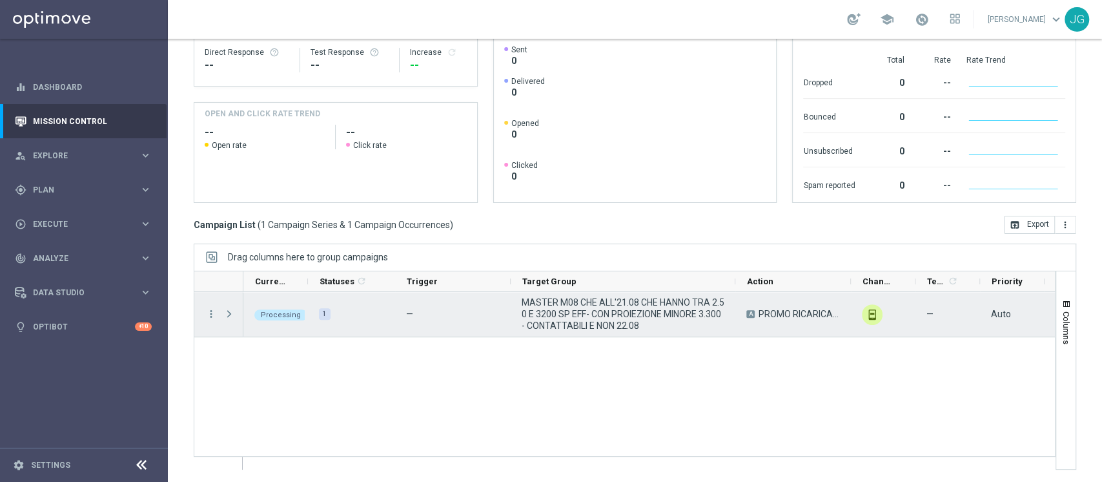
click at [230, 312] on span "Press SPACE to select this row." at bounding box center [229, 314] width 12 height 10
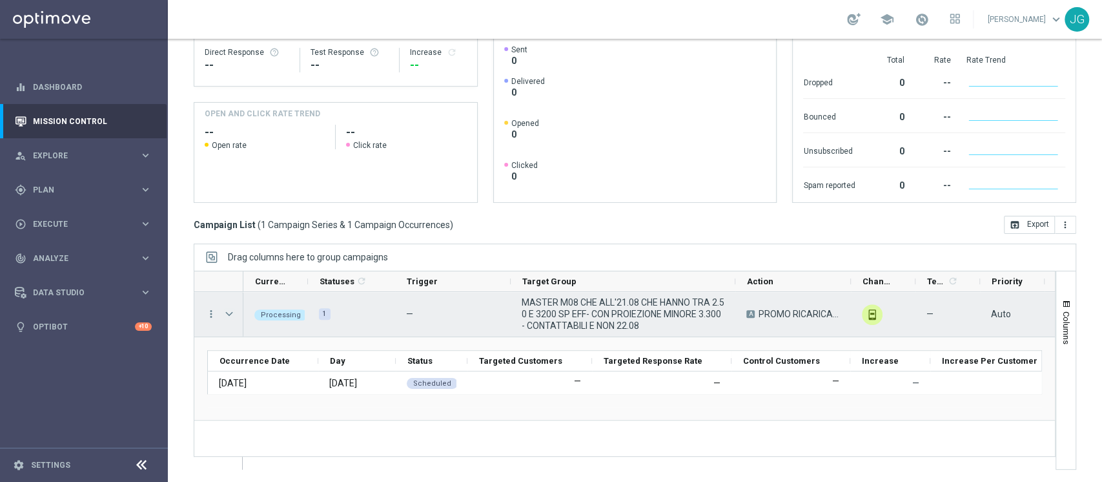
click at [230, 312] on span "Press SPACE to select this row." at bounding box center [229, 314] width 12 height 10
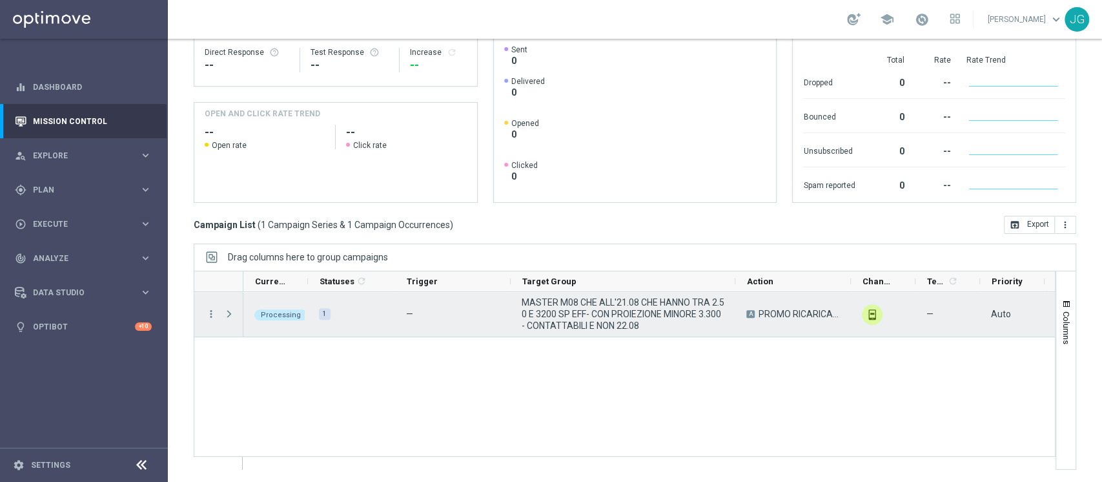
click at [230, 312] on span "Press SPACE to select this row." at bounding box center [229, 314] width 12 height 10
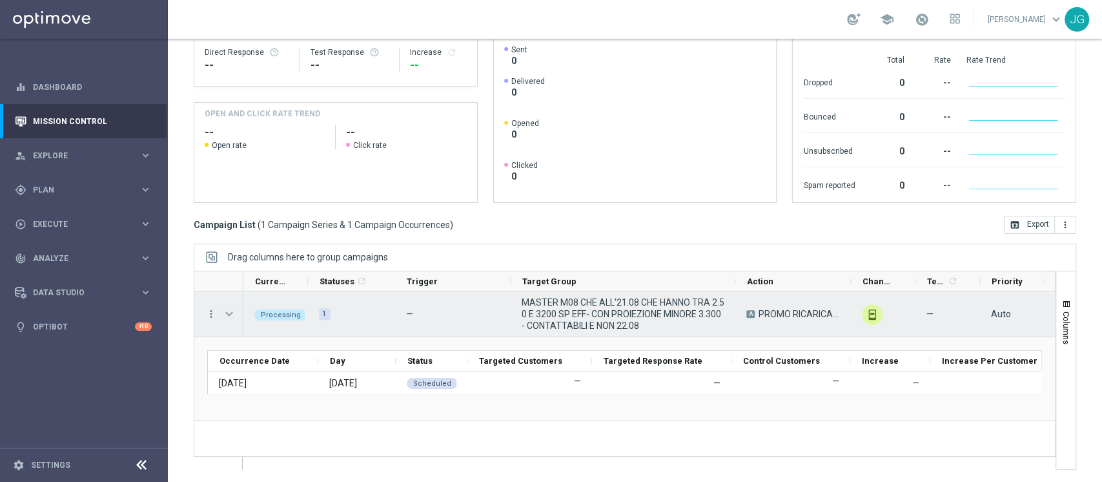
click at [229, 309] on span "Press SPACE to select this row." at bounding box center [229, 314] width 12 height 10
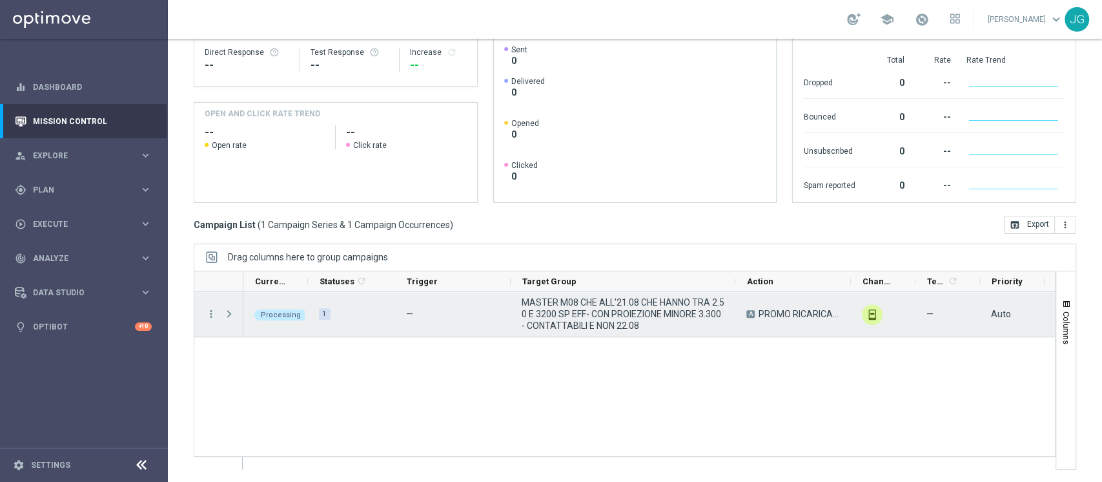
click at [229, 309] on span "Press SPACE to select this row." at bounding box center [229, 314] width 12 height 10
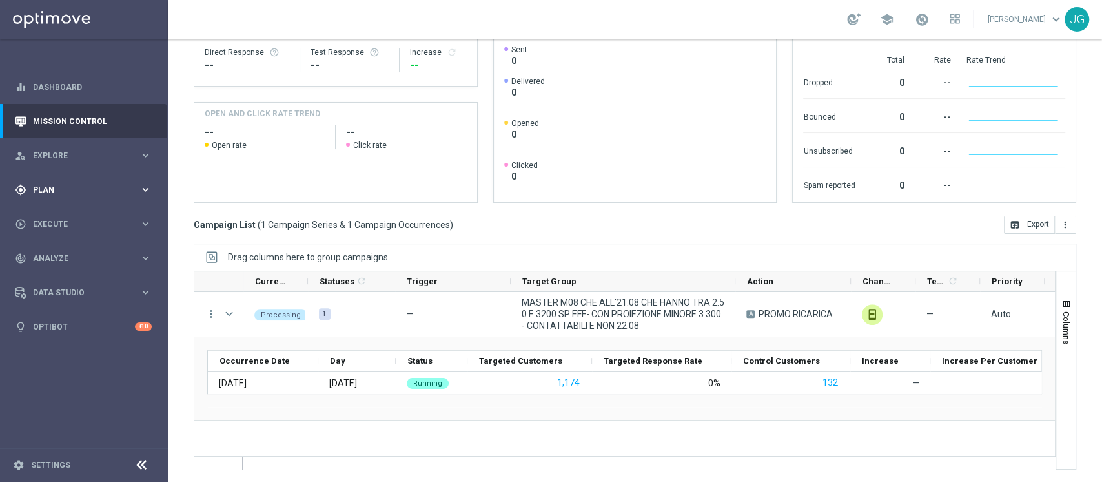
click at [83, 188] on span "Plan" at bounding box center [86, 190] width 107 height 8
click at [54, 217] on link "Target Groups" at bounding box center [84, 216] width 101 height 10
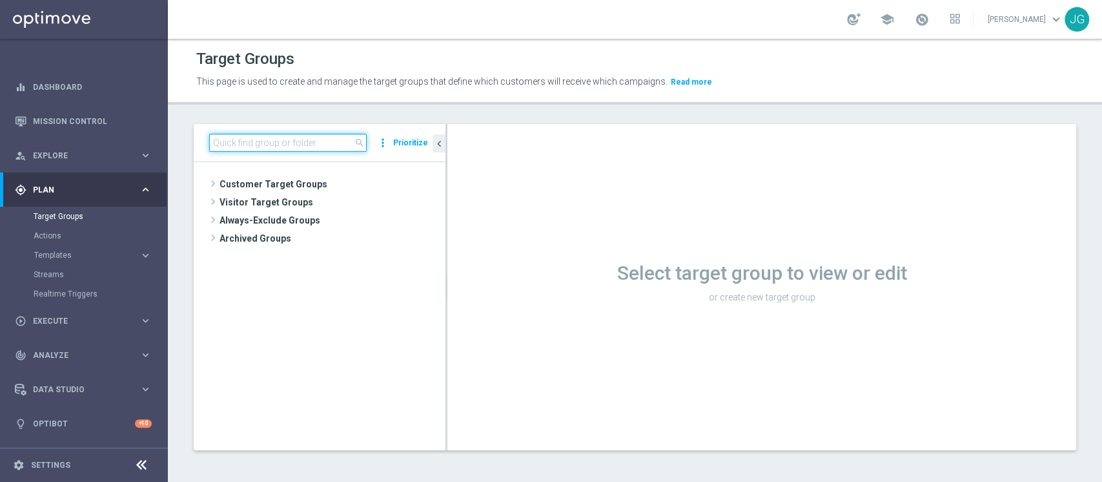
click at [253, 147] on input at bounding box center [288, 143] width 158 height 18
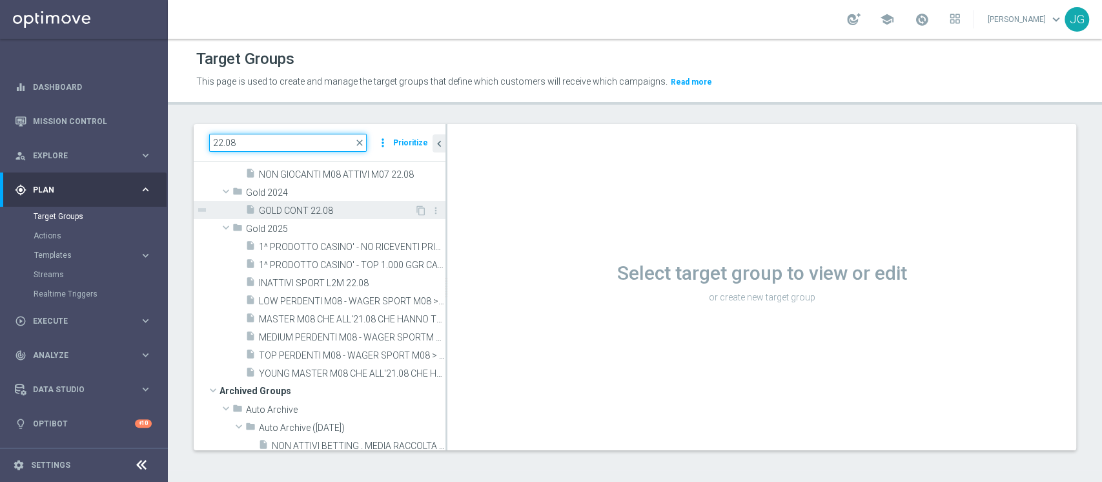
scroll to position [142, 0]
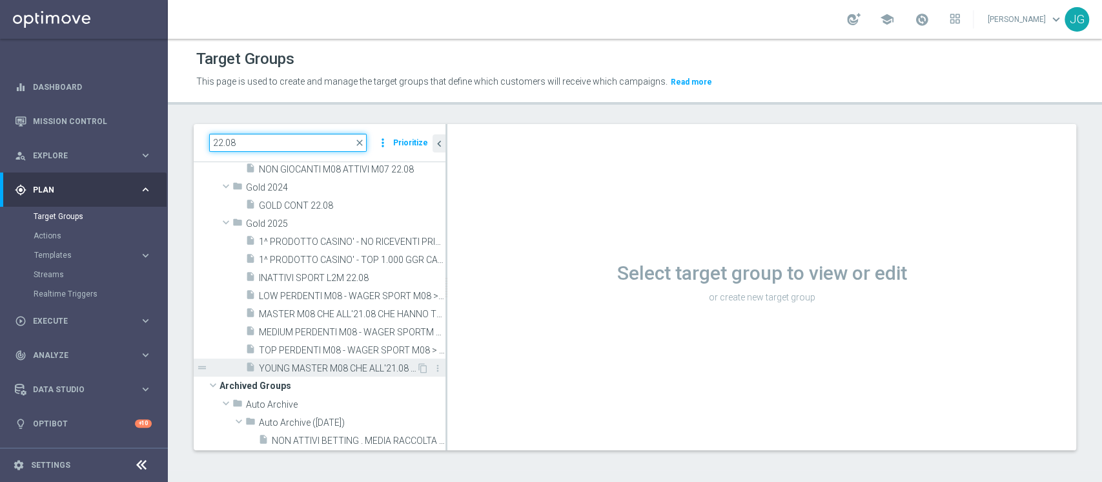
type input "22.08"
click at [316, 361] on div "insert_drive_file YOUNG MASTER M08 CHE ALL'21.08 CHE HANNO TRA 1.00 E 3300 SP -…" at bounding box center [330, 367] width 171 height 18
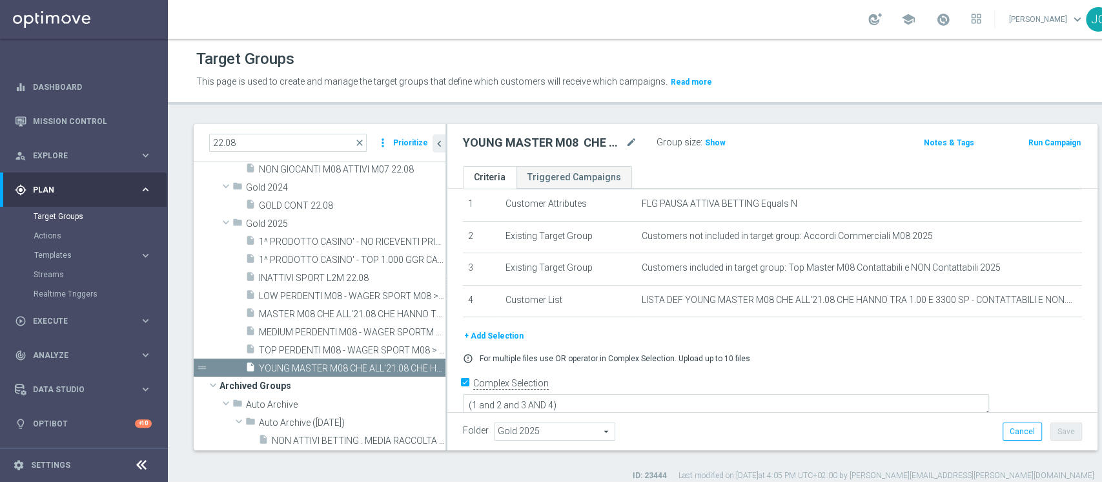
scroll to position [45, 0]
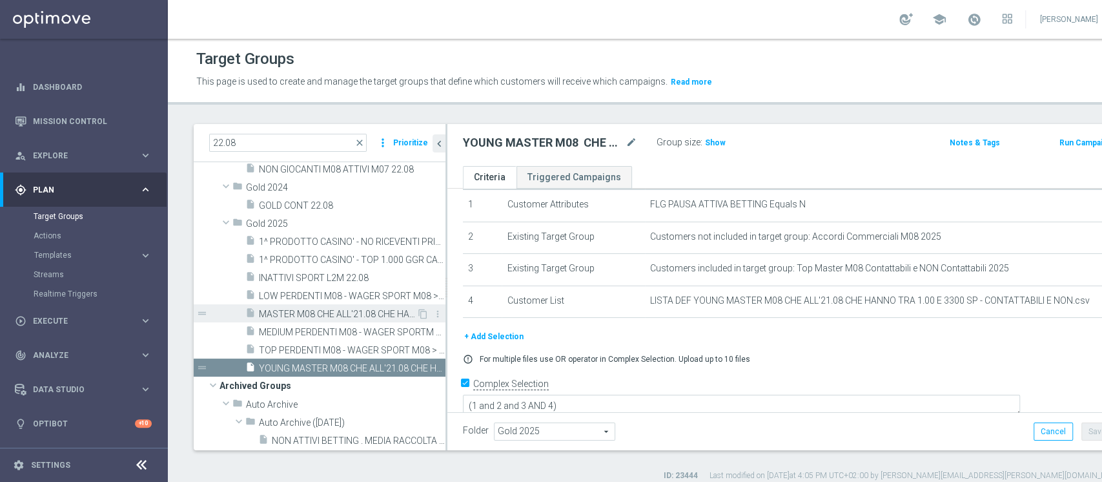
click at [327, 311] on span "MASTER M08 CHE ALL'21.08 CHE HANNO TRA 2.50 E 3200 SP EFF- CON PROIEZIONE MINOR…" at bounding box center [338, 314] width 158 height 11
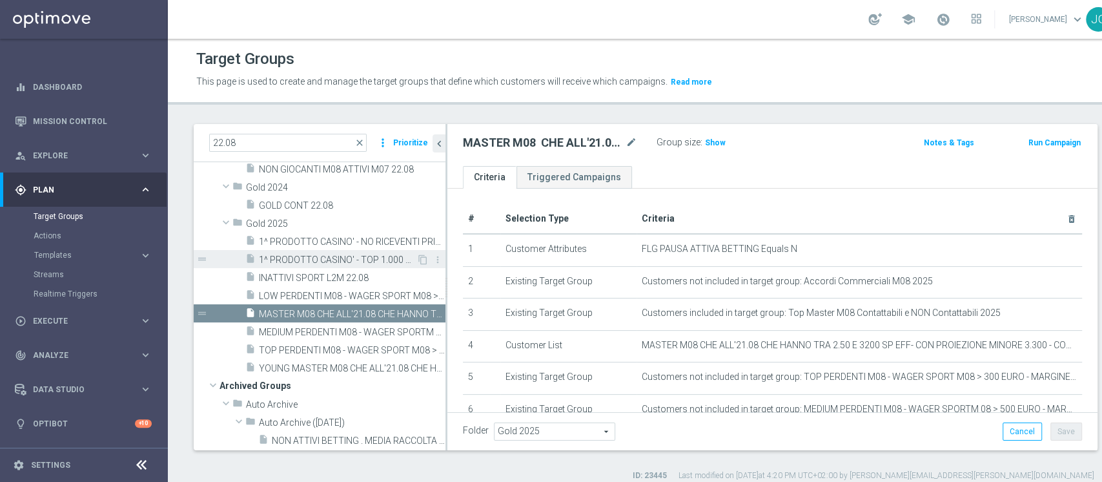
click at [298, 261] on span "1^ PRODOTTO CASINO' - TOP 1.000 GGR CASINO' M08 22.08" at bounding box center [338, 259] width 158 height 11
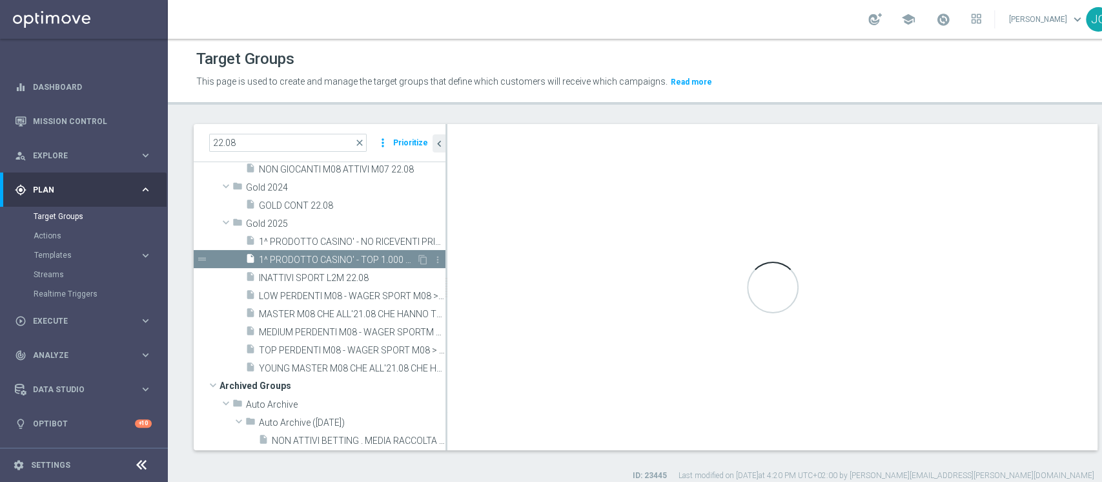
type textarea "(1 AND 2 AND 3 AND 4 and 6 and 7) OR 5"
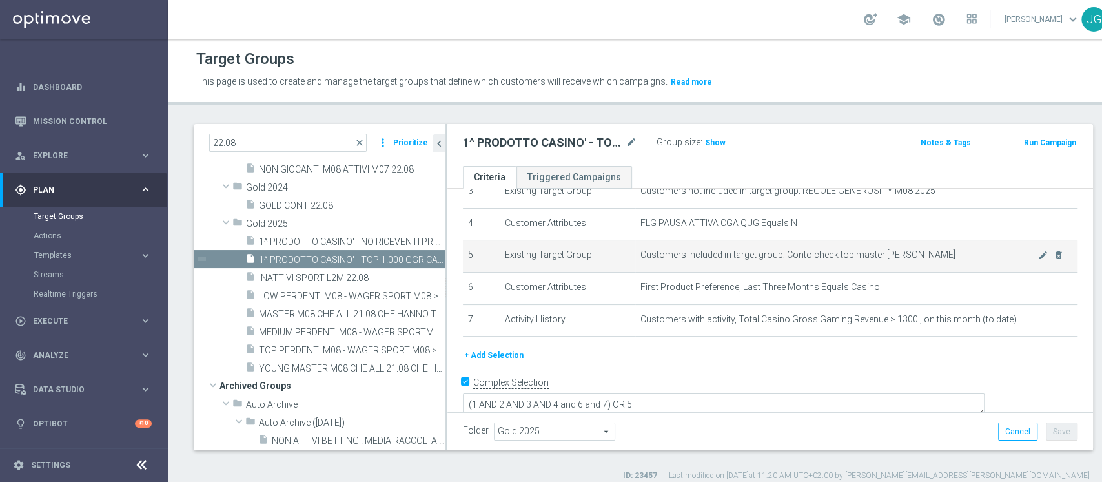
scroll to position [121, 0]
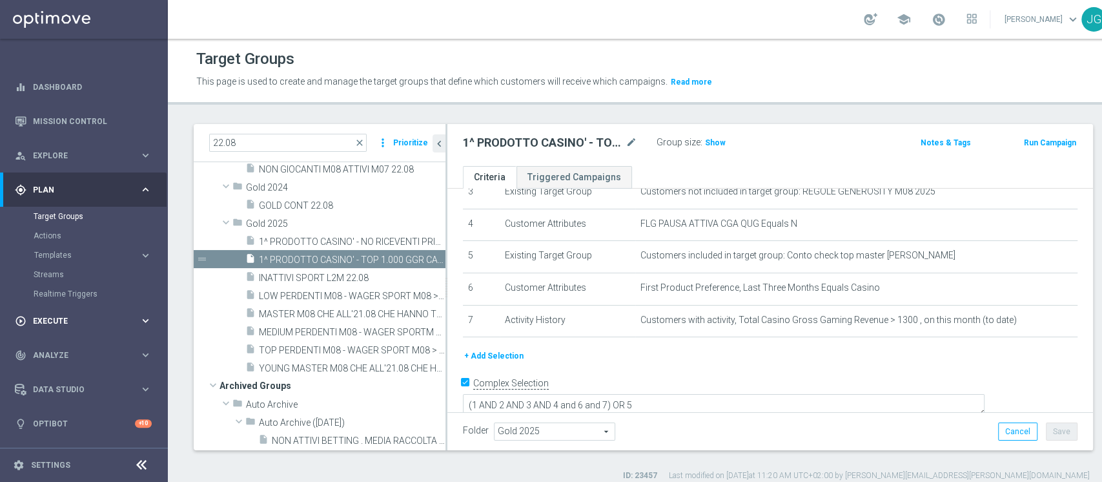
click at [41, 320] on span "Execute" at bounding box center [86, 321] width 107 height 8
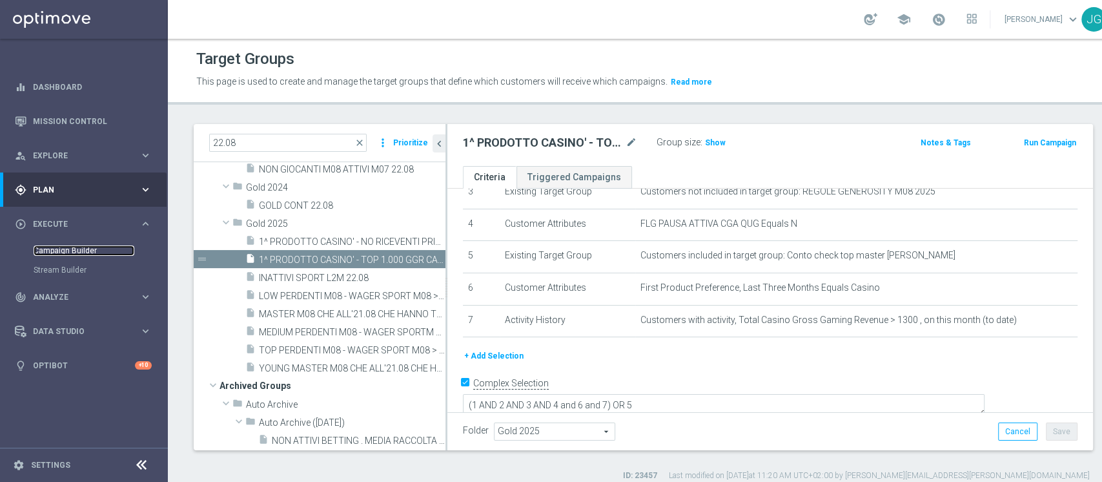
click at [79, 248] on link "Campaign Builder" at bounding box center [84, 250] width 101 height 10
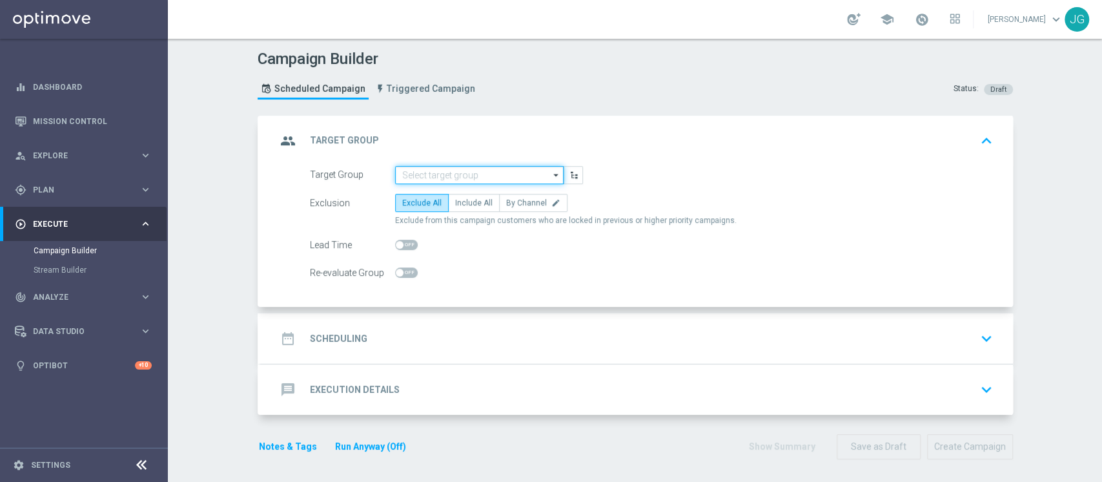
click at [438, 172] on input at bounding box center [479, 175] width 169 height 18
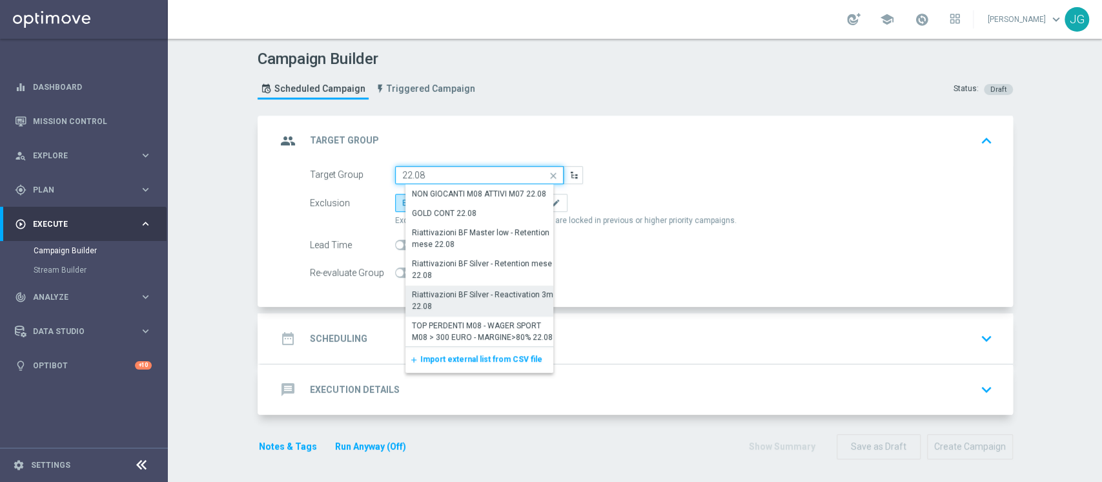
scroll to position [253, 0]
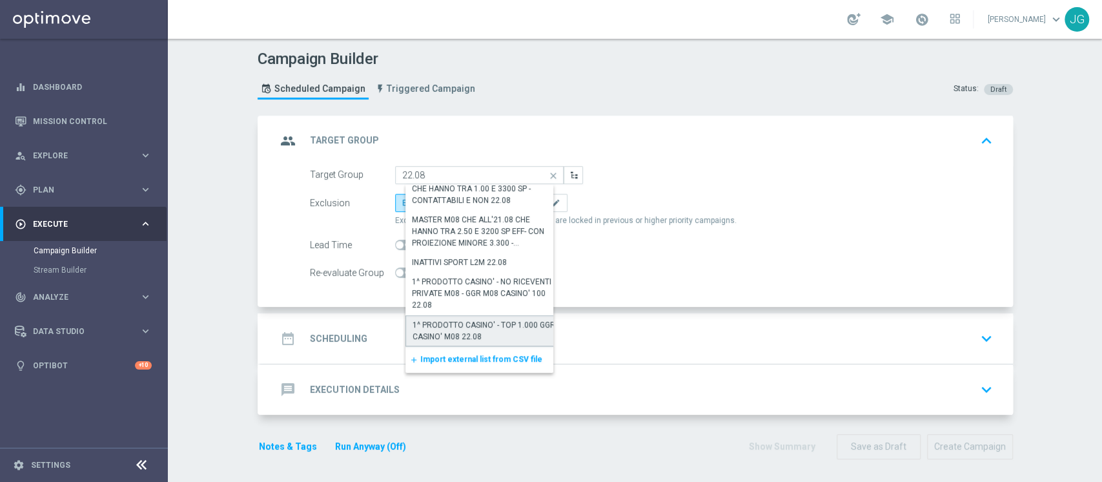
click at [465, 323] on div "1^ PRODOTTO CASINO' - TOP 1.000 GGR CASINO' M08 22.08" at bounding box center [485, 330] width 144 height 23
type input "1^ PRODOTTO CASINO' - TOP 1.000 GGR CASINO' M08 22.08"
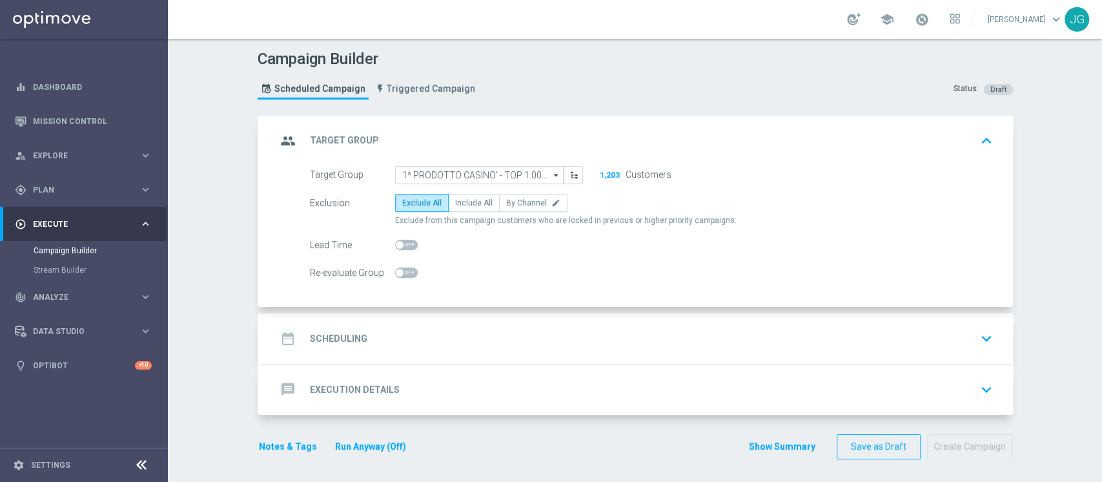
click at [637, 463] on div "group Target Group keyboard_arrow_up Target Group 1^ PRODOTTO CASINO' - TOP 1.0…" at bounding box center [635, 294] width 755 height 356
click at [573, 342] on div "date_range Scheduling keyboard_arrow_down" at bounding box center [636, 338] width 721 height 25
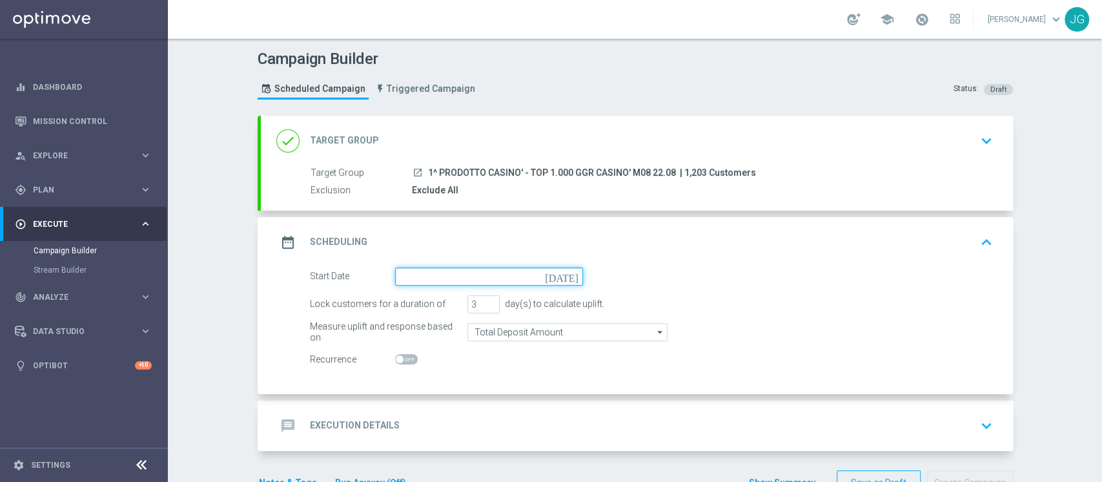
click at [475, 270] on input at bounding box center [489, 276] width 188 height 18
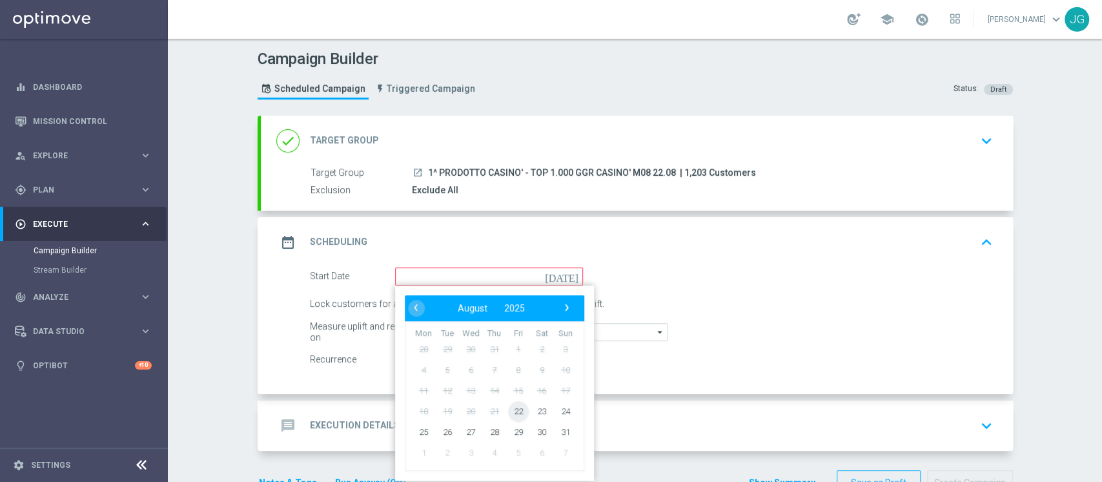
click at [518, 407] on span "22" at bounding box center [517, 410] width 21 height 21
type input "[DATE]"
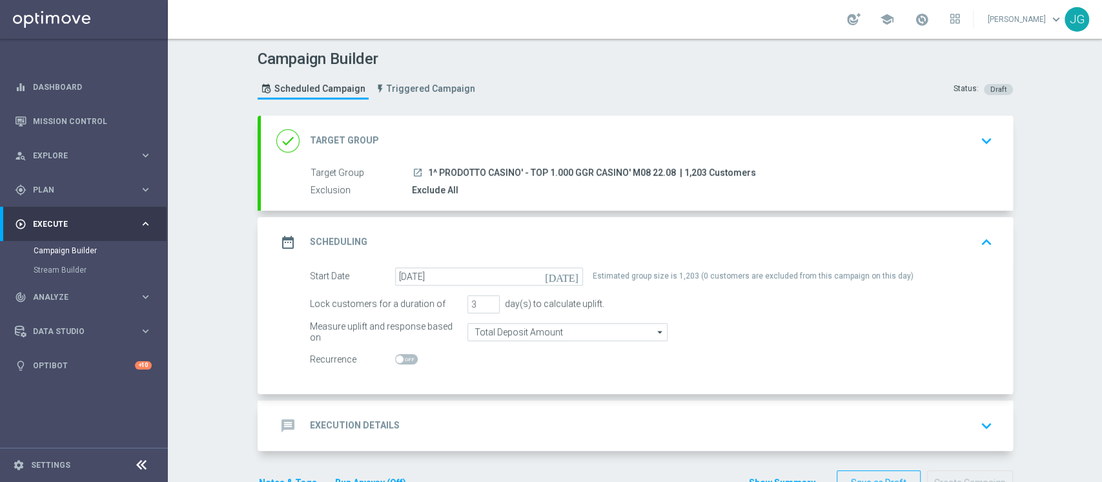
click at [562, 138] on div "done Target Group keyboard_arrow_down" at bounding box center [636, 140] width 721 height 25
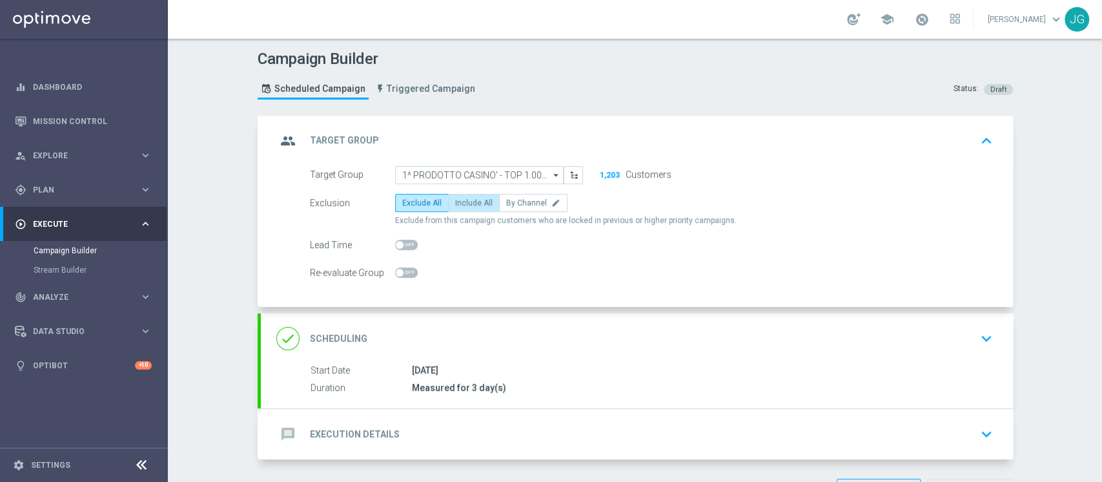
click at [467, 203] on span "Include All" at bounding box center [473, 202] width 37 height 9
click at [464, 203] on input "Include All" at bounding box center [459, 205] width 8 height 8
radio input "true"
click at [414, 440] on div "message Execution Details keyboard_arrow_down" at bounding box center [636, 434] width 721 height 25
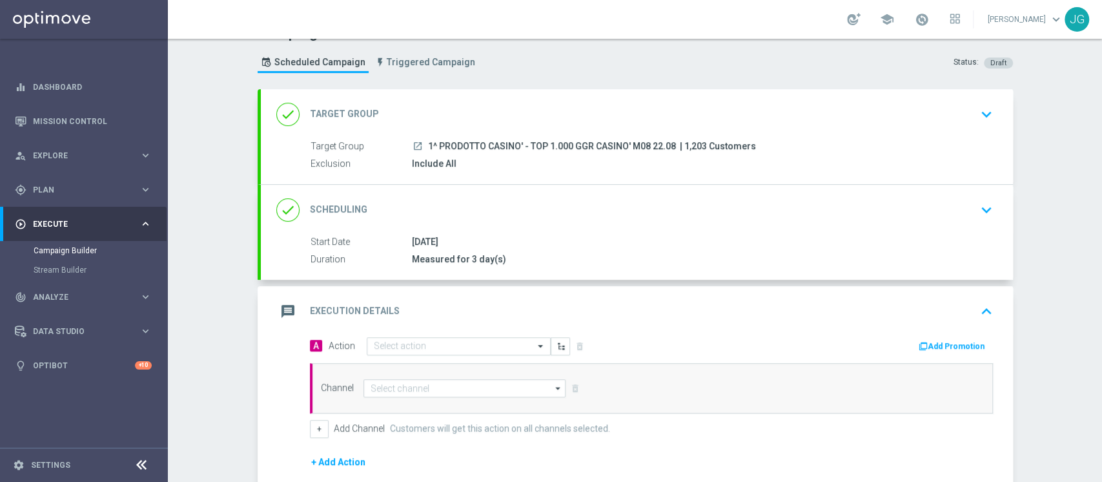
scroll to position [0, 0]
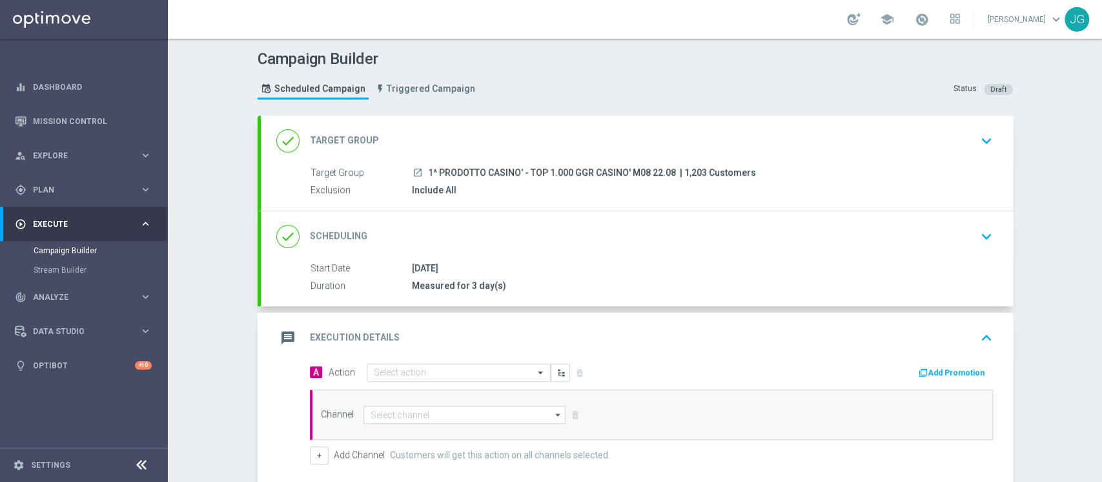
drag, startPoint x: 666, startPoint y: 170, endPoint x: 418, endPoint y: 168, distance: 247.9
click at [418, 168] on div "launch 1^ PRODOTTO CASINO' - TOP 1.000 GGR CASINO' M08 22.08 | 1,203 Customers" at bounding box center [700, 172] width 576 height 13
copy span "1^ PRODOTTO CASINO' - TOP 1.000 GGR CASINO' M08 22.08"
click at [431, 380] on div "A Action Select action delete_forever Add Promotion" at bounding box center [651, 373] width 702 height 20
click at [442, 373] on input "text" at bounding box center [446, 372] width 144 height 11
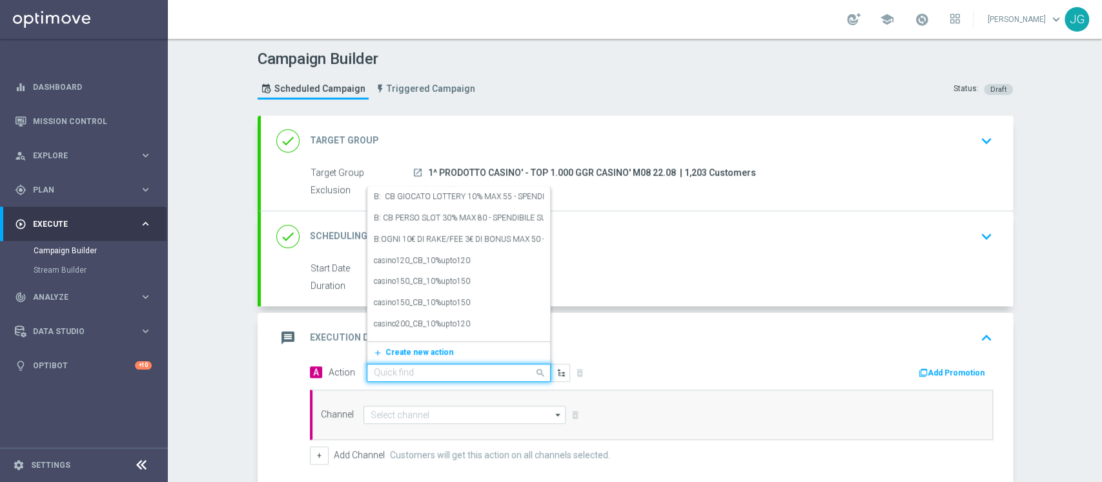
paste input "1^ PRODOTTO CASINO' - TOP 1.000 GGR CASINO' M08 22.08"
type input "1^ PRODOTTO CASINO' - TOP 1.000 GGR CASINO' M08 22.08"
paste input "[PERSON_NAME] SLOT 50% MAX 500 - SPENDIBILE SLOT"
type input "[PERSON_NAME] SLOT 50% MAX 500 - SPENDIBILE SLOT"
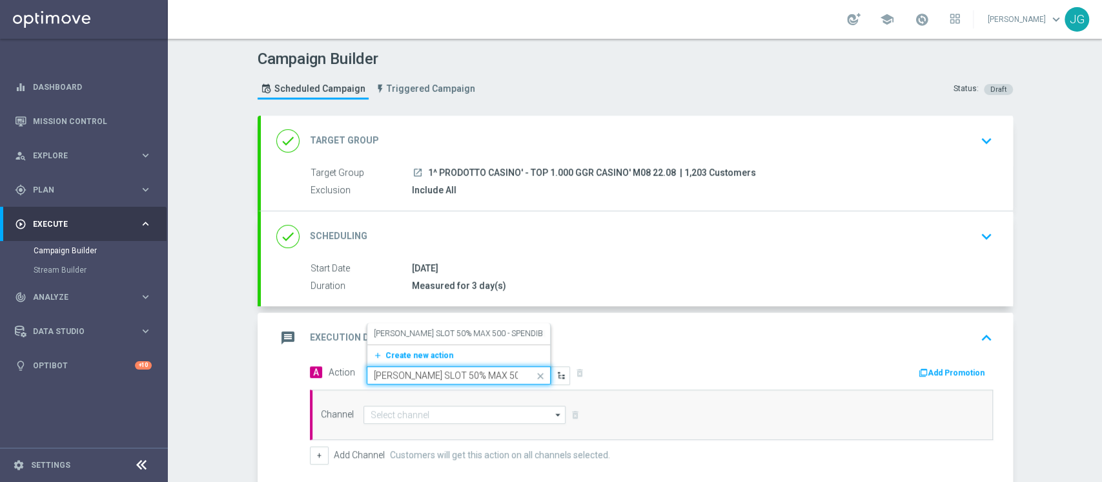
scroll to position [0, 57]
click at [435, 337] on label "[PERSON_NAME] SLOT 50% MAX 500 - SPENDIBILE SLOT" at bounding box center [474, 333] width 200 height 11
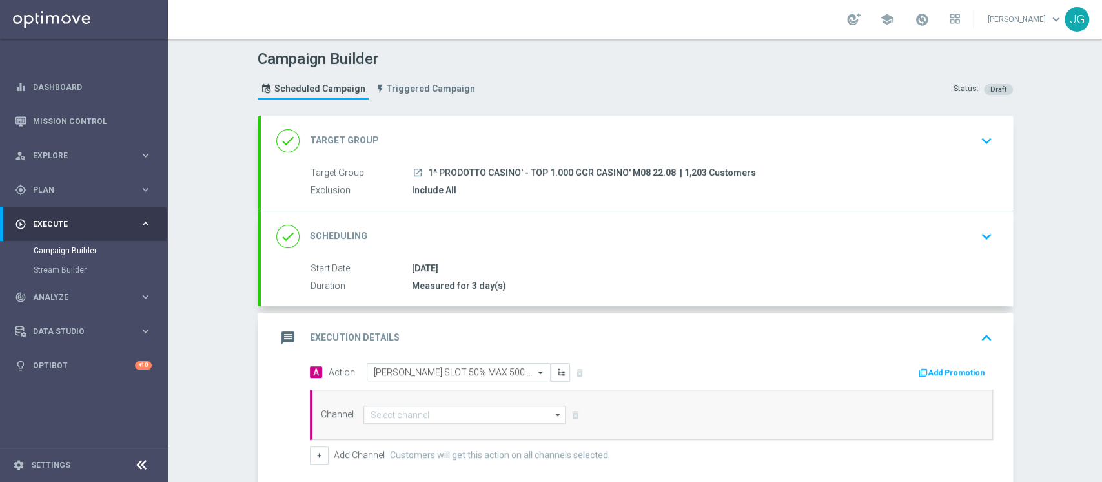
click at [934, 364] on div "Add Promotion" at bounding box center [955, 371] width 76 height 15
click at [933, 375] on button "Add Promotion" at bounding box center [953, 372] width 72 height 14
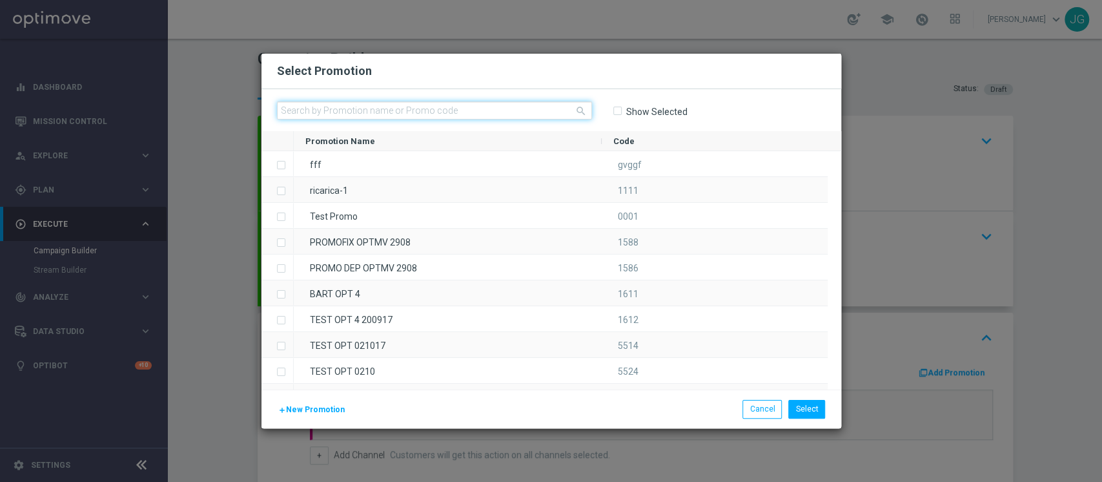
click at [455, 110] on input "text" at bounding box center [434, 110] width 315 height 18
paste input "333310"
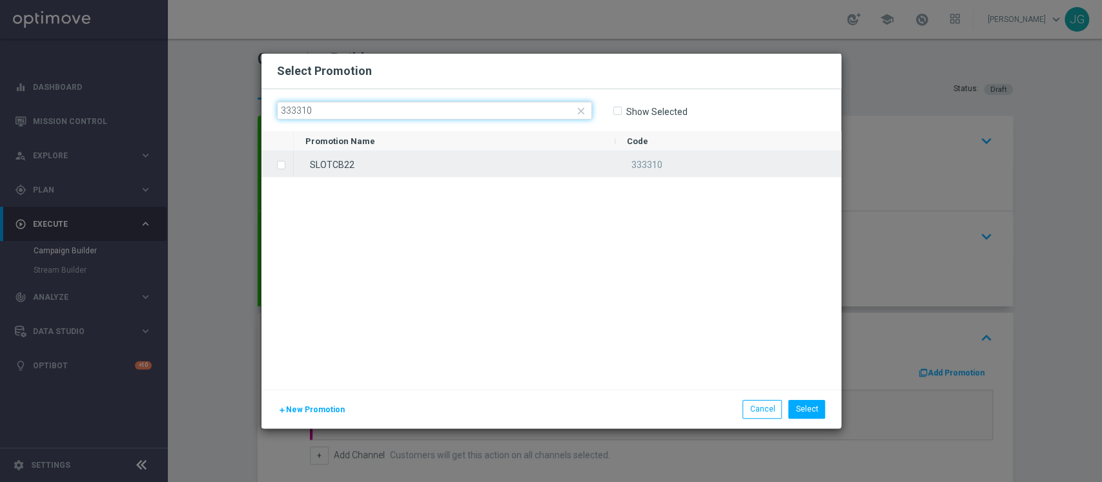
type input "333310"
click at [478, 158] on div "SLOTCB22" at bounding box center [455, 163] width 322 height 25
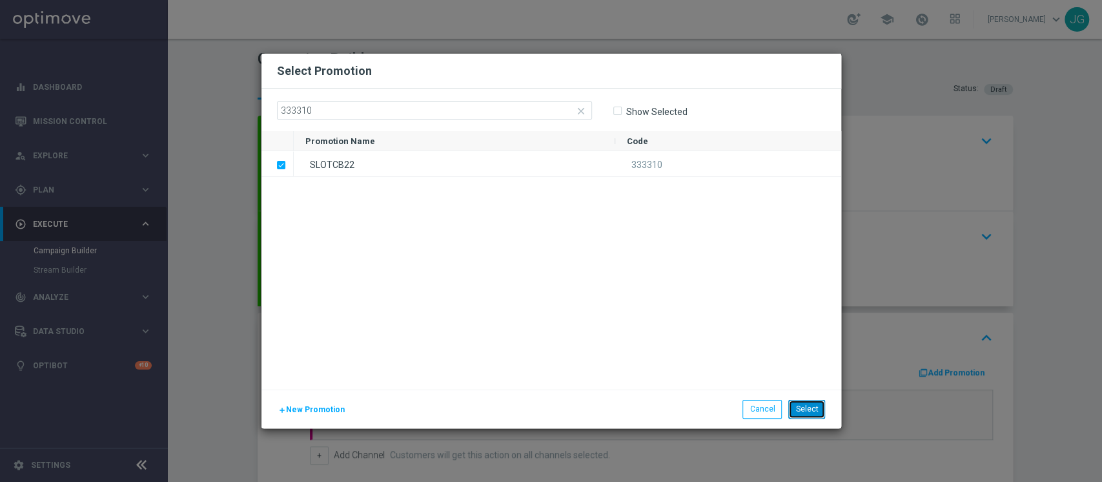
click at [802, 404] on button "Select" at bounding box center [806, 409] width 37 height 18
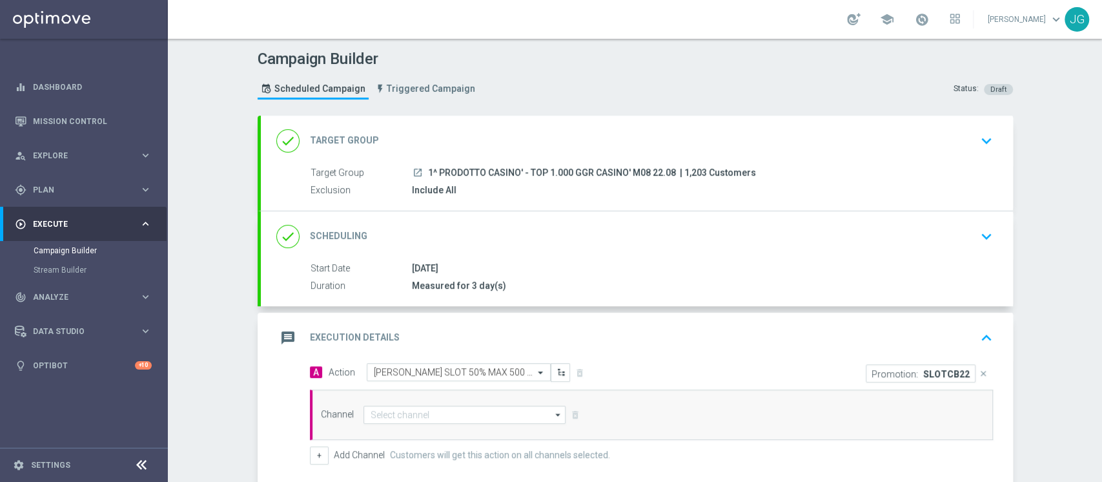
scroll to position [181, 0]
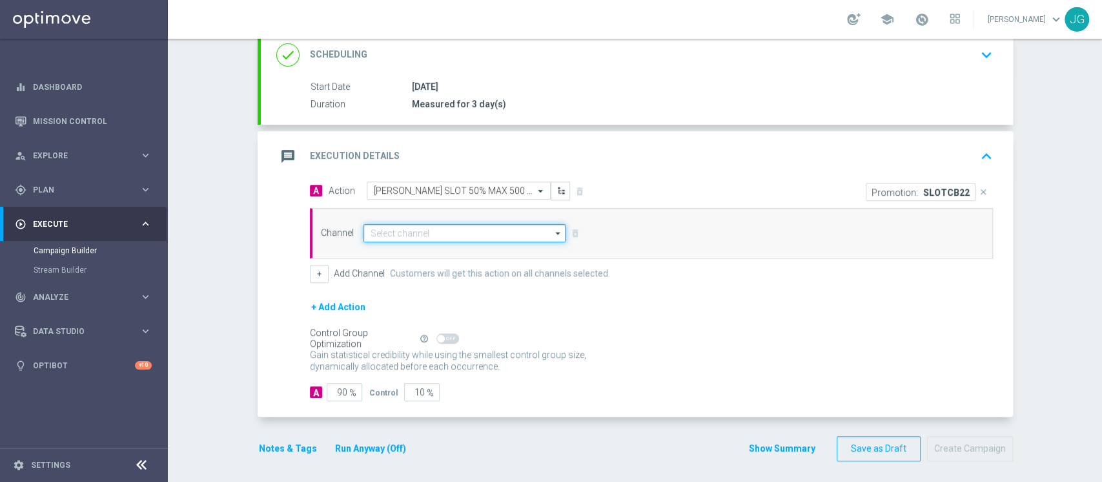
click at [440, 236] on input at bounding box center [464, 233] width 203 height 18
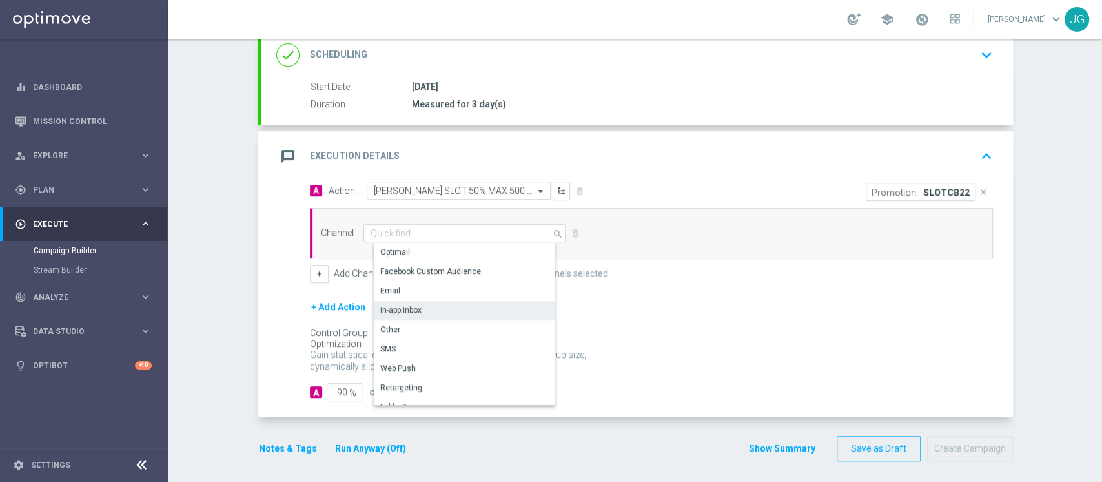
click at [398, 309] on div "In-app Inbox" at bounding box center [400, 310] width 41 height 12
type input "In-app Inbox"
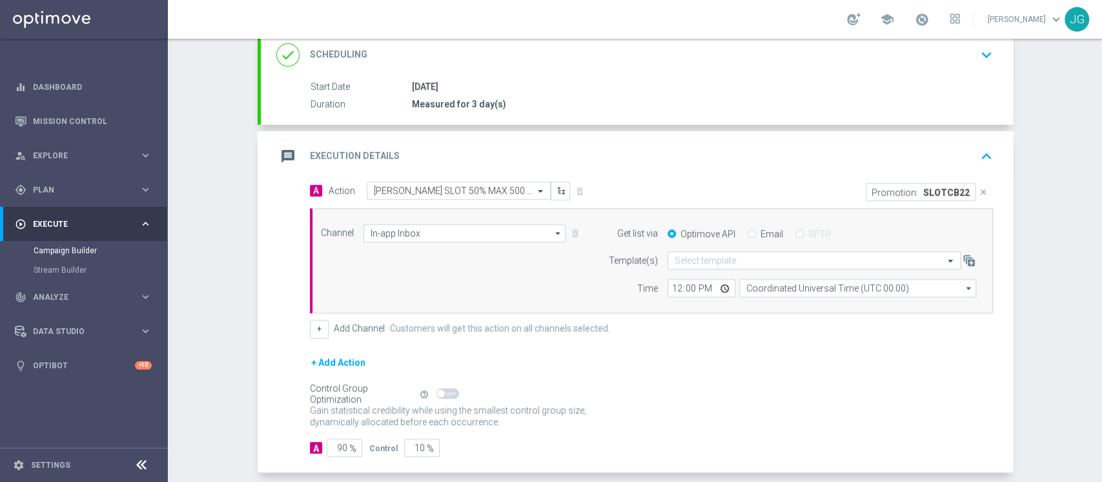
click at [748, 232] on input "Email" at bounding box center [752, 234] width 8 height 8
radio input "true"
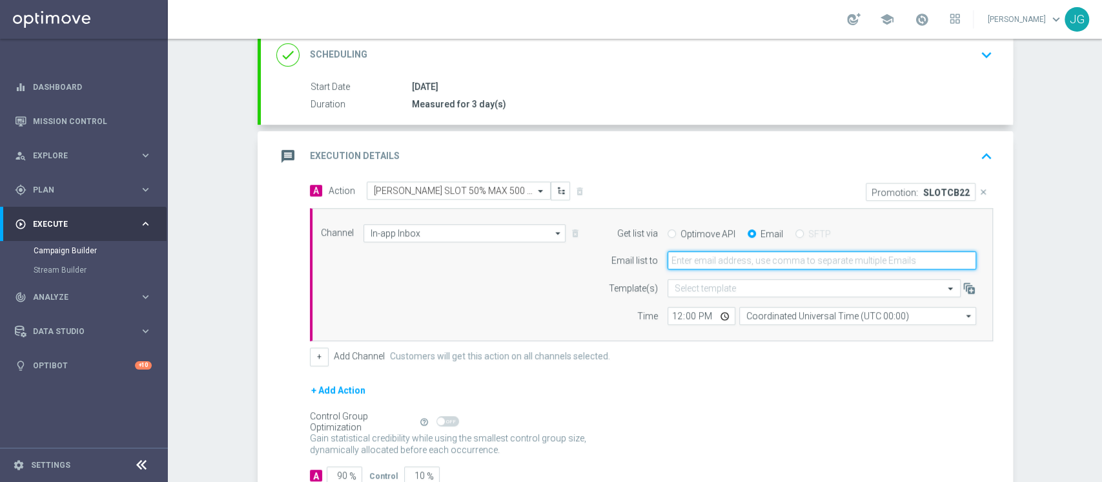
click at [793, 257] on input "email" at bounding box center [822, 260] width 309 height 18
type input "[PERSON_NAME][EMAIL_ADDRESS][PERSON_NAME][DOMAIN_NAME]"
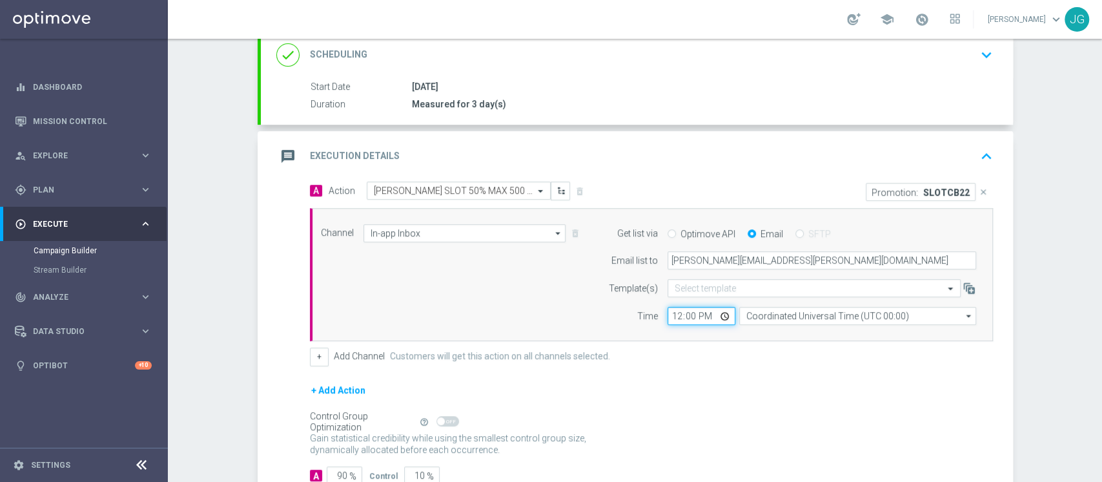
click at [714, 312] on input "12:00" at bounding box center [702, 316] width 68 height 18
type input "14:00"
click at [807, 144] on div "message Execution Details keyboard_arrow_up" at bounding box center [636, 156] width 721 height 25
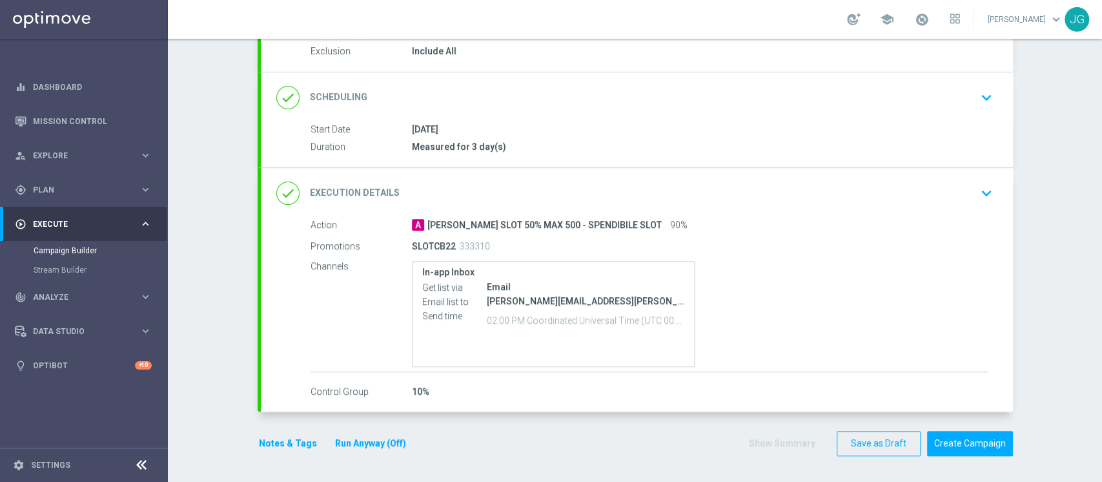
scroll to position [138, 0]
click at [279, 440] on button "Notes & Tags" at bounding box center [288, 445] width 61 height 16
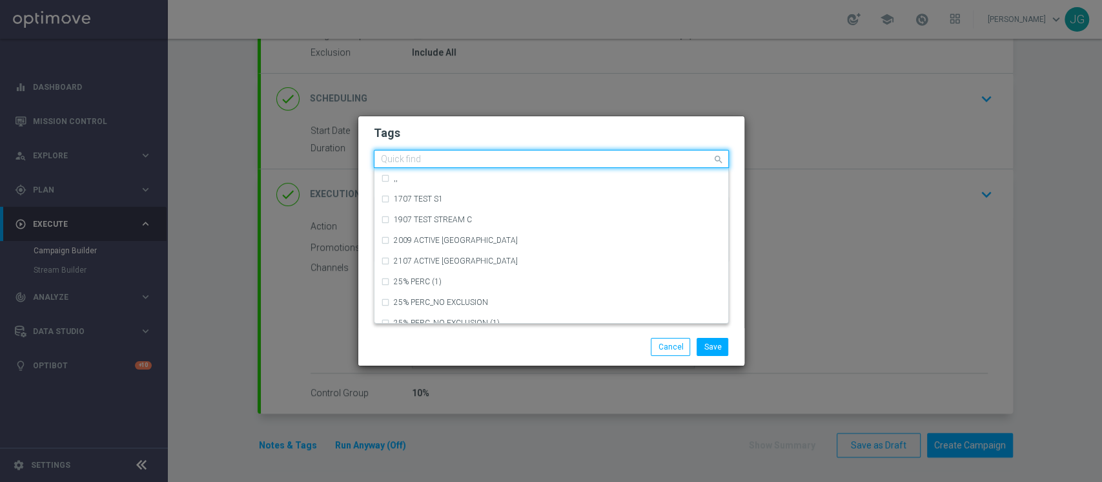
click at [500, 158] on input "text" at bounding box center [546, 159] width 331 height 11
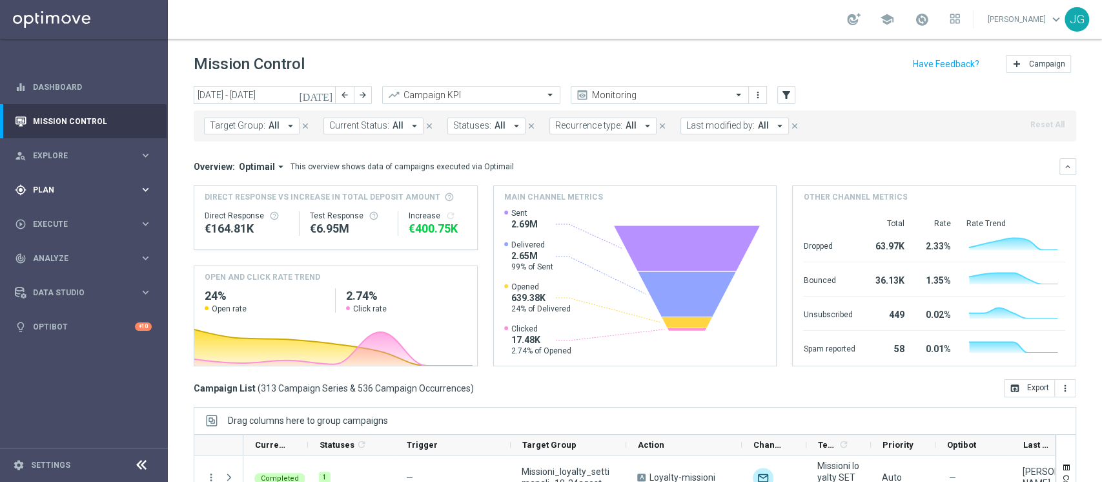
click at [59, 198] on div "gps_fixed Plan keyboard_arrow_right" at bounding box center [83, 189] width 167 height 34
click at [60, 216] on link "Target Groups" at bounding box center [84, 216] width 101 height 10
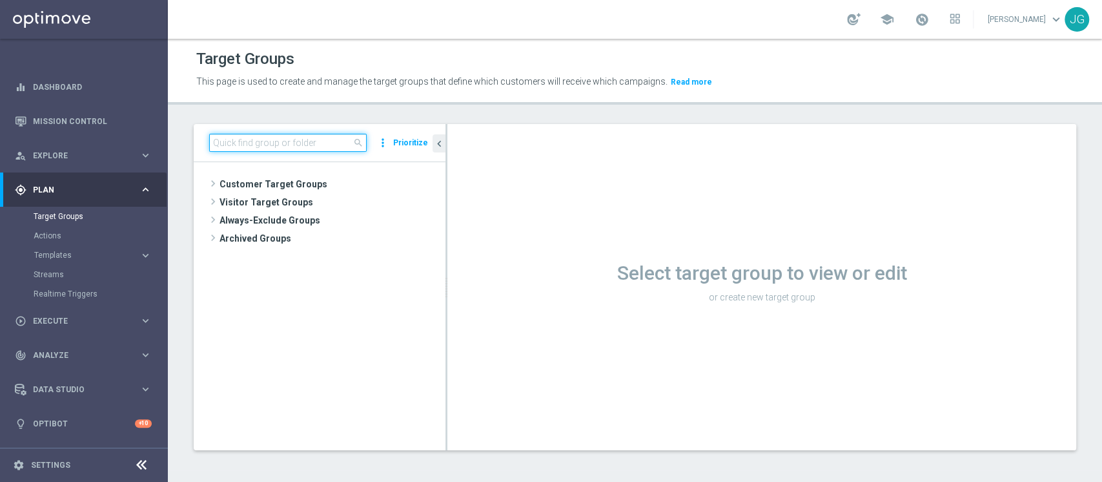
click at [251, 146] on input at bounding box center [288, 143] width 158 height 18
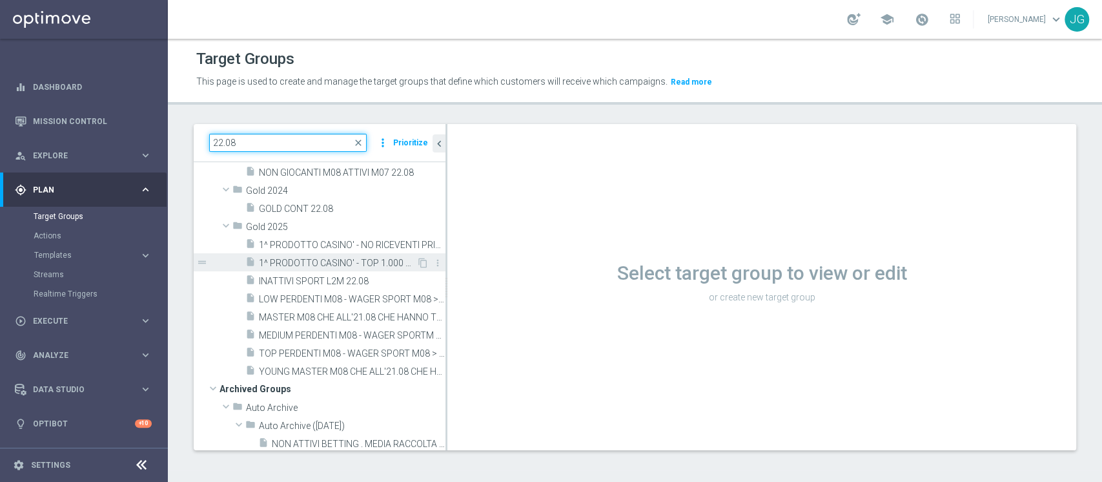
scroll to position [148, 0]
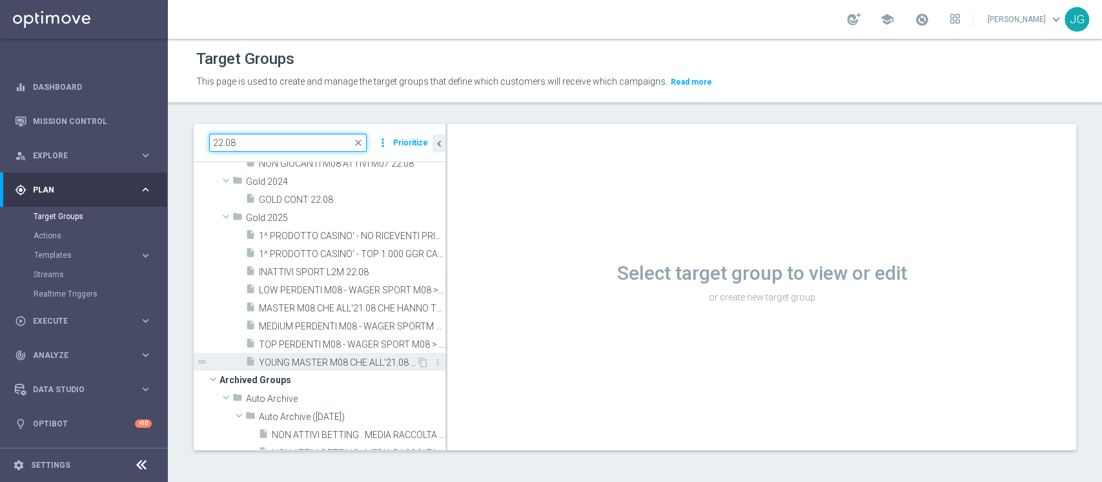
type input "22.08"
click at [309, 361] on span "YOUNG MASTER M08 CHE ALL'21.08 CHE HANNO TRA 1.00 E 3300 SP - CONTATTABILI E NO…" at bounding box center [338, 362] width 158 height 11
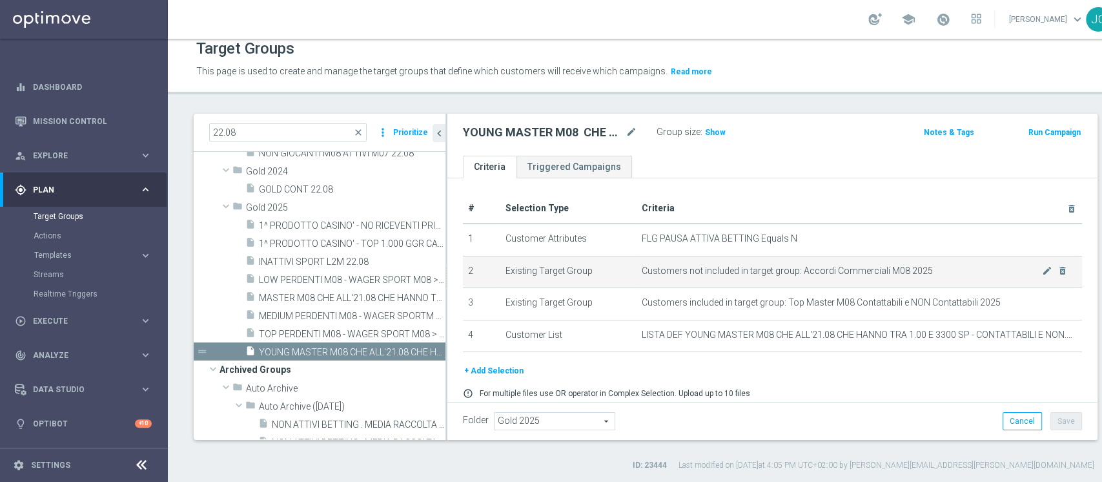
scroll to position [45, 0]
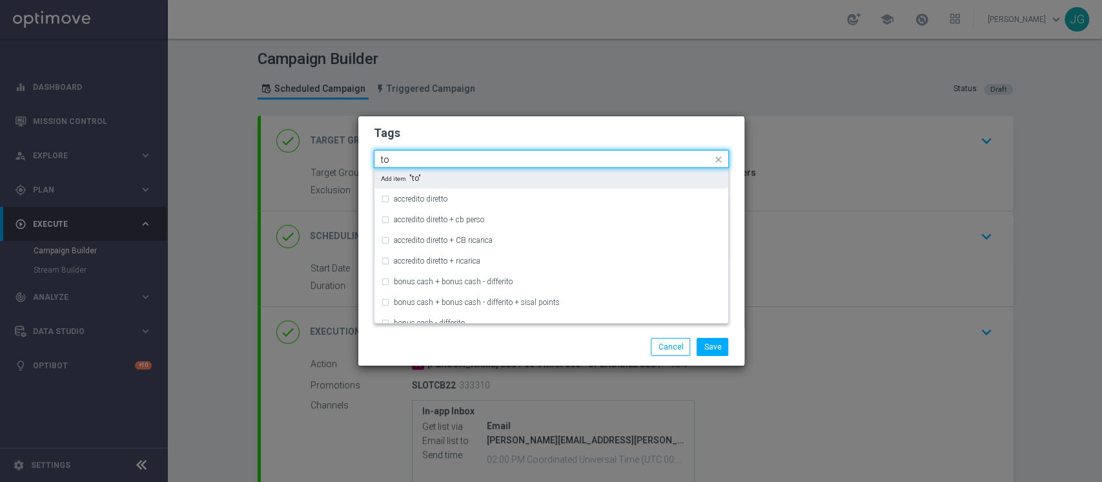
scroll to position [138, 0]
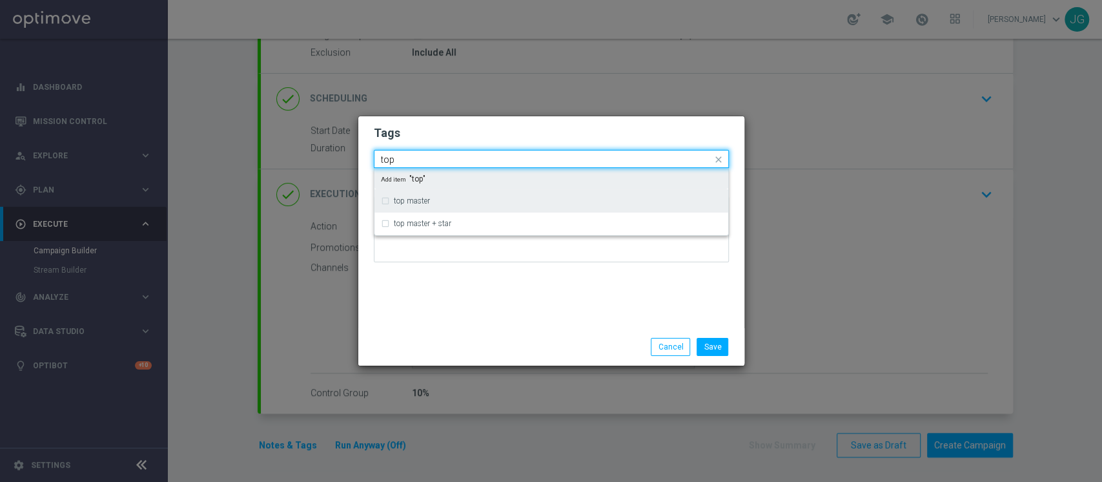
click at [432, 197] on div "top master" at bounding box center [558, 201] width 328 height 8
type input "top"
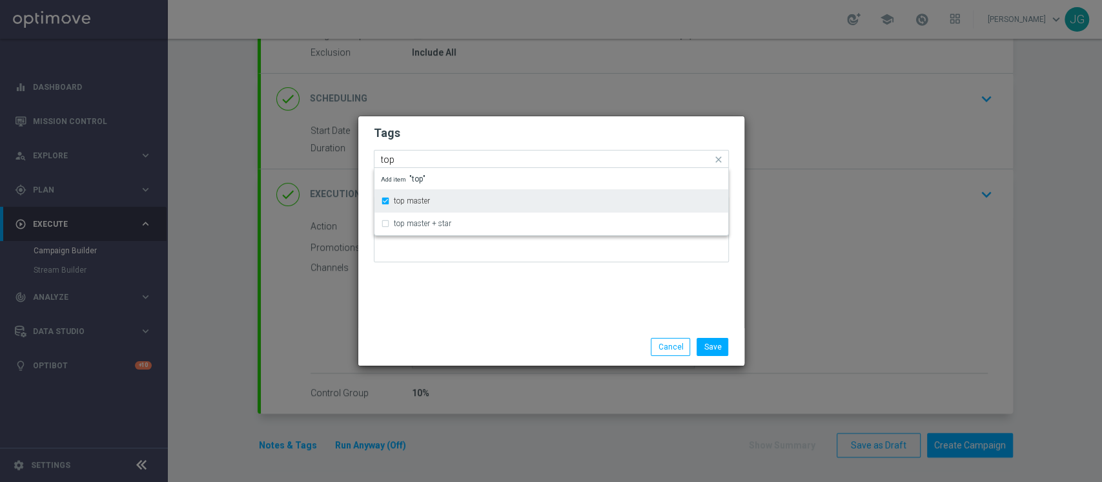
click at [432, 197] on div "top master" at bounding box center [558, 201] width 328 height 8
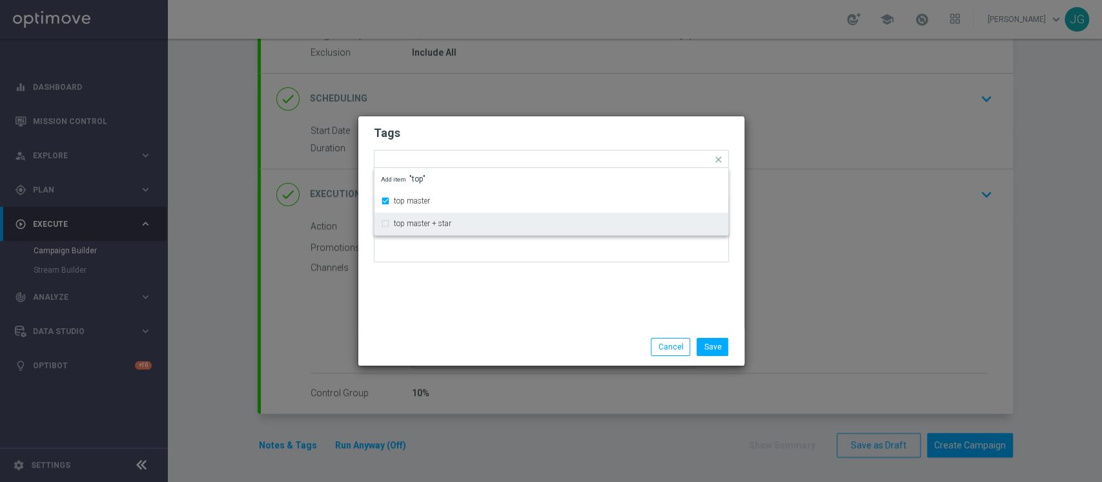
click at [478, 319] on div "Tags Quick find × top master top master top master + star Add item "top" Notes" at bounding box center [551, 222] width 386 height 212
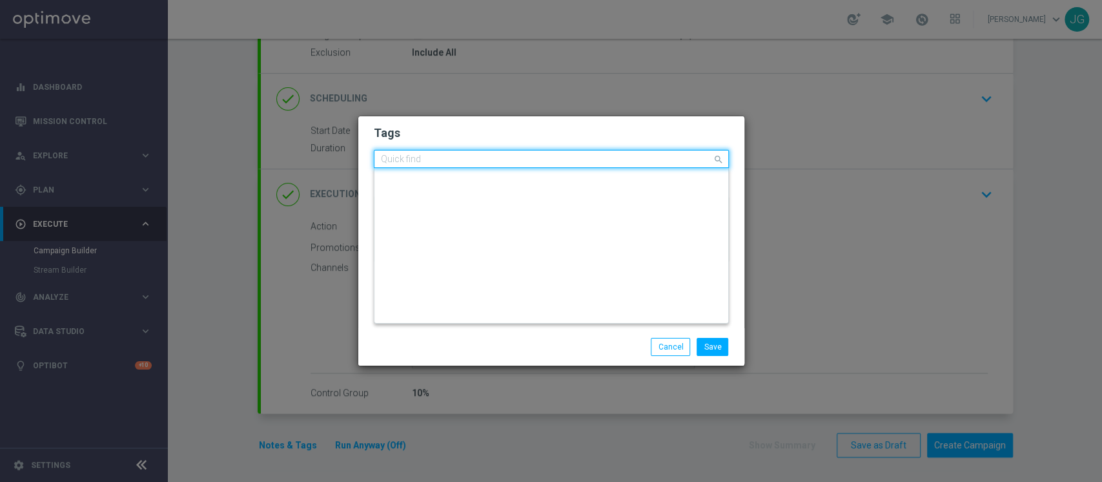
click at [497, 159] on input "text" at bounding box center [546, 159] width 331 height 11
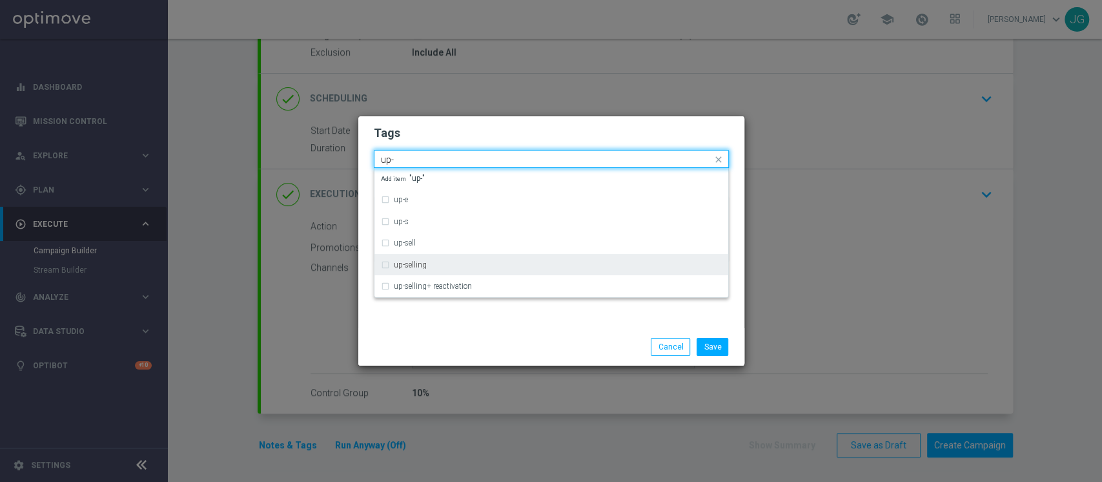
click at [414, 269] on div "up-selling" at bounding box center [551, 264] width 341 height 21
type input "up-"
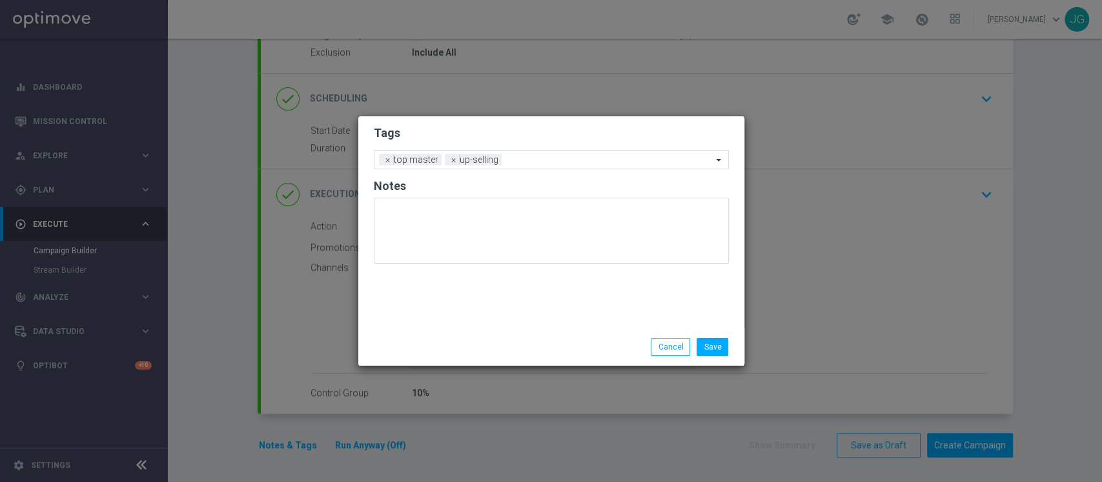
click at [462, 373] on modal-container "Tags Add a new tag × top master × up-selling Notes Save Cancel" at bounding box center [551, 241] width 1102 height 482
click at [571, 158] on input "text" at bounding box center [609, 160] width 205 height 11
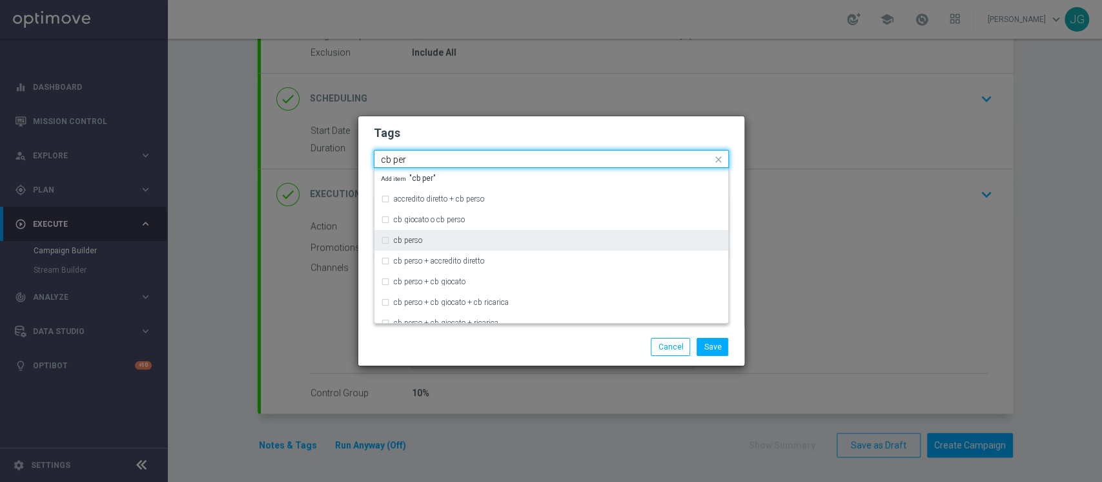
click at [425, 241] on div "cb perso" at bounding box center [558, 240] width 328 height 8
type input "cb per"
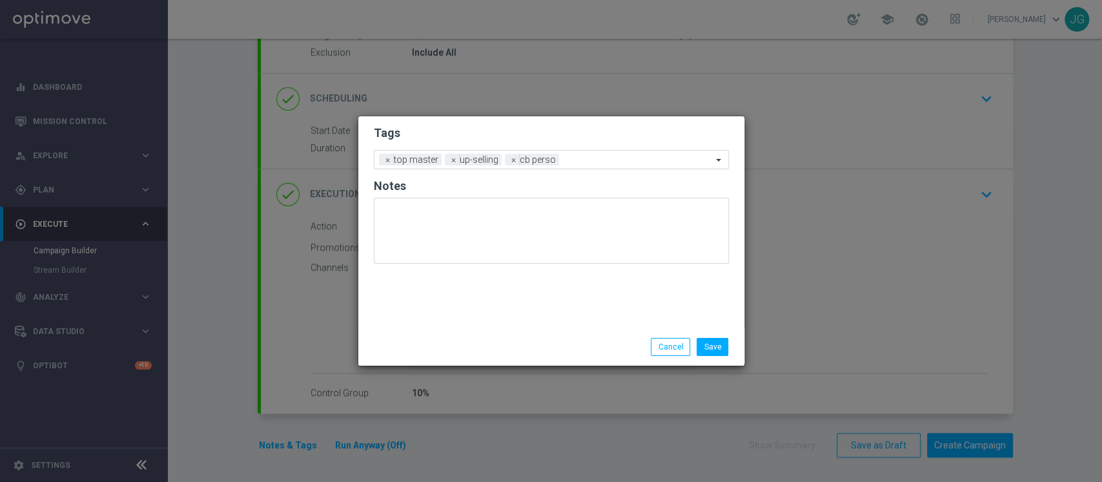
click at [511, 354] on div "Save Cancel" at bounding box center [614, 347] width 250 height 18
click at [591, 163] on input "text" at bounding box center [638, 160] width 148 height 11
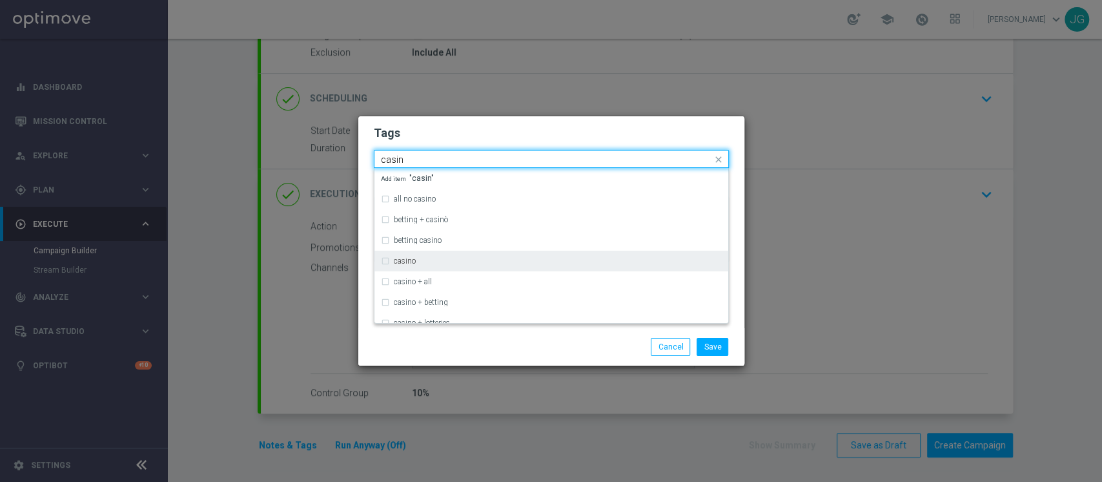
click at [400, 257] on label "casino" at bounding box center [405, 261] width 22 height 8
type input "casin"
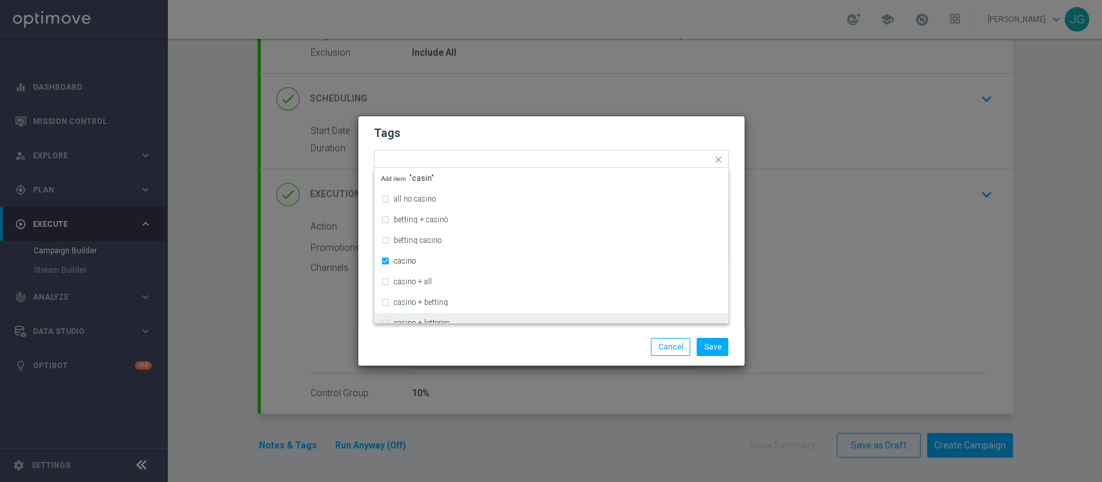
click at [475, 335] on div "Save Cancel" at bounding box center [551, 346] width 386 height 37
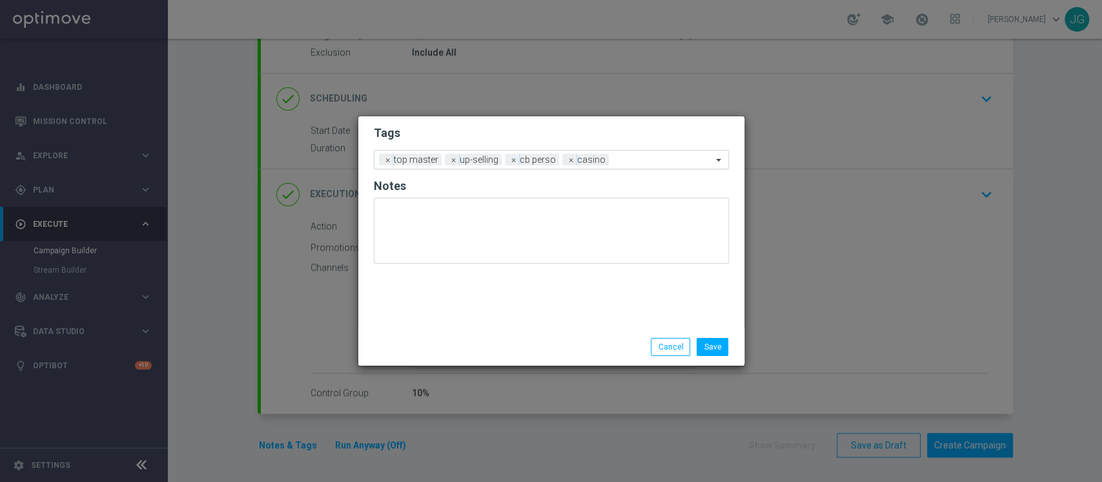
click at [657, 156] on input "text" at bounding box center [663, 160] width 98 height 11
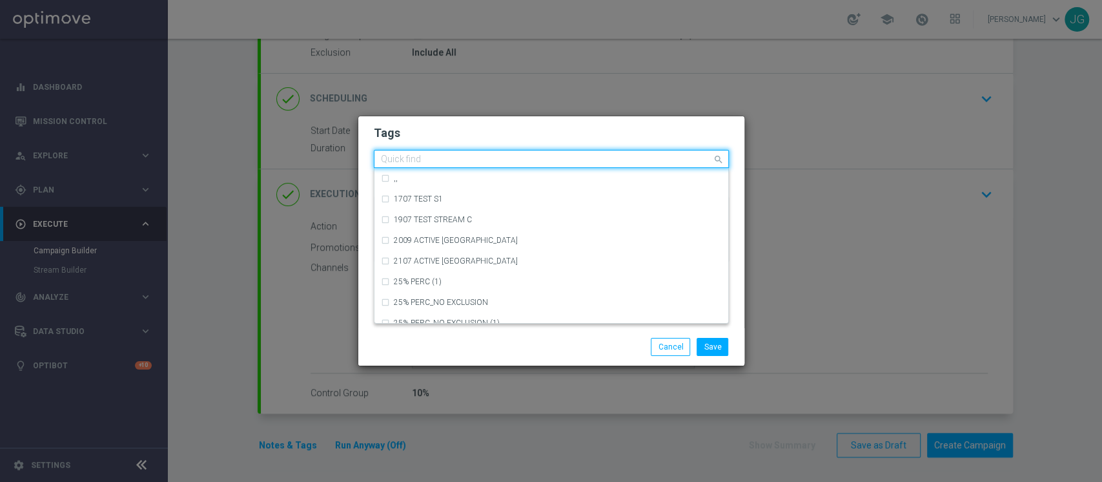
type input "n"
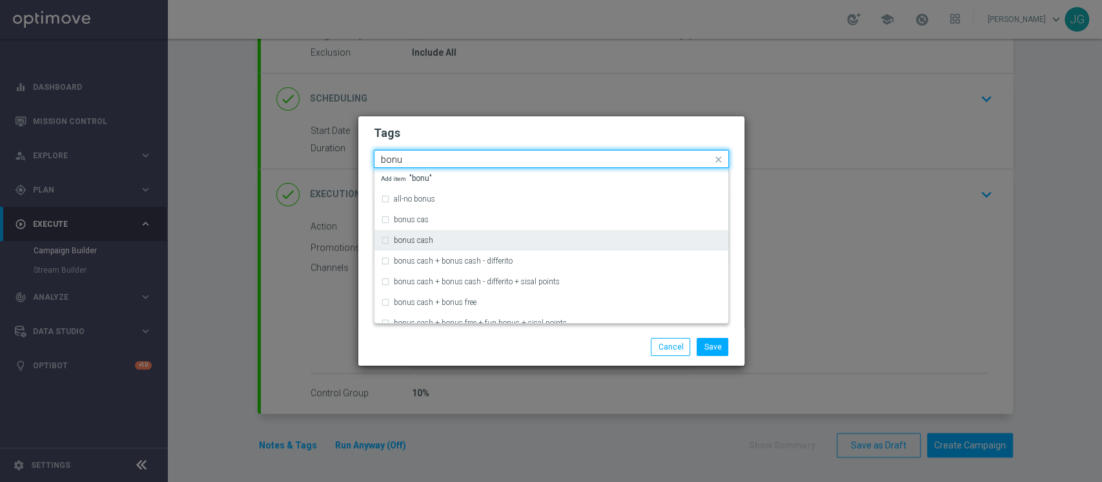
click at [431, 236] on label "bonus cash" at bounding box center [413, 240] width 39 height 8
type input "bonu"
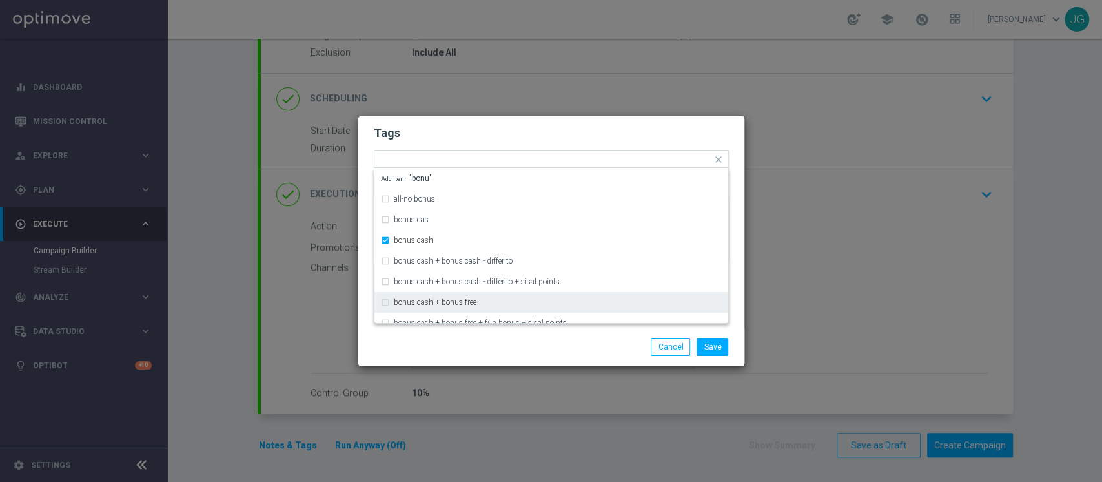
click at [538, 344] on div "Save Cancel" at bounding box center [614, 347] width 250 height 18
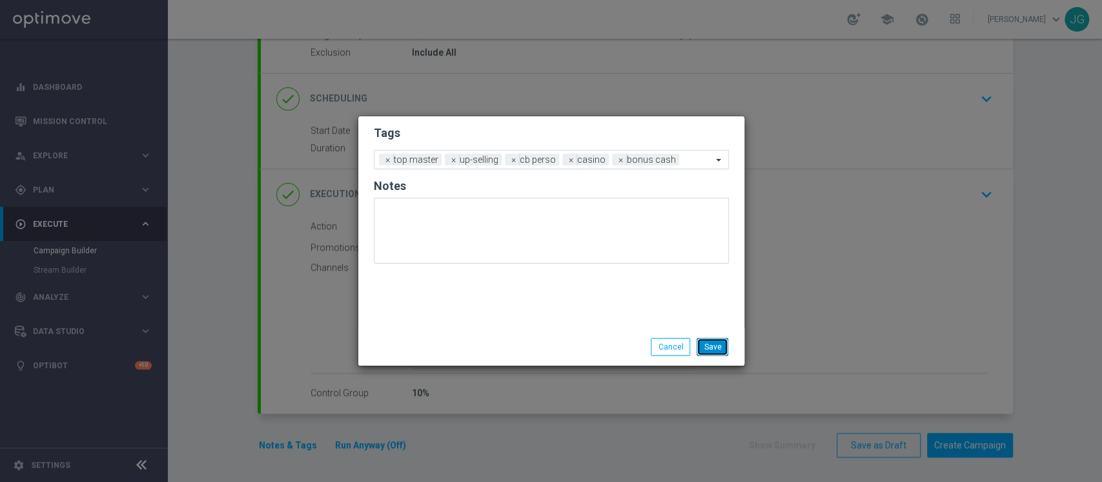
click at [719, 343] on button "Save" at bounding box center [713, 347] width 32 height 18
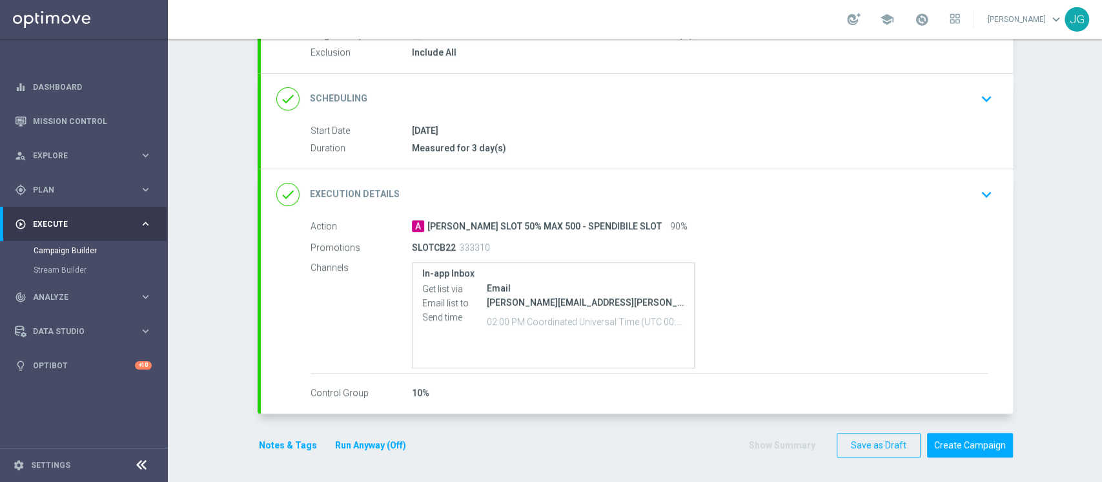
click at [374, 443] on button "Run Anyway (Off)" at bounding box center [371, 445] width 74 height 16
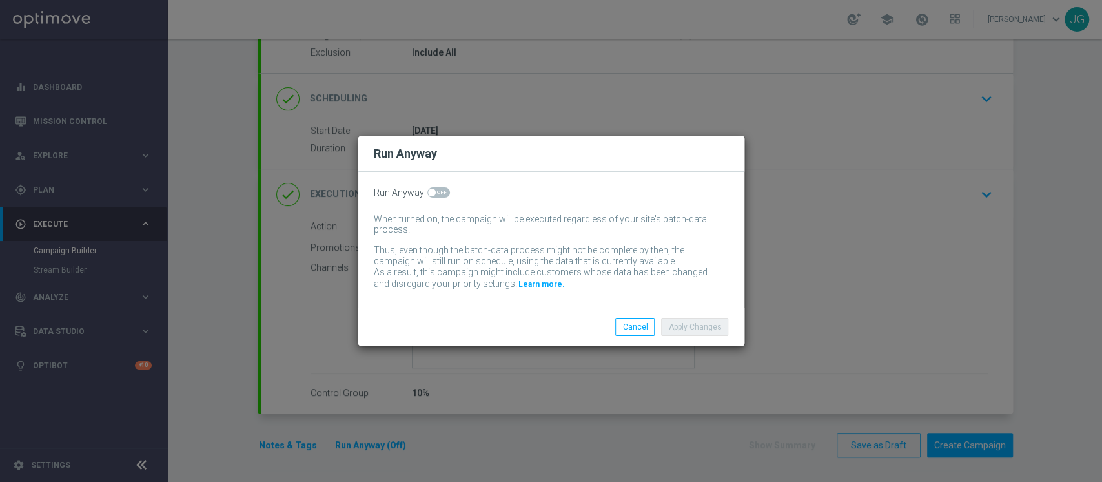
click at [435, 190] on span at bounding box center [438, 192] width 23 height 10
click at [435, 190] on input "checkbox" at bounding box center [438, 192] width 23 height 10
checkbox input "true"
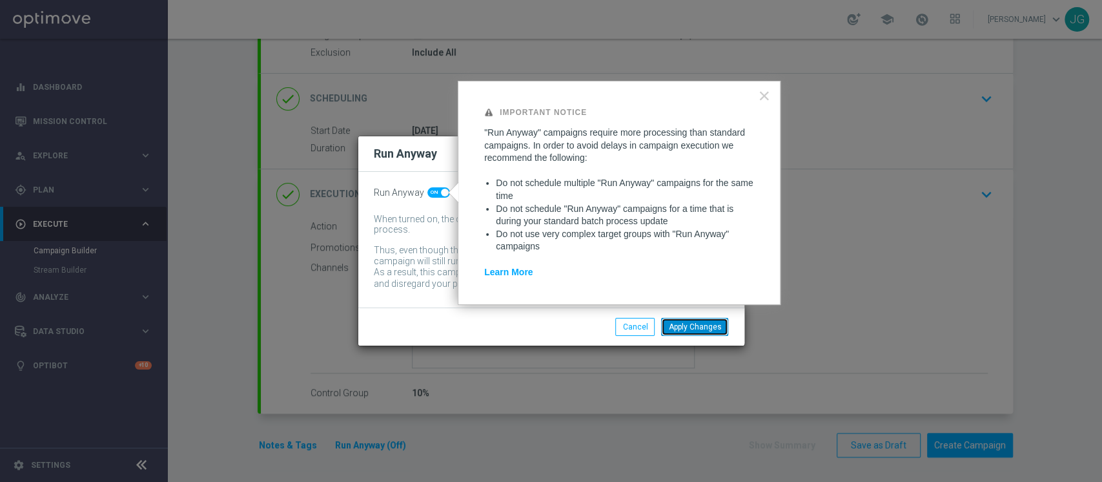
click at [709, 323] on button "Apply Changes" at bounding box center [694, 327] width 67 height 18
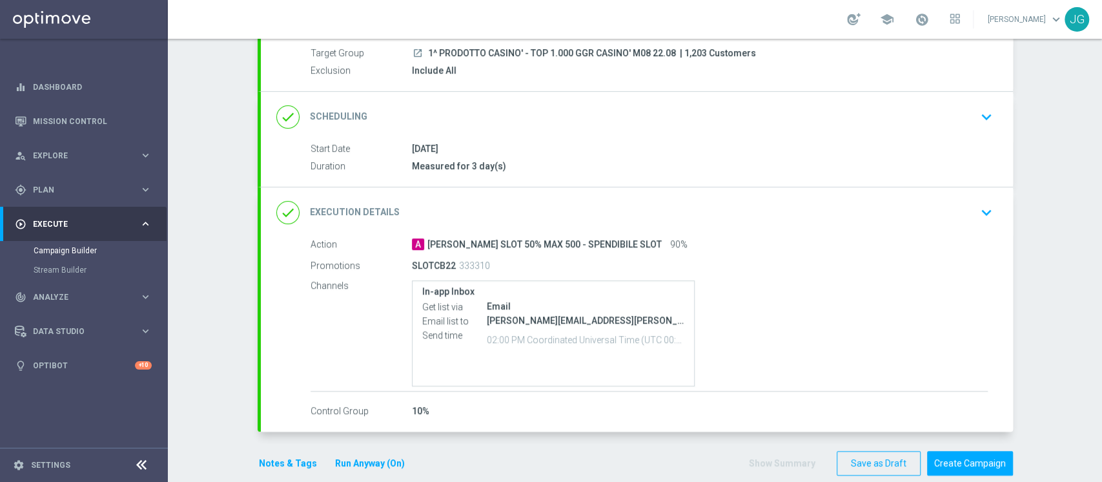
scroll to position [119, 0]
click at [975, 458] on button "Create Campaign" at bounding box center [970, 463] width 86 height 25
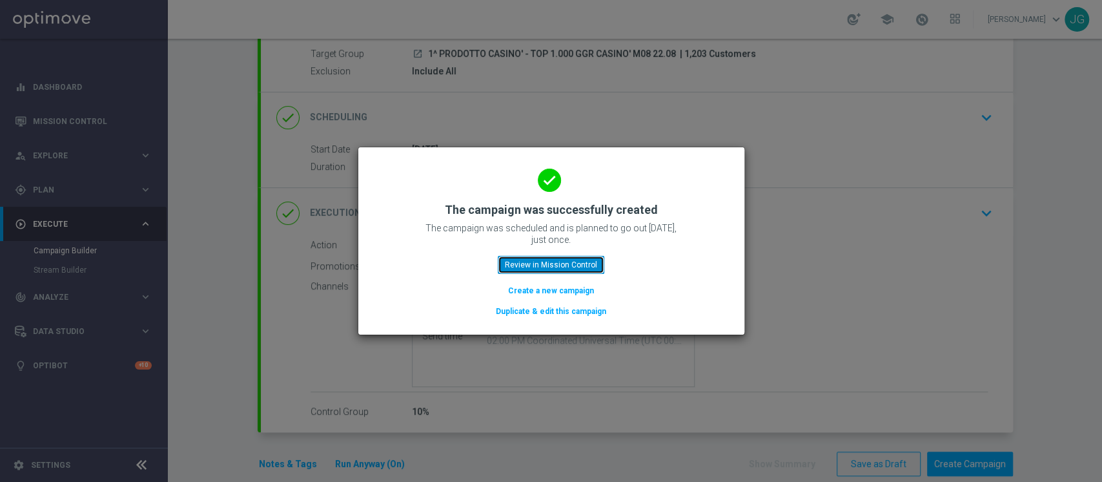
click at [536, 263] on button "Review in Mission Control" at bounding box center [551, 265] width 107 height 18
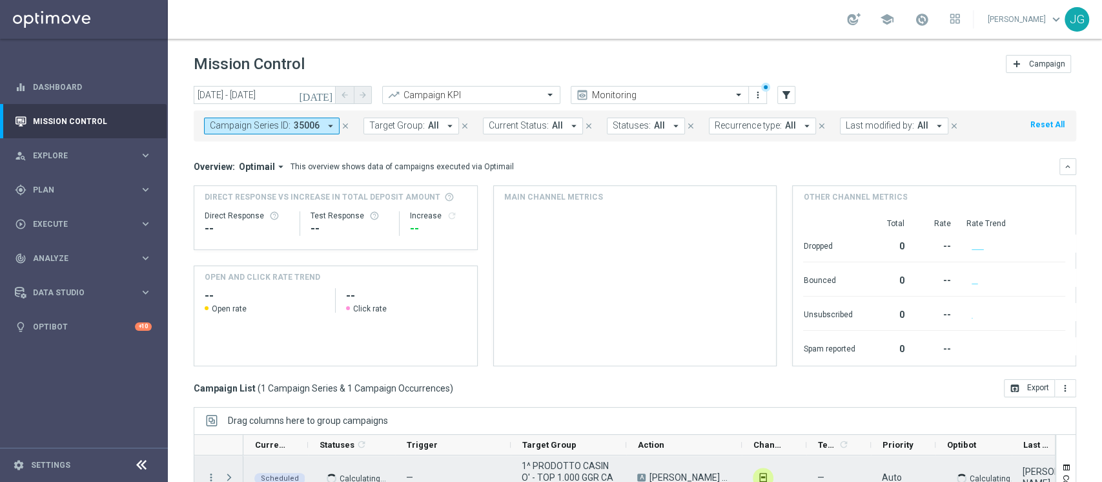
scroll to position [163, 0]
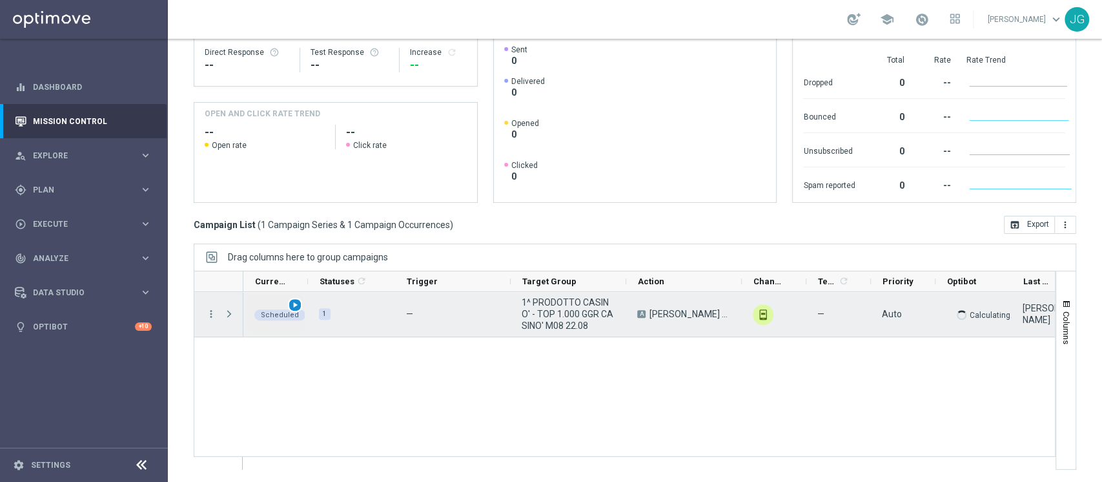
click at [291, 307] on span "play_arrow" at bounding box center [295, 304] width 9 height 9
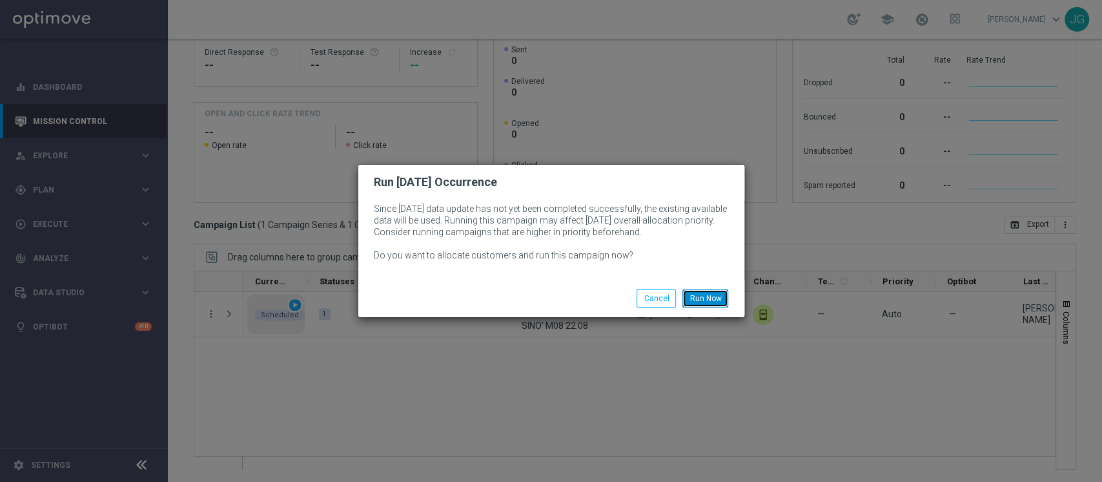
click at [713, 294] on button "Run Now" at bounding box center [705, 298] width 46 height 18
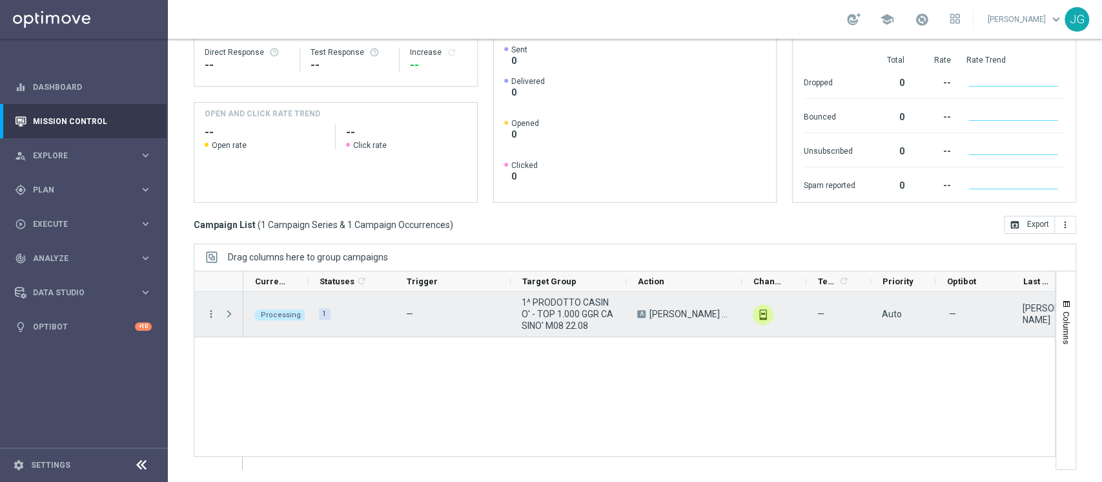
click at [232, 318] on span "Press SPACE to select this row." at bounding box center [229, 314] width 12 height 10
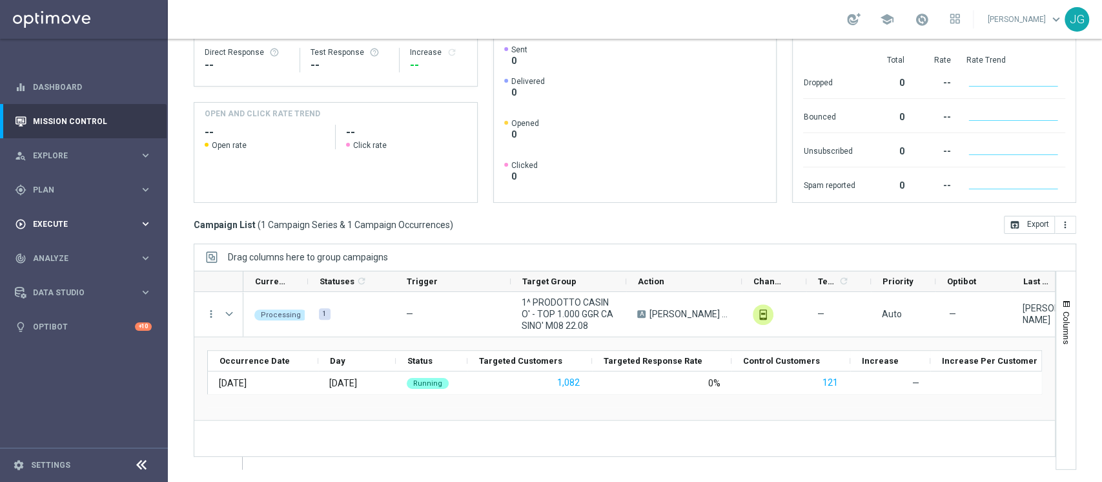
click at [48, 229] on div "play_circle_outline Execute" at bounding box center [77, 224] width 125 height 12
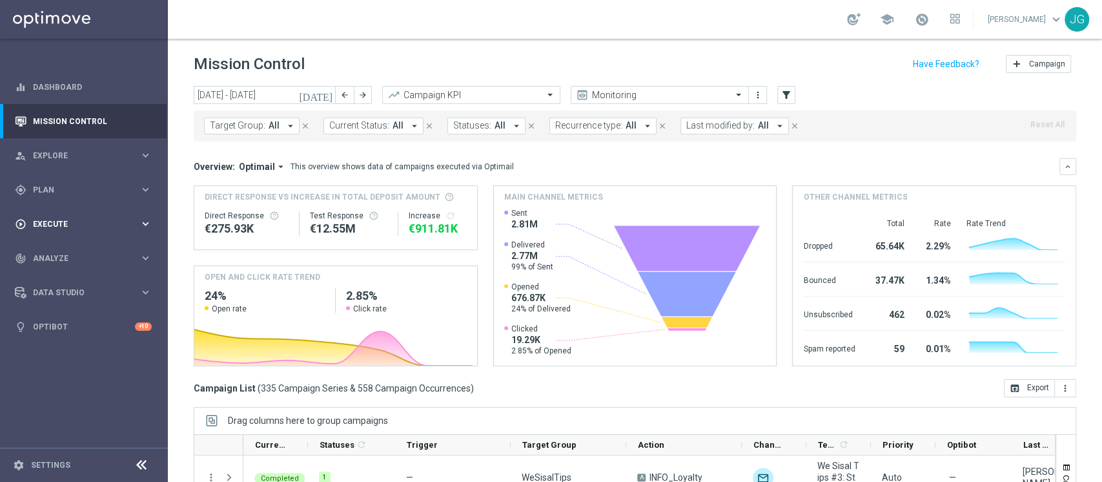
click at [71, 232] on div "play_circle_outline Execute keyboard_arrow_right" at bounding box center [83, 224] width 167 height 34
click at [72, 245] on link "Campaign Builder" at bounding box center [84, 250] width 101 height 10
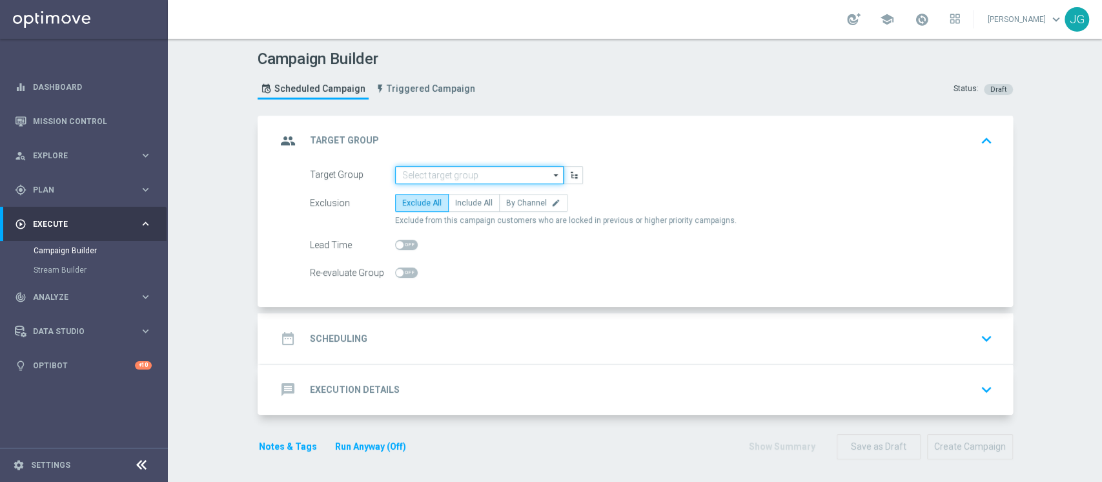
click at [444, 179] on input at bounding box center [479, 175] width 169 height 18
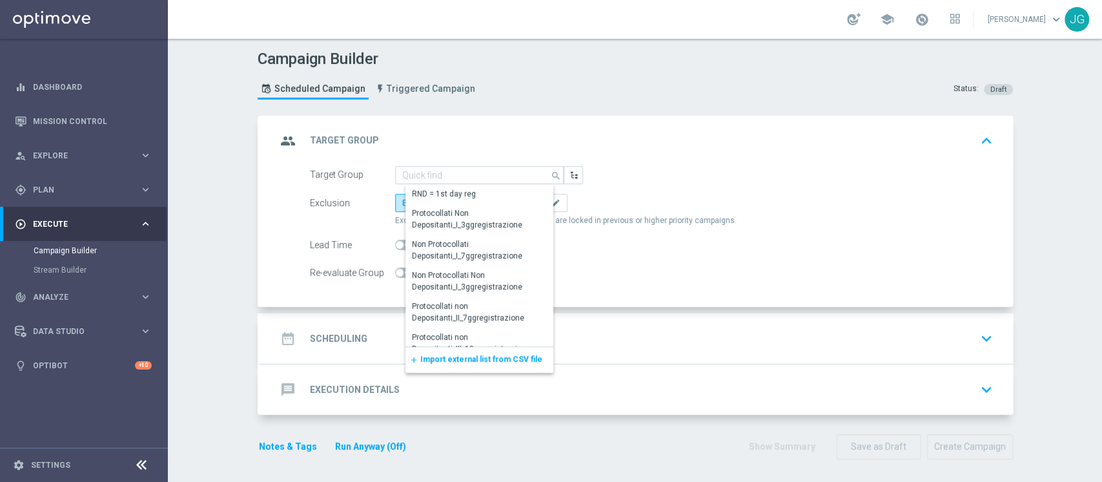
click at [666, 159] on div "group Target Group keyboard_arrow_up" at bounding box center [637, 141] width 752 height 50
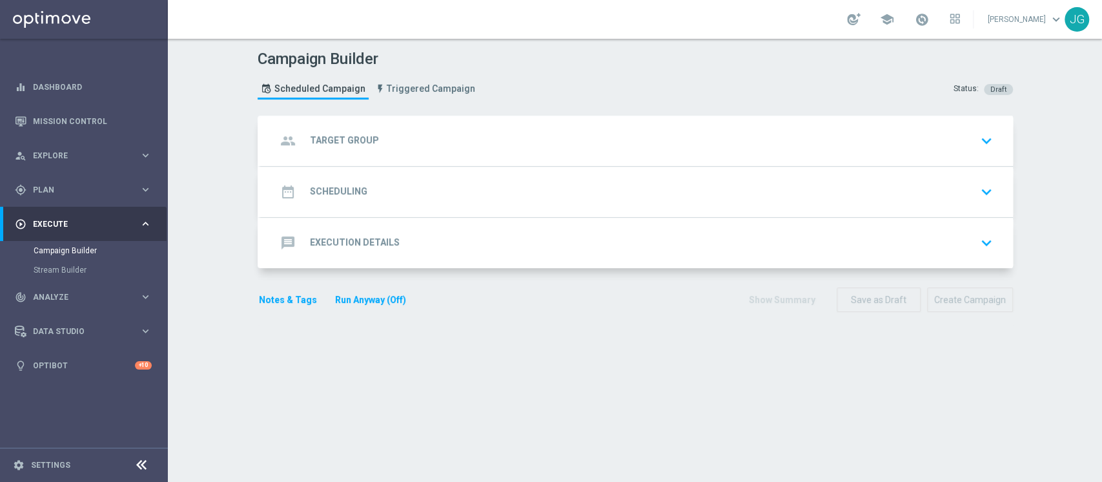
click at [495, 132] on div "group Target Group keyboard_arrow_down" at bounding box center [636, 140] width 721 height 25
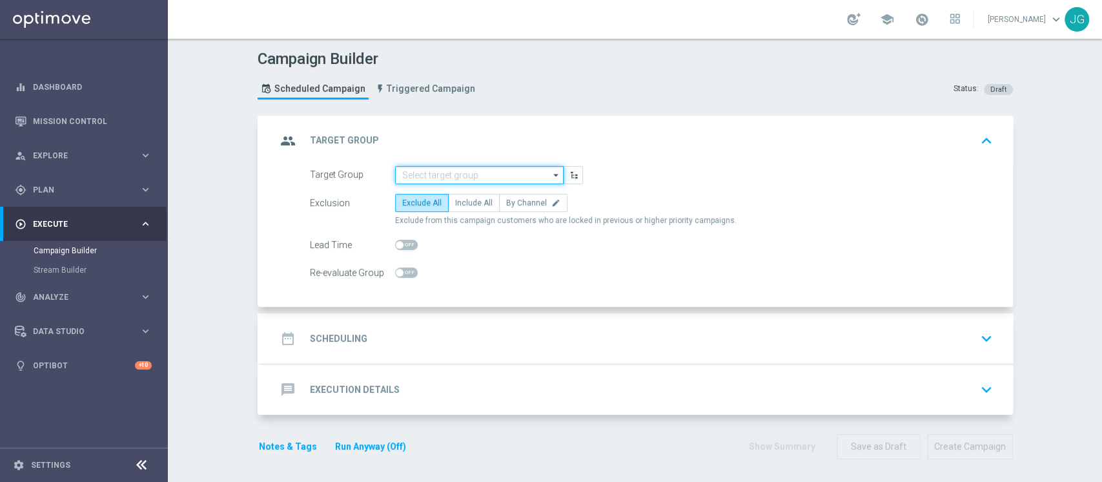
click at [430, 176] on input at bounding box center [479, 175] width 169 height 18
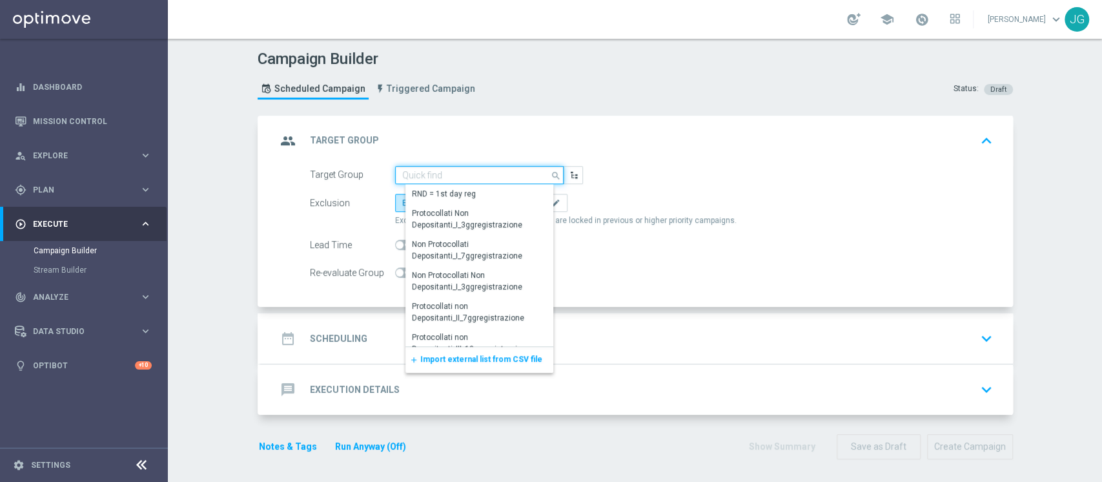
type input "W"
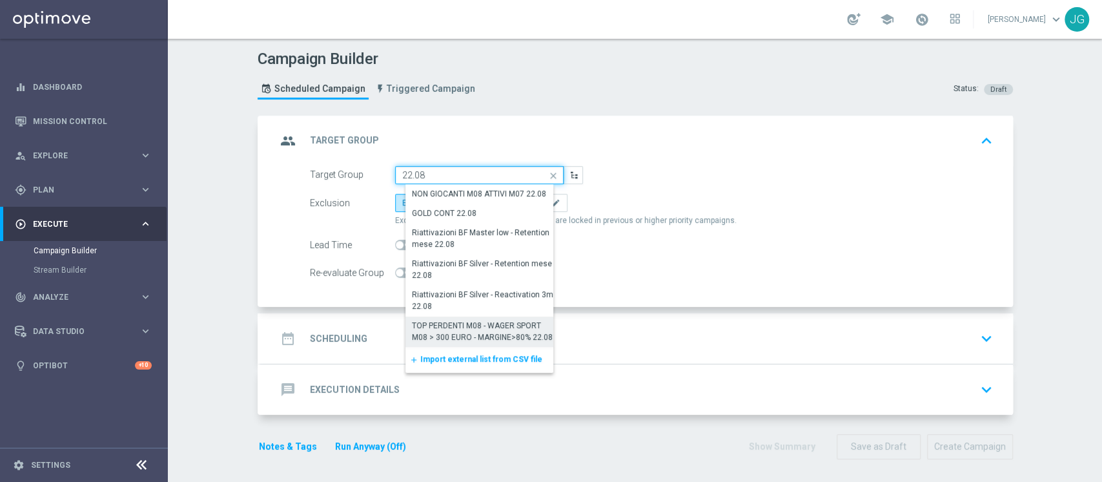
scroll to position [253, 0]
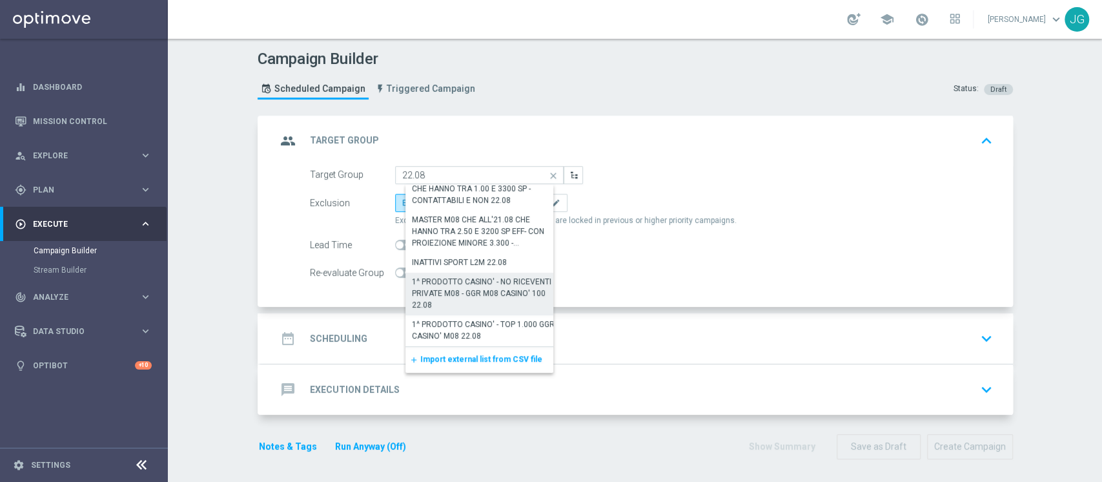
click at [489, 294] on div "1^ PRODOTTO CASINO' - NO RICEVENTI PRIVATE M08 - GGR M08 CASINO' 100 22.08" at bounding box center [484, 293] width 145 height 35
type input "1^ PRODOTTO CASINO' - NO RICEVENTI PRIVATE M08 - GGR M08 CASINO' 100 22.08"
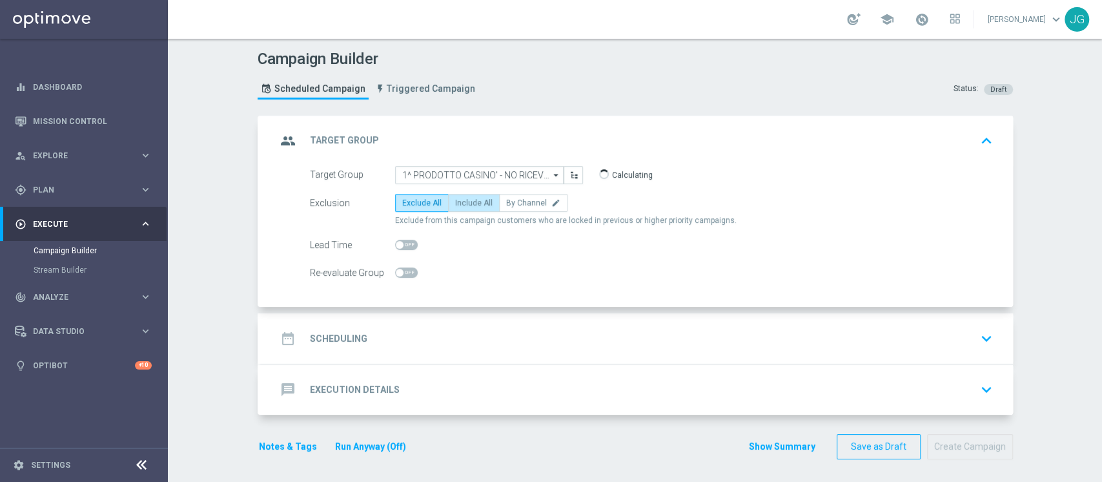
click at [469, 199] on span "Include All" at bounding box center [473, 202] width 37 height 9
click at [464, 201] on input "Include All" at bounding box center [459, 205] width 8 height 8
radio input "true"
click at [398, 207] on label "Exclude All" at bounding box center [422, 203] width 54 height 18
click at [402, 207] on input "Exclude All" at bounding box center [406, 205] width 8 height 8
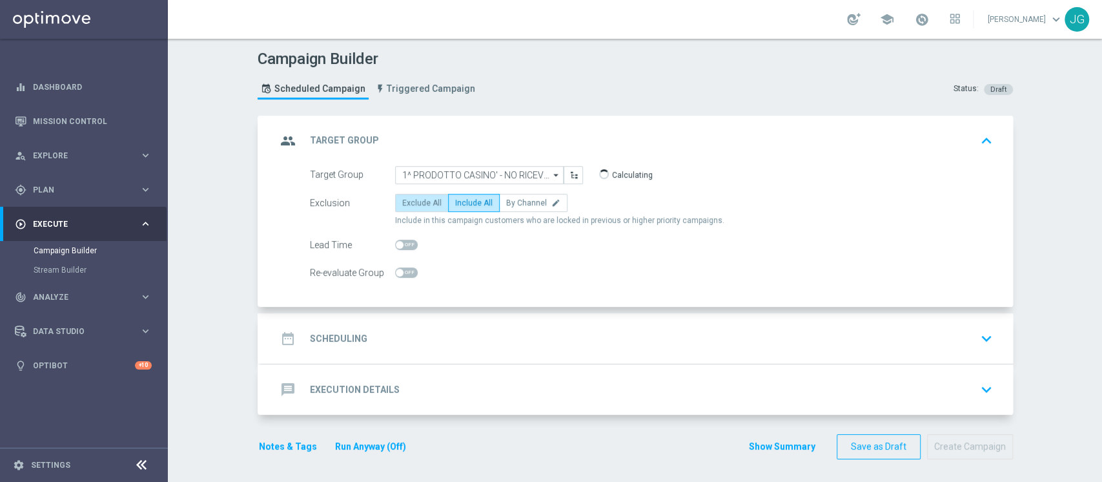
radio input "true"
click at [442, 357] on div "date_range Scheduling keyboard_arrow_down" at bounding box center [637, 338] width 752 height 50
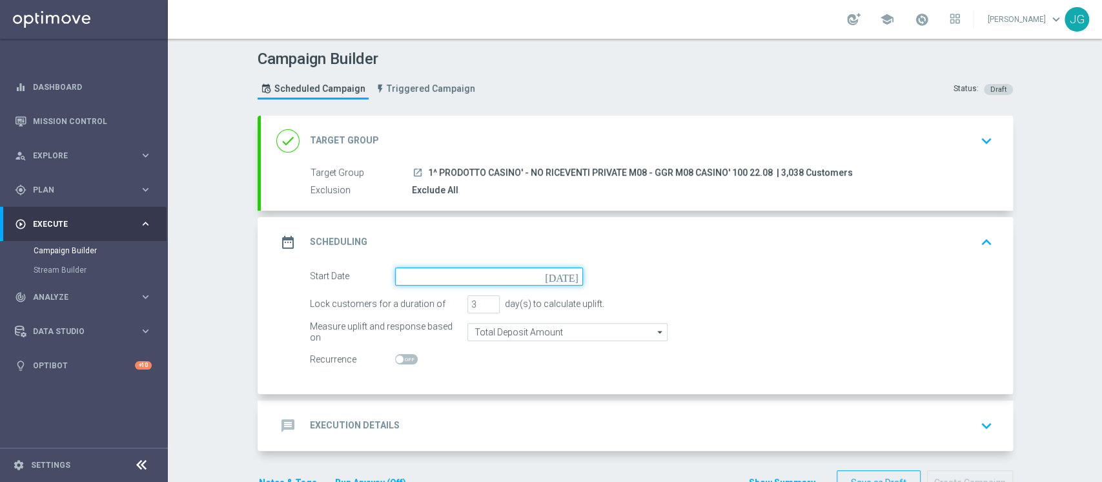
click at [515, 281] on input at bounding box center [489, 276] width 188 height 18
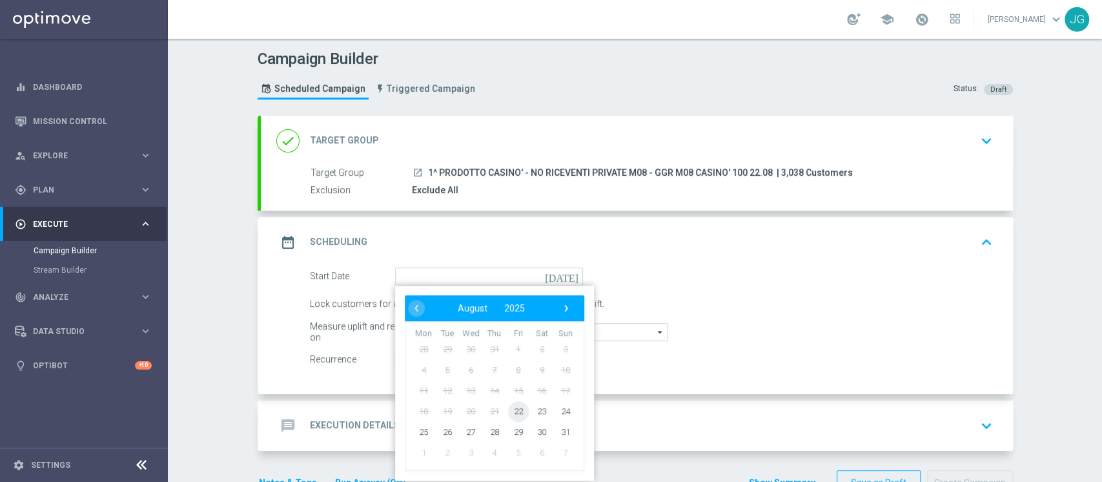
click at [510, 413] on span "22" at bounding box center [517, 410] width 21 height 21
type input "[DATE]"
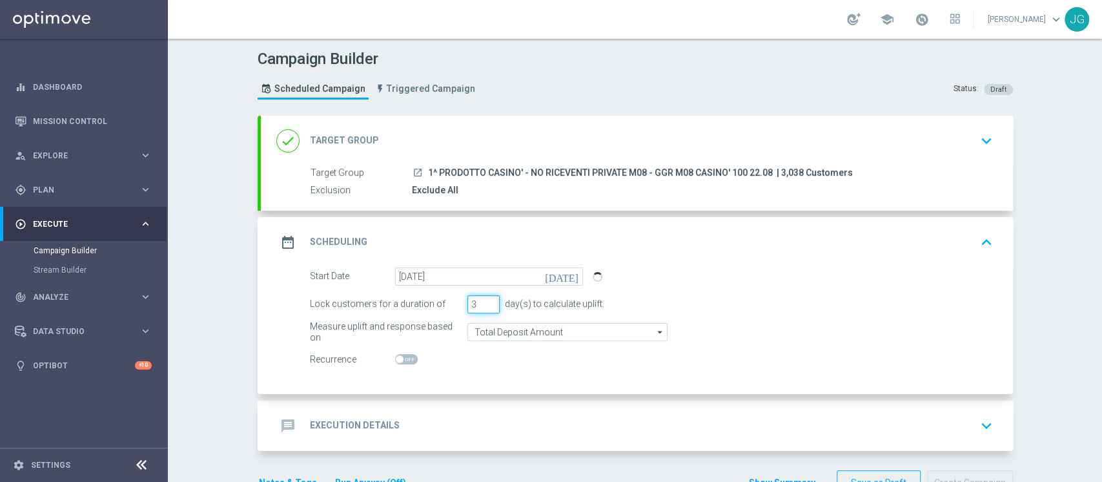
click at [472, 301] on input "3" at bounding box center [483, 304] width 32 height 18
type input "4"
click at [566, 438] on div "message Execution Details keyboard_arrow_down" at bounding box center [637, 425] width 752 height 50
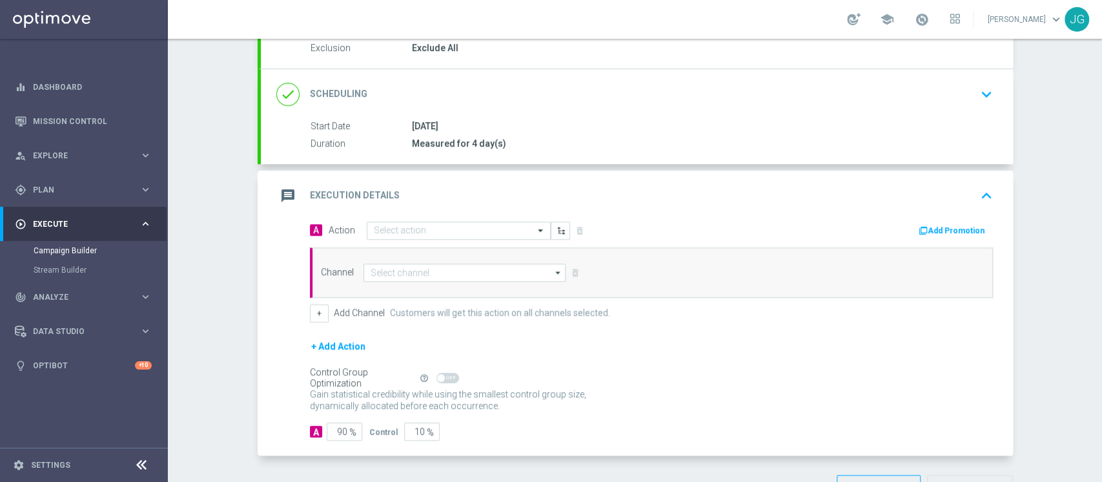
scroll to position [185, 0]
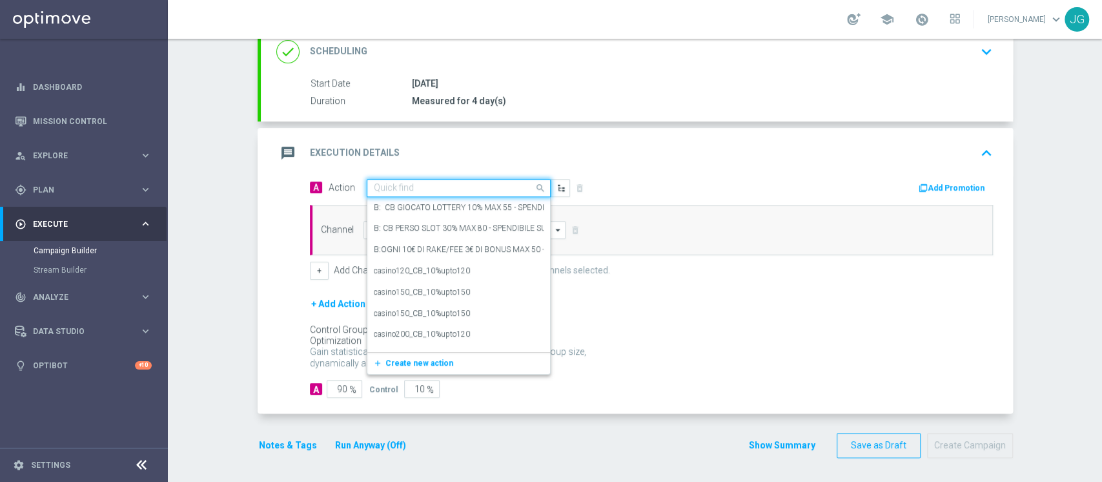
click at [458, 185] on input "text" at bounding box center [446, 188] width 144 height 11
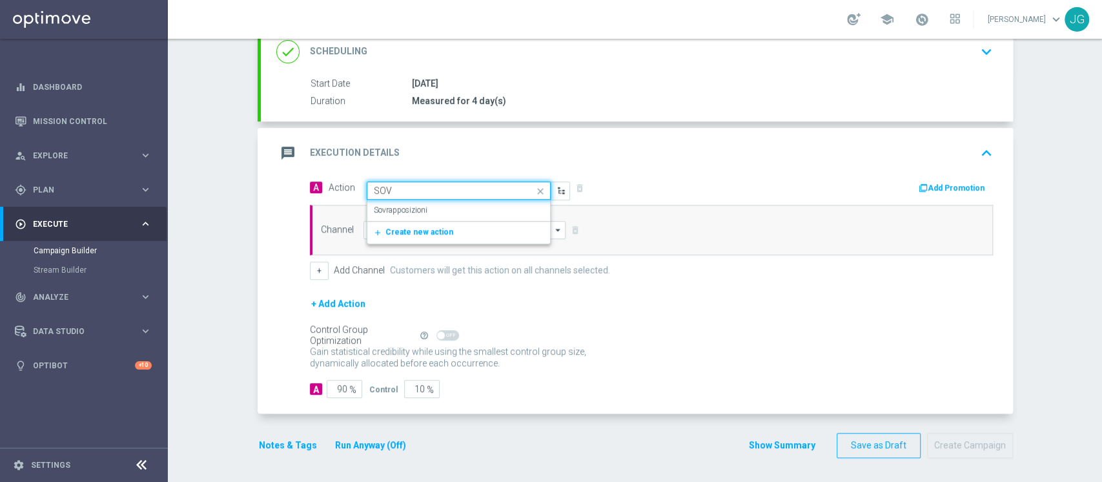
type input "SOVR"
click at [419, 210] on div "Sovrapposizioni edit" at bounding box center [459, 209] width 170 height 21
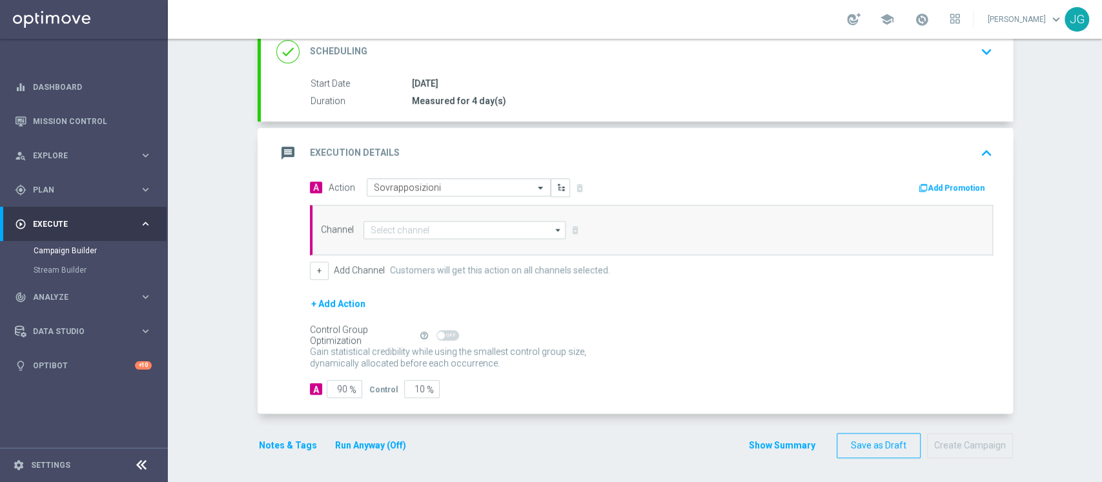
click at [602, 143] on div "message Execution Details keyboard_arrow_up" at bounding box center [636, 153] width 721 height 25
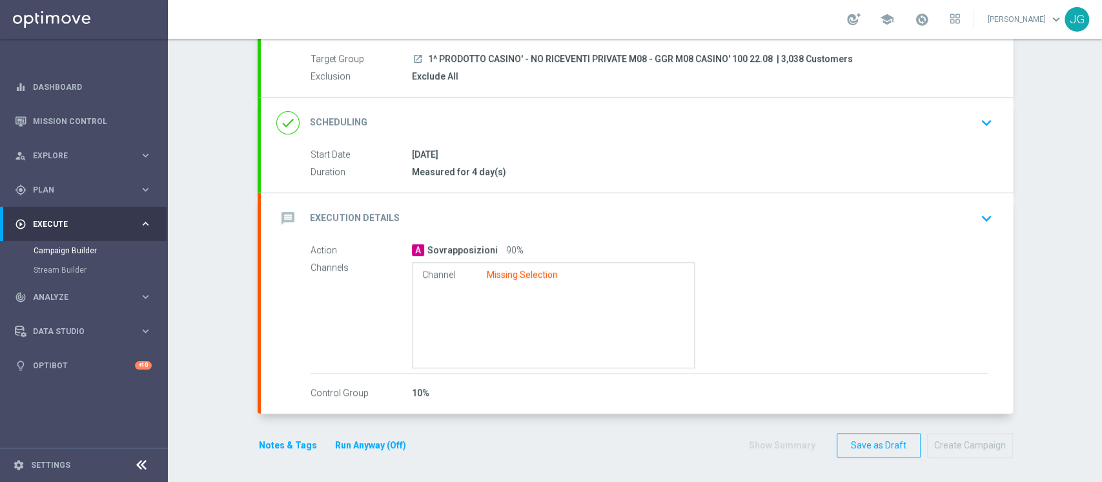
click at [535, 204] on div "message Execution Details keyboard_arrow_down" at bounding box center [637, 218] width 752 height 50
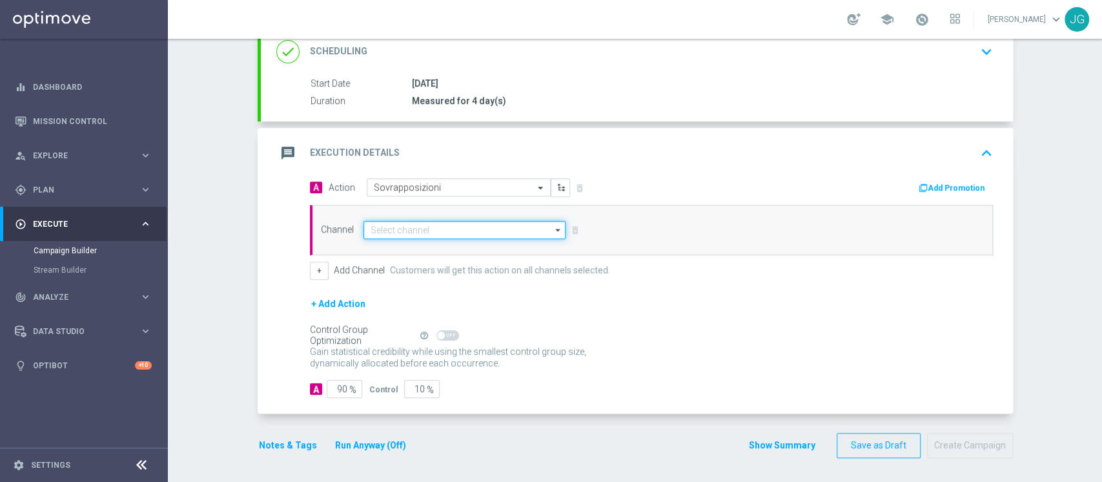
click at [463, 225] on input at bounding box center [464, 230] width 203 height 18
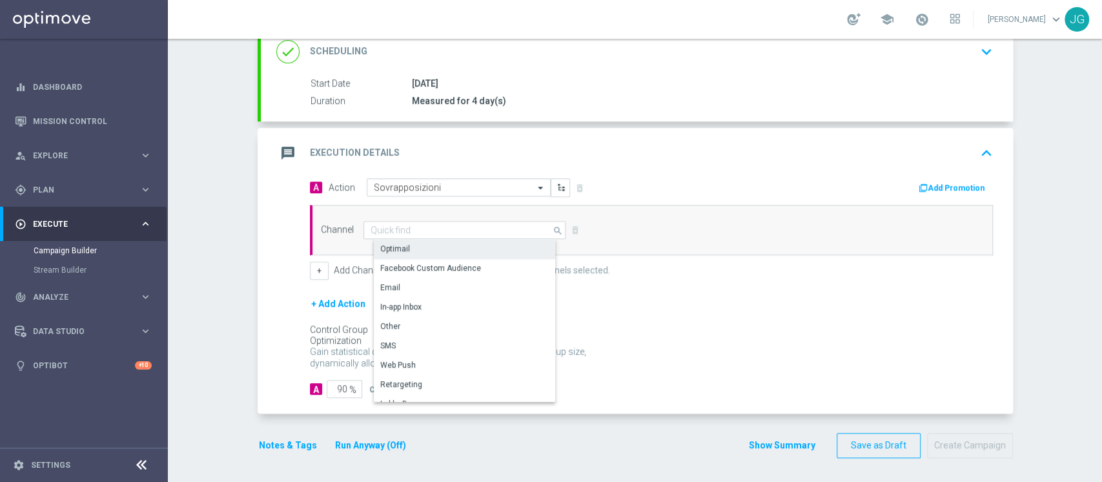
click at [423, 249] on div "Optimail" at bounding box center [470, 249] width 192 height 18
type input "Optimail"
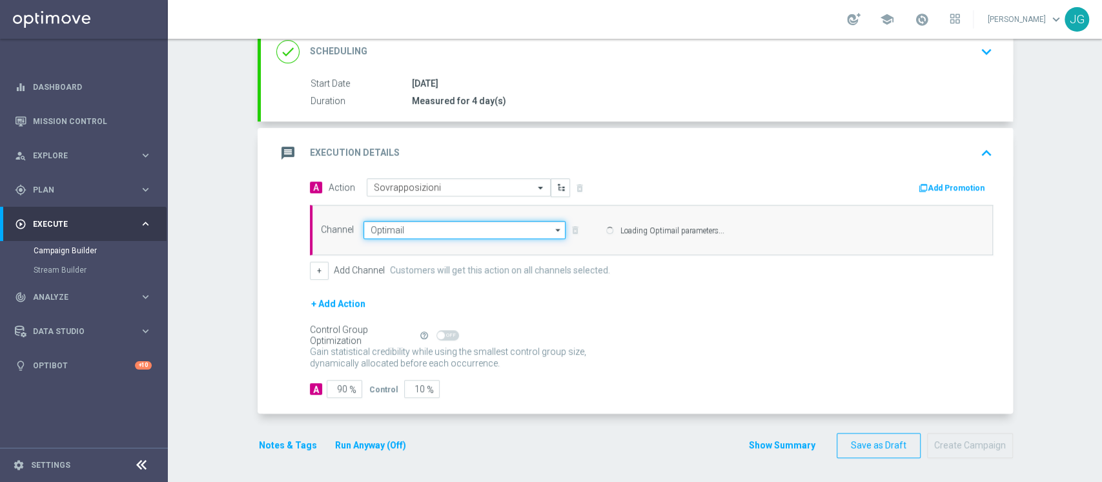
click at [445, 229] on input "Optimail" at bounding box center [464, 230] width 203 height 18
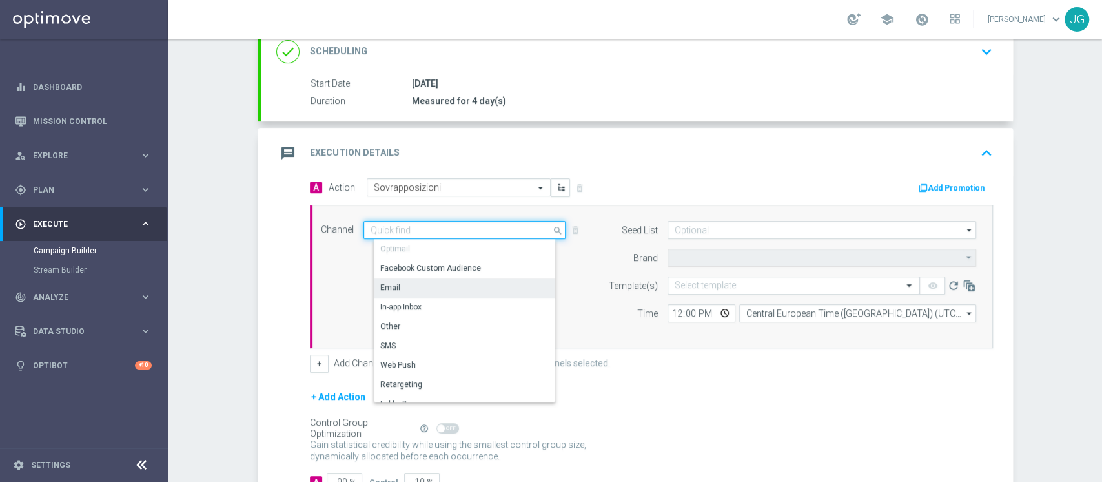
type input "Sisal Marketing"
click at [419, 292] on div "Email" at bounding box center [470, 287] width 192 height 18
type input "Email"
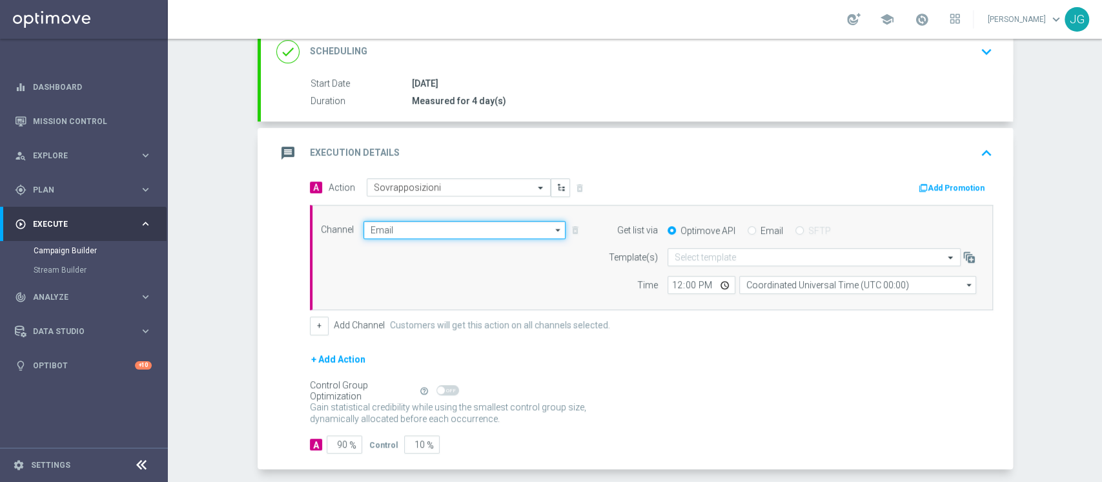
click at [447, 229] on input "Email" at bounding box center [464, 230] width 203 height 18
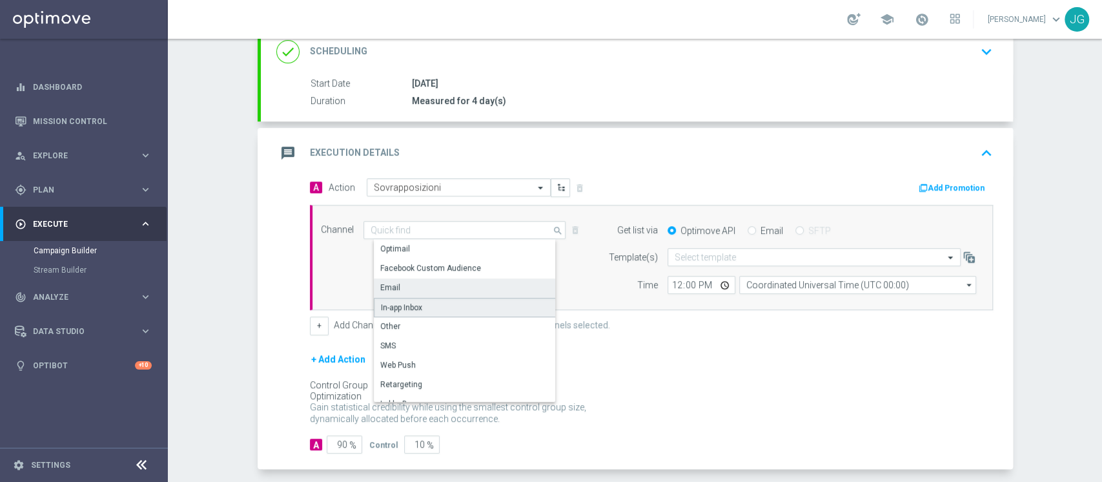
click at [413, 307] on div "In-app Inbox" at bounding box center [401, 307] width 41 height 12
type input "In-app Inbox"
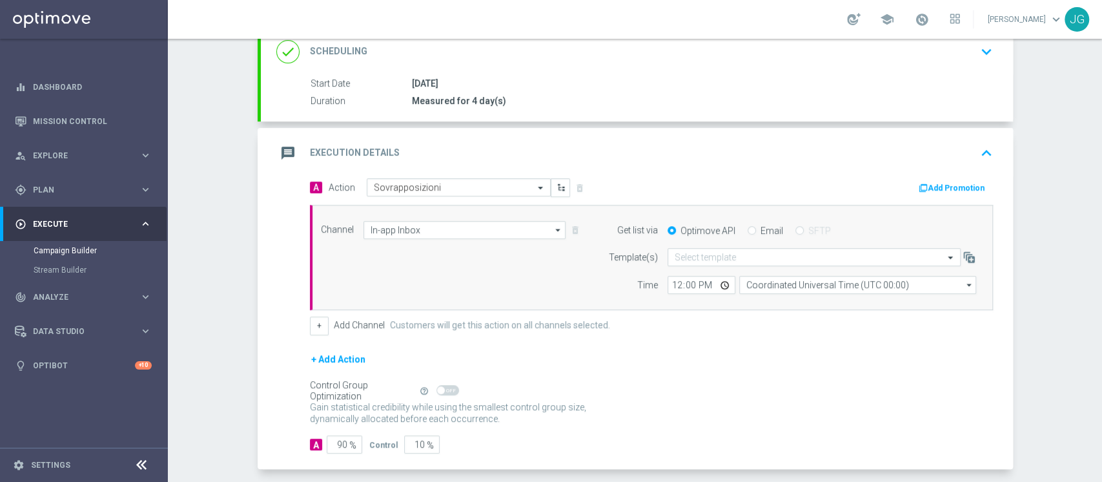
click at [716, 148] on div "message Execution Details keyboard_arrow_up" at bounding box center [636, 153] width 721 height 25
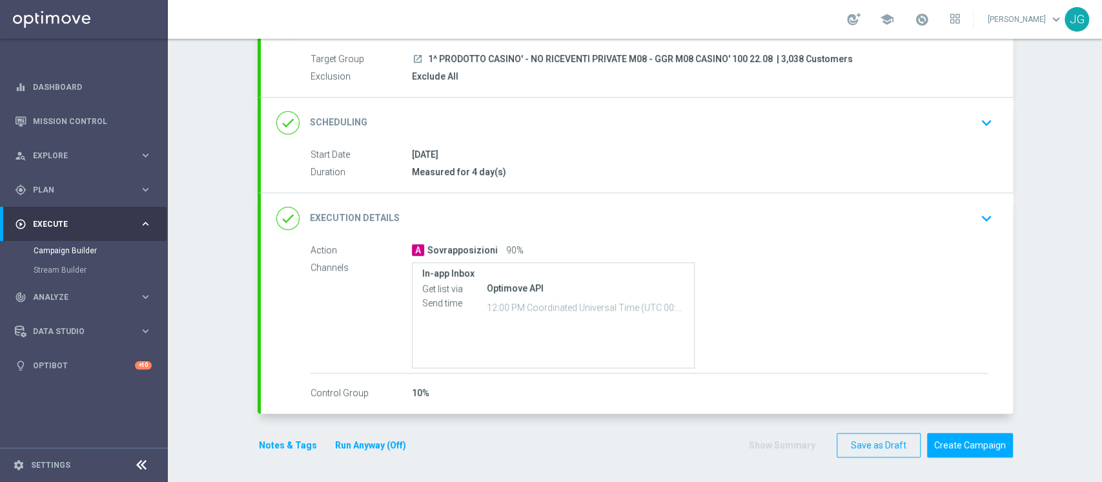
scroll to position [114, 0]
click at [353, 444] on button "Run Anyway (Off)" at bounding box center [371, 445] width 74 height 16
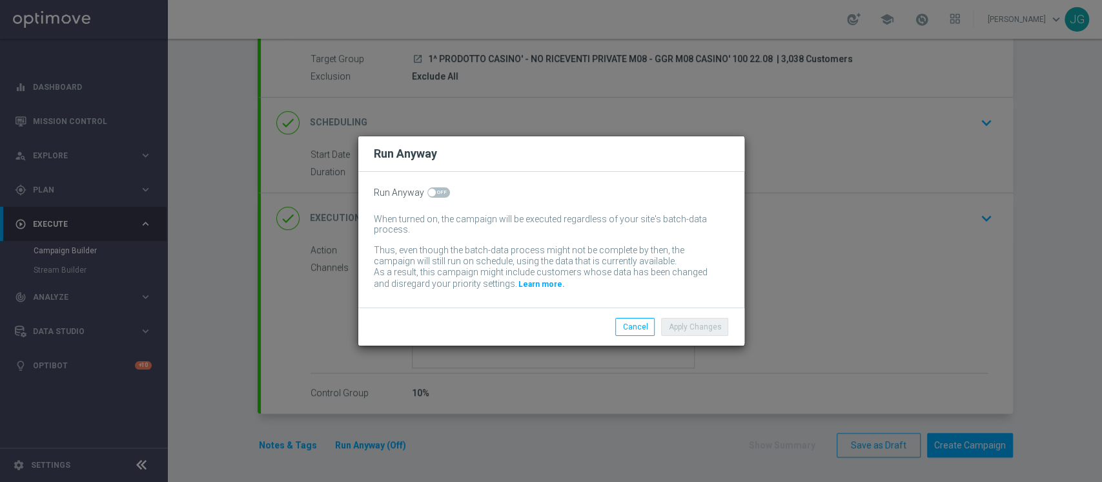
click at [436, 189] on span at bounding box center [438, 192] width 23 height 10
click at [436, 189] on input "checkbox" at bounding box center [438, 192] width 23 height 10
checkbox input "true"
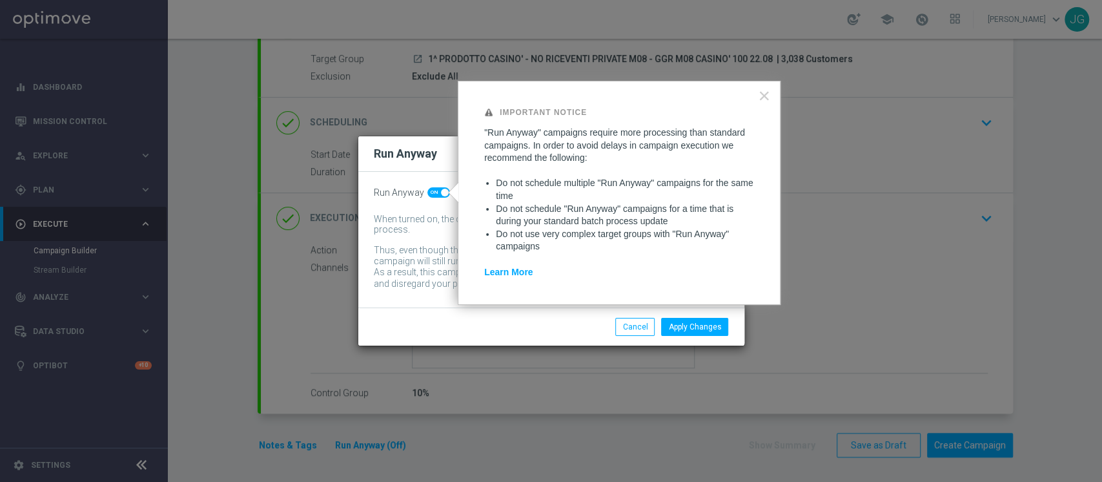
click at [702, 312] on div "Apply Changes Cancel" at bounding box center [551, 326] width 386 height 38
click at [688, 327] on button "Apply Changes" at bounding box center [694, 327] width 67 height 18
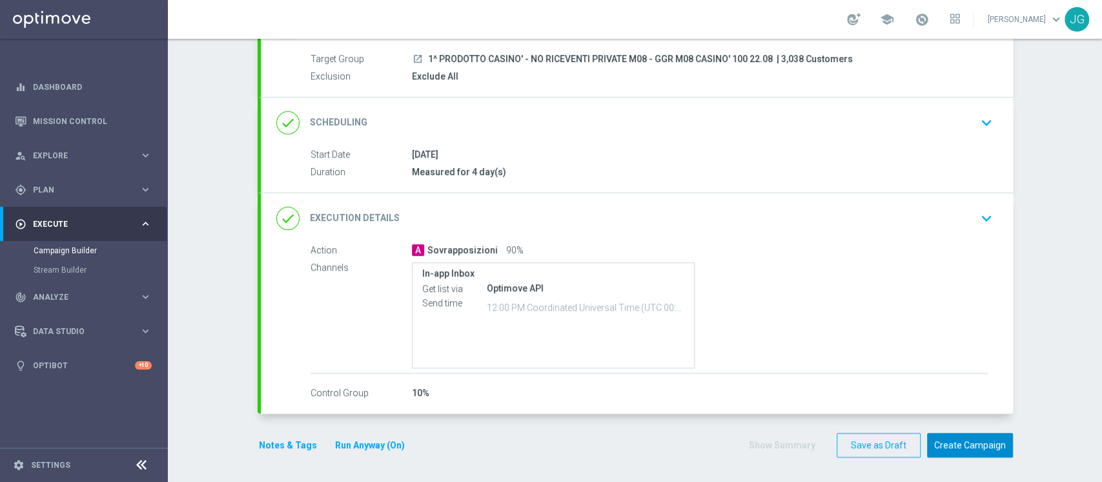
click at [971, 445] on button "Create Campaign" at bounding box center [970, 445] width 86 height 25
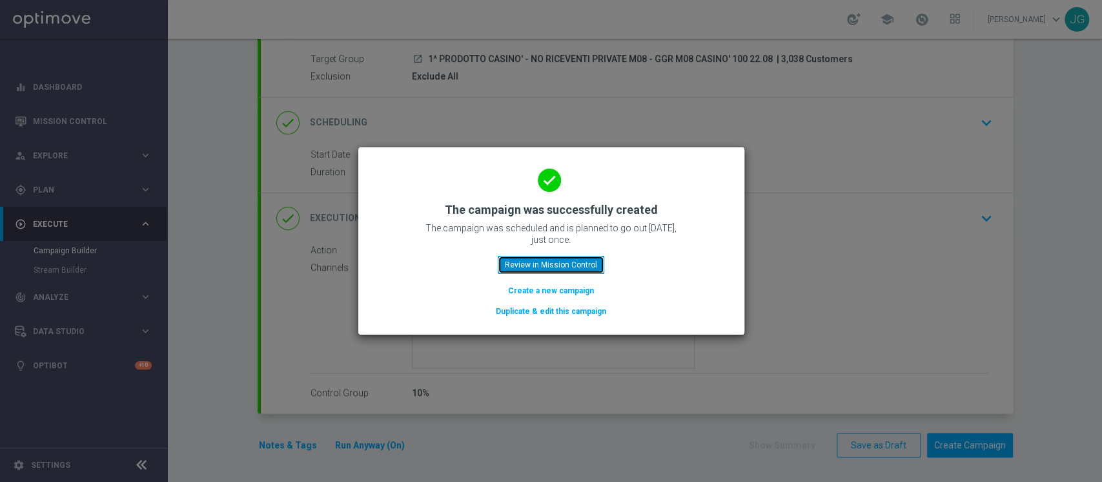
click at [546, 266] on button "Review in Mission Control" at bounding box center [551, 265] width 107 height 18
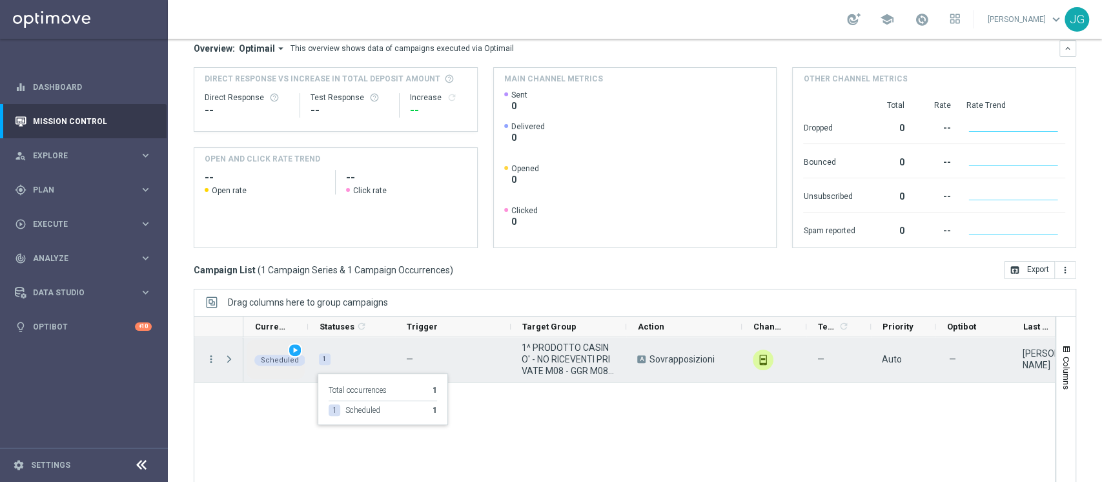
scroll to position [119, 0]
click at [289, 356] on span "Scheduled" at bounding box center [280, 359] width 38 height 8
click at [294, 345] on span "play_arrow" at bounding box center [295, 349] width 9 height 9
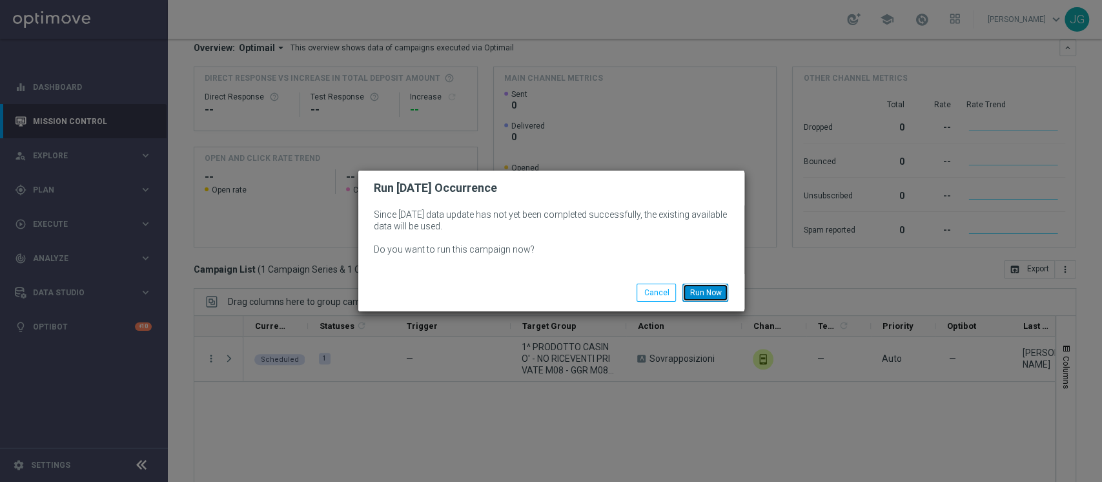
click at [702, 290] on button "Run Now" at bounding box center [705, 292] width 46 height 18
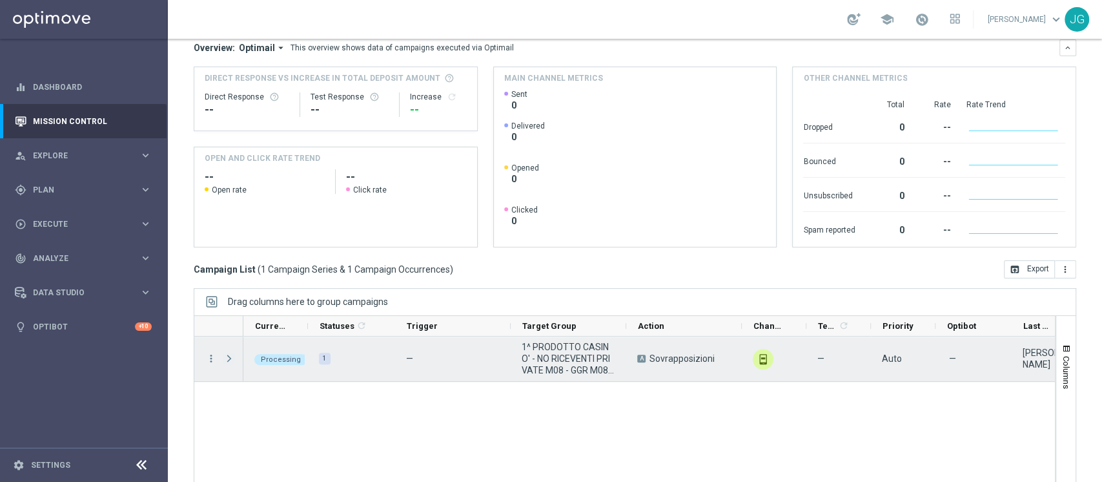
click at [228, 356] on span "Press SPACE to select this row." at bounding box center [229, 358] width 12 height 10
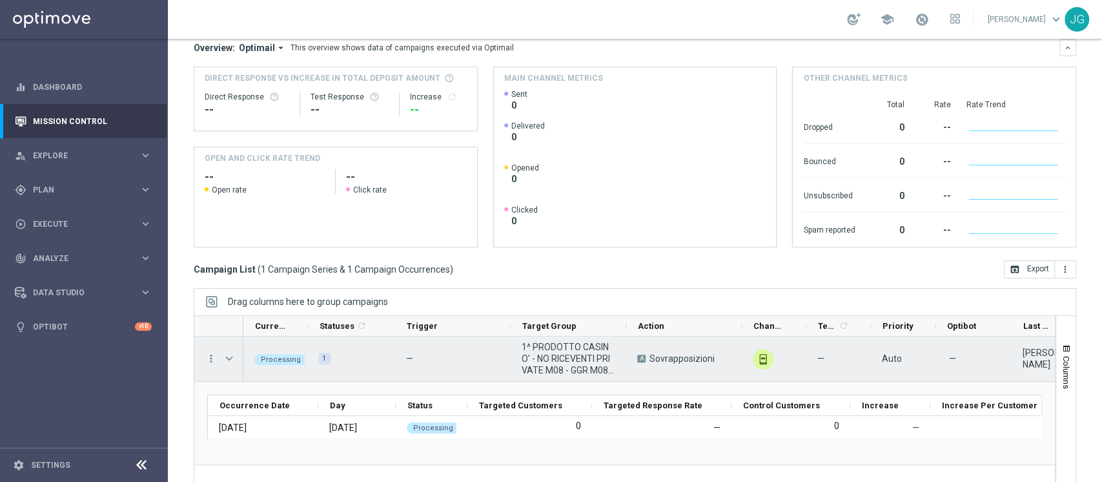
click at [228, 356] on span "Press SPACE to select this row." at bounding box center [229, 358] width 12 height 10
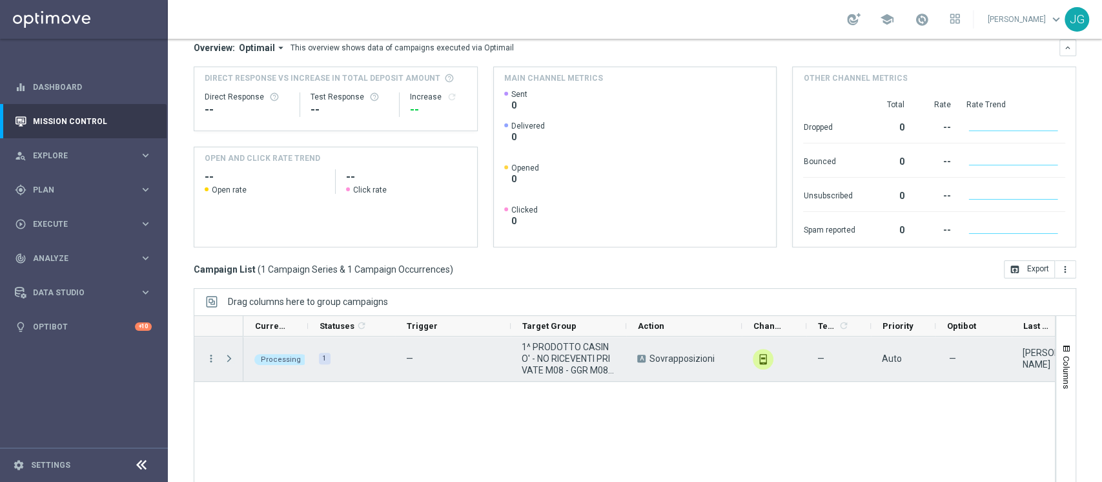
click at [228, 356] on span "Press SPACE to select this row." at bounding box center [229, 358] width 12 height 10
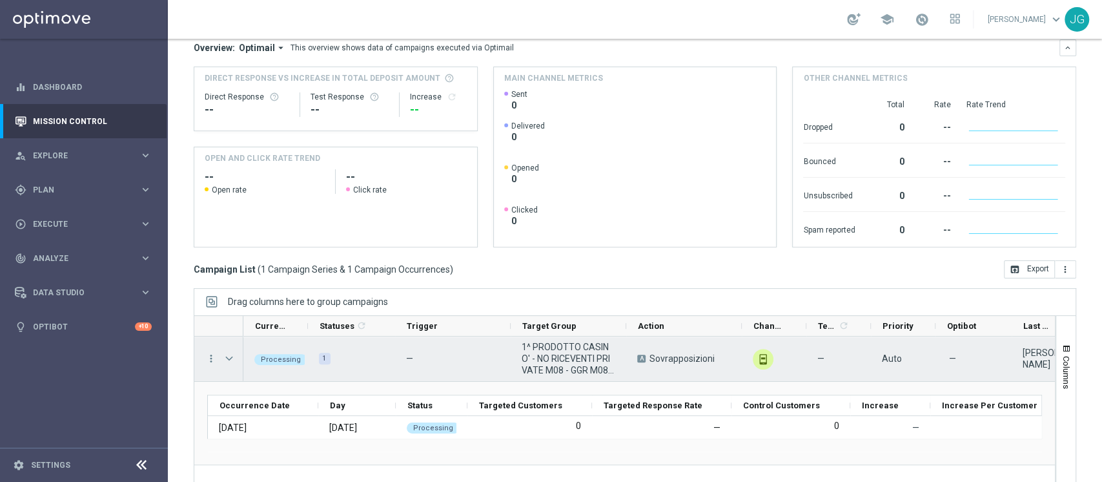
click at [228, 356] on span "Press SPACE to select this row." at bounding box center [229, 358] width 12 height 10
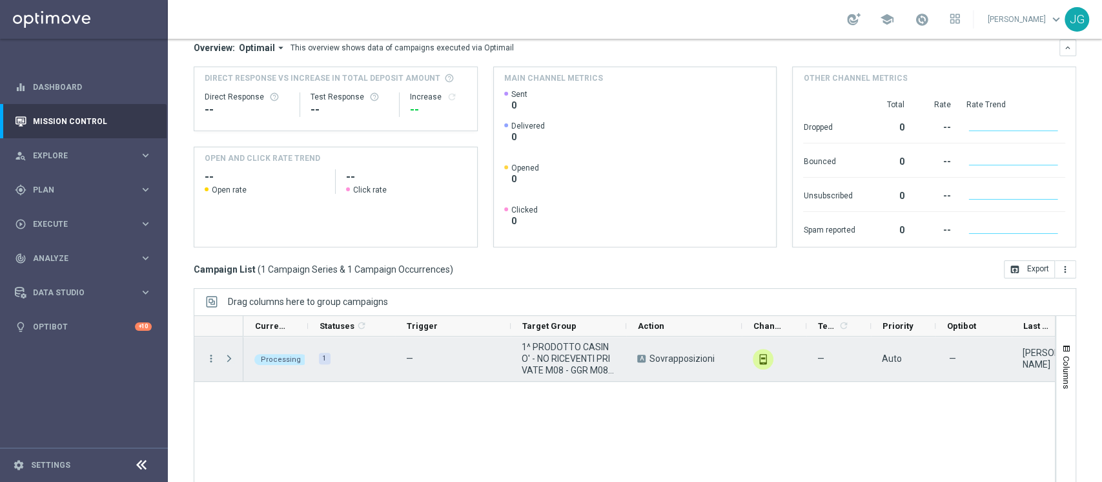
click at [228, 356] on span "Press SPACE to select this row." at bounding box center [229, 358] width 12 height 10
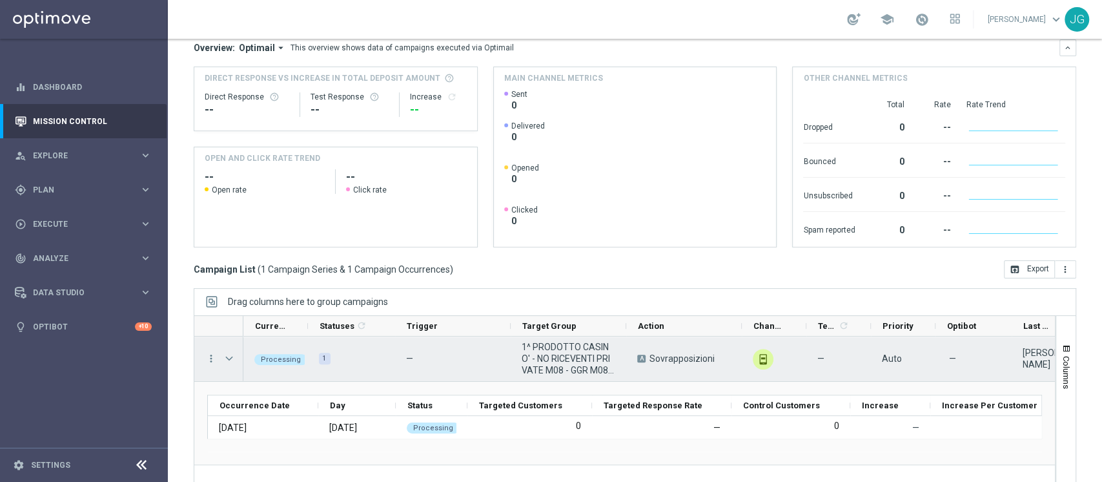
click at [228, 356] on span "Press SPACE to select this row." at bounding box center [229, 358] width 12 height 10
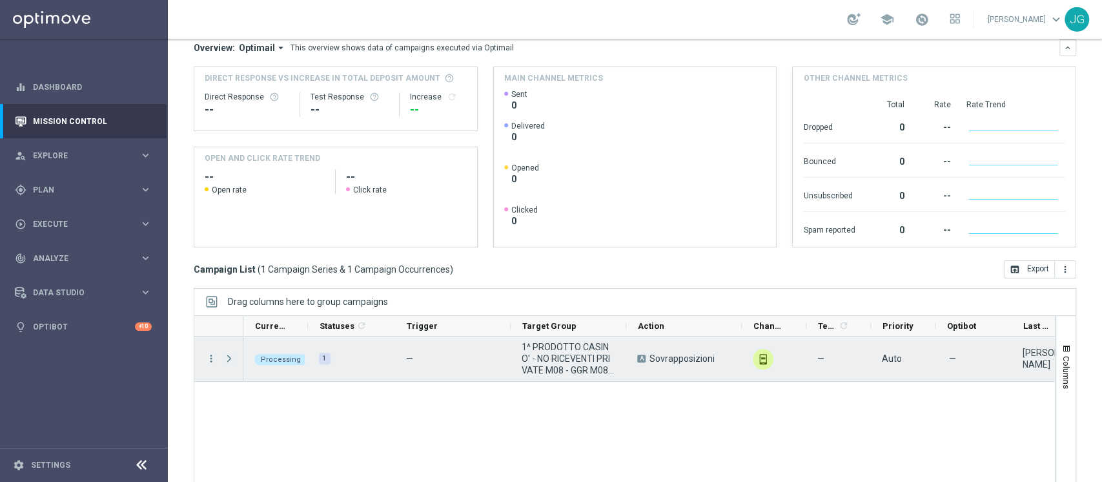
click at [228, 356] on span "Press SPACE to select this row." at bounding box center [229, 358] width 12 height 10
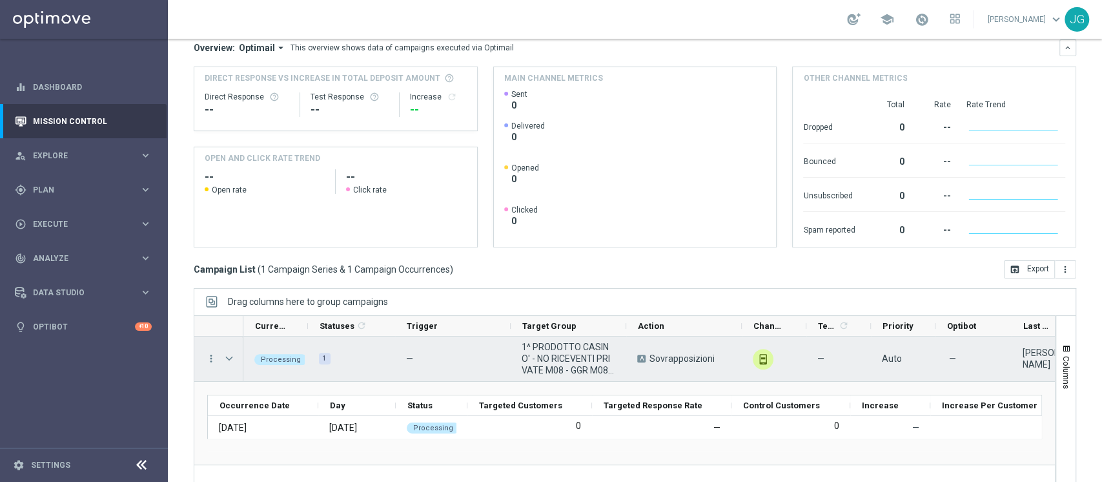
click at [228, 356] on span "Press SPACE to select this row." at bounding box center [229, 358] width 12 height 10
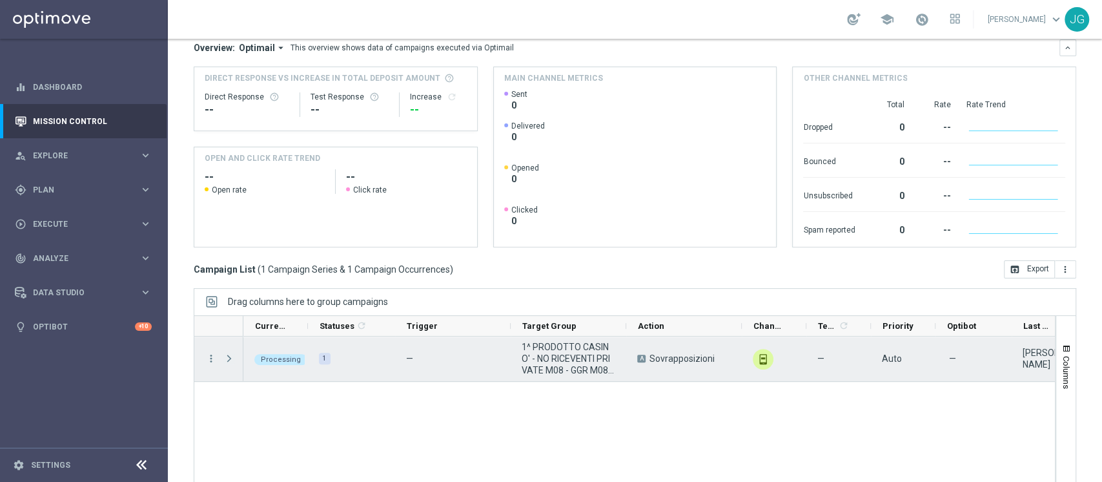
click at [228, 356] on span "Press SPACE to select this row." at bounding box center [229, 358] width 12 height 10
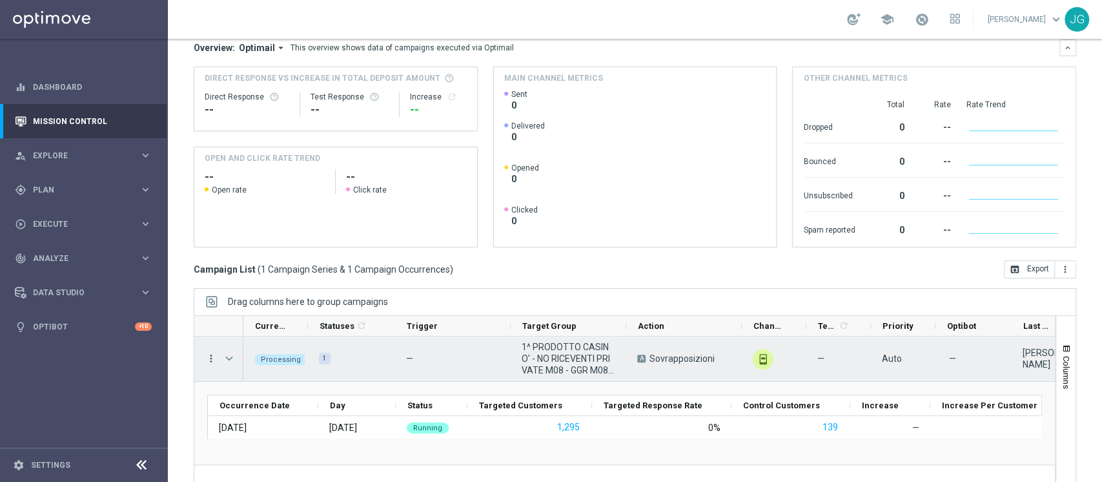
click at [215, 356] on icon "more_vert" at bounding box center [211, 358] width 12 height 12
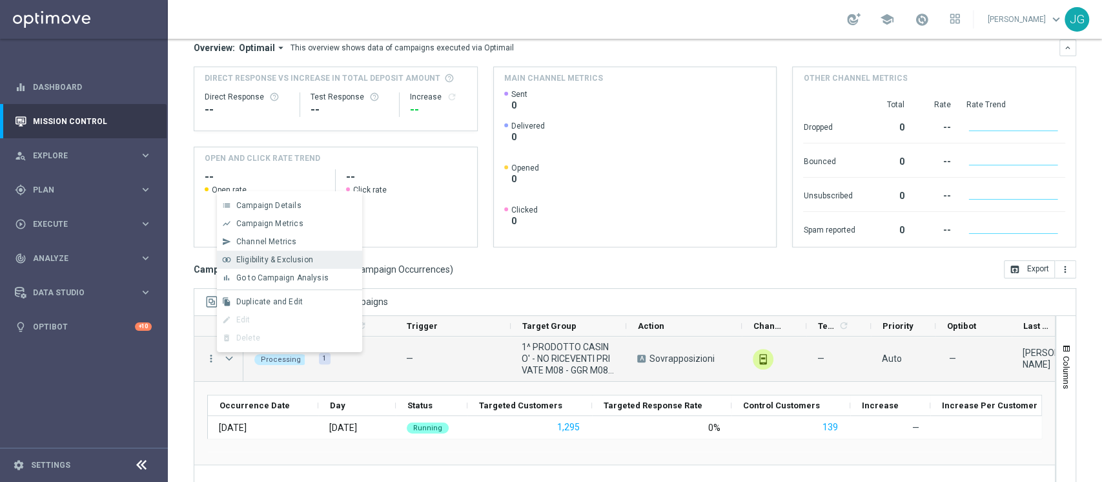
click at [278, 260] on span "Eligibility & Exclusion" at bounding box center [274, 259] width 77 height 9
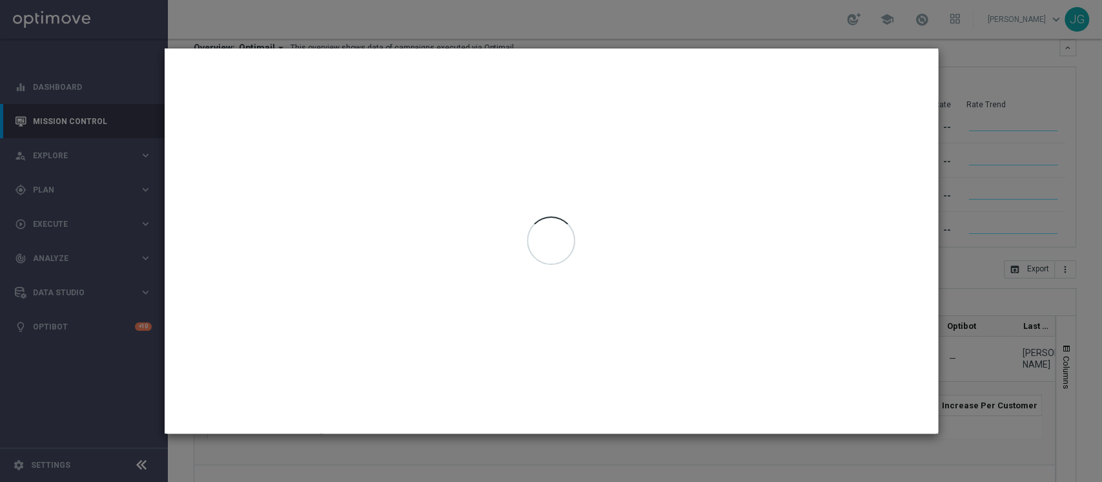
type input "[DATE] - [DATE]"
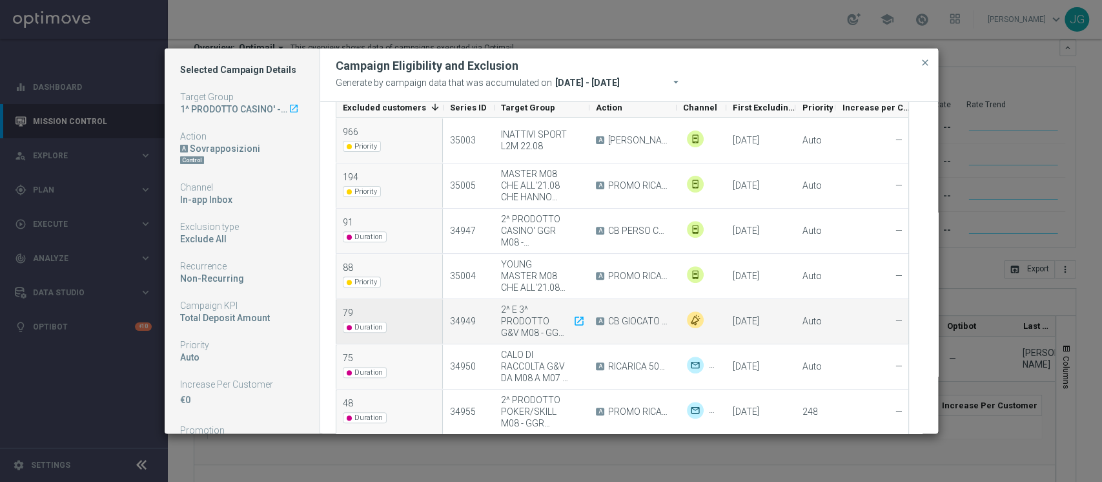
scroll to position [298, 0]
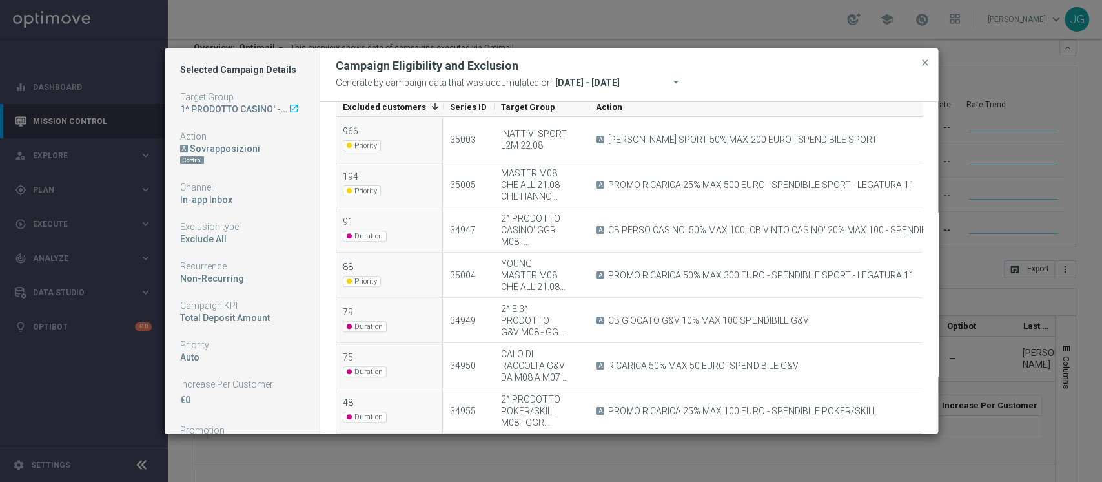
drag, startPoint x: 675, startPoint y: 111, endPoint x: 952, endPoint y: 131, distance: 277.7
click at [952, 131] on modal-container "Selected Campaign Details Target Group 1^ PRODOTTO CASINO' - NO RICEVENTI PRIVA…" at bounding box center [551, 241] width 1102 height 482
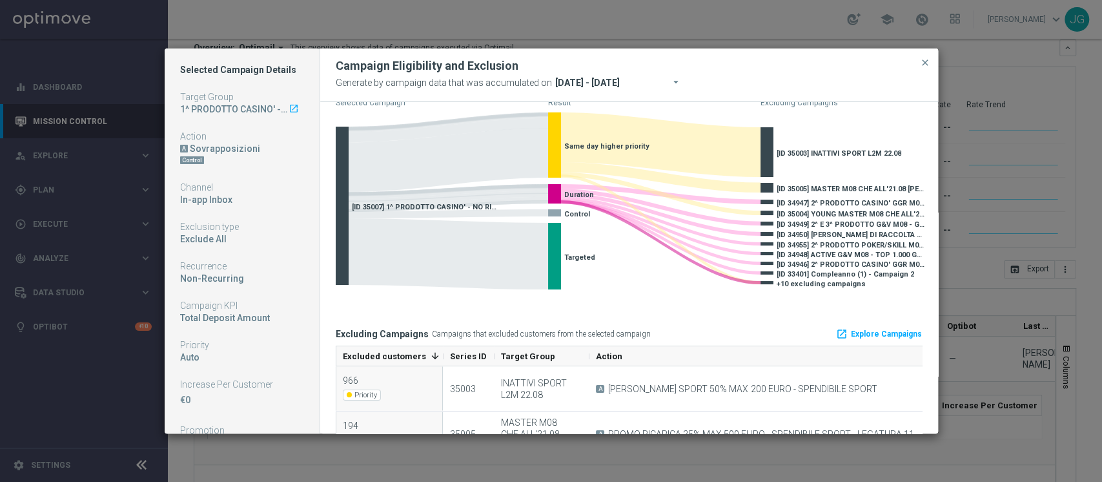
scroll to position [10, 0]
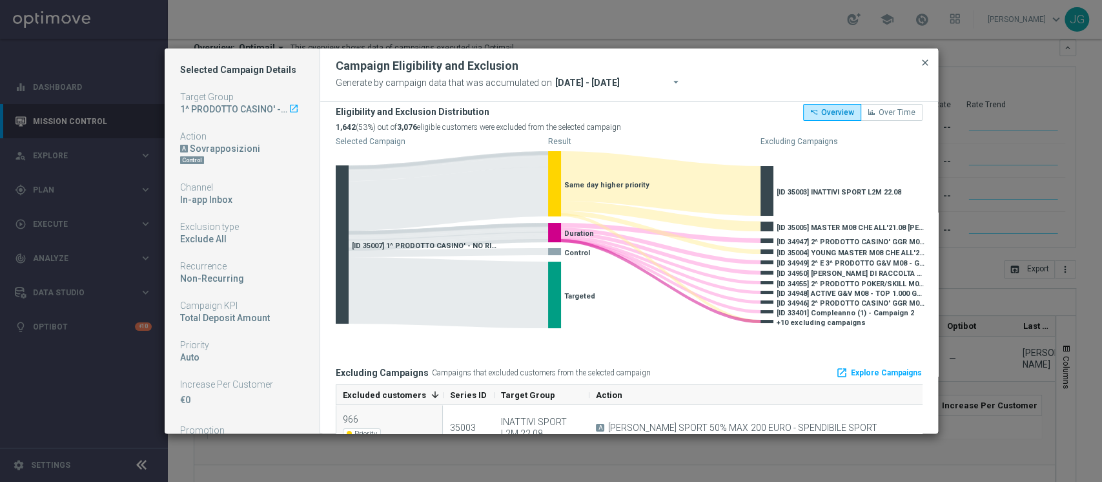
click at [923, 64] on span "close" at bounding box center [925, 62] width 10 height 10
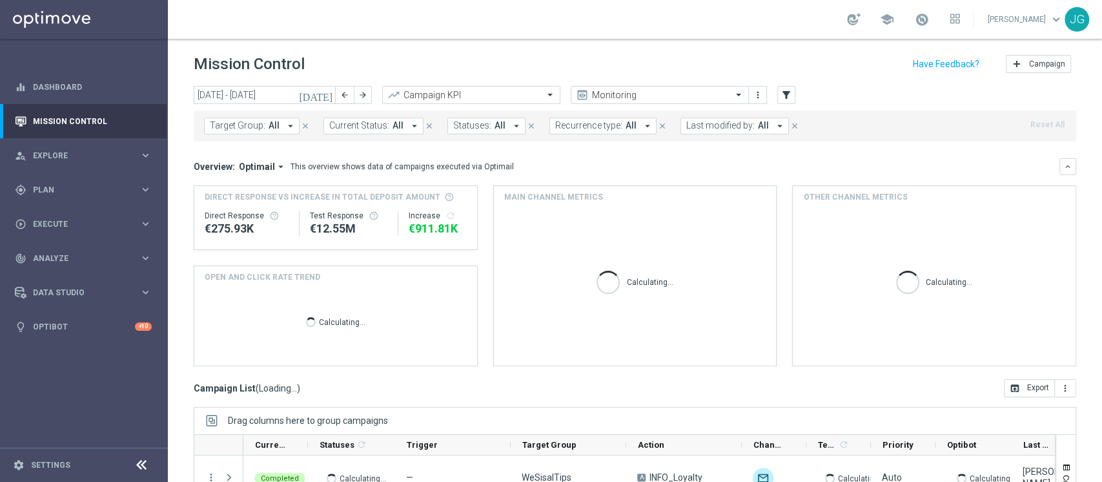
click at [329, 96] on icon "[DATE]" at bounding box center [316, 95] width 35 height 12
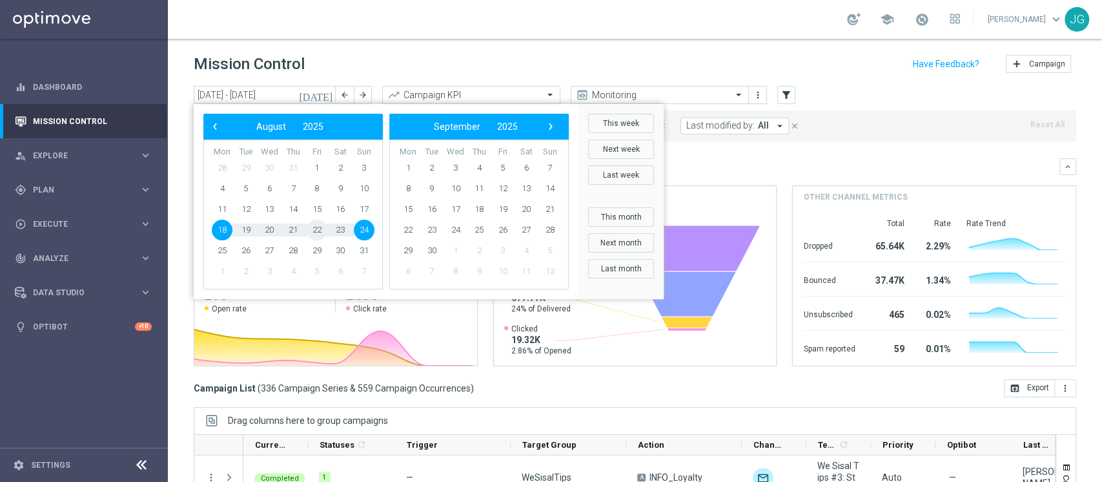
click at [320, 232] on span "22" at bounding box center [317, 230] width 21 height 21
type input "[DATE] - [DATE]"
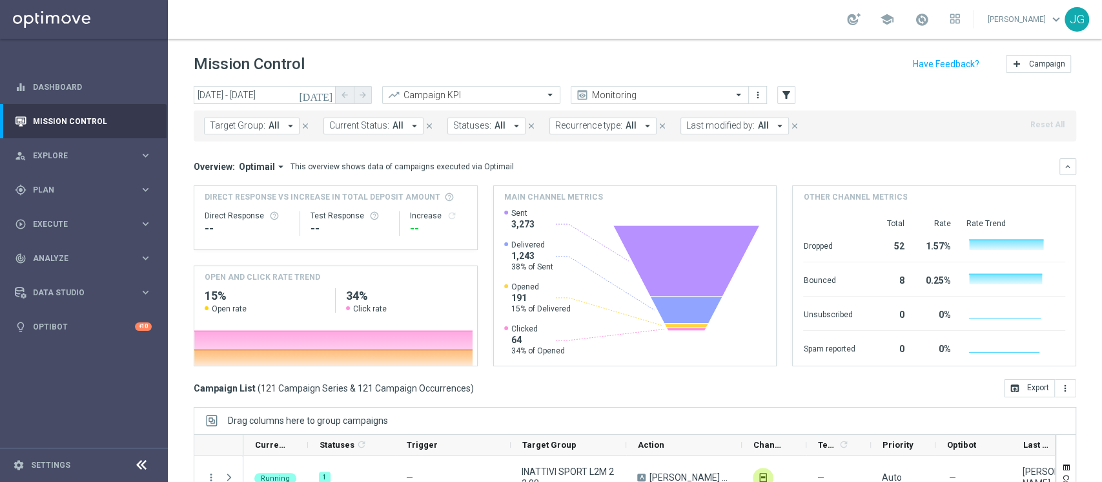
click at [708, 128] on span "Last modified by:" at bounding box center [720, 125] width 68 height 11
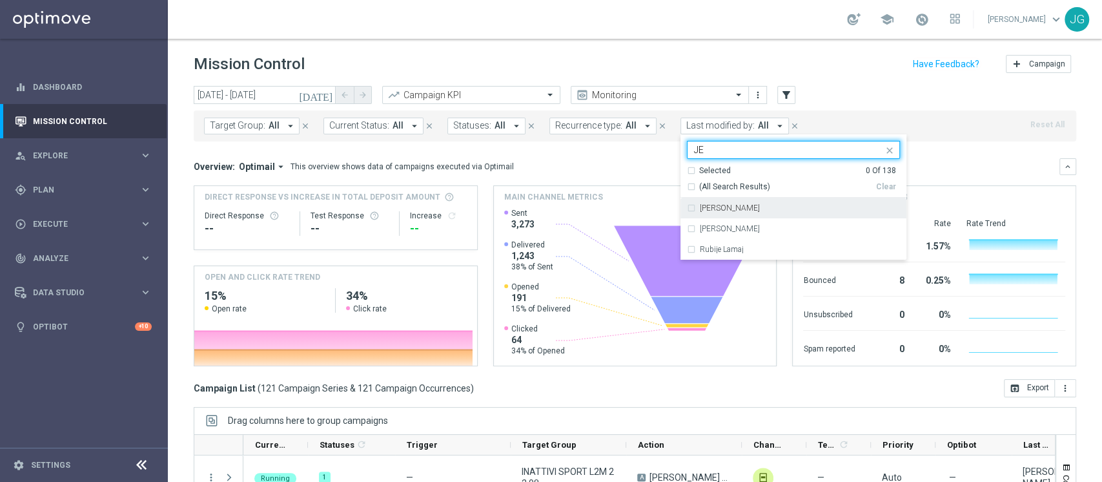
click at [700, 211] on label "[PERSON_NAME]" at bounding box center [730, 208] width 60 height 8
type input "JE"
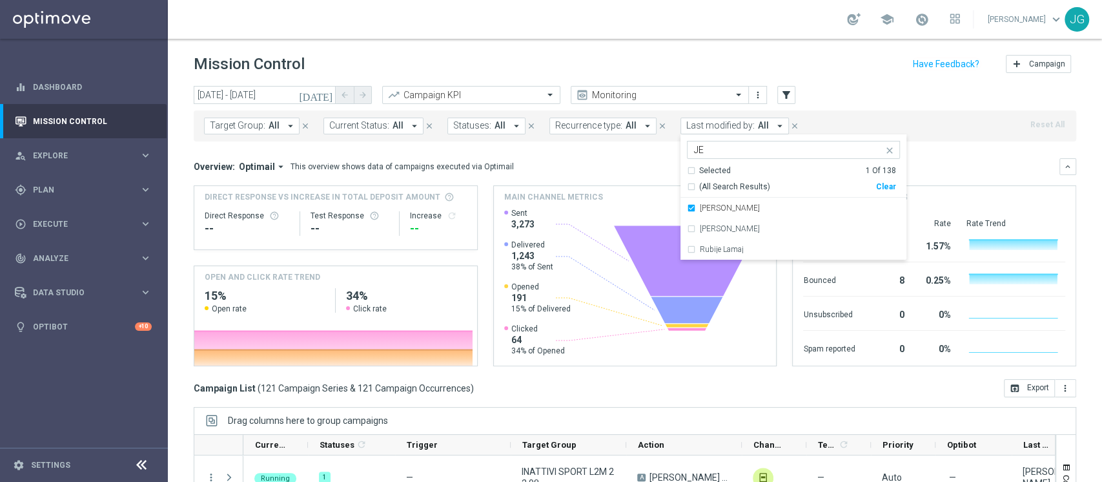
click at [481, 218] on div "Direct Response VS Increase In Total Deposit Amount Direct Response -- Test Res…" at bounding box center [635, 275] width 883 height 181
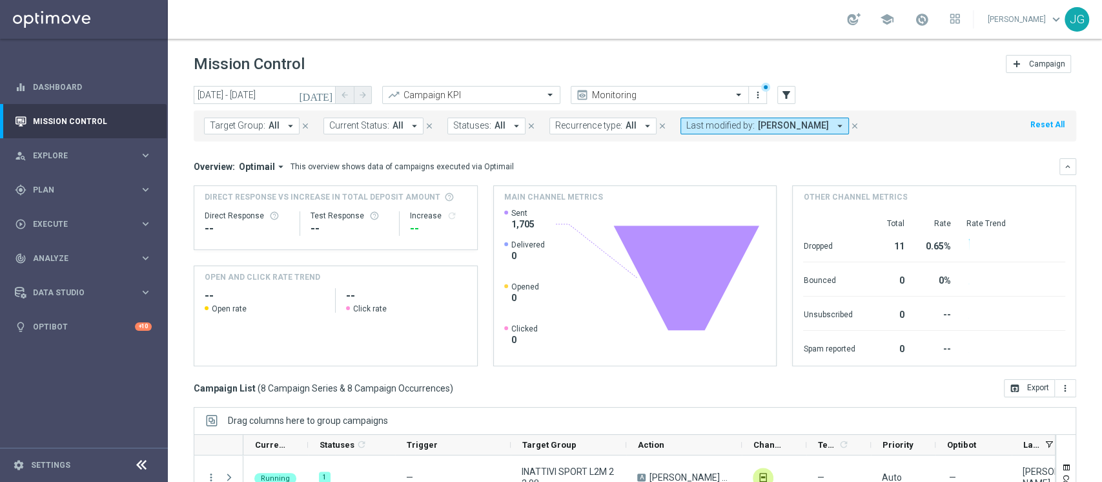
scroll to position [163, 0]
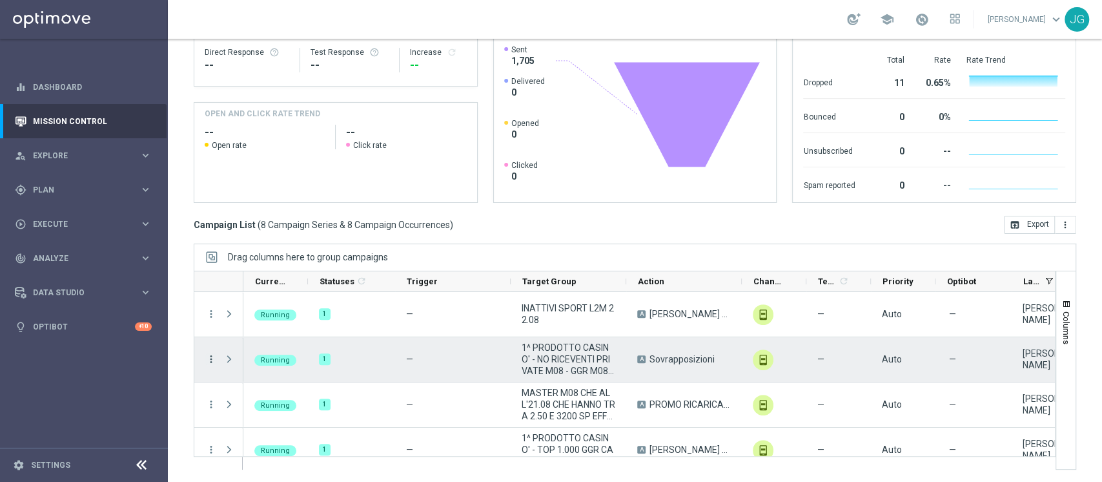
click at [213, 356] on icon "more_vert" at bounding box center [211, 359] width 12 height 12
click at [253, 334] on span "Delete" at bounding box center [248, 338] width 24 height 9
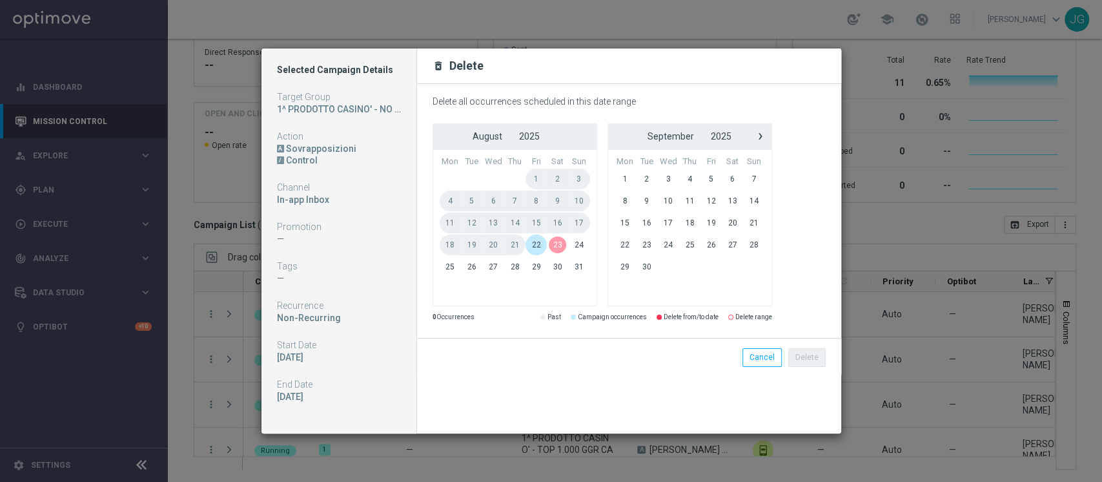
click at [535, 241] on span "22" at bounding box center [536, 244] width 21 height 21
click at [449, 264] on span "25" at bounding box center [451, 266] width 22 height 21
click at [811, 356] on button "Delete" at bounding box center [806, 357] width 37 height 18
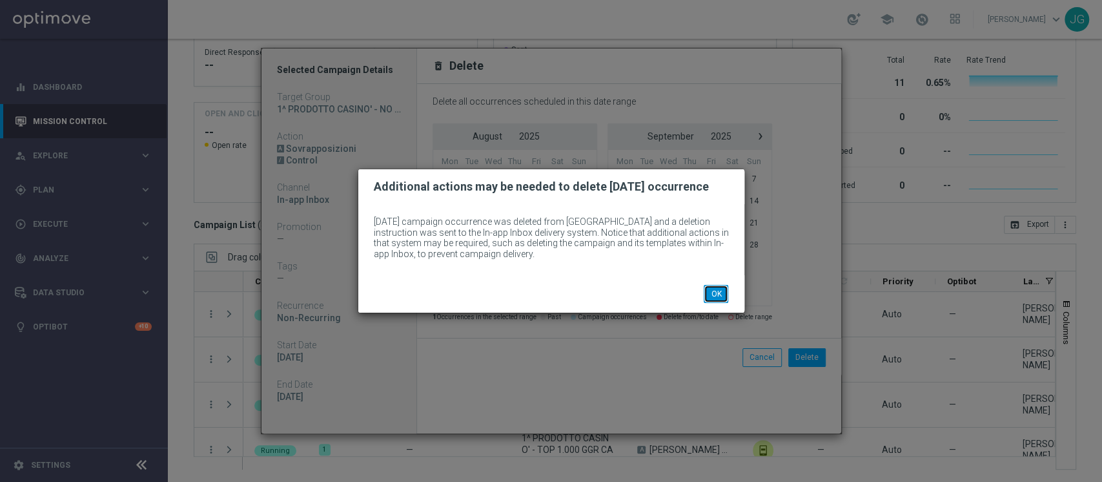
click at [712, 289] on button "OK" at bounding box center [716, 294] width 25 height 18
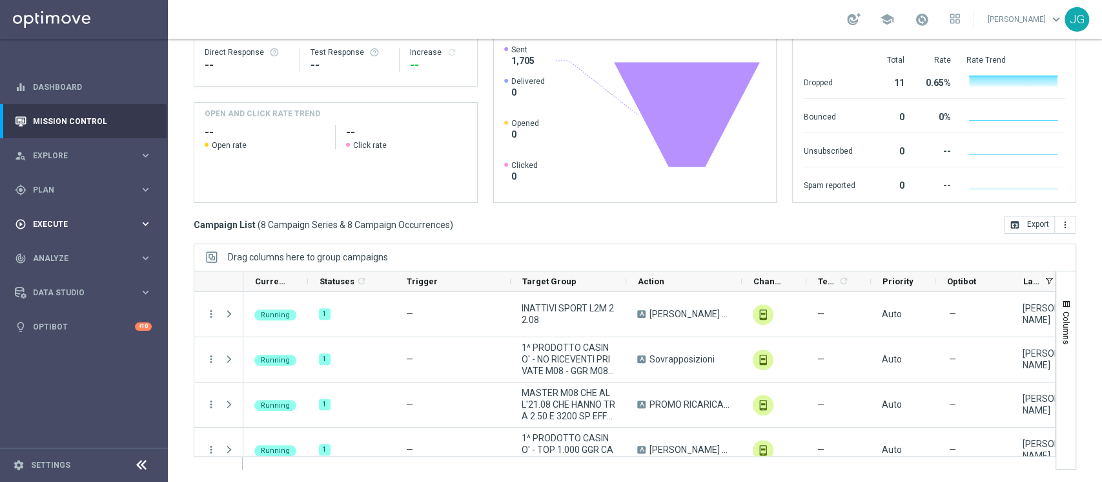
click at [56, 225] on span "Execute" at bounding box center [86, 224] width 107 height 8
click at [70, 253] on link "Campaign Builder" at bounding box center [84, 250] width 101 height 10
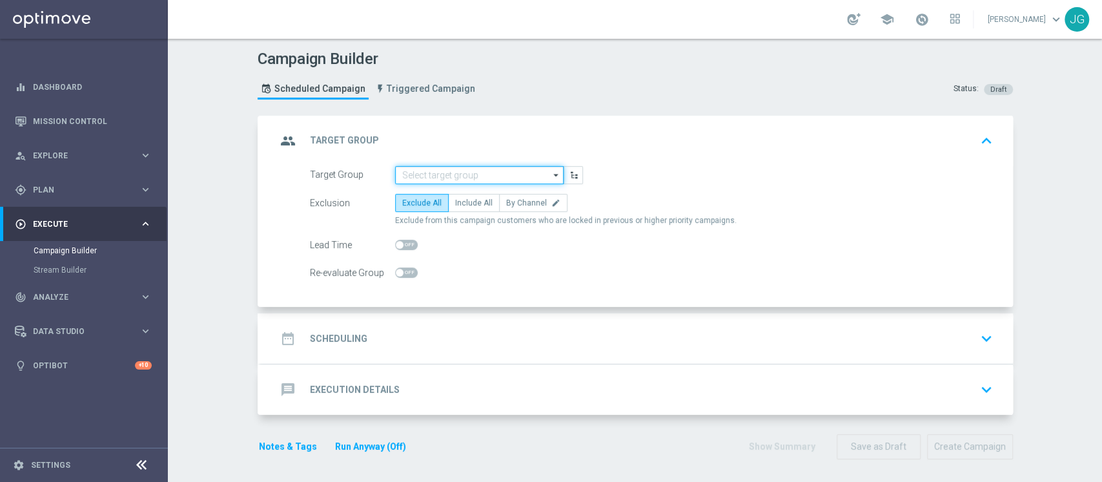
click at [426, 178] on input at bounding box center [479, 175] width 169 height 18
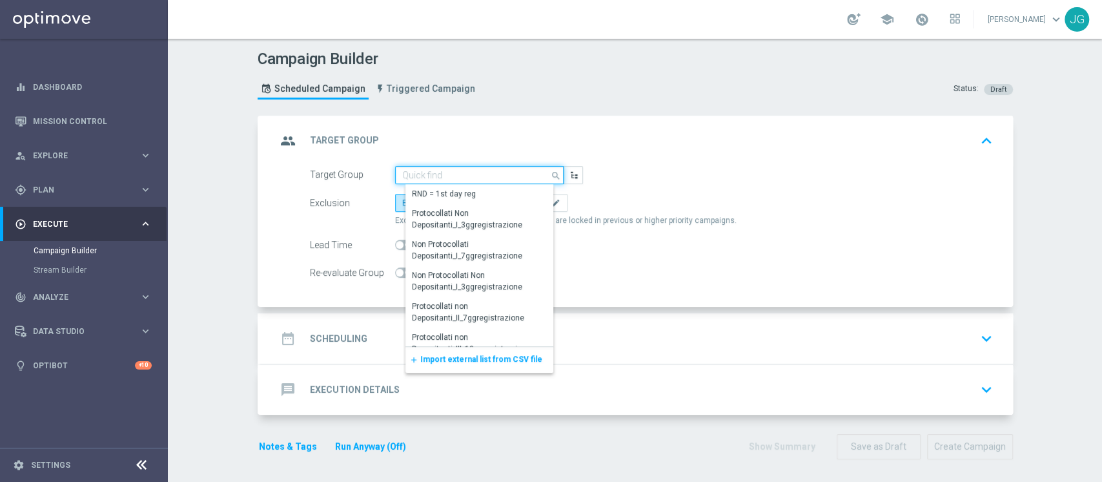
paste input "230433"
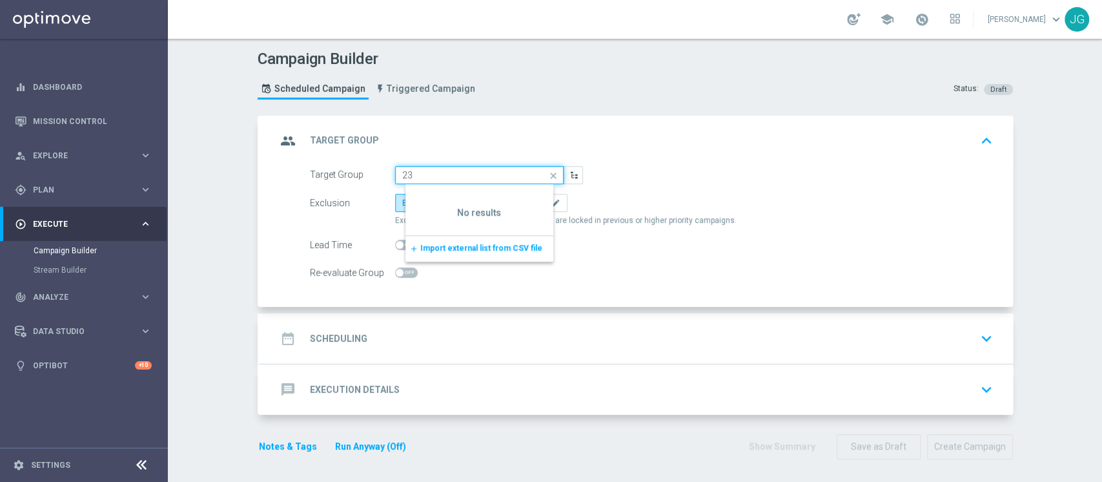
type input "2"
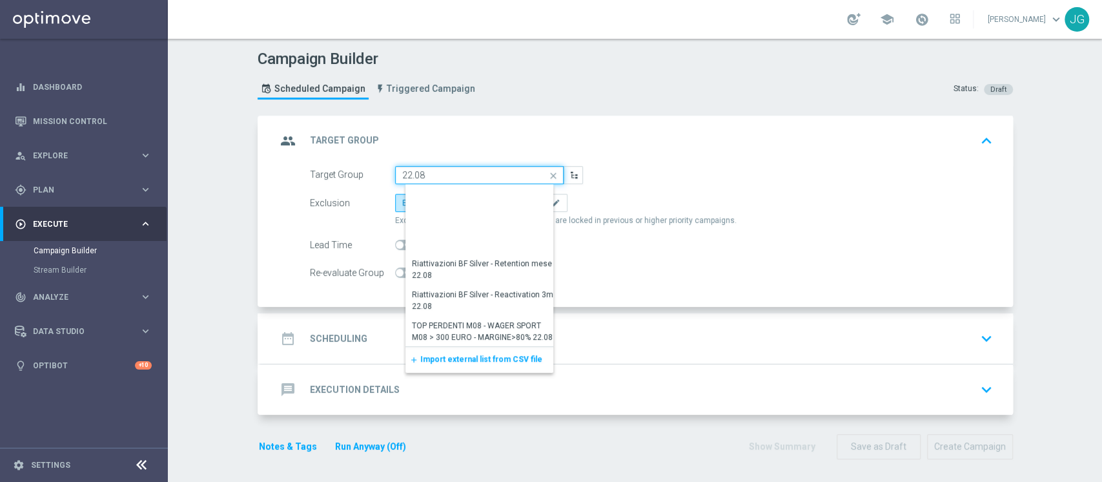
scroll to position [253, 0]
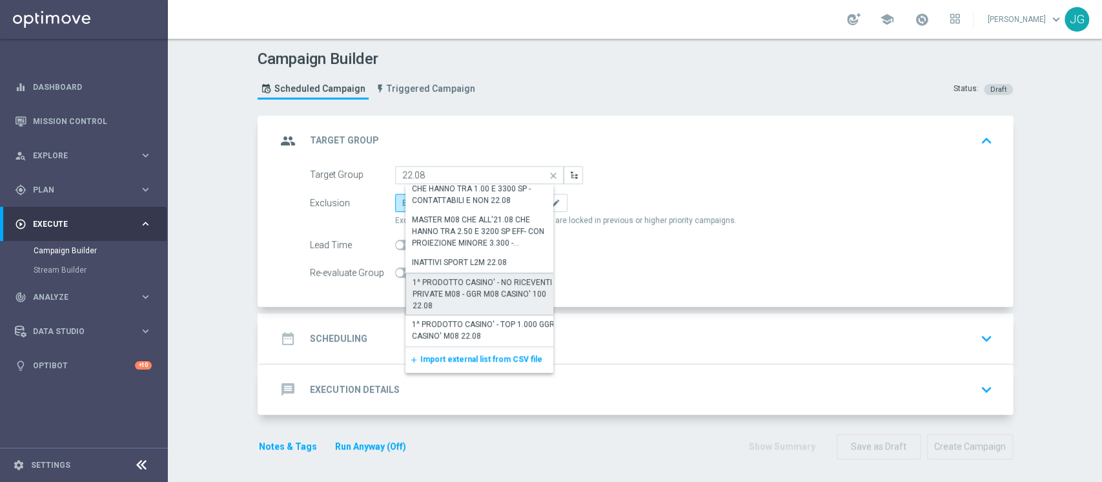
click at [453, 299] on div "1^ PRODOTTO CASINO' - NO RICEVENTI PRIVATE M08 - GGR M08 CASINO' 100 22.08" at bounding box center [485, 293] width 144 height 35
type input "1^ PRODOTTO CASINO' - NO RICEVENTI PRIVATE M08 - GGR M08 CASINO' 100 22.08"
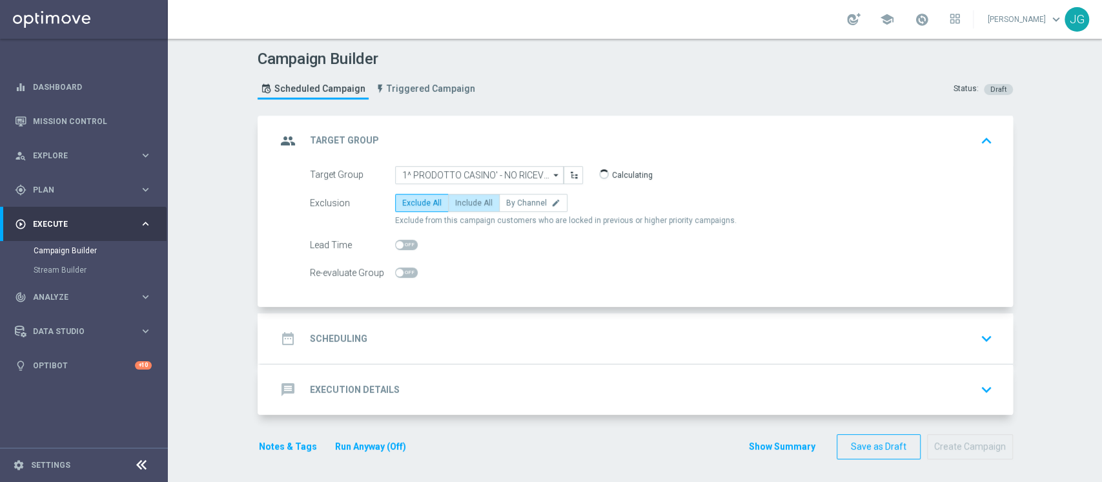
click at [464, 200] on span "Include All" at bounding box center [473, 202] width 37 height 9
click at [464, 201] on input "Include All" at bounding box center [459, 205] width 8 height 8
radio input "true"
click at [585, 320] on div "date_range Scheduling keyboard_arrow_down" at bounding box center [637, 338] width 752 height 50
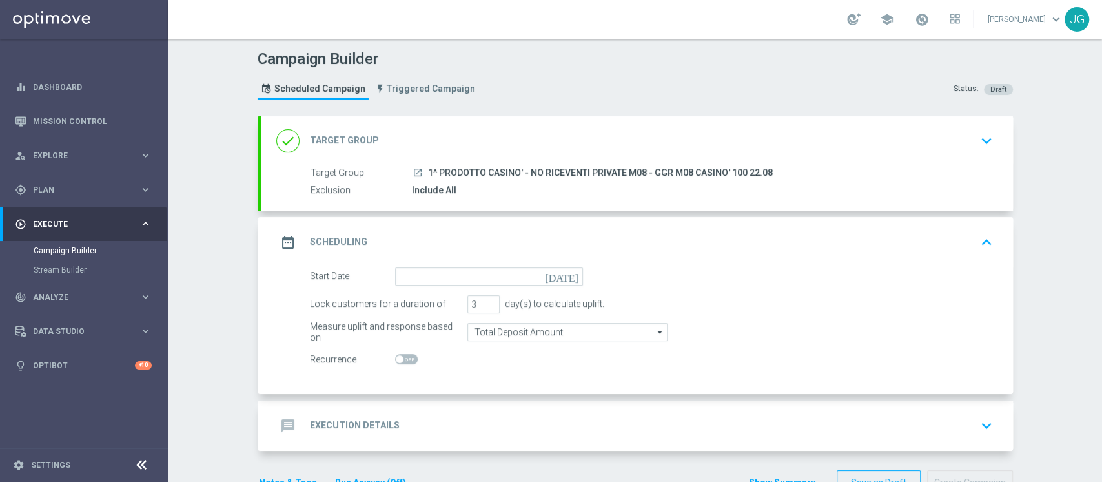
drag, startPoint x: 773, startPoint y: 170, endPoint x: 420, endPoint y: 170, distance: 353.1
click at [420, 170] on div "launch 1^ PRODOTTO CASINO' - NO RICEVENTI PRIVATE M08 - GGR M08 CASINO' 100 22.…" at bounding box center [700, 172] width 576 height 13
copy span "1^ PRODOTTO CASINO' - NO RICEVENTI PRIVATE M08 - GGR M08 CASINO' 100 22.08"
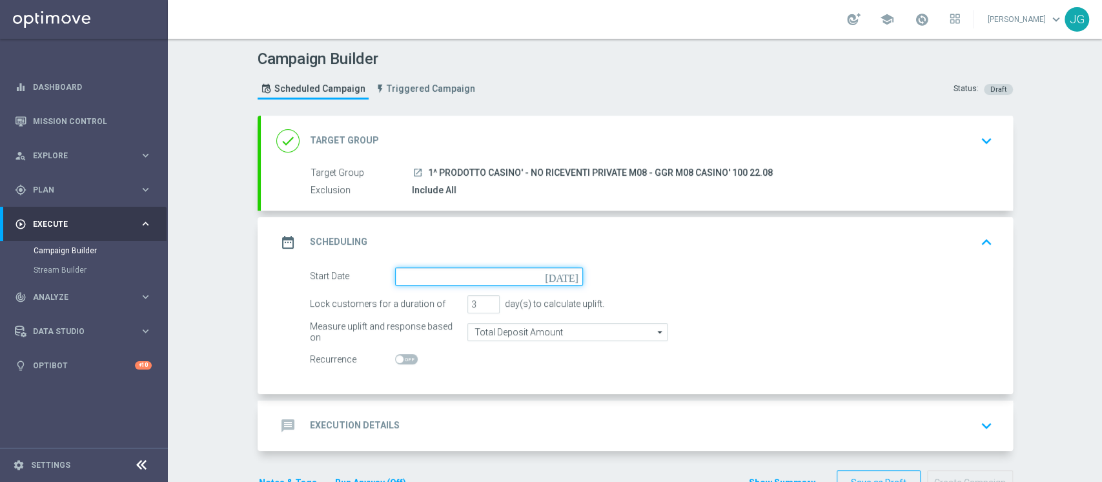
click at [438, 279] on input at bounding box center [489, 276] width 188 height 18
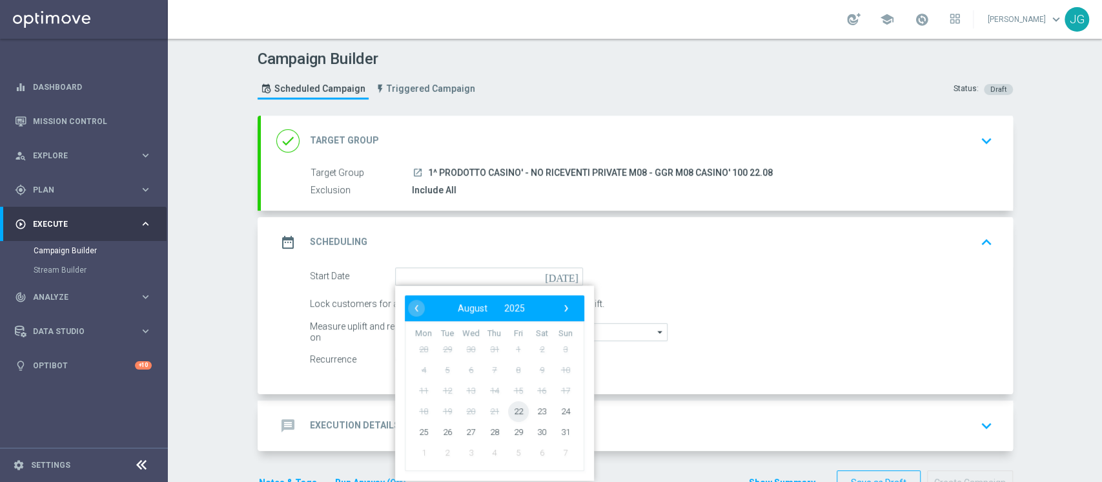
click at [511, 413] on span "22" at bounding box center [517, 410] width 21 height 21
type input "[DATE]"
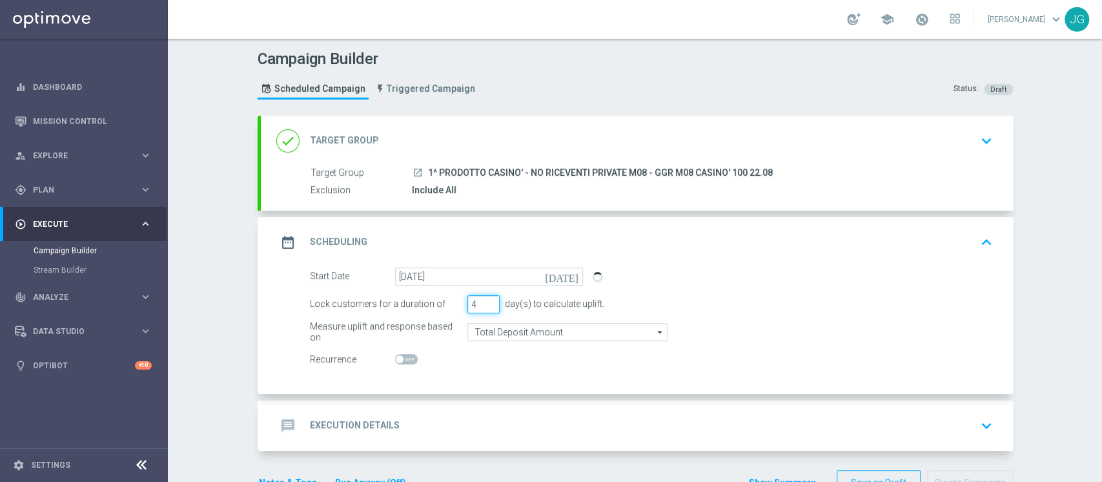
type input "4"
click at [484, 299] on input "4" at bounding box center [483, 304] width 32 height 18
click at [439, 451] on form "done Target Group keyboard_arrow_down Target Group launch 1^ PRODOTTO CASINO' -…" at bounding box center [635, 306] width 755 height 380
click at [529, 420] on div "message Execution Details keyboard_arrow_down" at bounding box center [636, 425] width 721 height 25
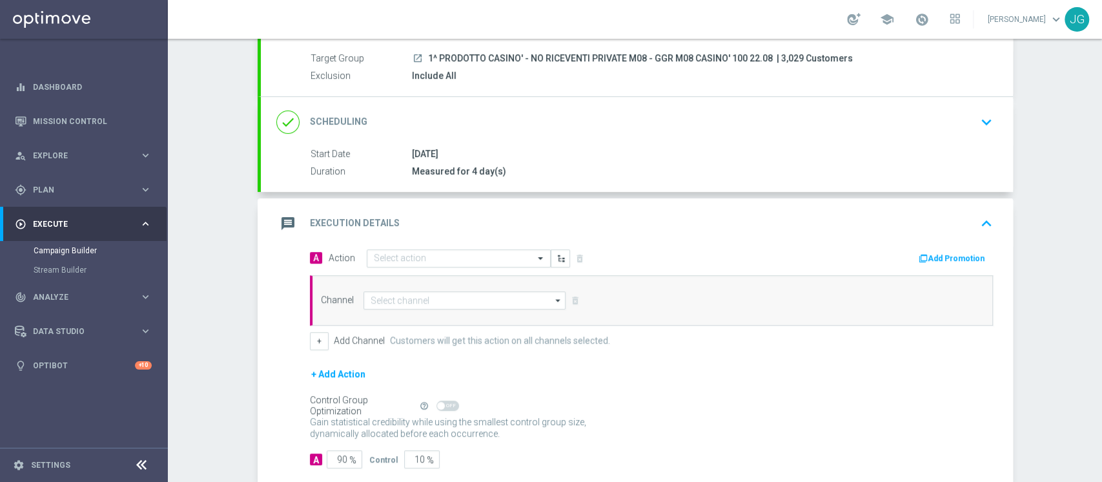
scroll to position [185, 0]
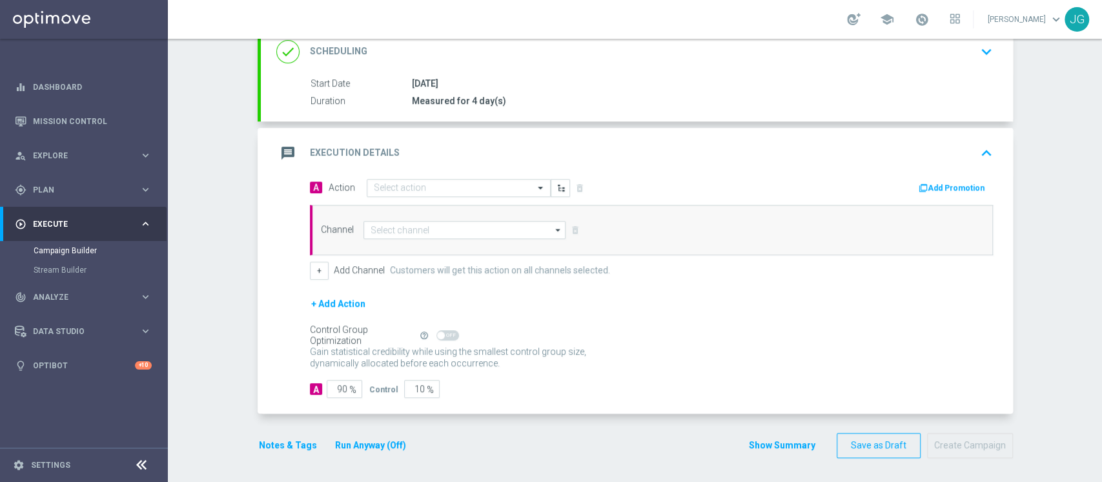
click at [421, 198] on div "A Action Select action delete_forever Add Promotion Channel arrow_drop_down Dra…" at bounding box center [651, 228] width 702 height 101
click at [413, 183] on input "text" at bounding box center [446, 188] width 144 height 11
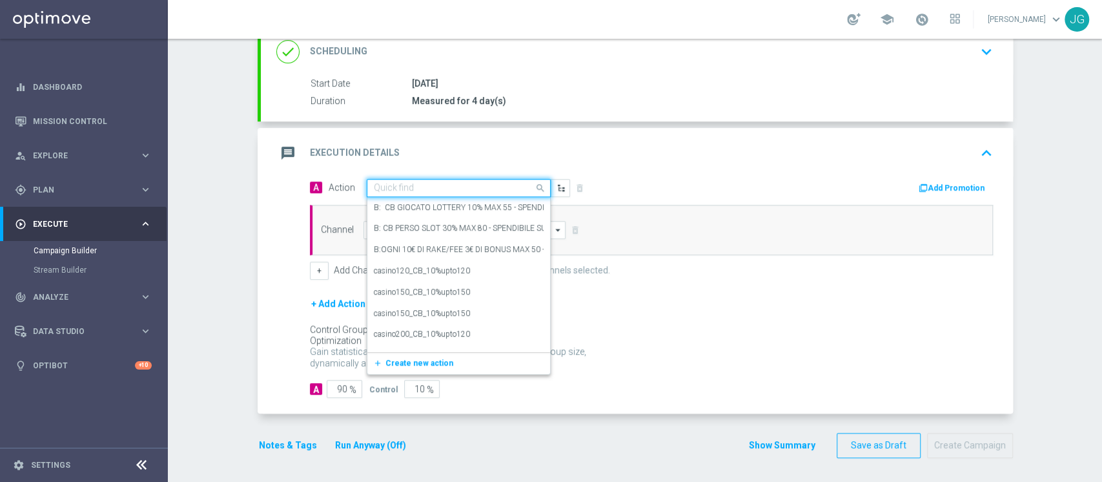
paste input "BONUS FREE 10 EURO - SPENDIBILE SLOT"
type input "BONUS FREE 10 EURO - SPENDIBILE SLOT"
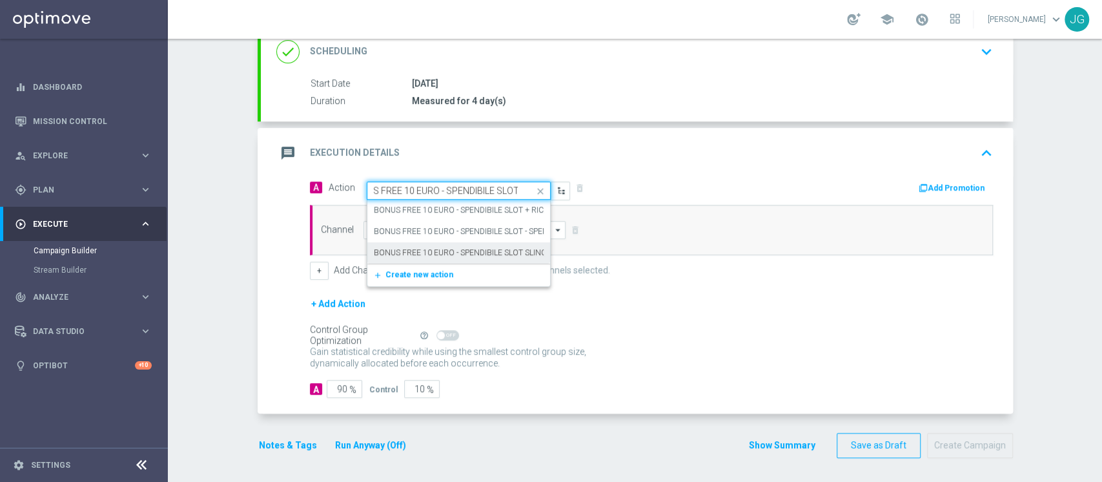
click at [374, 247] on label "BONUS FREE 10 EURO - SPENDIBILE SLOT SLINGO" at bounding box center [463, 252] width 179 height 11
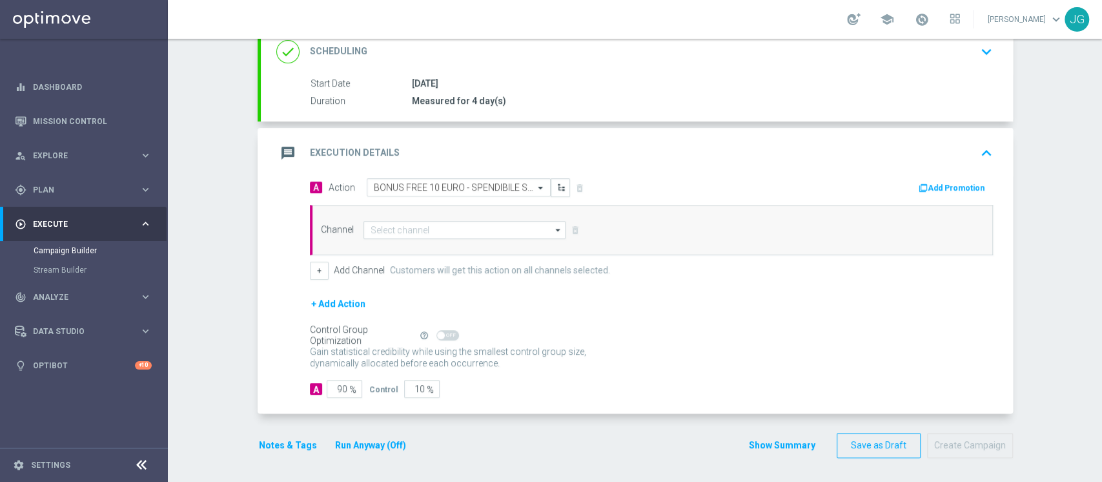
scroll to position [0, 0]
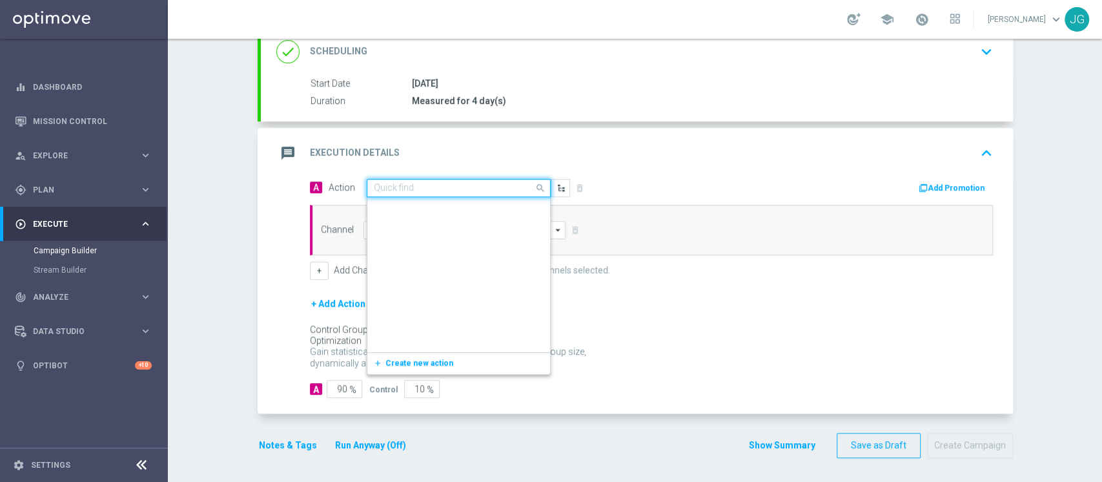
click at [471, 189] on input "text" at bounding box center [446, 188] width 144 height 11
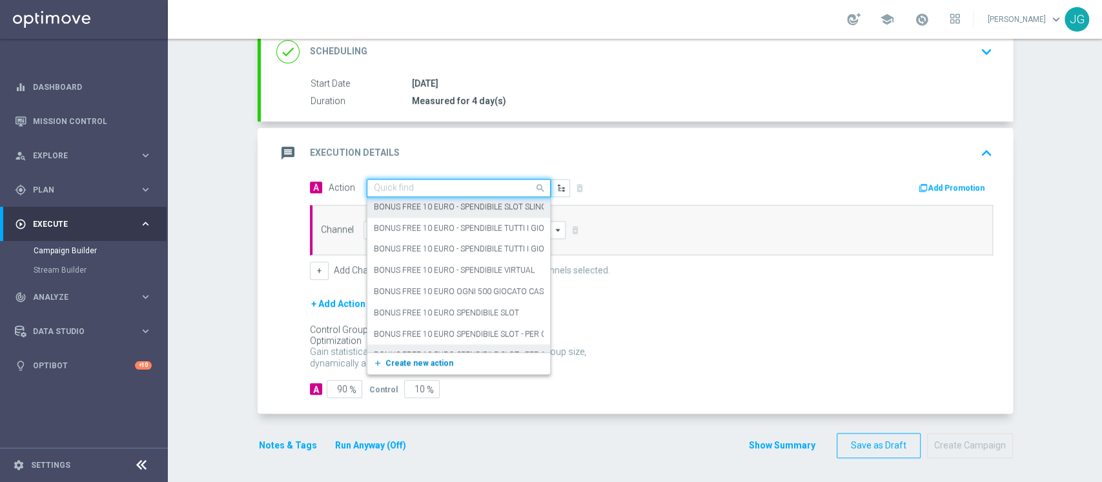
click at [425, 360] on span "Create new action" at bounding box center [419, 362] width 68 height 9
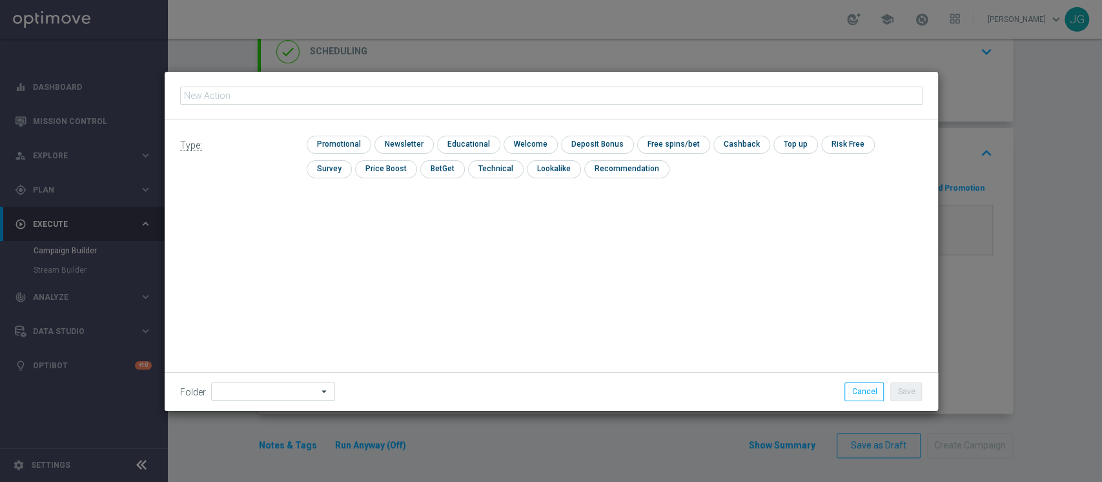
type input "BONUS FREE 10 EURO - SPENDIBILE SLOT"
click at [340, 150] on input "checkbox" at bounding box center [337, 144] width 61 height 17
checkbox input "true"
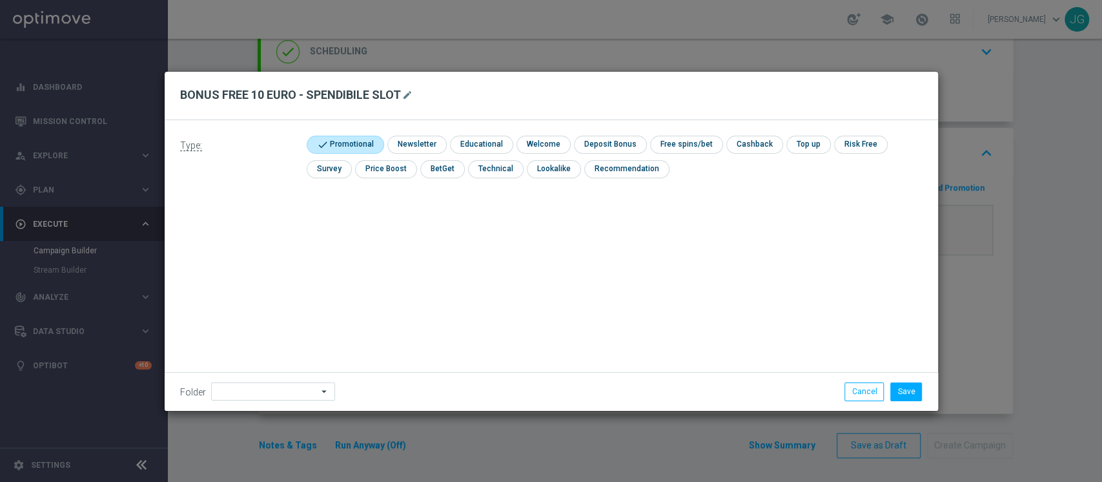
click at [682, 154] on div "check Promotional check Newsletter check Educational check Welcome check Deposi…" at bounding box center [614, 160] width 615 height 49
click at [662, 141] on input "checkbox" at bounding box center [684, 144] width 69 height 17
checkbox input "true"
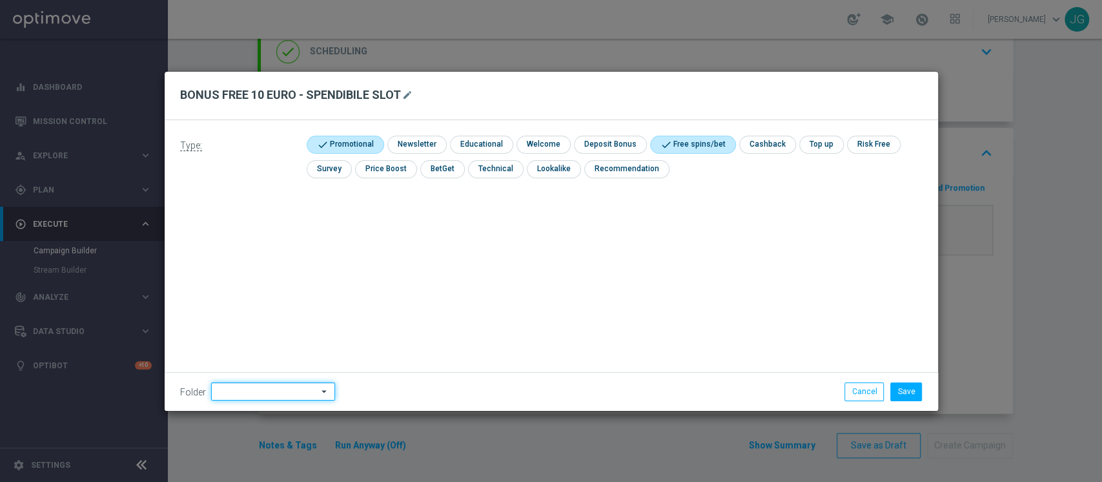
click at [276, 387] on input at bounding box center [273, 391] width 124 height 18
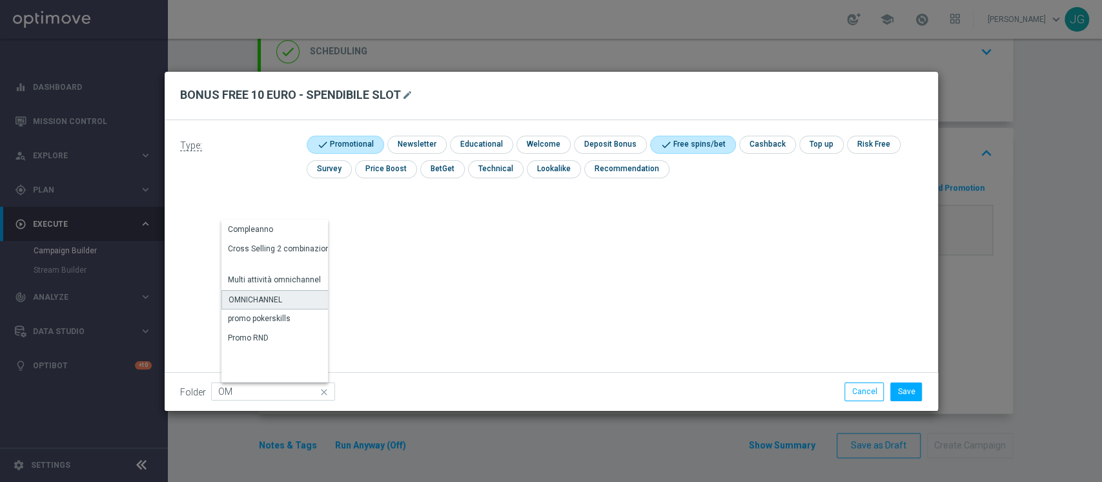
click at [281, 301] on div "OMNICHANNEL" at bounding box center [256, 300] width 54 height 12
type input "OMNICHANNEL"
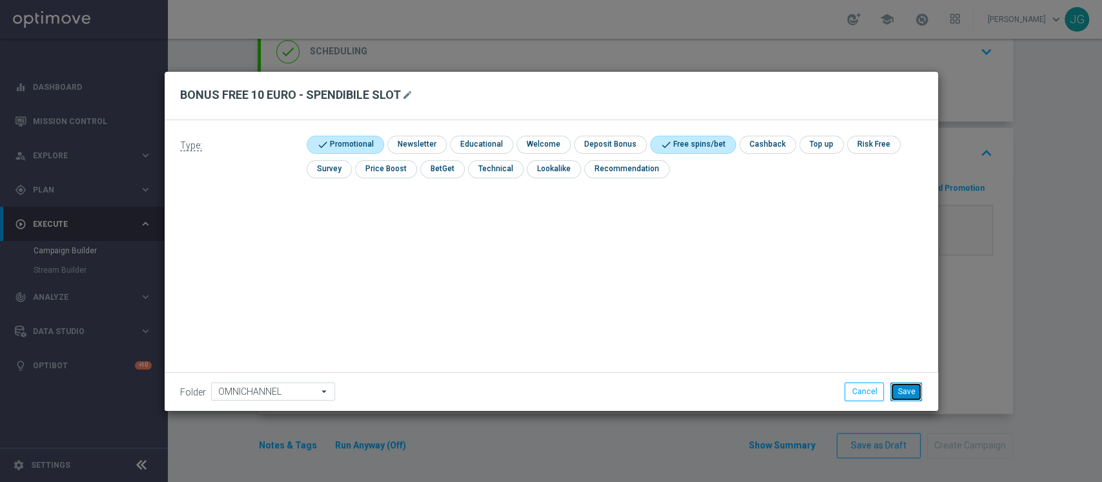
click at [912, 394] on button "Save" at bounding box center [906, 391] width 32 height 18
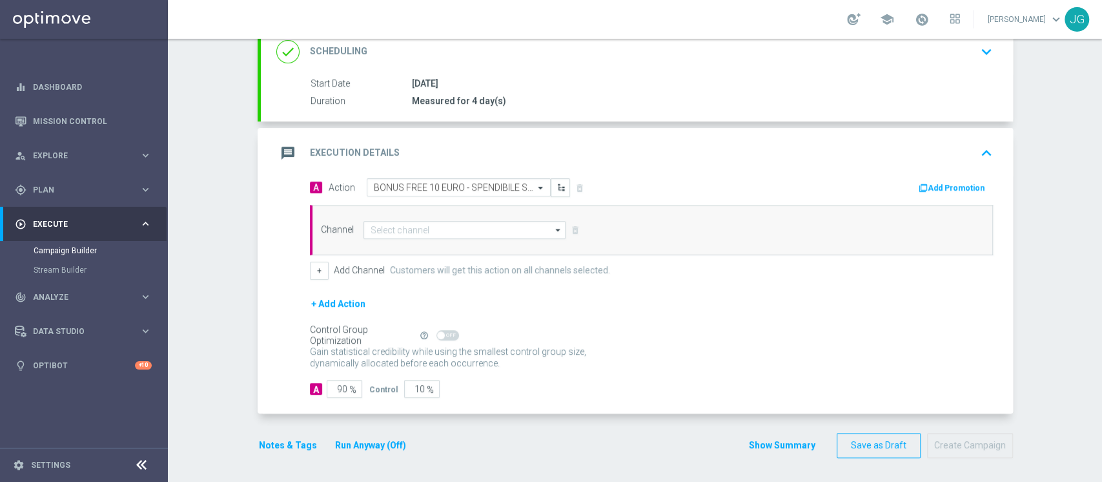
click at [958, 186] on button "Add Promotion" at bounding box center [953, 188] width 72 height 14
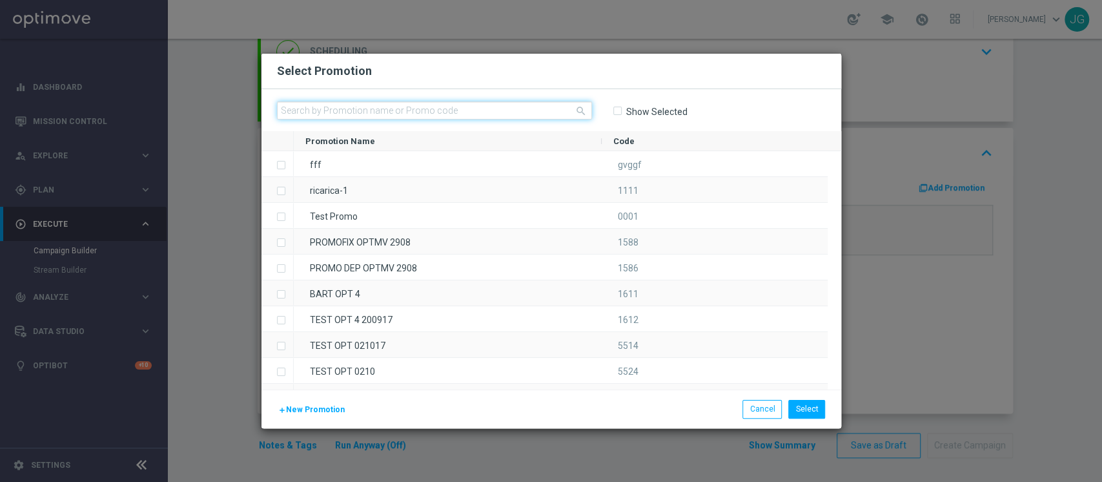
click at [411, 108] on input "text" at bounding box center [434, 110] width 315 height 18
paste input "230433"
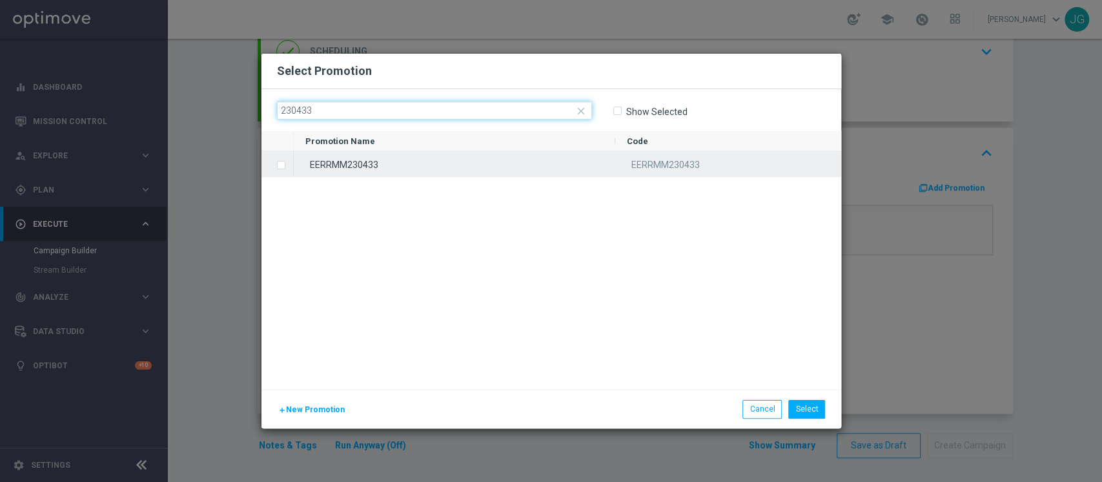
type input "230433"
click at [434, 168] on div "EERRMM230433" at bounding box center [455, 163] width 322 height 25
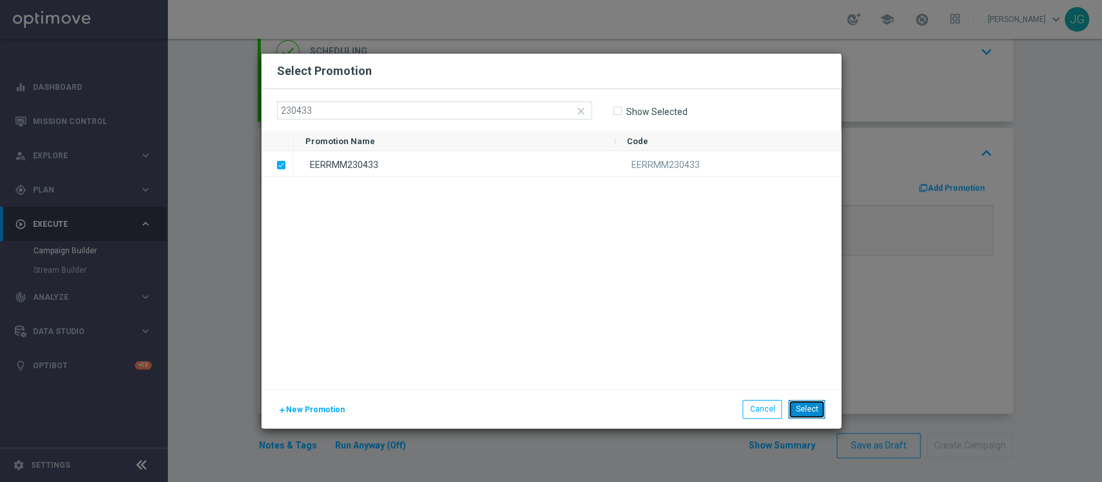
click at [811, 411] on button "Select" at bounding box center [806, 409] width 37 height 18
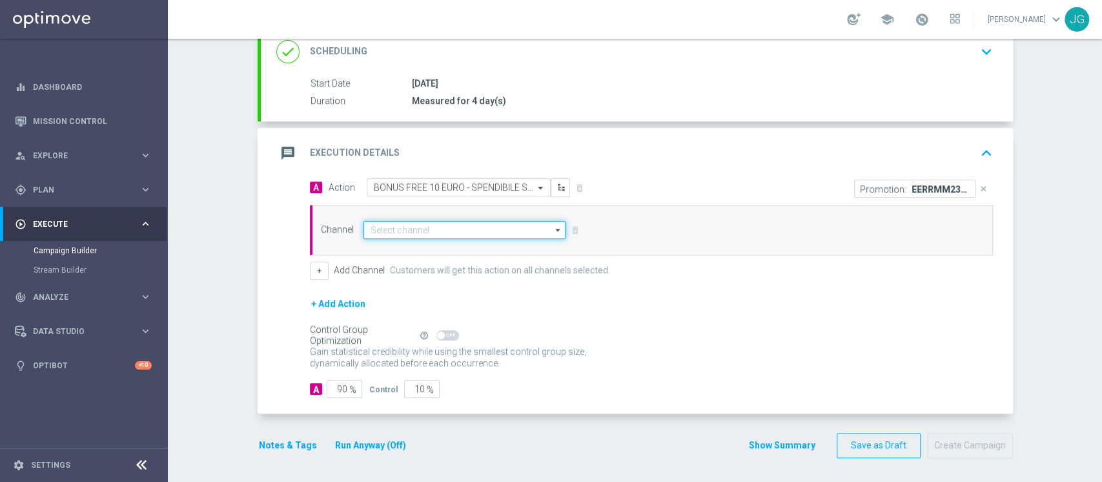
click at [458, 229] on input at bounding box center [464, 230] width 203 height 18
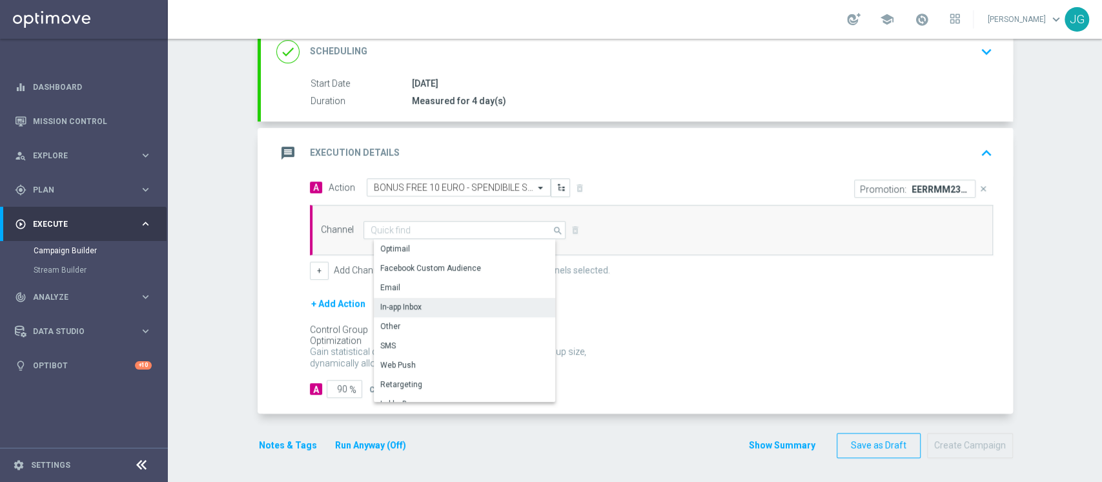
click at [428, 303] on div "In-app Inbox" at bounding box center [470, 307] width 192 height 18
type input "In-app Inbox"
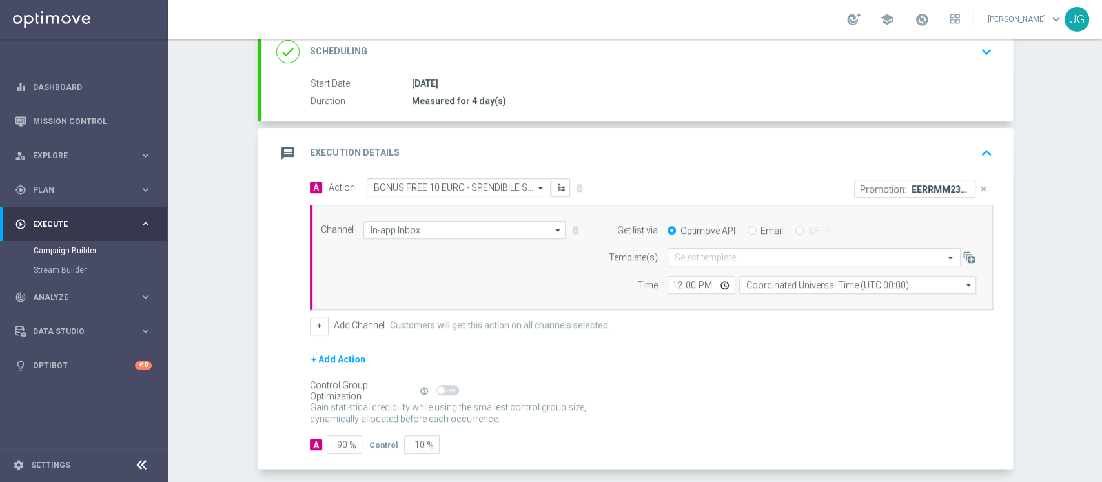
click at [748, 228] on input "Email" at bounding box center [752, 231] width 8 height 8
radio input "true"
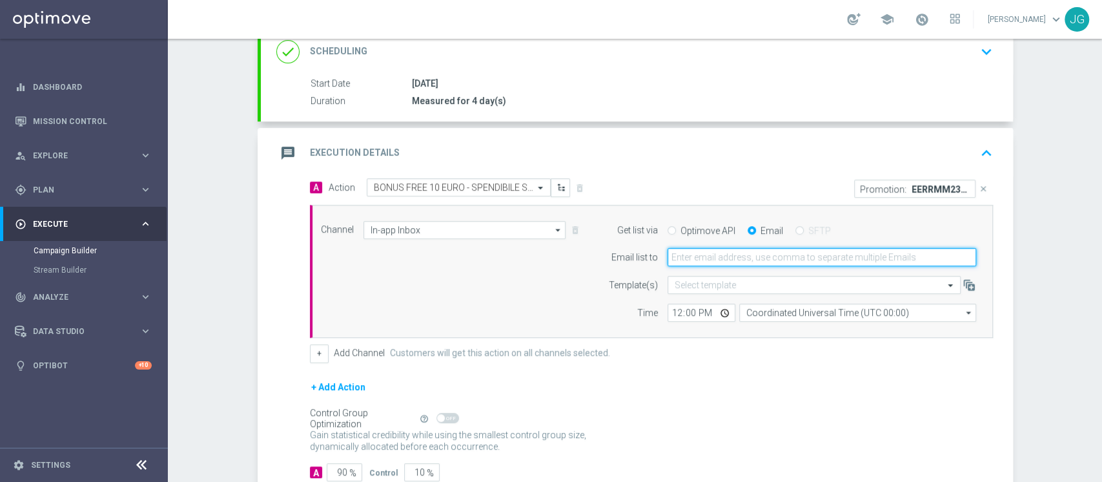
click at [715, 256] on input "email" at bounding box center [822, 257] width 309 height 18
type input "[PERSON_NAME][EMAIL_ADDRESS][PERSON_NAME][DOMAIN_NAME]"
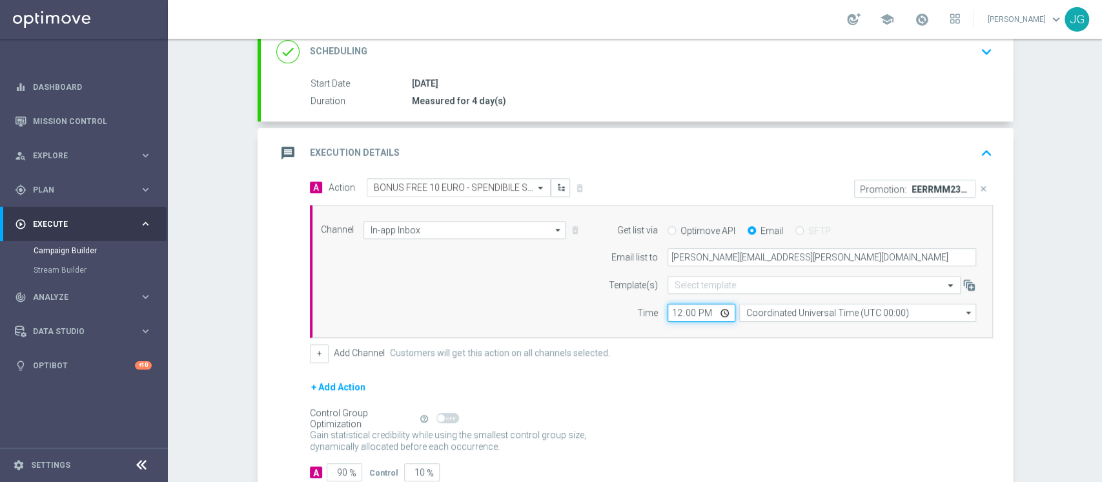
click at [720, 311] on input "12:00" at bounding box center [702, 312] width 68 height 18
type input "14:00"
click at [808, 132] on div "message Execution Details keyboard_arrow_up" at bounding box center [637, 153] width 752 height 50
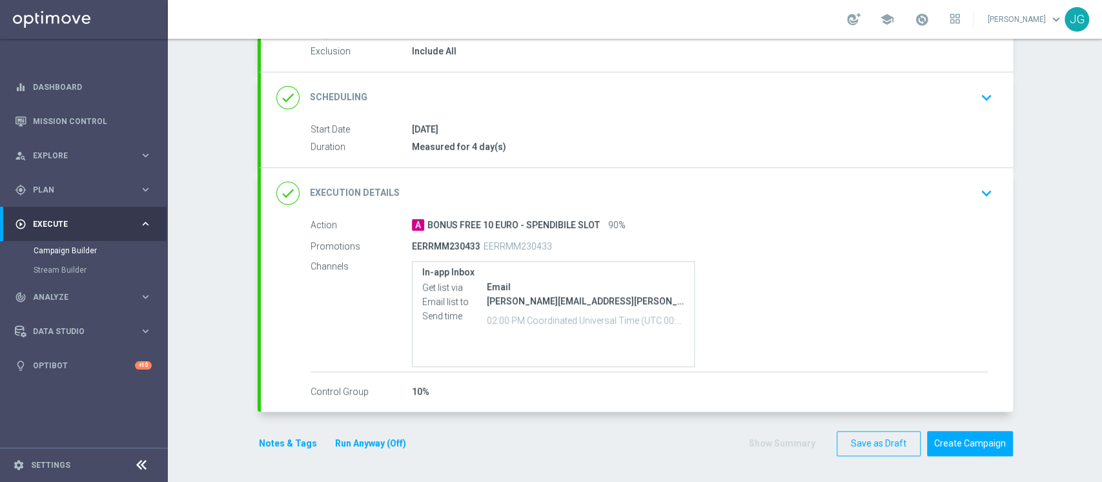
scroll to position [138, 0]
click at [267, 444] on button "Notes & Tags" at bounding box center [288, 445] width 61 height 16
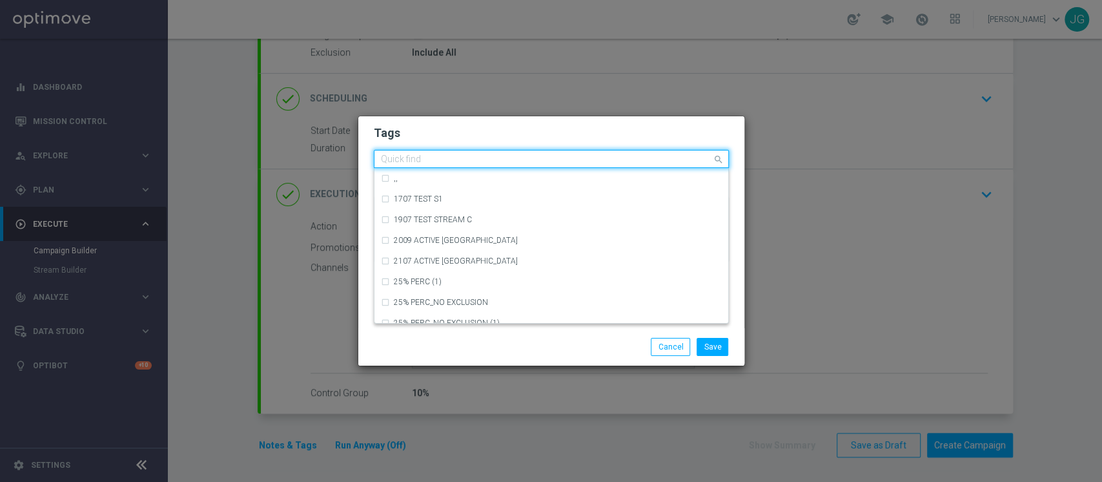
click at [491, 165] on div at bounding box center [545, 160] width 333 height 13
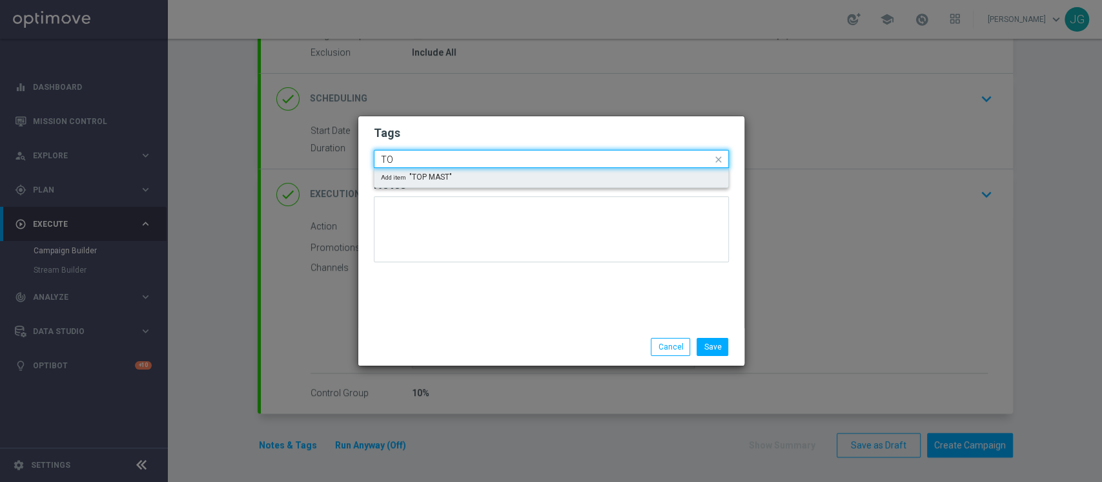
type input "T"
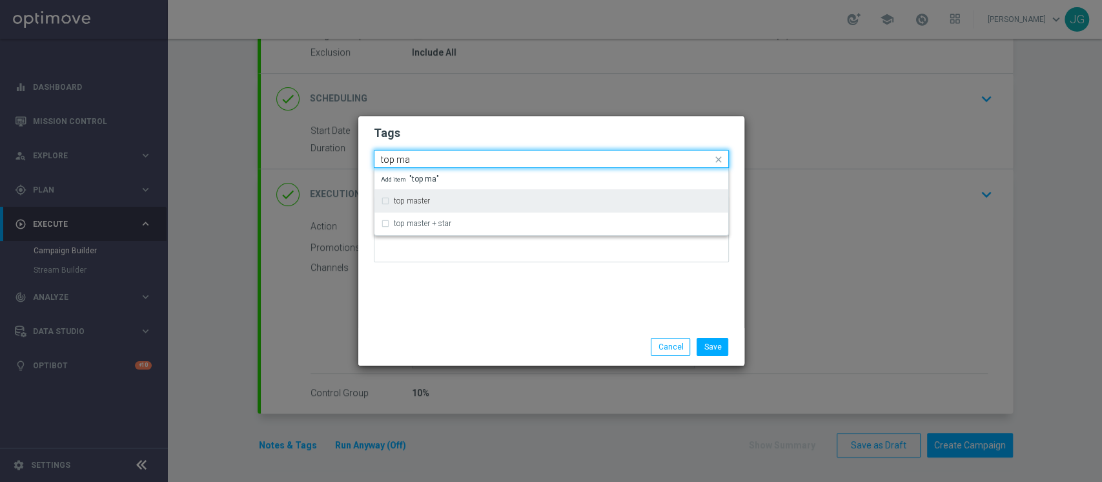
click at [449, 208] on div "top master" at bounding box center [551, 200] width 341 height 21
type input "top ma"
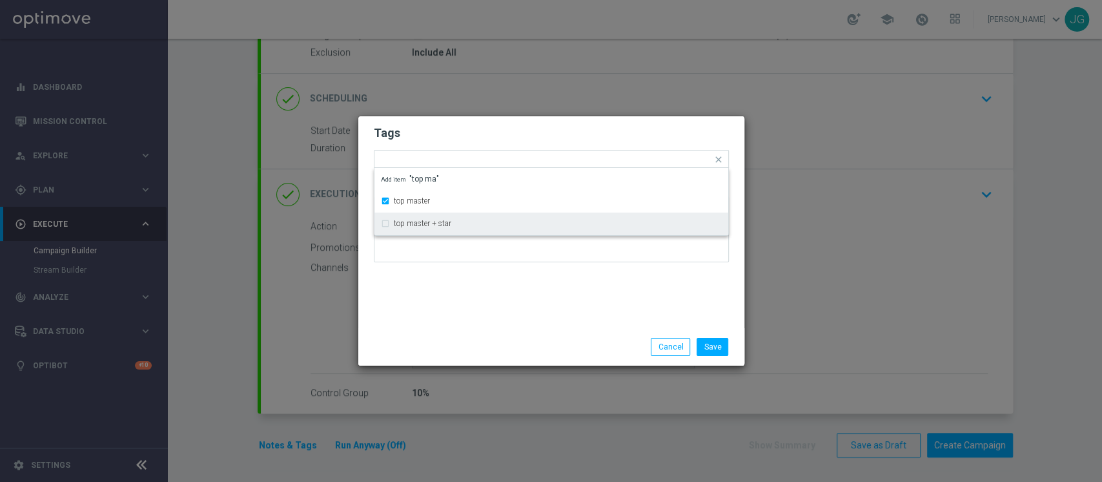
click at [489, 323] on div "Tags Quick find × top master top master top master + star Add item "top ma" Not…" at bounding box center [551, 222] width 386 height 212
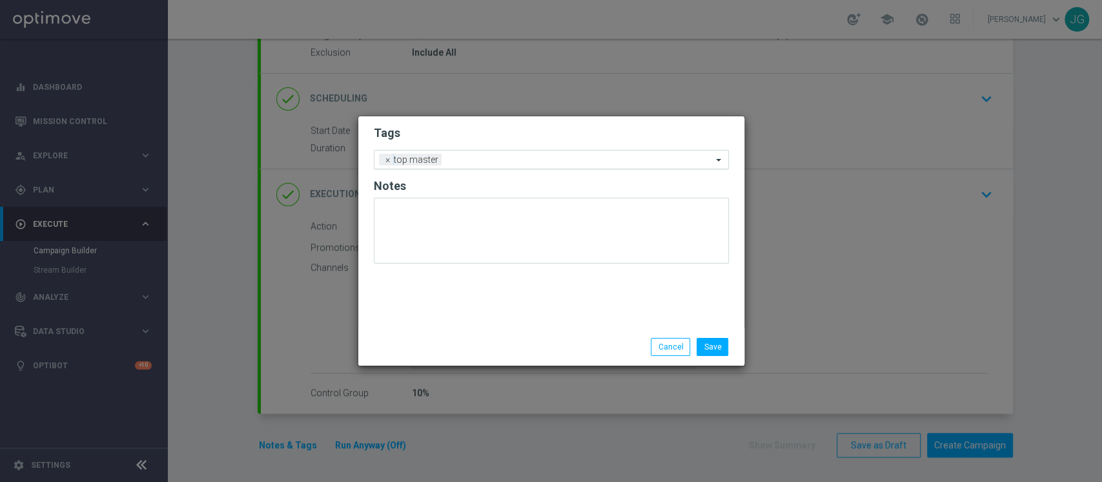
click at [516, 165] on div at bounding box center [578, 161] width 267 height 13
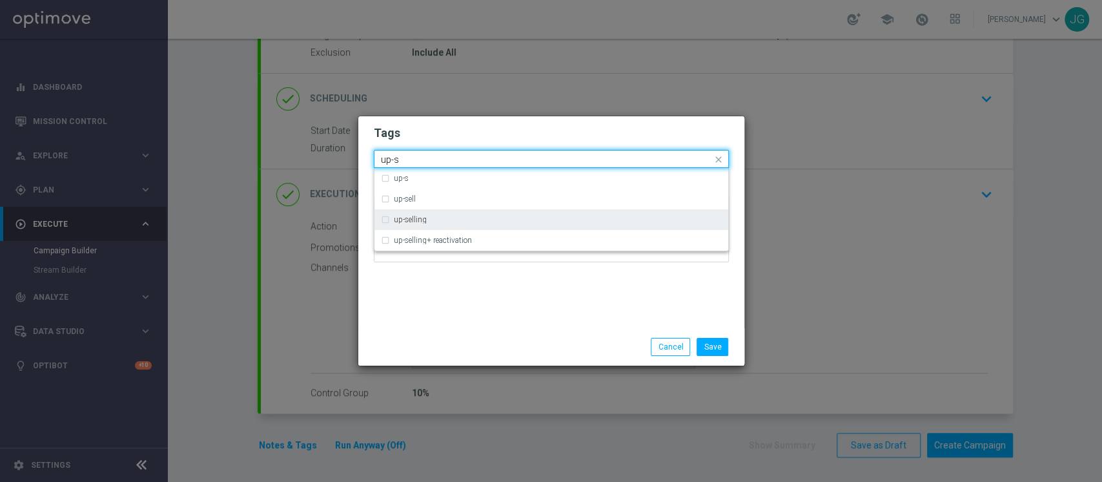
click at [434, 219] on div "up-selling" at bounding box center [558, 220] width 328 height 8
type input "up-s"
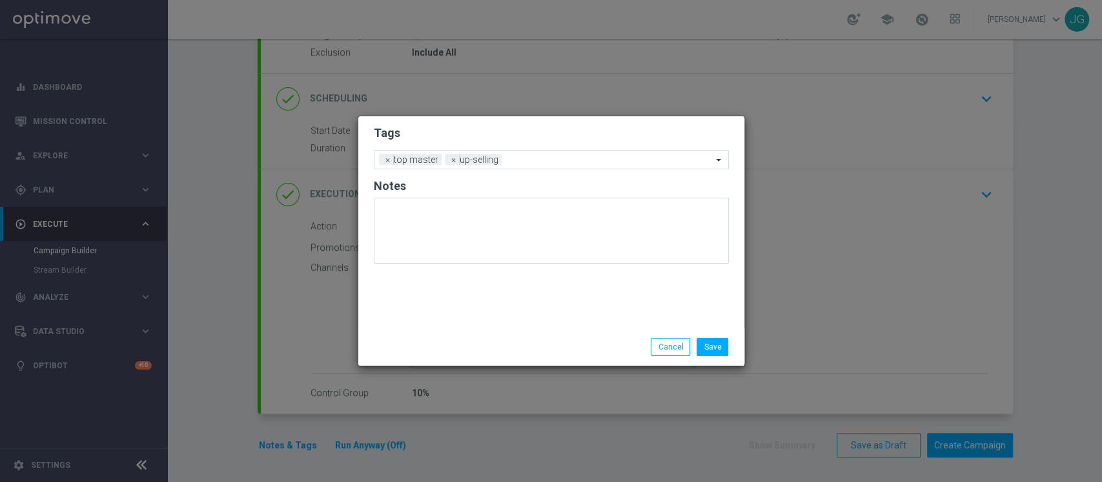
click at [491, 348] on div "Save Cancel" at bounding box center [614, 347] width 250 height 18
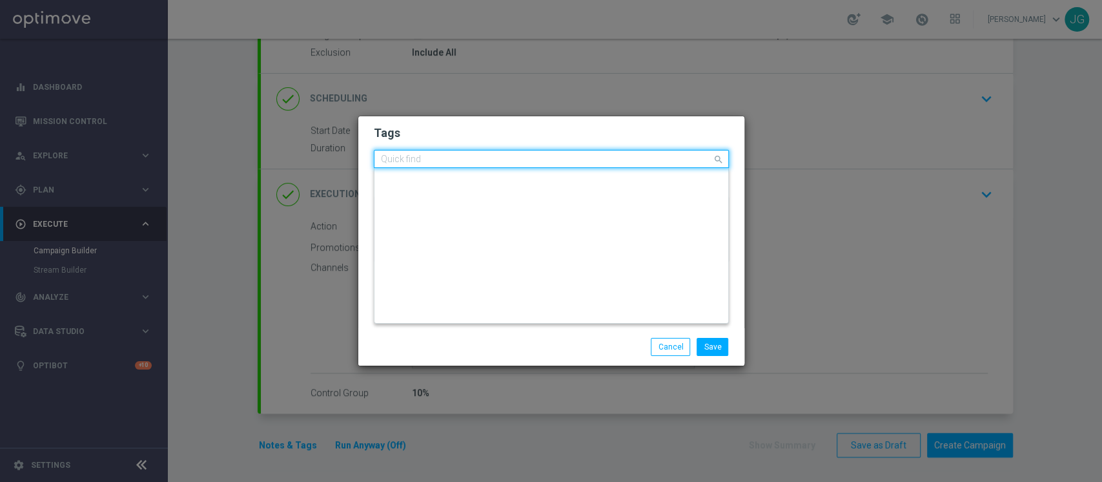
click at [550, 159] on input "text" at bounding box center [546, 159] width 331 height 11
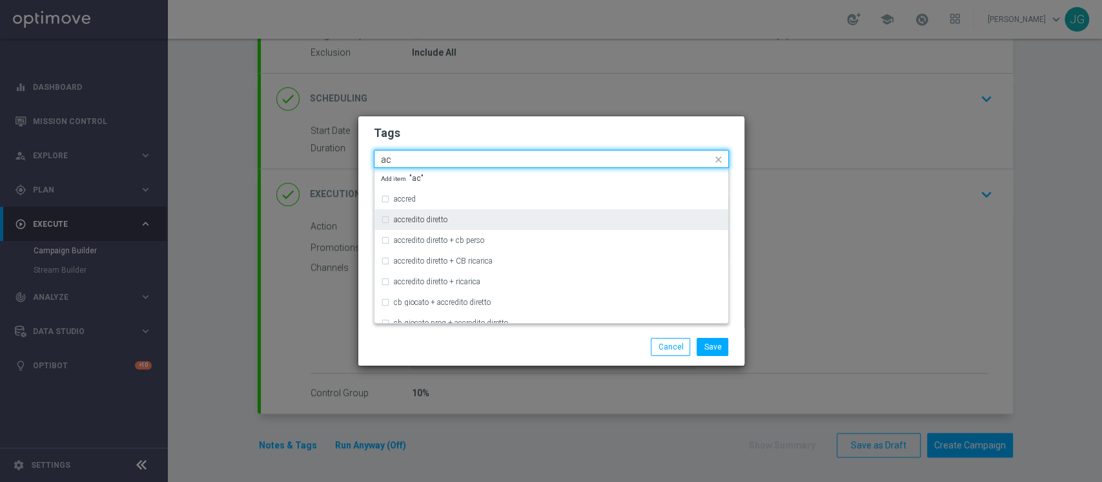
click at [436, 220] on label "accredito diretto" at bounding box center [421, 220] width 54 height 8
type input "ac"
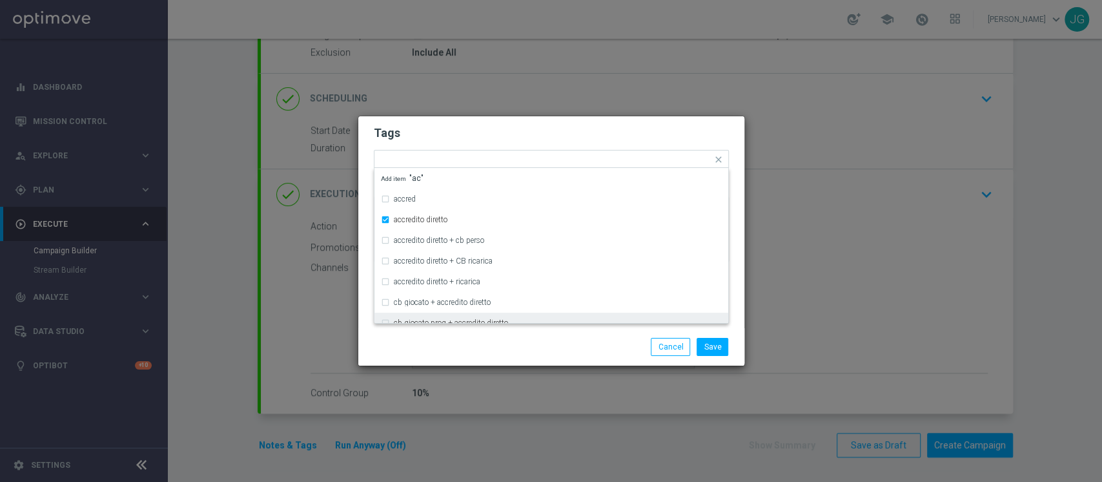
click at [529, 357] on div "Save Cancel" at bounding box center [551, 346] width 386 height 37
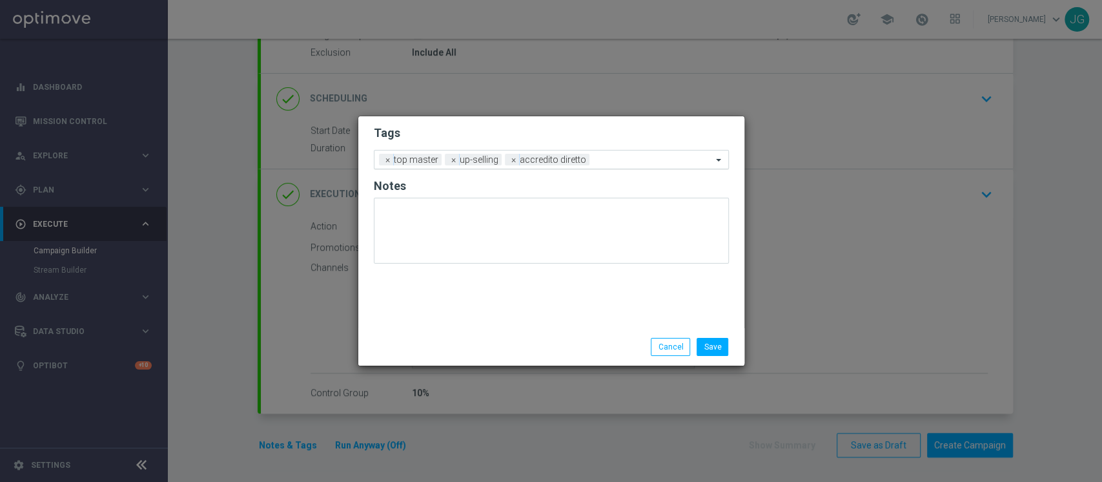
click at [617, 157] on input "text" at bounding box center [653, 160] width 117 height 11
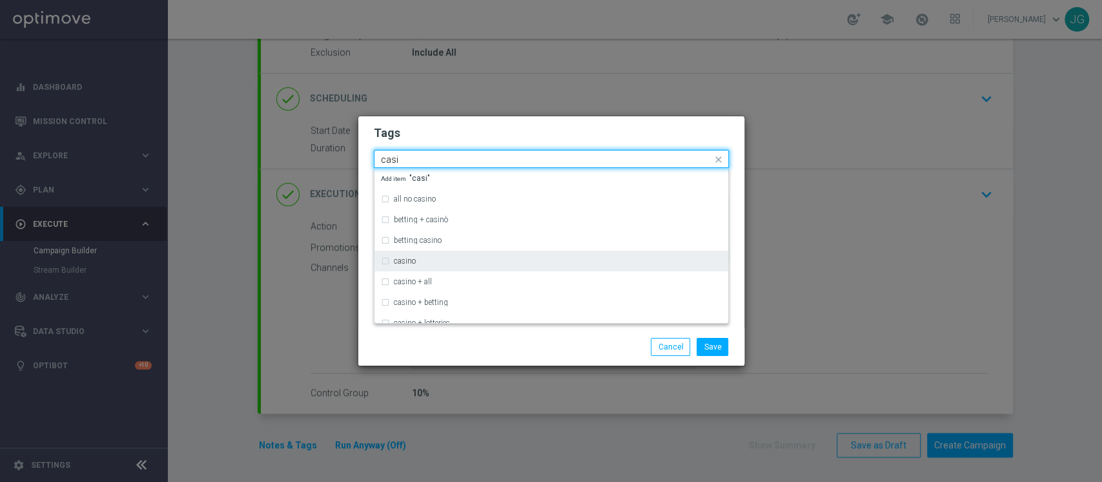
click at [453, 253] on div "casino" at bounding box center [551, 260] width 341 height 21
type input "casi"
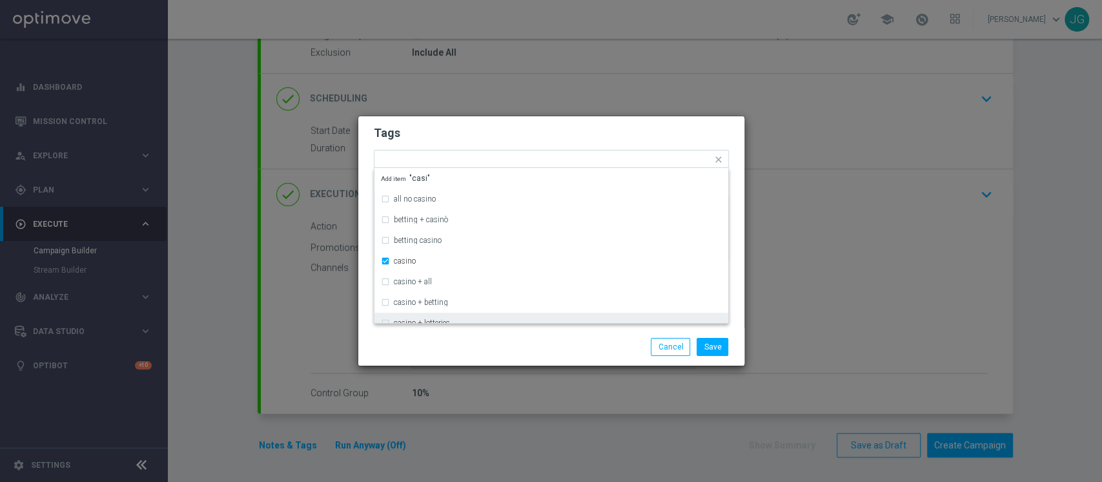
click at [487, 356] on div "Save Cancel" at bounding box center [551, 346] width 386 height 37
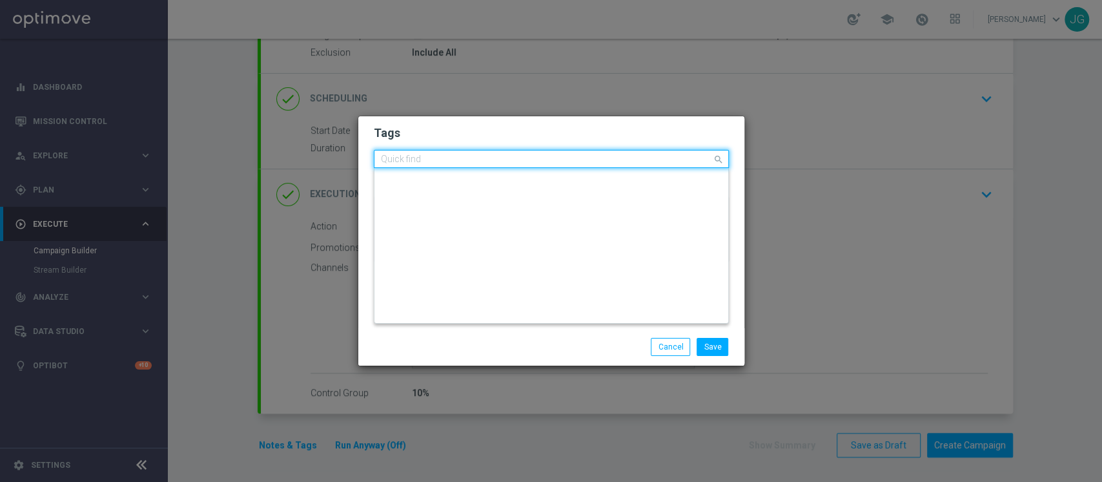
click at [656, 163] on input "text" at bounding box center [546, 159] width 331 height 11
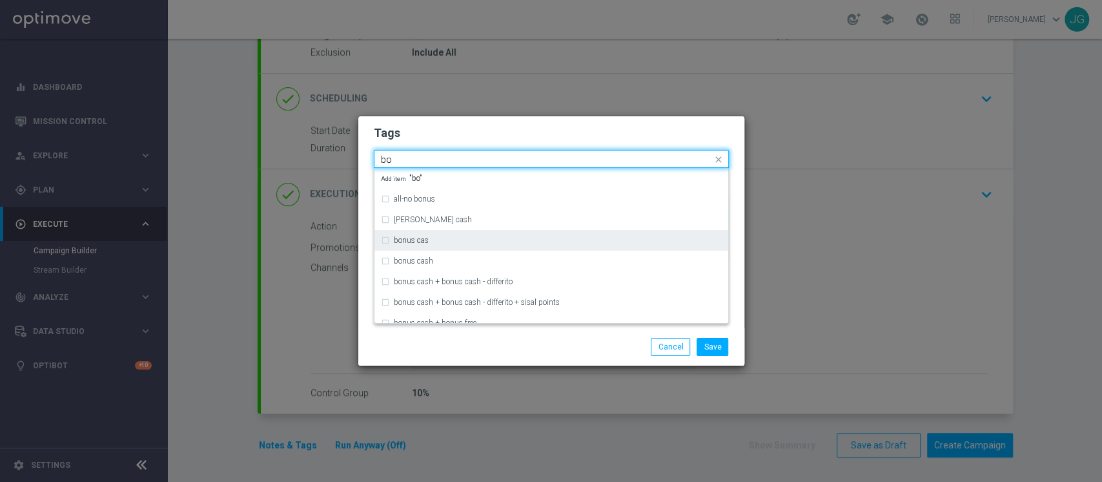
click at [383, 249] on div "bonus cas" at bounding box center [551, 240] width 341 height 21
type input "bo"
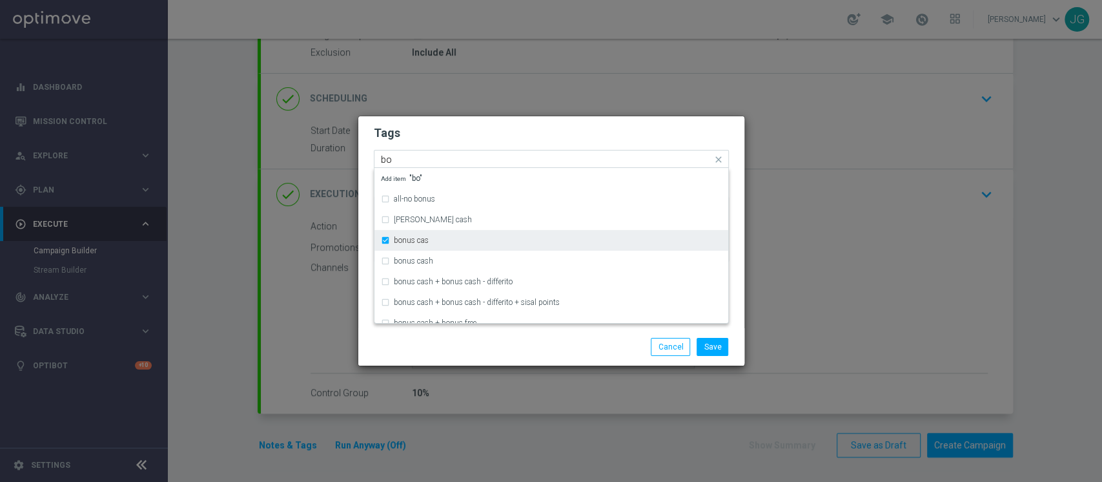
click at [385, 243] on div "bonus cas" at bounding box center [551, 240] width 341 height 21
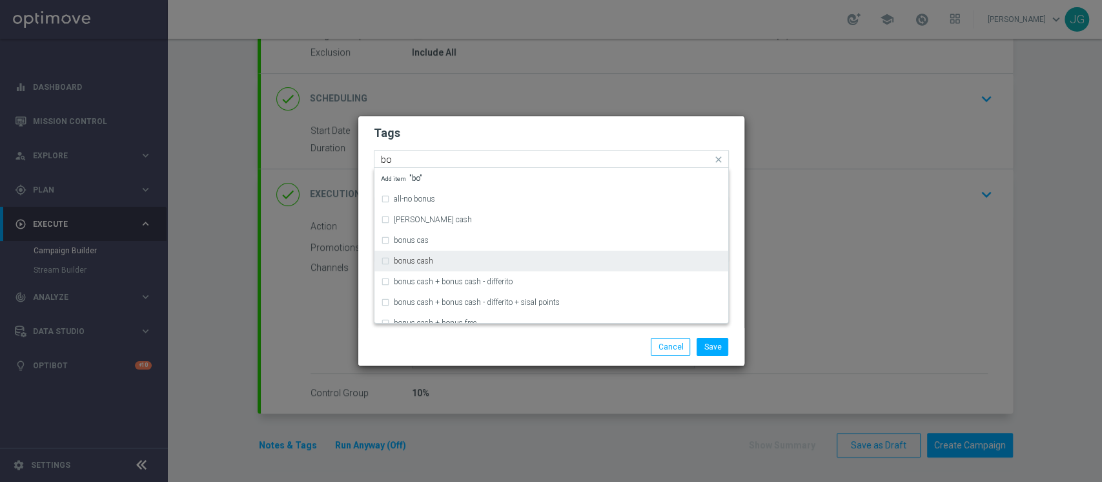
click at [391, 262] on div "bonus cash" at bounding box center [551, 260] width 341 height 21
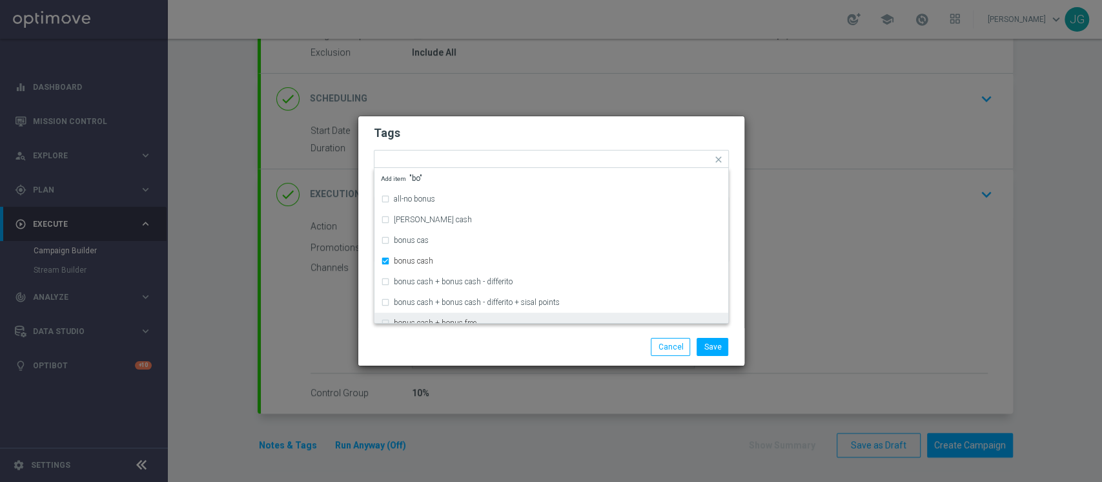
click at [557, 364] on div "Save Cancel" at bounding box center [551, 346] width 386 height 37
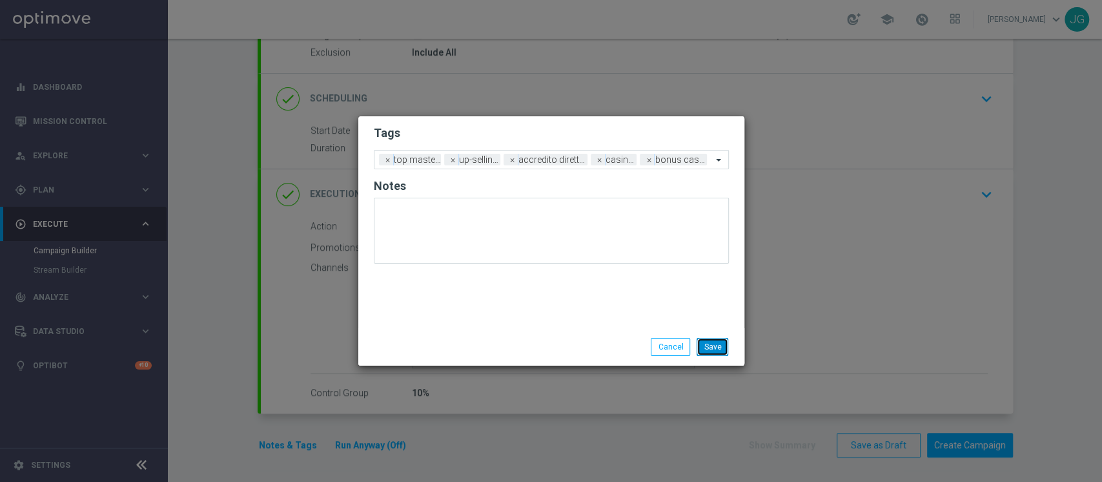
click at [718, 351] on button "Save" at bounding box center [713, 347] width 32 height 18
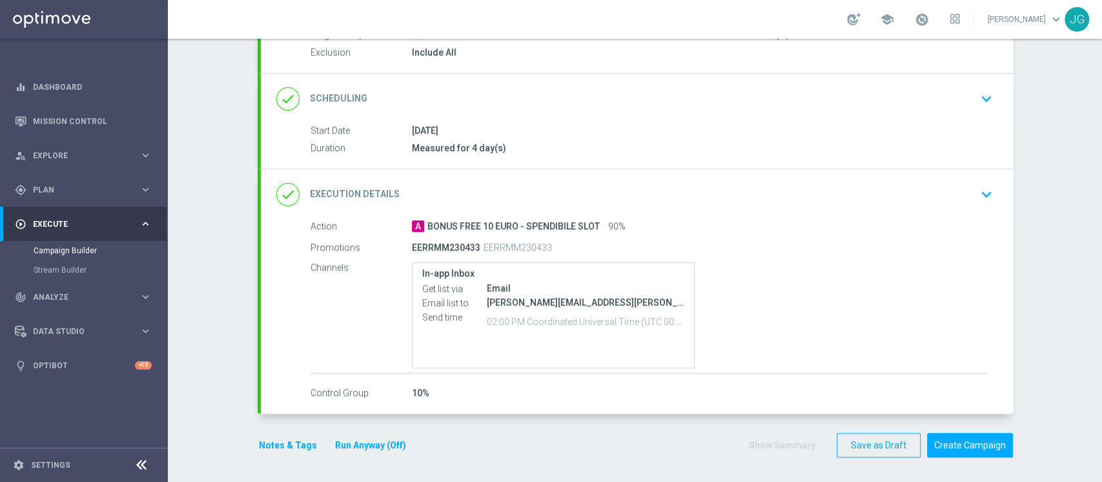
click at [370, 439] on button "Run Anyway (Off)" at bounding box center [371, 445] width 74 height 16
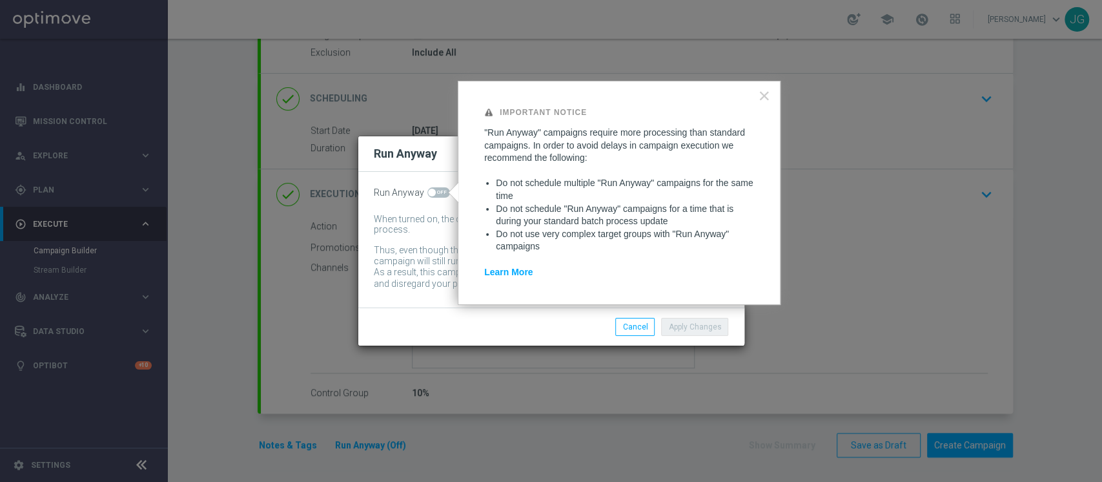
click at [439, 194] on span at bounding box center [438, 192] width 23 height 10
click at [439, 194] on input "checkbox" at bounding box center [438, 192] width 23 height 10
checkbox input "true"
click at [683, 323] on button "Apply Changes" at bounding box center [694, 327] width 67 height 18
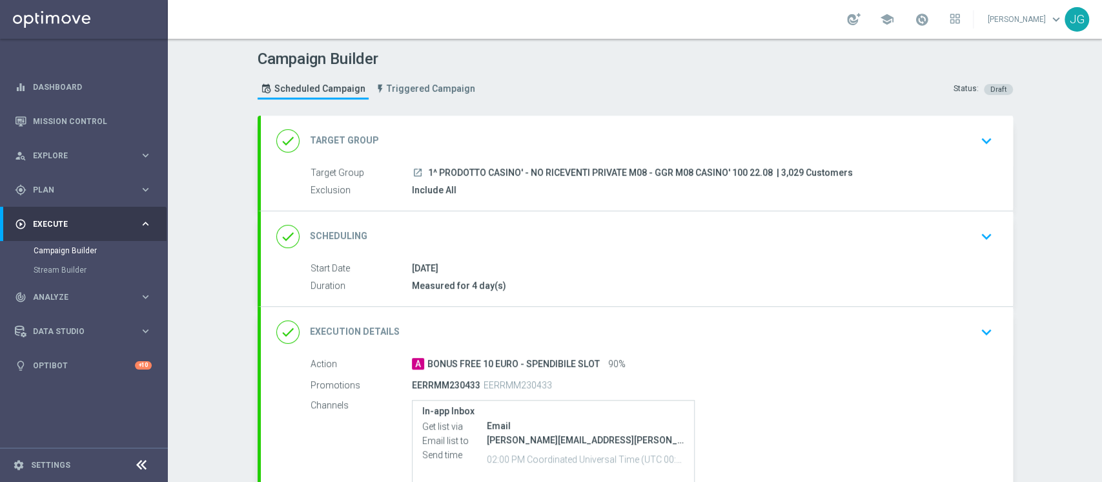
scroll to position [138, 0]
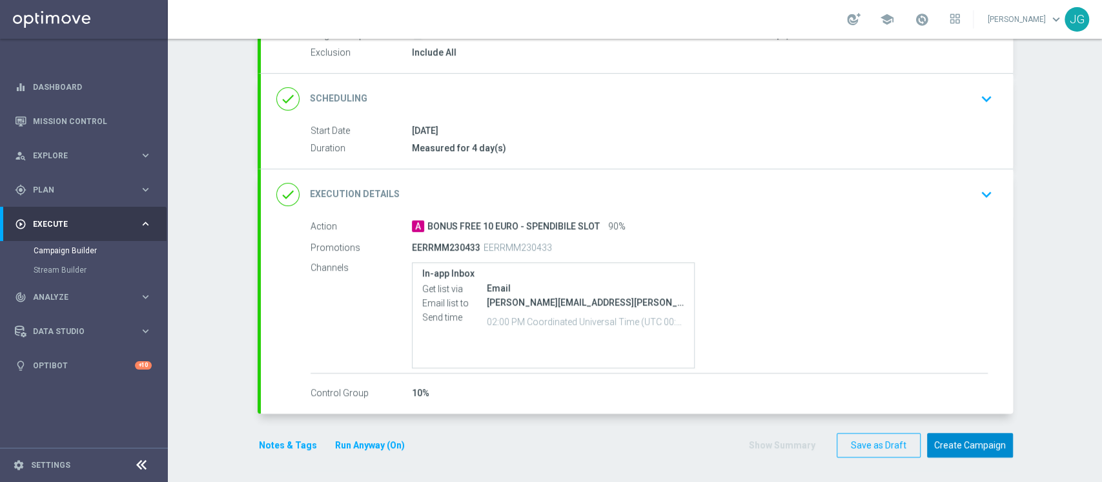
click at [966, 445] on button "Create Campaign" at bounding box center [970, 445] width 86 height 25
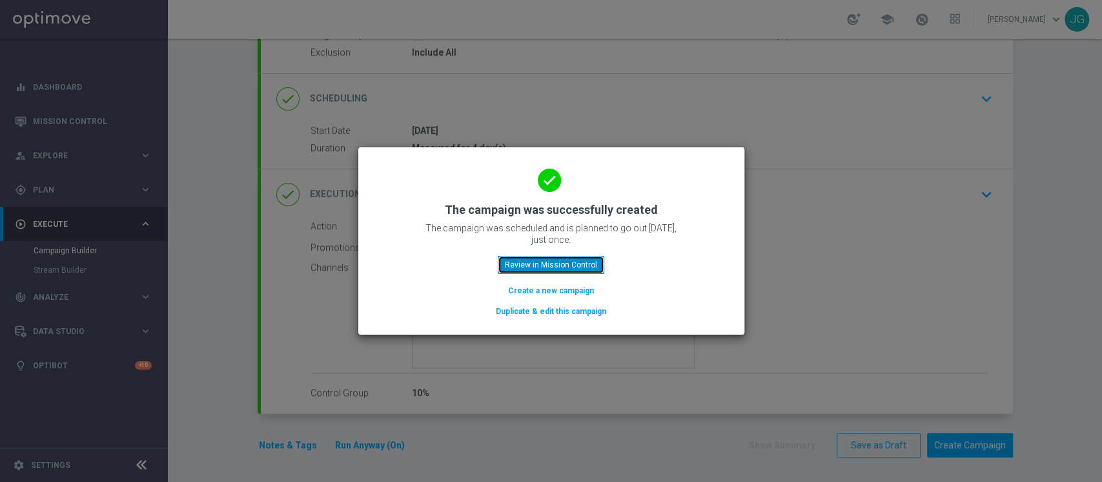
click at [529, 267] on button "Review in Mission Control" at bounding box center [551, 265] width 107 height 18
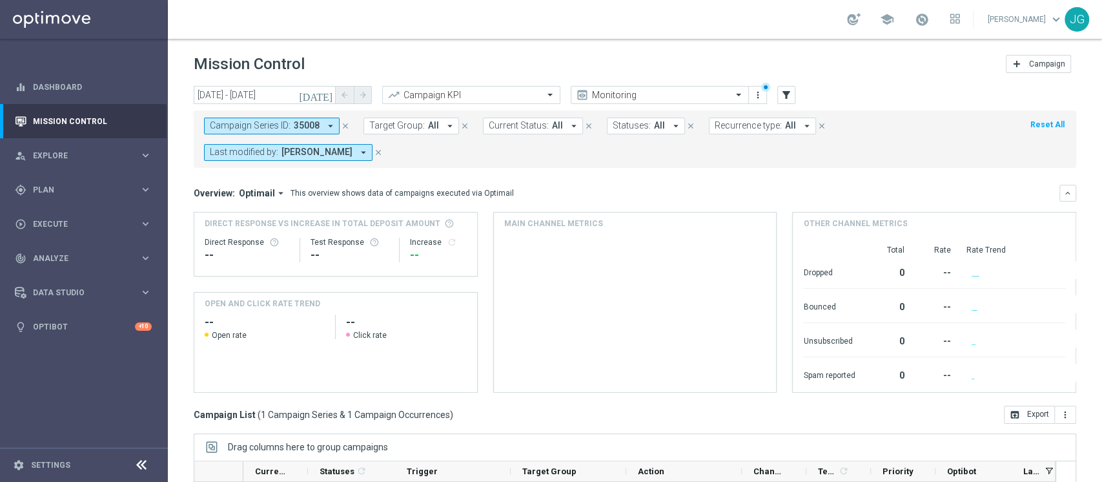
scroll to position [190, 0]
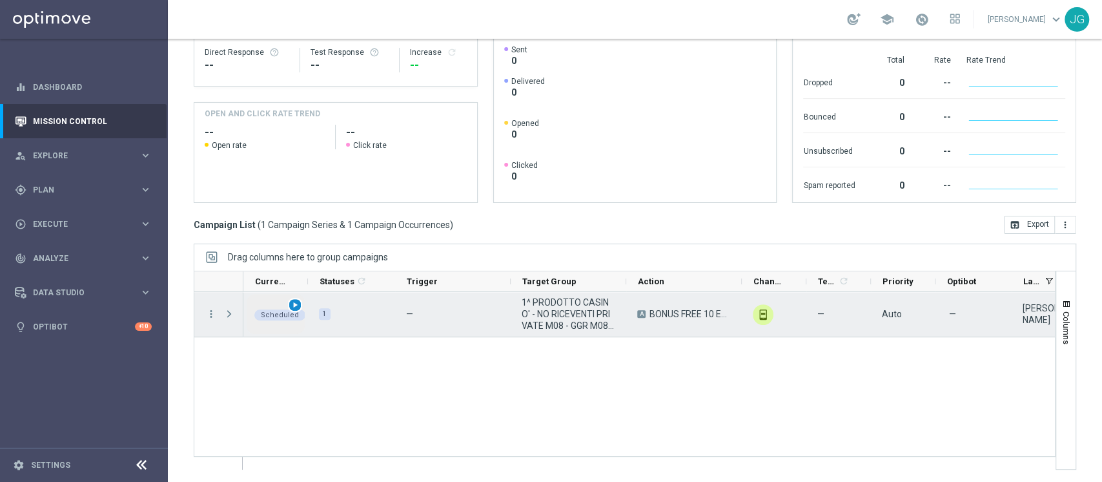
click at [292, 306] on span "play_arrow" at bounding box center [295, 304] width 9 height 9
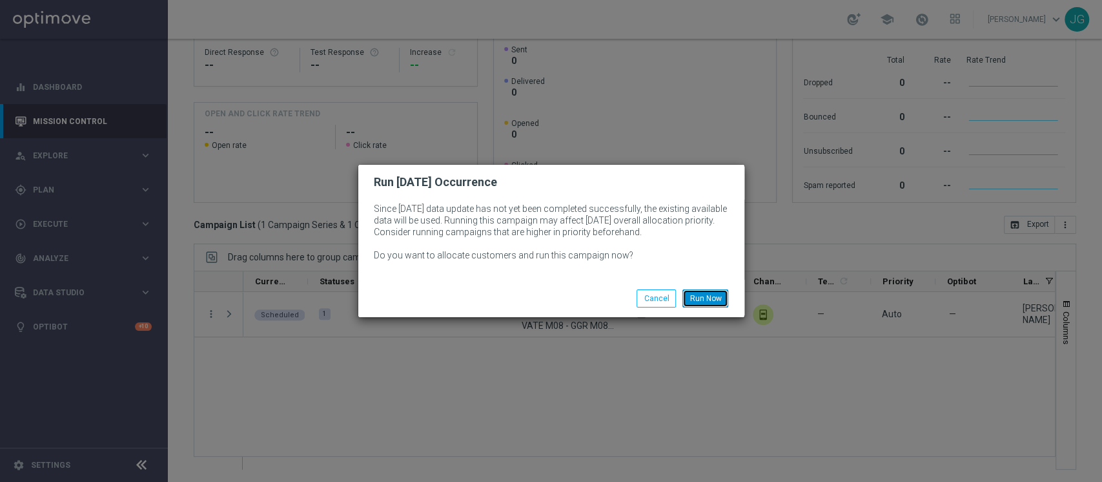
click at [701, 291] on button "Run Now" at bounding box center [705, 298] width 46 height 18
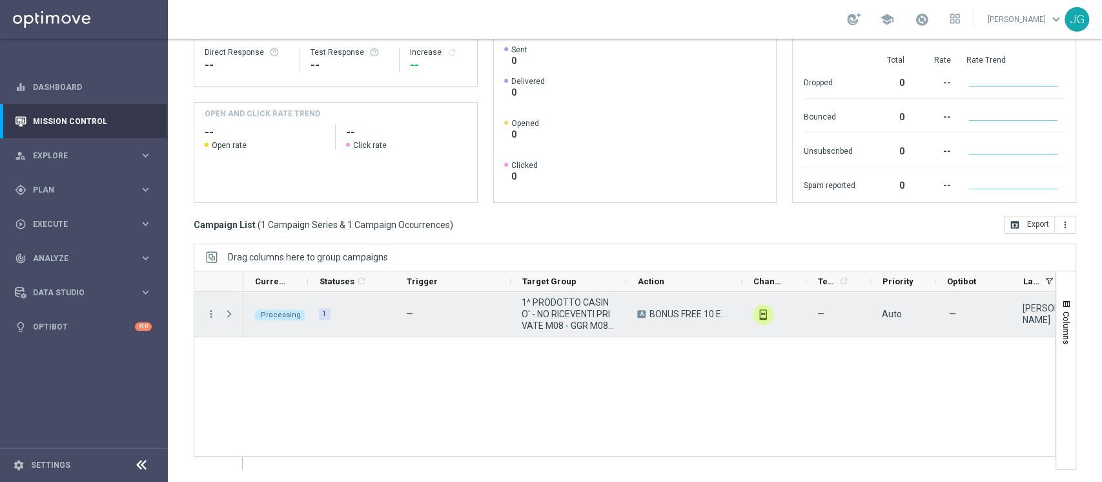
click at [230, 315] on span "Press SPACE to select this row." at bounding box center [229, 314] width 12 height 10
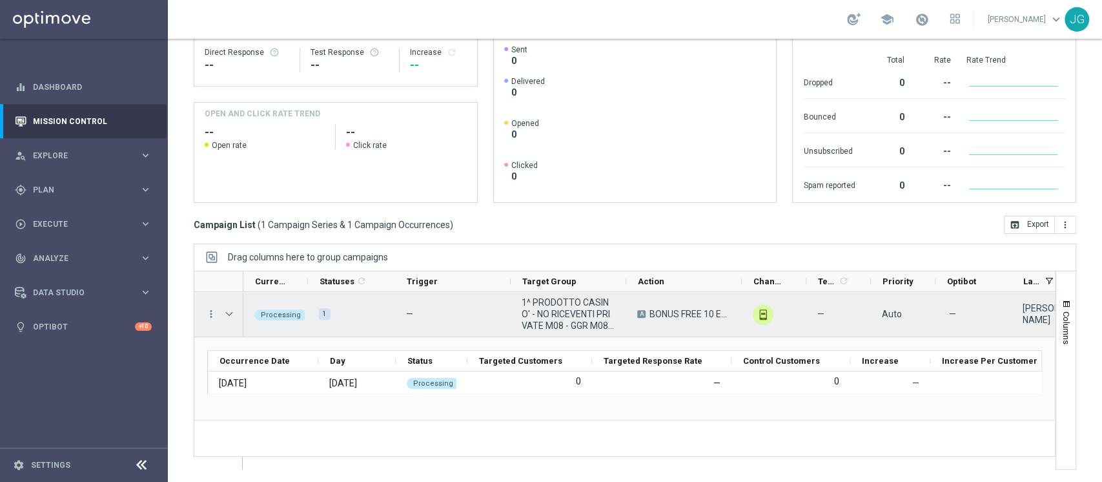
click at [230, 315] on span "Press SPACE to select this row." at bounding box center [229, 314] width 12 height 10
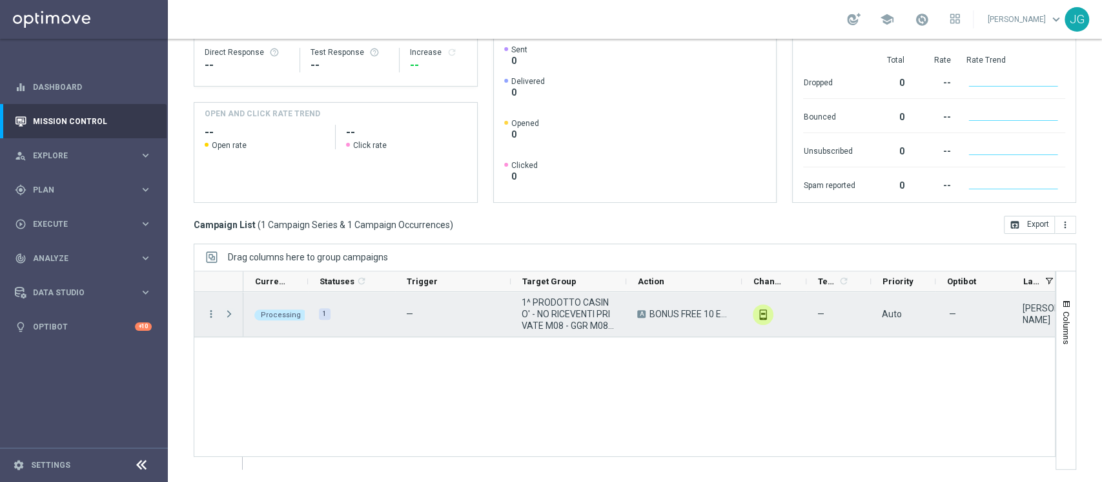
click at [230, 315] on span "Press SPACE to select this row." at bounding box center [229, 314] width 12 height 10
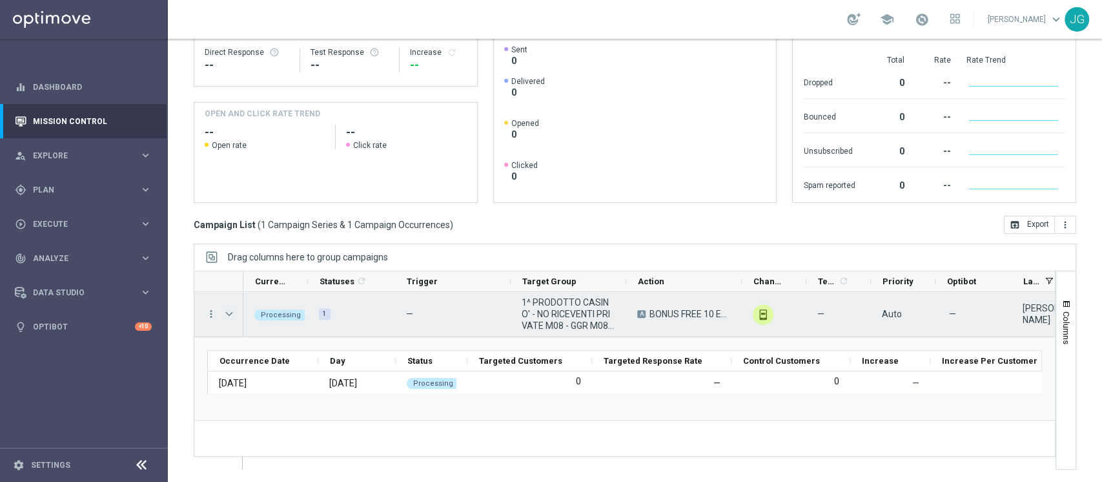
click at [230, 316] on span "Press SPACE to select this row." at bounding box center [229, 314] width 12 height 10
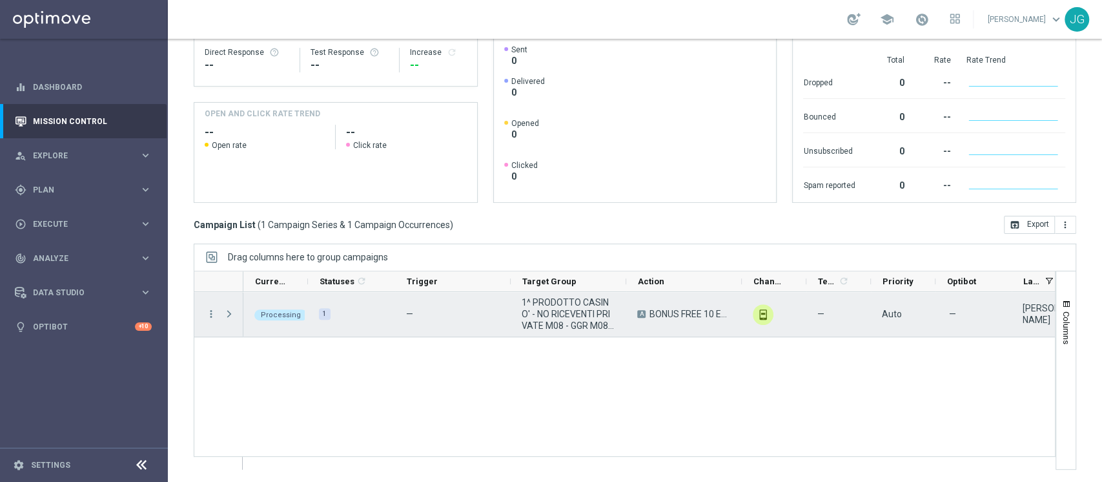
click at [230, 316] on span "Press SPACE to select this row." at bounding box center [229, 314] width 12 height 10
